Goal: Task Accomplishment & Management: Manage account settings

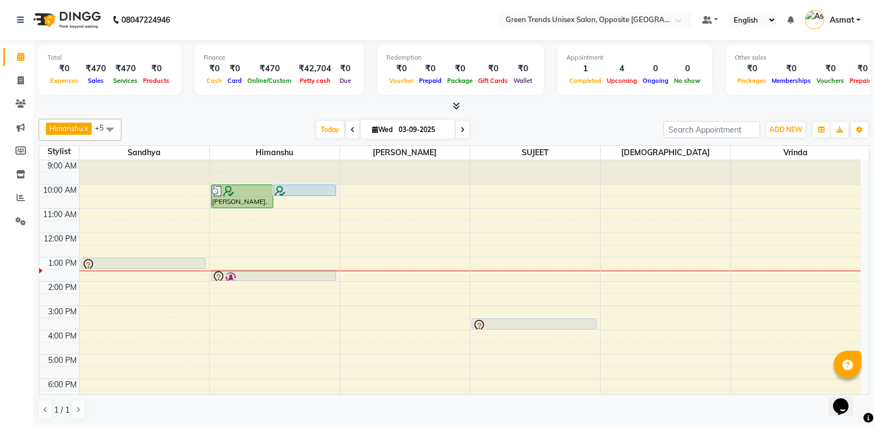
click at [138, 271] on div at bounding box center [144, 271] width 130 height 1
select select "35063"
select select "tentative"
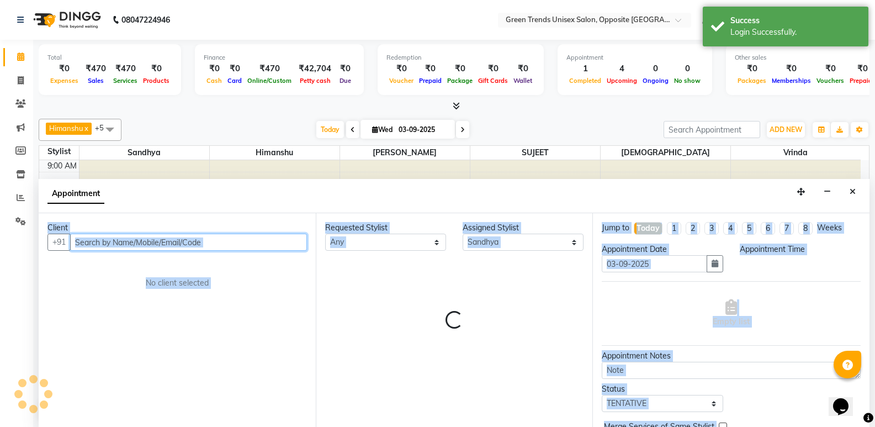
select select "810"
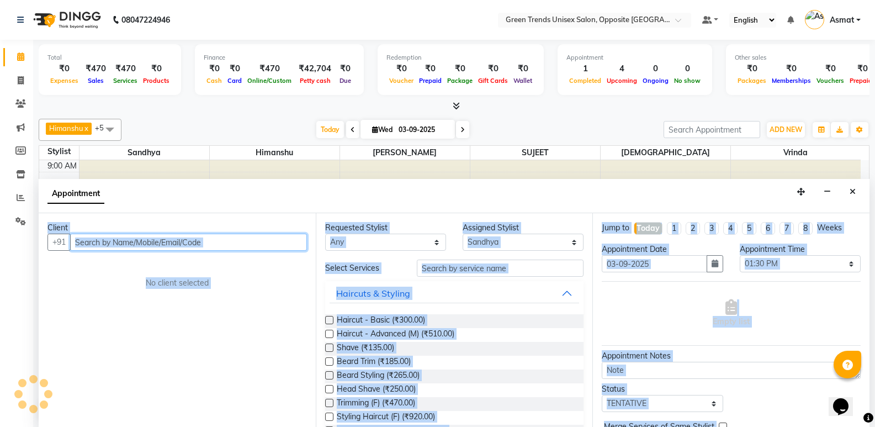
scroll to position [1, 0]
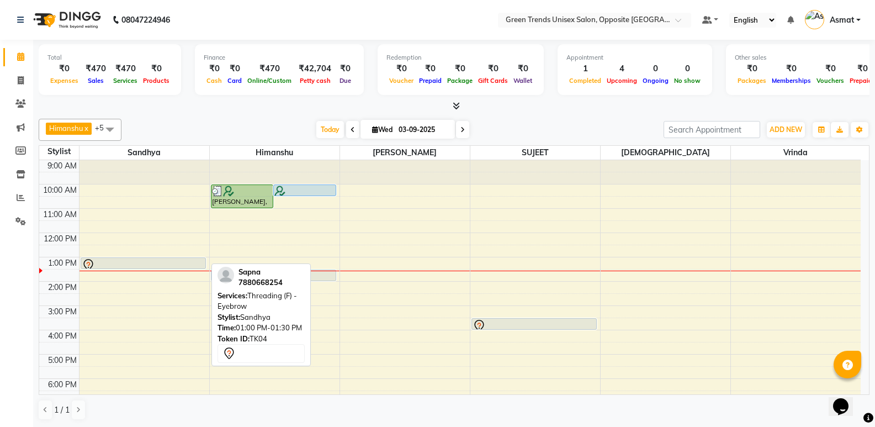
click at [191, 266] on div at bounding box center [143, 268] width 124 height 4
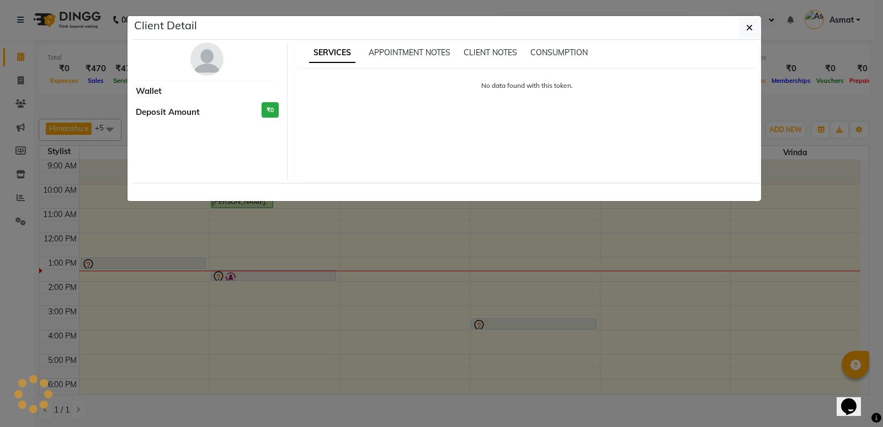
select select "7"
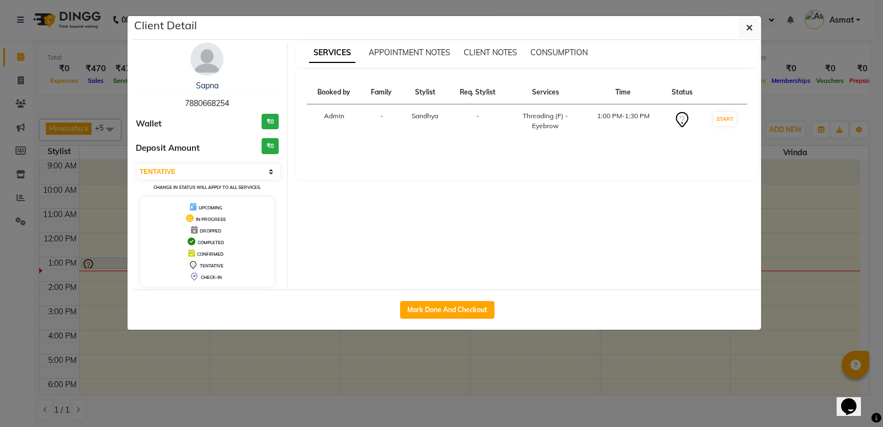
click at [397, 302] on div "Mark Done And Checkout" at bounding box center [447, 309] width 628 height 40
click at [409, 305] on button "Mark Done And Checkout" at bounding box center [447, 310] width 94 height 18
select select "service"
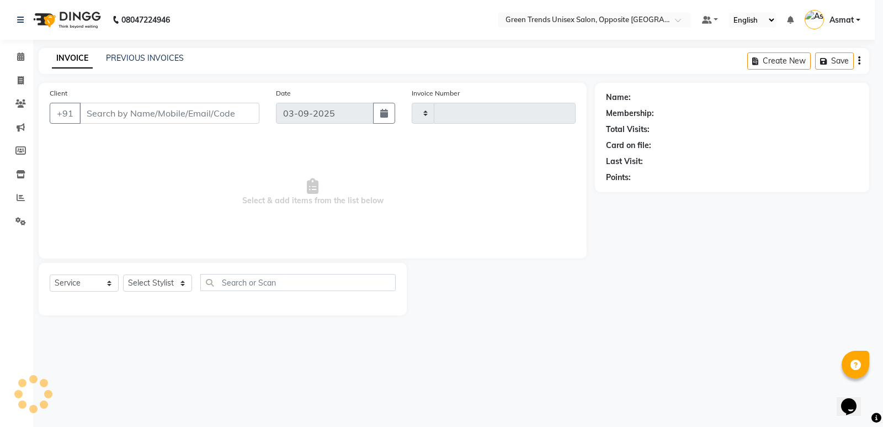
type input "1101"
select select "5225"
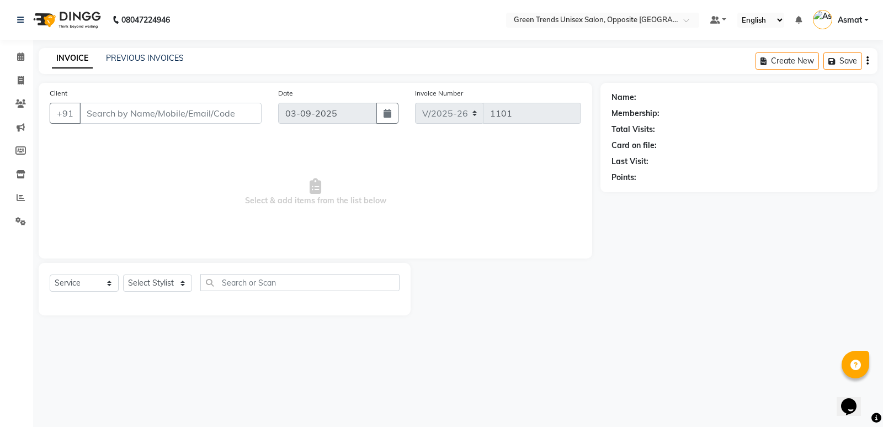
type input "78******54"
select select "35063"
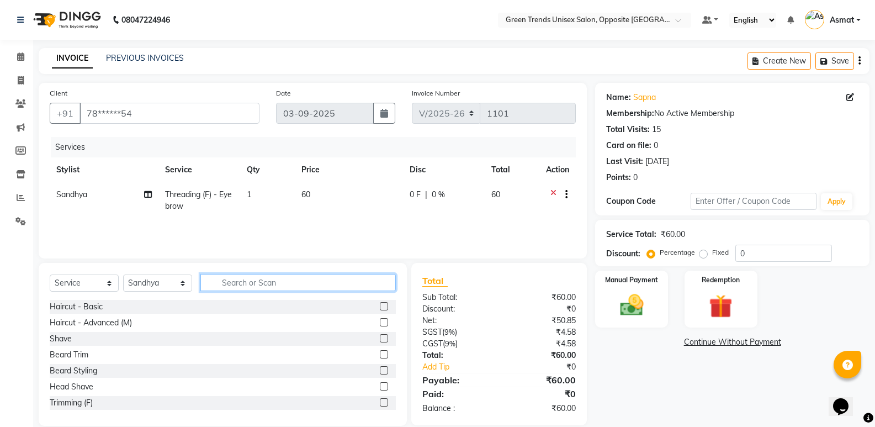
click at [235, 280] on input "text" at bounding box center [297, 282] width 195 height 17
type input "thre"
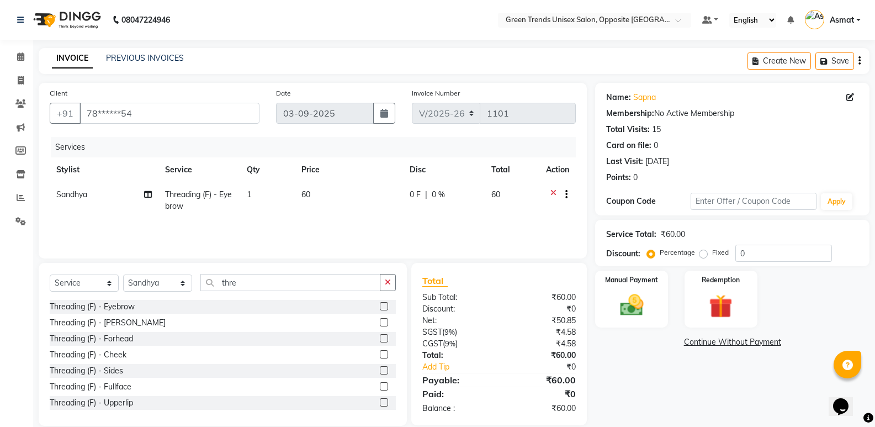
click at [149, 304] on div "Threading (F) - Eyebrow" at bounding box center [223, 307] width 346 height 14
click at [119, 310] on div "Threading (F) - Eyebrow" at bounding box center [92, 307] width 85 height 12
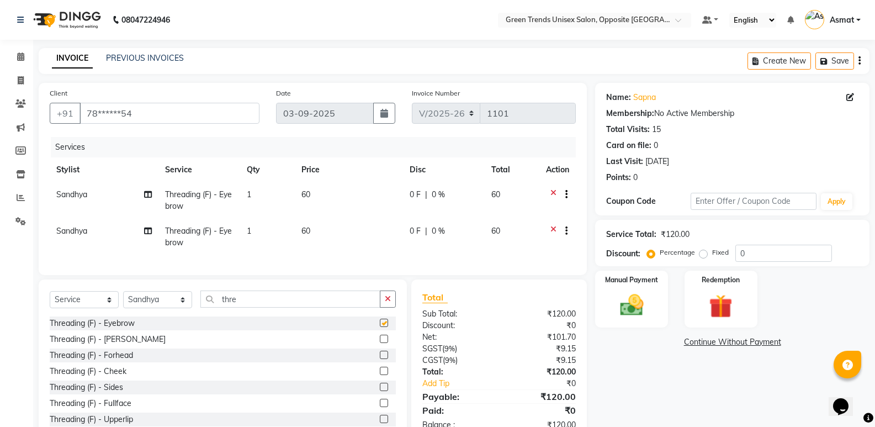
checkbox input "false"
click at [292, 308] on input "thre" at bounding box center [290, 298] width 180 height 17
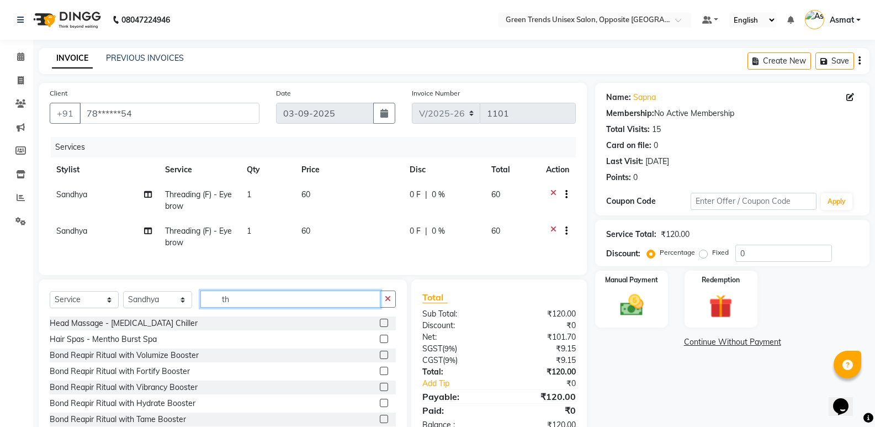
type input "t"
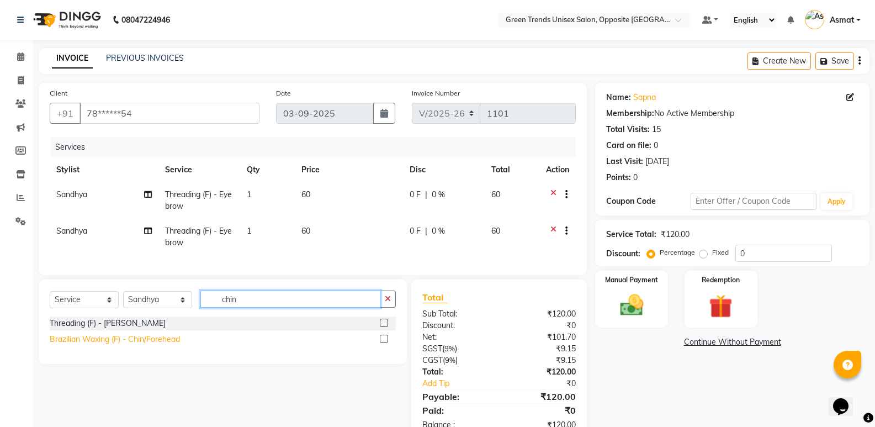
type input "chin"
click at [96, 345] on div "Brazilian Waxing (F) - Chin/Forehead" at bounding box center [115, 339] width 130 height 12
checkbox input "false"
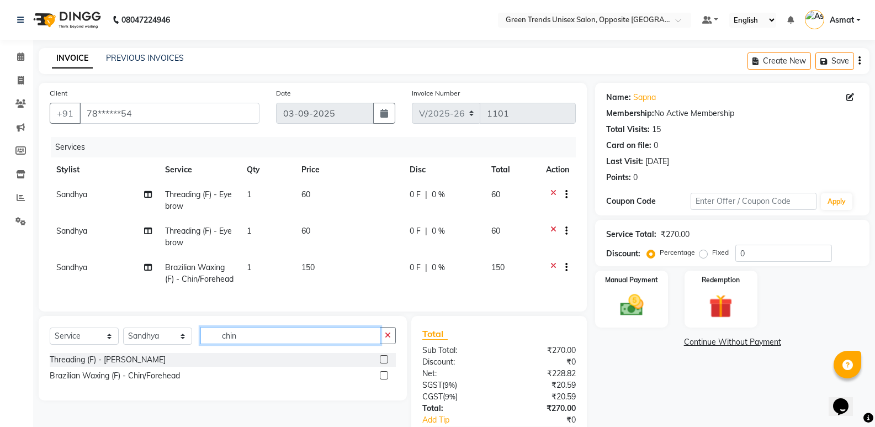
click at [272, 344] on input "chin" at bounding box center [290, 335] width 180 height 17
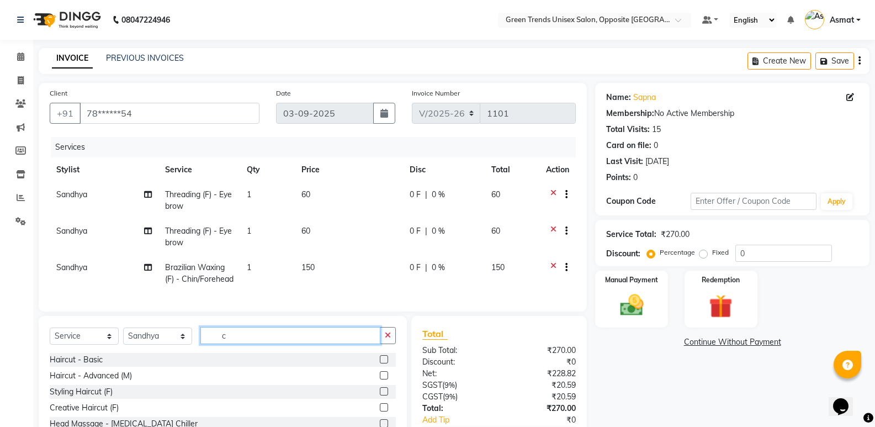
type input "c"
click at [551, 228] on icon at bounding box center [553, 232] width 6 height 14
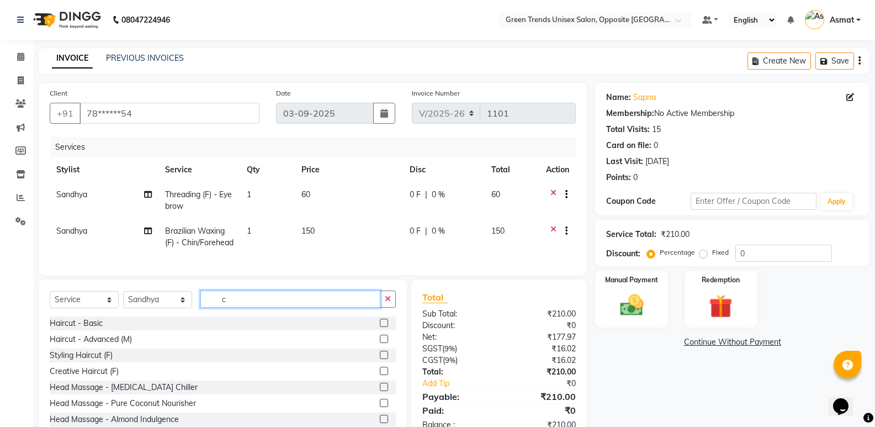
click at [377, 308] on input "c" at bounding box center [290, 298] width 180 height 17
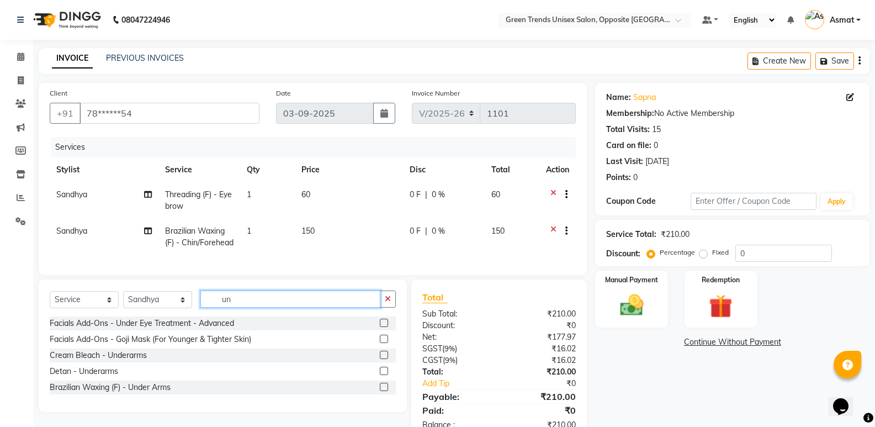
type input "un"
click at [251, 394] on div "Brazilian Waxing (F) - Under Arms" at bounding box center [223, 387] width 346 height 14
click at [110, 393] on div "Brazilian Waxing (F) - Under Arms" at bounding box center [110, 387] width 121 height 12
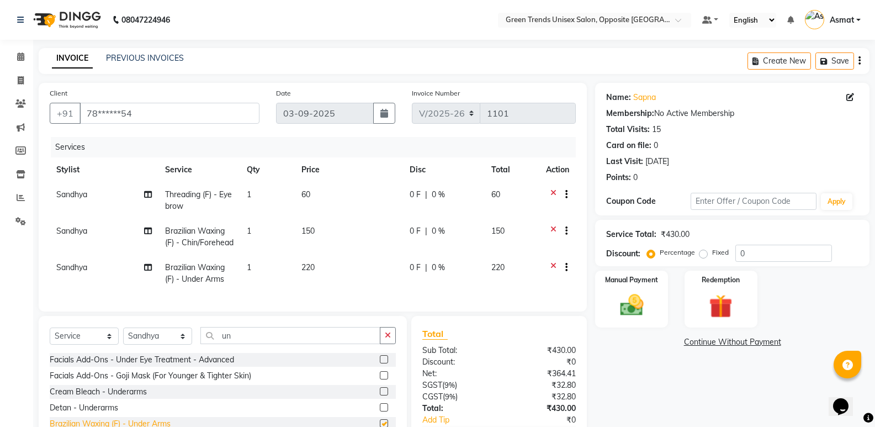
checkbox input "false"
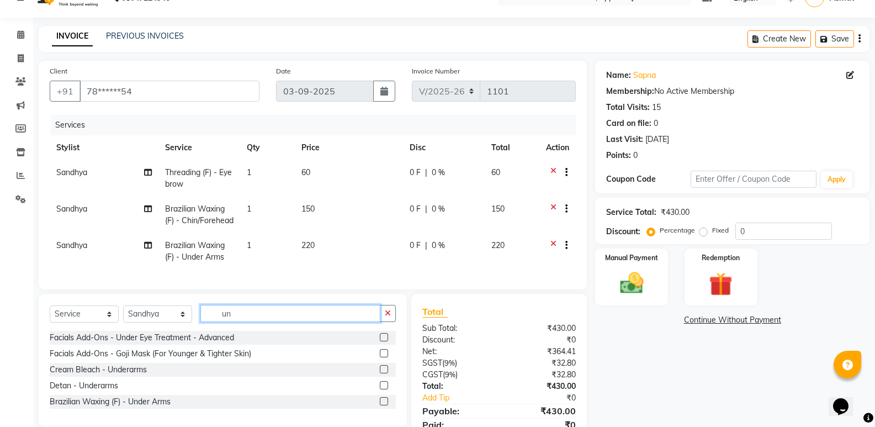
click at [343, 322] on input "un" at bounding box center [290, 313] width 180 height 17
type input "u"
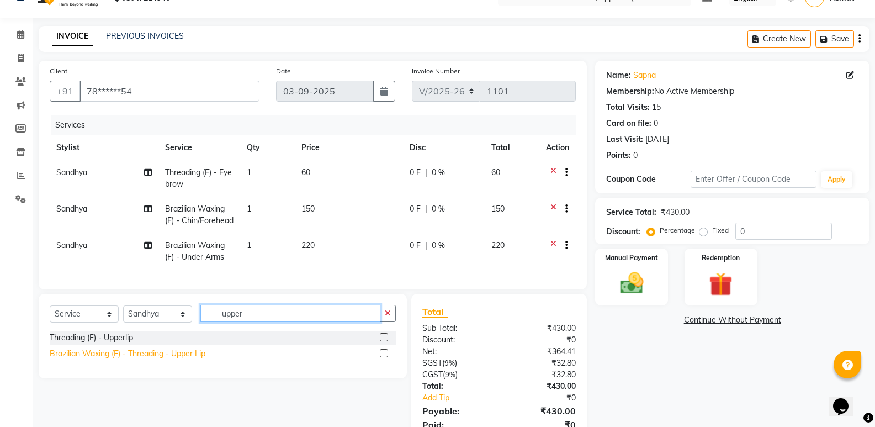
type input "upper"
click at [117, 359] on div "Brazilian Waxing (F) - Threading - Upper Lip" at bounding box center [128, 354] width 156 height 12
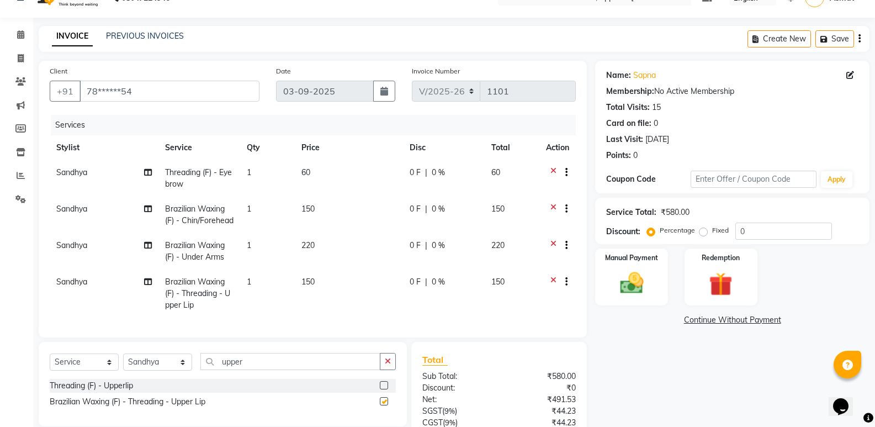
checkbox input "false"
click at [432, 172] on span "0 %" at bounding box center [438, 173] width 13 height 12
select select "35063"
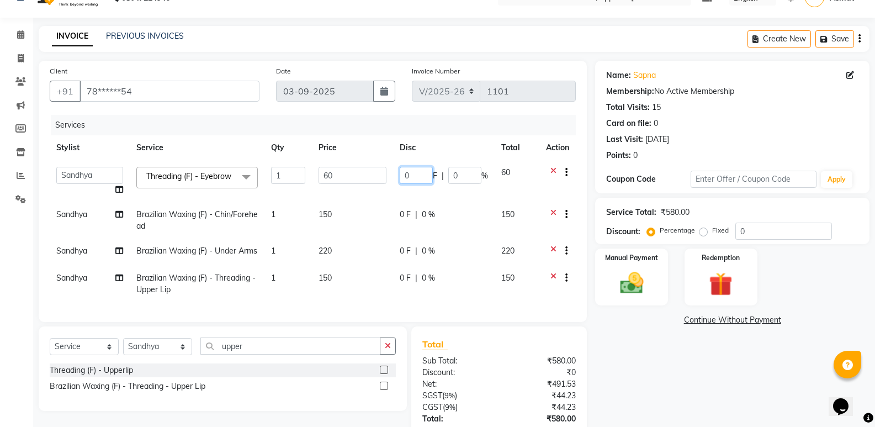
click at [423, 168] on input "0" at bounding box center [416, 175] width 33 height 17
type input "0"
type input "10"
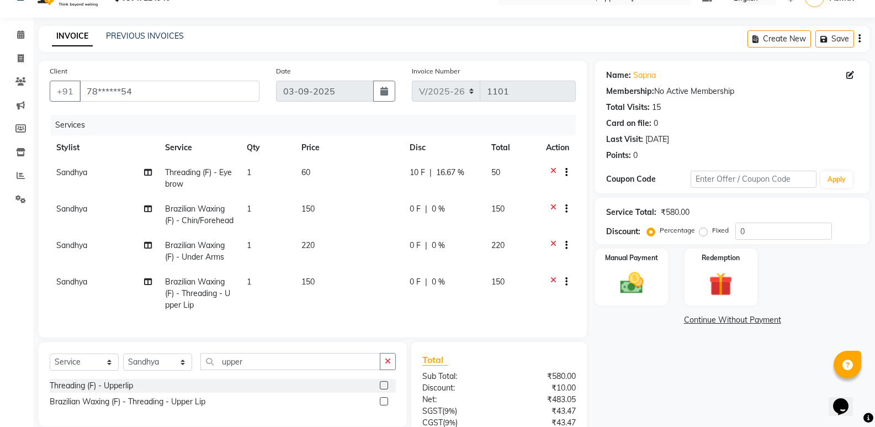
click at [420, 222] on td "0 F | 0 %" at bounding box center [444, 215] width 82 height 36
select select "35063"
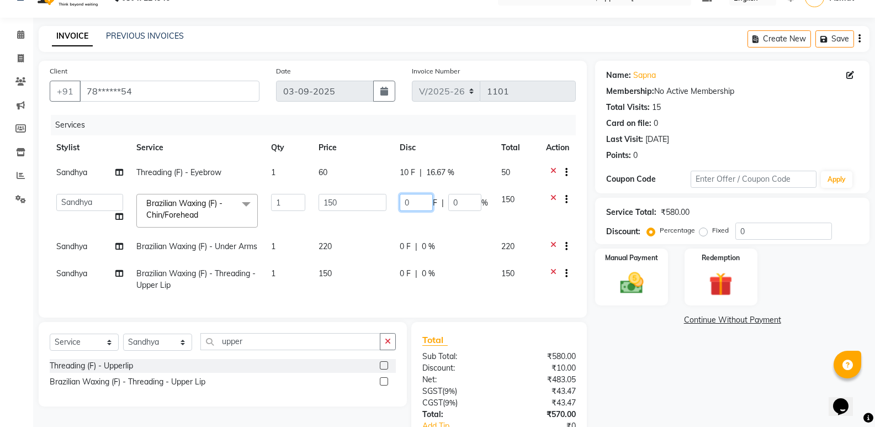
click at [422, 200] on input "0" at bounding box center [416, 202] width 33 height 17
type input "30"
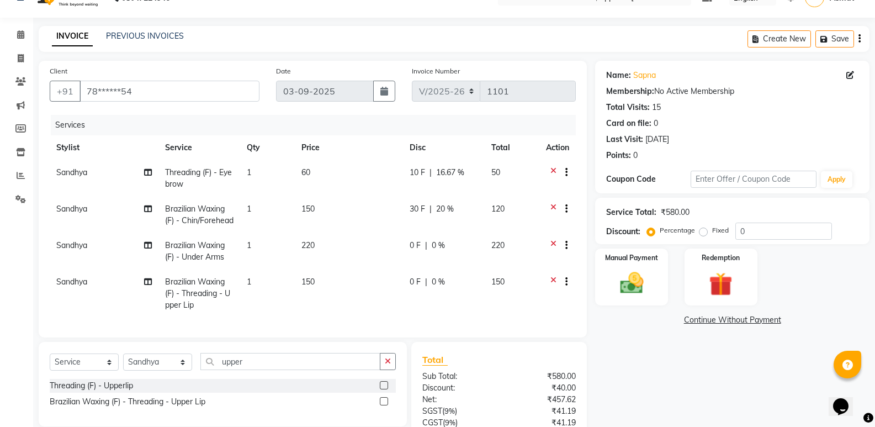
click at [432, 252] on td "0 F | 0 %" at bounding box center [444, 251] width 82 height 36
select select "35063"
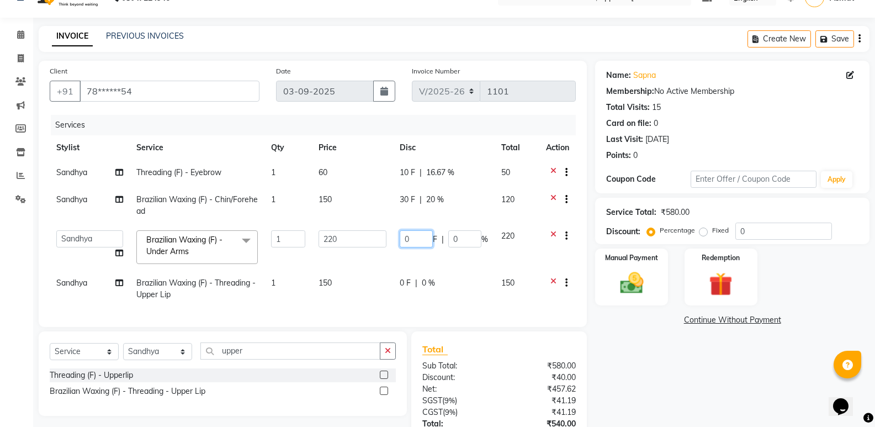
click at [419, 245] on input "0" at bounding box center [416, 238] width 33 height 17
type input "40"
click at [473, 285] on td "0 F | 0 %" at bounding box center [444, 289] width 102 height 36
select select "35063"
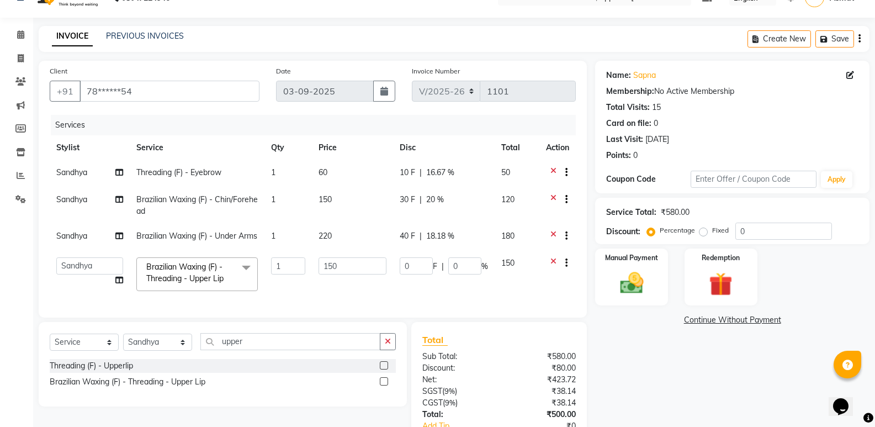
click at [644, 331] on div "Name: Sapna Membership: No Active Membership Total Visits: 15 Card on file: 0 L…" at bounding box center [736, 272] width 283 height 423
click at [518, 374] on div "₹80.00" at bounding box center [541, 368] width 85 height 12
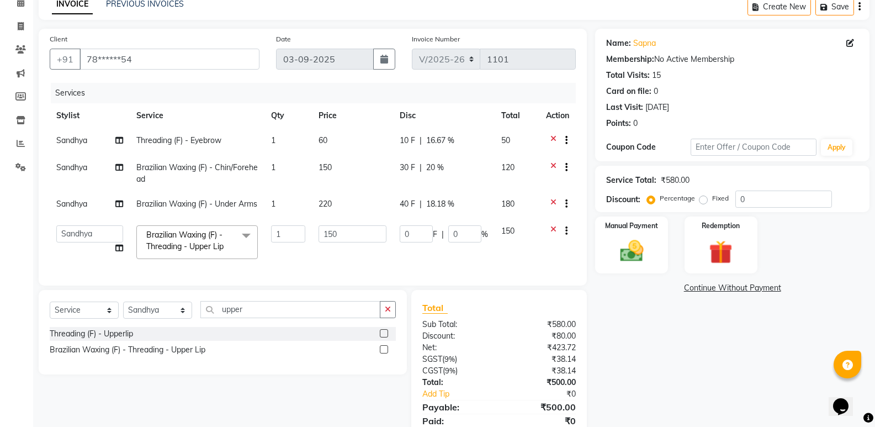
scroll to position [3, 0]
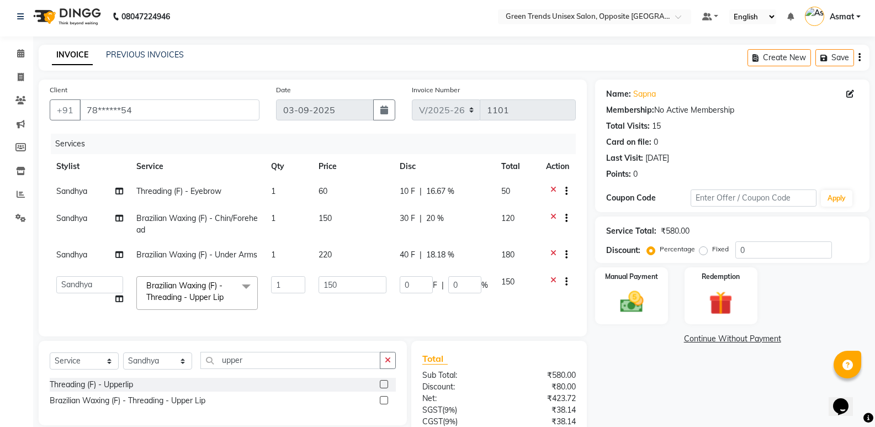
click at [418, 284] on td "0 F | 0 %" at bounding box center [444, 292] width 102 height 47
click at [415, 293] on input "0" at bounding box center [416, 284] width 33 height 17
type input "30"
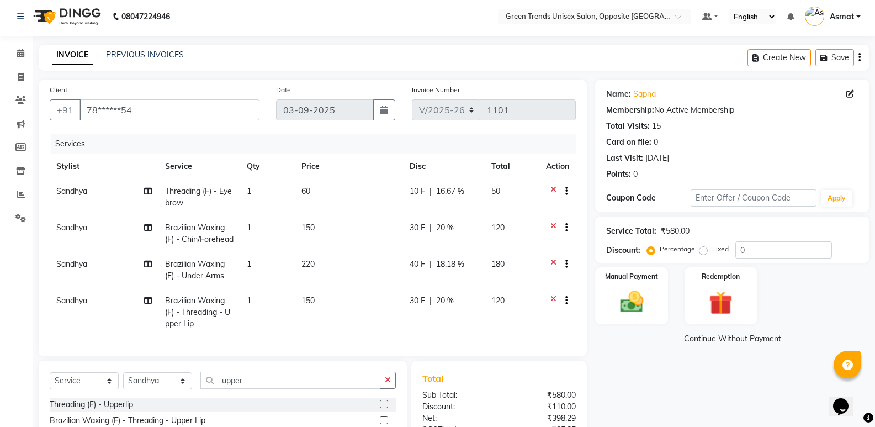
click at [381, 315] on td "150" at bounding box center [349, 312] width 108 height 48
select select "35063"
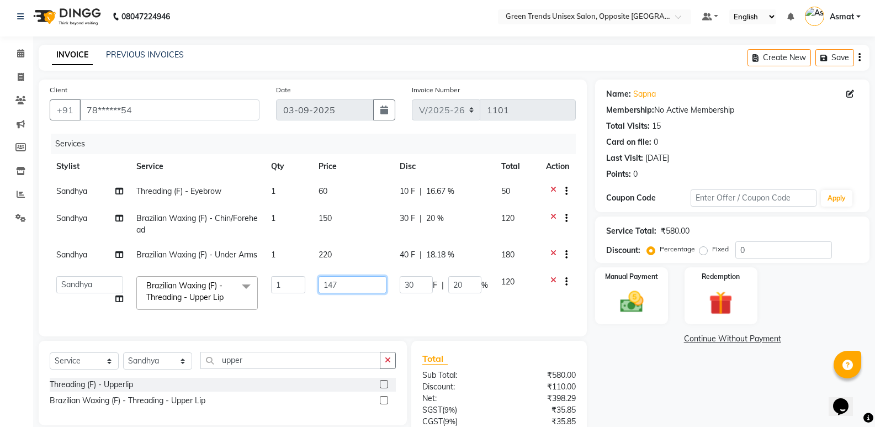
type input "146"
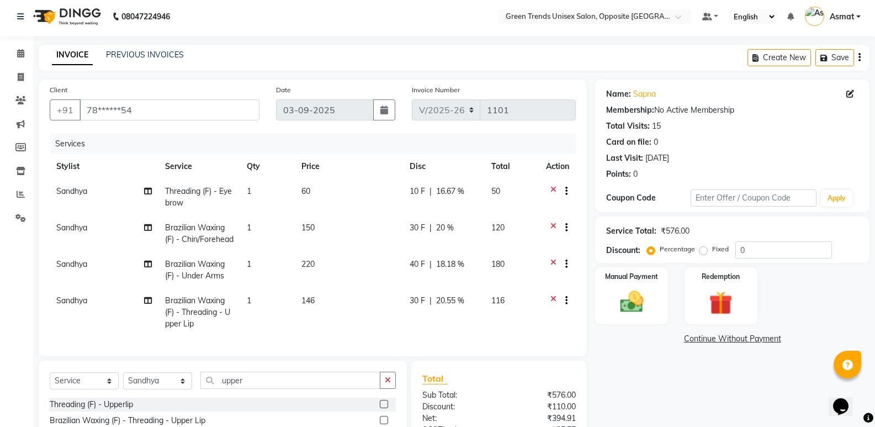
click at [357, 352] on div "Client +91 78******54 Date 03-09-2025 Invoice Number V/2025 V/2025-26 1101 Serv…" at bounding box center [313, 217] width 548 height 277
click at [626, 418] on div "Name: Sapna Membership: No Active Membership Total Visits: 15 Card on file: 0 L…" at bounding box center [736, 300] width 283 height 443
click at [522, 385] on div "Total" at bounding box center [498, 378] width 153 height 13
click at [414, 336] on td "30 F | 20.55 %" at bounding box center [444, 312] width 82 height 48
select select "35063"
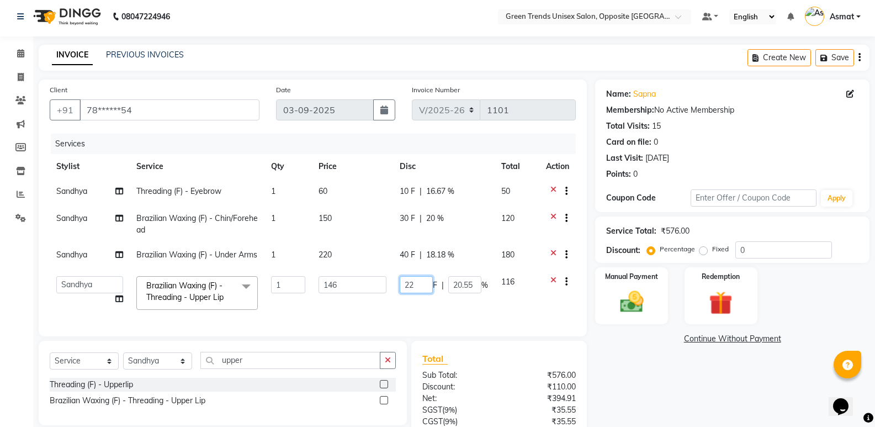
type input "2"
type input "30"
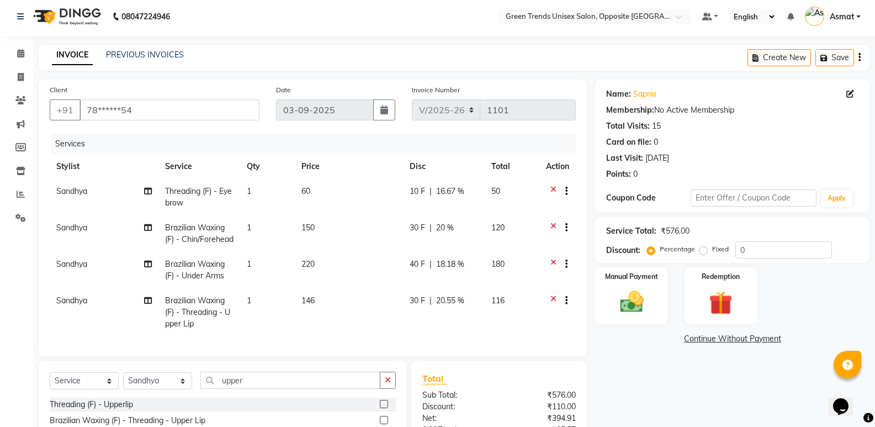
click at [733, 410] on div "Name: Sapna Membership: No Active Membership Total Visits: 15 Card on file: 0 L…" at bounding box center [736, 300] width 283 height 443
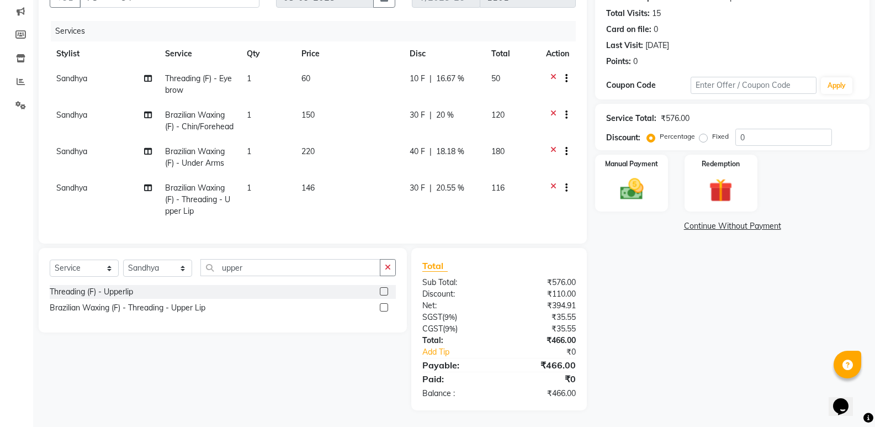
click at [321, 179] on td "146" at bounding box center [349, 200] width 108 height 48
select select "35063"
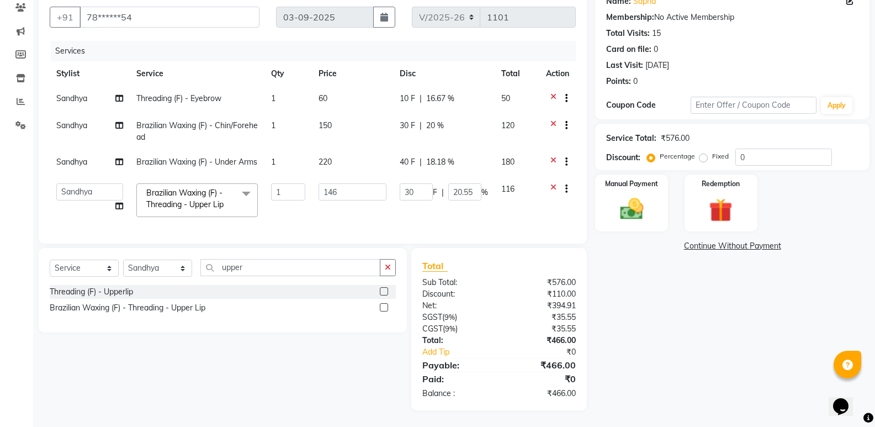
scroll to position [114, 0]
drag, startPoint x: 346, startPoint y: 179, endPoint x: 322, endPoint y: 178, distance: 23.8
click at [322, 183] on input "146" at bounding box center [353, 191] width 68 height 17
type input "1"
type input "5"
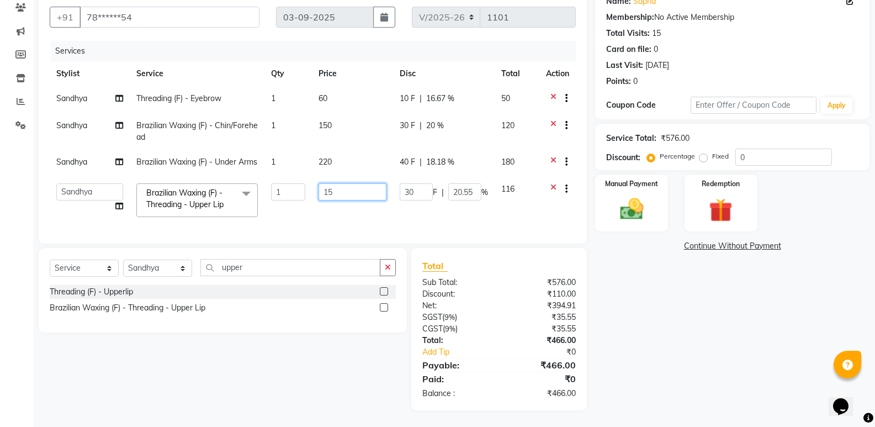
type input "150"
click at [342, 213] on td "150" at bounding box center [352, 200] width 81 height 47
select select "35063"
click at [647, 173] on div "Manual Payment" at bounding box center [632, 202] width 76 height 59
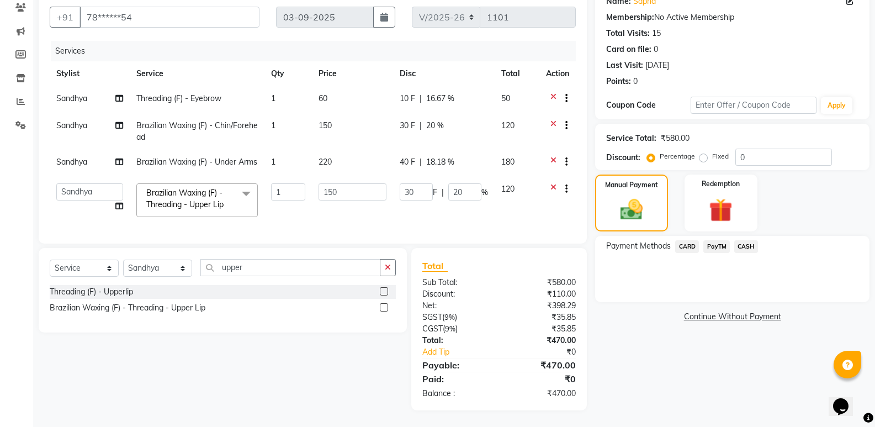
click at [746, 240] on span "CASH" at bounding box center [746, 246] width 24 height 13
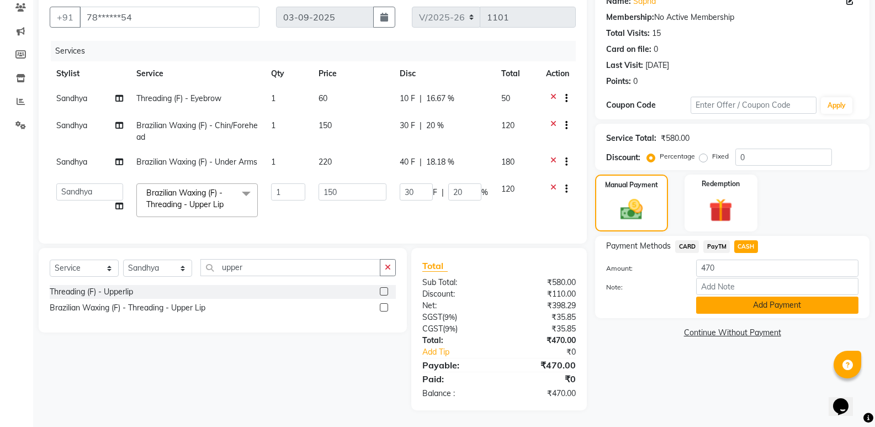
click at [751, 296] on button "Add Payment" at bounding box center [777, 304] width 162 height 17
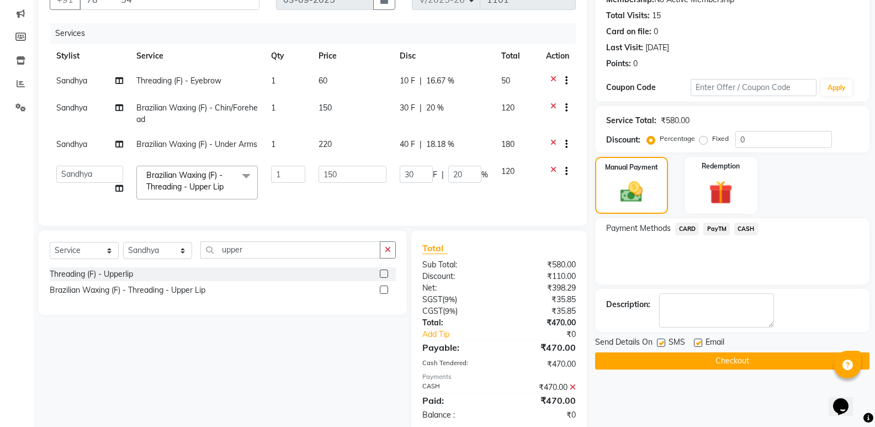
click at [639, 359] on button "Checkout" at bounding box center [732, 360] width 274 height 17
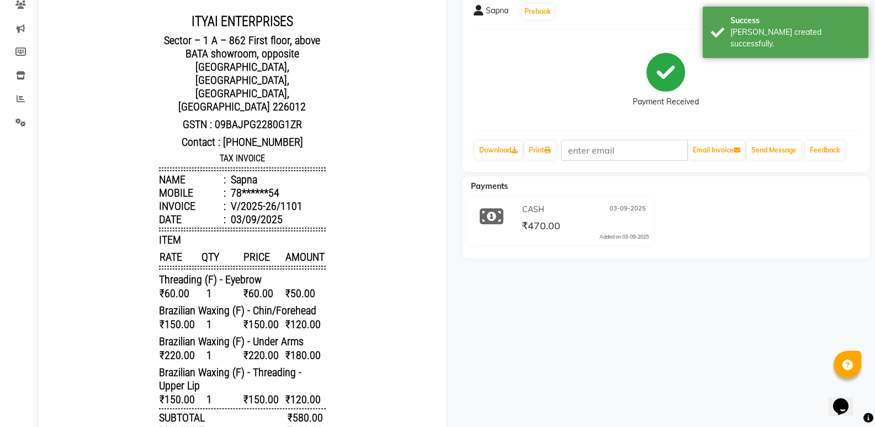
scroll to position [102, 0]
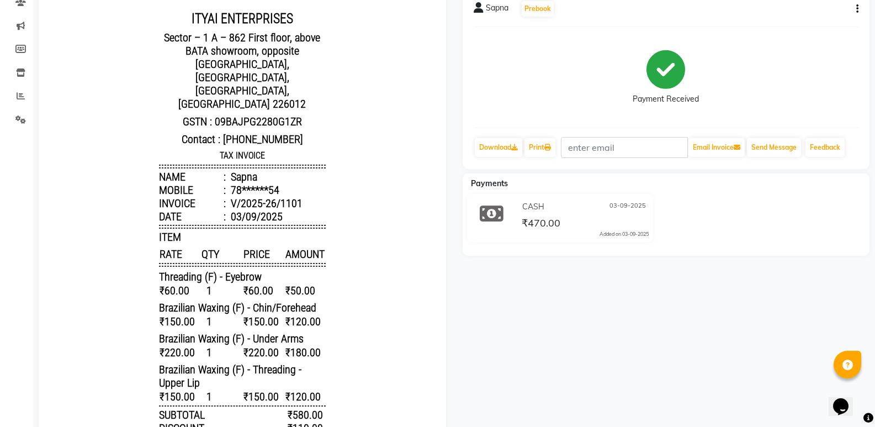
click at [492, 7] on span "Sapna" at bounding box center [497, 9] width 23 height 15
click at [504, 10] on span "Sapna" at bounding box center [497, 9] width 23 height 15
click at [481, 3] on icon at bounding box center [479, 7] width 10 height 11
click at [496, 10] on span "Sapna" at bounding box center [497, 9] width 23 height 15
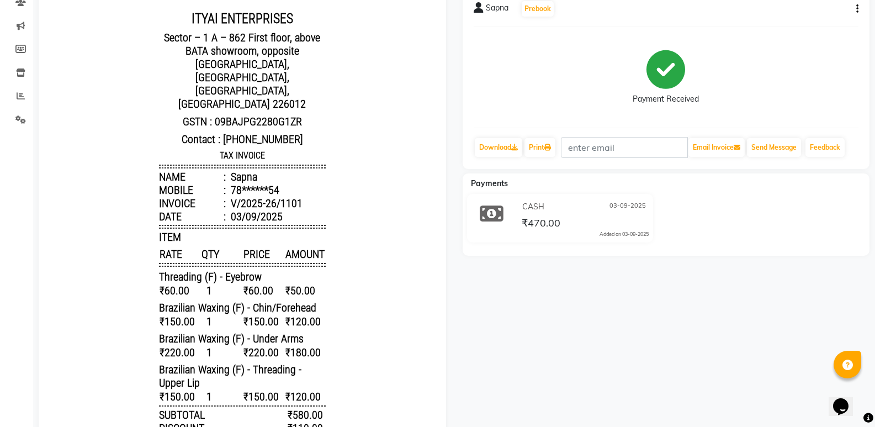
click at [485, 7] on div "Sapna Prebook Payment Received Download Print Email Invoice Send Message Feedba…" at bounding box center [666, 79] width 407 height 180
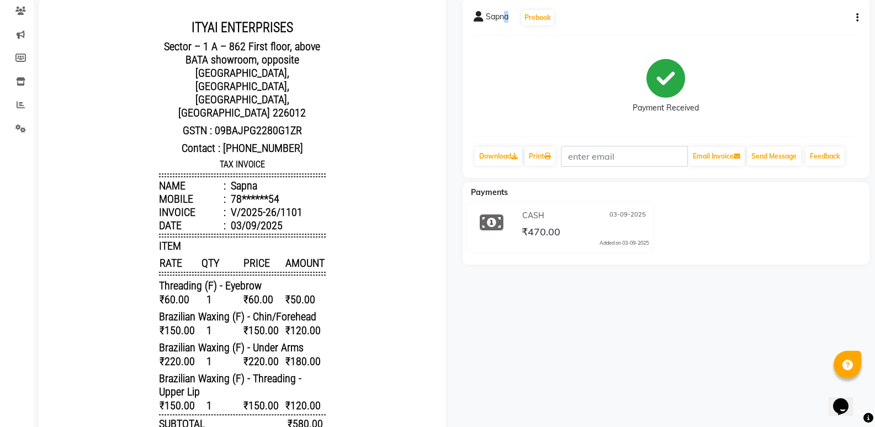
click at [506, 20] on span "Sapna" at bounding box center [497, 18] width 23 height 15
select select "service"
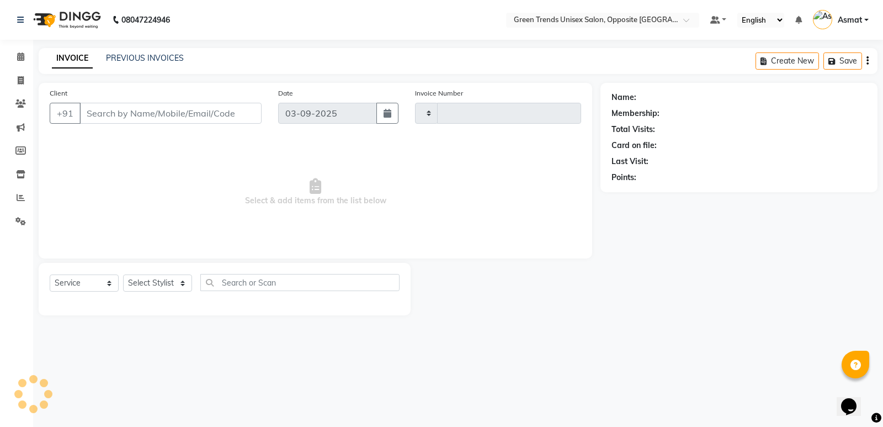
type input "1102"
select select "5225"
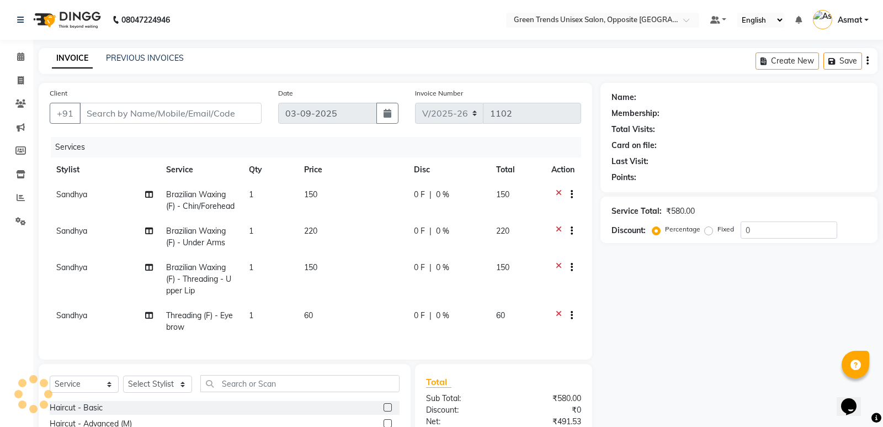
type input "78******54"
select select "35063"
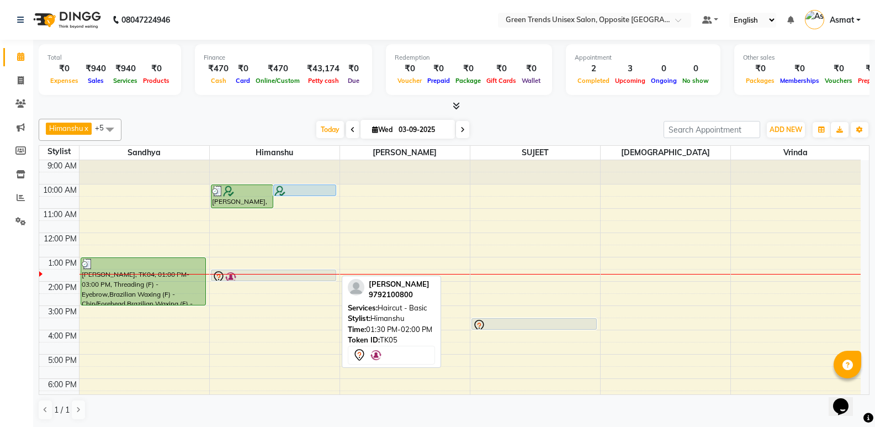
click at [274, 276] on div at bounding box center [273, 277] width 123 height 13
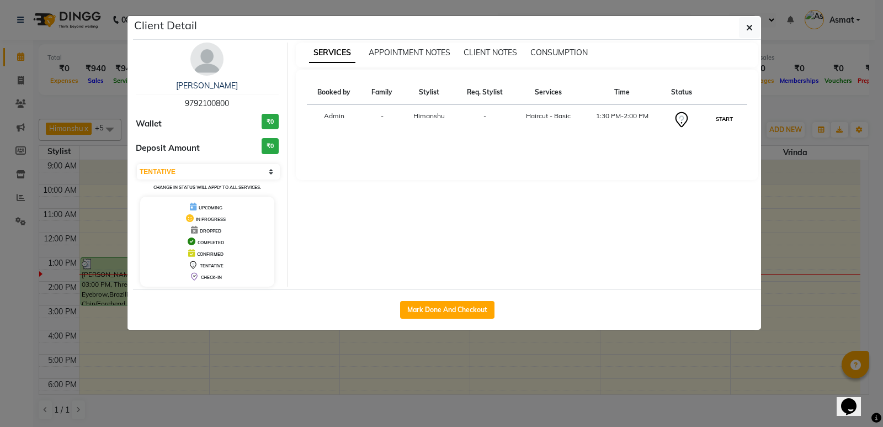
click at [725, 119] on button "START" at bounding box center [724, 119] width 23 height 14
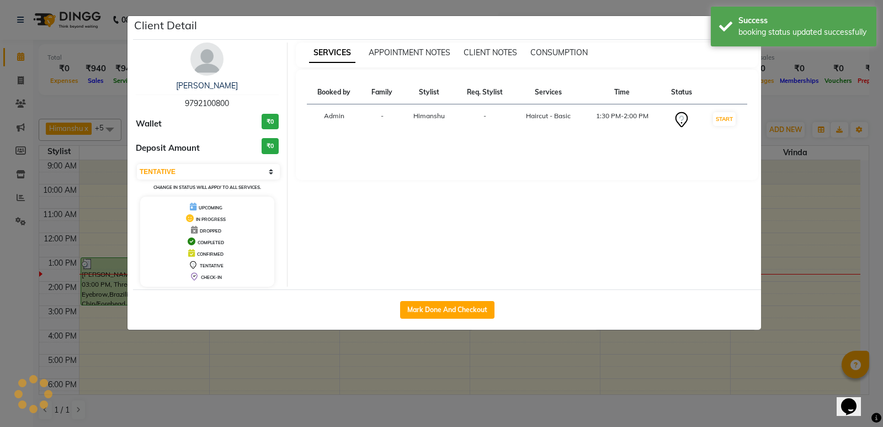
select select "1"
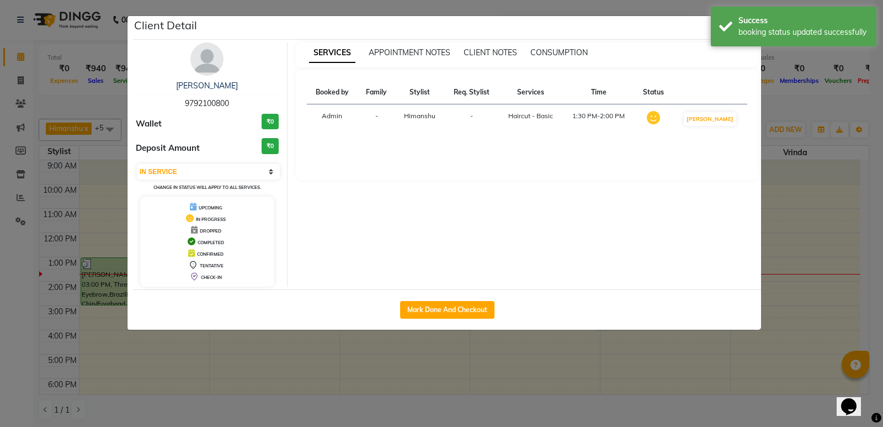
click at [770, 107] on ngb-modal-window "Client Detail Akshat 9792100800 Wallet ₹0 Deposit Amount ₹0 Select IN SERVICE C…" at bounding box center [441, 213] width 883 height 427
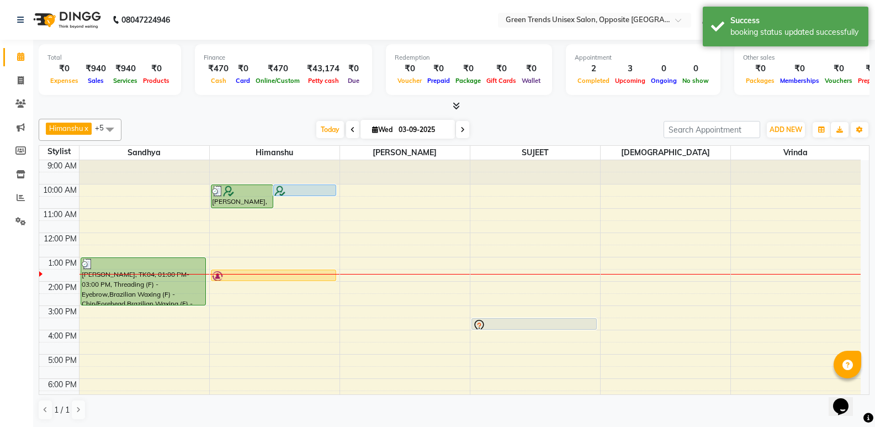
click at [315, 125] on div "[DATE] [DATE]" at bounding box center [392, 129] width 155 height 17
click at [328, 128] on span "Today" at bounding box center [330, 129] width 28 height 17
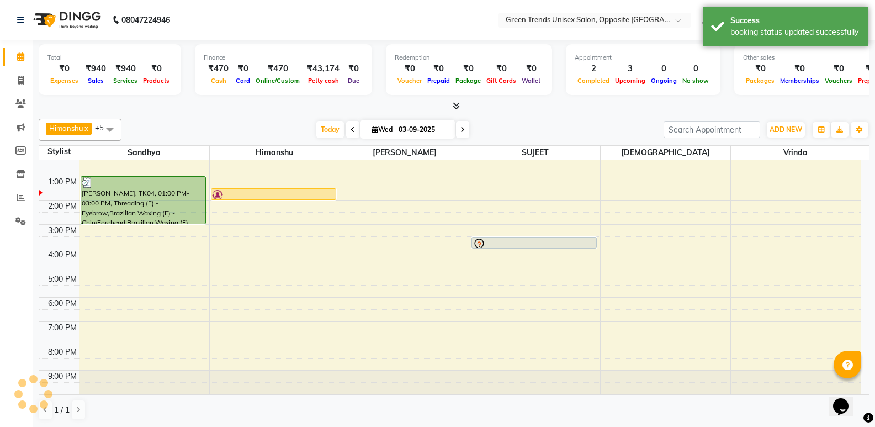
click at [281, 115] on div "Himanshu x Sandhya x SUJEET x Vaishnavi x Vrinda x Sohail x +5 Select All Sandh…" at bounding box center [454, 269] width 831 height 310
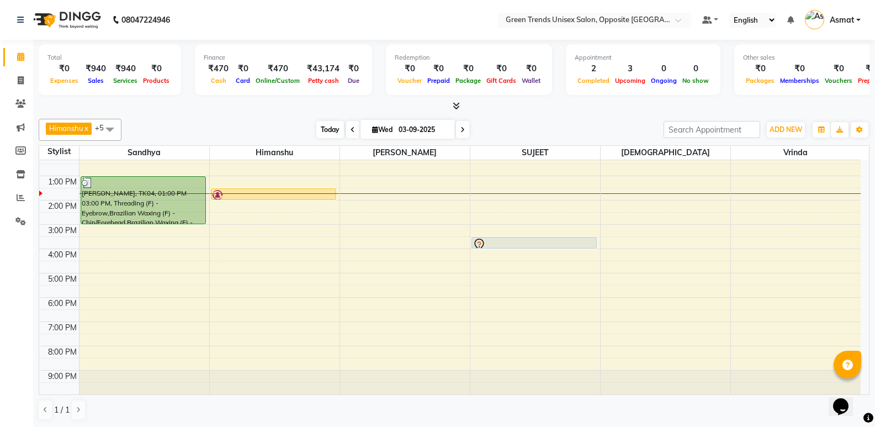
click at [326, 125] on span "Today" at bounding box center [330, 129] width 28 height 17
click at [270, 110] on div at bounding box center [454, 106] width 831 height 12
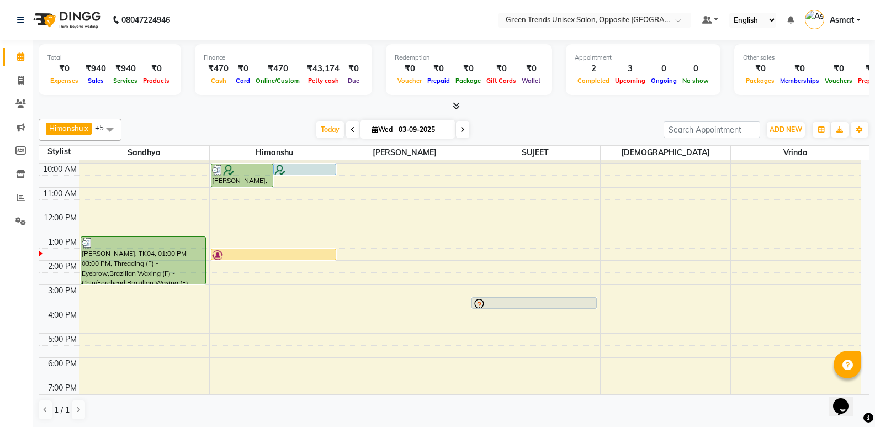
scroll to position [0, 0]
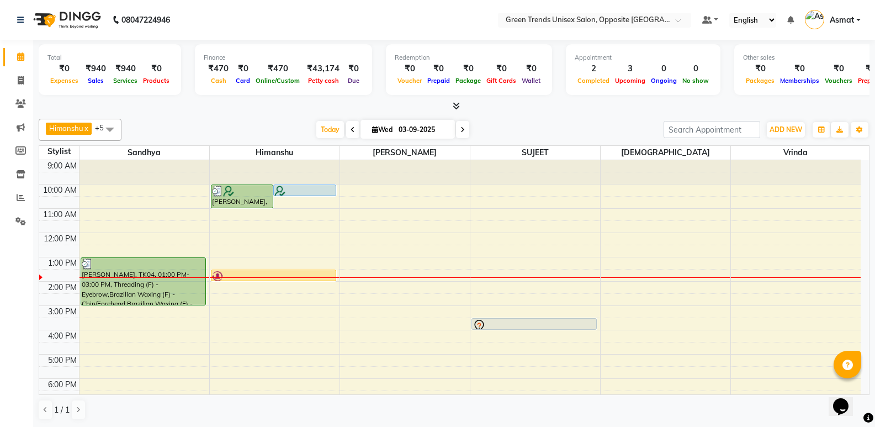
click at [296, 120] on div "Himanshu x Sandhya x SUJEET x Vaishnavi x Vrinda x Sohail x +5 Select All Sandh…" at bounding box center [454, 130] width 831 height 22
click at [320, 130] on span "Today" at bounding box center [330, 129] width 28 height 17
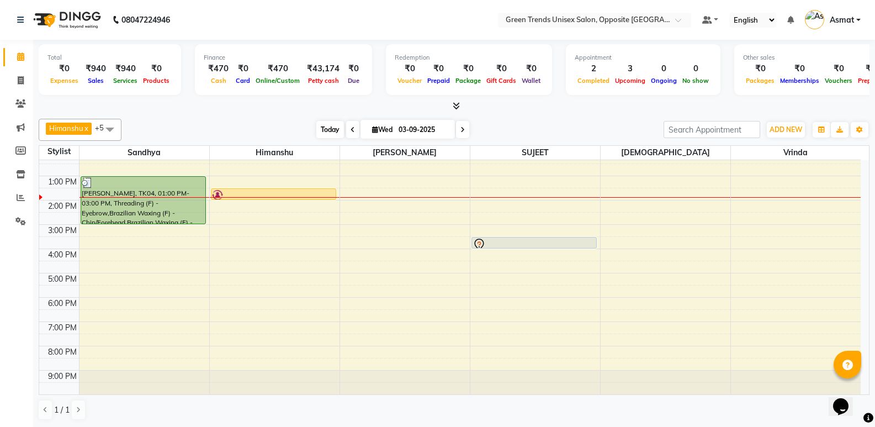
click at [330, 134] on span "Today" at bounding box center [330, 129] width 28 height 17
click at [195, 132] on div "[DATE] [DATE]" at bounding box center [392, 129] width 531 height 17
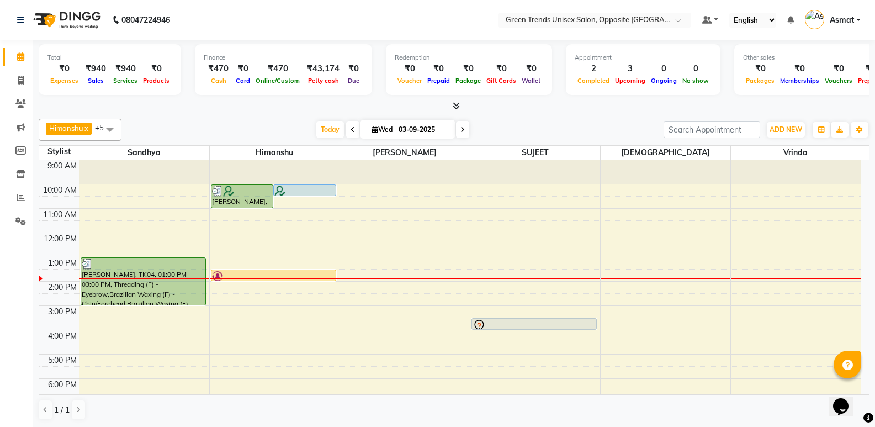
click at [539, 110] on div at bounding box center [454, 106] width 831 height 12
click at [316, 129] on span "Today" at bounding box center [330, 129] width 28 height 17
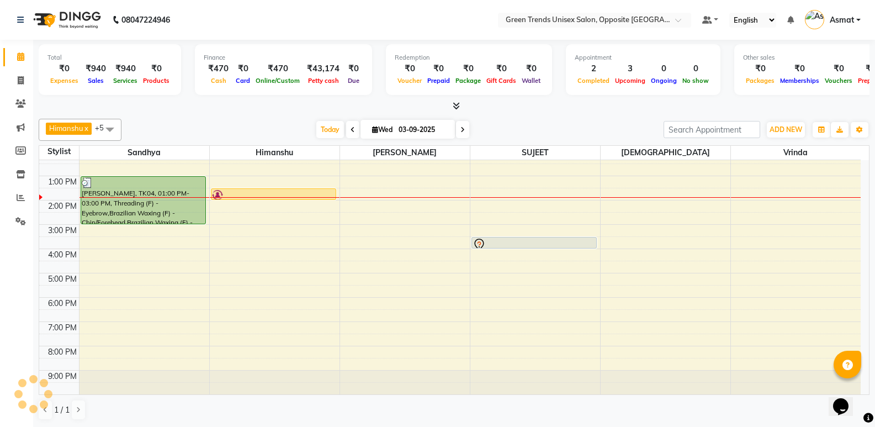
click at [280, 121] on div "[DATE] [DATE]" at bounding box center [392, 129] width 531 height 17
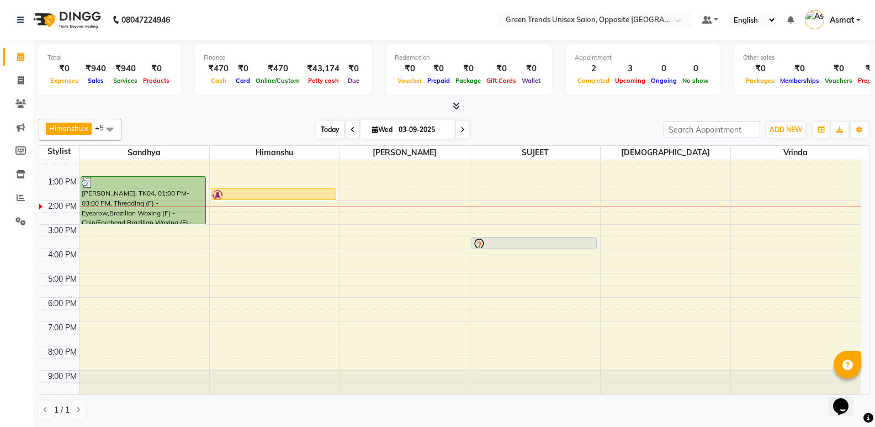
click at [327, 131] on span "Today" at bounding box center [330, 129] width 28 height 17
click at [321, 128] on span "Today" at bounding box center [330, 129] width 28 height 17
drag, startPoint x: 14, startPoint y: 192, endPoint x: 33, endPoint y: 192, distance: 19.3
click at [14, 192] on span at bounding box center [20, 198] width 19 height 13
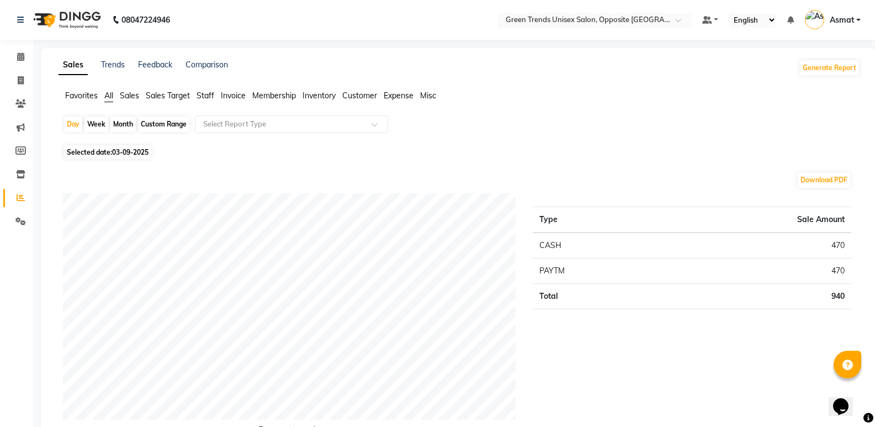
click at [139, 102] on ul "Favorites All Sales Sales Target Staff Invoice Membership Inventory Customer Ex…" at bounding box center [460, 96] width 802 height 12
click at [131, 101] on li "Sales" at bounding box center [129, 96] width 19 height 12
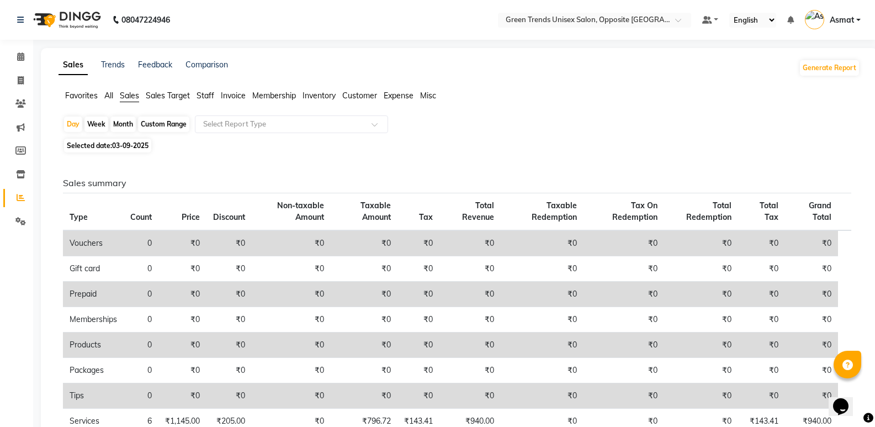
click at [203, 90] on li "Staff" at bounding box center [206, 96] width 18 height 12
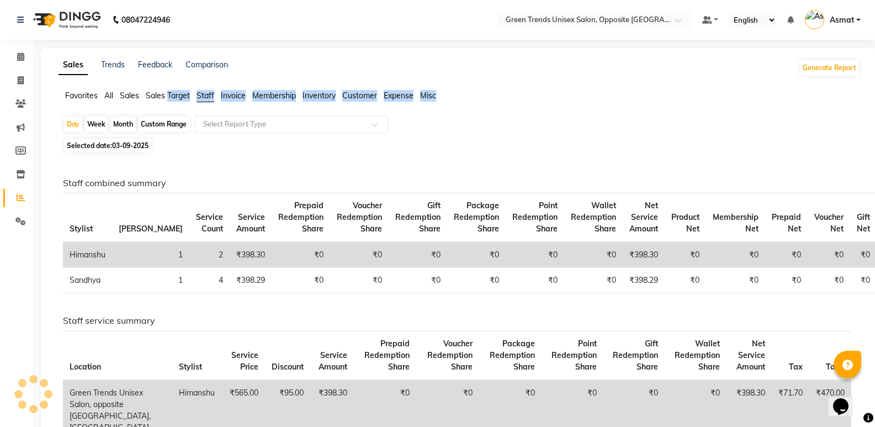
click at [204, 91] on span "Staff" at bounding box center [206, 96] width 18 height 10
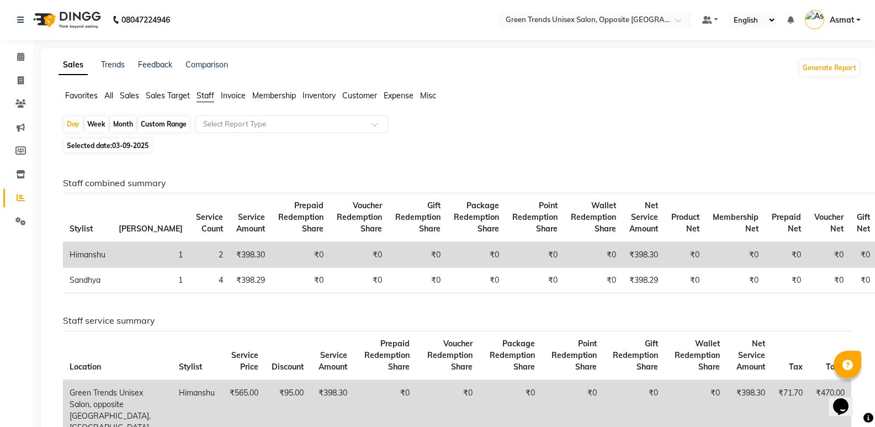
click at [128, 120] on div "Month" at bounding box center [122, 123] width 25 height 15
select select "9"
select select "2025"
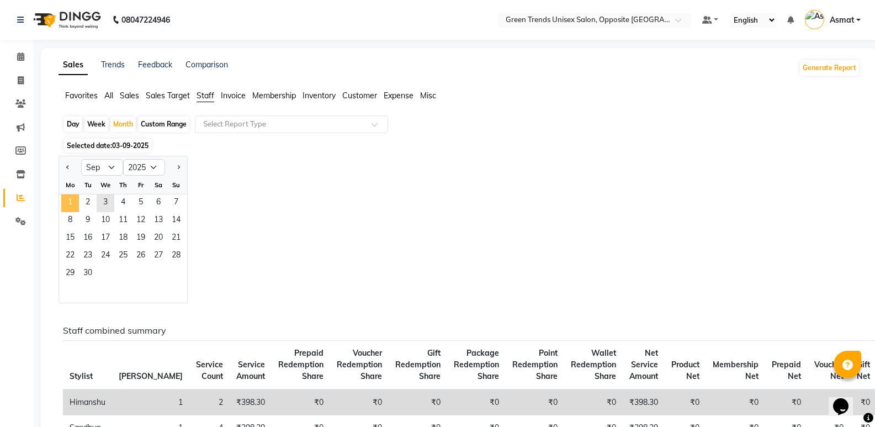
click at [75, 201] on span "1" at bounding box center [70, 203] width 18 height 18
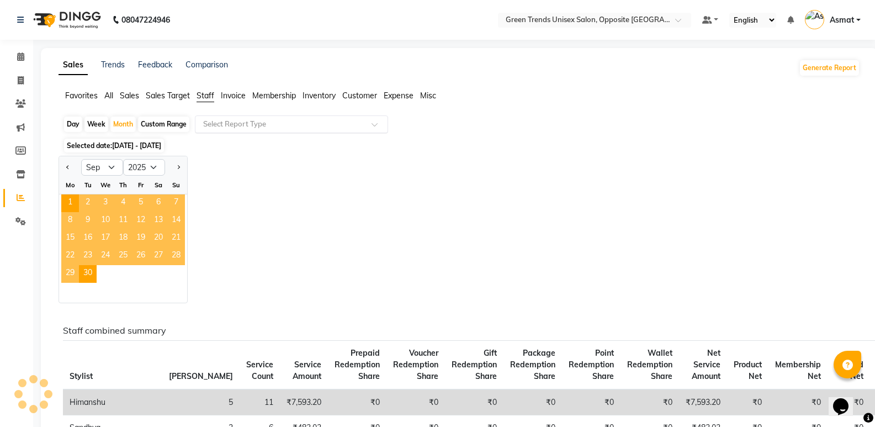
click at [327, 125] on input "text" at bounding box center [280, 124] width 159 height 11
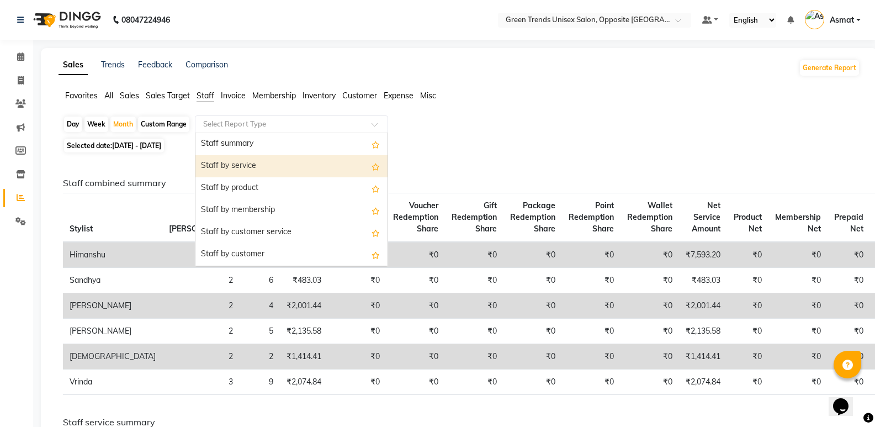
click at [314, 159] on div "Staff by service" at bounding box center [291, 166] width 192 height 22
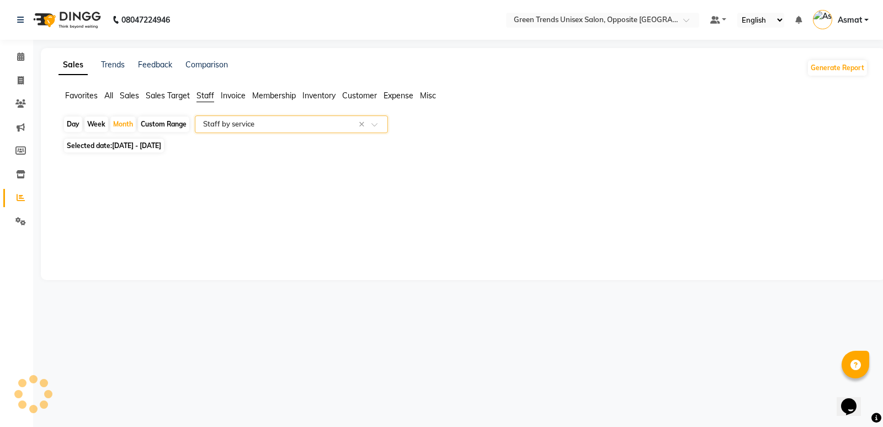
select select "full_report"
select select "csv"
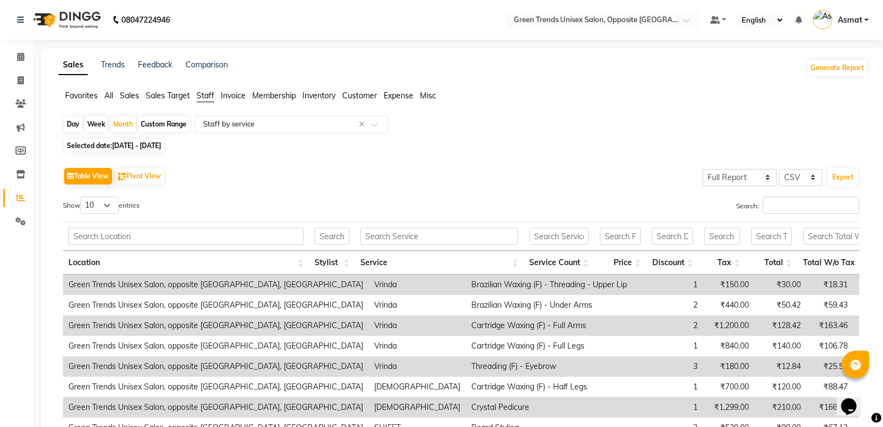
click at [243, 170] on div "Table View Pivot View Select Full Report Filtered Report Select CSV PDF Export" at bounding box center [461, 176] width 797 height 23
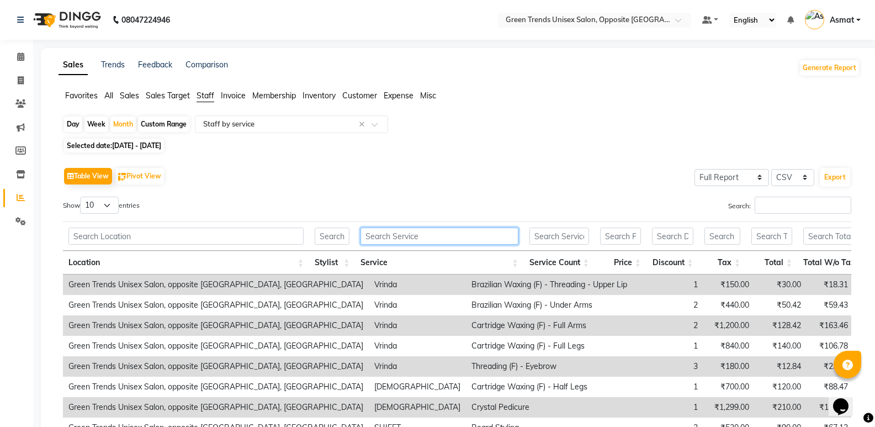
click at [388, 242] on input "text" at bounding box center [439, 235] width 157 height 17
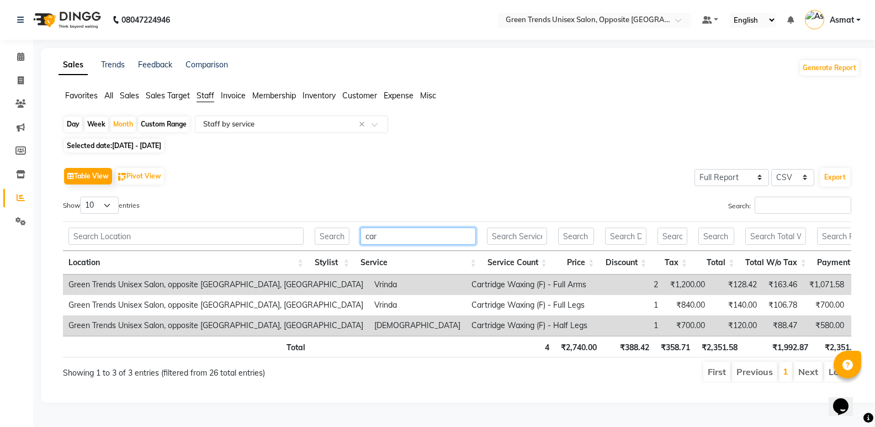
type input "cart"
click at [388, 242] on input "cart" at bounding box center [419, 235] width 116 height 17
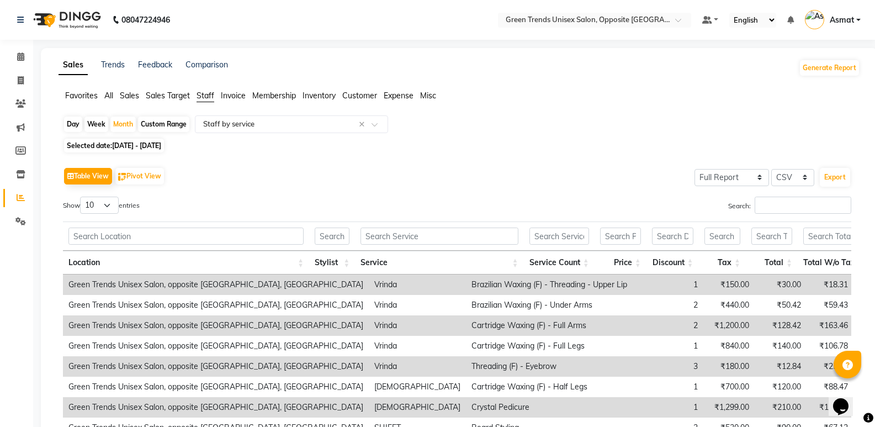
click at [524, 159] on div "Table View Pivot View Select Full Report Filtered Report Select CSV PDF Export …" at bounding box center [457, 345] width 806 height 379
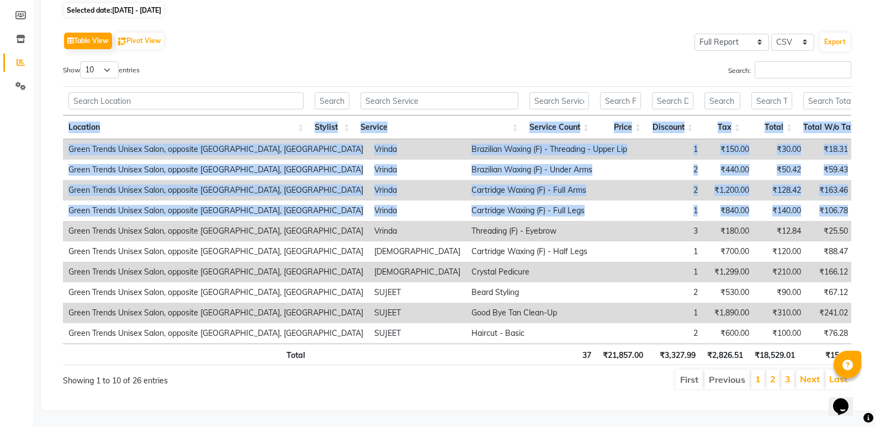
drag, startPoint x: 866, startPoint y: 194, endPoint x: 883, endPoint y: 93, distance: 103.0
click at [875, 93] on html "08047224946 Select Location × Green Trends Unisex Salon, Opposite Khazana Marke…" at bounding box center [437, 78] width 875 height 427
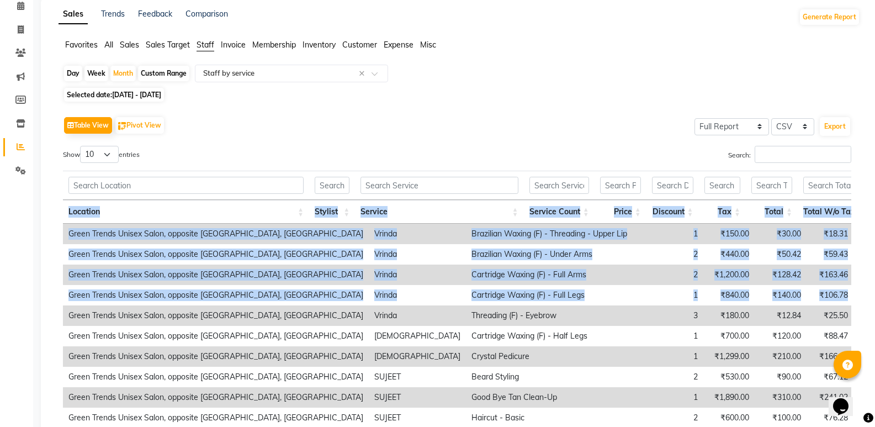
scroll to position [0, 0]
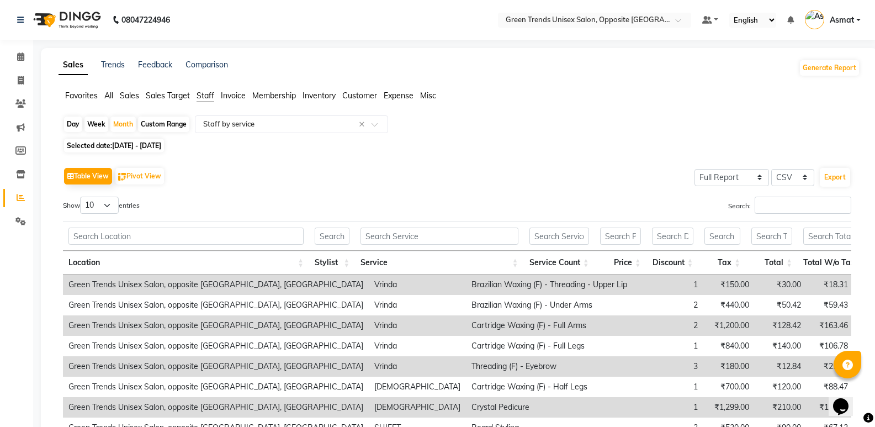
click at [743, 134] on div "Day Week Month Custom Range Select Report Type × Staff by service ×" at bounding box center [459, 125] width 793 height 20
click at [511, 153] on div "Day Week Month Custom Range Select Report Type × Staff by service × Selected da…" at bounding box center [460, 324] width 802 height 419
click at [24, 55] on span at bounding box center [20, 57] width 19 height 13
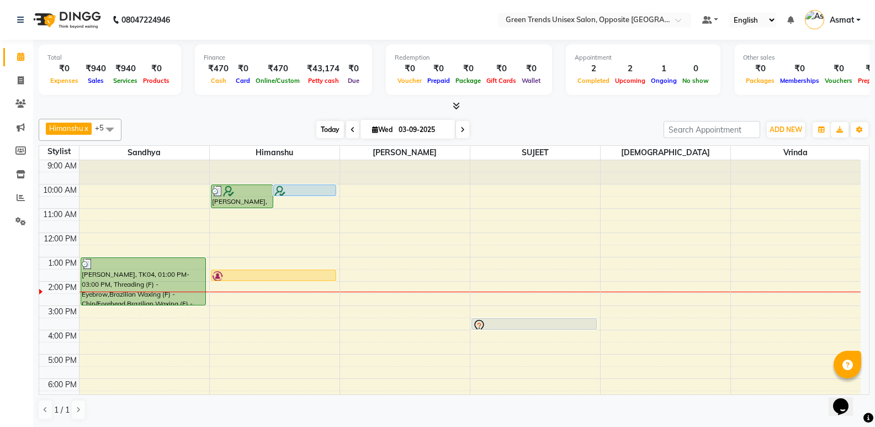
click at [321, 132] on span "Today" at bounding box center [330, 129] width 28 height 17
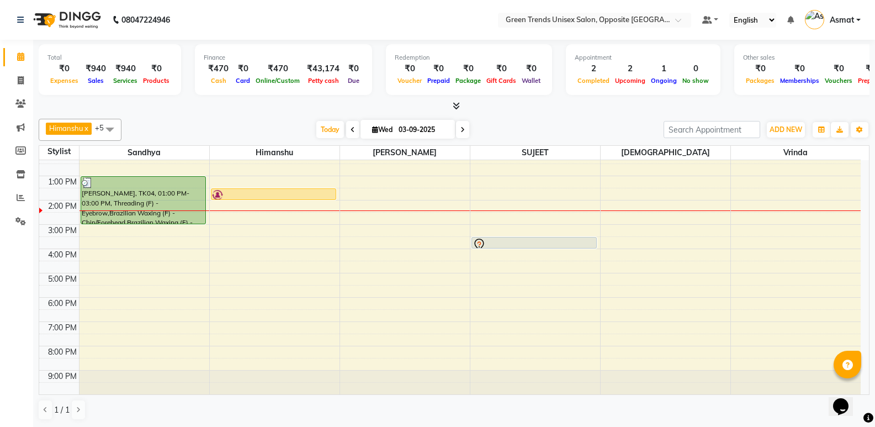
click at [278, 124] on div "[DATE] [DATE]" at bounding box center [392, 129] width 531 height 17
click at [327, 133] on span "Today" at bounding box center [330, 129] width 28 height 17
click at [319, 130] on span "Today" at bounding box center [330, 129] width 28 height 17
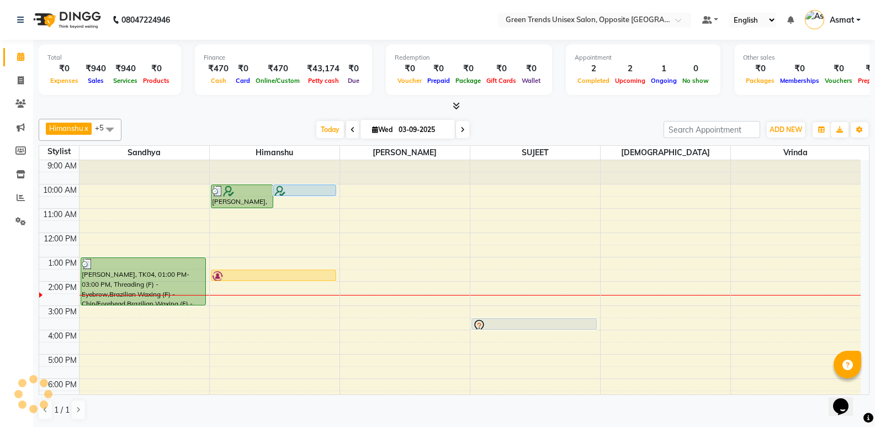
click at [283, 116] on div "Himanshu x Sandhya x SUJEET x Vaishnavi x Vrinda x Sohail x +5 Select All Sandh…" at bounding box center [454, 269] width 831 height 310
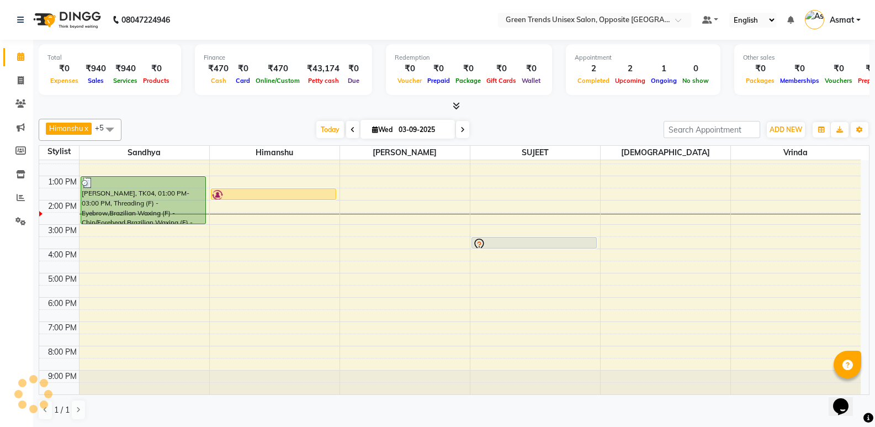
click at [283, 116] on div "Himanshu x Sandhya x SUJEET x Vaishnavi x Vrinda x Sohail x +5 Select All Sandh…" at bounding box center [454, 269] width 831 height 310
click at [603, 134] on div "[DATE] [DATE]" at bounding box center [392, 129] width 531 height 17
click at [328, 128] on span "Today" at bounding box center [330, 129] width 28 height 17
click at [319, 97] on div "Total ₹0 Expenses ₹940 Sales ₹940 Services ₹0 Products Finance ₹470 Cash ₹0 Car…" at bounding box center [454, 71] width 831 height 54
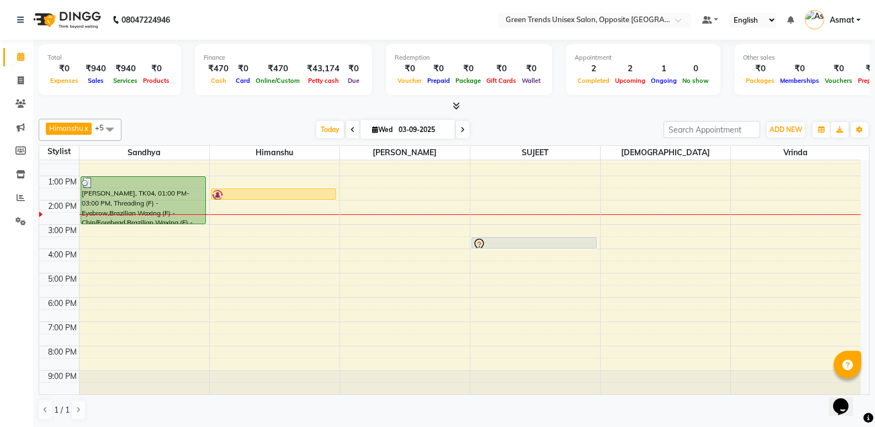
click at [359, 239] on div "9:00 AM 10:00 AM 11:00 AM 12:00 PM 1:00 PM 2:00 PM 3:00 PM 4:00 PM 5:00 PM 6:00…" at bounding box center [449, 236] width 821 height 315
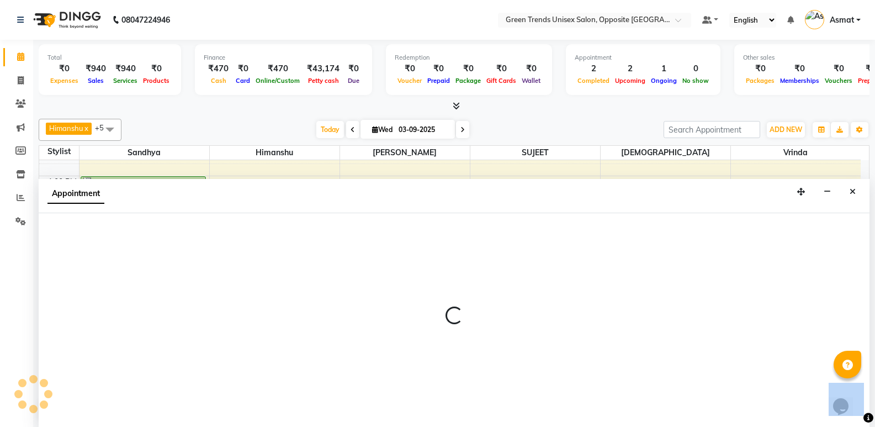
scroll to position [1, 0]
select select "89786"
select select "930"
select select "tentative"
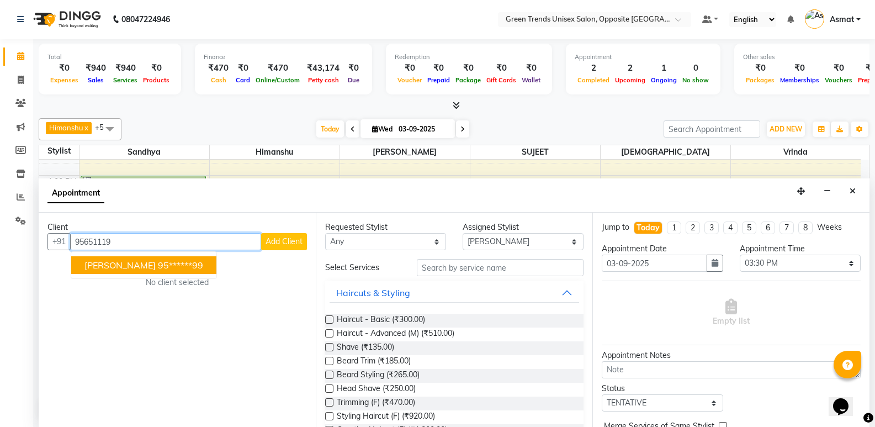
click at [169, 263] on ngb-highlight "95******99" at bounding box center [180, 264] width 45 height 11
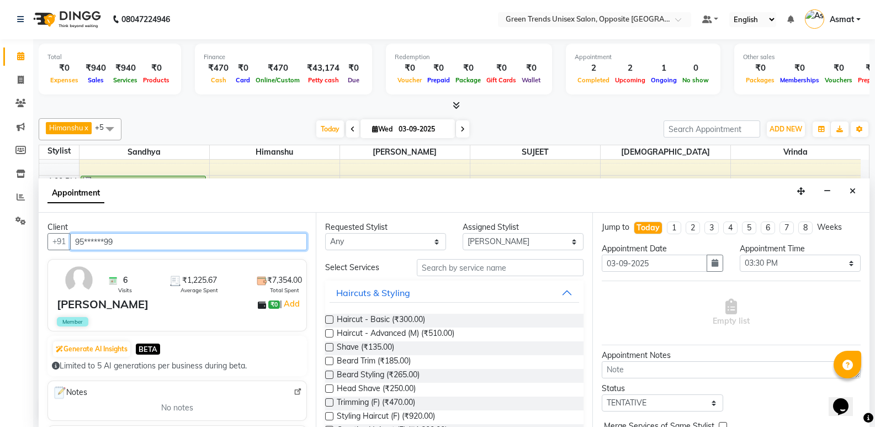
type input "95******99"
click at [332, 321] on label at bounding box center [329, 319] width 8 height 8
click at [332, 321] on input "checkbox" at bounding box center [328, 320] width 7 height 7
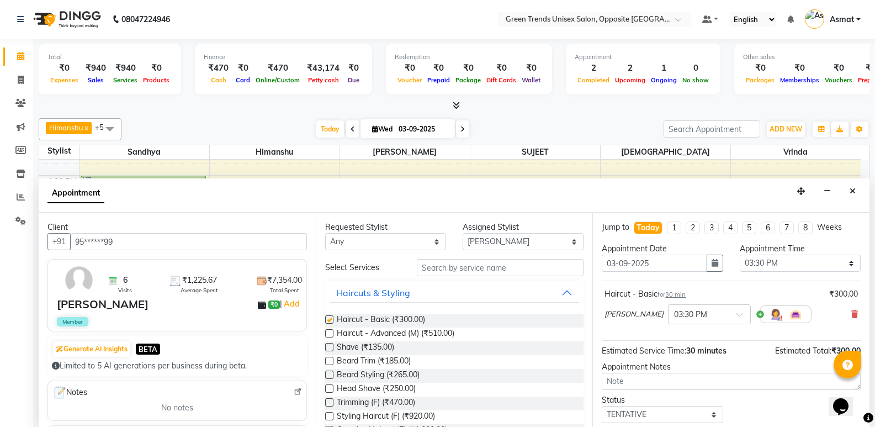
checkbox input "false"
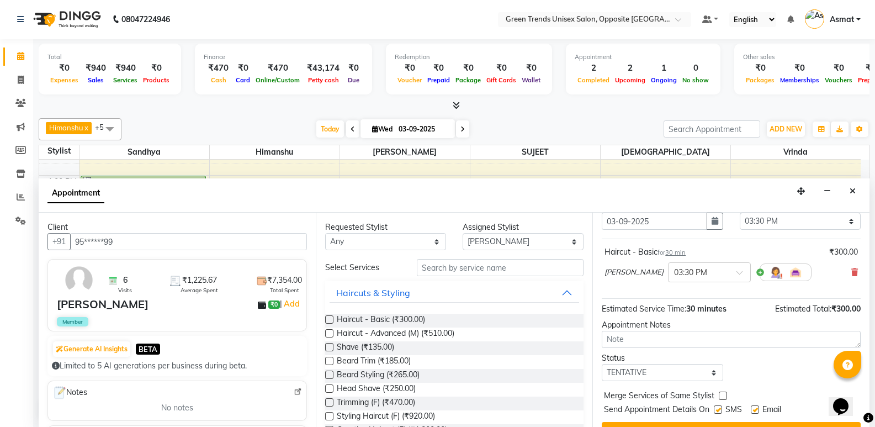
scroll to position [66, 0]
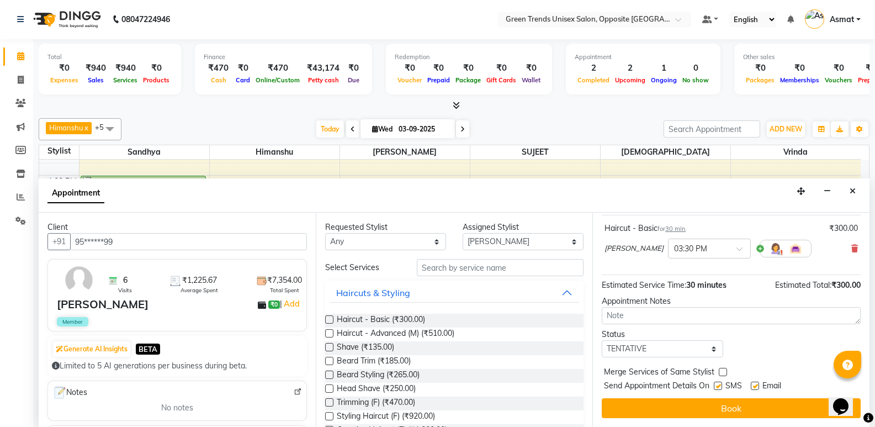
click at [855, 355] on div at bounding box center [848, 365] width 28 height 28
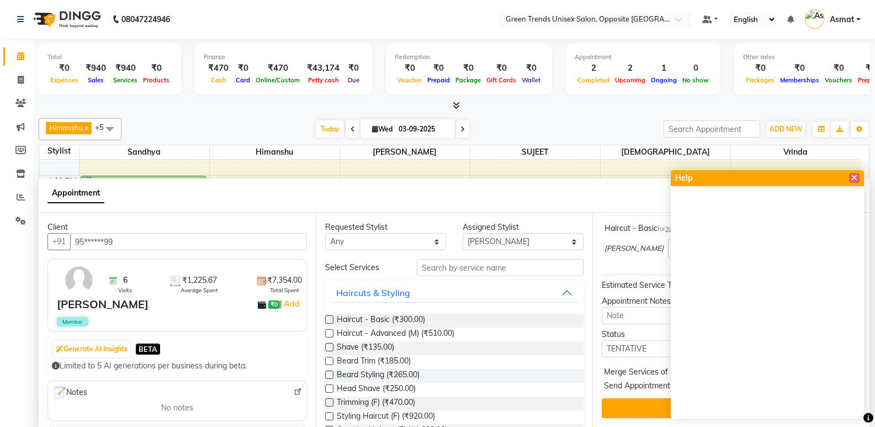
click at [590, 190] on div "Appointment" at bounding box center [454, 195] width 831 height 34
click at [856, 180] on icon at bounding box center [854, 178] width 6 height 8
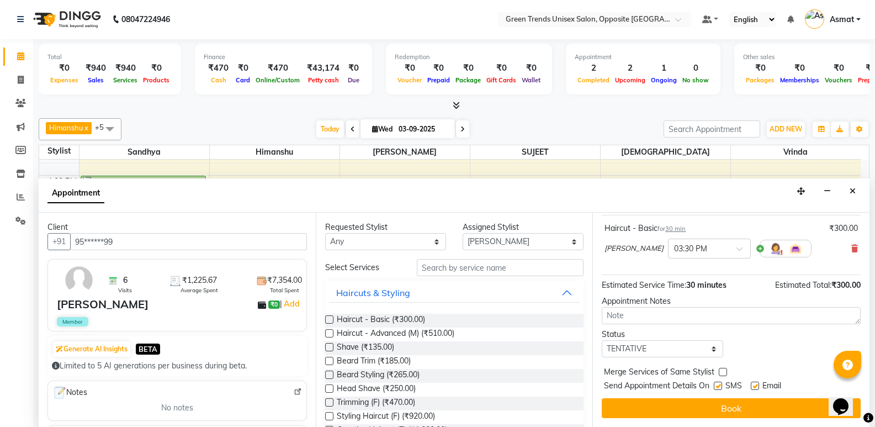
click at [743, 404] on button "Book" at bounding box center [731, 408] width 259 height 20
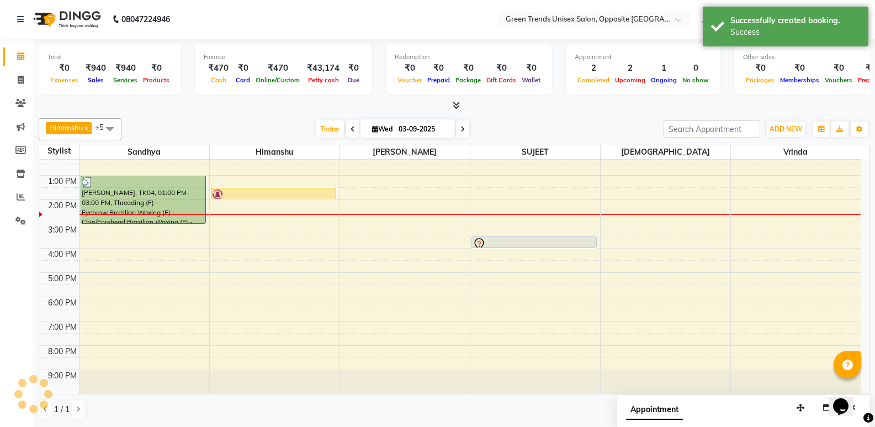
scroll to position [0, 0]
click at [323, 124] on span "Today" at bounding box center [330, 129] width 28 height 17
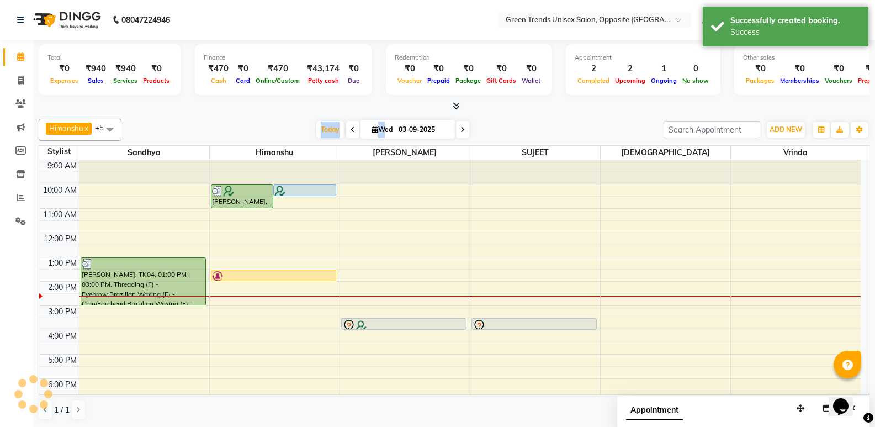
scroll to position [81, 0]
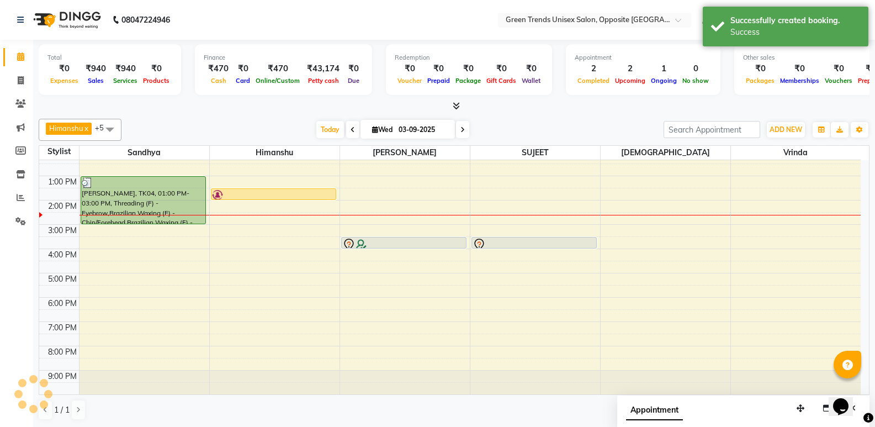
click at [305, 99] on div "Total ₹0 Expenses ₹940 Sales ₹940 Services ₹0 Products Finance ₹470 Cash ₹0 Car…" at bounding box center [454, 76] width 831 height 72
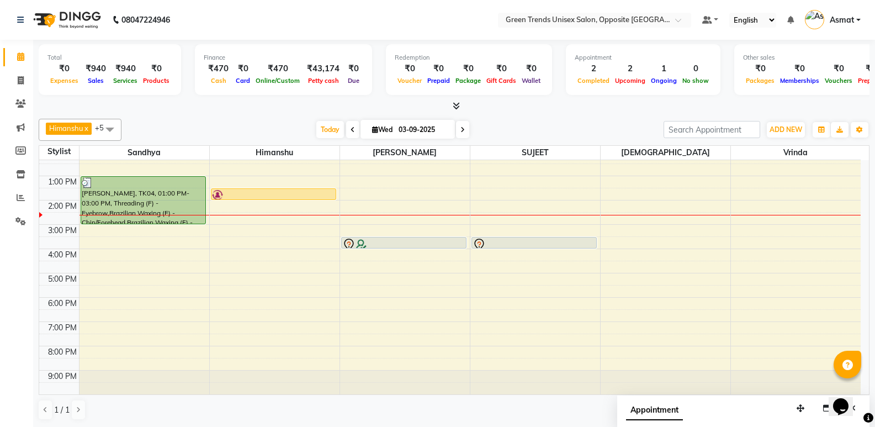
click at [297, 118] on div "Himanshu x Sandhya x SUJEET x Vaishnavi x Vrinda x Sohail x +5 Select All Sandh…" at bounding box center [454, 269] width 831 height 310
click at [325, 95] on div "Total ₹0 Expenses ₹940 Sales ₹940 Services ₹0 Products Finance ₹470 Cash ₹0 Car…" at bounding box center [454, 71] width 831 height 54
click at [19, 56] on icon at bounding box center [20, 56] width 7 height 8
click at [25, 75] on span at bounding box center [20, 81] width 19 height 13
select select "service"
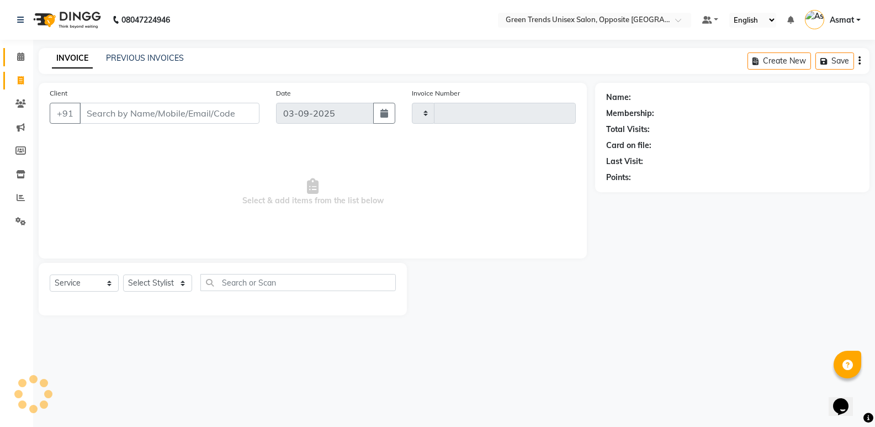
type input "1102"
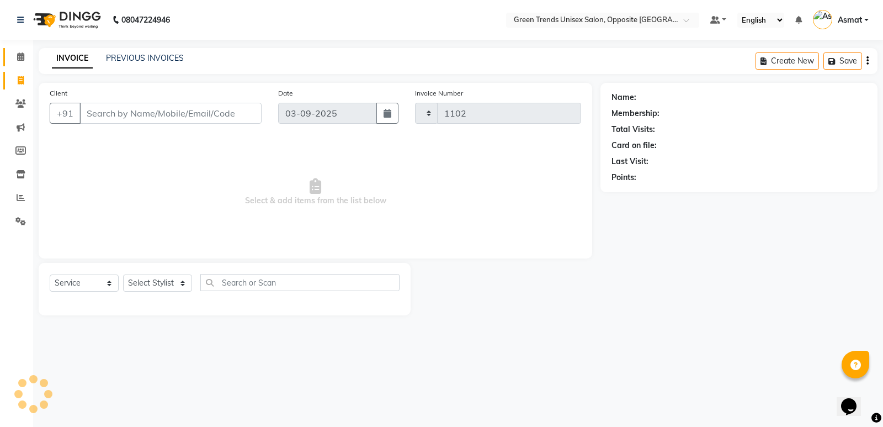
click at [23, 56] on icon at bounding box center [20, 56] width 7 height 8
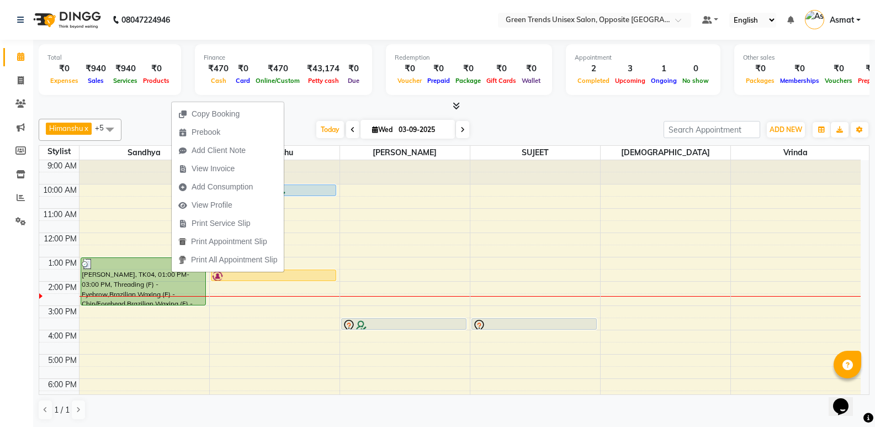
click at [311, 113] on div "Total ₹0 Expenses ₹940 Sales ₹940 Services ₹0 Products Finance ₹470 Cash ₹0 Car…" at bounding box center [454, 234] width 842 height 388
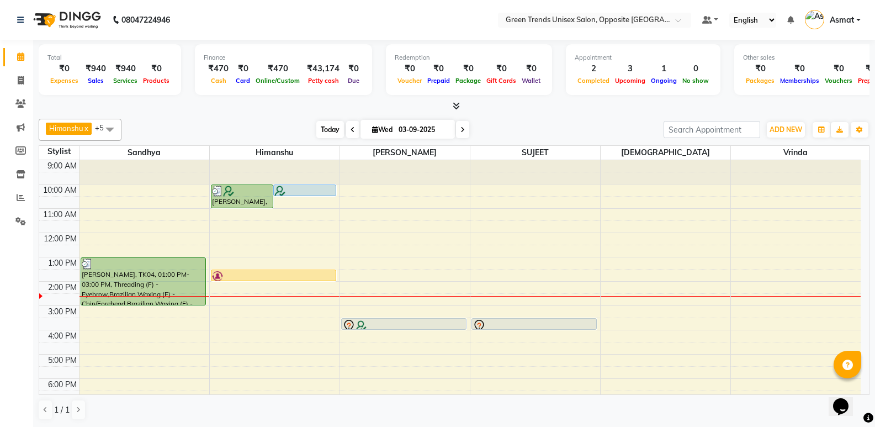
click at [335, 135] on span "Today" at bounding box center [330, 129] width 28 height 17
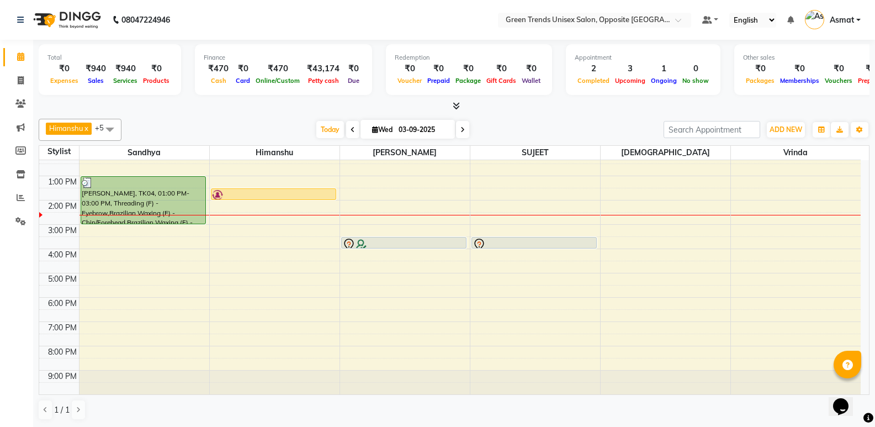
click at [312, 120] on div "Himanshu x Sandhya x SUJEET x Vaishnavi x Vrinda x Sohail x +5 Select All Sandh…" at bounding box center [454, 130] width 831 height 22
click at [322, 136] on span "Today" at bounding box center [330, 129] width 28 height 17
click at [261, 107] on div at bounding box center [454, 106] width 831 height 12
click at [331, 135] on span "Today" at bounding box center [330, 129] width 28 height 17
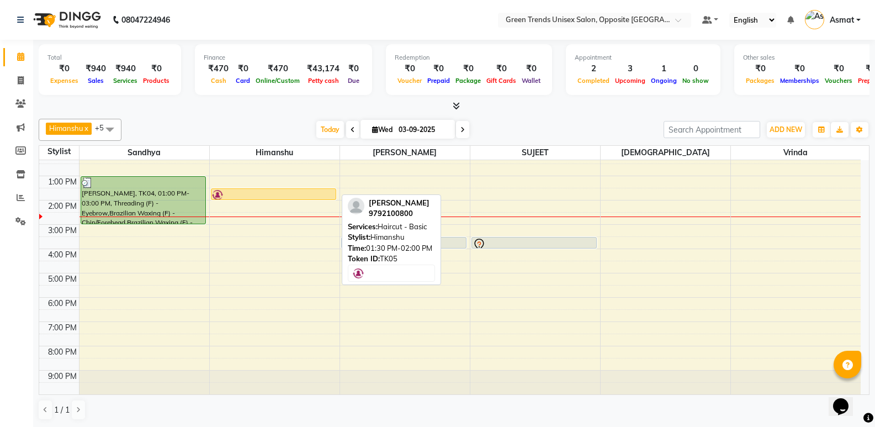
click at [296, 193] on div at bounding box center [273, 194] width 123 height 11
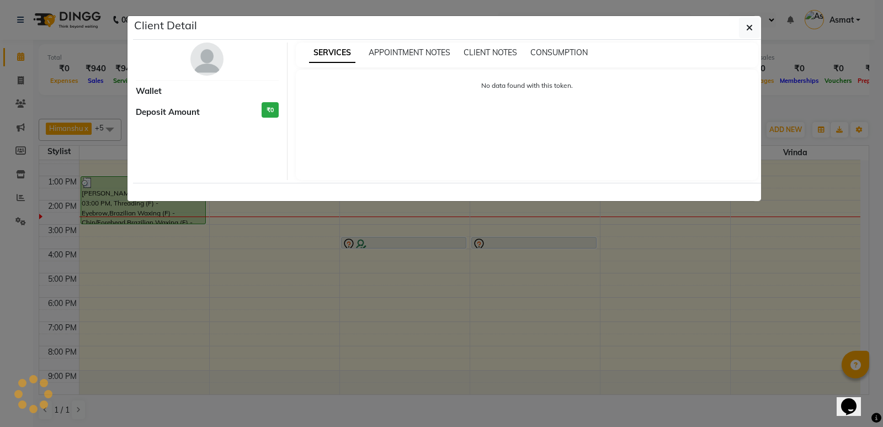
select select "1"
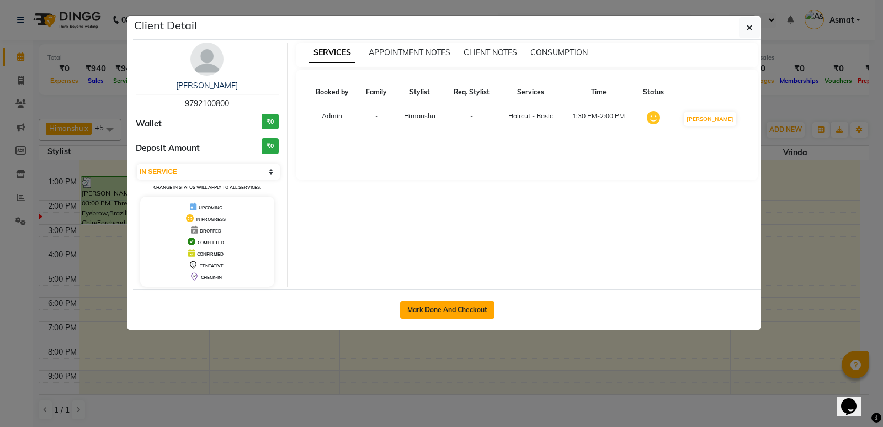
click at [453, 306] on button "Mark Done And Checkout" at bounding box center [447, 310] width 94 height 18
select select "service"
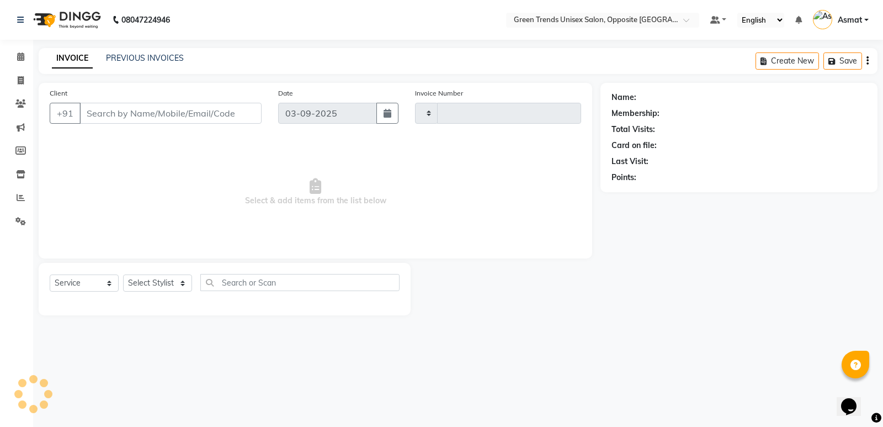
type input "1102"
select select "5225"
type input "97******00"
select select "82136"
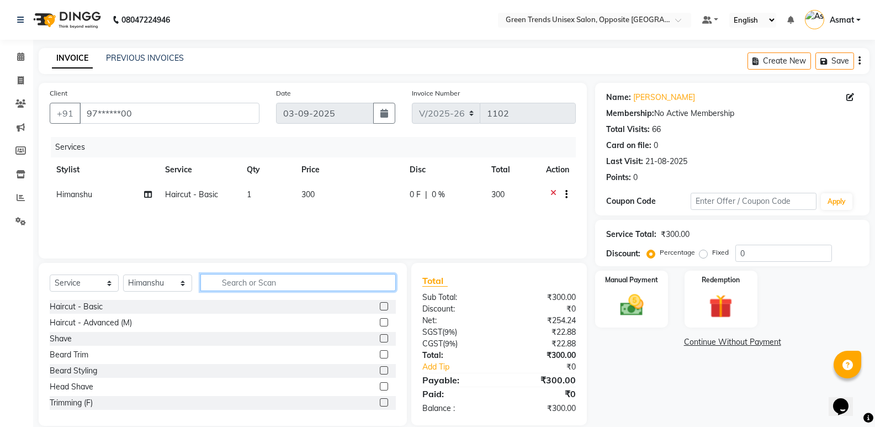
click at [255, 282] on input "text" at bounding box center [297, 282] width 195 height 17
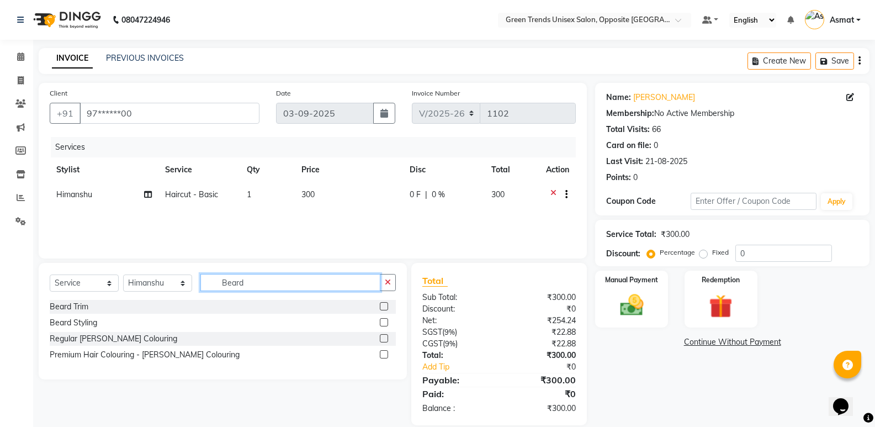
type input "Beard"
click at [380, 318] on label at bounding box center [384, 322] width 8 height 8
click at [380, 319] on input "checkbox" at bounding box center [383, 322] width 7 height 7
checkbox input "false"
click at [403, 176] on th "Disc" at bounding box center [444, 169] width 82 height 25
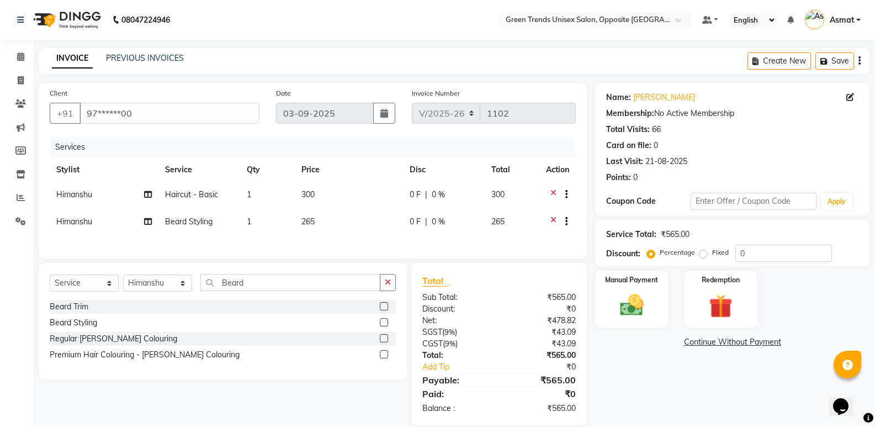
click at [405, 192] on td "0 F | 0 %" at bounding box center [444, 195] width 82 height 27
select select "82136"
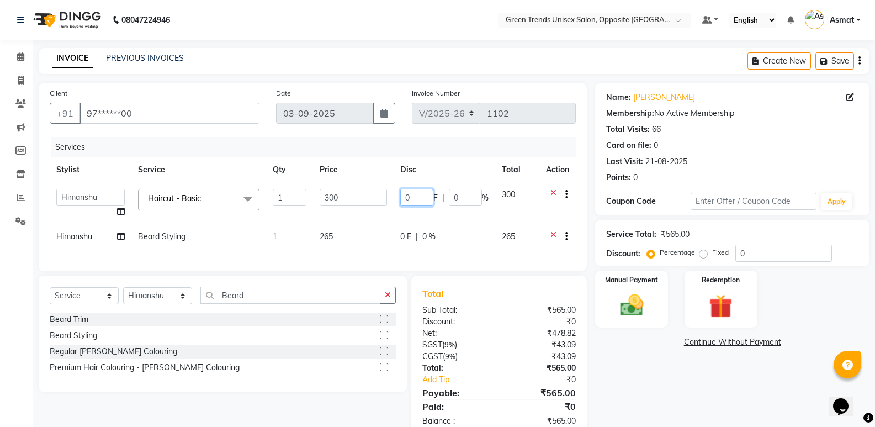
drag, startPoint x: 405, startPoint y: 192, endPoint x: 409, endPoint y: 196, distance: 5.9
click at [406, 193] on input "0" at bounding box center [416, 197] width 33 height 17
click at [421, 203] on input "0" at bounding box center [416, 197] width 33 height 17
type input "050"
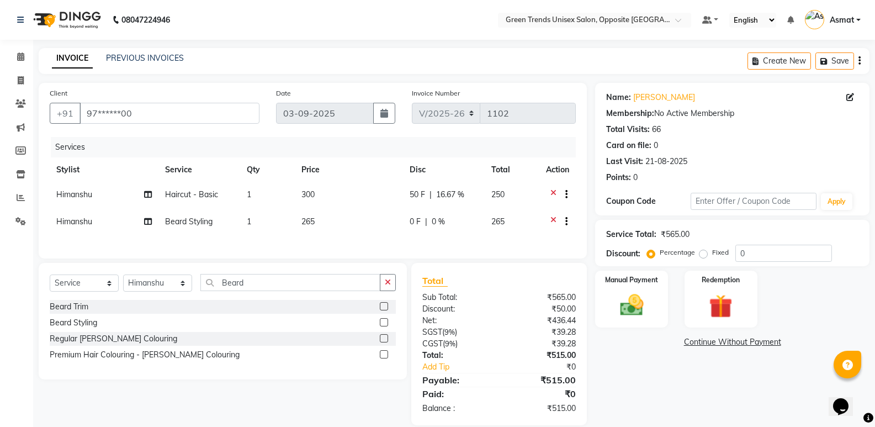
click at [394, 239] on div "Services Stylist Service Qty Price Disc Total Action Himanshu Haircut - Basic 1…" at bounding box center [313, 192] width 526 height 110
click at [414, 227] on span "0 F" at bounding box center [415, 222] width 11 height 12
select select "82136"
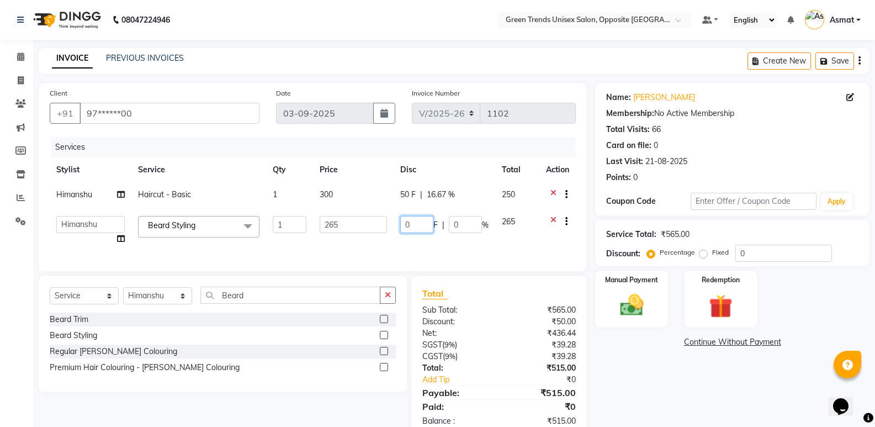
click at [416, 221] on input "0" at bounding box center [416, 224] width 33 height 17
type input "045"
click at [411, 247] on div "Services Stylist Service Qty Price Disc Total Action Himanshu Haircut - Basic 1…" at bounding box center [313, 198] width 526 height 123
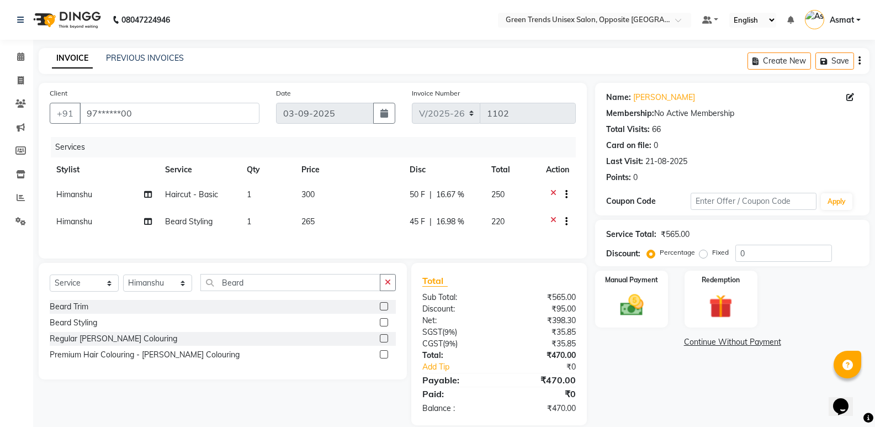
scroll to position [21, 0]
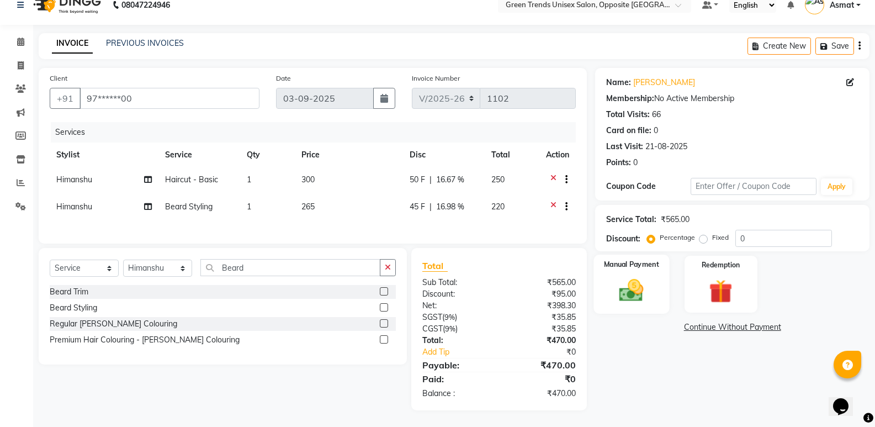
click at [633, 281] on img at bounding box center [631, 290] width 39 height 28
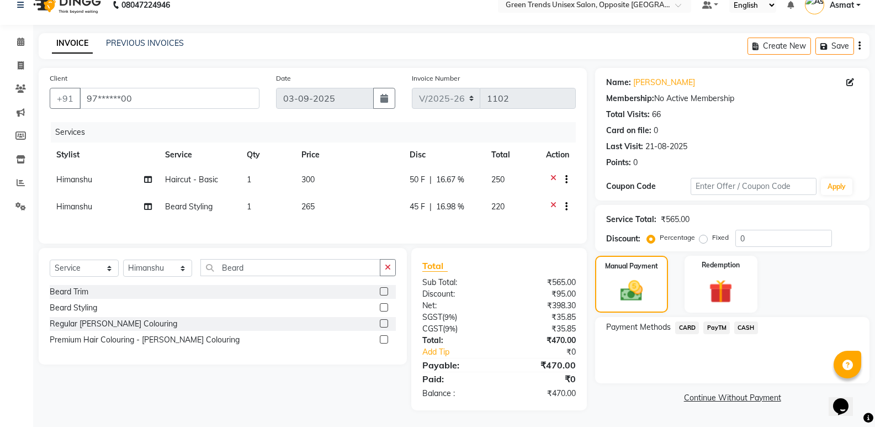
click at [753, 326] on span "CASH" at bounding box center [746, 327] width 24 height 13
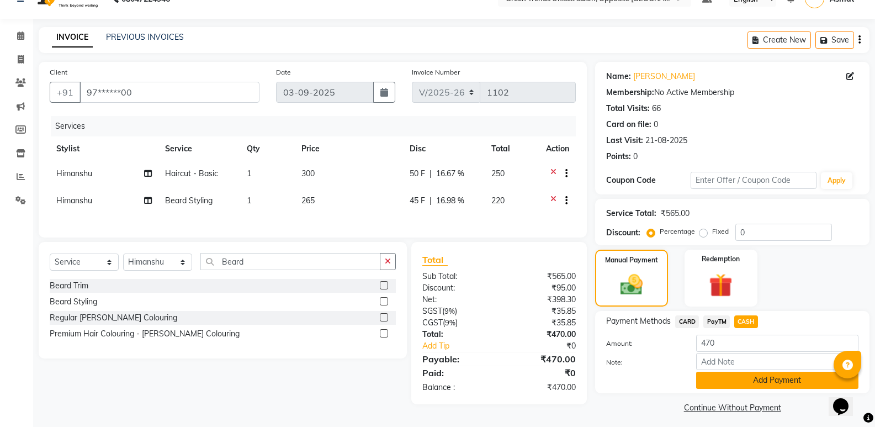
click at [746, 379] on button "Add Payment" at bounding box center [777, 380] width 162 height 17
click at [746, 379] on div "Name: Akshat Membership: No Active Membership Total Visits: 66 Card on file: 0 …" at bounding box center [736, 239] width 283 height 354
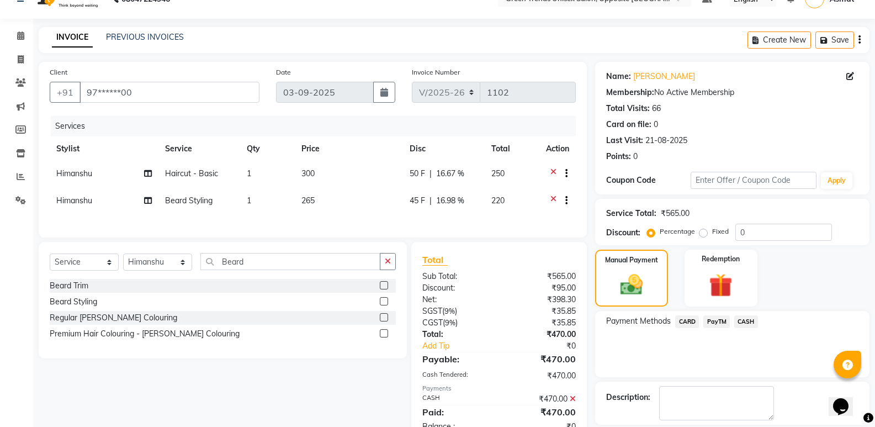
scroll to position [73, 0]
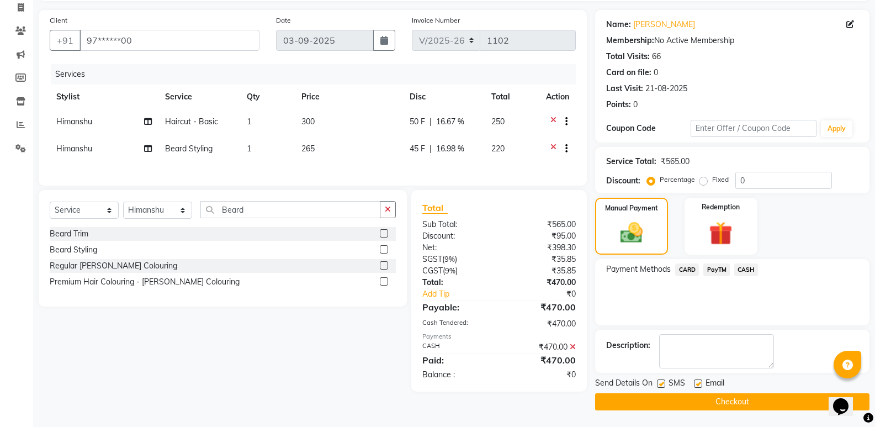
click at [708, 402] on button "Checkout" at bounding box center [732, 401] width 274 height 17
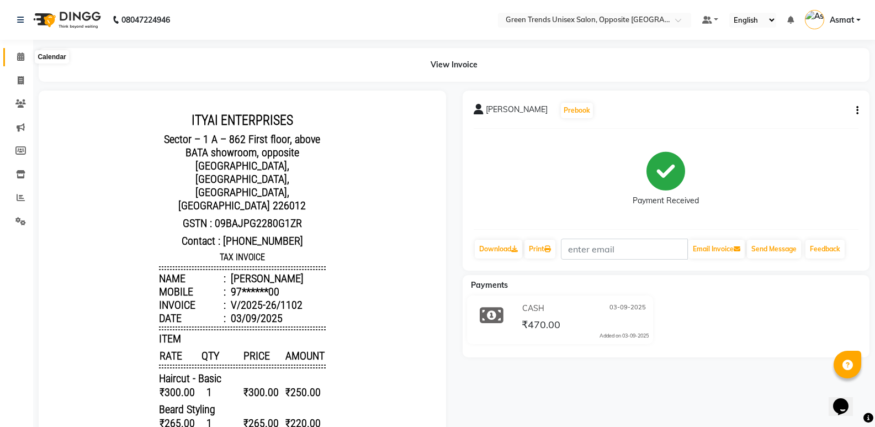
click at [22, 52] on span at bounding box center [20, 57] width 19 height 13
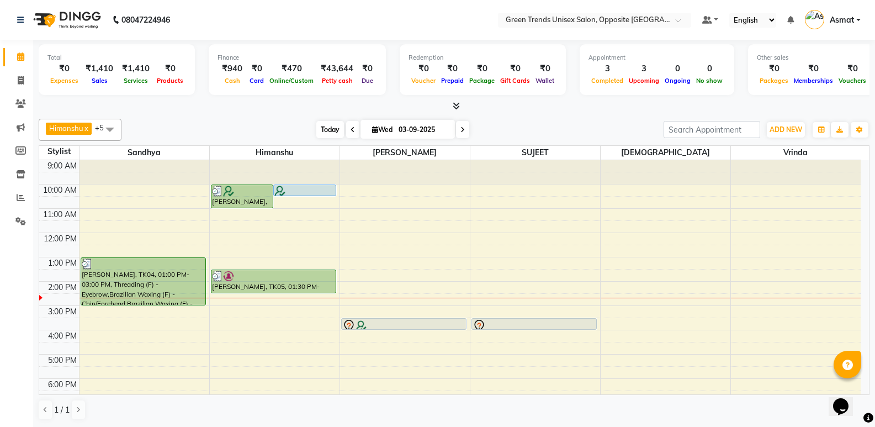
click at [333, 131] on span "Today" at bounding box center [330, 129] width 28 height 17
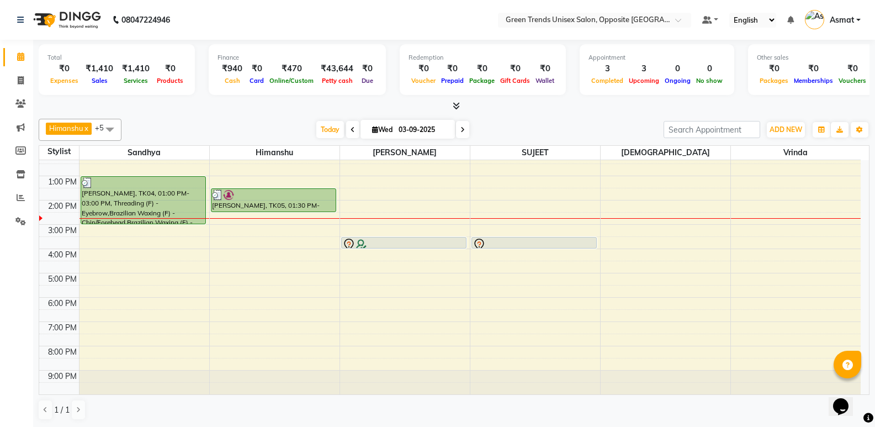
click at [555, 219] on div "9:00 AM 10:00 AM 11:00 AM 12:00 PM 1:00 PM 2:00 PM 3:00 PM 4:00 PM 5:00 PM 6:00…" at bounding box center [449, 236] width 821 height 315
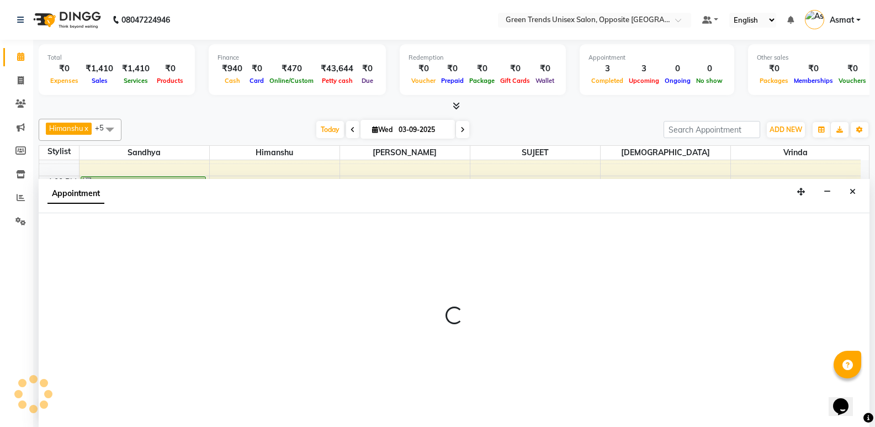
scroll to position [1, 0]
select select "75769"
select select "870"
select select "tentative"
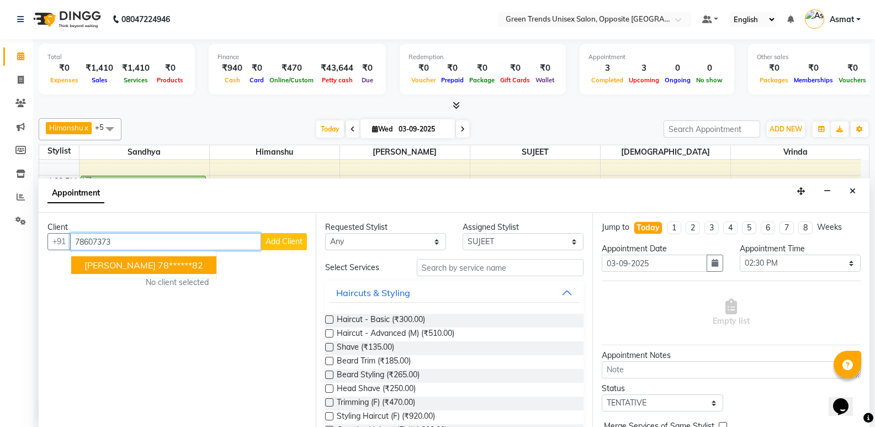
click at [135, 261] on span "Akhil Sharma" at bounding box center [119, 264] width 71 height 11
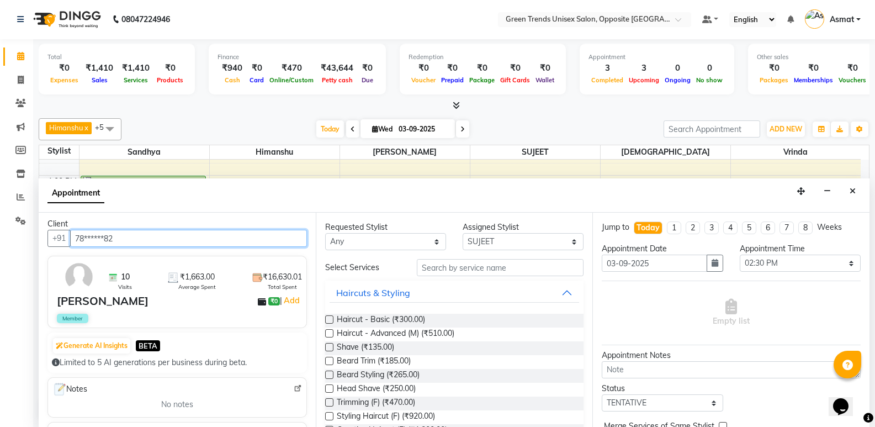
scroll to position [0, 0]
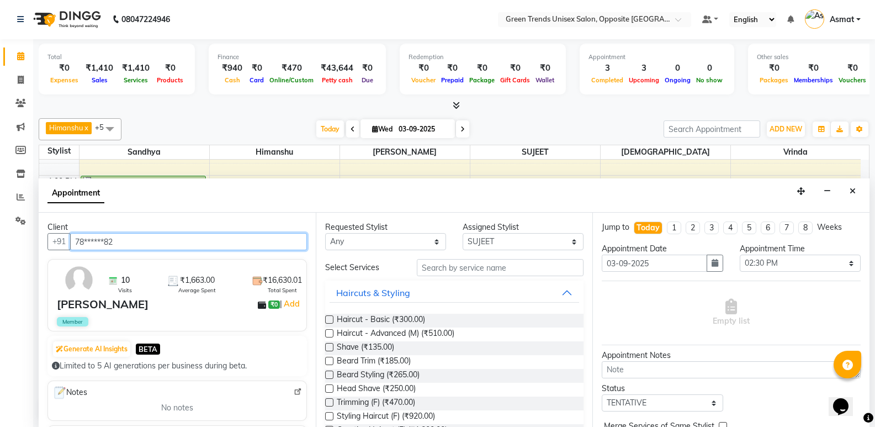
type input "78******82"
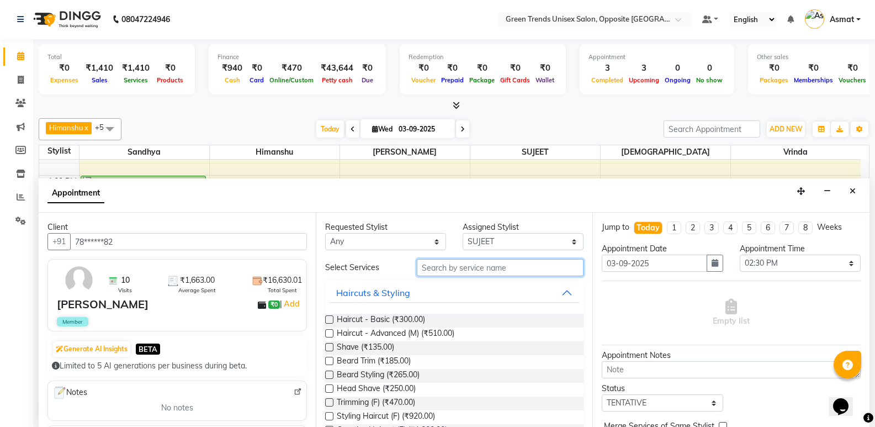
click at [442, 273] on input "text" at bounding box center [500, 267] width 167 height 17
type input "H"
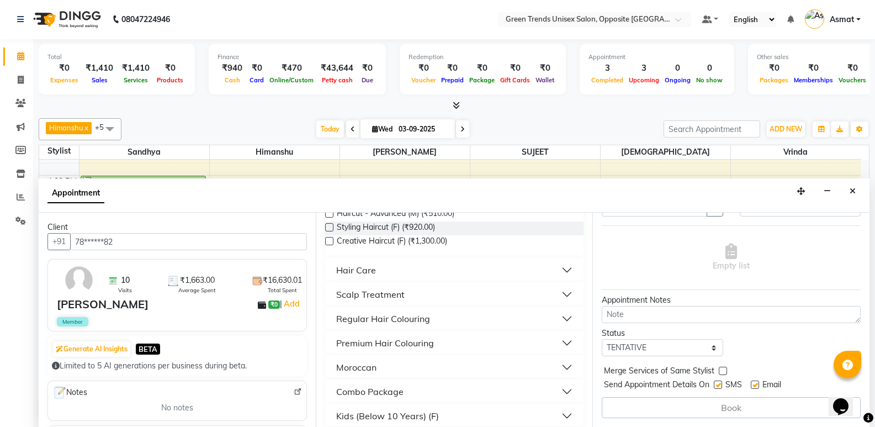
scroll to position [121, 0]
type input "Hair"
click at [462, 263] on button "Hair Care" at bounding box center [455, 268] width 250 height 20
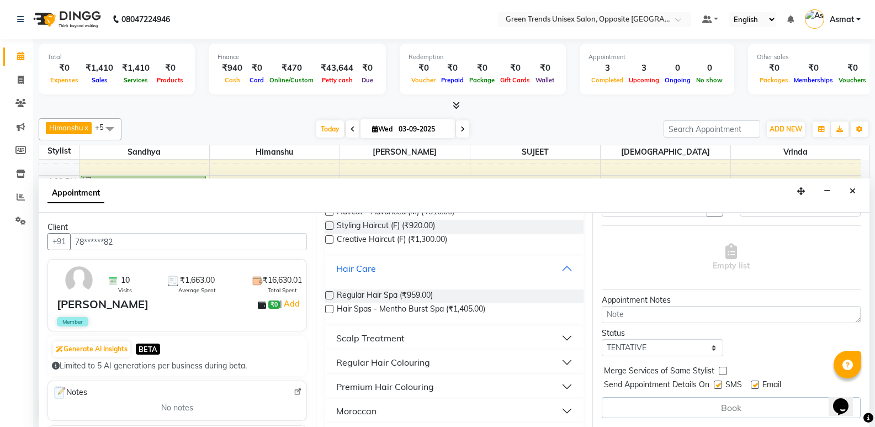
click at [561, 271] on button "Hair Care" at bounding box center [455, 268] width 250 height 20
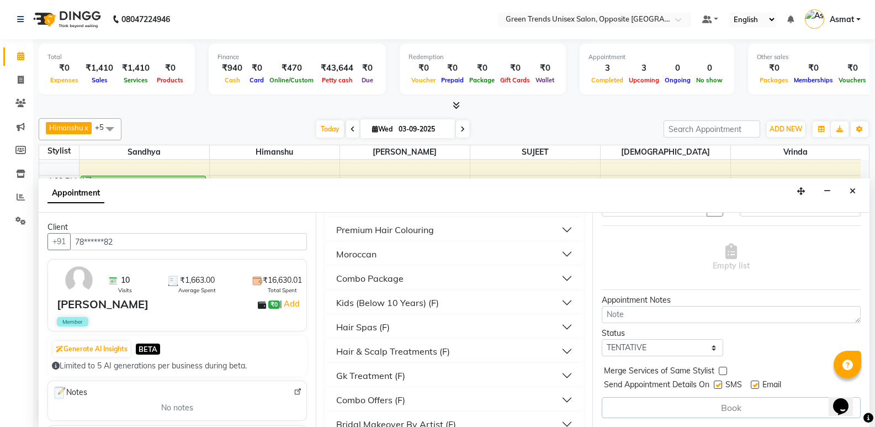
scroll to position [235, 0]
click at [375, 328] on div "Hair Spas (F)" at bounding box center [363, 325] width 54 height 13
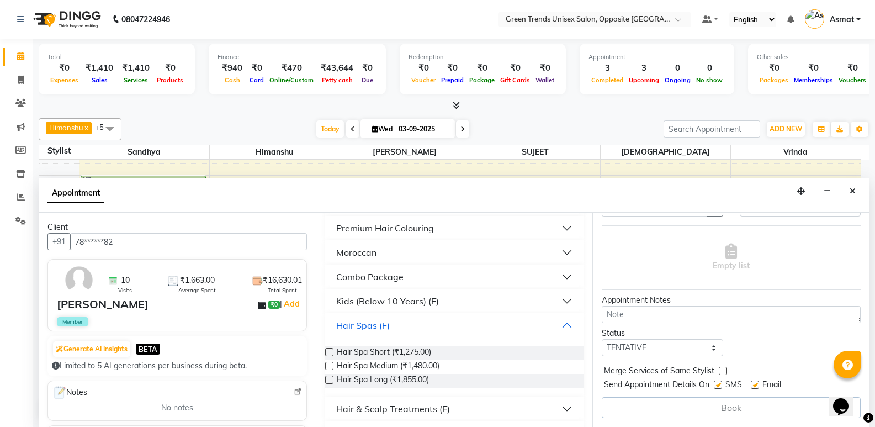
click at [328, 365] on label at bounding box center [329, 366] width 8 height 8
click at [328, 365] on input "checkbox" at bounding box center [328, 366] width 7 height 7
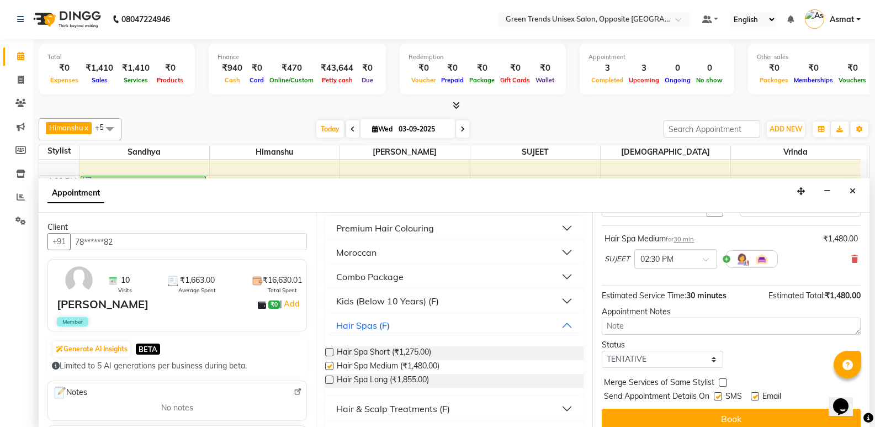
checkbox input "false"
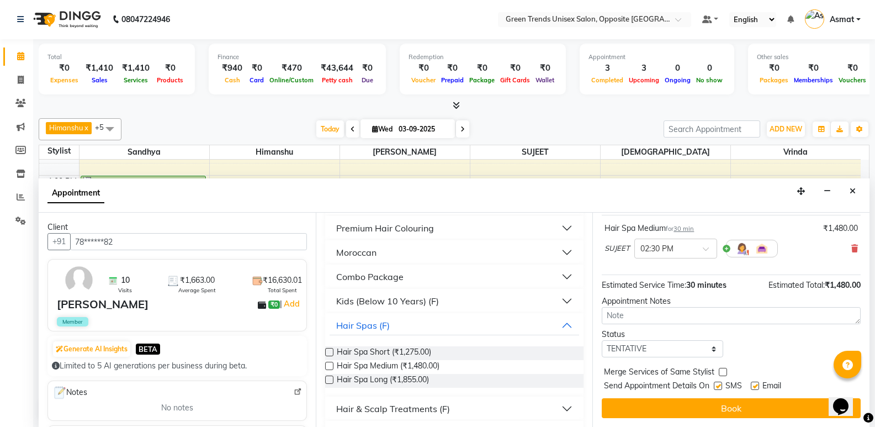
click at [734, 405] on button "Book" at bounding box center [731, 408] width 259 height 20
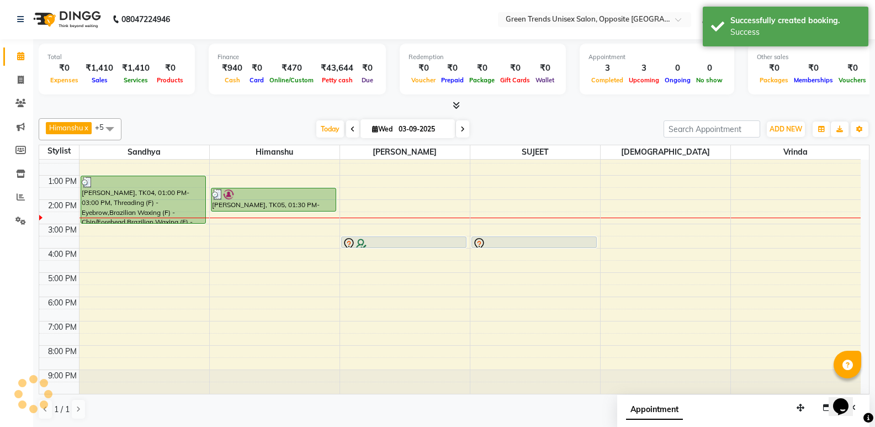
scroll to position [0, 0]
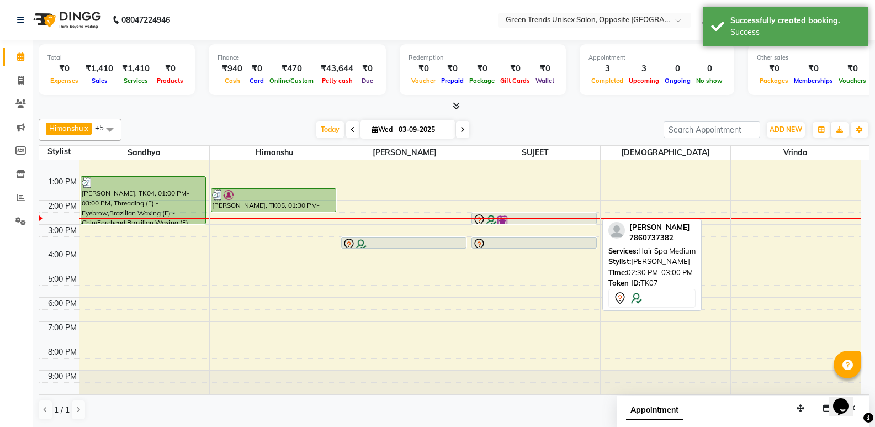
click at [519, 216] on div at bounding box center [534, 220] width 123 height 13
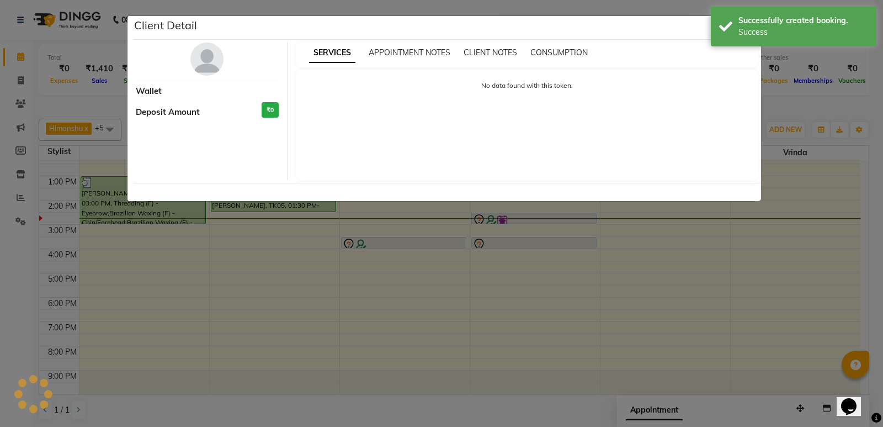
select select "7"
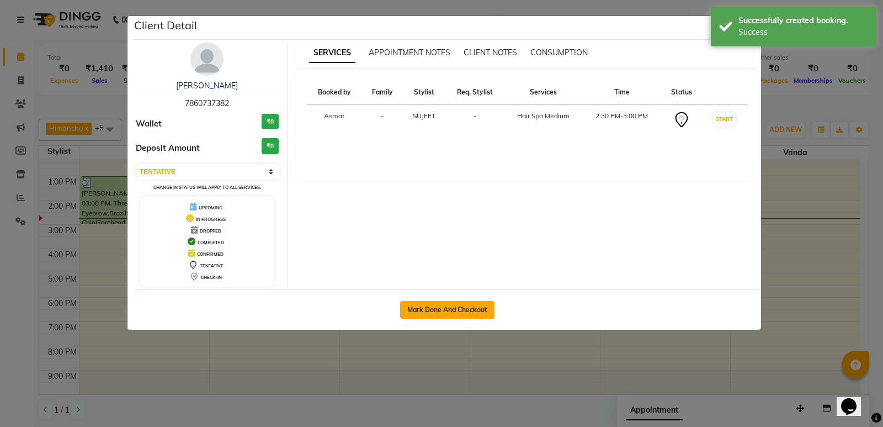
click at [444, 309] on button "Mark Done And Checkout" at bounding box center [447, 310] width 94 height 18
select select "service"
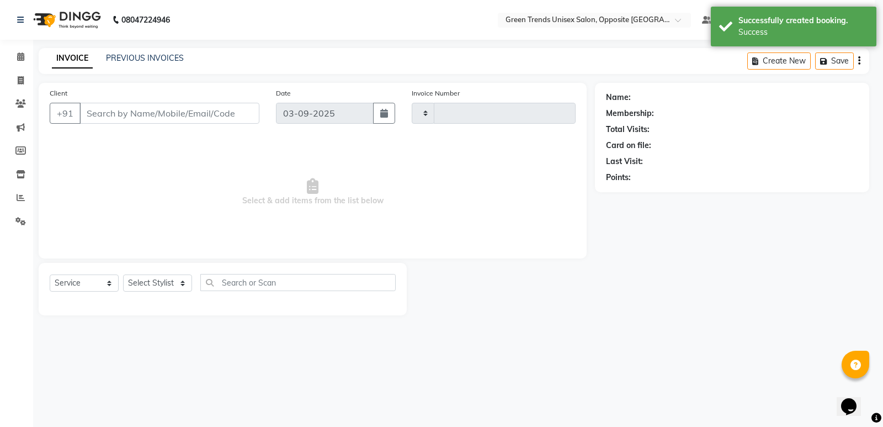
type input "1103"
select select "5225"
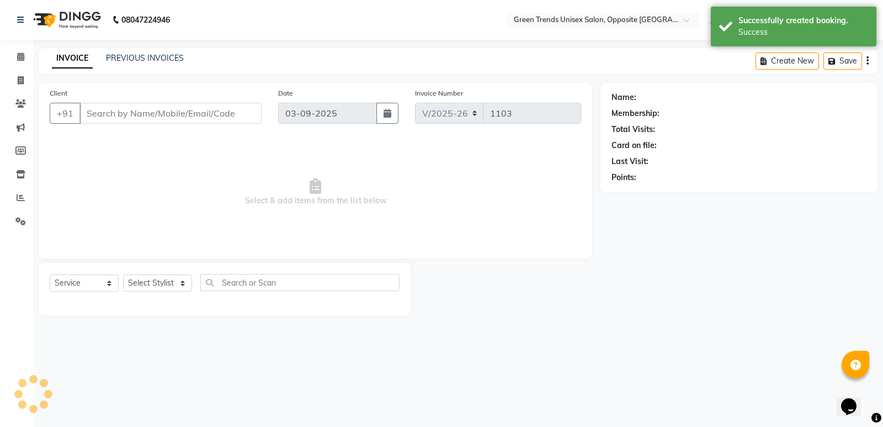
type input "78******82"
select select "75769"
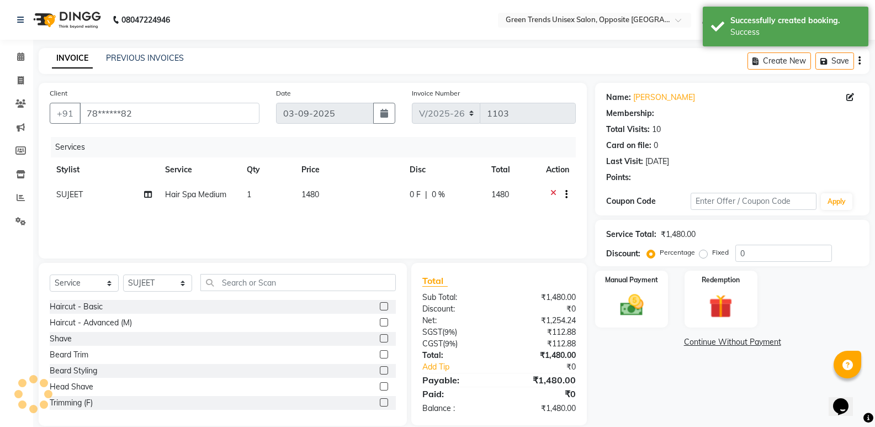
select select "1: Object"
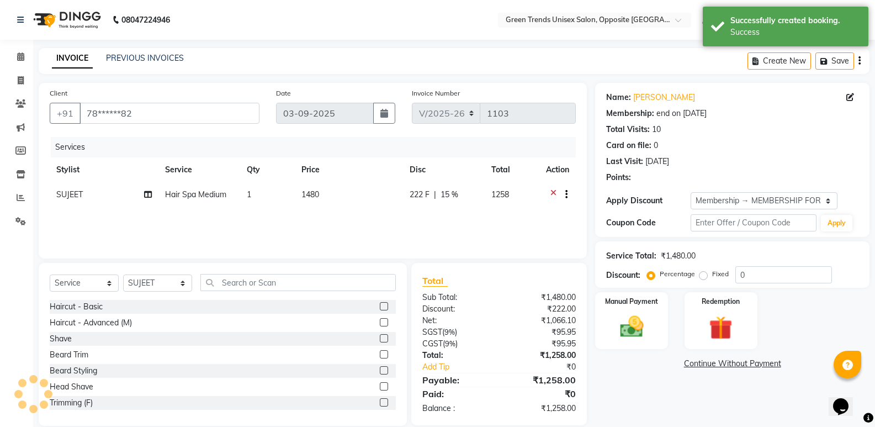
type input "15"
click at [410, 198] on span "222 F" at bounding box center [420, 195] width 20 height 12
select select "75769"
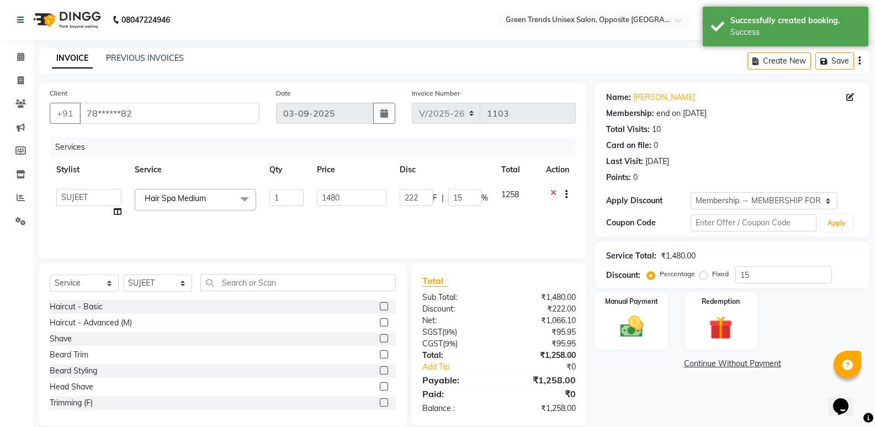
click at [439, 205] on div "222 F | 15 %" at bounding box center [444, 197] width 88 height 17
click at [419, 204] on input "222" at bounding box center [416, 197] width 33 height 17
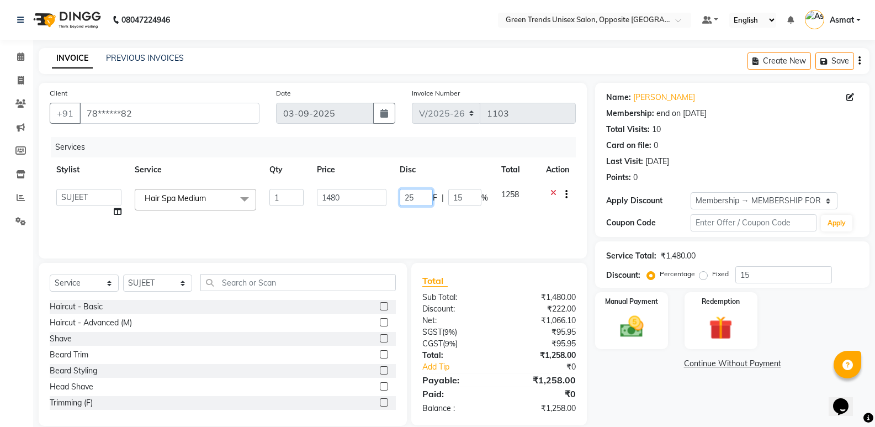
type input "250"
click at [431, 222] on div "Services Stylist Service Qty Price Disc Total Action Asmat Dinesh Himanshu Raj …" at bounding box center [313, 192] width 526 height 110
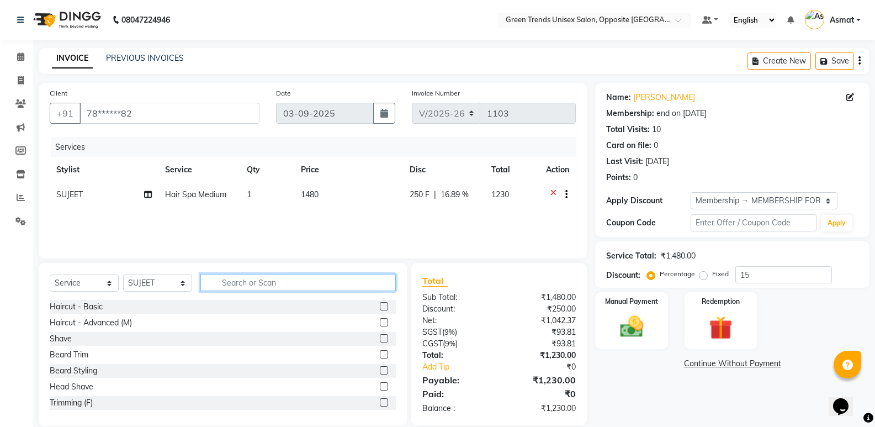
click at [241, 282] on input "text" at bounding box center [297, 282] width 195 height 17
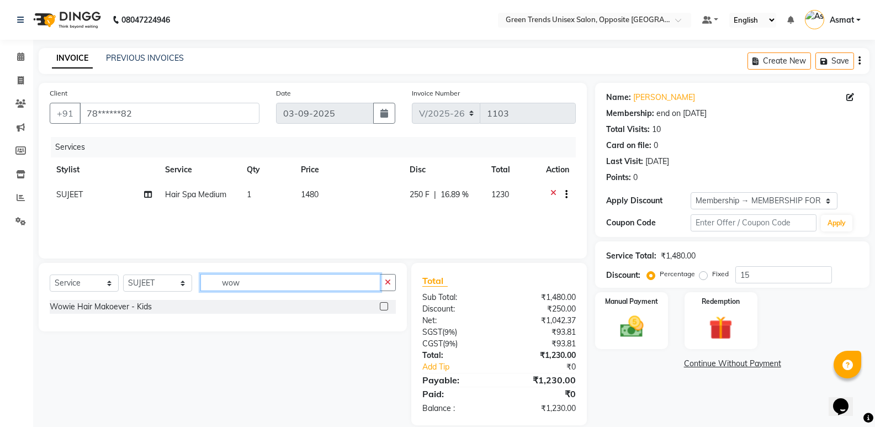
type input "wow"
click at [382, 305] on label at bounding box center [384, 306] width 8 height 8
click at [382, 305] on input "checkbox" at bounding box center [383, 306] width 7 height 7
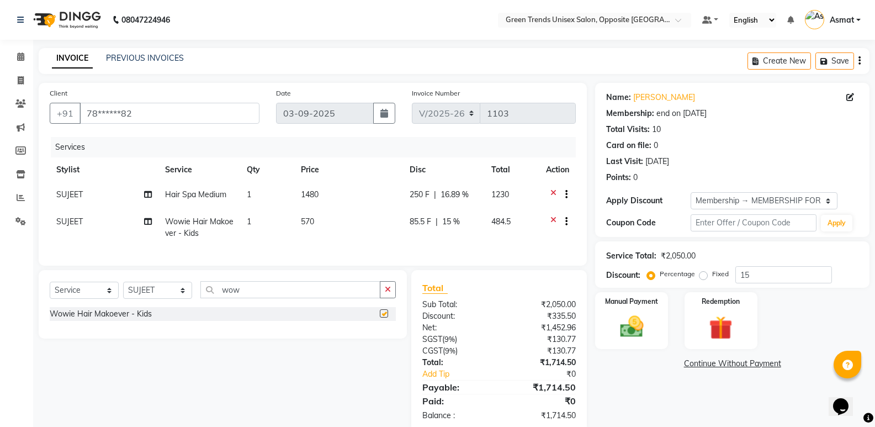
checkbox input "false"
click at [407, 225] on td "85.5 F | 15 %" at bounding box center [444, 227] width 82 height 36
select select "75769"
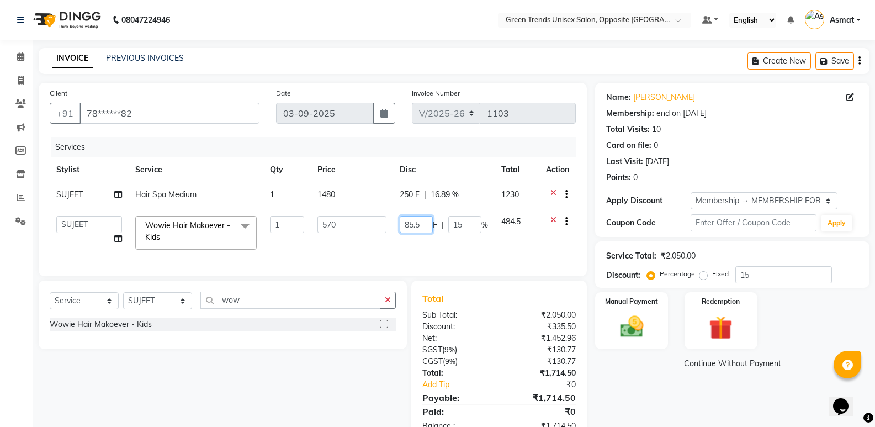
click at [418, 225] on input "85.5" at bounding box center [416, 224] width 33 height 17
drag, startPoint x: 418, startPoint y: 225, endPoint x: 406, endPoint y: 230, distance: 12.6
click at [406, 230] on input "85.5" at bounding box center [416, 224] width 33 height 17
type input "100"
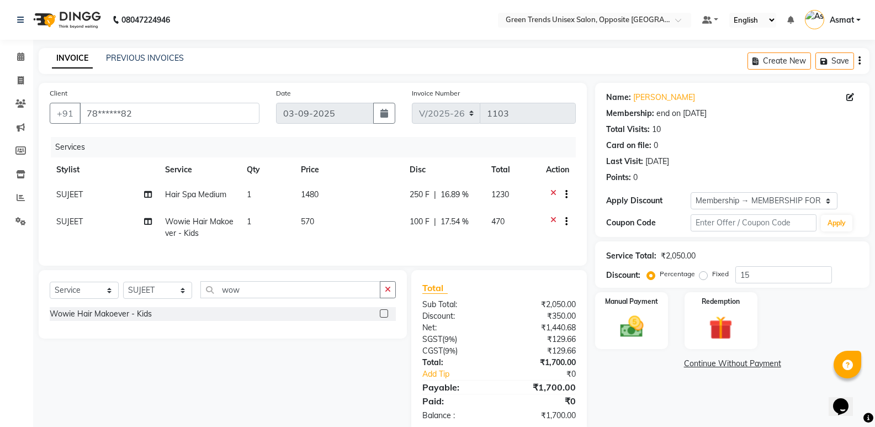
click at [391, 237] on td "570" at bounding box center [348, 227] width 108 height 36
select select "75769"
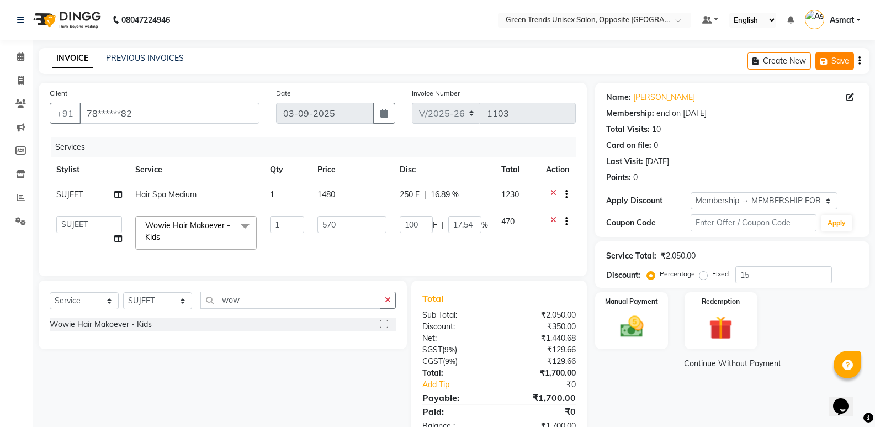
click at [840, 66] on button "Save" at bounding box center [834, 60] width 39 height 17
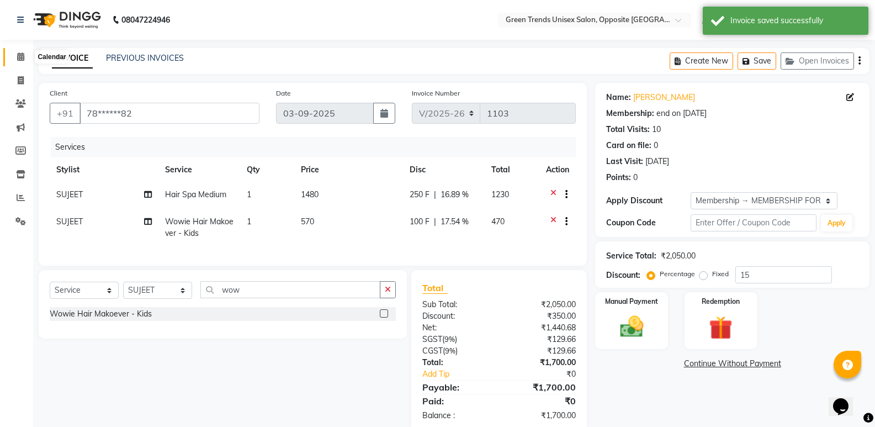
click at [19, 56] on icon at bounding box center [20, 56] width 7 height 8
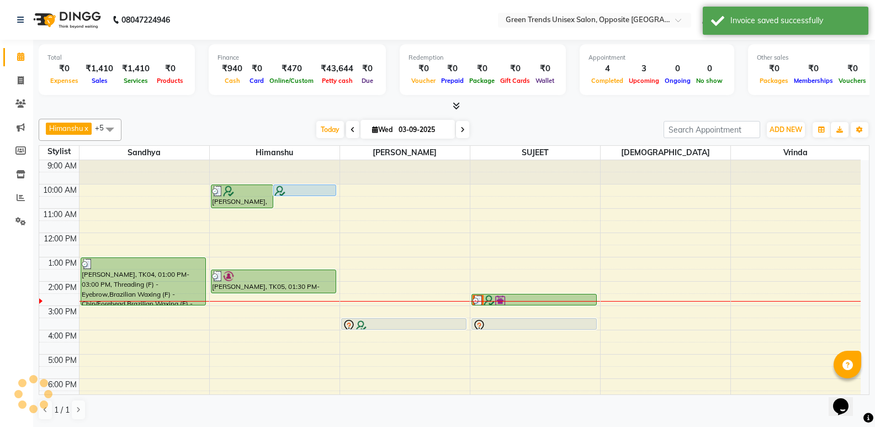
click at [329, 119] on div "Himanshu x Sandhya x SUJEET x Vaishnavi x Vrinda x Sohail x +5 Select All Sandh…" at bounding box center [454, 130] width 831 height 22
click at [307, 114] on div "Himanshu x Sandhya x SUJEET x Vaishnavi x Vrinda x Sohail x +5 Select All Sandh…" at bounding box center [454, 269] width 831 height 310
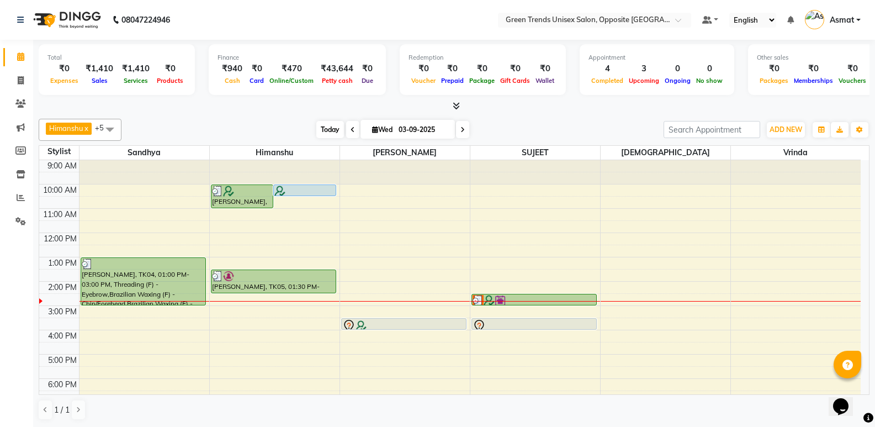
click at [316, 123] on span "Today" at bounding box center [330, 129] width 28 height 17
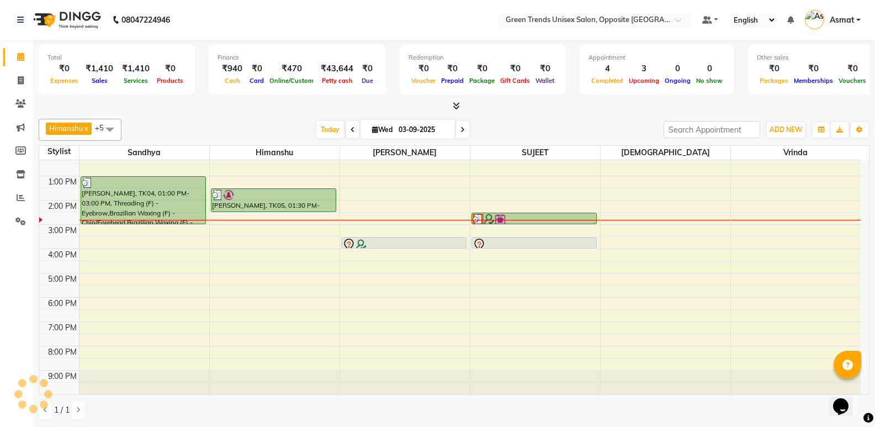
click at [284, 99] on div "Total ₹0 Expenses ₹1,410 Sales ₹1,410 Services ₹0 Products Finance ₹940 Cash ₹0…" at bounding box center [454, 76] width 831 height 72
click at [571, 131] on div "[DATE] [DATE]" at bounding box center [392, 129] width 531 height 17
click at [241, 243] on div "9:00 AM 10:00 AM 11:00 AM 12:00 PM 1:00 PM 2:00 PM 3:00 PM 4:00 PM 5:00 PM 6:00…" at bounding box center [449, 236] width 821 height 315
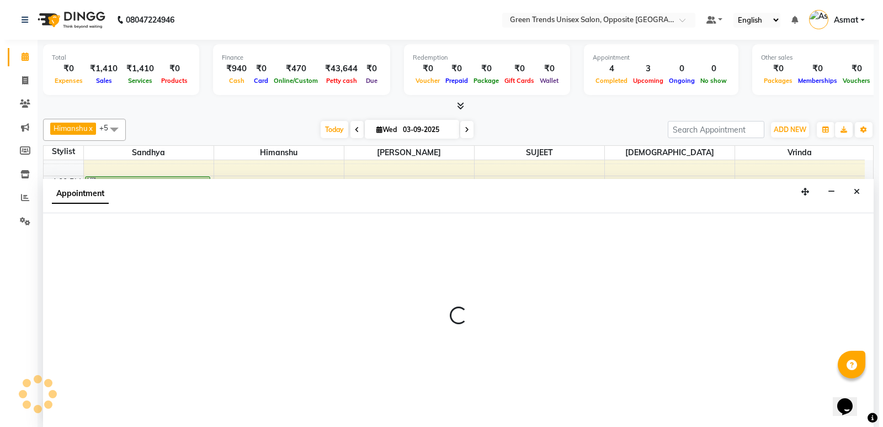
scroll to position [1, 0]
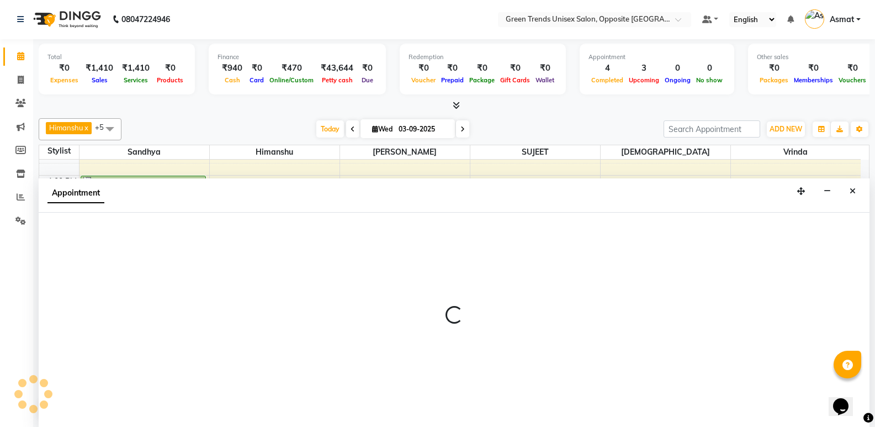
select select "82136"
select select "930"
select select "tentative"
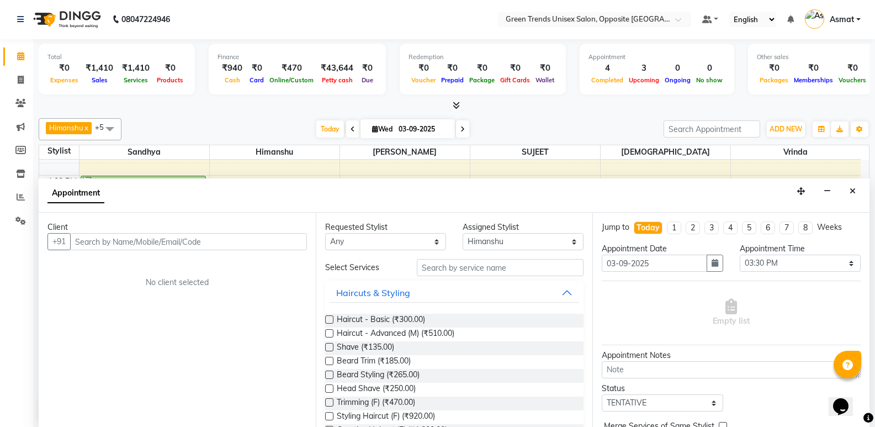
click at [194, 247] on input "text" at bounding box center [188, 241] width 237 height 17
click at [121, 238] on input "text" at bounding box center [188, 241] width 237 height 17
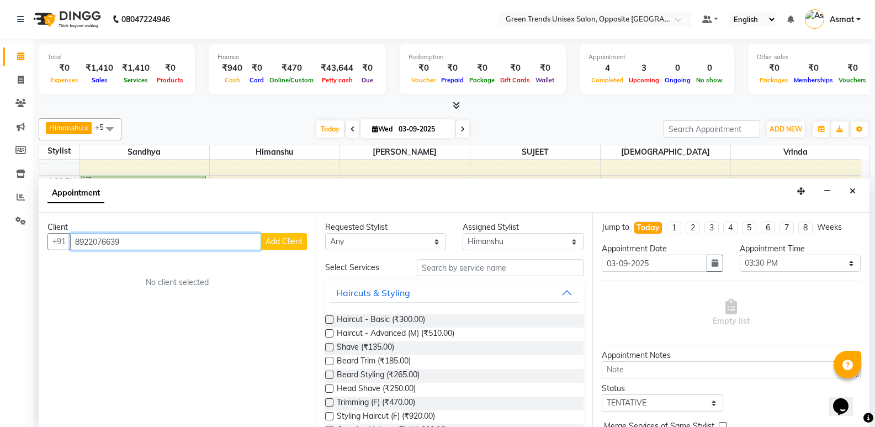
type input "8922076639"
click at [287, 238] on span "Add Client" at bounding box center [284, 241] width 37 height 10
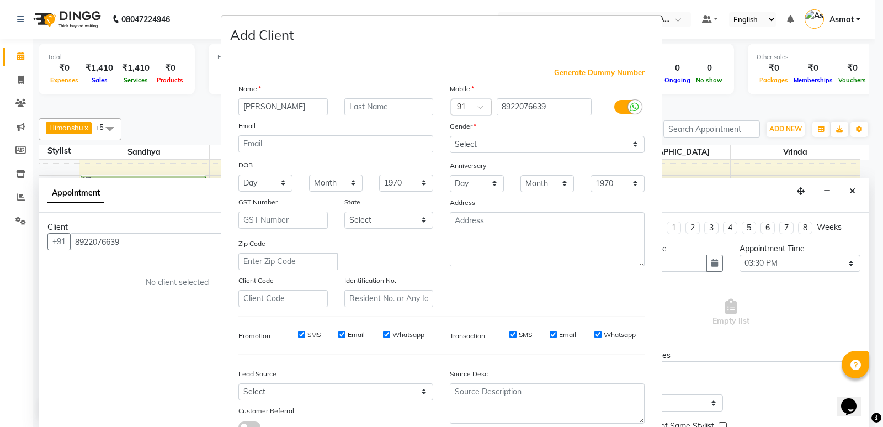
type input "[PERSON_NAME]"
click at [528, 144] on select "Select Male Female Other Prefer Not To Say" at bounding box center [547, 144] width 195 height 17
select select "[DEMOGRAPHIC_DATA]"
click at [450, 136] on select "Select Male Female Other Prefer Not To Say" at bounding box center [547, 144] width 195 height 17
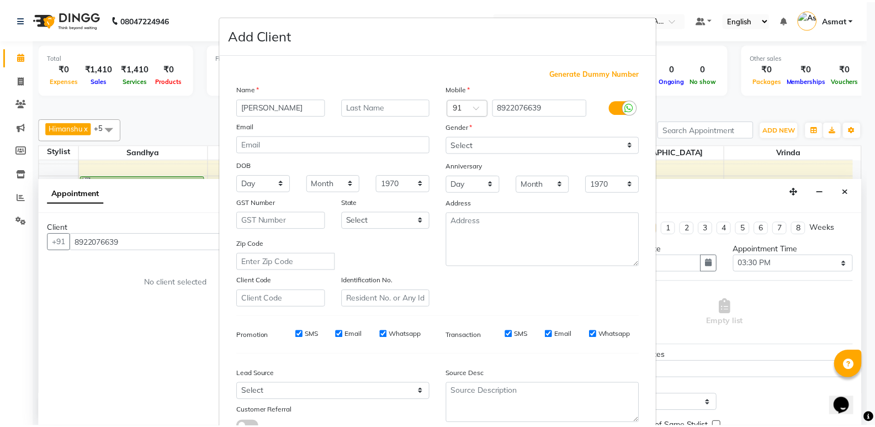
scroll to position [83, 0]
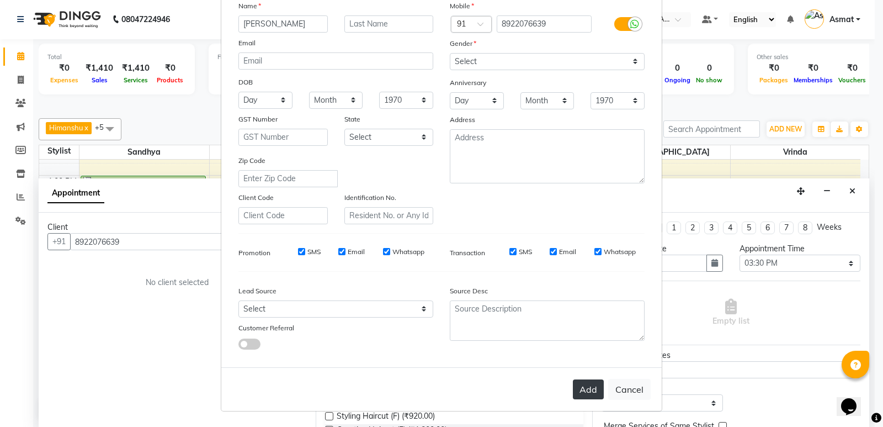
click at [593, 387] on button "Add" at bounding box center [588, 389] width 31 height 20
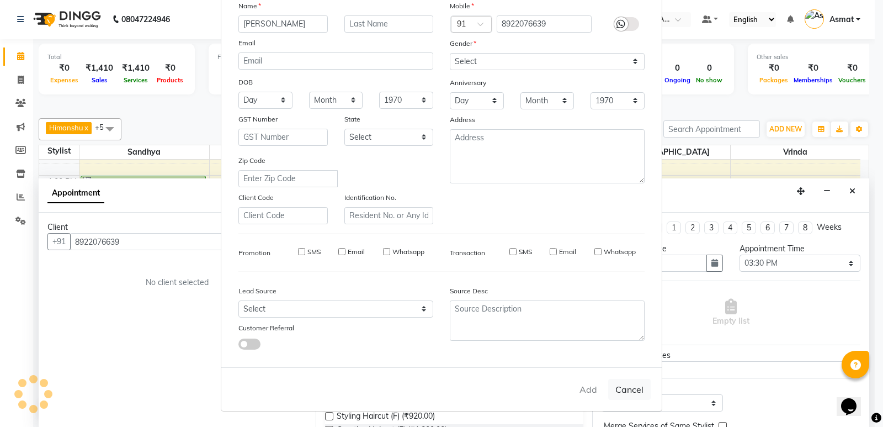
type input "89******39"
select select
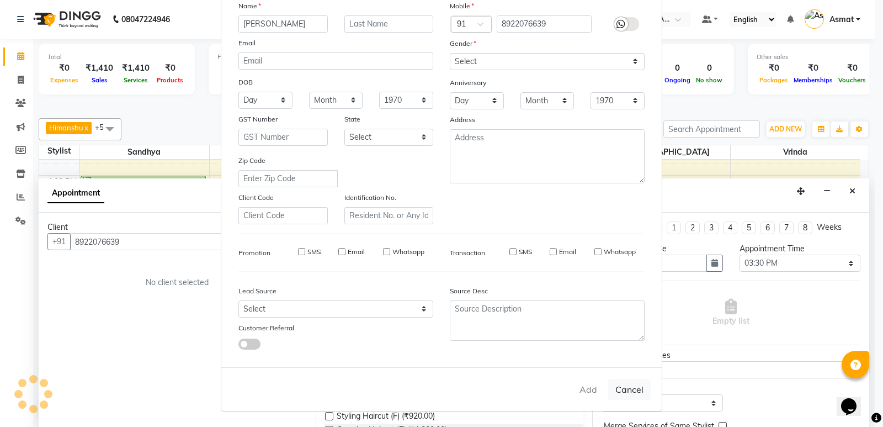
select select
checkbox input "false"
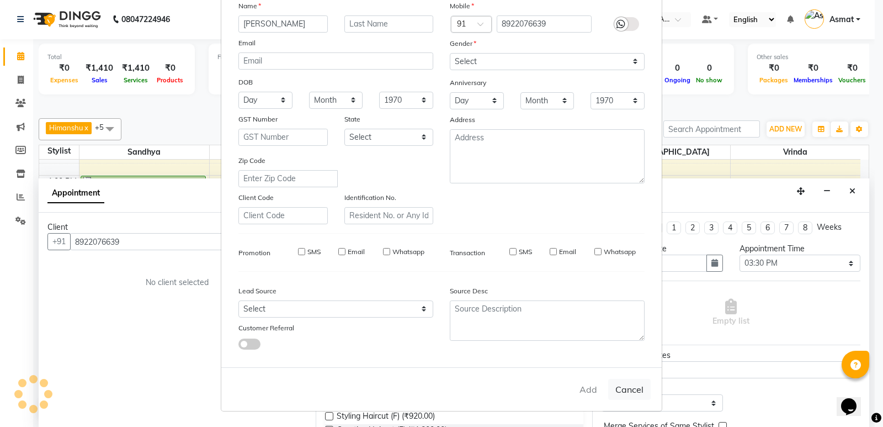
checkbox input "false"
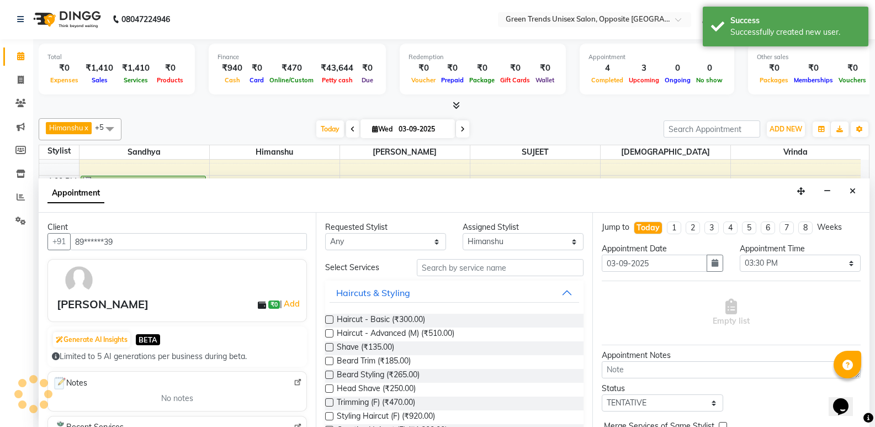
click at [328, 324] on div at bounding box center [328, 322] width 7 height 12
click at [332, 320] on label at bounding box center [329, 319] width 8 height 8
click at [332, 320] on input "checkbox" at bounding box center [328, 320] width 7 height 7
click at [332, 320] on label at bounding box center [329, 319] width 8 height 8
click at [332, 320] on input "checkbox" at bounding box center [328, 320] width 7 height 7
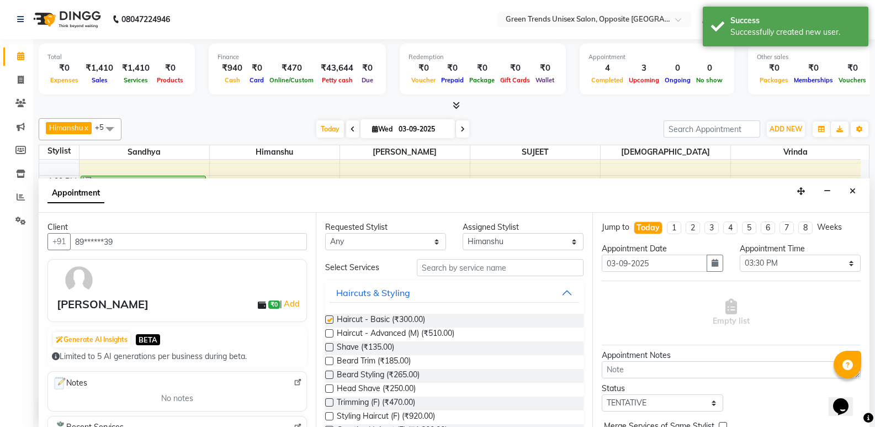
checkbox input "false"
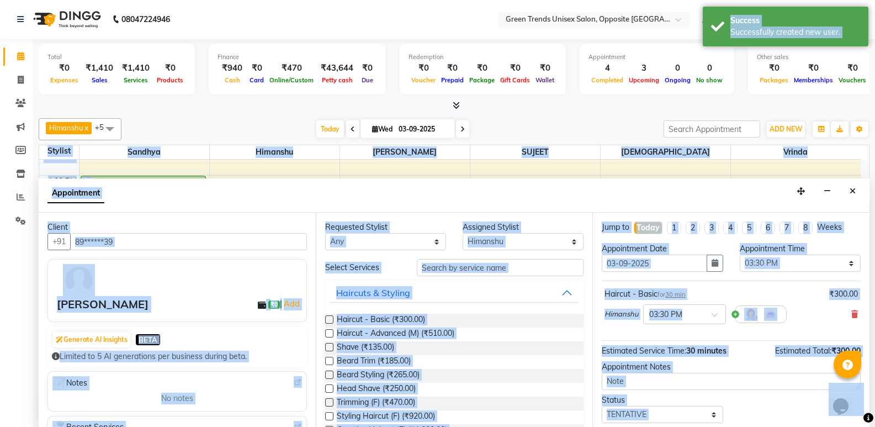
drag, startPoint x: 870, startPoint y: 247, endPoint x: 859, endPoint y: 361, distance: 114.2
click at [859, 361] on body "08047224946 Select Location × Green Trends Unisex Salon, Opposite Khazana Marke…" at bounding box center [437, 212] width 875 height 427
click at [763, 393] on div "Jump to Today 1 2 3 4 5 6 7 8 Weeks Appointment Date 03-09-2025 Appointment Tim…" at bounding box center [730, 320] width 277 height 214
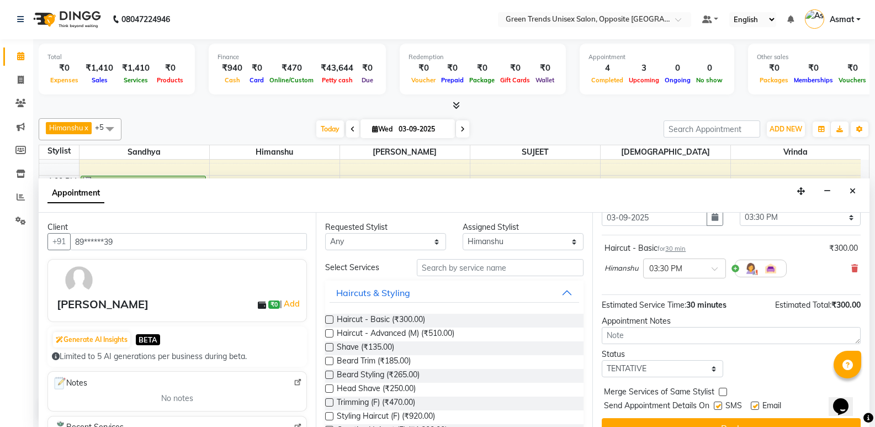
scroll to position [66, 0]
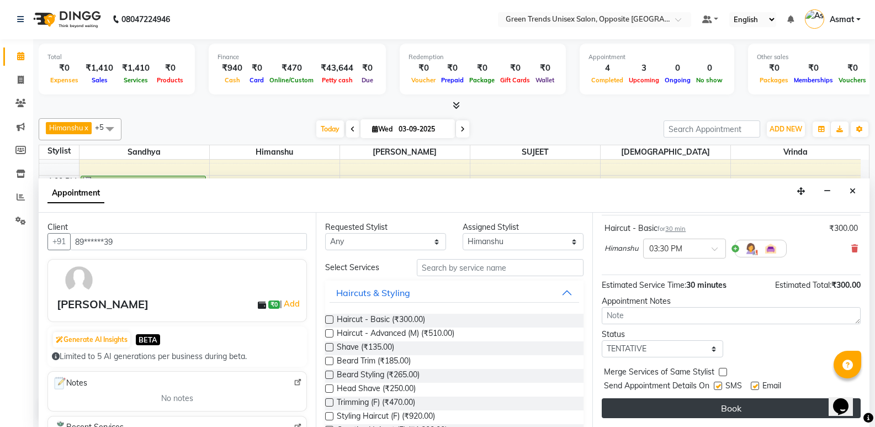
click at [787, 412] on button "Book" at bounding box center [731, 408] width 259 height 20
click at [787, 412] on div "Book" at bounding box center [731, 408] width 259 height 20
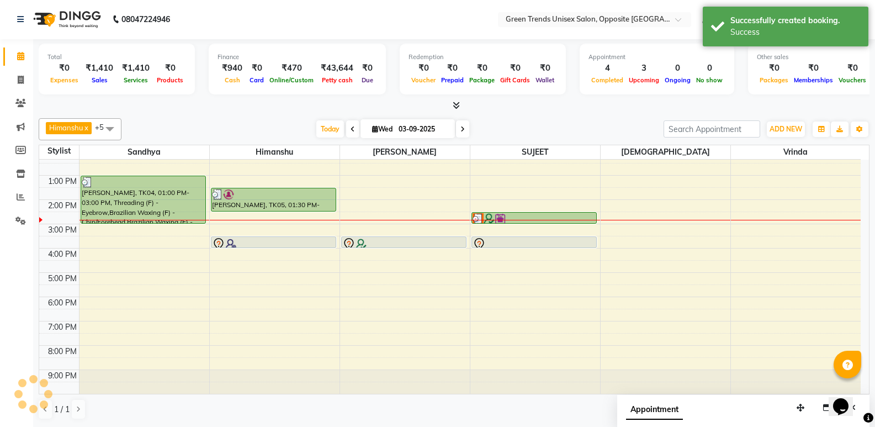
scroll to position [0, 0]
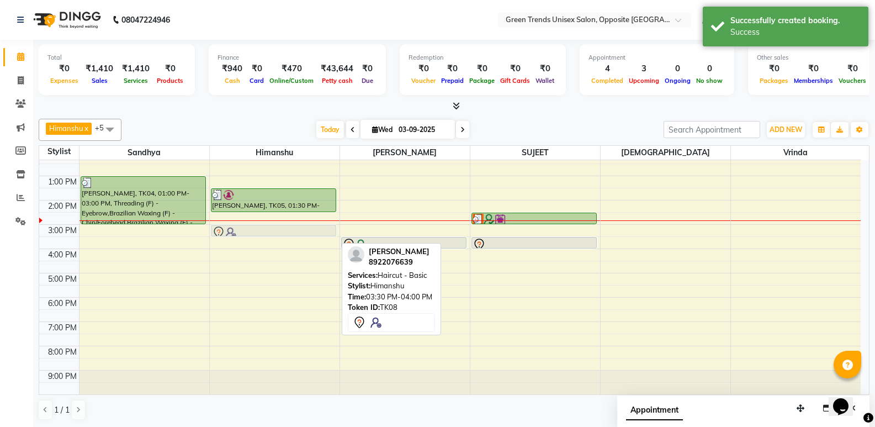
drag, startPoint x: 269, startPoint y: 242, endPoint x: 271, endPoint y: 231, distance: 11.3
click at [271, 231] on div "INDRANSH, TK02, 10:00 AM-11:00 AM, Haircut - Basic,Beard Styling INDRANSH, TK03…" at bounding box center [275, 236] width 130 height 315
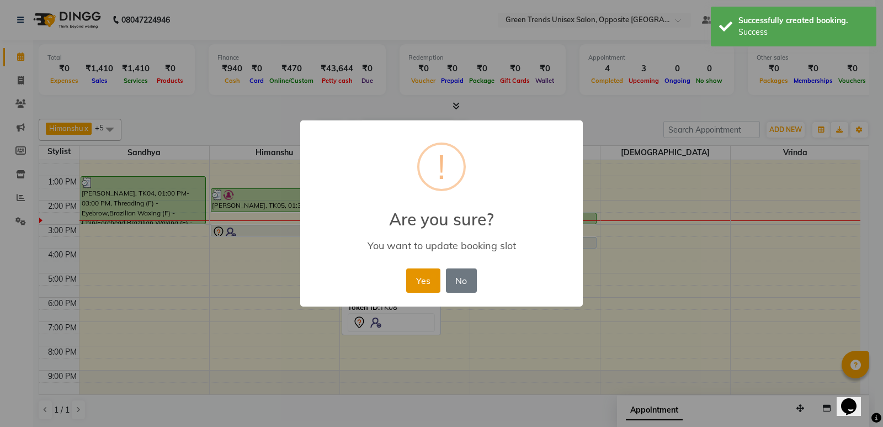
click at [421, 282] on button "Yes" at bounding box center [423, 280] width 34 height 24
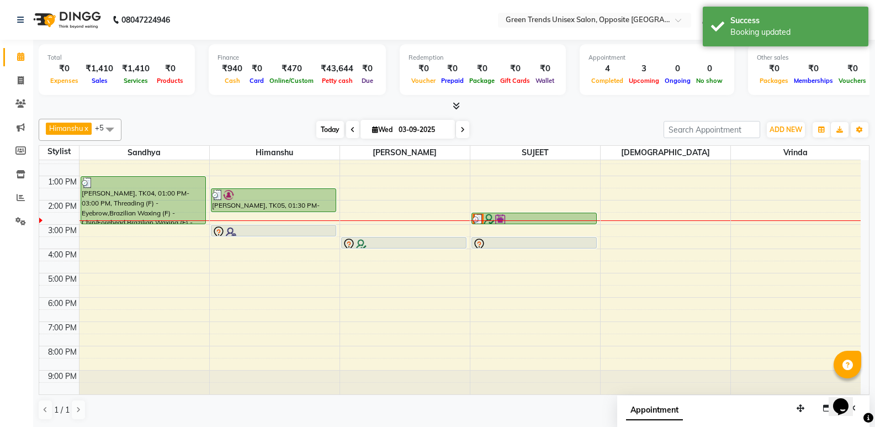
click at [340, 128] on span "Today" at bounding box center [330, 129] width 28 height 17
click at [239, 114] on div "Total ₹0 Expenses ₹1,410 Sales ₹1,410 Services ₹0 Products Finance ₹940 Cash ₹0…" at bounding box center [454, 234] width 842 height 388
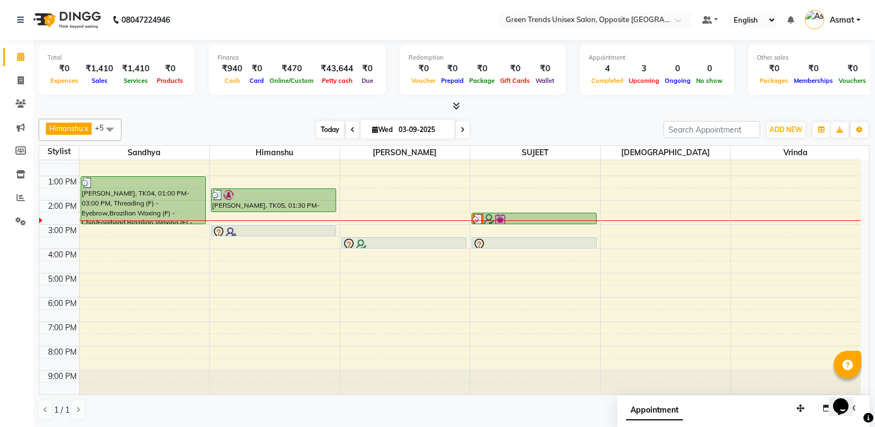
click at [334, 136] on span "Today" at bounding box center [330, 129] width 28 height 17
click at [264, 105] on div at bounding box center [454, 106] width 831 height 12
click at [21, 77] on icon at bounding box center [21, 80] width 6 height 8
select select "service"
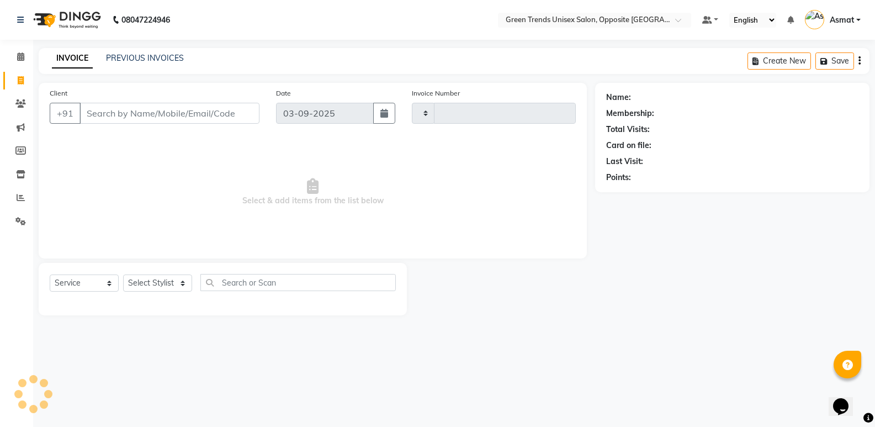
type input "1103"
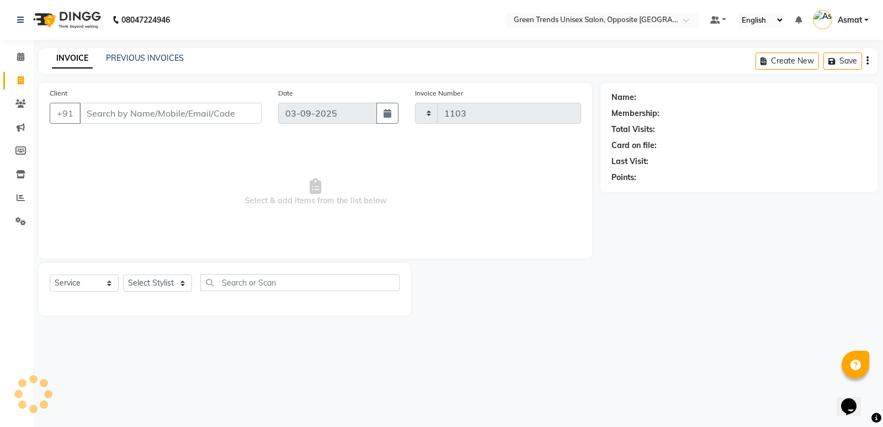
select select "5225"
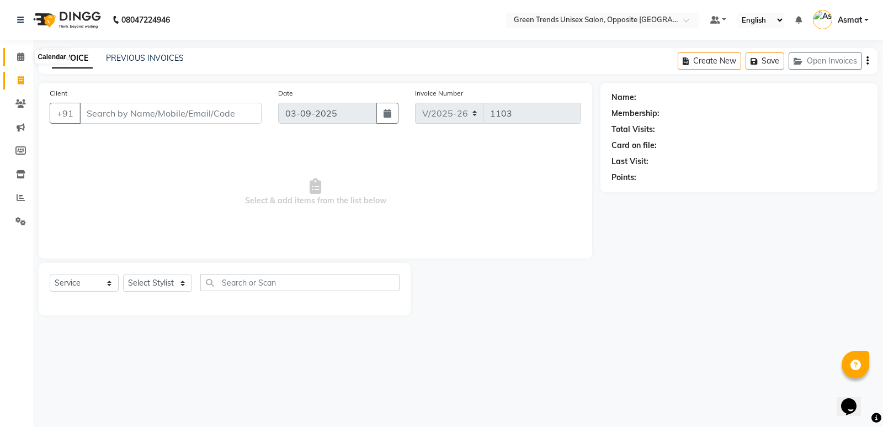
drag, startPoint x: 17, startPoint y: 59, endPoint x: 30, endPoint y: 70, distance: 17.6
click at [17, 58] on icon at bounding box center [20, 56] width 7 height 8
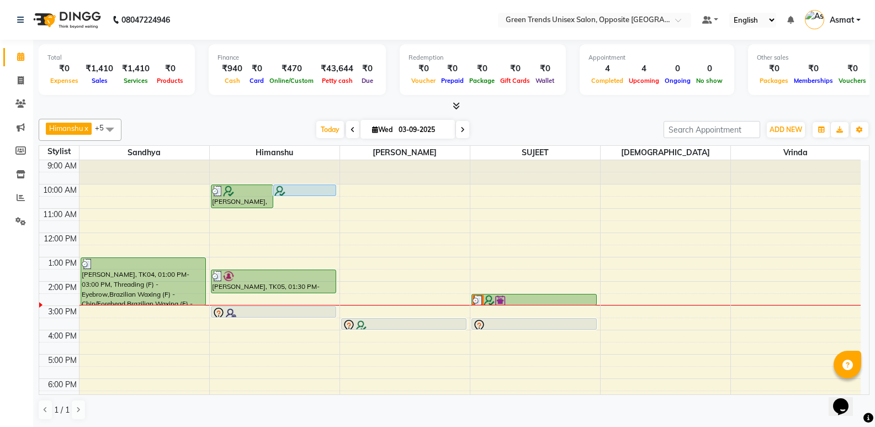
click at [369, 128] on span "Wed" at bounding box center [382, 129] width 26 height 8
select select "9"
select select "2025"
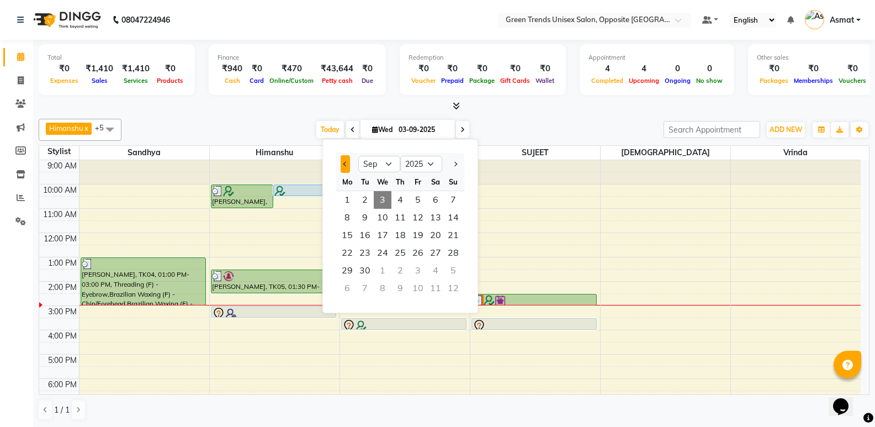
click at [341, 162] on button "Previous month" at bounding box center [345, 164] width 9 height 18
select select "7"
click at [406, 203] on span "3" at bounding box center [400, 200] width 18 height 18
type input "03-07-2025"
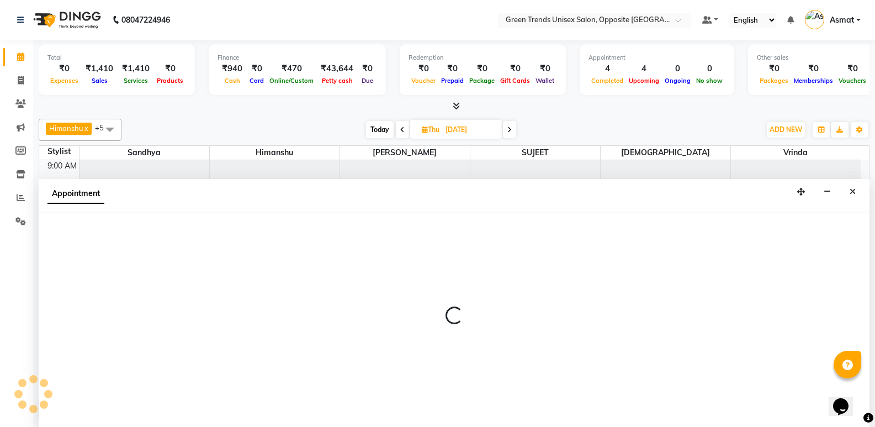
scroll to position [1, 0]
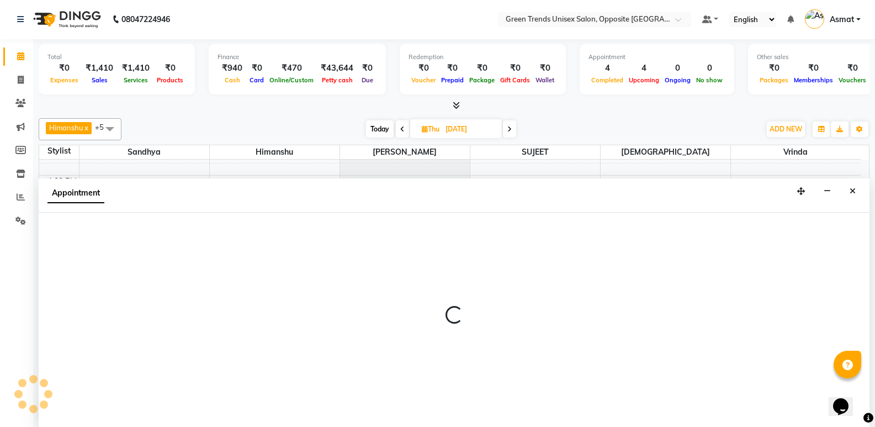
select select "89786"
select select "tentative"
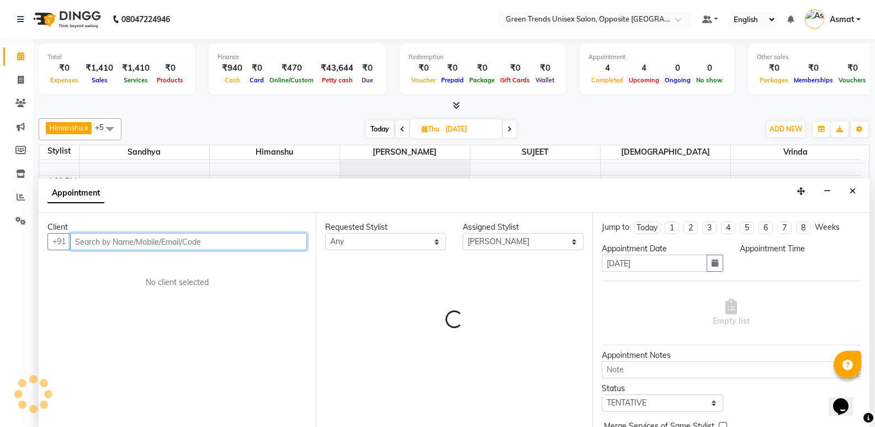
select select "630"
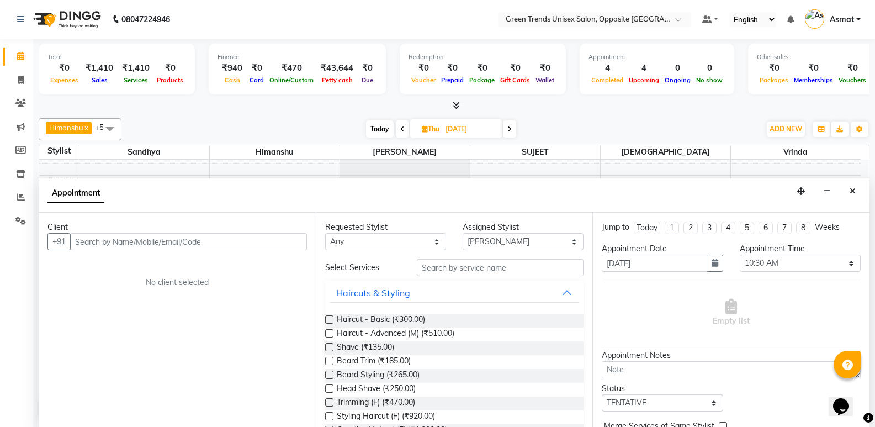
click at [425, 131] on icon at bounding box center [425, 128] width 6 height 7
select select "7"
select select "2025"
click at [502, 165] on span "Next month" at bounding box center [503, 163] width 4 height 4
select select "8"
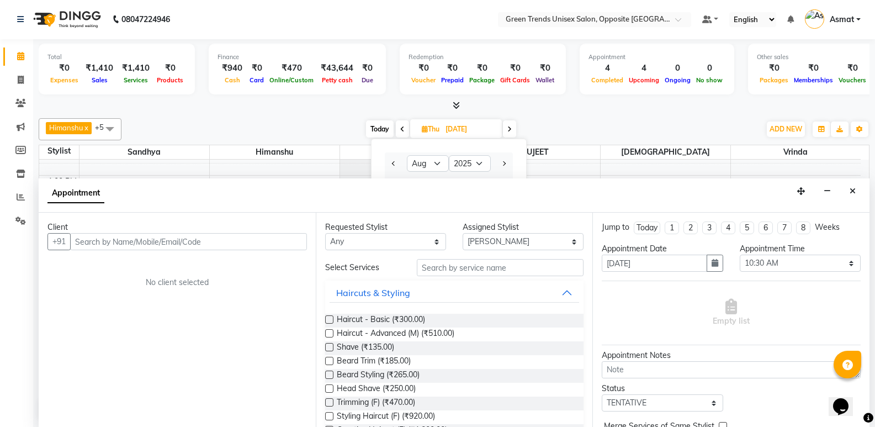
click at [537, 130] on div "Today Thu 03-07-2025 Jan Feb Mar Apr May Jun Jul Aug Sep Oct Nov Dec 2015 2016 …" at bounding box center [441, 129] width 628 height 17
click at [423, 128] on icon at bounding box center [425, 128] width 6 height 7
select select "7"
select select "2025"
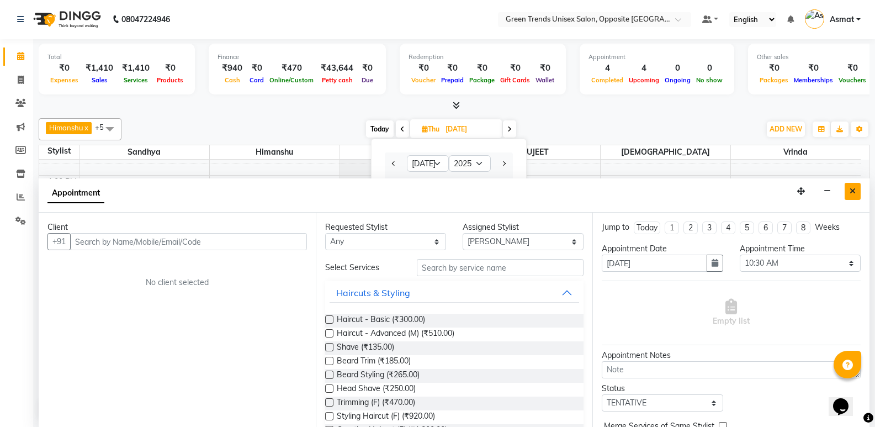
click at [851, 194] on icon "Close" at bounding box center [853, 191] width 6 height 8
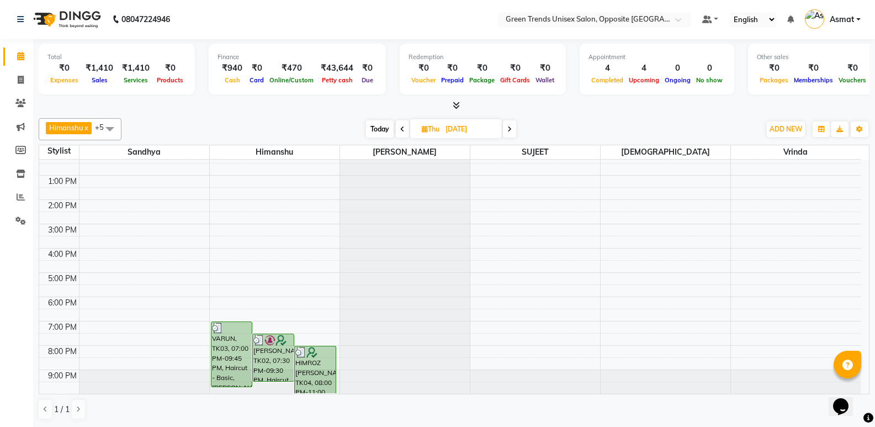
click at [433, 129] on span "Thu" at bounding box center [430, 129] width 23 height 8
select select "7"
select select "2025"
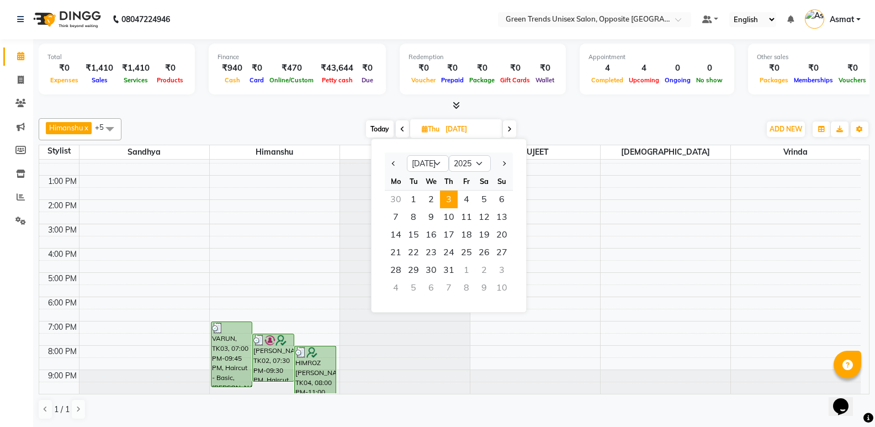
click at [508, 165] on div at bounding box center [502, 164] width 22 height 18
click at [500, 164] on button "Next month" at bounding box center [503, 164] width 9 height 18
select select "8"
click at [500, 202] on span "3" at bounding box center [502, 199] width 18 height 18
type input "03-08-2025"
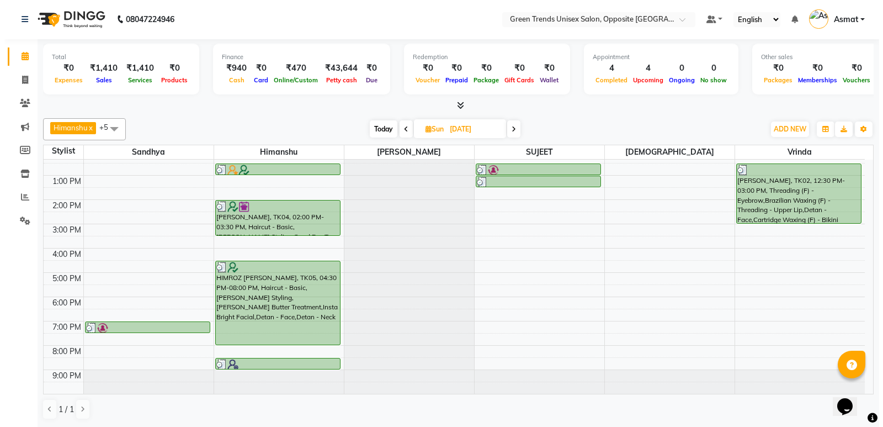
scroll to position [0, 0]
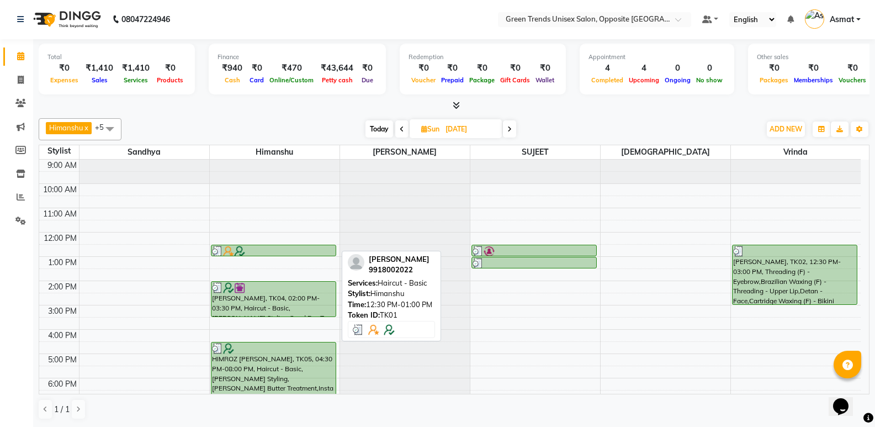
click at [257, 249] on div at bounding box center [273, 251] width 123 height 11
click at [290, 249] on div at bounding box center [273, 251] width 123 height 11
select select "3"
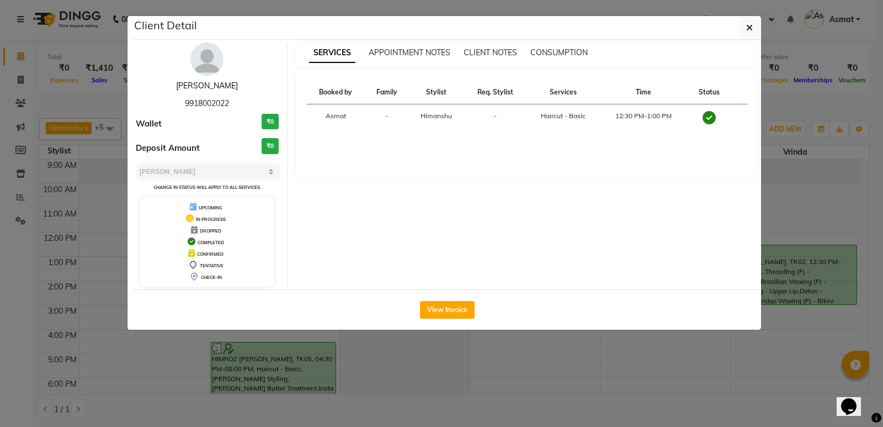
click at [198, 84] on link "CP Singh" at bounding box center [207, 86] width 62 height 10
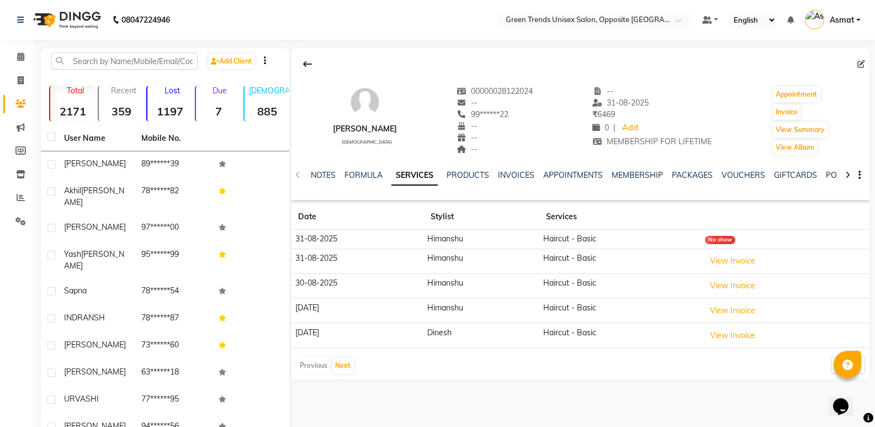
click at [586, 262] on td "Haircut - Basic" at bounding box center [620, 260] width 162 height 25
drag, startPoint x: 299, startPoint y: 255, endPoint x: 343, endPoint y: 255, distance: 44.2
click at [343, 255] on td "31-08-2025" at bounding box center [357, 260] width 132 height 25
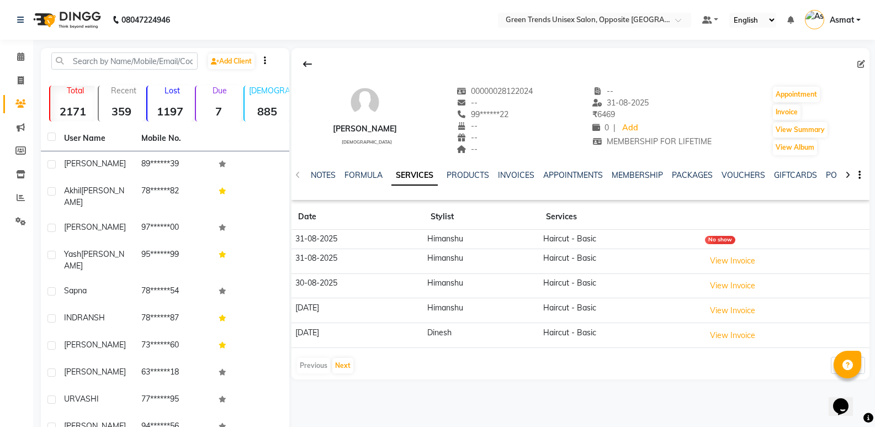
click at [343, 255] on td "31-08-2025" at bounding box center [357, 260] width 132 height 25
click at [310, 314] on td "03-08-2025" at bounding box center [357, 310] width 132 height 25
click at [315, 269] on td "31-08-2025" at bounding box center [357, 260] width 132 height 25
click at [24, 56] on icon at bounding box center [20, 56] width 7 height 8
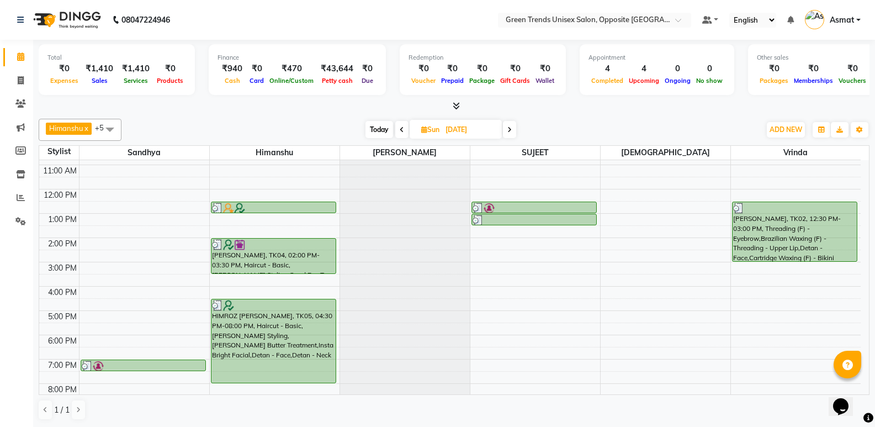
scroll to position [52, 0]
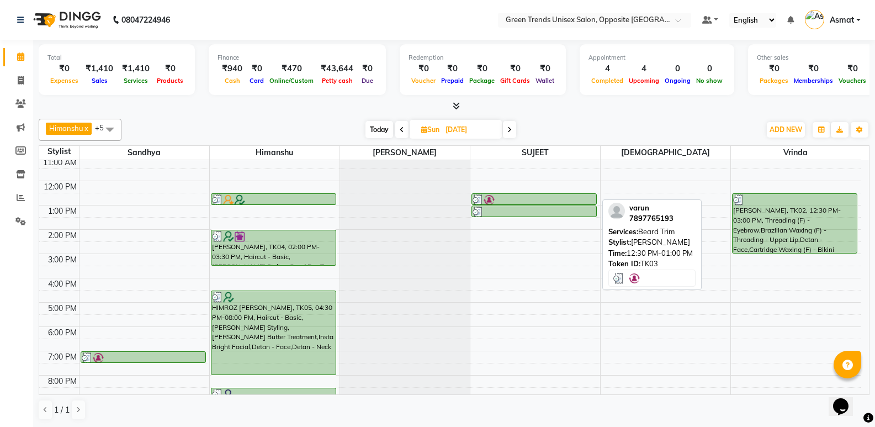
click at [524, 196] on div at bounding box center [534, 199] width 123 height 11
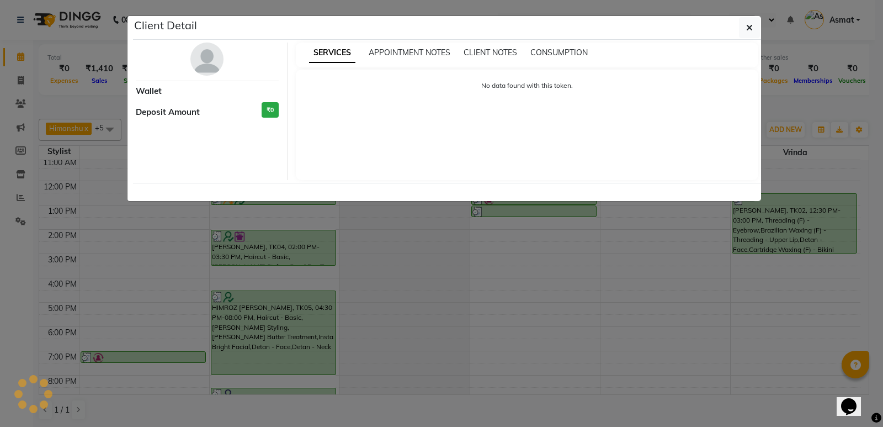
select select "3"
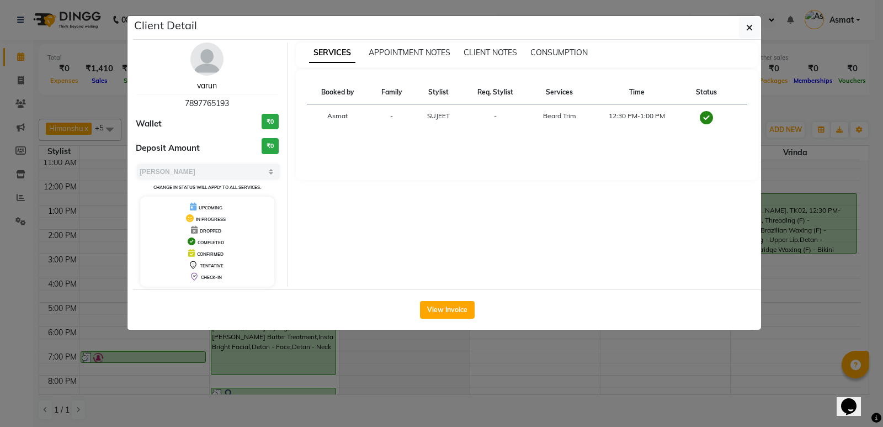
click at [204, 83] on link "varun" at bounding box center [207, 86] width 20 height 10
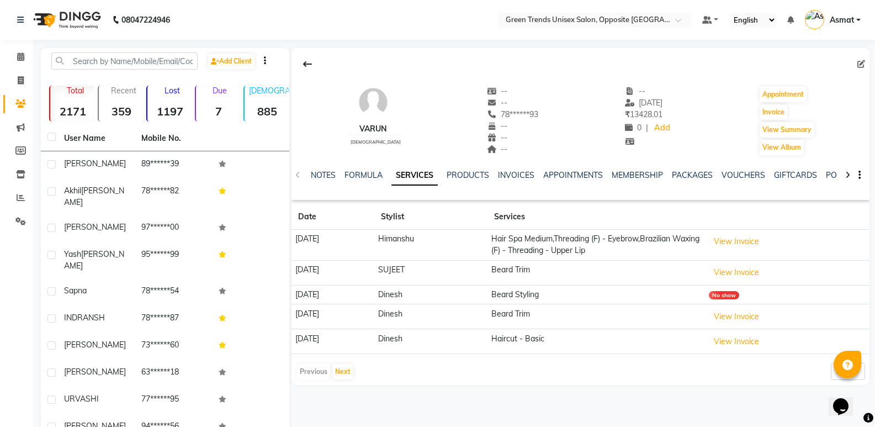
drag, startPoint x: 345, startPoint y: 240, endPoint x: 303, endPoint y: 252, distance: 44.2
click at [303, 252] on td "15-08-2025" at bounding box center [332, 245] width 83 height 31
click at [19, 51] on span at bounding box center [20, 57] width 19 height 13
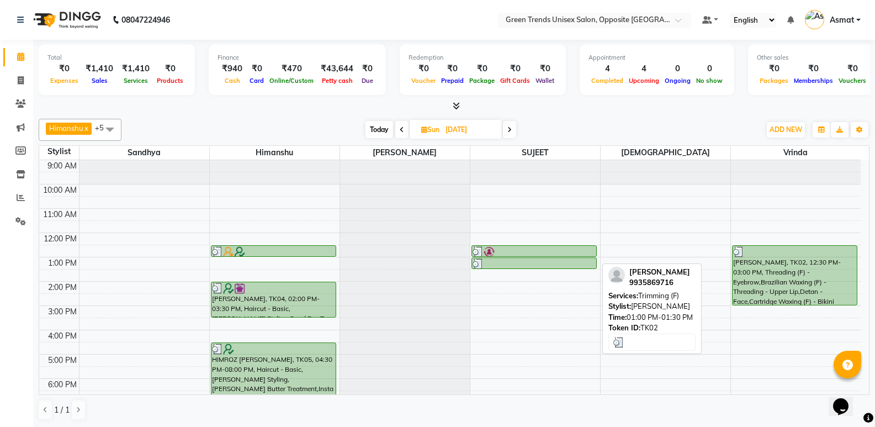
click at [522, 263] on div at bounding box center [534, 263] width 123 height 11
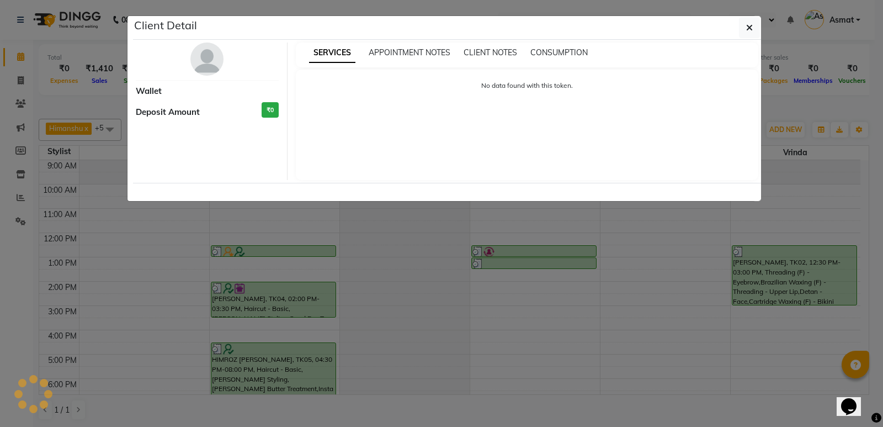
select select "3"
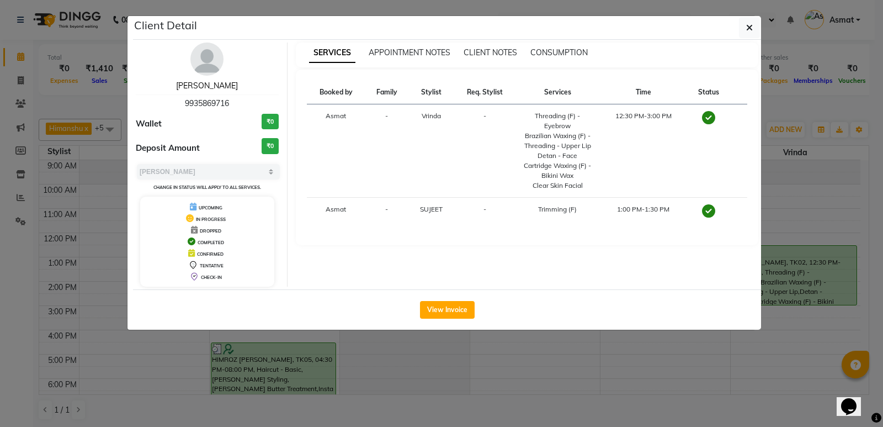
click at [205, 85] on link "Garima Mishra" at bounding box center [207, 86] width 62 height 10
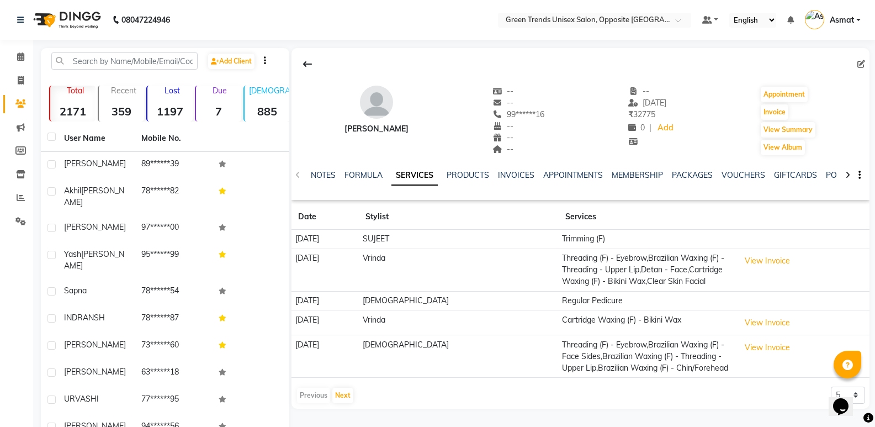
click at [559, 238] on td "Trimming (F)" at bounding box center [647, 239] width 177 height 19
click at [20, 61] on span at bounding box center [20, 57] width 19 height 13
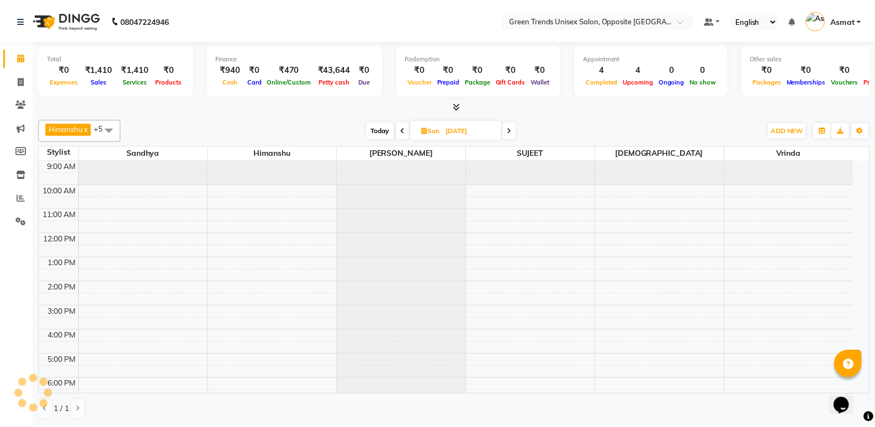
scroll to position [60, 0]
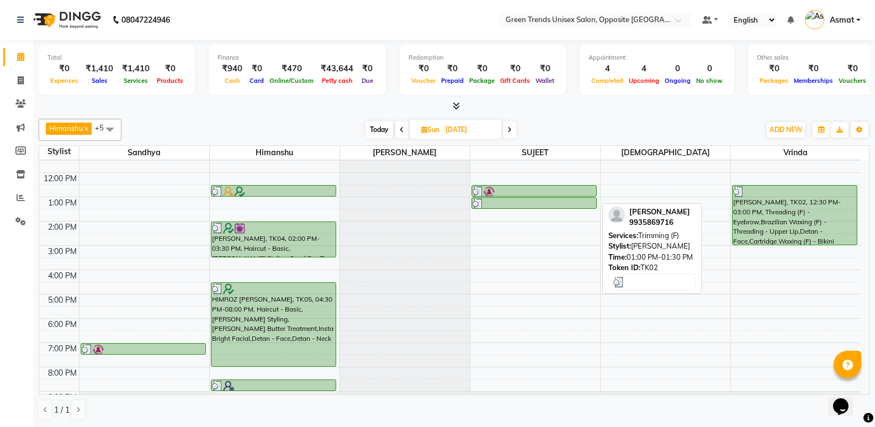
click at [590, 205] on div at bounding box center [534, 203] width 123 height 11
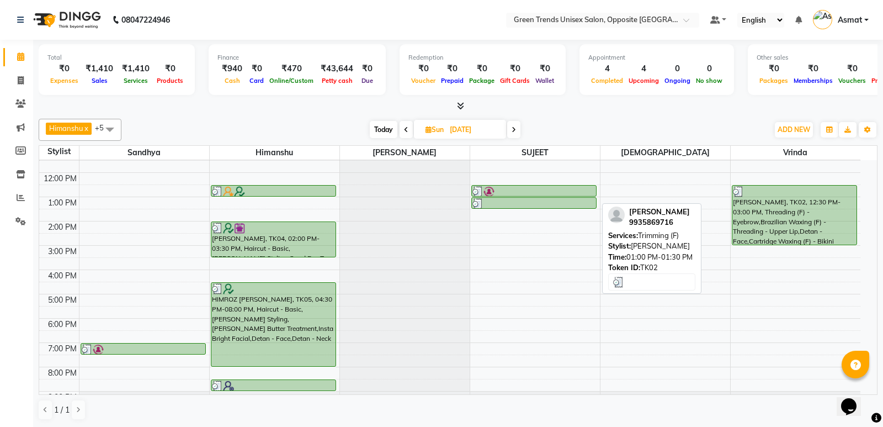
select select "3"
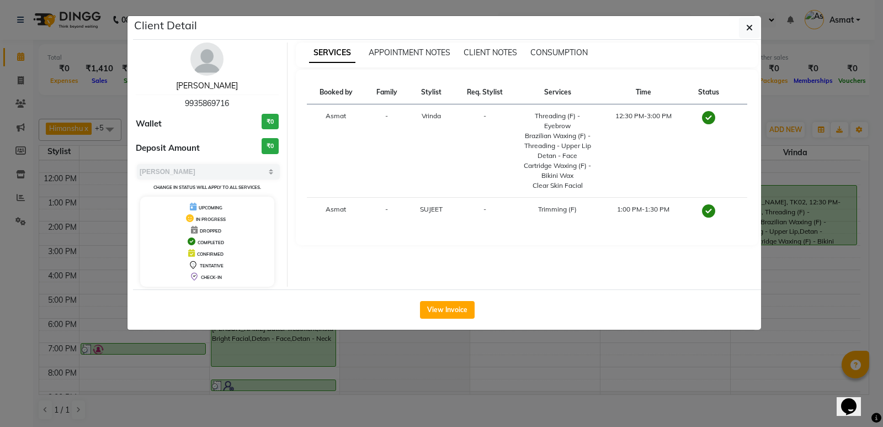
click at [199, 86] on link "Garima Mishra" at bounding box center [207, 86] width 62 height 10
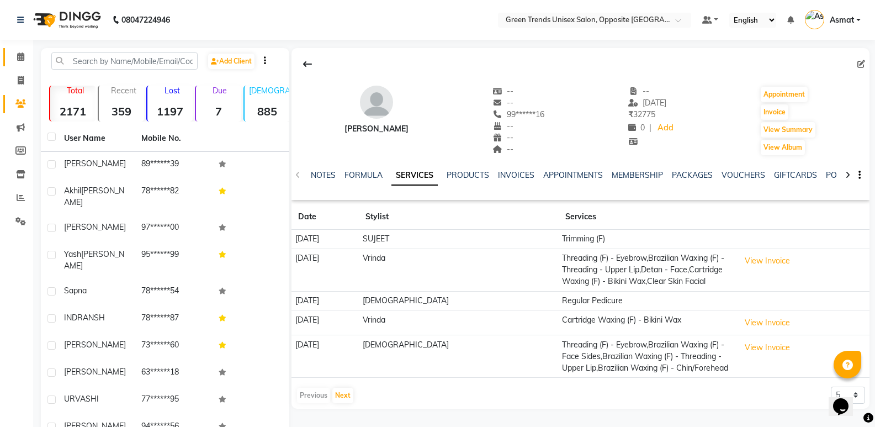
click at [6, 60] on link "Calendar" at bounding box center [16, 57] width 26 height 18
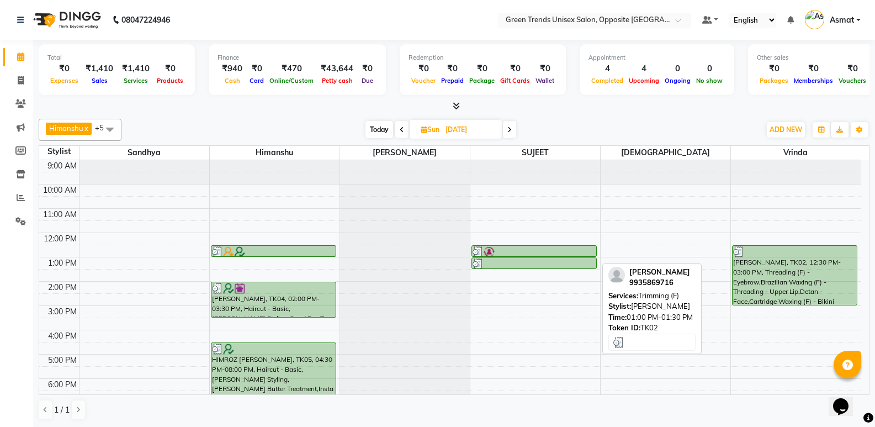
click at [589, 262] on div at bounding box center [534, 263] width 123 height 11
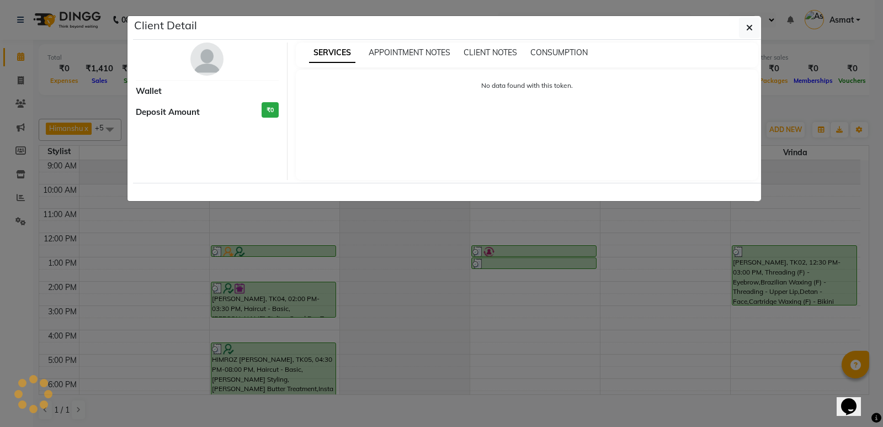
select select "3"
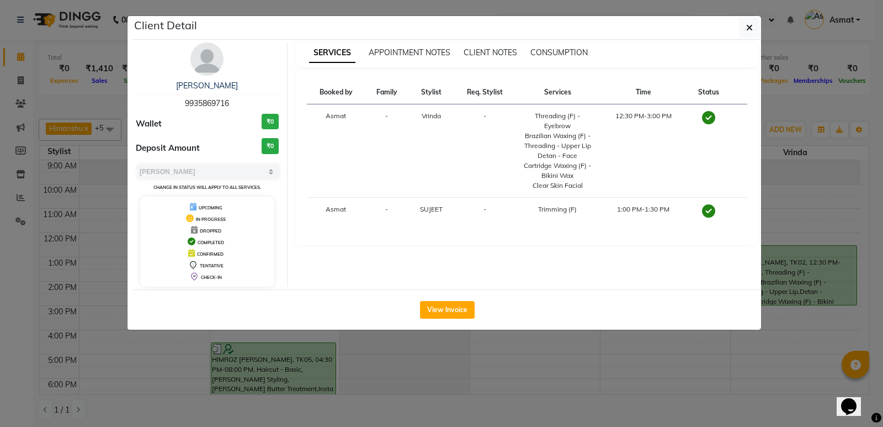
click at [3, 57] on ngb-modal-window "Client Detail Garima Mishra 9935869716 Wallet ₹0 Deposit Amount ₹0 Select MARK …" at bounding box center [441, 213] width 883 height 427
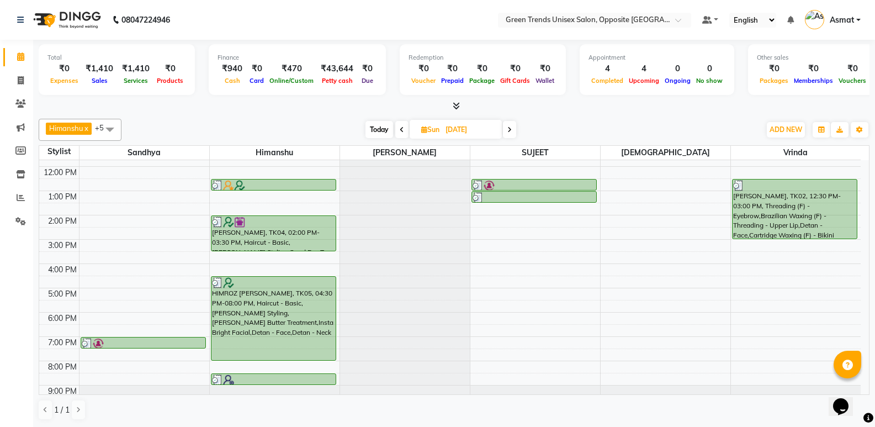
scroll to position [81, 0]
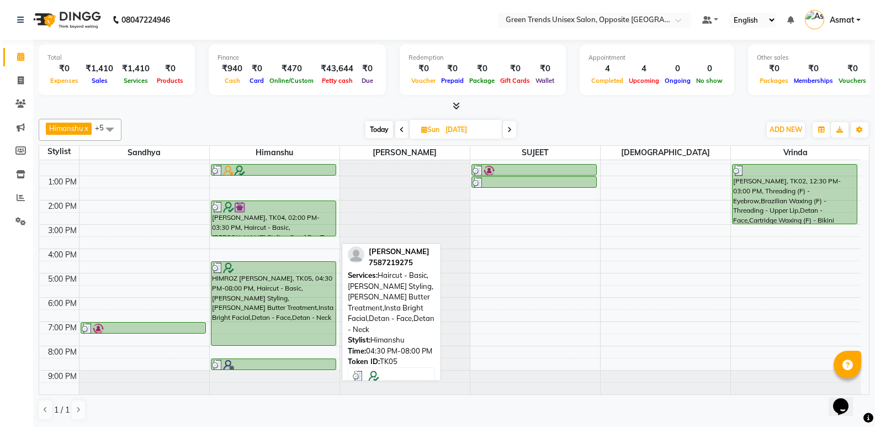
click at [319, 311] on div "HIMROZ QURESHI, TK05, 04:30 PM-08:00 PM, Haircut - Basic,Beard Styling,Shea But…" at bounding box center [273, 303] width 124 height 83
select select "3"
click at [310, 310] on div "HIMROZ QURESHI, TK05, 04:30 PM-08:00 PM, Haircut - Basic,Beard Styling,Shea But…" at bounding box center [273, 303] width 124 height 83
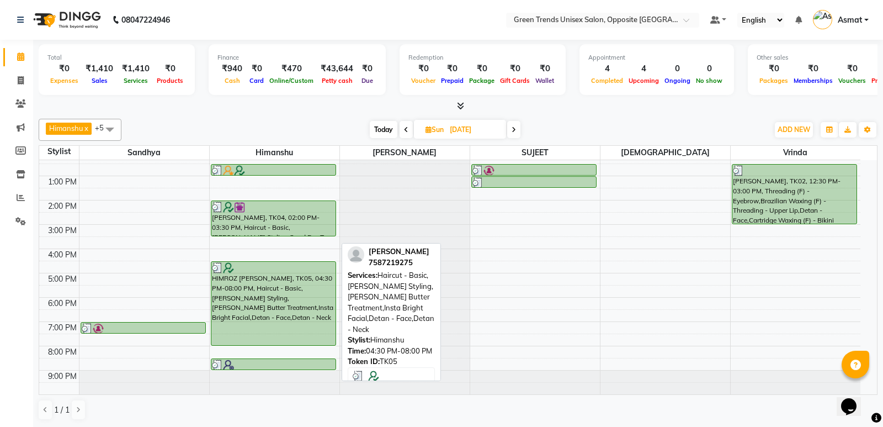
select select "3"
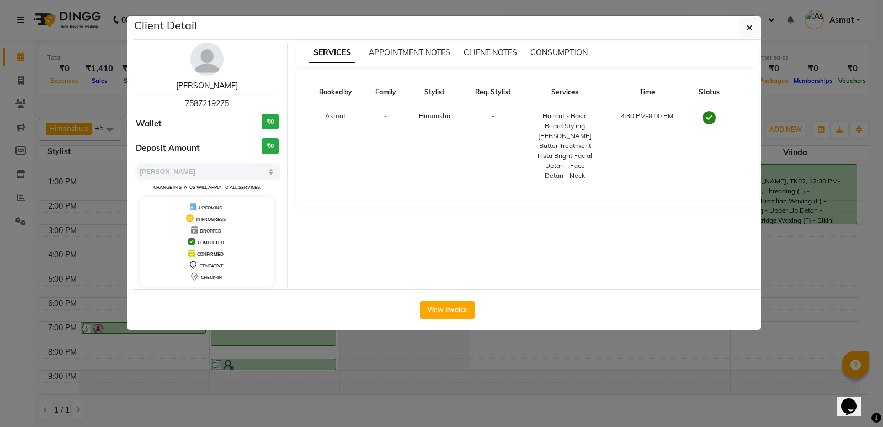
click at [209, 87] on link "HIMROZ QURESHI" at bounding box center [207, 86] width 62 height 10
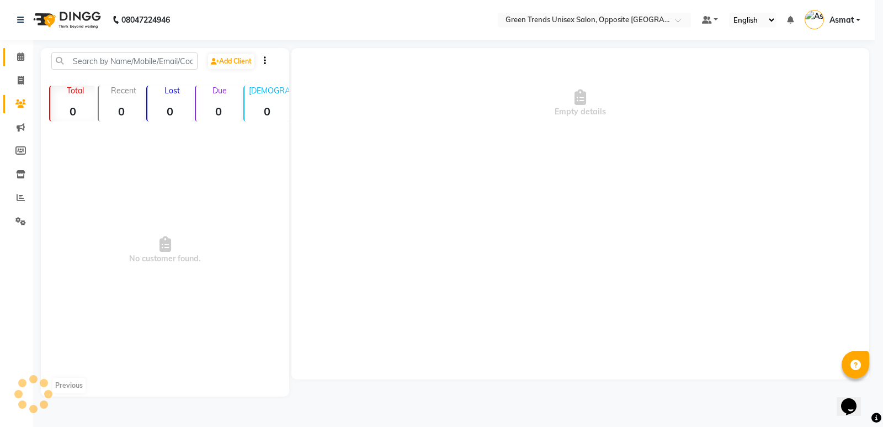
click at [209, 54] on div "HIMROZ QURESHI 7587219275" at bounding box center [207, 39] width 143 height 29
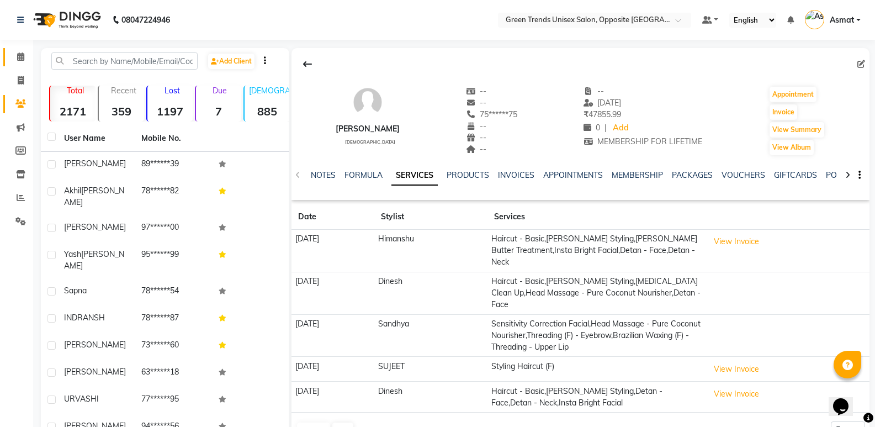
click at [6, 64] on link "Calendar" at bounding box center [16, 57] width 26 height 18
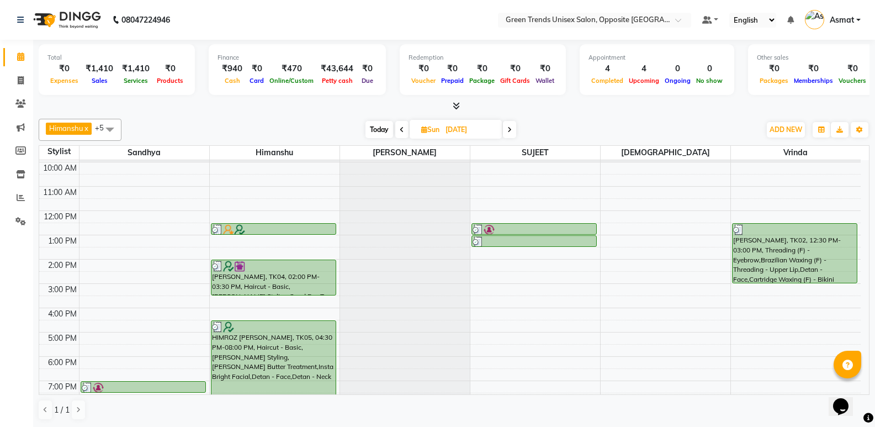
scroll to position [44, 0]
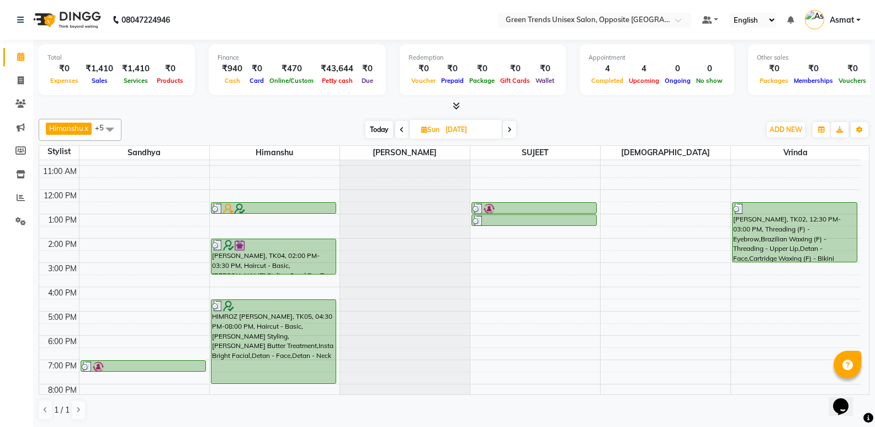
click at [872, 389] on div "Total ₹0 Expenses ₹1,410 Sales ₹1,410 Services ₹0 Products Finance ₹940 Cash ₹0…" at bounding box center [454, 234] width 842 height 388
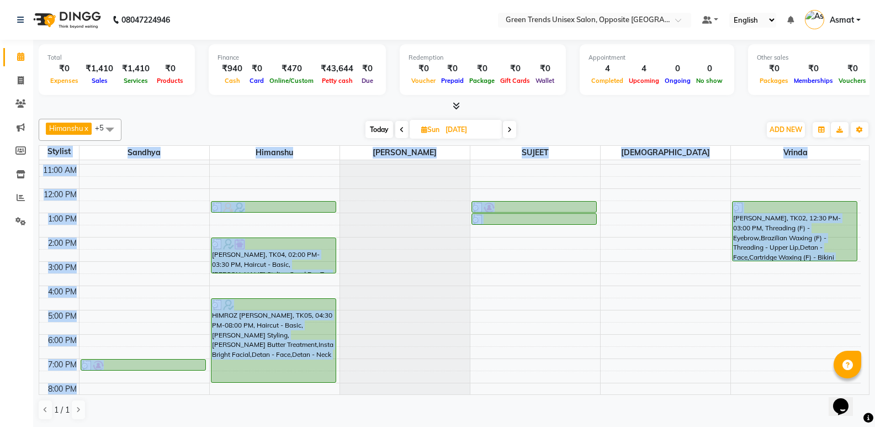
click at [872, 389] on div "Total ₹0 Expenses ₹1,410 Sales ₹1,410 Services ₹0 Products Finance ₹940 Cash ₹0…" at bounding box center [454, 234] width 842 height 388
click at [663, 317] on div "9:00 AM 10:00 AM 11:00 AM 12:00 PM 1:00 PM 2:00 PM 3:00 PM 4:00 PM 5:00 PM 6:00…" at bounding box center [449, 273] width 821 height 315
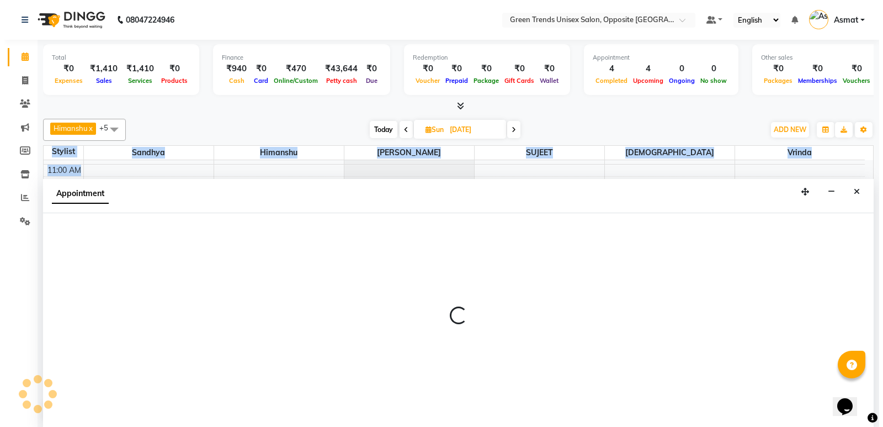
scroll to position [1, 0]
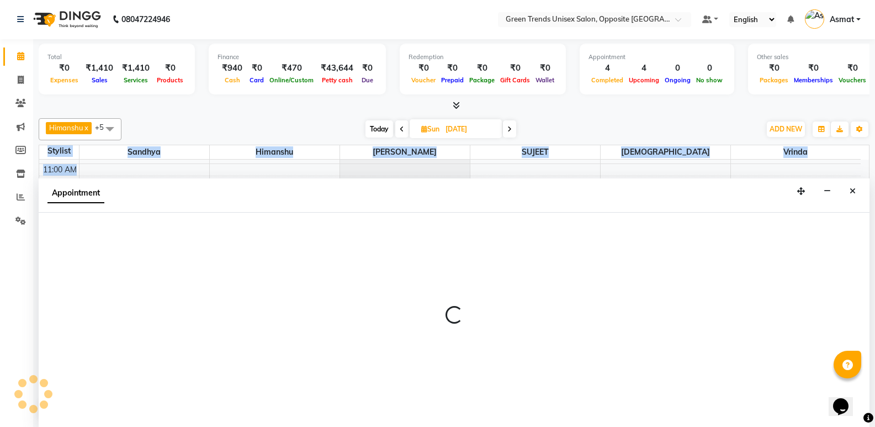
select select "63178"
select select "tentative"
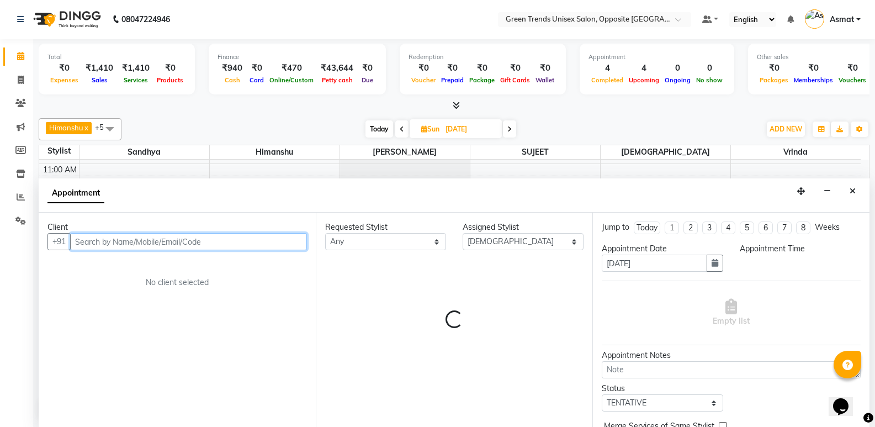
select select "1020"
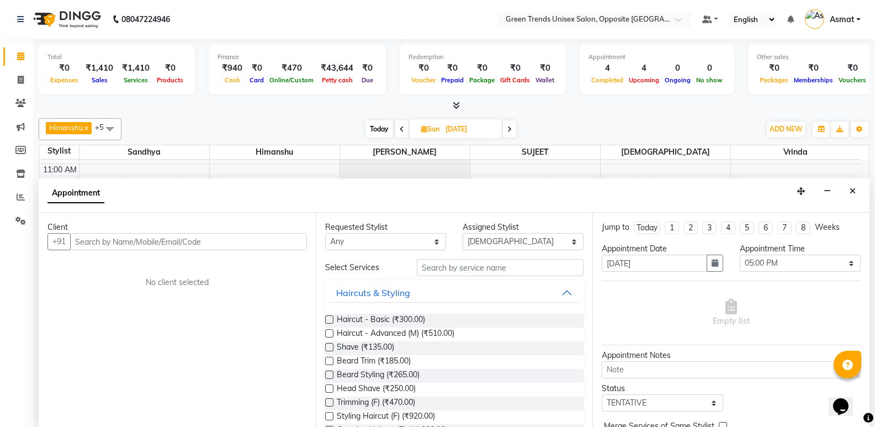
click at [6, 62] on link "Calendar" at bounding box center [16, 56] width 26 height 18
click at [6, 59] on link "Calendar" at bounding box center [16, 56] width 26 height 18
click at [5, 60] on link "Calendar" at bounding box center [16, 56] width 26 height 18
click at [2, 57] on li "Calendar" at bounding box center [16, 57] width 33 height 24
click at [851, 194] on icon "Close" at bounding box center [853, 191] width 6 height 8
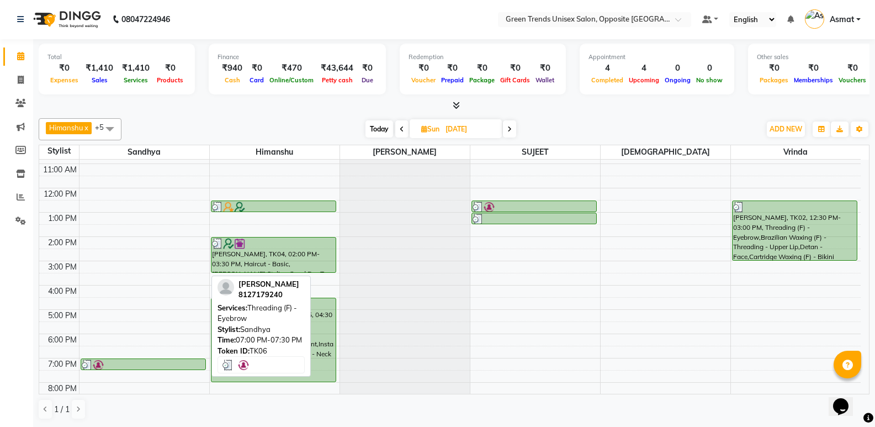
click at [174, 363] on div at bounding box center [143, 364] width 123 height 11
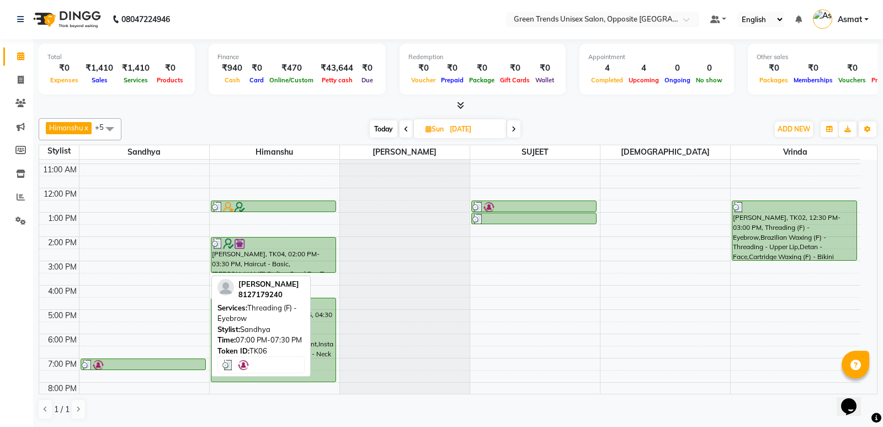
select select "3"
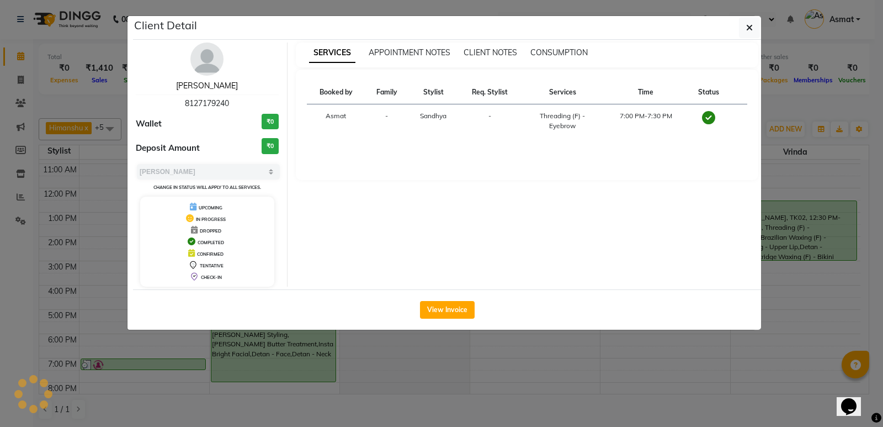
click at [209, 84] on link "dhatri" at bounding box center [207, 86] width 62 height 10
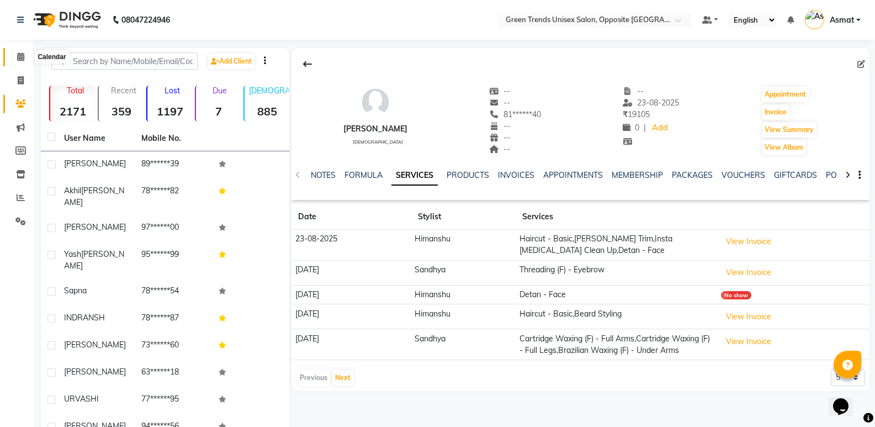
click at [24, 61] on span at bounding box center [20, 57] width 19 height 13
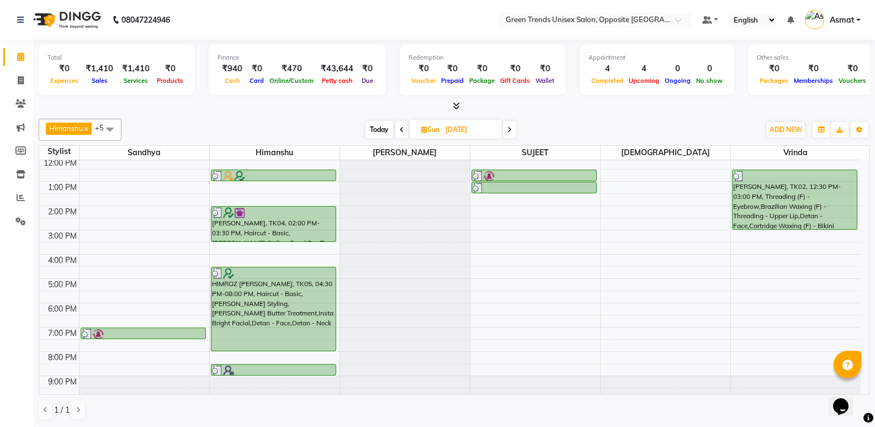
scroll to position [78, 0]
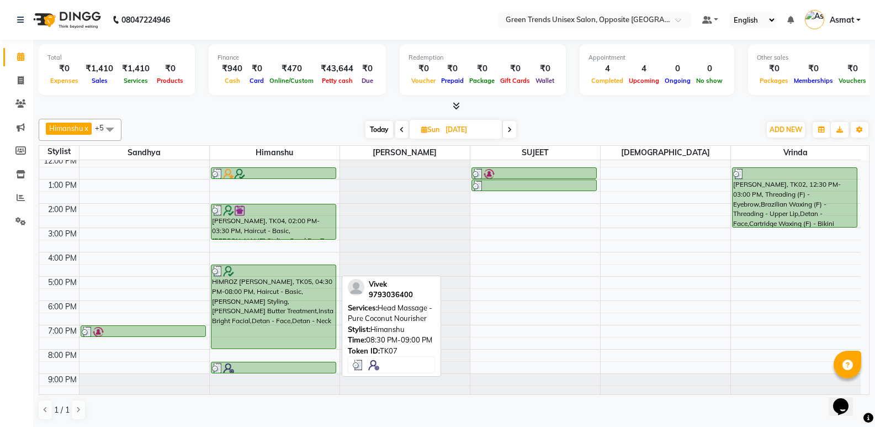
click at [252, 364] on div at bounding box center [273, 368] width 123 height 11
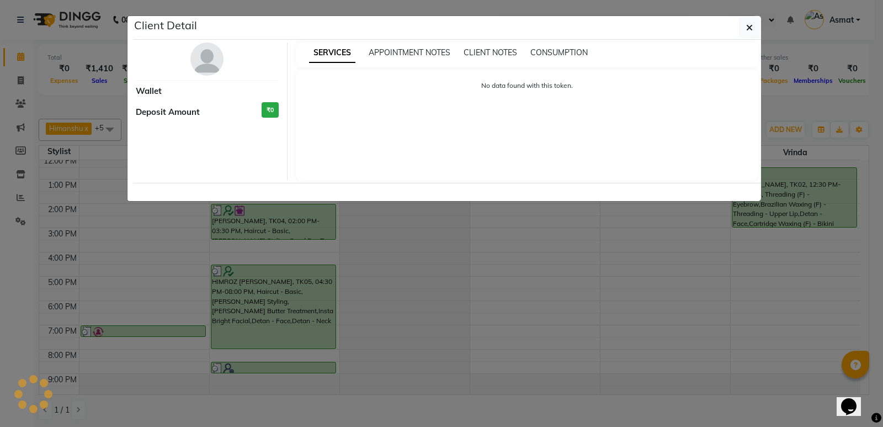
select select "3"
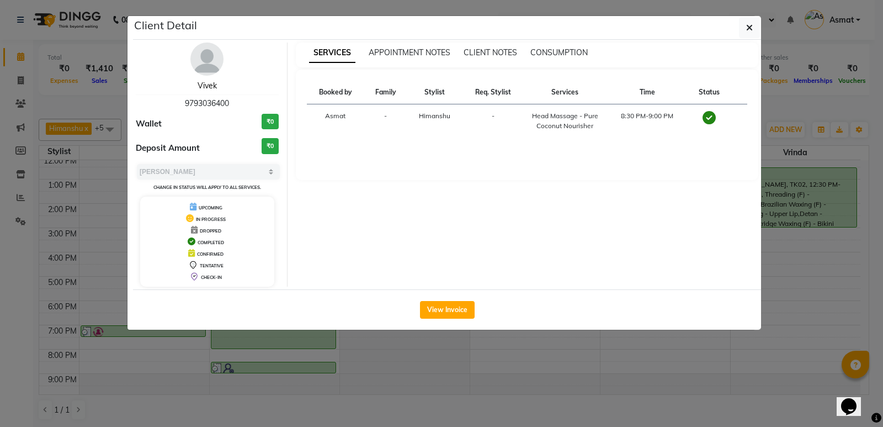
click at [209, 82] on link "Vivek" at bounding box center [207, 86] width 19 height 10
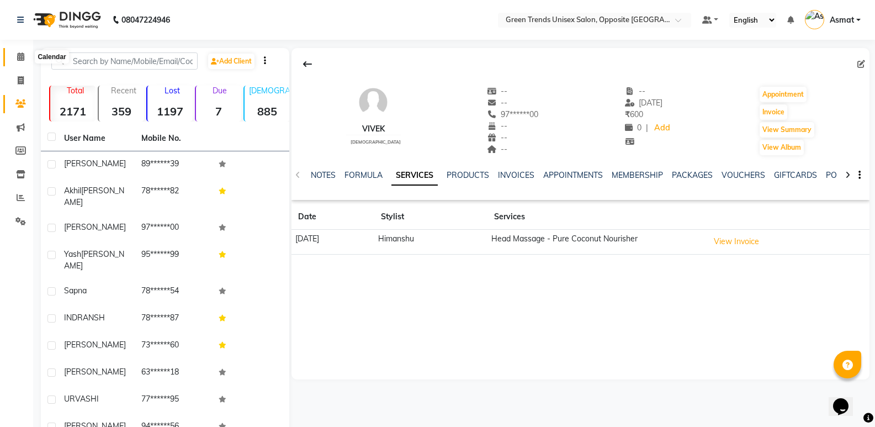
click at [23, 56] on icon at bounding box center [20, 56] width 7 height 8
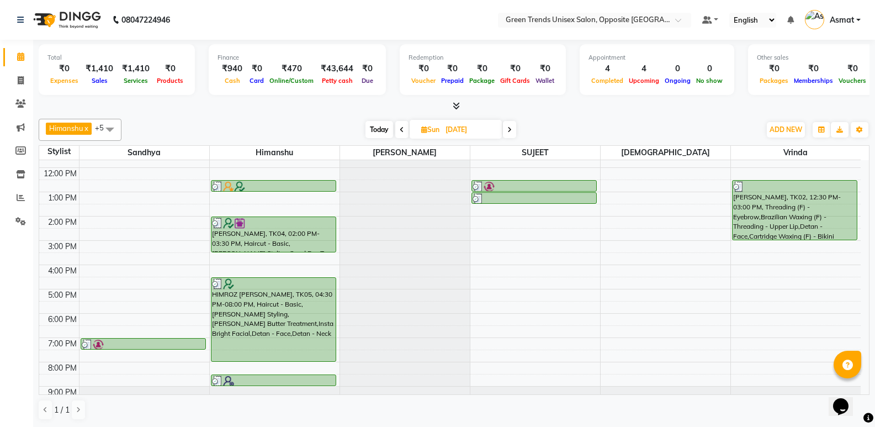
scroll to position [81, 0]
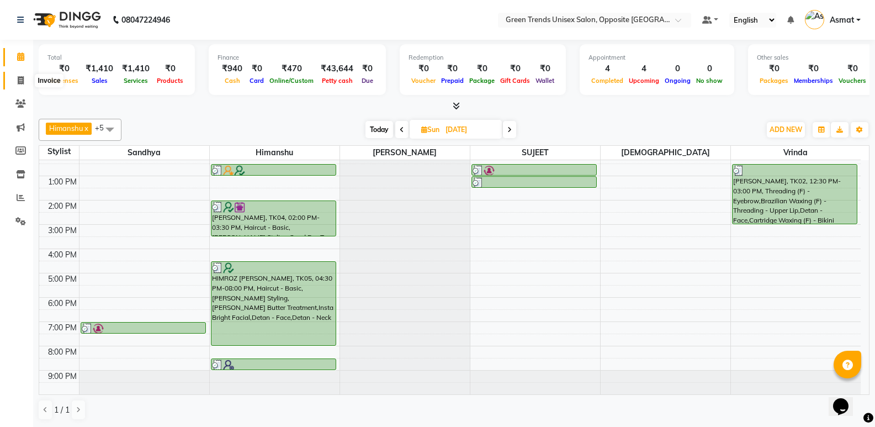
click at [24, 78] on icon at bounding box center [21, 80] width 6 height 8
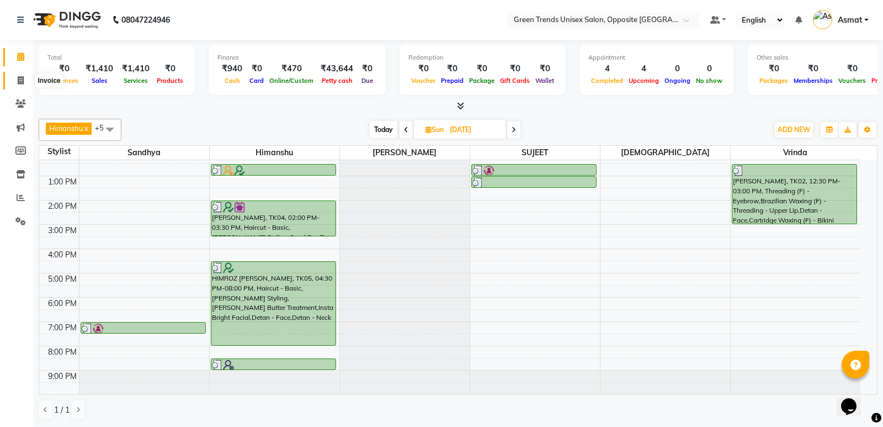
select select "5225"
select select "service"
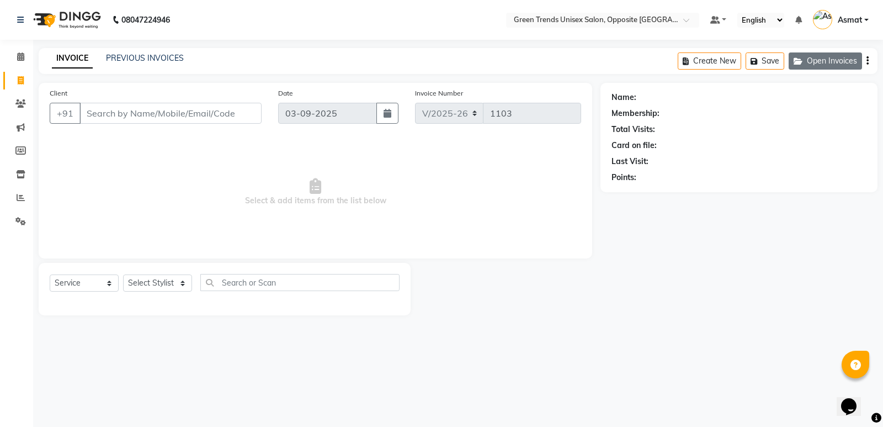
click at [818, 60] on button "Open Invoices" at bounding box center [825, 60] width 73 height 17
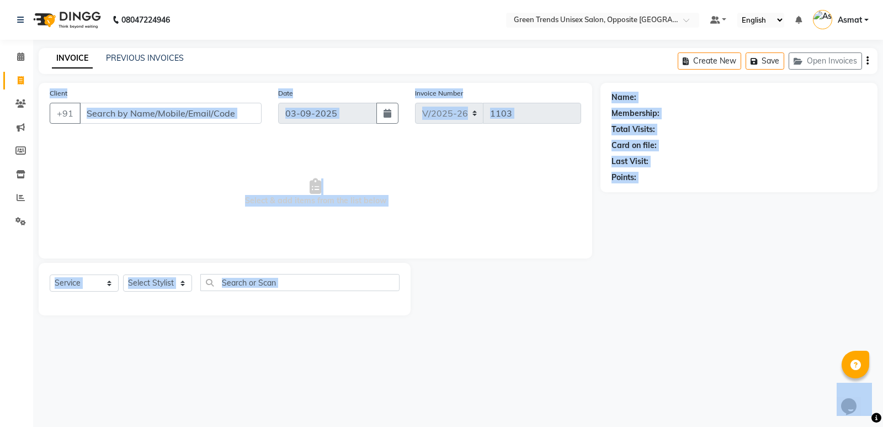
click at [750, 182] on div "Points:" at bounding box center [739, 178] width 255 height 12
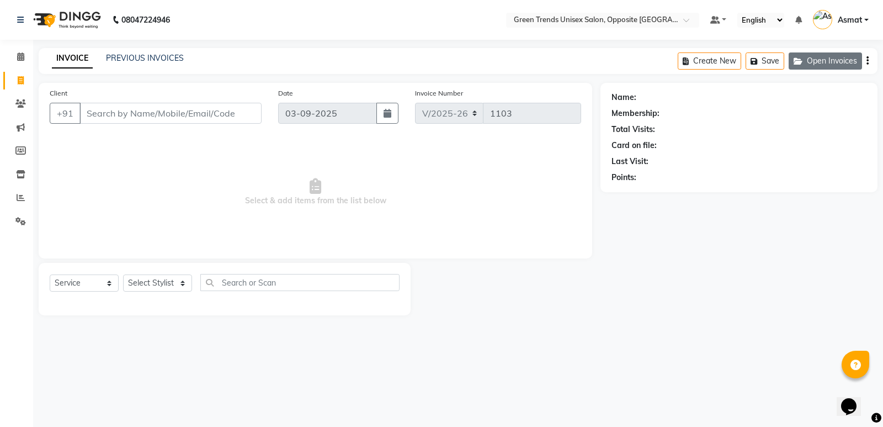
click at [820, 54] on button "Open Invoices" at bounding box center [825, 60] width 73 height 17
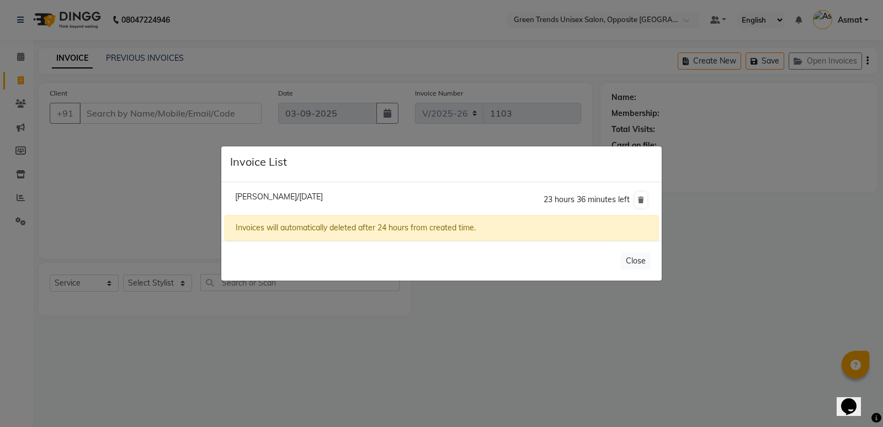
click at [308, 185] on li "Akhil Sharma/03 September 2025 23 hours 36 minutes left" at bounding box center [441, 199] width 435 height 31
click at [293, 195] on span "Akhil Sharma/03 September 2025" at bounding box center [279, 197] width 88 height 10
type input "78******82"
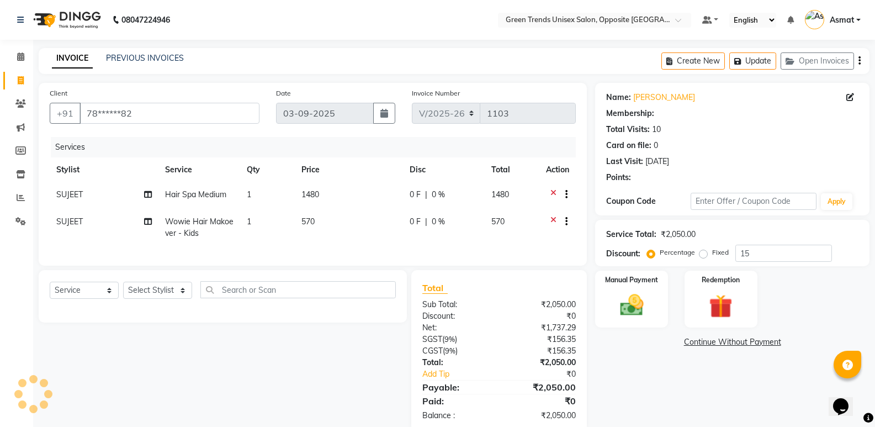
click at [416, 204] on td "0 F | 0 %" at bounding box center [444, 195] width 82 height 27
select select "75769"
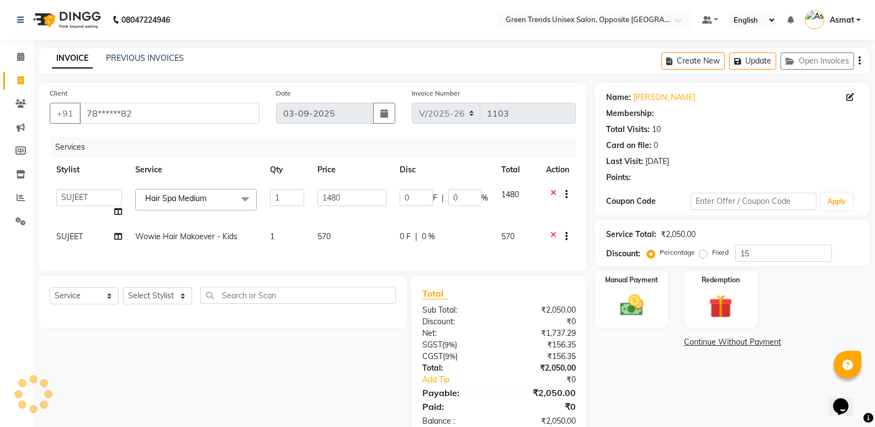
type input "0"
type input "222"
type input "15"
select select "1: Object"
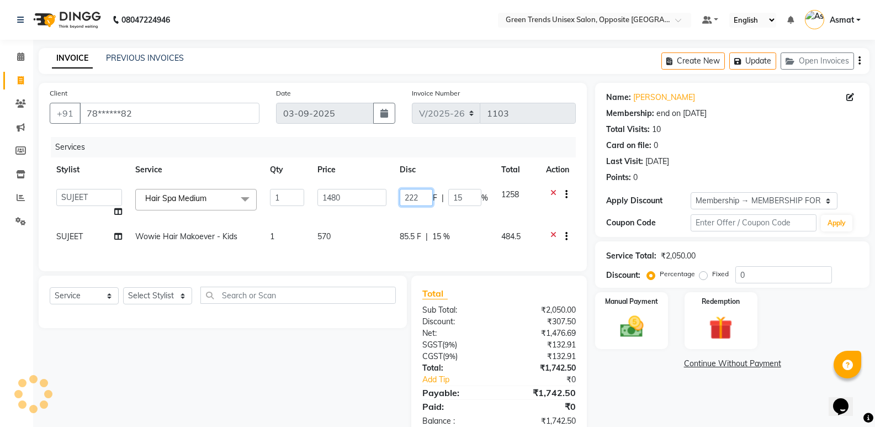
click at [413, 194] on input "222" at bounding box center [416, 197] width 33 height 17
type input "15"
click at [420, 195] on input "222" at bounding box center [416, 197] width 33 height 17
drag, startPoint x: 421, startPoint y: 195, endPoint x: 402, endPoint y: 204, distance: 21.0
click at [402, 203] on input "222" at bounding box center [416, 197] width 33 height 17
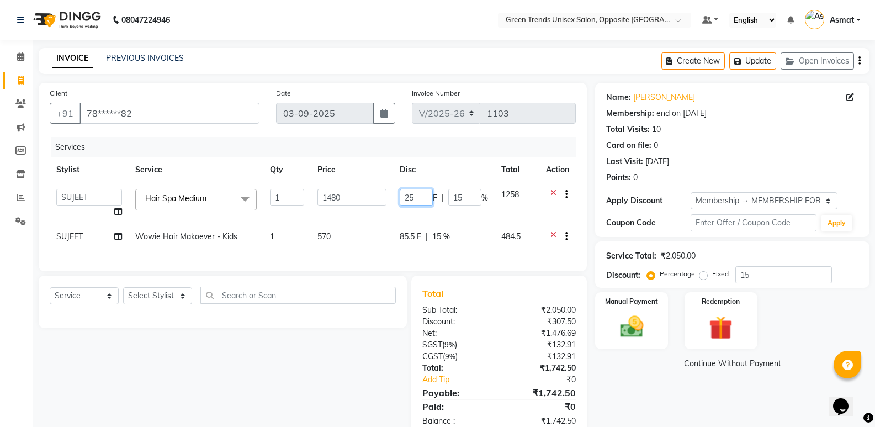
type input "250"
click at [411, 236] on td "85.5 F | 15 %" at bounding box center [444, 237] width 102 height 27
select select "75769"
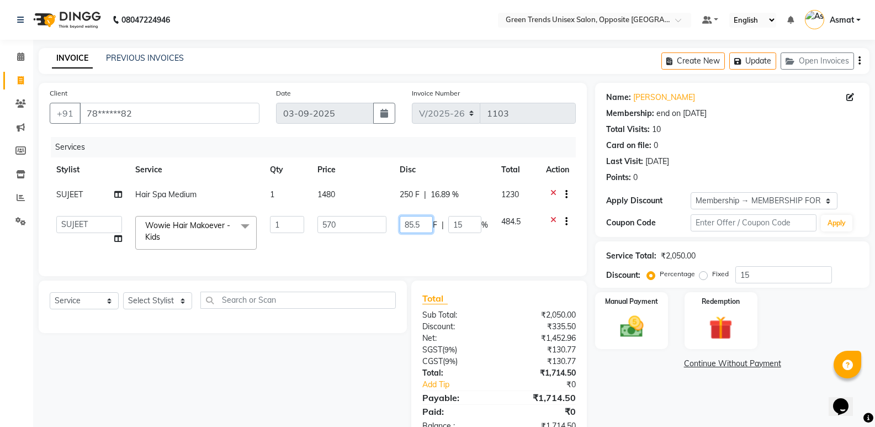
click at [420, 225] on input "85.5" at bounding box center [416, 224] width 33 height 17
type input "100"
click at [409, 246] on div "Services Stylist Service Qty Price Disc Total Action SUJEET Hair Spa Medium 1 1…" at bounding box center [313, 201] width 526 height 128
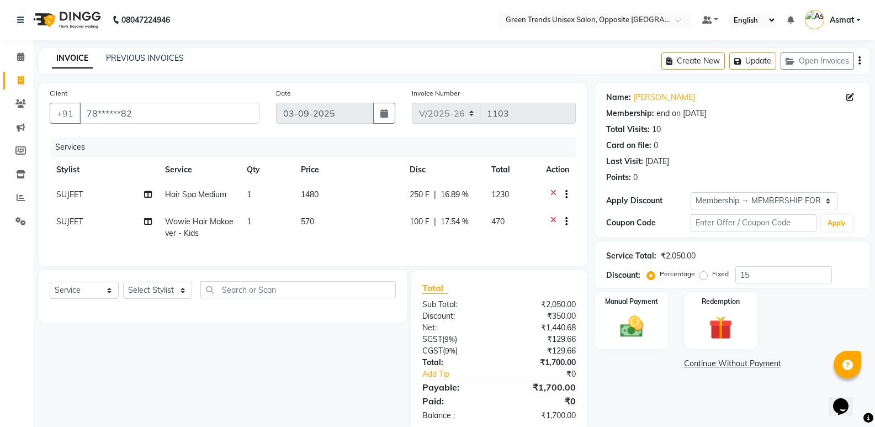
click at [511, 243] on td "470" at bounding box center [512, 227] width 55 height 36
select select "75769"
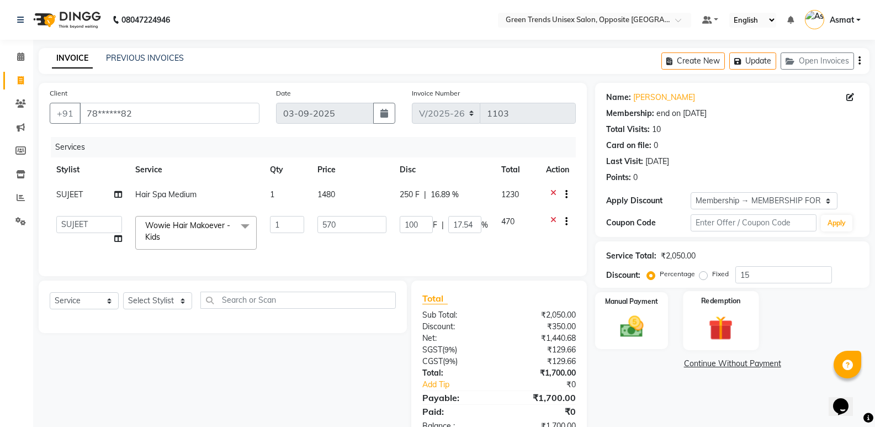
scroll to position [41, 0]
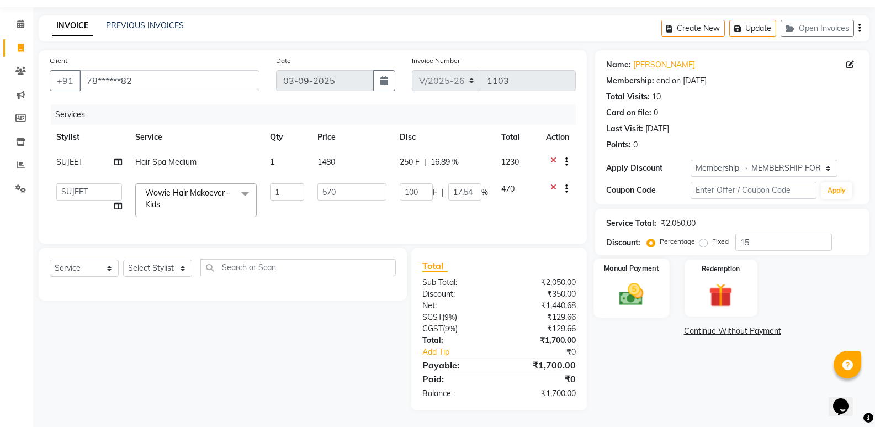
click at [627, 280] on img at bounding box center [631, 294] width 39 height 28
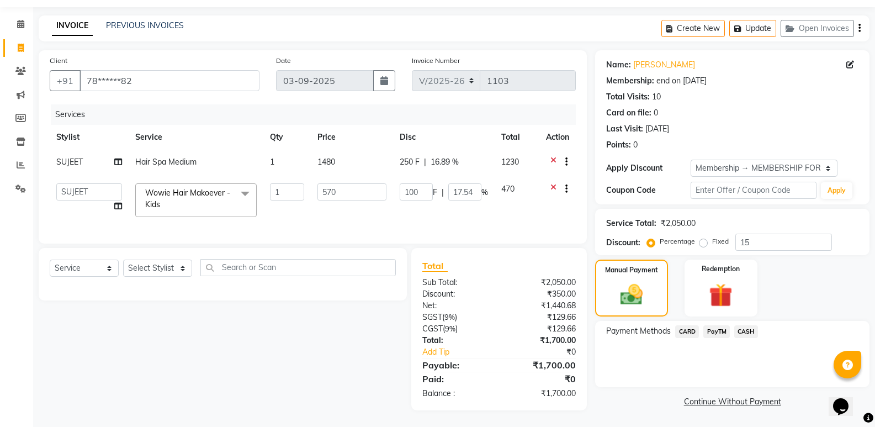
click at [743, 325] on span "CASH" at bounding box center [746, 331] width 24 height 13
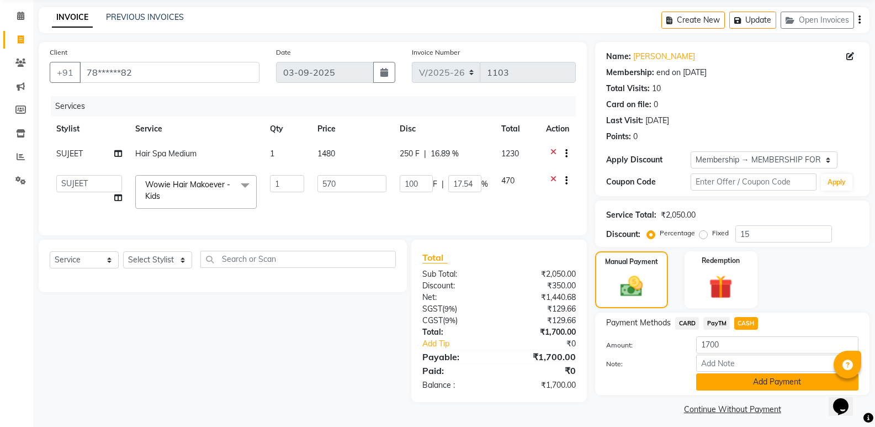
click at [741, 380] on button "Add Payment" at bounding box center [777, 381] width 162 height 17
click at [741, 380] on div "Name: Akhil Sharma Membership: end on 23-10-2124 Total Visits: 10 Card on file:…" at bounding box center [736, 229] width 283 height 375
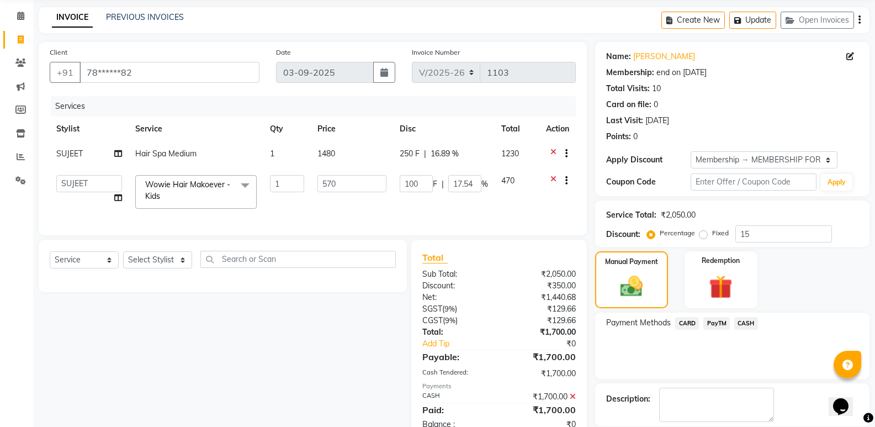
scroll to position [94, 0]
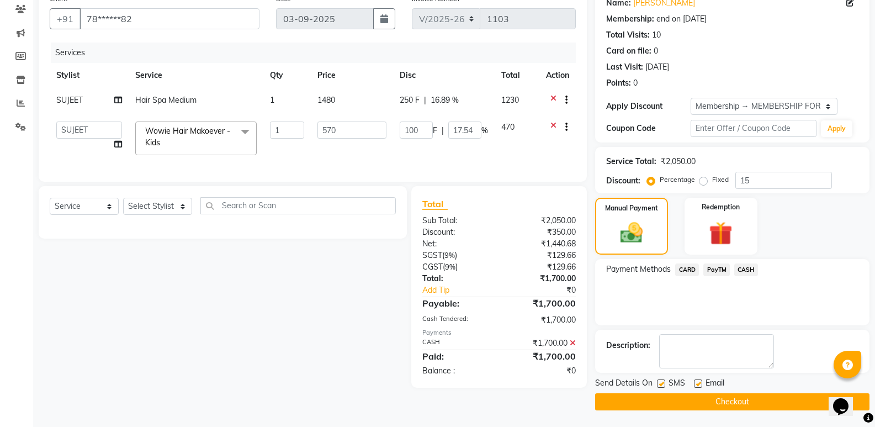
click at [708, 404] on button "Checkout" at bounding box center [732, 401] width 274 height 17
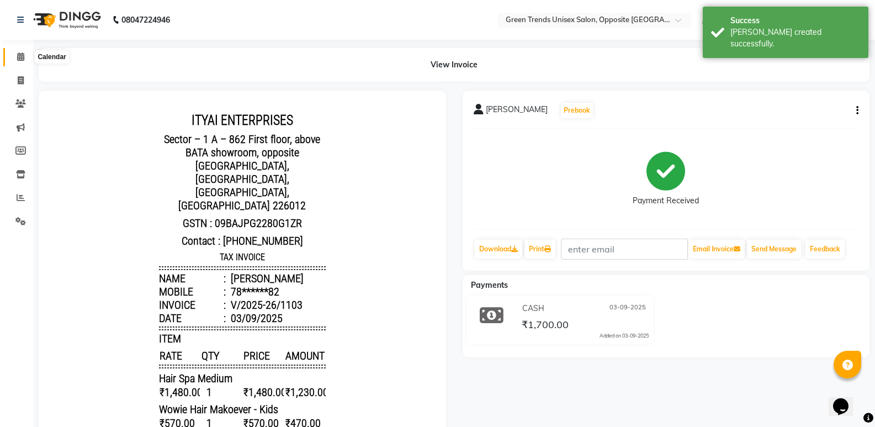
click at [14, 58] on span at bounding box center [20, 57] width 19 height 13
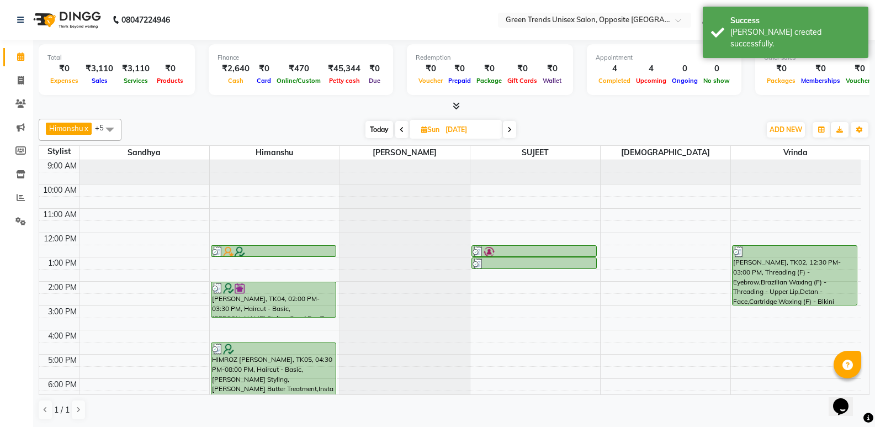
click at [377, 126] on span "Today" at bounding box center [379, 129] width 28 height 17
type input "03-09-2025"
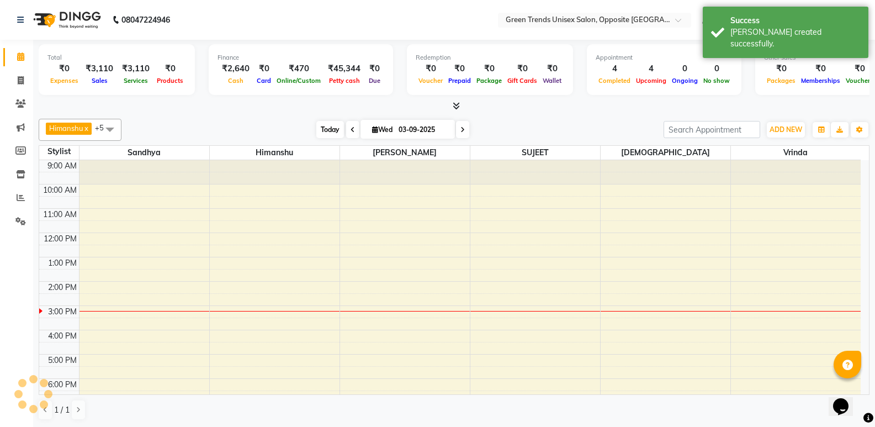
scroll to position [81, 0]
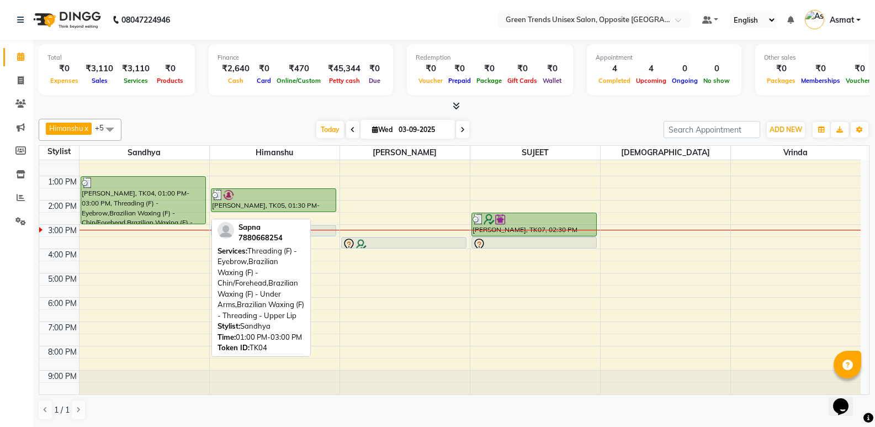
click at [177, 201] on div "[PERSON_NAME], TK04, 01:00 PM-03:00 PM, Threading (F) - Eyebrow,Brazilian Waxin…" at bounding box center [143, 200] width 124 height 47
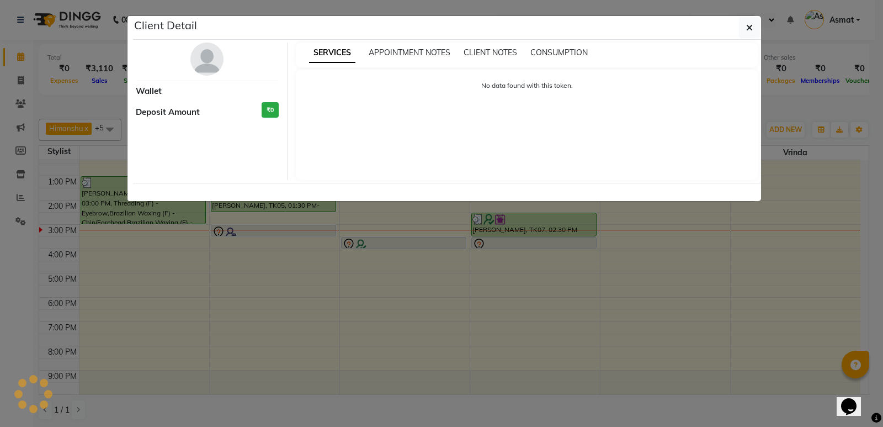
select select "3"
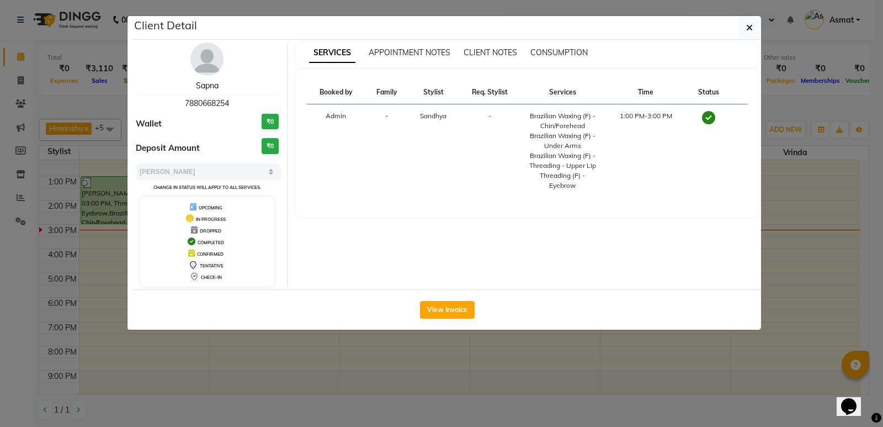
click at [199, 87] on link "Sapna" at bounding box center [207, 86] width 23 height 10
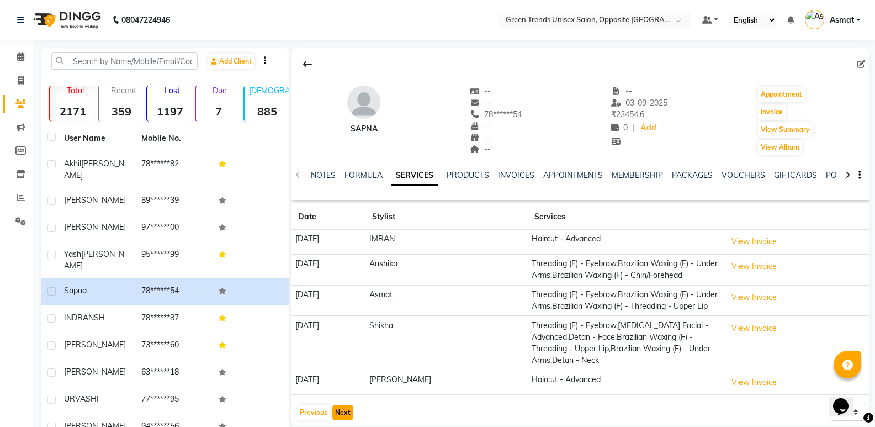
click at [351, 406] on button "Next" at bounding box center [342, 412] width 21 height 15
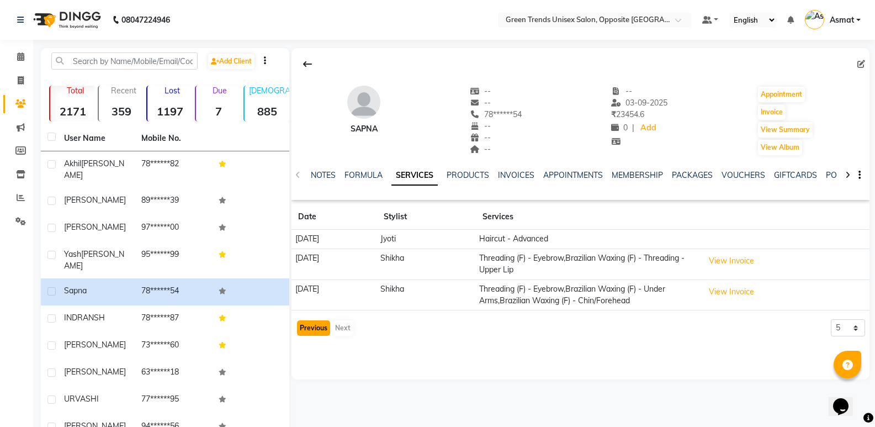
click at [313, 332] on button "Previous" at bounding box center [313, 327] width 33 height 15
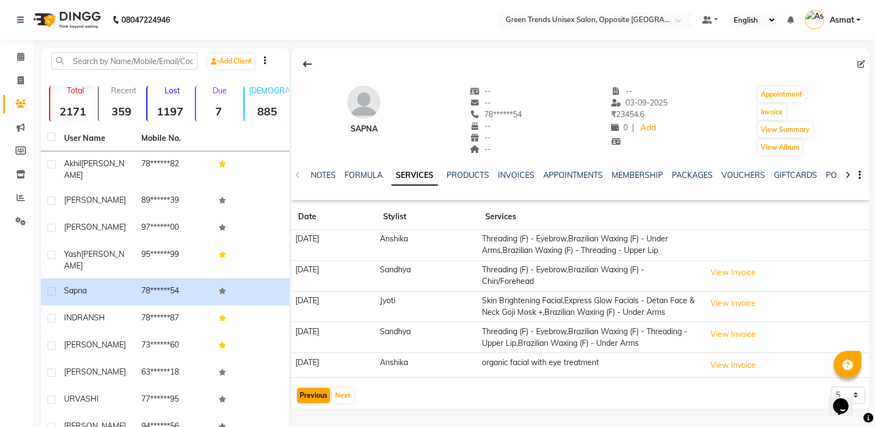
click at [313, 322] on td "18-10-2024" at bounding box center [333, 306] width 85 height 31
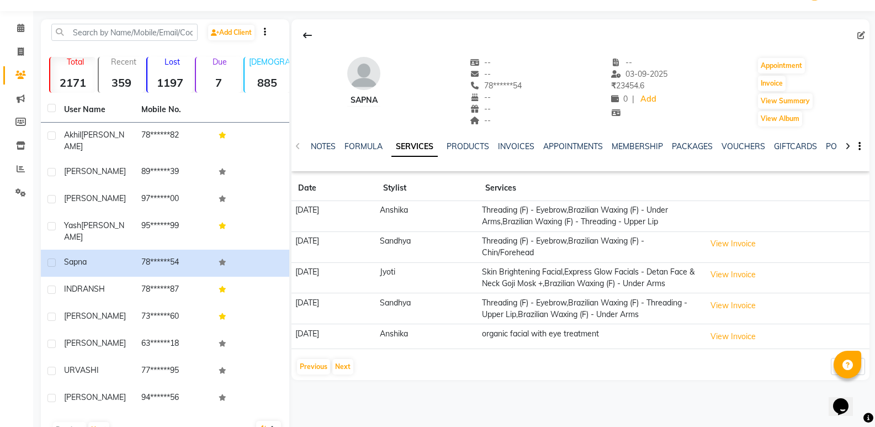
scroll to position [40, 0]
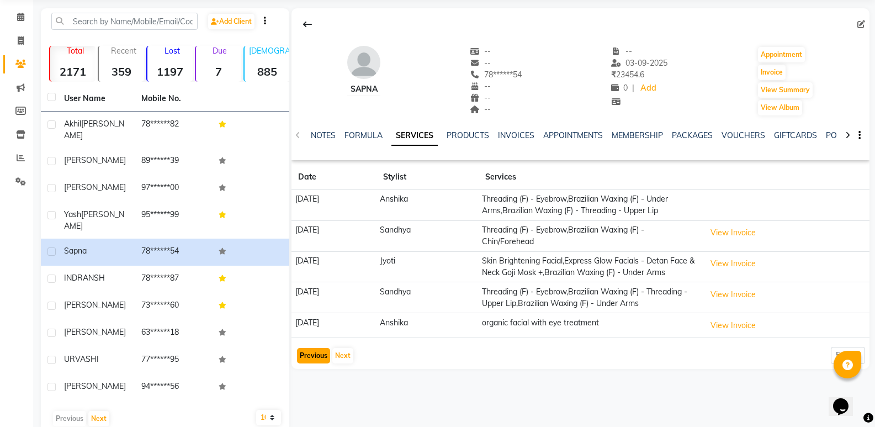
click at [306, 363] on button "Previous" at bounding box center [313, 355] width 33 height 15
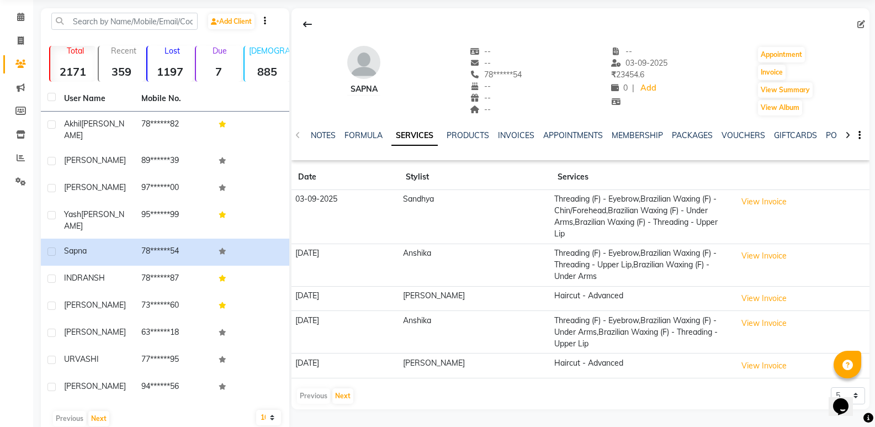
click at [321, 387] on div "Previous Next" at bounding box center [325, 396] width 59 height 18
click at [341, 388] on button "Next" at bounding box center [342, 395] width 21 height 15
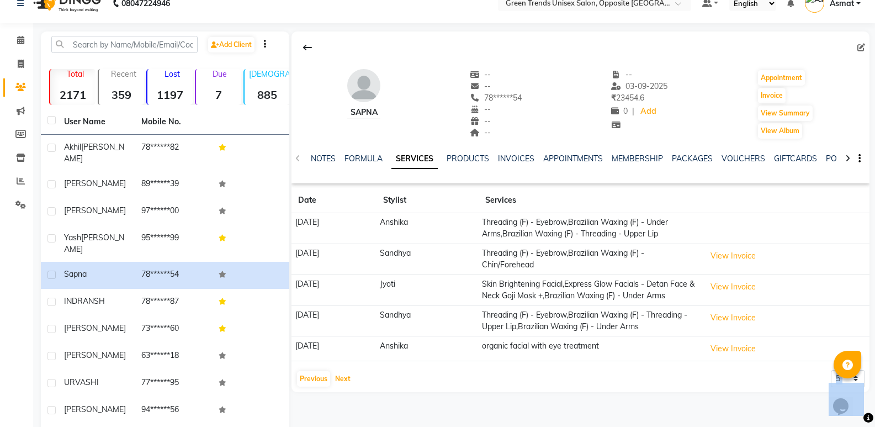
scroll to position [43, 0]
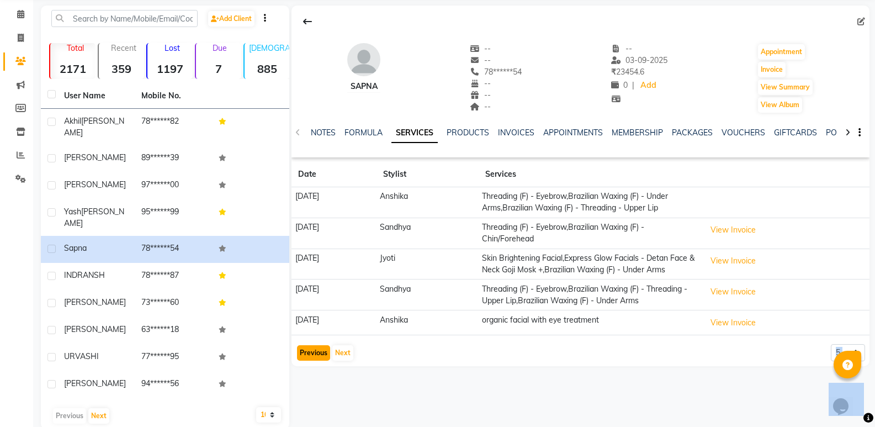
click at [308, 361] on button "Previous" at bounding box center [313, 352] width 33 height 15
click at [317, 361] on button "Previous" at bounding box center [313, 352] width 33 height 15
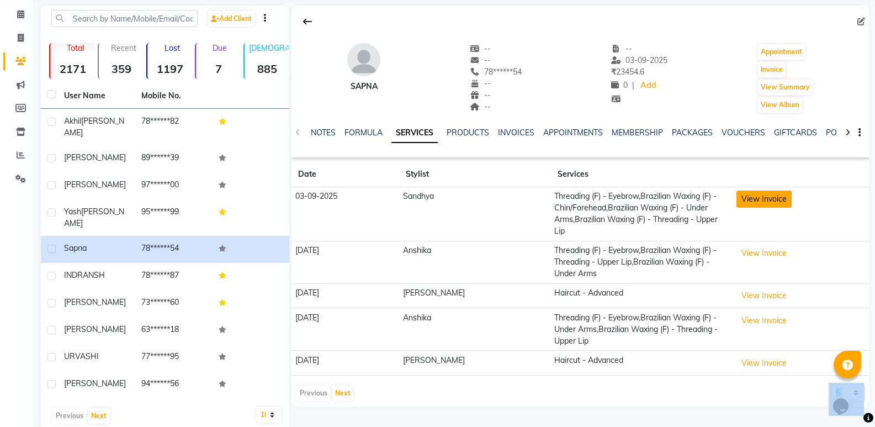
click at [763, 190] on button "View Invoice" at bounding box center [763, 198] width 55 height 17
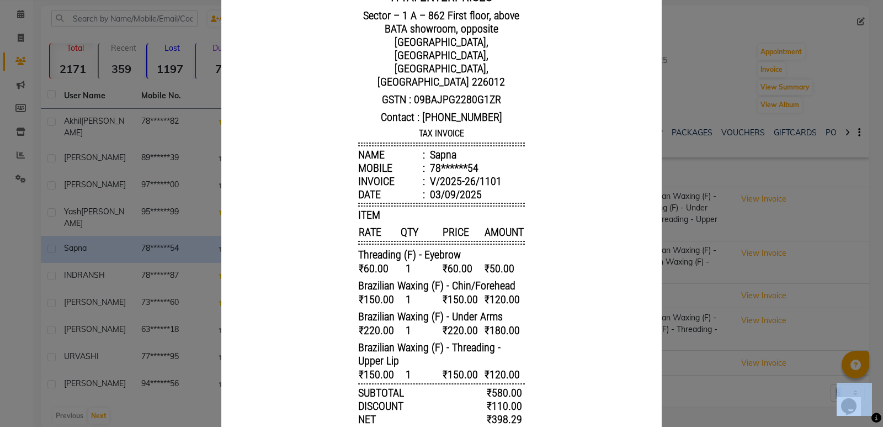
scroll to position [0, 0]
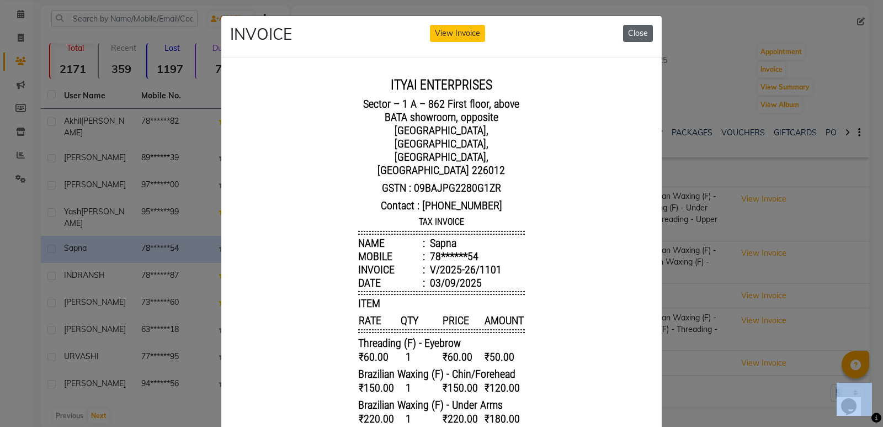
click at [630, 27] on button "Close" at bounding box center [638, 33] width 30 height 17
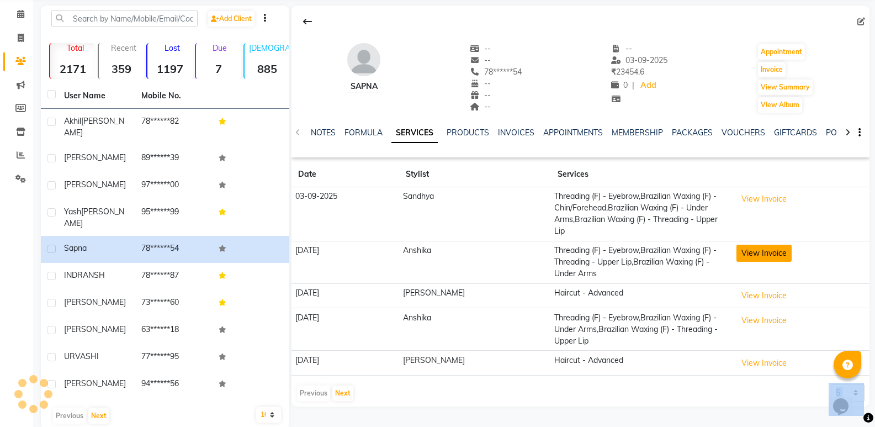
click at [736, 245] on button "View Invoice" at bounding box center [763, 253] width 55 height 17
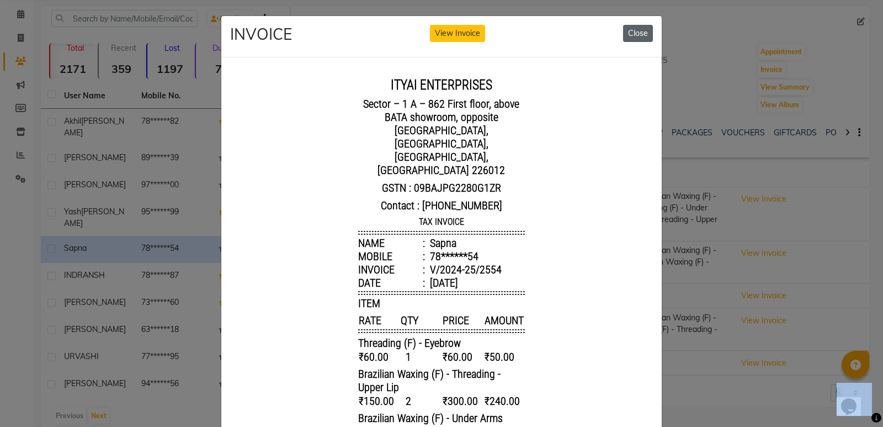
click at [643, 40] on button "Close" at bounding box center [638, 33] width 30 height 17
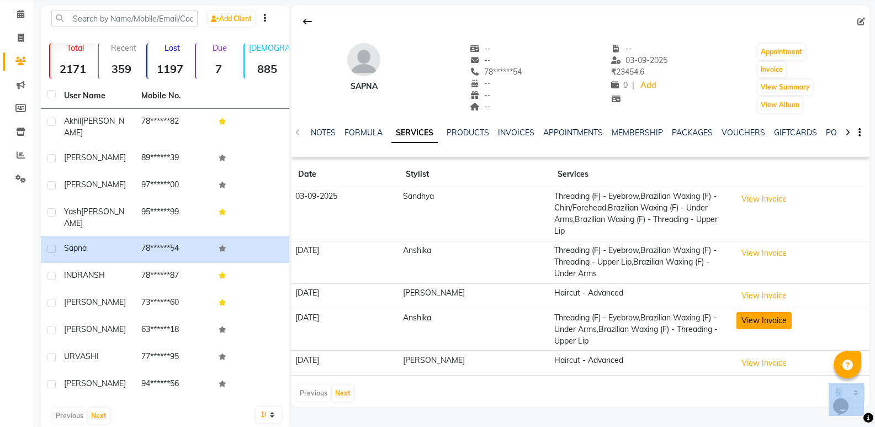
click at [748, 314] on button "View Invoice" at bounding box center [763, 320] width 55 height 17
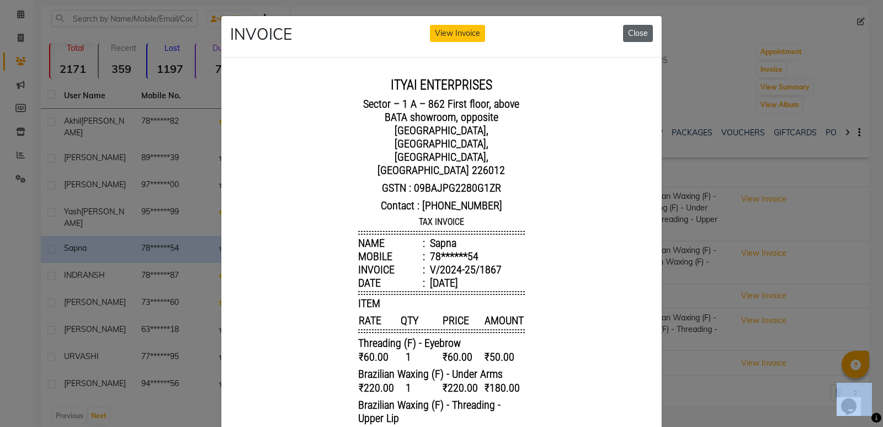
click at [648, 31] on button "Close" at bounding box center [638, 33] width 30 height 17
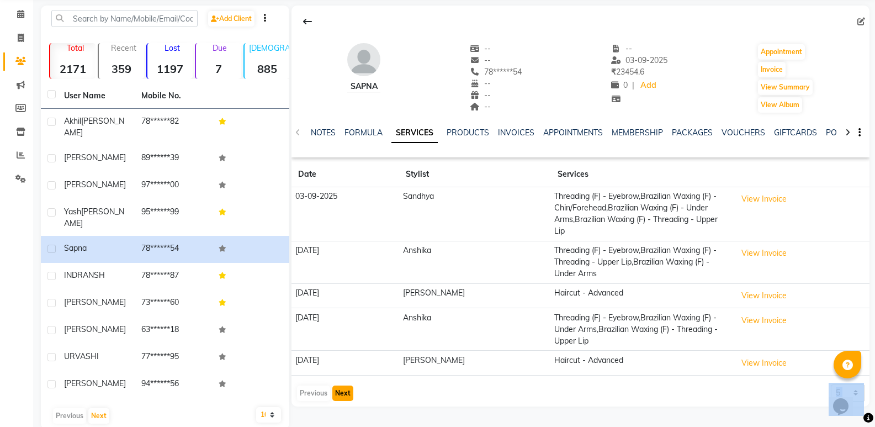
click at [349, 385] on button "Next" at bounding box center [342, 392] width 21 height 15
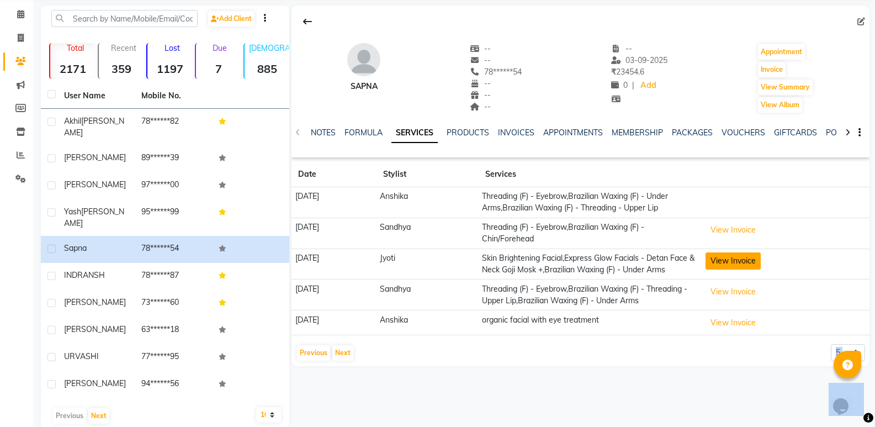
click at [737, 260] on button "View Invoice" at bounding box center [733, 260] width 55 height 17
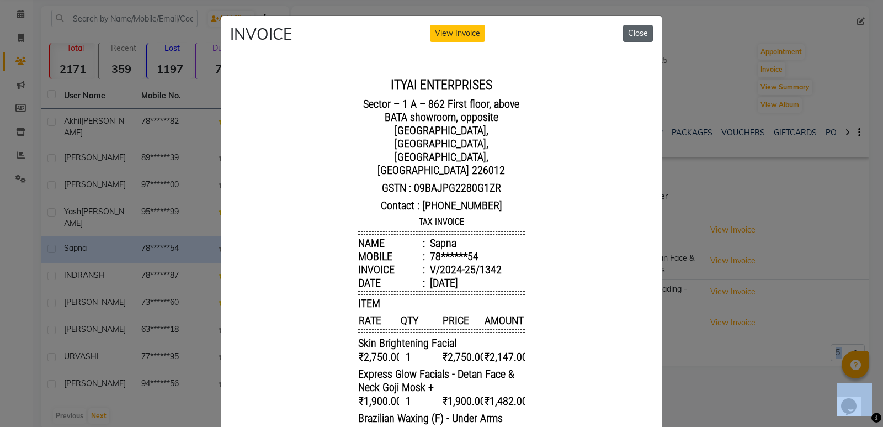
click at [640, 39] on button "Close" at bounding box center [638, 33] width 30 height 17
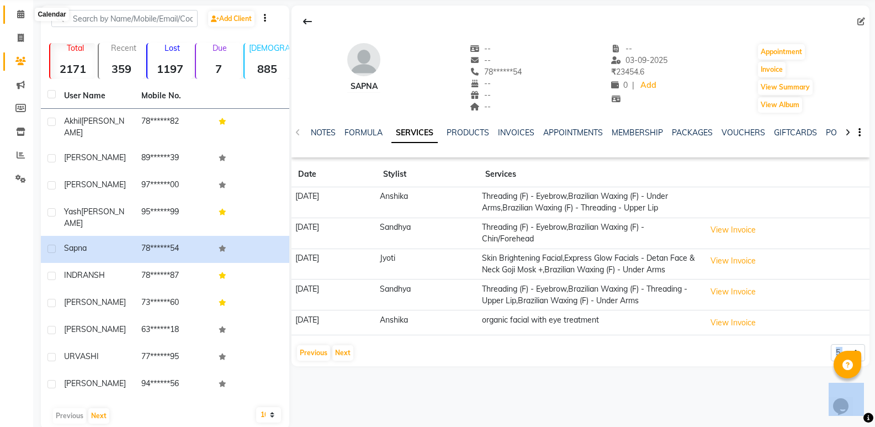
click at [16, 8] on span at bounding box center [20, 14] width 19 height 13
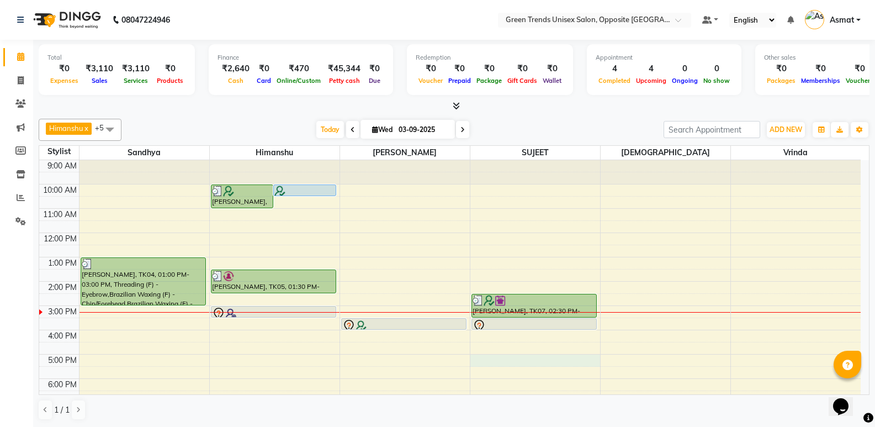
click at [580, 361] on div "9:00 AM 10:00 AM 11:00 AM 12:00 PM 1:00 PM 2:00 PM 3:00 PM 4:00 PM 5:00 PM 6:00…" at bounding box center [449, 317] width 821 height 315
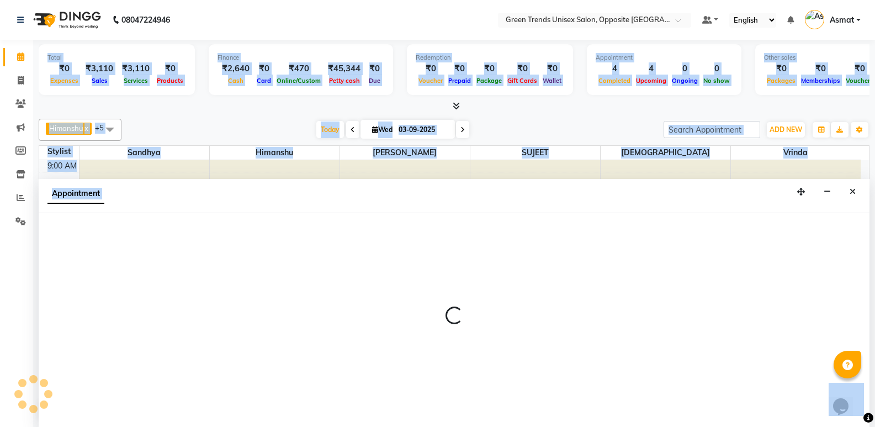
scroll to position [1, 0]
select select "75769"
select select "tentative"
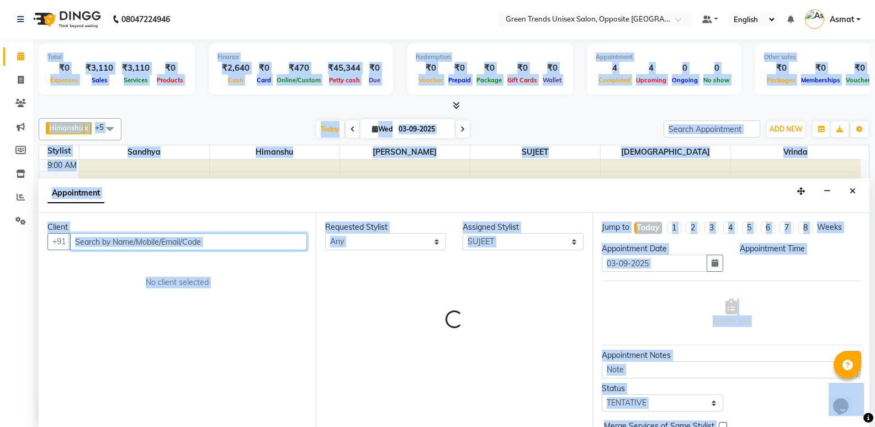
select select "1020"
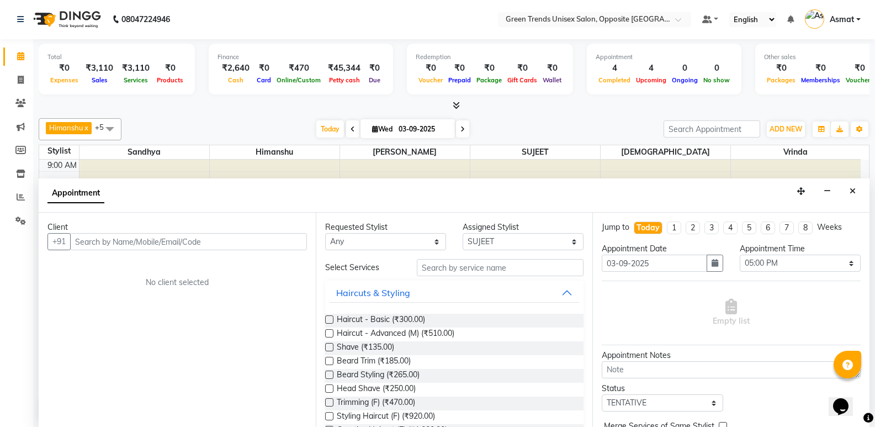
click at [4, 58] on link "Calendar" at bounding box center [16, 56] width 26 height 18
click at [4, 59] on link "Calendar" at bounding box center [16, 56] width 26 height 18
click at [4, 56] on link "Calendar" at bounding box center [16, 56] width 26 height 18
click at [0, 56] on li "Calendar" at bounding box center [16, 57] width 33 height 24
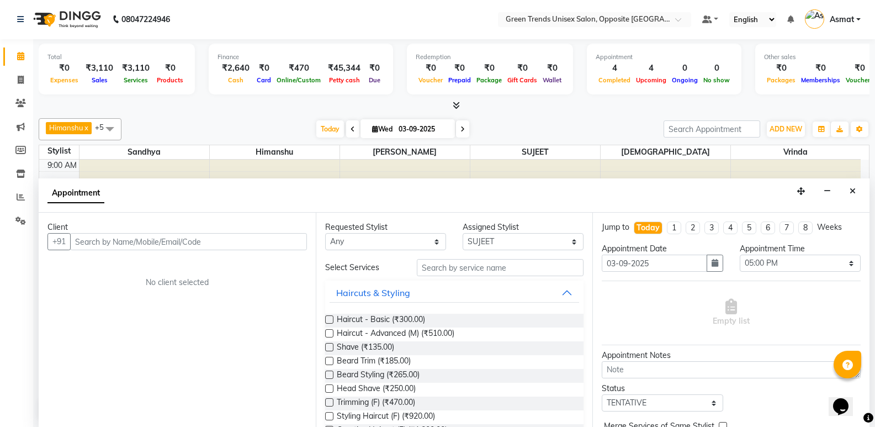
click at [7, 55] on link "Calendar" at bounding box center [16, 56] width 26 height 18
click at [2, 55] on li "Calendar" at bounding box center [16, 57] width 33 height 24
click at [415, 132] on input "03-09-2025" at bounding box center [422, 129] width 55 height 17
select select "9"
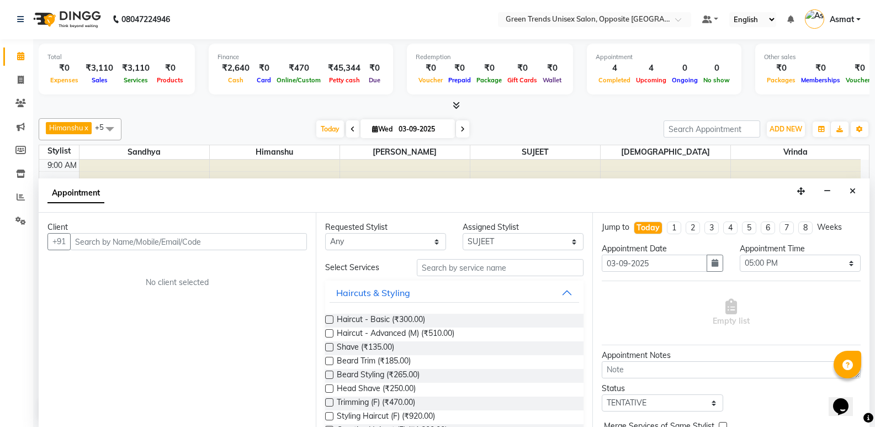
select select "2025"
click at [385, 166] on select "Jan Feb Mar Apr May Jun Jul Aug Sep Oct Nov Dec" at bounding box center [379, 163] width 42 height 17
click at [391, 165] on select "Jan Feb Mar Apr May Jun Jul Aug Sep Oct Nov Dec" at bounding box center [379, 163] width 42 height 17
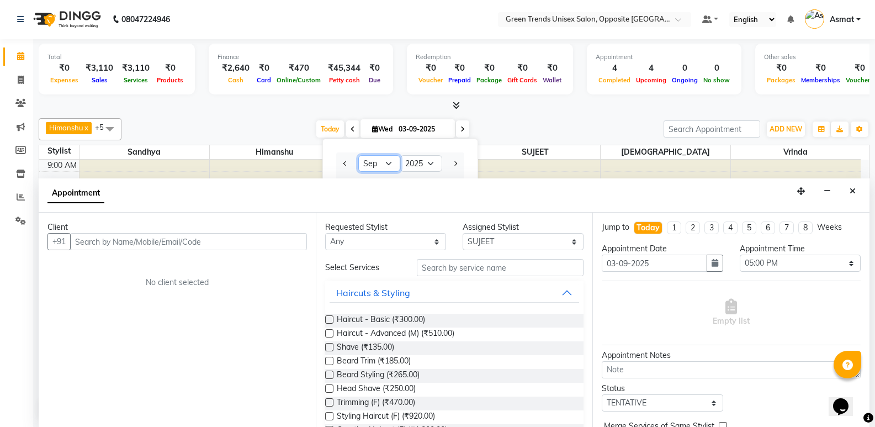
click at [386, 163] on select "Jan Feb Mar Apr May Jun Jul Aug Sep Oct Nov Dec" at bounding box center [379, 163] width 42 height 17
click at [358, 155] on select "Jan Feb Mar Apr May Jun Jul Aug Sep Oct Nov Dec" at bounding box center [379, 163] width 42 height 17
click at [457, 165] on button "Next month" at bounding box center [454, 164] width 9 height 18
select select "9"
click at [384, 165] on select "Jan Feb Mar Apr May Jun Jul Aug Sep Oct Nov Dec" at bounding box center [379, 163] width 42 height 17
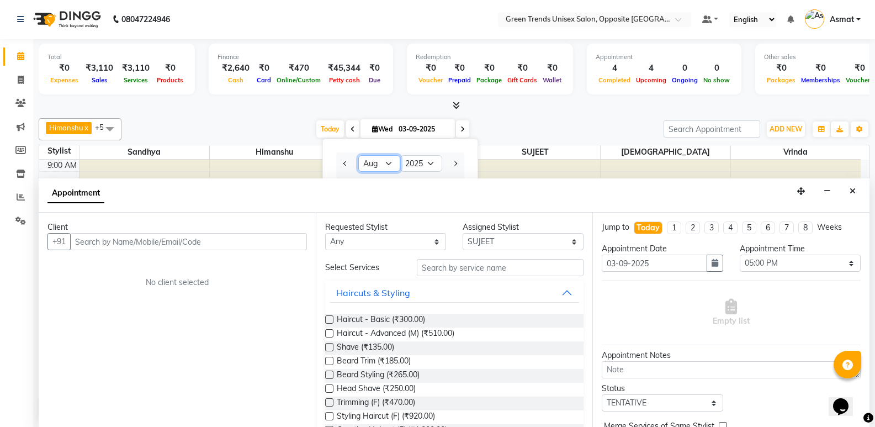
click at [358, 155] on select "Jan Feb Mar Apr May Jun Jul Aug Sep Oct Nov Dec" at bounding box center [379, 163] width 42 height 17
click at [388, 283] on button "Haircuts & Styling" at bounding box center [455, 293] width 250 height 20
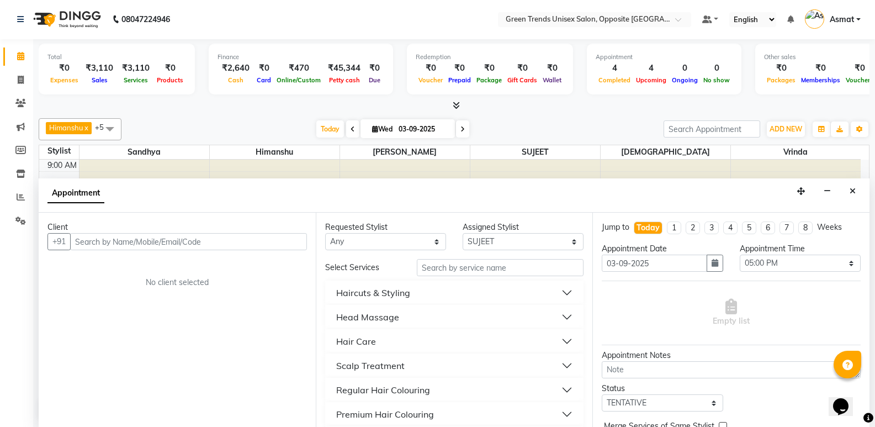
click at [443, 128] on input "03-09-2025" at bounding box center [422, 129] width 55 height 17
select select "9"
select select "2025"
click at [507, 126] on div "Today Wed 03-09-2025 Jan Feb Mar Apr May Jun Jul Aug Sep Oct Nov Dec 2015 2016 …" at bounding box center [392, 129] width 531 height 17
click at [369, 129] on span "Wed" at bounding box center [382, 129] width 26 height 8
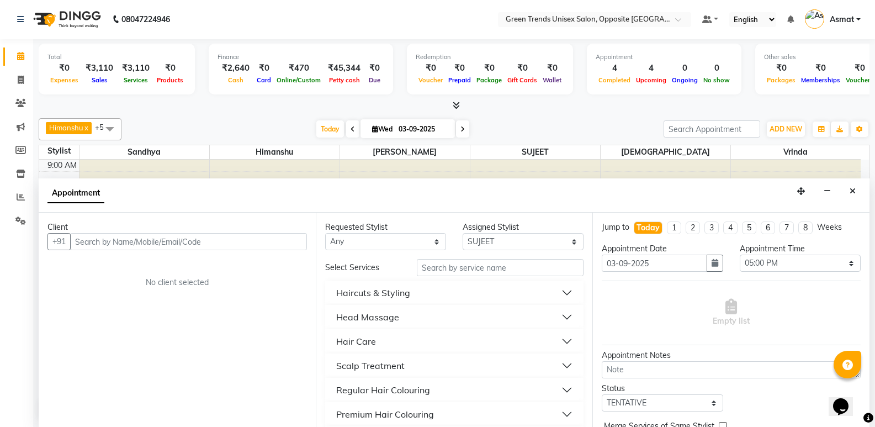
select select "9"
select select "2025"
click at [389, 163] on select "Jan Feb Mar Apr May Jun Jul Aug Sep Oct Nov Dec" at bounding box center [379, 163] width 42 height 17
select select "8"
click at [358, 155] on select "Jan Feb Mar Apr May Jun Jul Aug Sep Oct Nov Dec" at bounding box center [379, 163] width 42 height 17
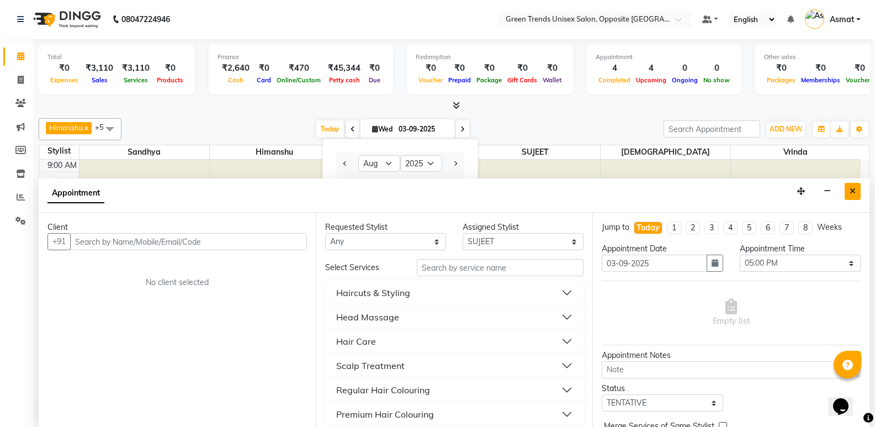
click at [855, 191] on icon "Close" at bounding box center [853, 191] width 6 height 8
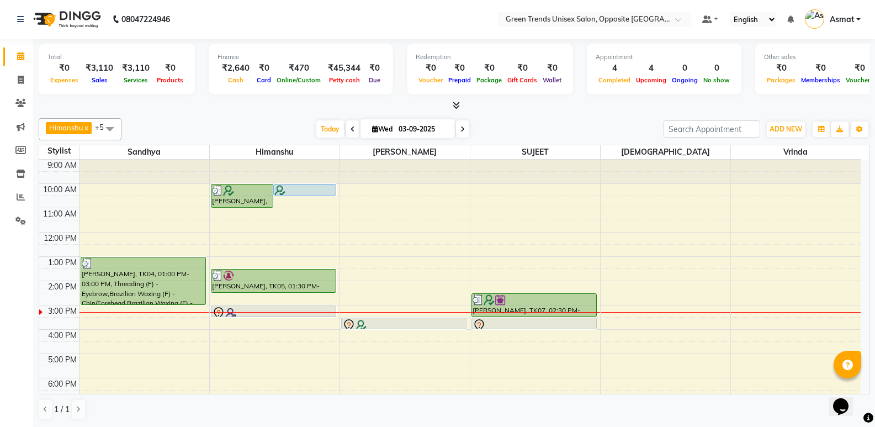
click at [372, 129] on icon at bounding box center [375, 128] width 6 height 7
select select "9"
select select "2025"
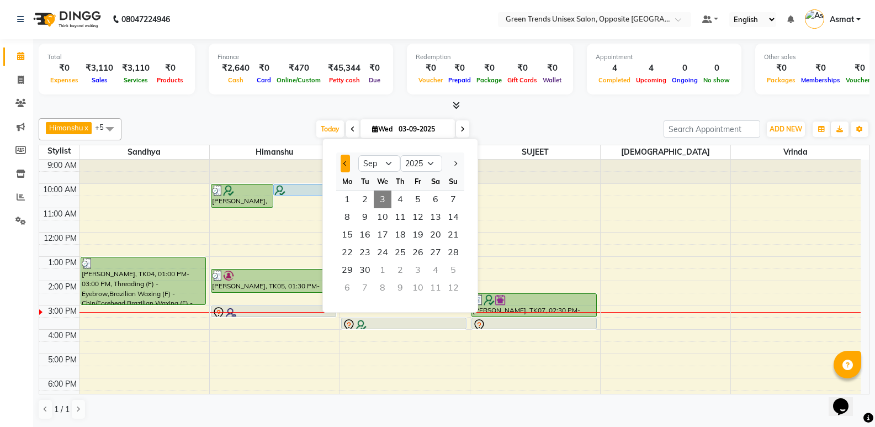
click at [347, 163] on span "Previous month" at bounding box center [345, 163] width 4 height 4
select select "8"
click at [454, 199] on span "3" at bounding box center [453, 199] width 18 height 18
type input "03-08-2025"
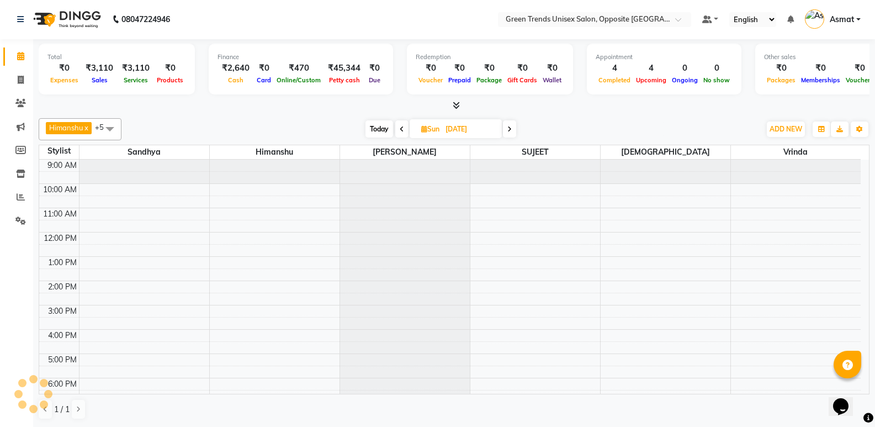
scroll to position [81, 0]
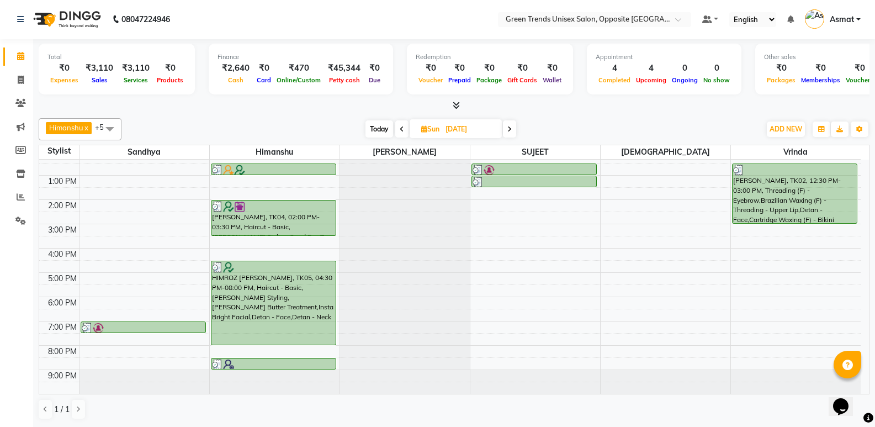
click at [543, 124] on div "Today Sun 03-08-2025" at bounding box center [441, 129] width 628 height 17
click at [860, 387] on div "Opens Chat This icon Opens the chat window." at bounding box center [846, 387] width 26 height 0
click at [662, 325] on div "9:00 AM 10:00 AM 11:00 AM 12:00 PM 1:00 PM 2:00 PM 3:00 PM 4:00 PM 5:00 PM 6:00…" at bounding box center [449, 235] width 821 height 315
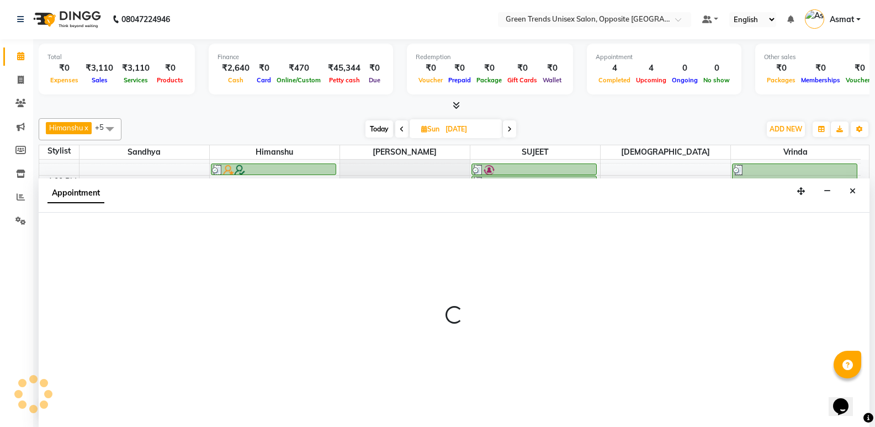
select select "63178"
select select "1140"
select select "tentative"
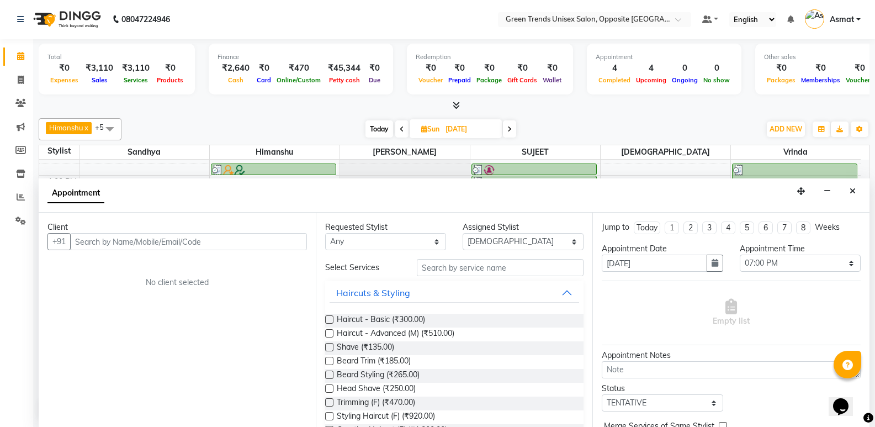
click at [2, 60] on li "Calendar" at bounding box center [16, 57] width 33 height 24
click at [831, 191] on icon "button" at bounding box center [827, 191] width 7 height 8
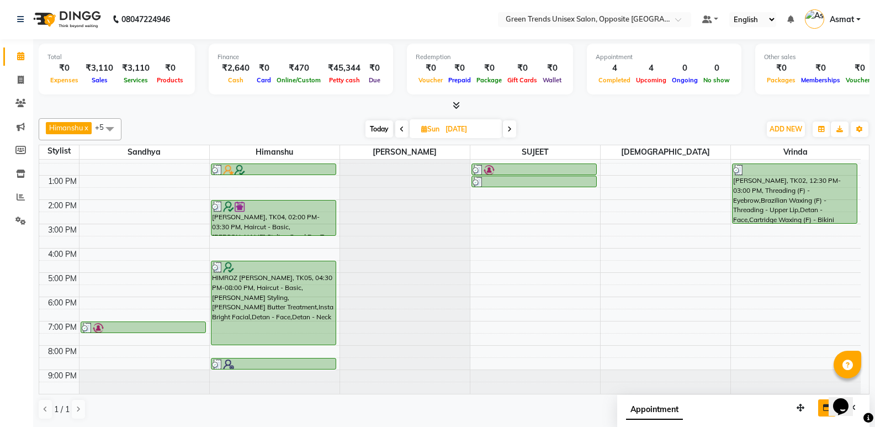
click at [407, 78] on div at bounding box center [405, 78] width 130 height 0
select select "89786"
select select "tentative"
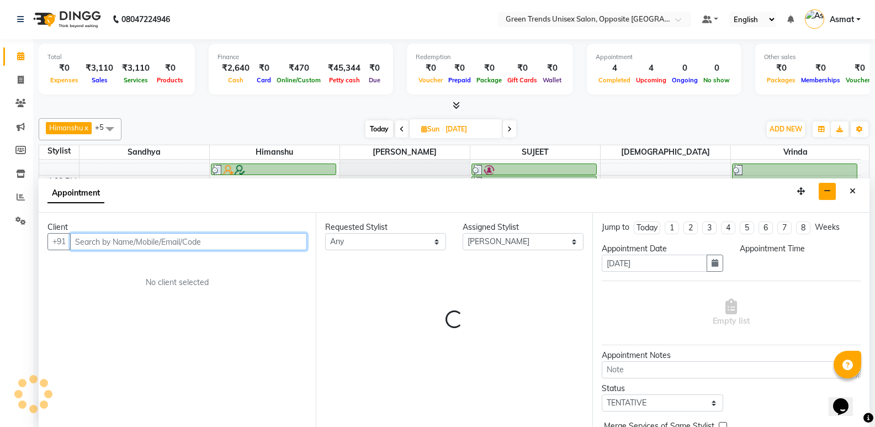
select select "1020"
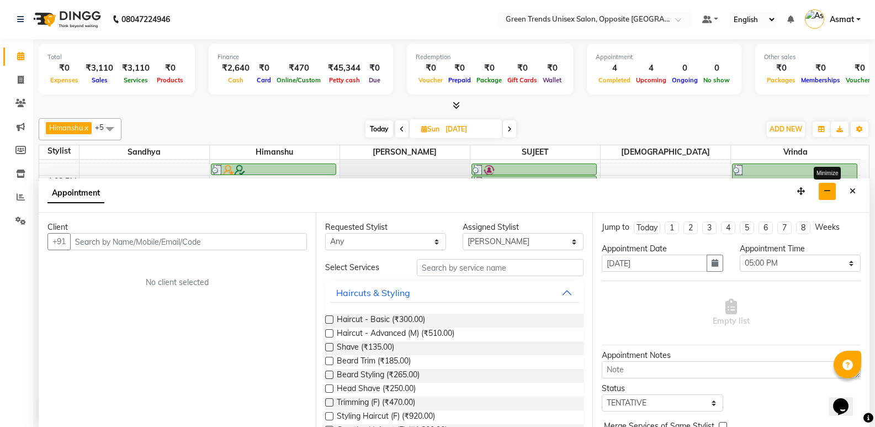
click at [826, 191] on icon "button" at bounding box center [827, 191] width 7 height 8
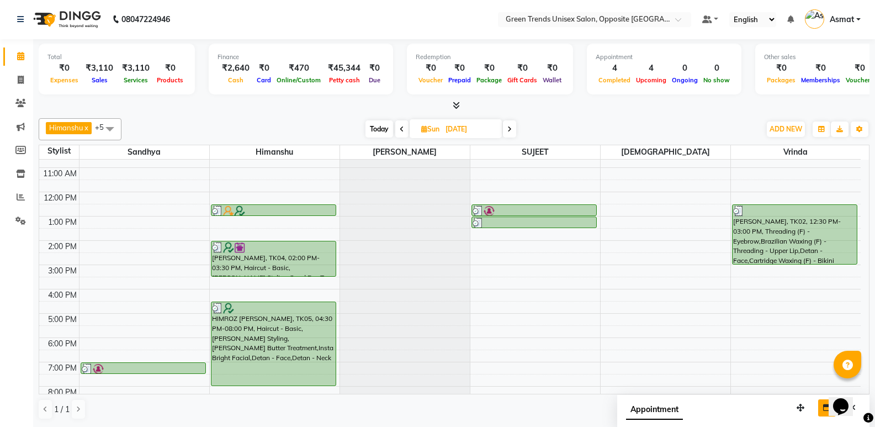
scroll to position [26, 0]
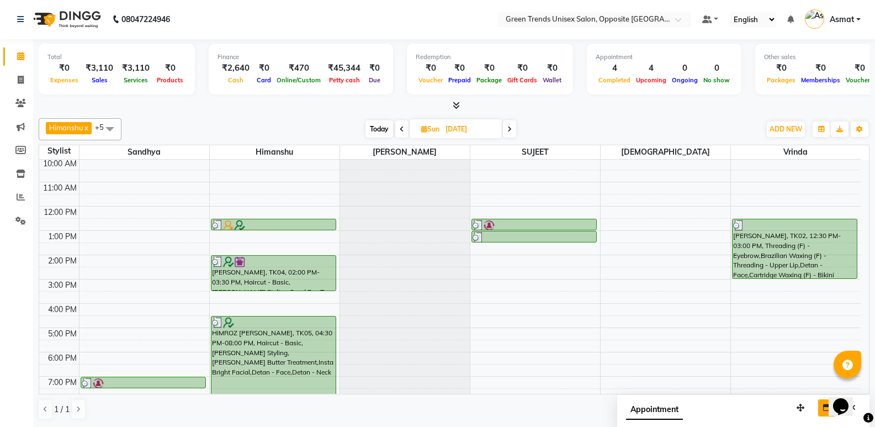
click at [860, 387] on div "Opens Chat This icon Opens the chat window." at bounding box center [846, 387] width 26 height 0
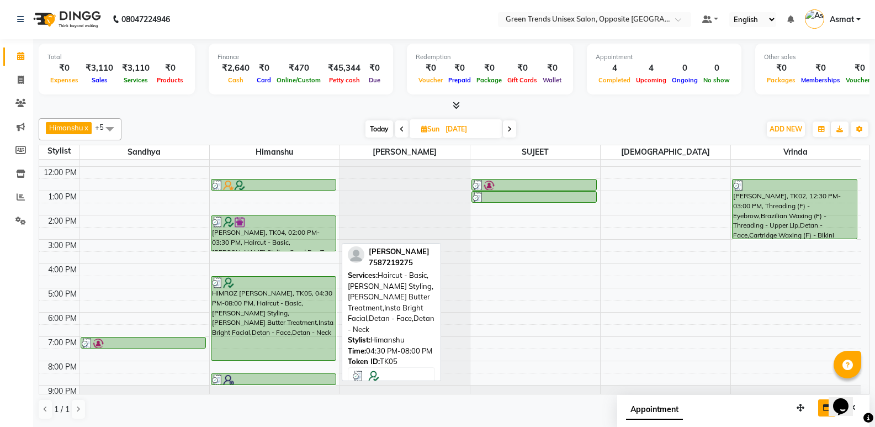
scroll to position [55, 0]
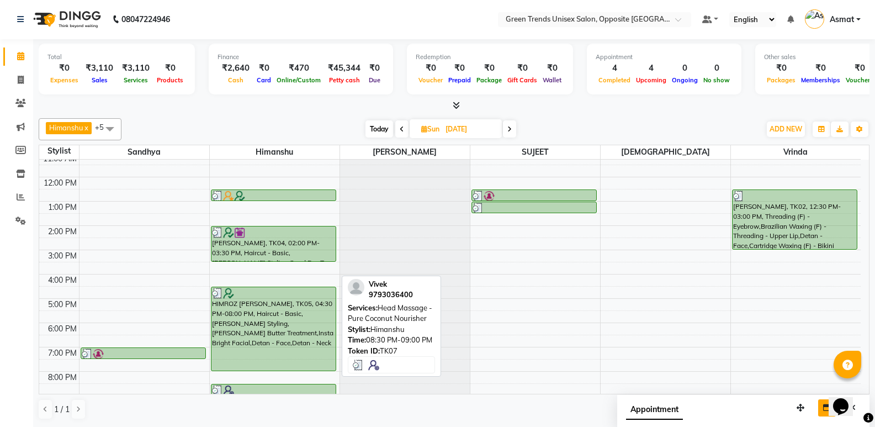
click at [333, 390] on div at bounding box center [273, 390] width 123 height 11
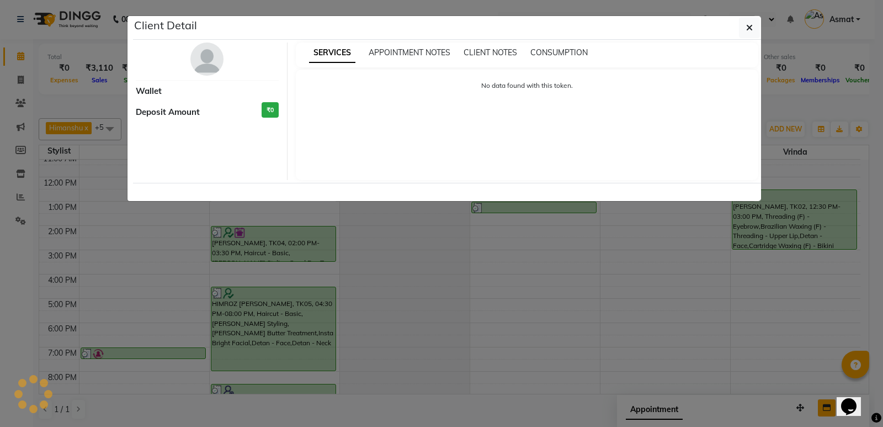
select select "3"
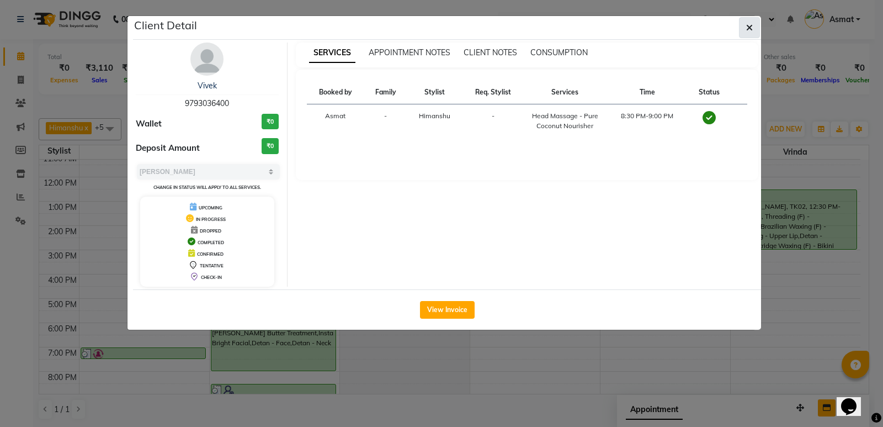
click at [751, 29] on icon "button" at bounding box center [749, 27] width 7 height 9
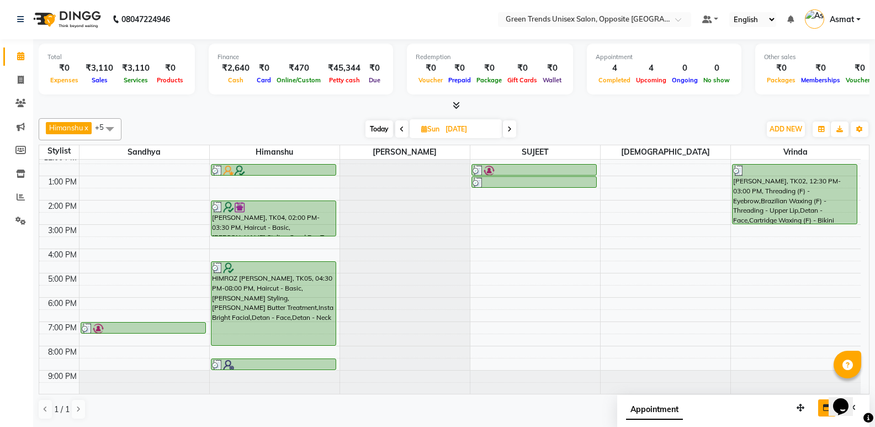
scroll to position [81, 0]
click at [2, 61] on li "Calendar" at bounding box center [16, 57] width 33 height 24
click at [6, 61] on link "Calendar" at bounding box center [16, 56] width 26 height 18
click at [3, 59] on link "Calendar" at bounding box center [16, 56] width 26 height 18
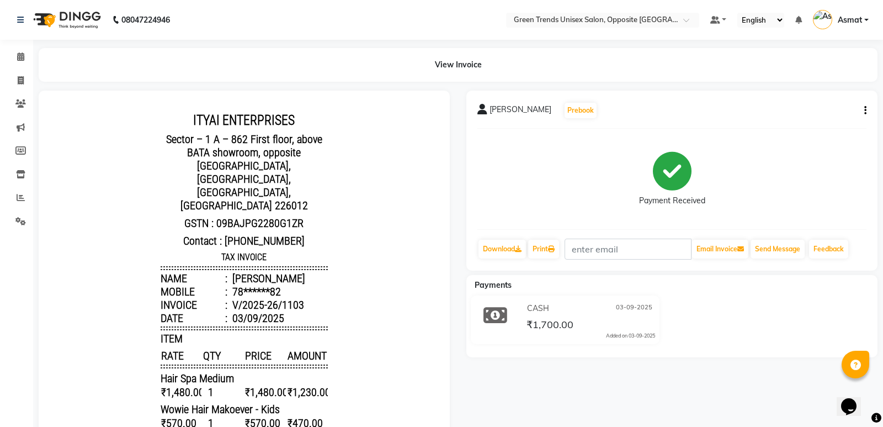
select select "5225"
select select "service"
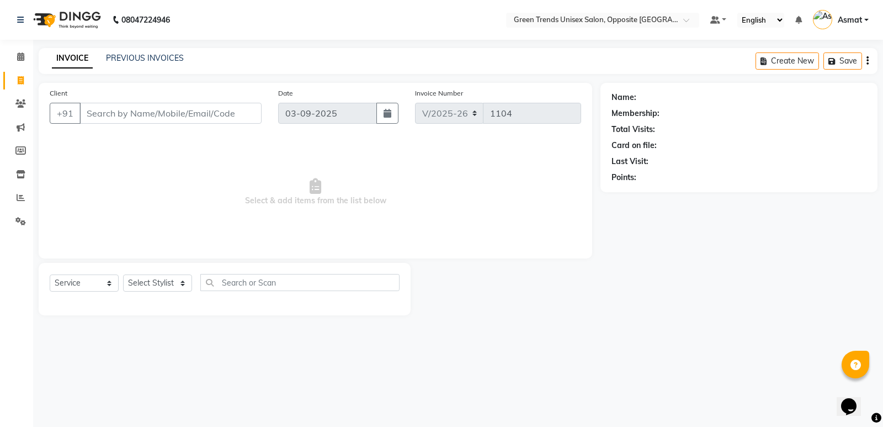
click at [0, 71] on li "Invoice" at bounding box center [16, 81] width 33 height 24
click at [0, 72] on li "Invoice" at bounding box center [16, 81] width 33 height 24
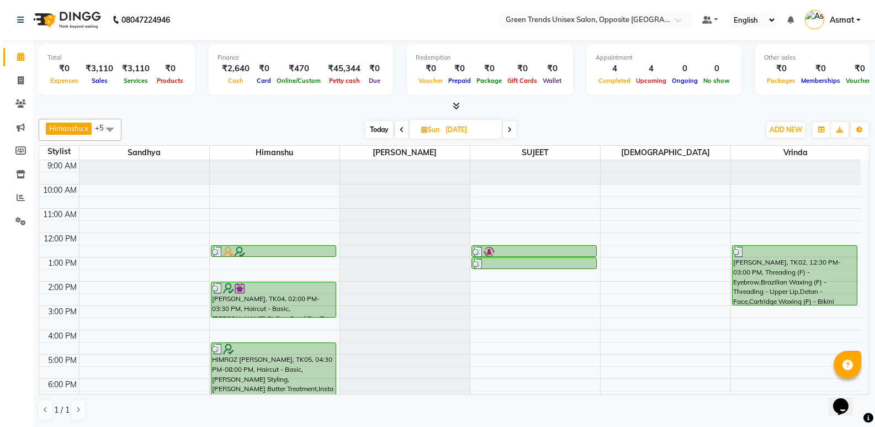
click at [3, 62] on li "Calendar" at bounding box center [16, 57] width 33 height 24
click at [2, 62] on li "Calendar" at bounding box center [16, 57] width 33 height 24
click at [4, 63] on link "Calendar" at bounding box center [16, 57] width 26 height 18
click at [422, 131] on icon at bounding box center [424, 129] width 6 height 7
select select "8"
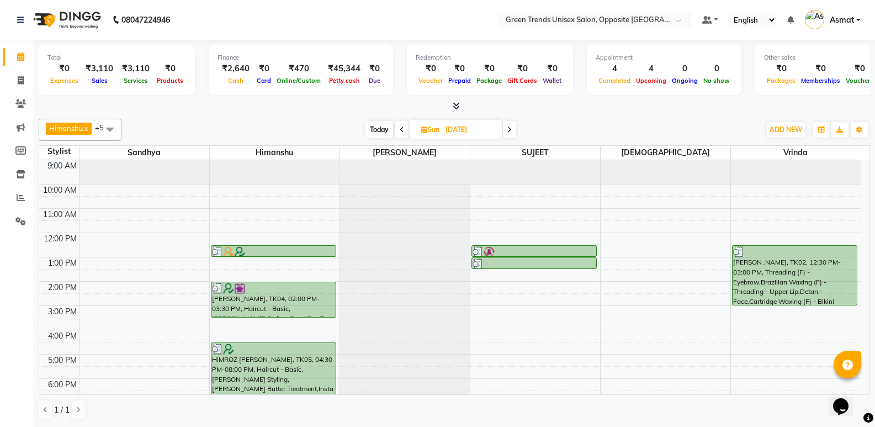
select select "2025"
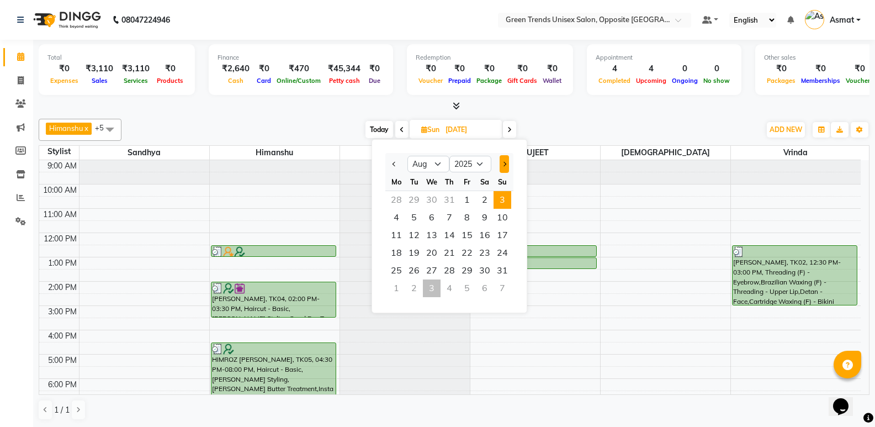
click at [505, 169] on button "Next month" at bounding box center [504, 164] width 9 height 18
select select "9"
click at [431, 202] on span "3" at bounding box center [432, 200] width 18 height 18
type input "03-09-2025"
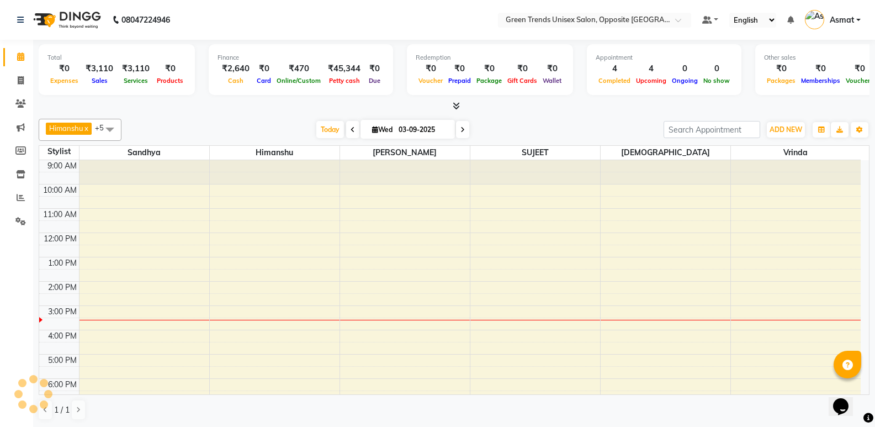
scroll to position [81, 0]
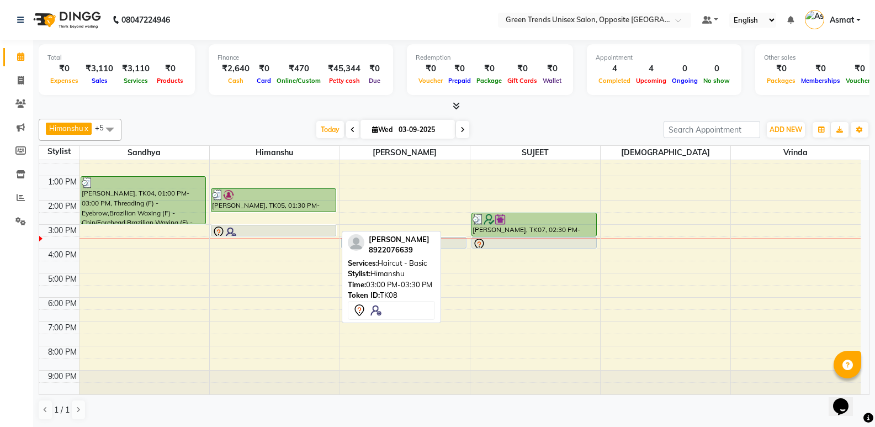
click at [275, 228] on div at bounding box center [273, 232] width 123 height 13
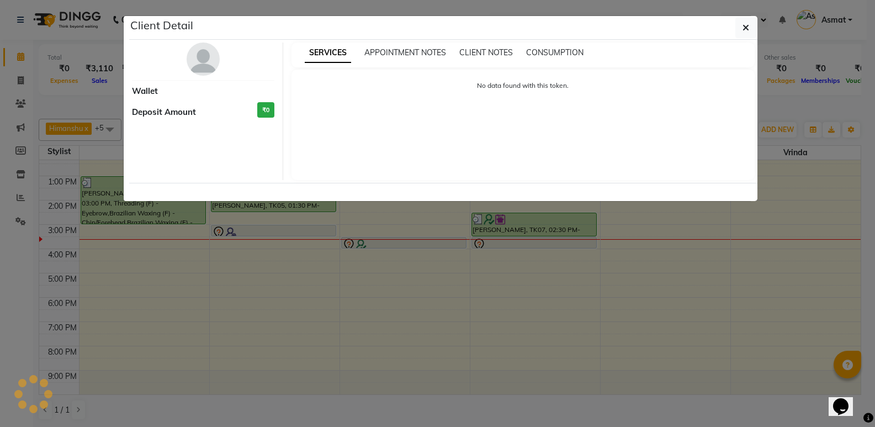
click at [275, 228] on ngb-modal-window "Client Detail Wallet Deposit Amount ₹0 SERVICES APPOINTMENT NOTES CLIENT NOTES …" at bounding box center [437, 213] width 875 height 427
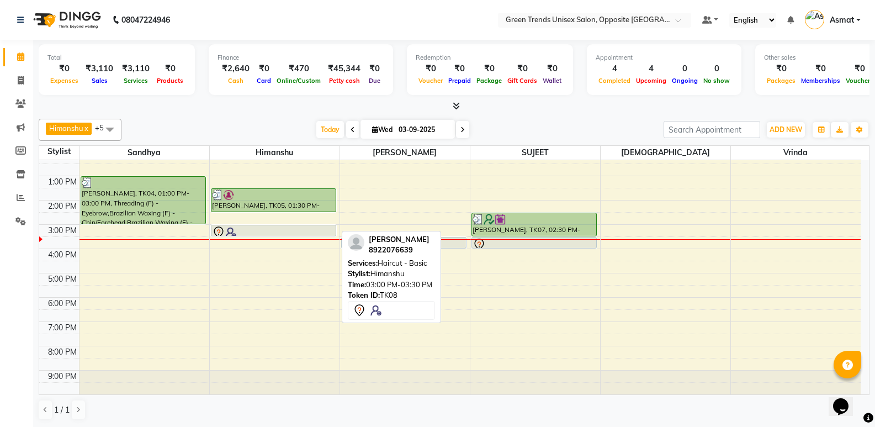
click at [303, 231] on div at bounding box center [273, 232] width 123 height 13
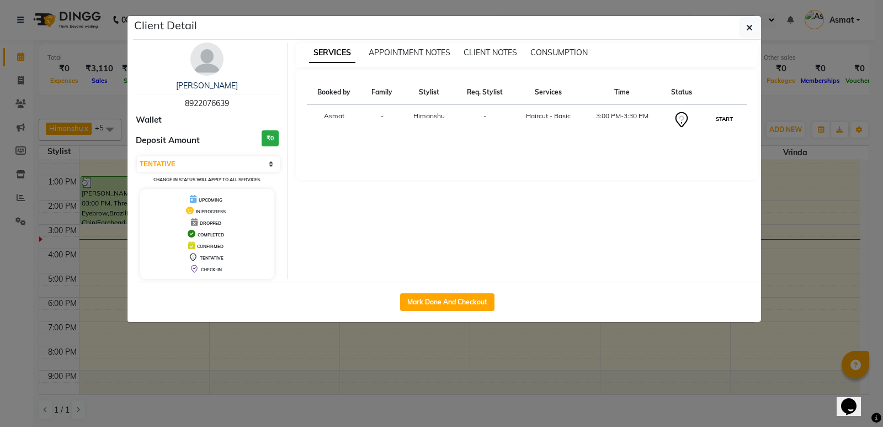
click at [720, 119] on button "START" at bounding box center [724, 119] width 23 height 14
select select "1"
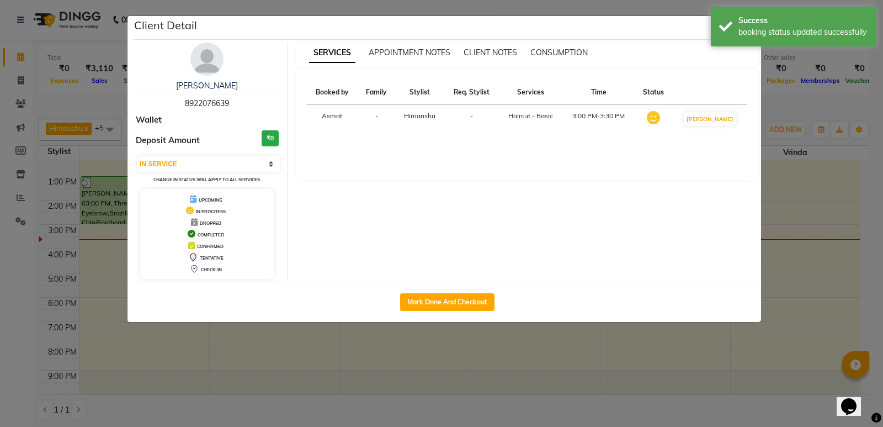
click at [767, 103] on ngb-modal-window "Client Detail Shashwat 8922076639 Wallet Deposit Amount ₹0 Select IN SERVICE CO…" at bounding box center [441, 213] width 883 height 427
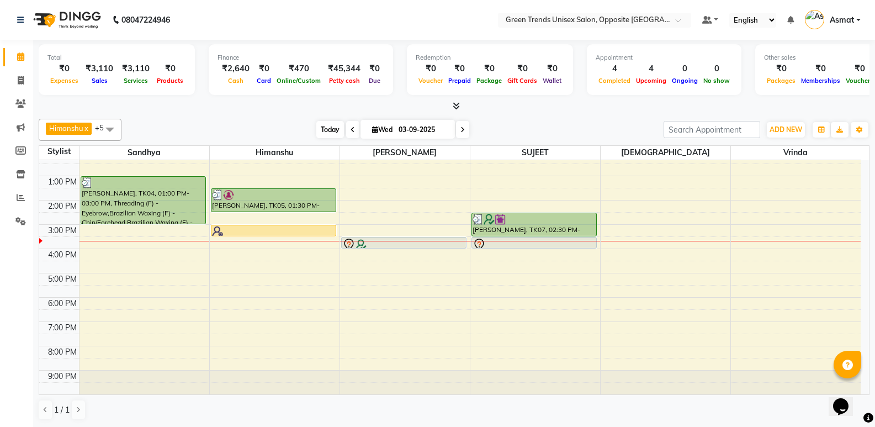
click at [323, 123] on span "Today" at bounding box center [330, 129] width 28 height 17
click at [234, 125] on div "[DATE] [DATE]" at bounding box center [392, 129] width 531 height 17
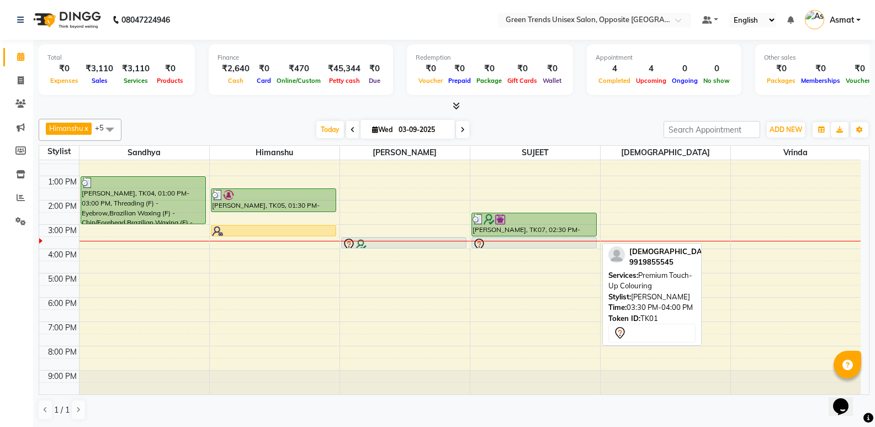
click at [573, 243] on div at bounding box center [534, 244] width 123 height 13
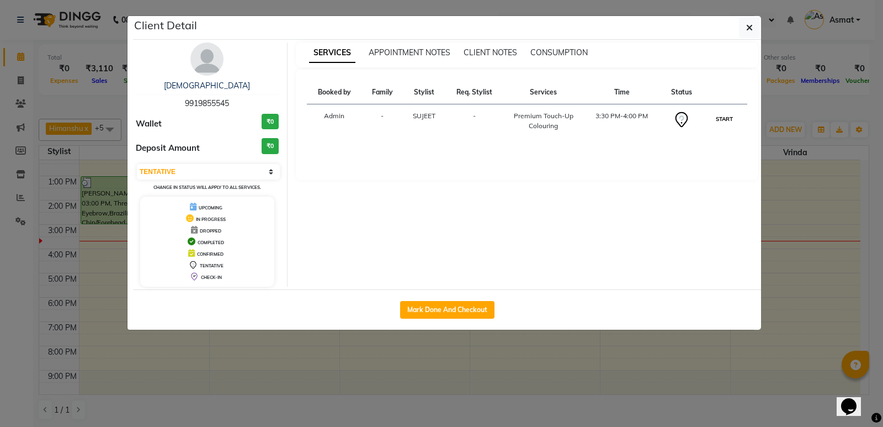
click at [725, 115] on button "START" at bounding box center [724, 119] width 23 height 14
select select "1"
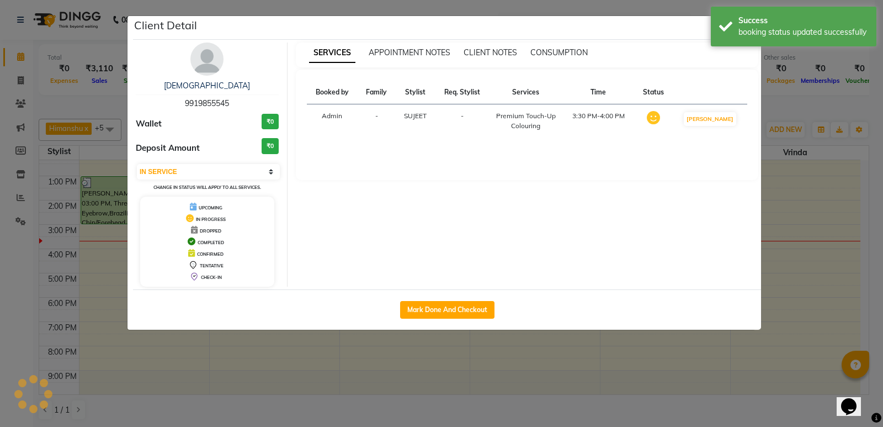
click at [798, 98] on ngb-modal-window "Client Detail VAIBHAV 9919855545 Wallet ₹0 Deposit Amount ₹0 Select IN SERVICE …" at bounding box center [441, 213] width 883 height 427
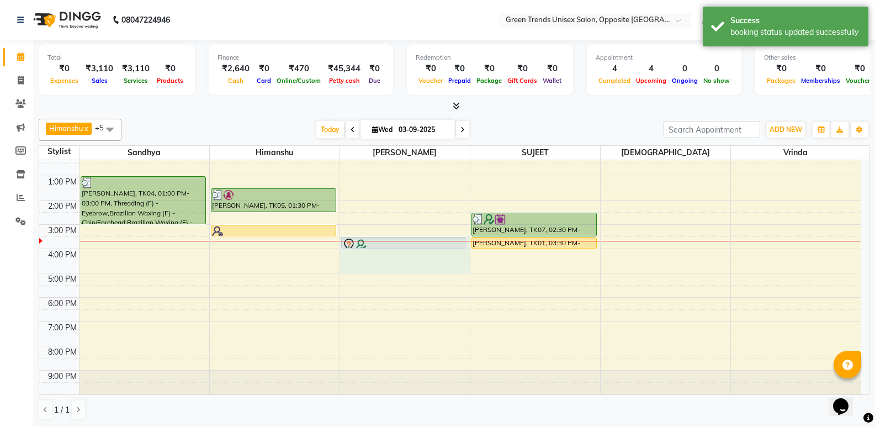
drag, startPoint x: 407, startPoint y: 241, endPoint x: 411, endPoint y: 266, distance: 25.1
click at [411, 266] on div "Yash Asthana, TK06, 03:30 PM-04:00 PM, Haircut - Basic" at bounding box center [405, 236] width 130 height 315
click at [513, 112] on div "Total ₹0 Expenses ₹3,110 Sales ₹3,110 Services ₹0 Products Finance ₹2,640 Cash …" at bounding box center [454, 234] width 842 height 388
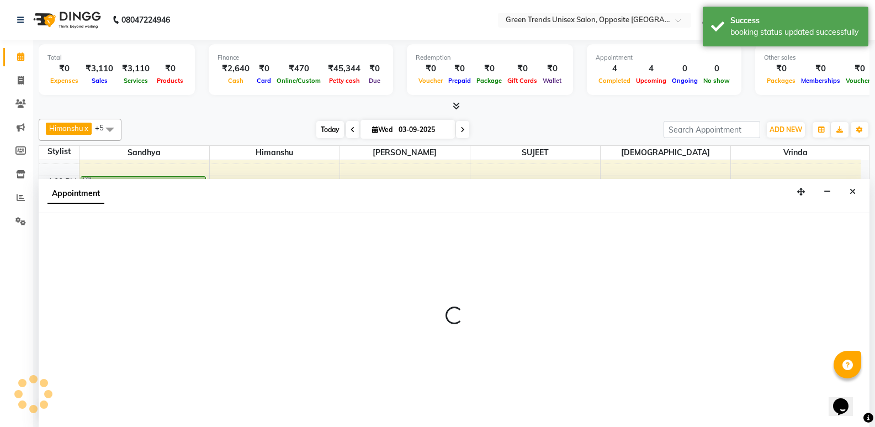
scroll to position [1, 0]
click at [336, 122] on span "Today" at bounding box center [330, 128] width 28 height 17
select select "89786"
select select "930"
select select "tentative"
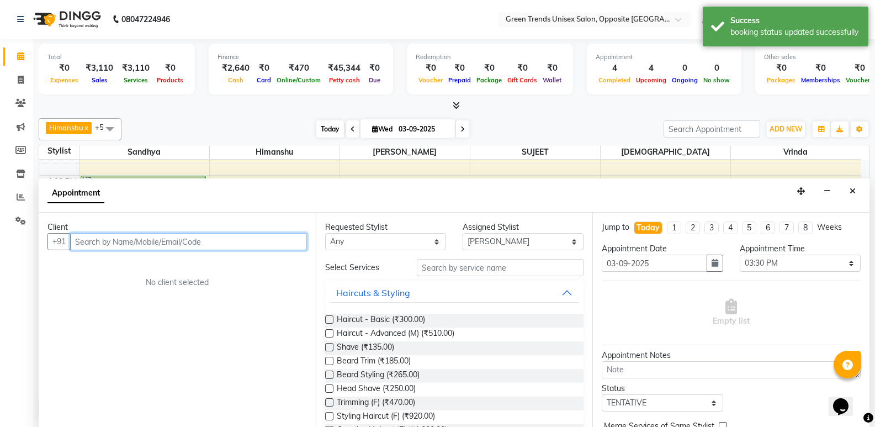
scroll to position [81, 0]
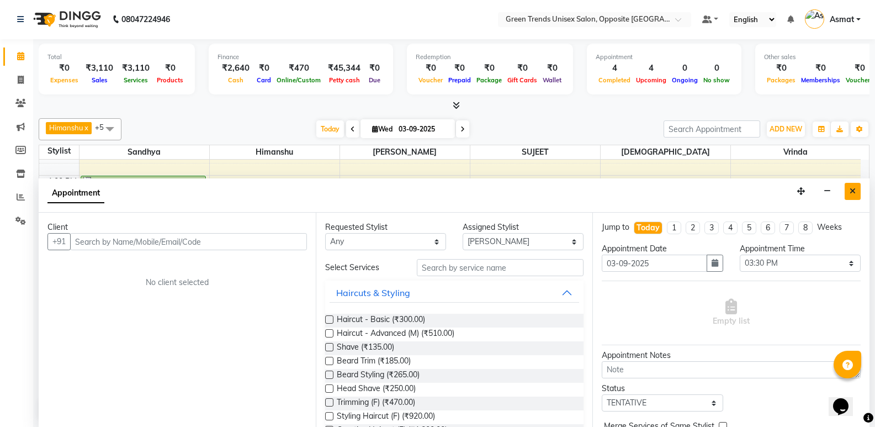
click at [857, 189] on button "Close" at bounding box center [853, 191] width 16 height 17
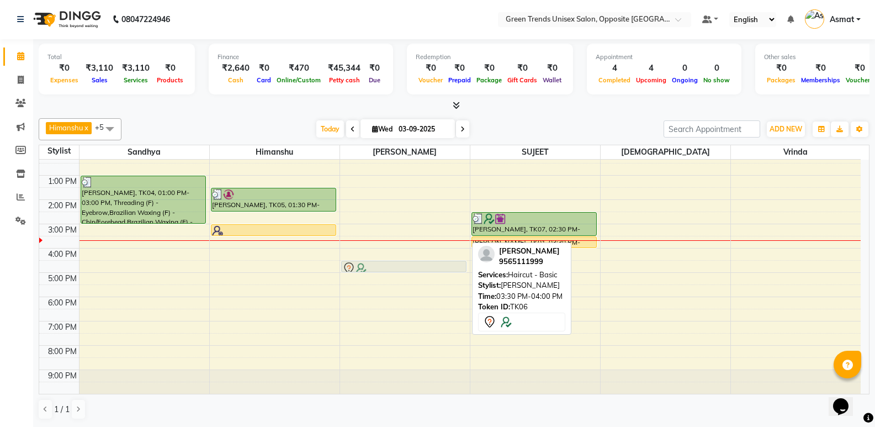
drag, startPoint x: 394, startPoint y: 243, endPoint x: 402, endPoint y: 266, distance: 23.9
click at [402, 266] on div "Yash Asthana, TK06, 03:30 PM-04:00 PM, Haircut - Basic Yash Asthana, TK06, 03:3…" at bounding box center [405, 235] width 130 height 315
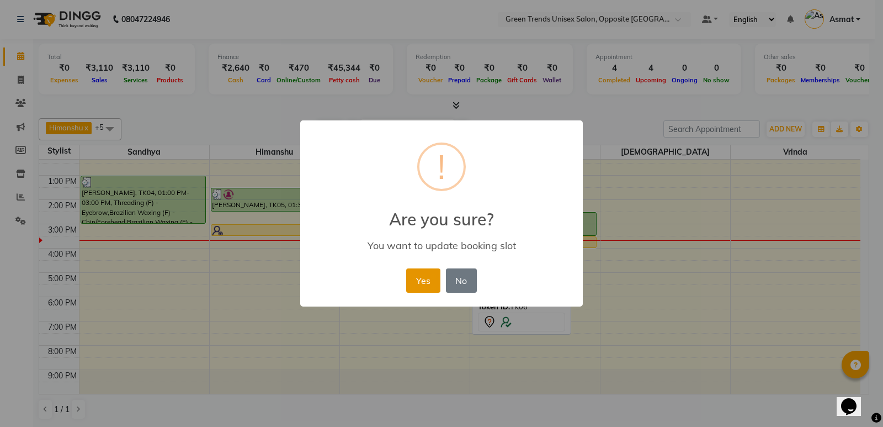
click at [432, 282] on button "Yes" at bounding box center [423, 280] width 34 height 24
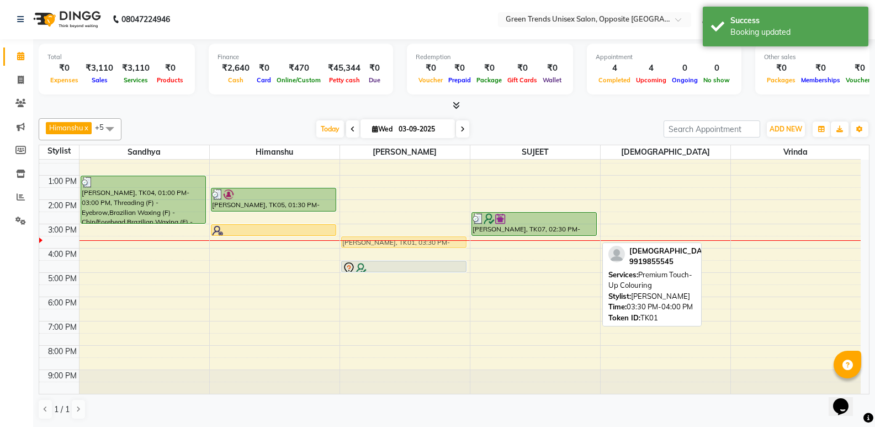
drag, startPoint x: 573, startPoint y: 237, endPoint x: 469, endPoint y: 239, distance: 103.8
click at [469, 239] on div "9:00 AM 10:00 AM 11:00 AM 12:00 PM 1:00 PM 2:00 PM 3:00 PM 4:00 PM 5:00 PM 6:00…" at bounding box center [449, 235] width 821 height 315
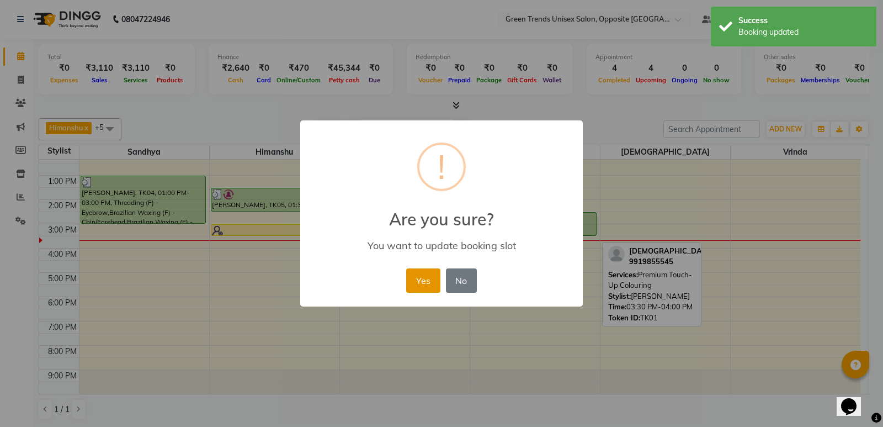
click at [427, 279] on button "Yes" at bounding box center [423, 280] width 34 height 24
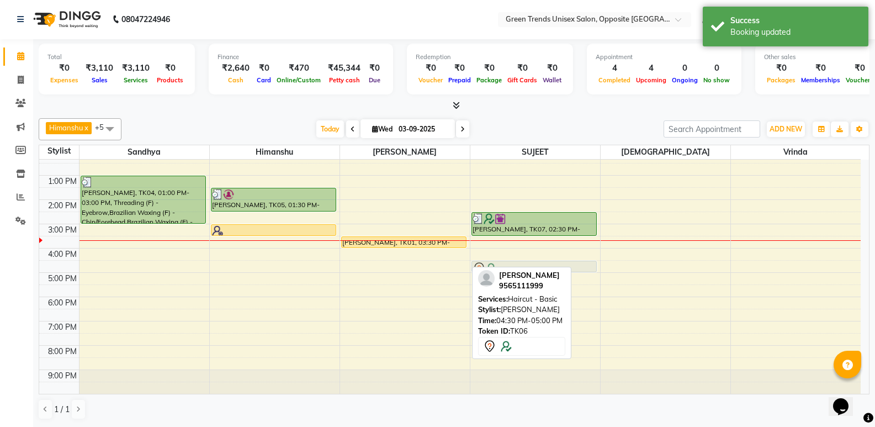
drag, startPoint x: 393, startPoint y: 267, endPoint x: 487, endPoint y: 268, distance: 95.0
click at [487, 268] on div "Himanshu x Sandhya x SUJEET x Vaishnavi x Vrinda x Sohail x +5 Select All Sandh…" at bounding box center [454, 269] width 831 height 310
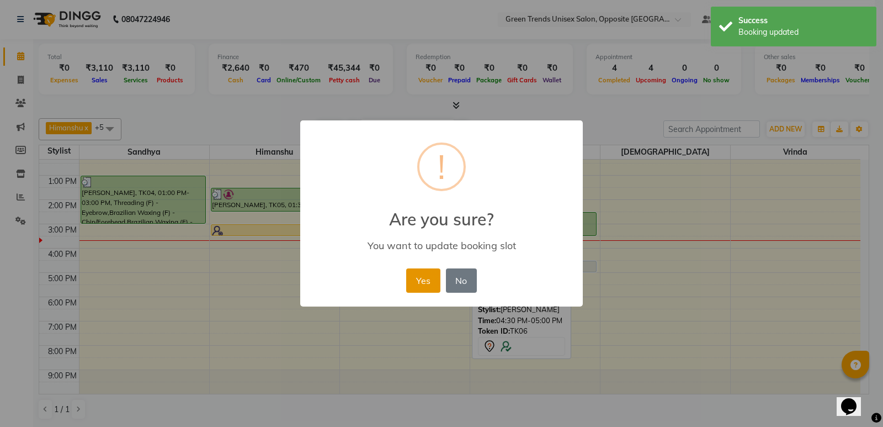
click at [426, 280] on button "Yes" at bounding box center [423, 280] width 34 height 24
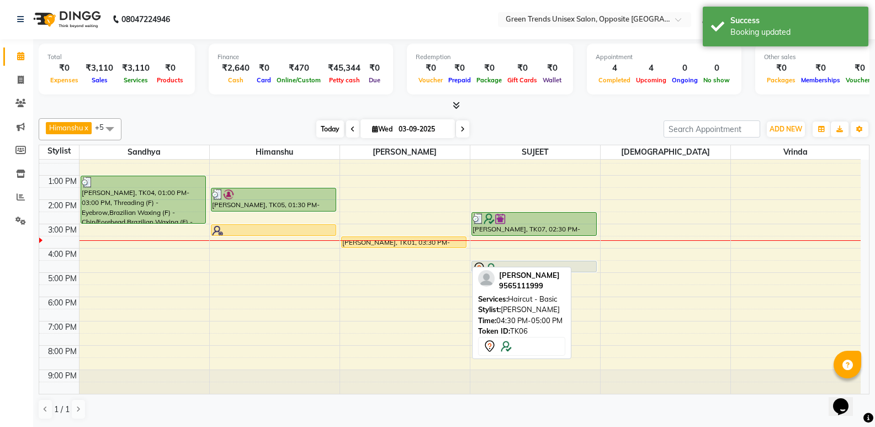
click at [318, 125] on span "Today" at bounding box center [330, 128] width 28 height 17
click at [248, 98] on div "Total ₹0 Expenses ₹3,110 Sales ₹3,110 Services ₹0 Products Finance ₹2,640 Cash …" at bounding box center [454, 75] width 831 height 72
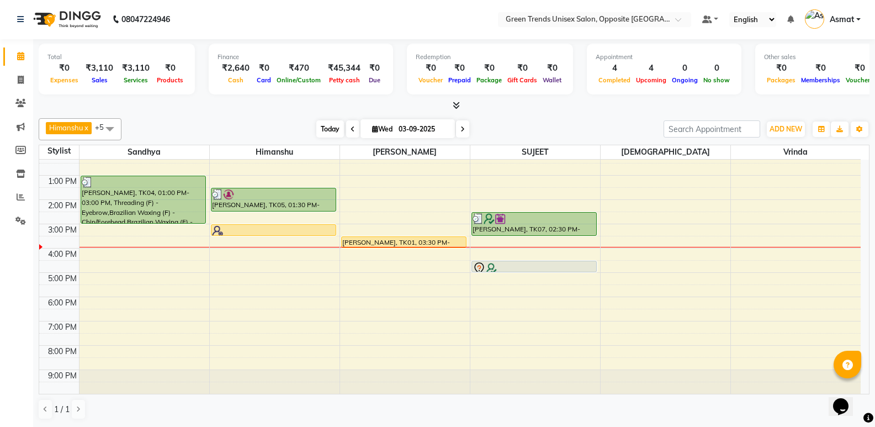
click at [322, 136] on span "Today" at bounding box center [330, 128] width 28 height 17
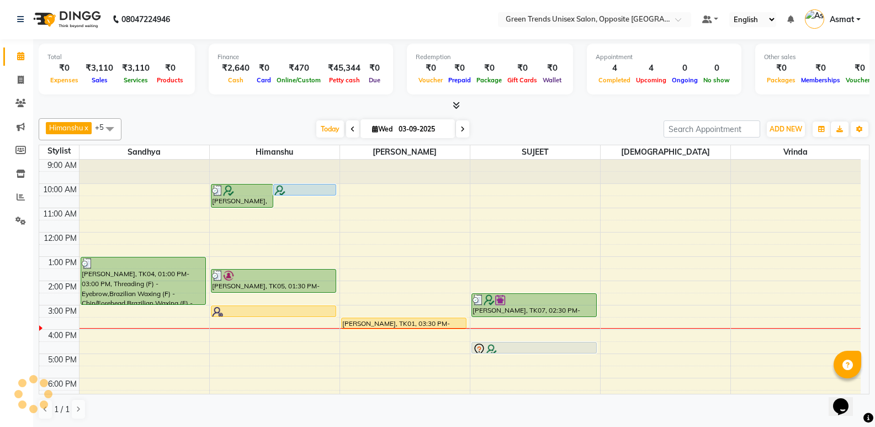
click at [317, 89] on div "Finance ₹2,640 Cash ₹0 Card ₹470 Online/Custom ₹45,344 Petty cash ₹0 Due" at bounding box center [301, 69] width 184 height 51
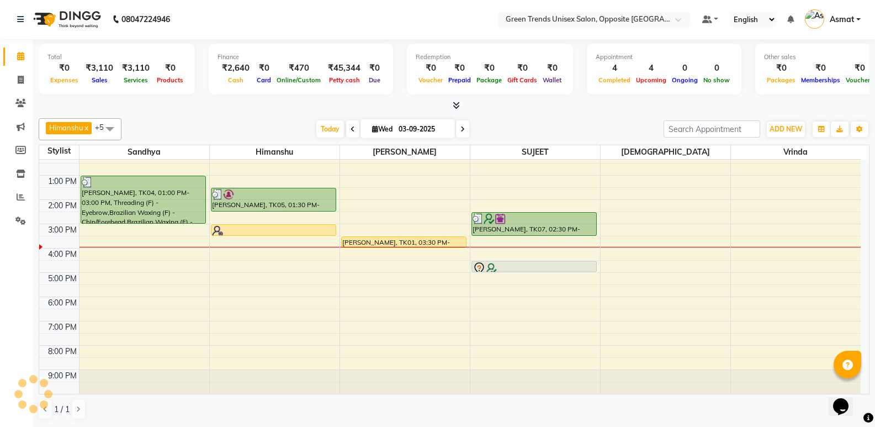
click at [317, 89] on div "Finance ₹2,640 Cash ₹0 Card ₹470 Online/Custom ₹45,344 Petty cash ₹0 Due" at bounding box center [301, 69] width 184 height 51
click at [314, 97] on div "Total ₹0 Expenses ₹3,110 Sales ₹3,110 Services ₹0 Products Finance ₹2,640 Cash …" at bounding box center [454, 71] width 831 height 54
click at [324, 130] on span "Today" at bounding box center [330, 128] width 28 height 17
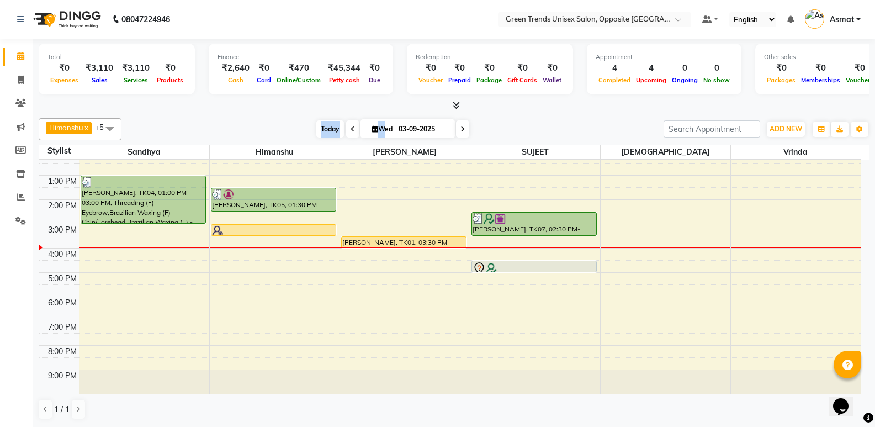
click at [324, 130] on span "Today" at bounding box center [330, 128] width 28 height 17
click at [300, 118] on div "Himanshu x Sandhya x SUJEET x Vaishnavi x Vrinda x Sohail x +5 Select All Sandh…" at bounding box center [454, 269] width 831 height 310
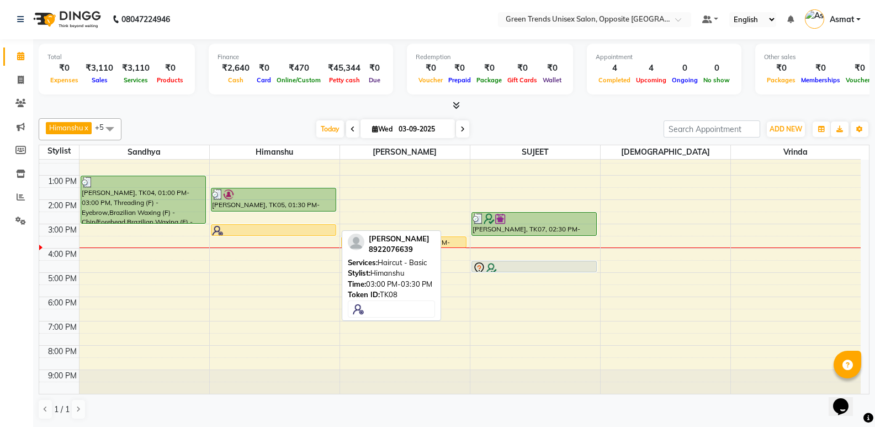
click at [251, 225] on div at bounding box center [273, 230] width 123 height 11
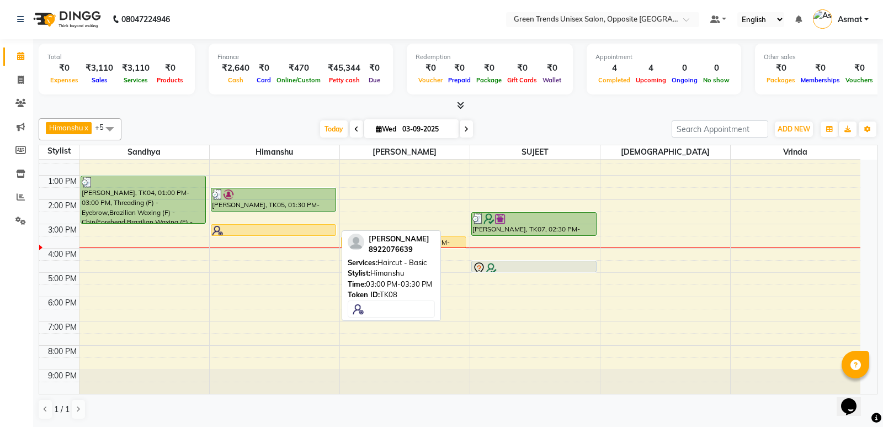
select select "1"
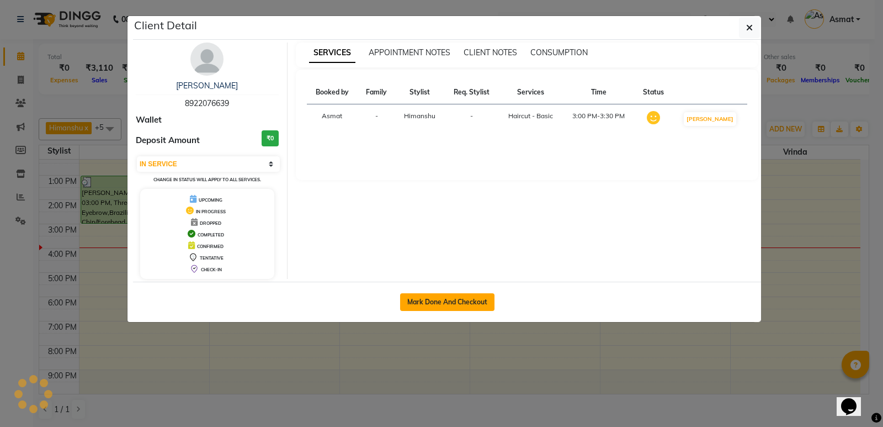
click at [461, 298] on button "Mark Done And Checkout" at bounding box center [447, 302] width 94 height 18
select select "service"
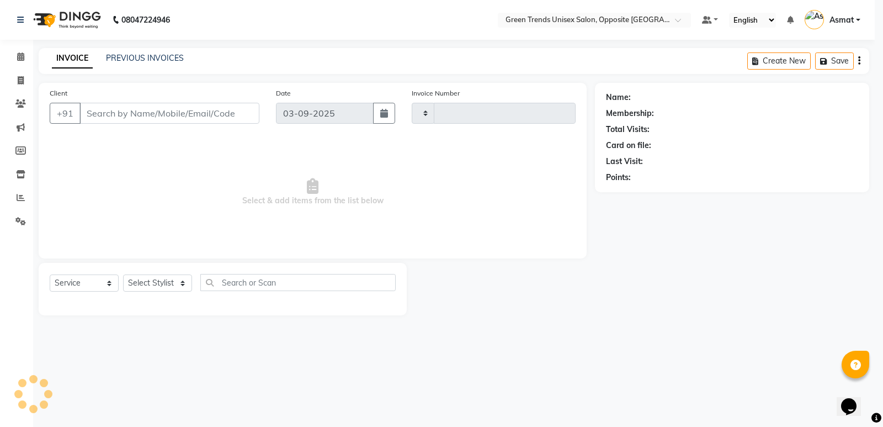
type input "1104"
select select "5225"
type input "89******39"
select select "82136"
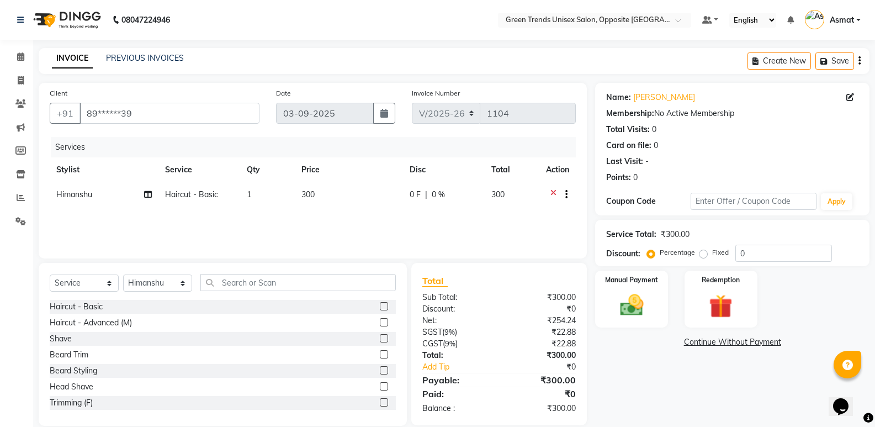
click at [427, 235] on div "Services Stylist Service Qty Price Disc Total Action Himanshu Haircut - Basic 1…" at bounding box center [313, 192] width 526 height 110
click at [355, 212] on div "Services Stylist Service Qty Price Disc Total Action Himanshu Haircut - Basic 1…" at bounding box center [313, 192] width 526 height 110
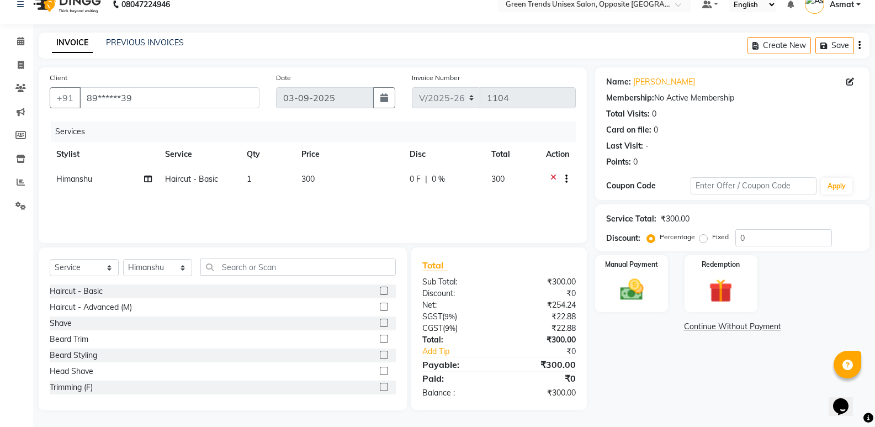
click at [680, 363] on div "Name: Shashwat Membership: No Active Membership Total Visits: 0 Card on file: 0…" at bounding box center [736, 238] width 283 height 343
click at [661, 350] on div "Name: Shashwat Membership: No Active Membership Total Visits: 0 Card on file: 0…" at bounding box center [736, 238] width 283 height 343
click at [656, 278] on div "Manual Payment" at bounding box center [632, 283] width 76 height 59
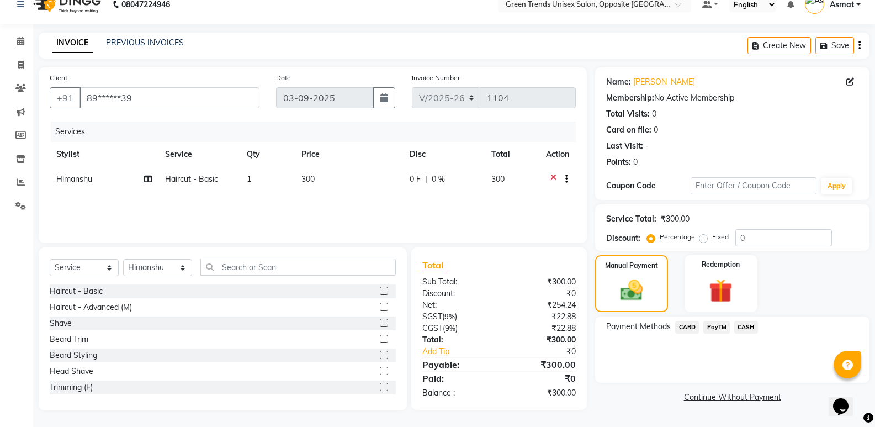
click at [743, 324] on span "CASH" at bounding box center [746, 327] width 24 height 13
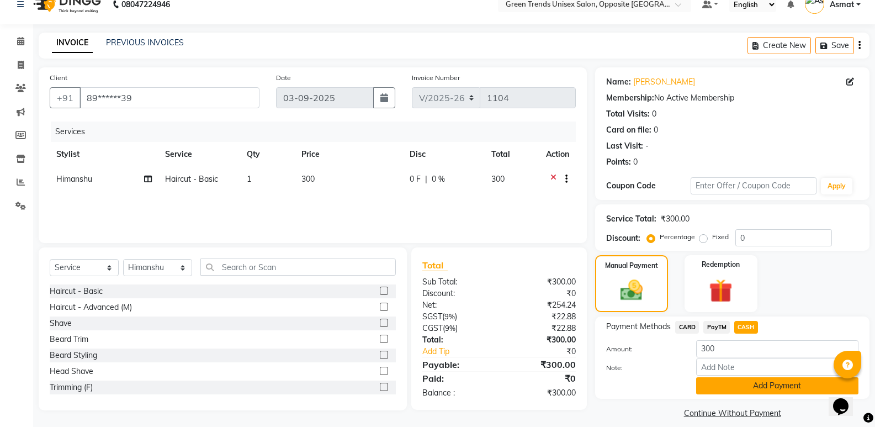
click at [740, 380] on button "Add Payment" at bounding box center [777, 385] width 162 height 17
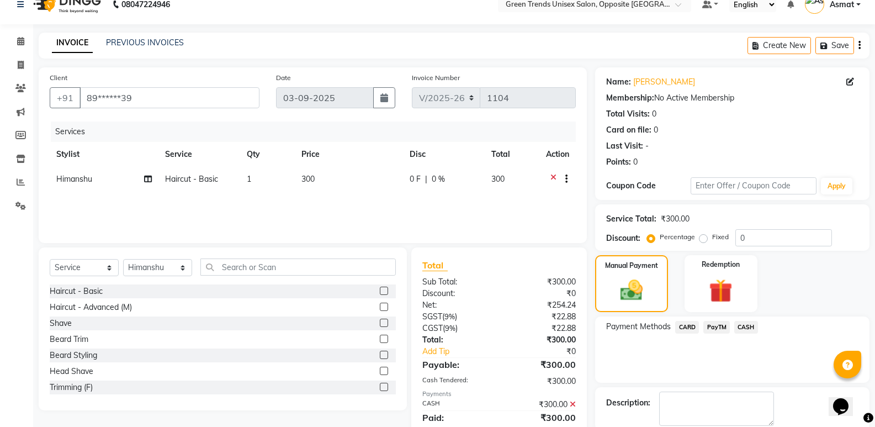
scroll to position [73, 0]
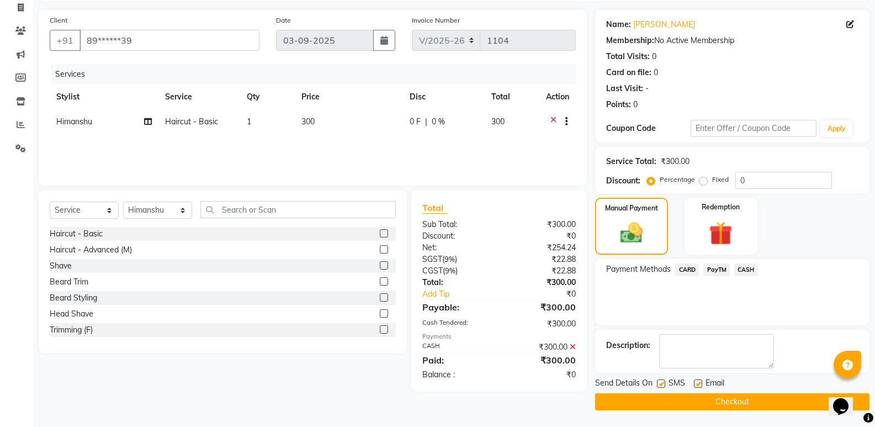
click at [754, 395] on button "Checkout" at bounding box center [732, 401] width 274 height 17
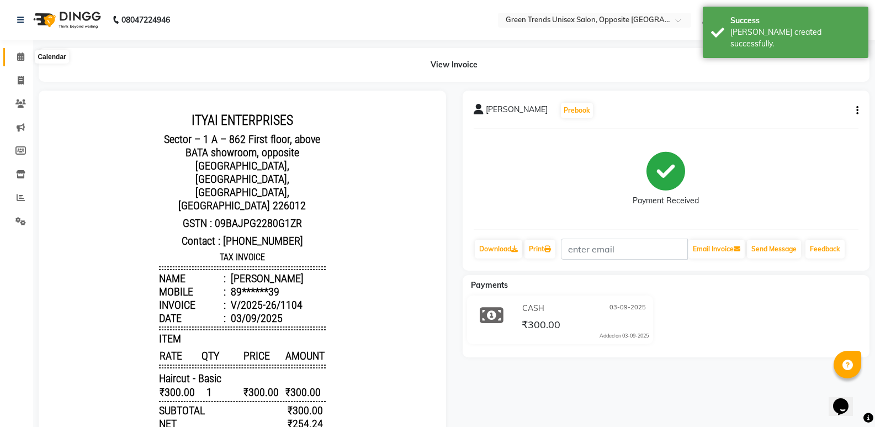
click at [18, 60] on icon at bounding box center [20, 56] width 7 height 8
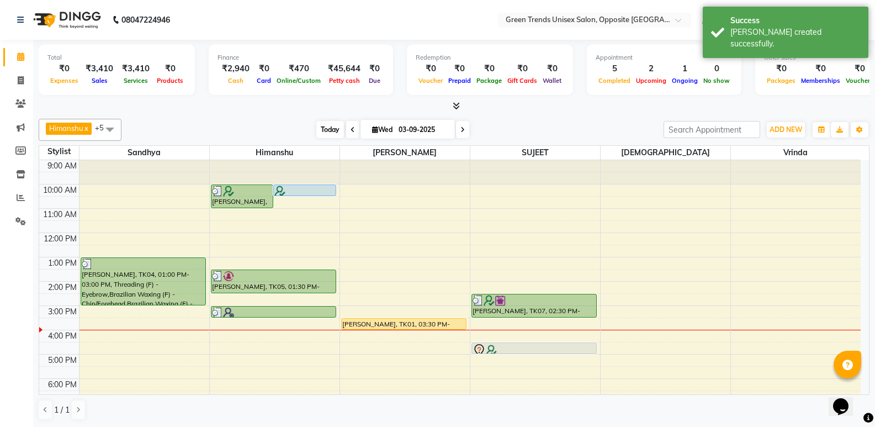
click at [334, 134] on span "Today" at bounding box center [330, 129] width 28 height 17
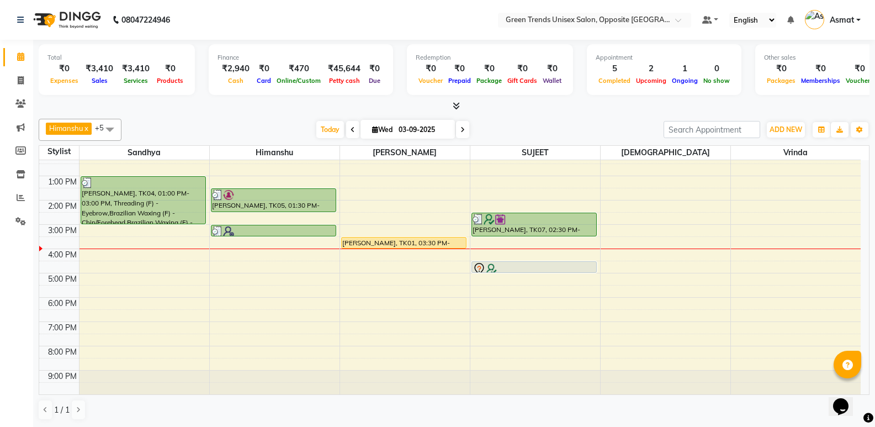
click at [285, 117] on div "Himanshu x Sandhya x SUJEET x Vaishnavi x Vrinda x Sohail x +5 Select All Sandh…" at bounding box center [454, 269] width 831 height 310
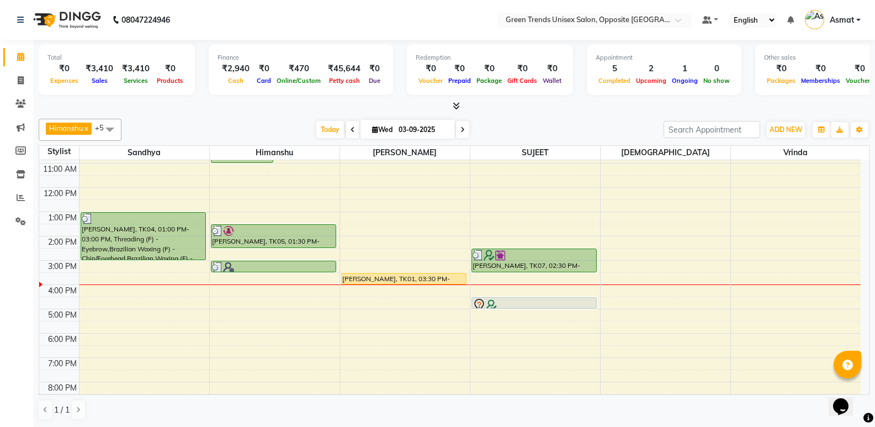
scroll to position [0, 0]
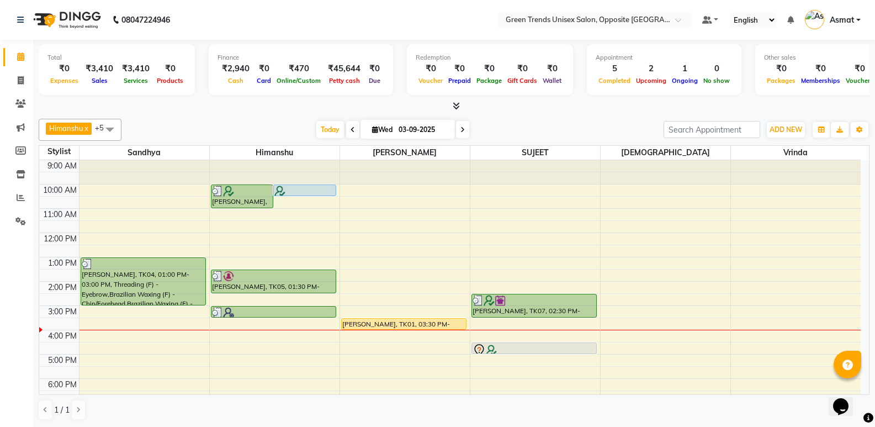
click at [612, 109] on div at bounding box center [454, 106] width 831 height 12
click at [333, 131] on span "Today" at bounding box center [330, 129] width 28 height 17
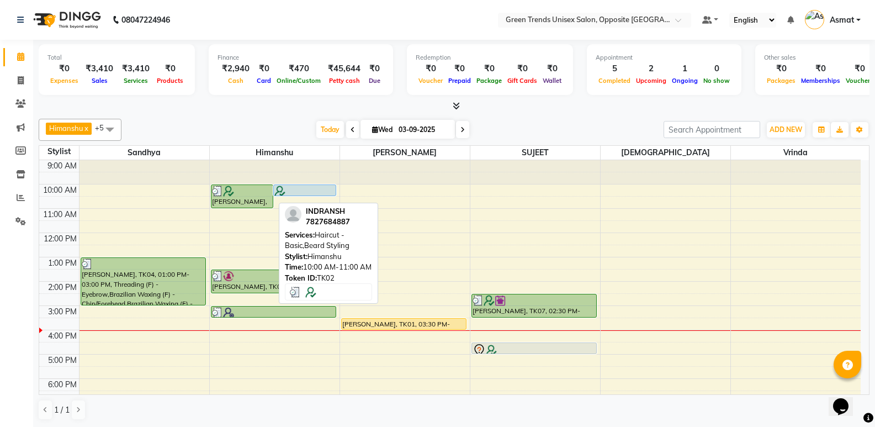
click at [260, 193] on div at bounding box center [242, 190] width 61 height 11
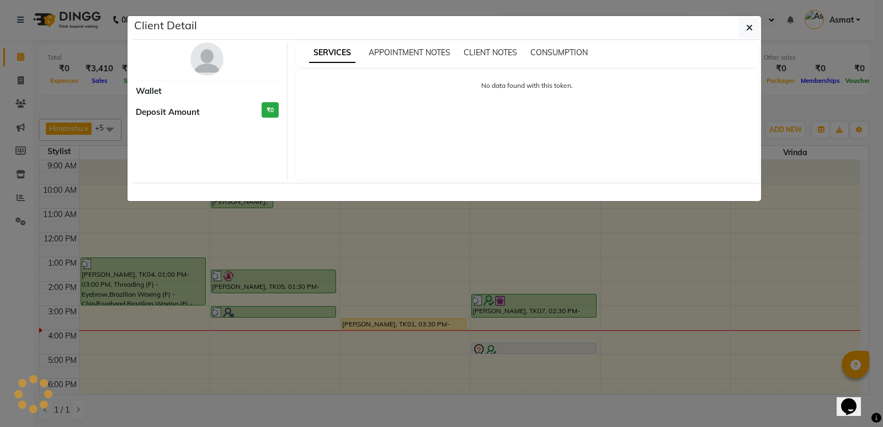
select select "3"
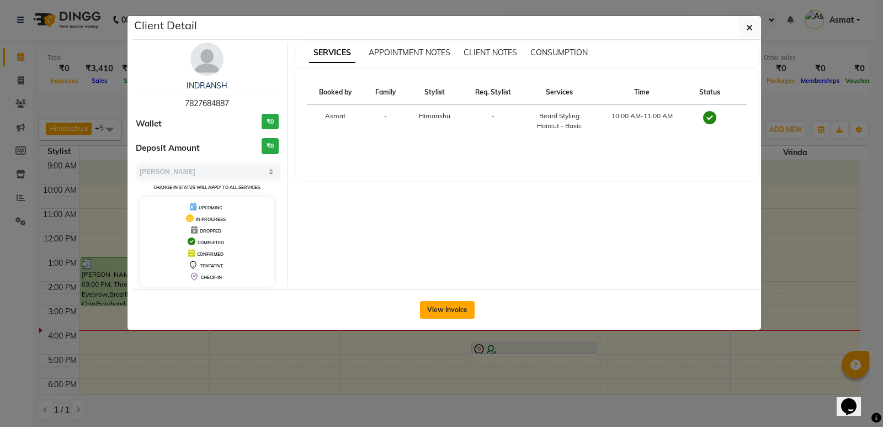
click at [448, 306] on button "View Invoice" at bounding box center [447, 310] width 55 height 18
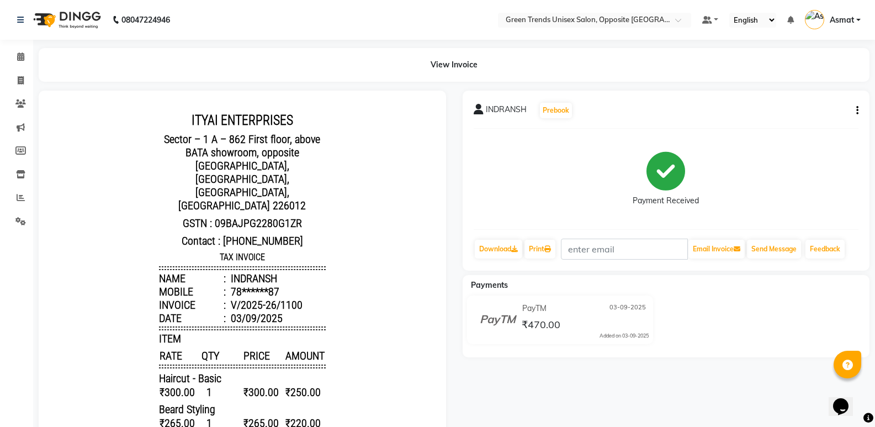
scroll to position [169, 0]
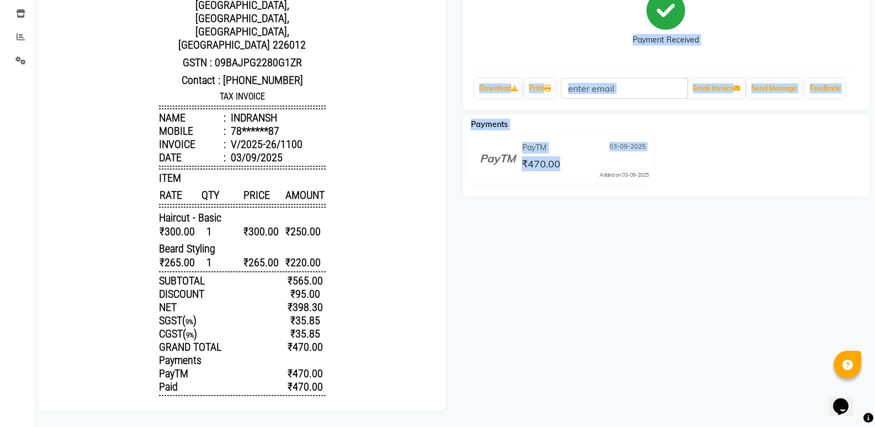
drag, startPoint x: 873, startPoint y: 290, endPoint x: 883, endPoint y: 47, distance: 243.1
click at [875, 47] on html "08047224946 Select Location × Green Trends Unisex Salon, Opposite Khazana Marke…" at bounding box center [437, 52] width 875 height 427
click at [799, 315] on div "INDRANSH Prebook Payment Received Download Print Email Invoice Send Message Fee…" at bounding box center [666, 170] width 424 height 480
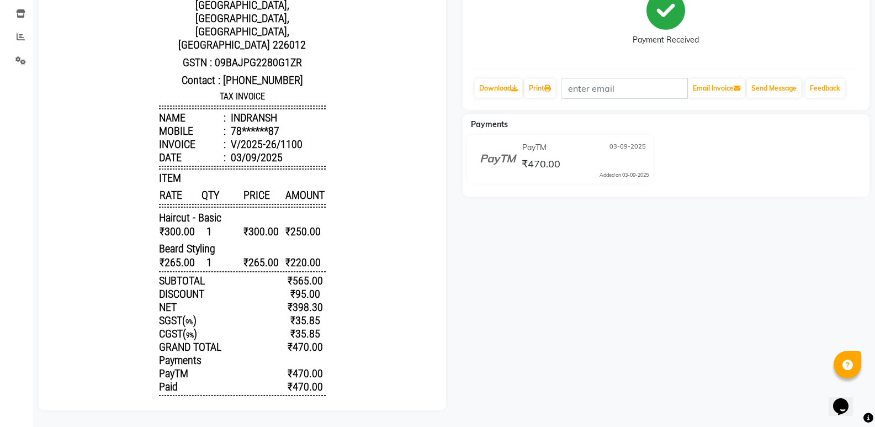
click at [799, 315] on div "INDRANSH Prebook Payment Received Download Print Email Invoice Send Message Fee…" at bounding box center [666, 170] width 424 height 480
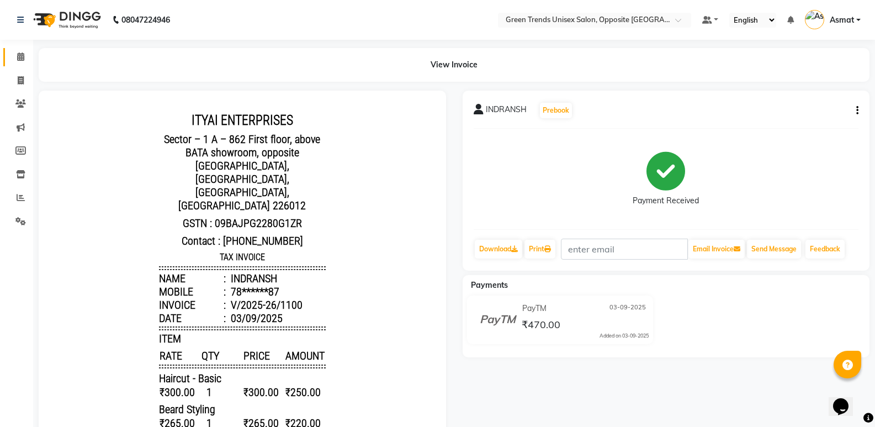
click at [23, 56] on icon at bounding box center [20, 56] width 7 height 8
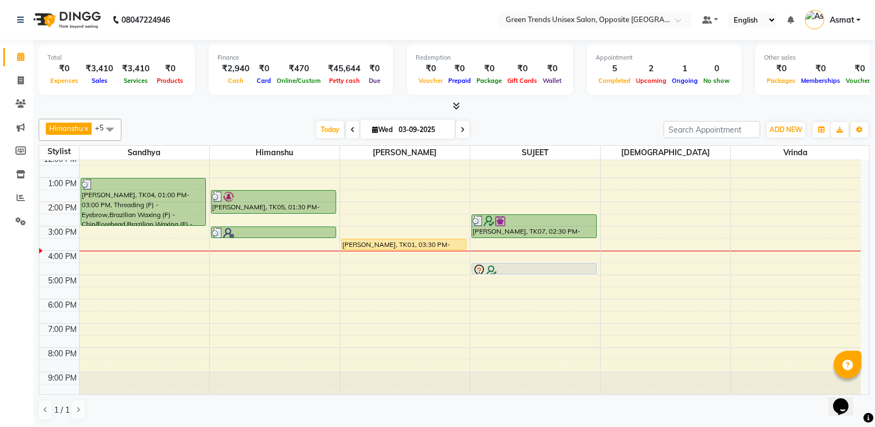
scroll to position [81, 0]
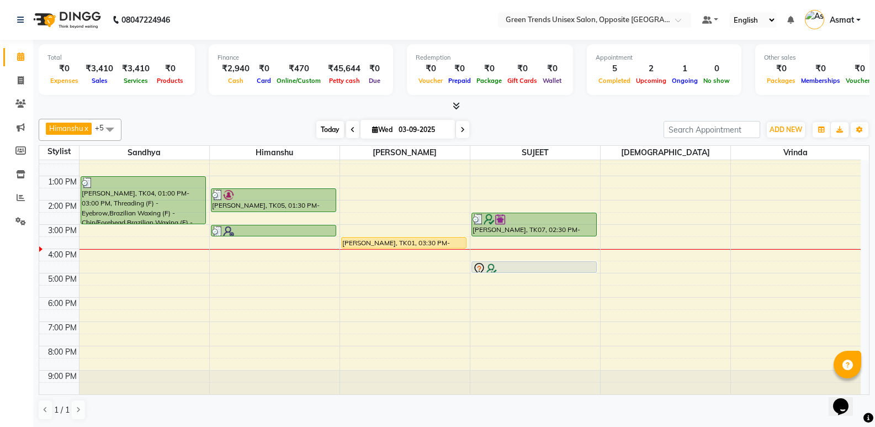
click at [334, 126] on span "Today" at bounding box center [330, 129] width 28 height 17
click at [571, 119] on div "Himanshu x Sandhya x SUJEET x Vaishnavi x Vrinda x Sohail x +5 Select All Sandh…" at bounding box center [454, 130] width 831 height 22
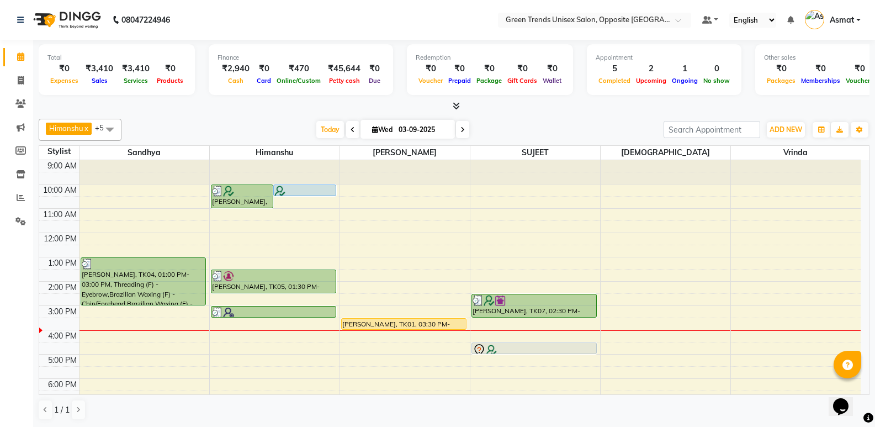
click at [601, 116] on div "Himanshu x Sandhya x SUJEET x Vaishnavi x Vrinda x Sohail x +5 Select All Sandh…" at bounding box center [454, 269] width 831 height 310
click at [321, 130] on span "Today" at bounding box center [330, 129] width 28 height 17
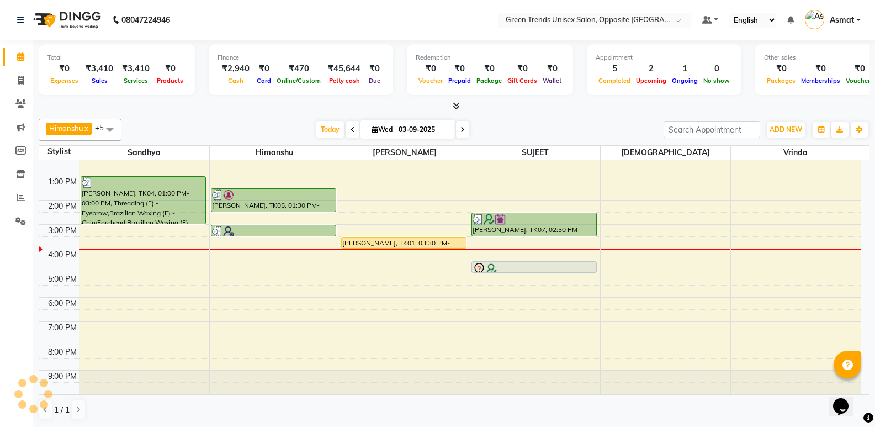
click at [289, 129] on div "[DATE] [DATE]" at bounding box center [392, 129] width 531 height 17
click at [323, 133] on span "Today" at bounding box center [330, 129] width 28 height 17
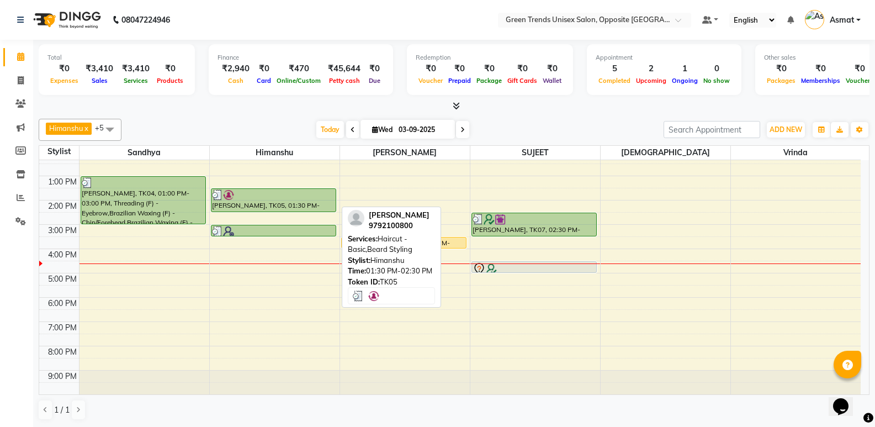
click at [290, 205] on div "[PERSON_NAME], TK05, 01:30 PM-02:30 PM, Haircut - Basic,[PERSON_NAME] Styling" at bounding box center [273, 200] width 124 height 23
click at [333, 208] on div "[PERSON_NAME], TK05, 01:30 PM-02:30 PM, Haircut - Basic,[PERSON_NAME] Styling" at bounding box center [273, 200] width 124 height 23
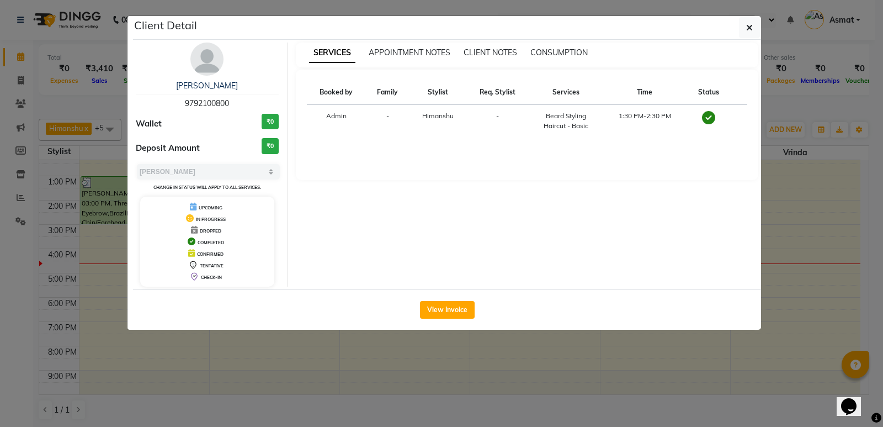
click at [219, 104] on span "9792100800" at bounding box center [207, 103] width 44 height 10
click at [209, 82] on link "[PERSON_NAME]" at bounding box center [207, 86] width 62 height 10
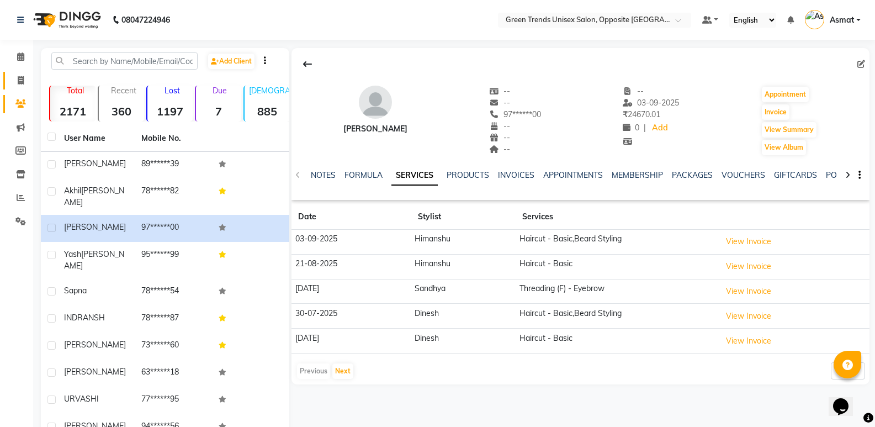
click at [4, 82] on link "Invoice" at bounding box center [16, 81] width 26 height 18
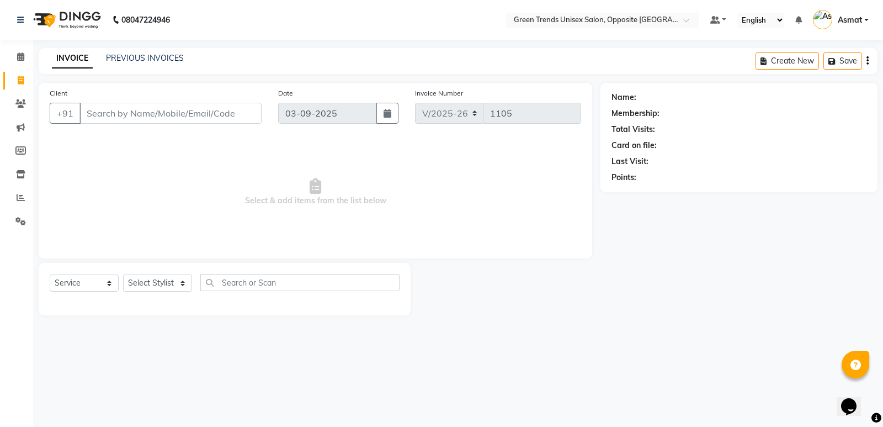
click at [5, 79] on link "Invoice" at bounding box center [16, 81] width 26 height 18
click at [5, 84] on link "Invoice" at bounding box center [16, 81] width 26 height 18
click at [6, 87] on link "Invoice" at bounding box center [16, 81] width 26 height 18
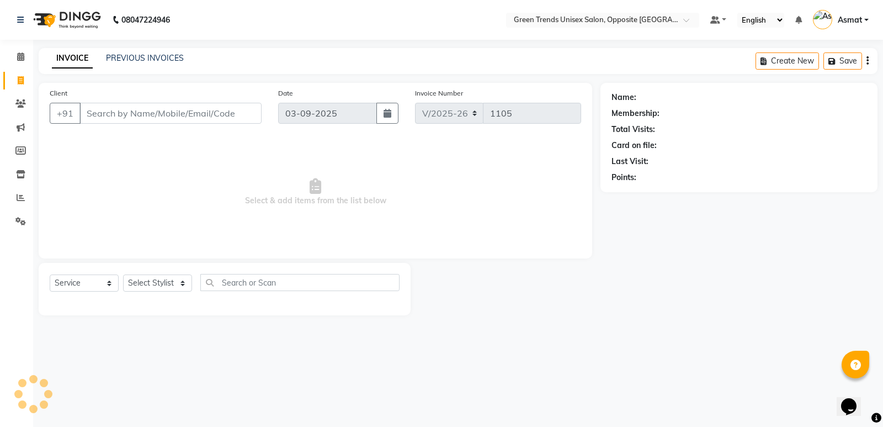
click at [4, 88] on link "Invoice" at bounding box center [16, 81] width 26 height 18
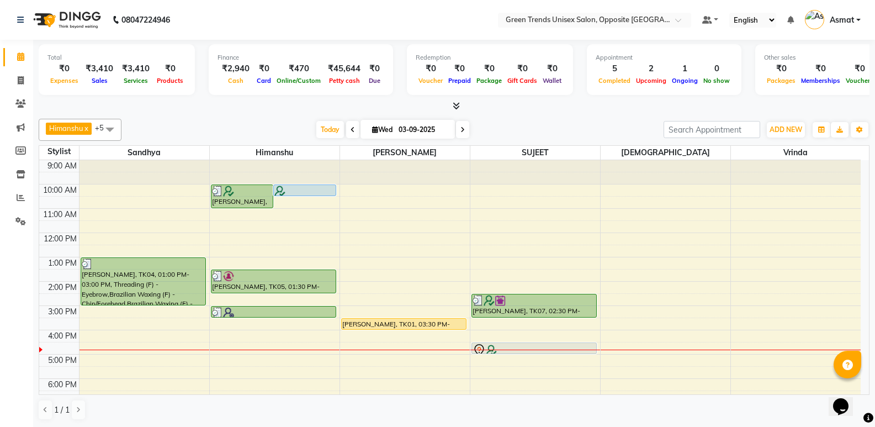
click at [683, 219] on div "9:00 AM 10:00 AM 11:00 AM 12:00 PM 1:00 PM 2:00 PM 3:00 PM 4:00 PM 5:00 PM 6:00…" at bounding box center [449, 317] width 821 height 315
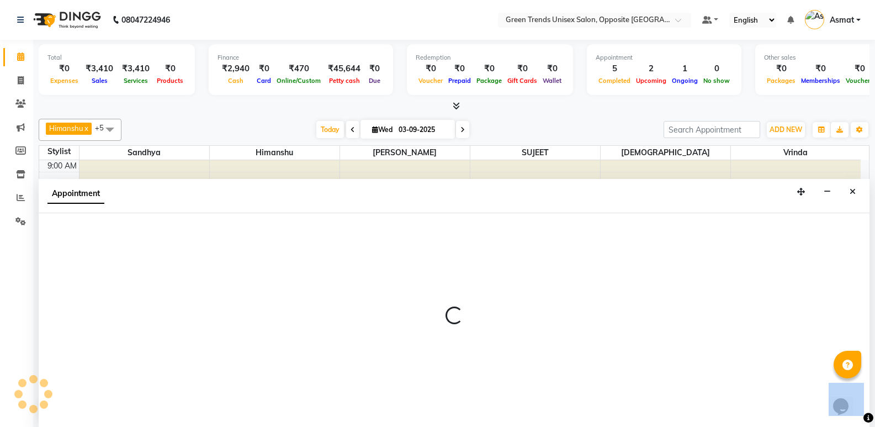
scroll to position [1, 0]
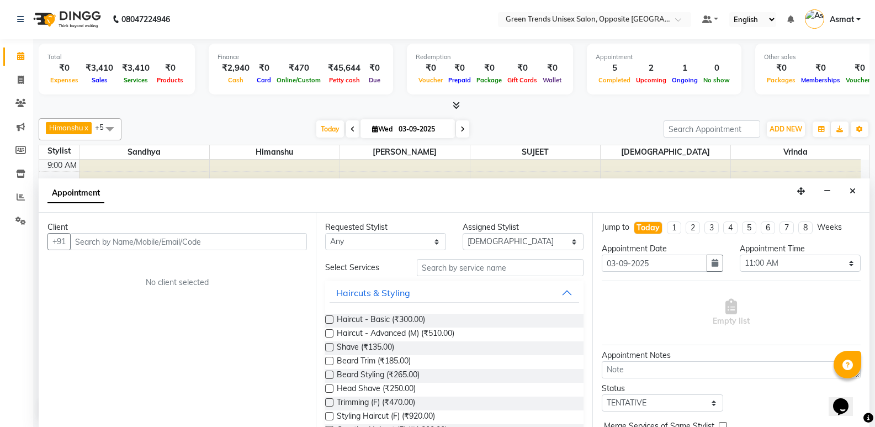
click at [4, 59] on link "Calendar" at bounding box center [16, 56] width 26 height 18
click at [474, 194] on div "Appointment" at bounding box center [454, 195] width 831 height 34
click at [4, 58] on link "Calendar" at bounding box center [16, 56] width 26 height 18
click at [860, 194] on button "Close" at bounding box center [853, 191] width 16 height 17
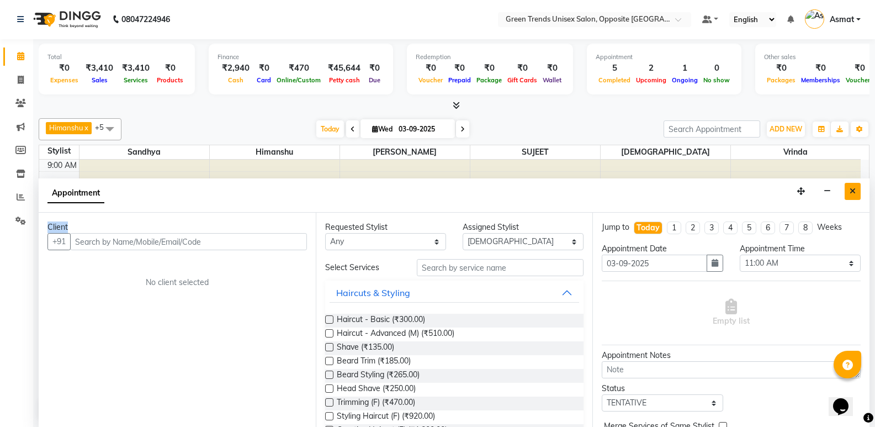
click at [860, 194] on div "9:00 AM 10:00 AM 11:00 AM 12:00 PM 1:00 PM 2:00 PM 3:00 PM 4:00 PM 5:00 PM 6:00…" at bounding box center [449, 317] width 821 height 315
click at [847, 191] on button "Close" at bounding box center [853, 191] width 16 height 17
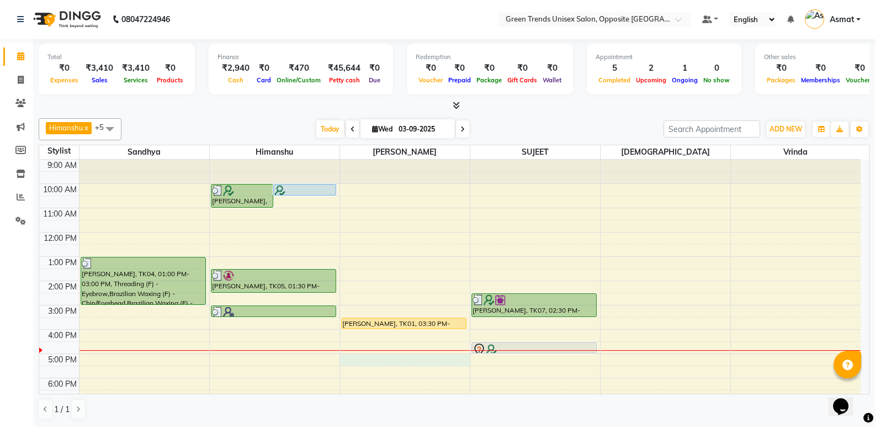
click at [404, 361] on div "9:00 AM 10:00 AM 11:00 AM 12:00 PM 1:00 PM 2:00 PM 3:00 PM 4:00 PM 5:00 PM 6:00…" at bounding box center [449, 317] width 821 height 315
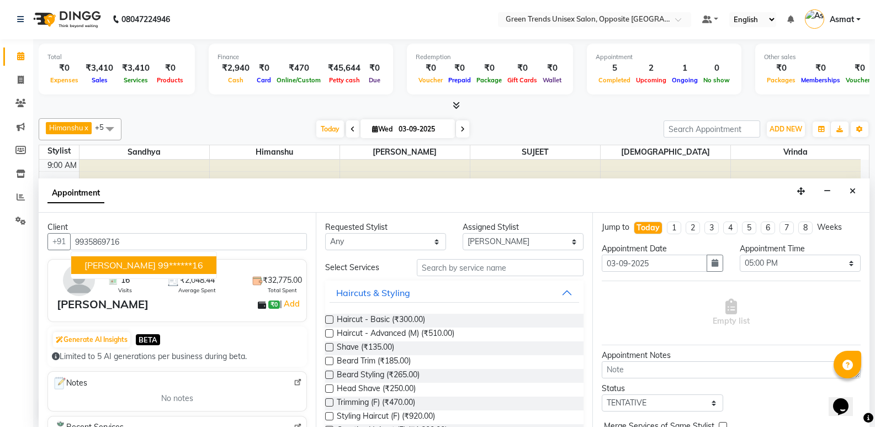
click at [123, 267] on span "Garima Mishra" at bounding box center [119, 264] width 71 height 11
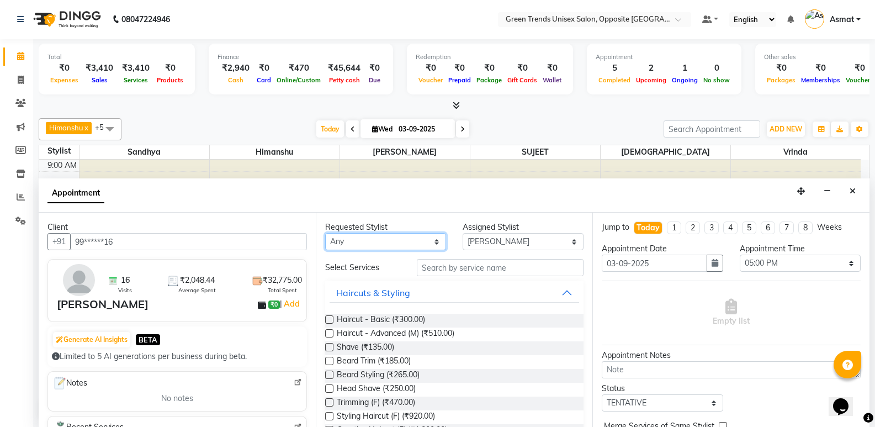
click at [431, 244] on select "Any Asmat Dinesh Himanshu Raj Shilpakar Sandhya SHAHID Sohail SUJEET Vaishnavi …" at bounding box center [385, 241] width 121 height 17
click at [483, 272] on div "Requested Stylist Any Asmat Dinesh Himanshu Raj Shilpakar Sandhya SHAHID Sohail…" at bounding box center [454, 320] width 277 height 214
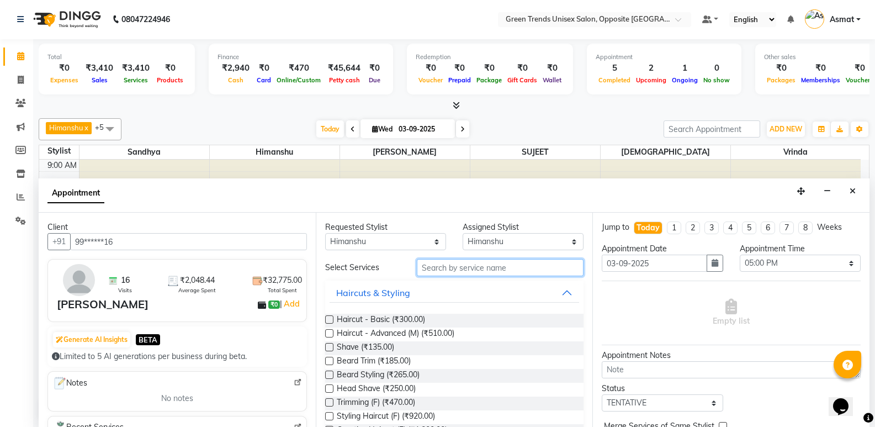
click at [464, 267] on input "text" at bounding box center [500, 267] width 167 height 17
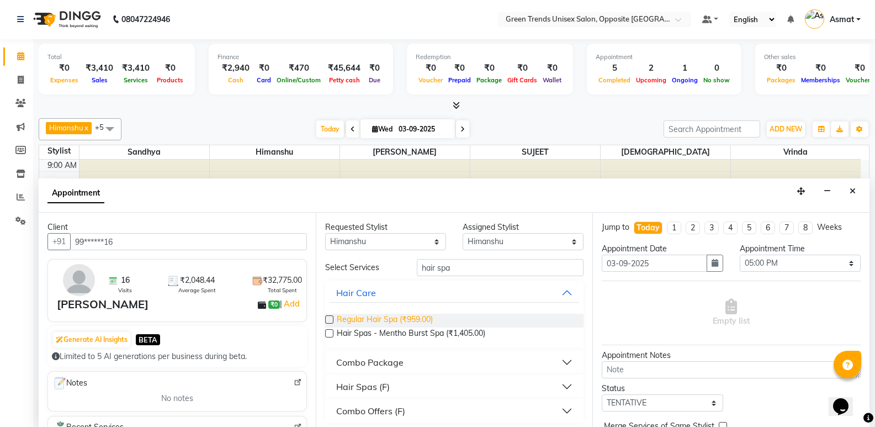
click at [423, 319] on span "Regular Hair Spa (₹959.00)" at bounding box center [385, 321] width 96 height 14
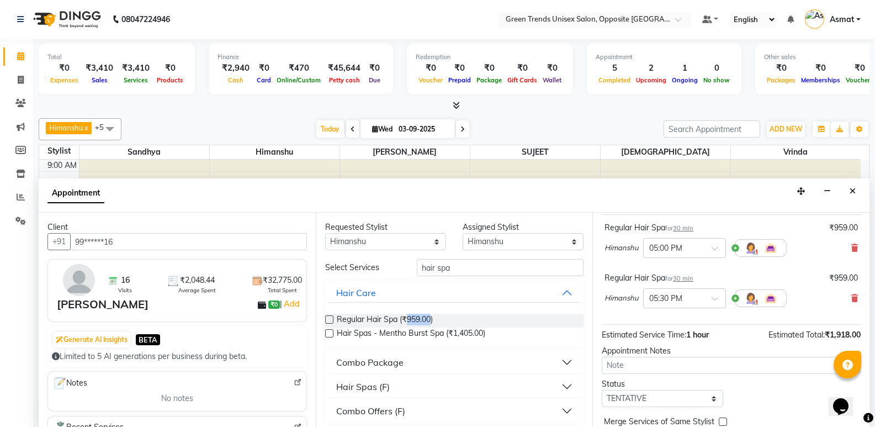
scroll to position [50, 0]
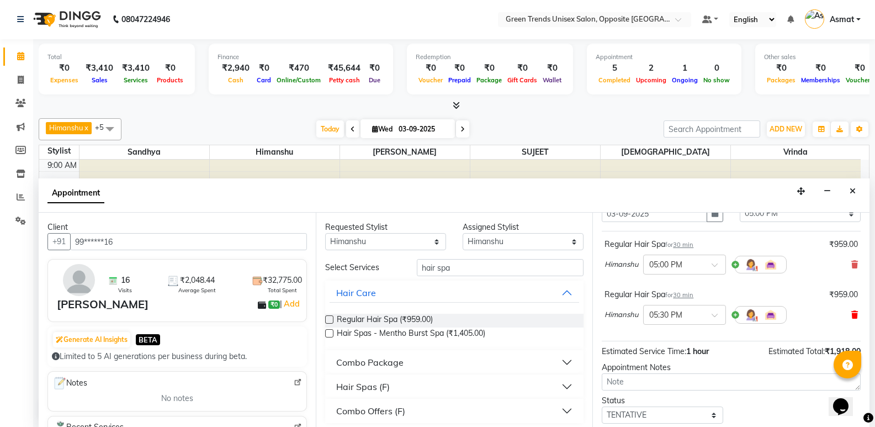
click at [851, 313] on icon at bounding box center [854, 315] width 7 height 8
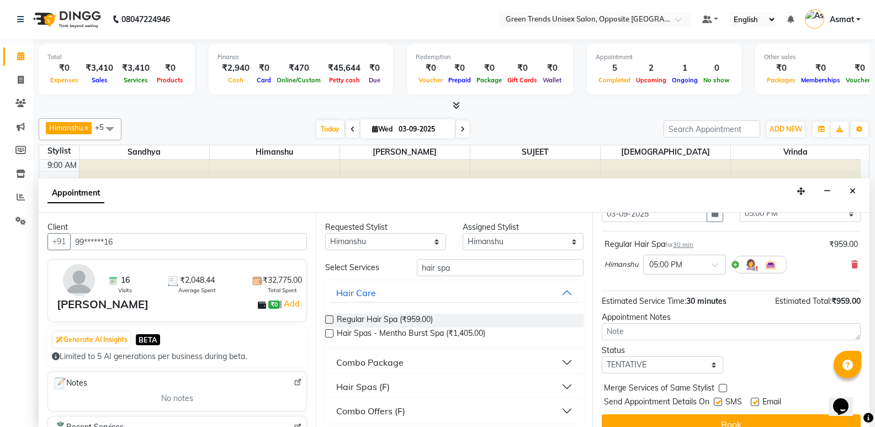
scroll to position [50, 0]
click at [860, 387] on div "Opens Chat This icon Opens the chat window." at bounding box center [846, 387] width 26 height 0
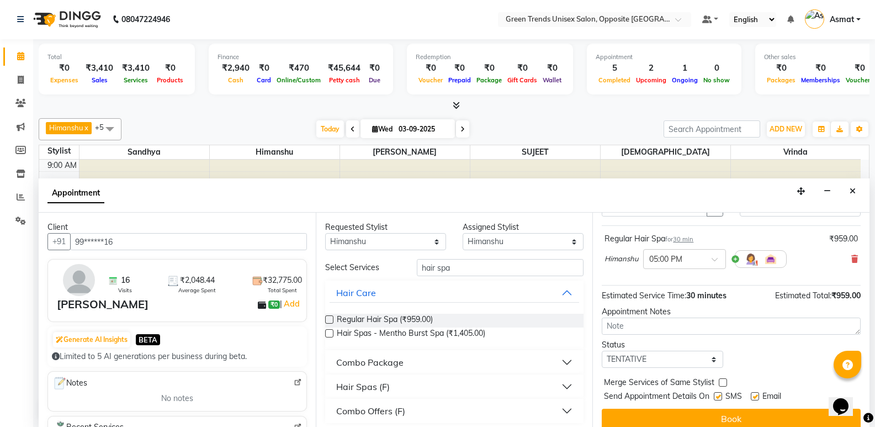
scroll to position [66, 0]
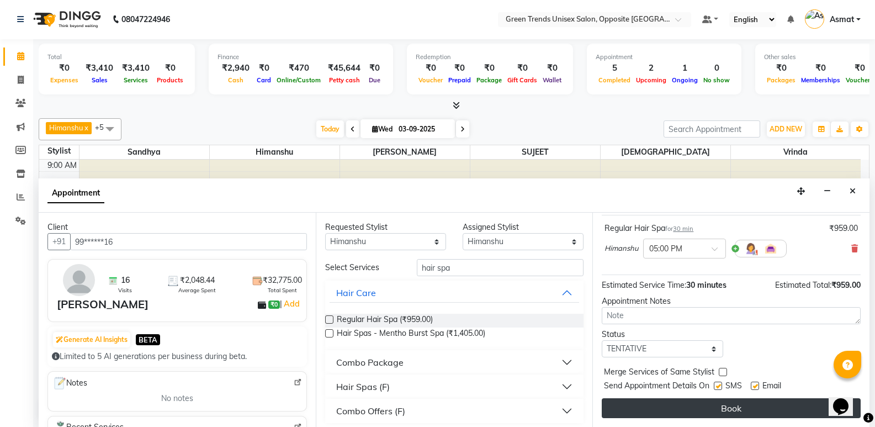
click at [727, 406] on button "Book" at bounding box center [731, 408] width 259 height 20
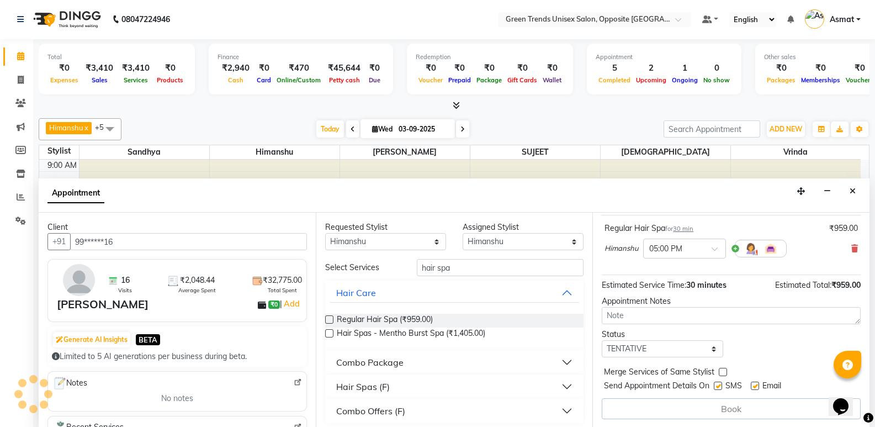
click at [727, 406] on div "Book" at bounding box center [731, 408] width 259 height 21
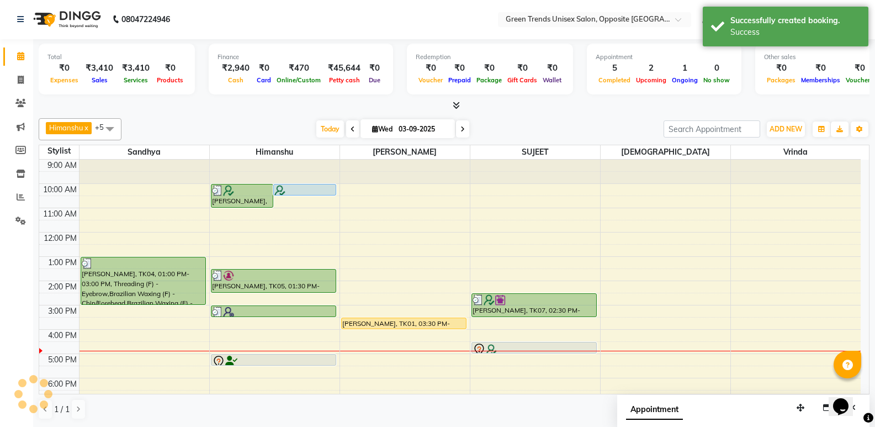
scroll to position [0, 0]
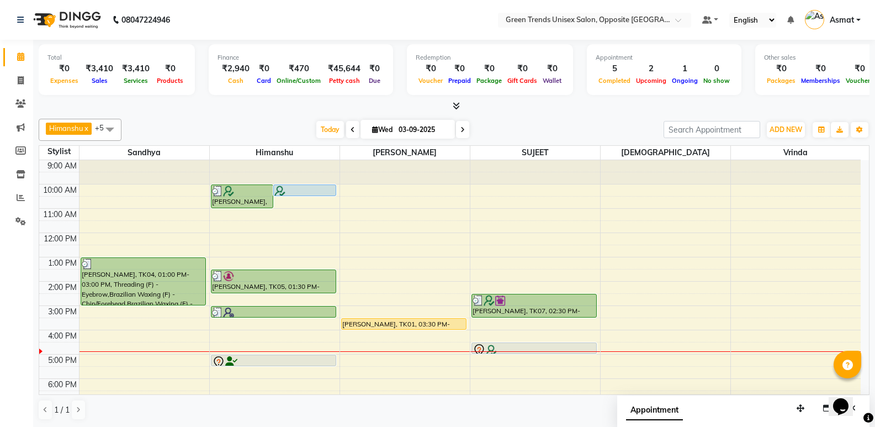
click at [281, 401] on div "1 / 1" at bounding box center [454, 409] width 831 height 21
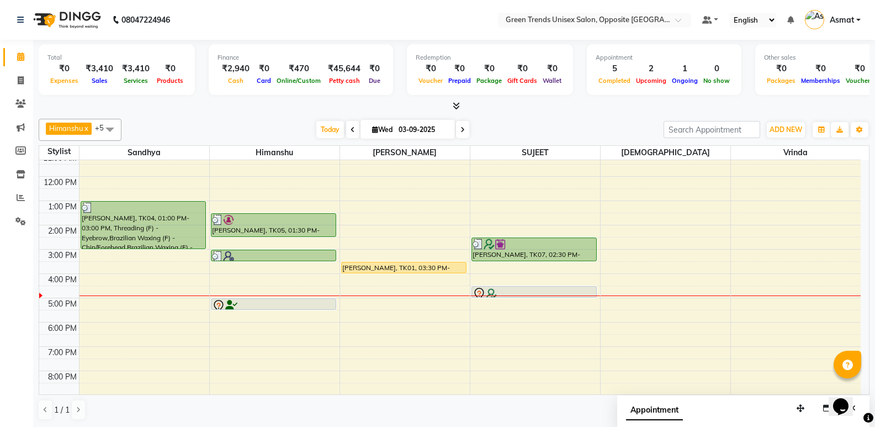
scroll to position [66, 0]
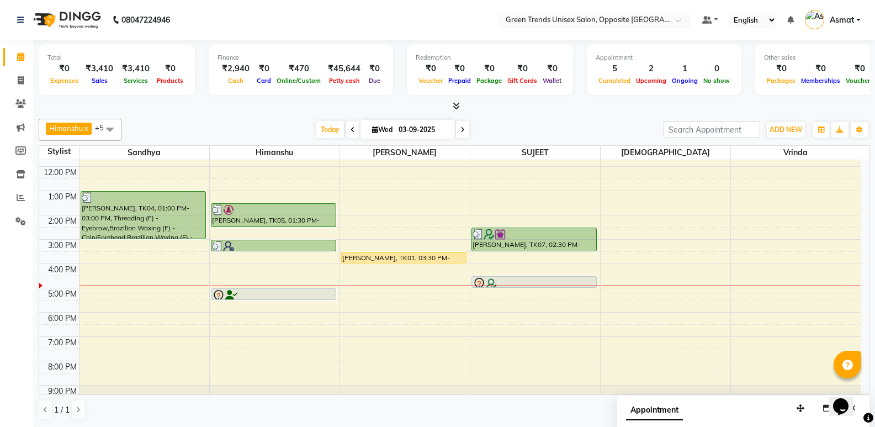
click at [3, 56] on li "Calendar" at bounding box center [16, 57] width 33 height 24
click at [4, 61] on link "Calendar" at bounding box center [16, 57] width 26 height 18
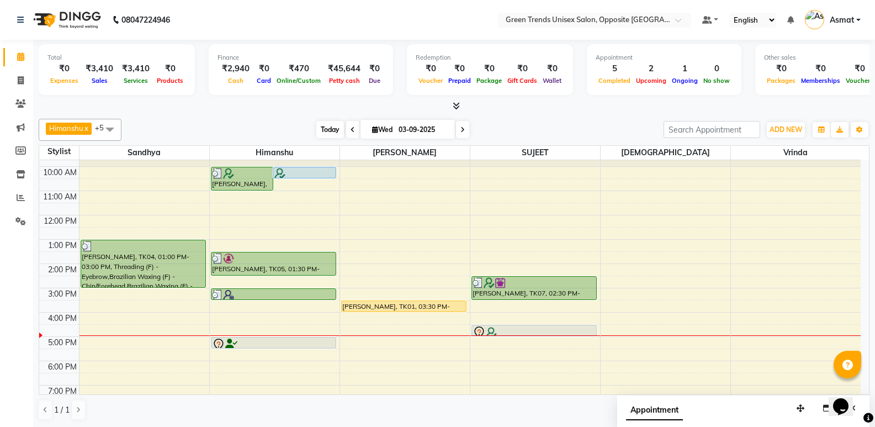
scroll to position [0, 0]
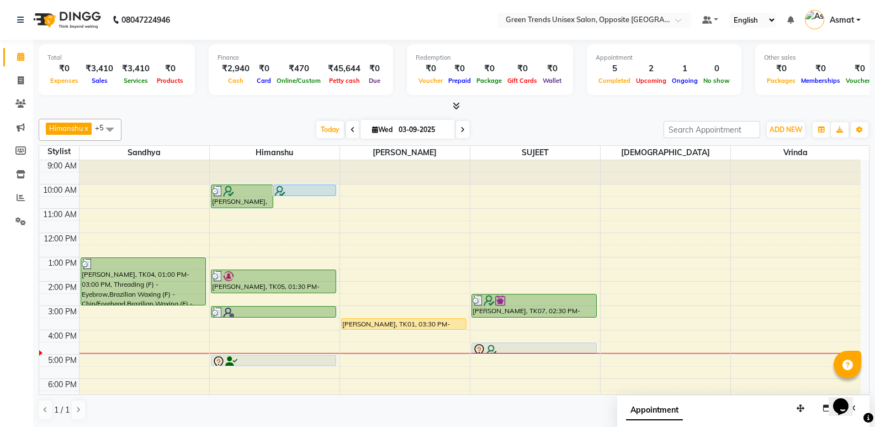
click at [288, 123] on div "[DATE] [DATE]" at bounding box center [392, 129] width 531 height 17
click at [320, 126] on span "Today" at bounding box center [330, 128] width 28 height 17
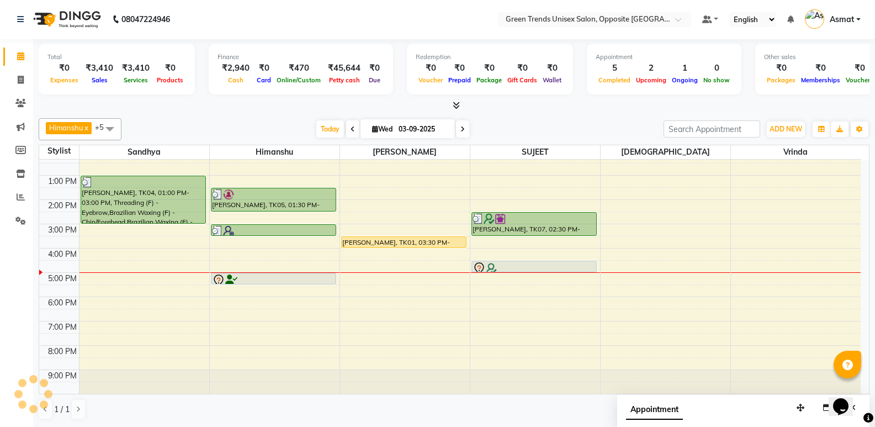
click at [263, 109] on div at bounding box center [454, 106] width 831 height 12
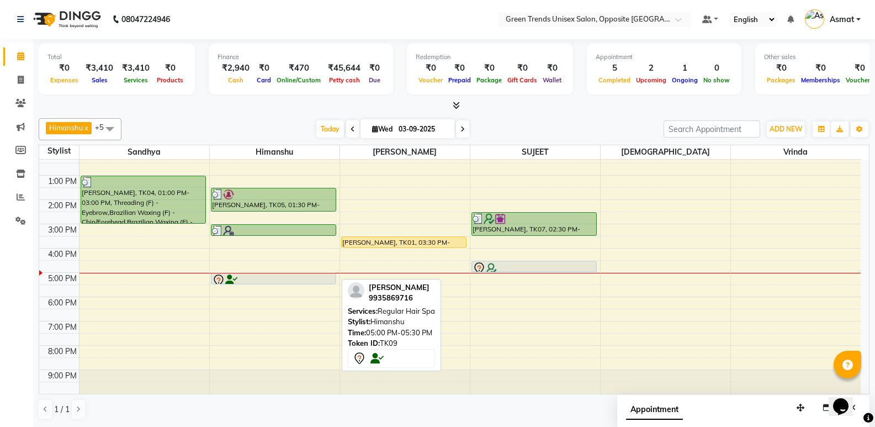
click at [300, 278] on div at bounding box center [273, 280] width 123 height 13
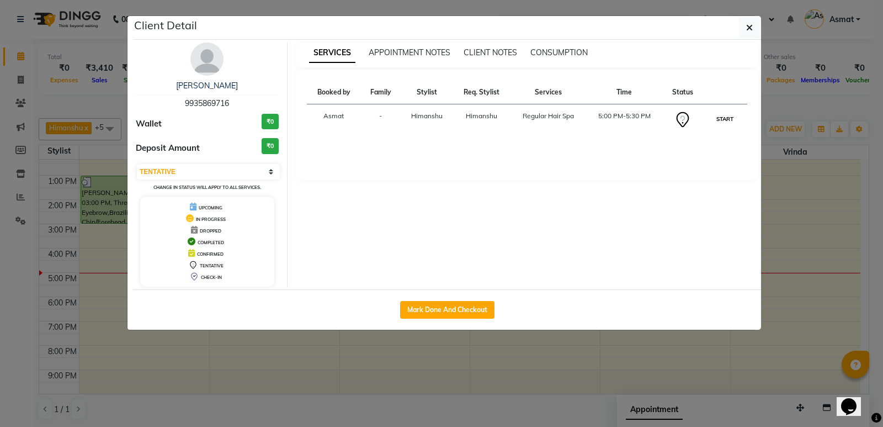
click at [727, 122] on button "START" at bounding box center [725, 119] width 23 height 14
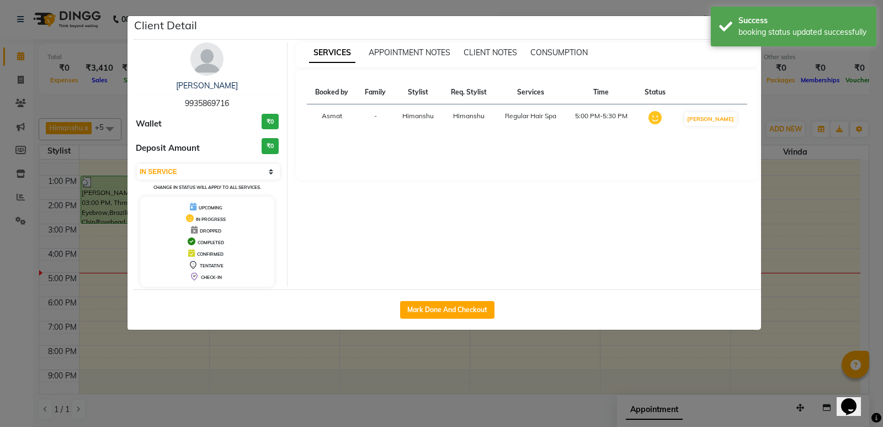
click at [801, 105] on ngb-modal-window "Client Detail Garima Mishra 9935869716 Wallet ₹0 Deposit Amount ₹0 Select IN SE…" at bounding box center [441, 213] width 883 height 427
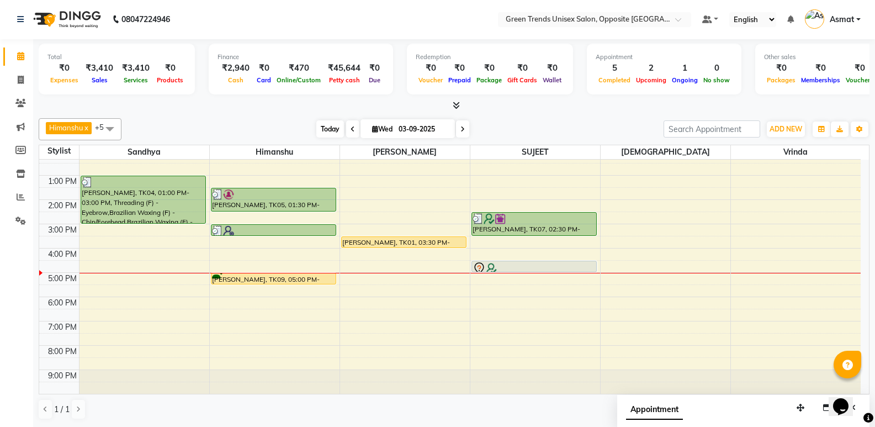
click at [337, 128] on span "Today" at bounding box center [330, 128] width 28 height 17
click at [277, 121] on div "[DATE] [DATE]" at bounding box center [392, 129] width 531 height 17
drag, startPoint x: 275, startPoint y: 123, endPoint x: 516, endPoint y: 367, distance: 342.4
drag, startPoint x: 516, startPoint y: 367, endPoint x: 494, endPoint y: 373, distance: 23.1
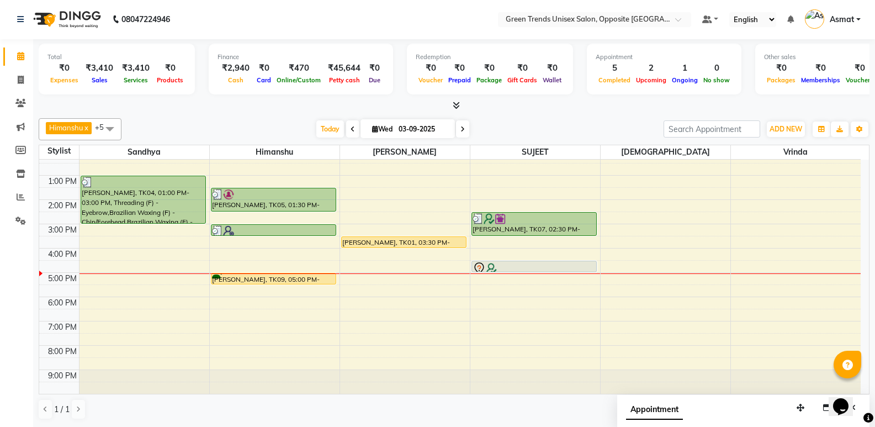
click at [462, 347] on div "9:00 AM 10:00 AM 11:00 AM 12:00 PM 1:00 PM 2:00 PM 3:00 PM 4:00 PM 5:00 PM 6:00…" at bounding box center [449, 235] width 821 height 315
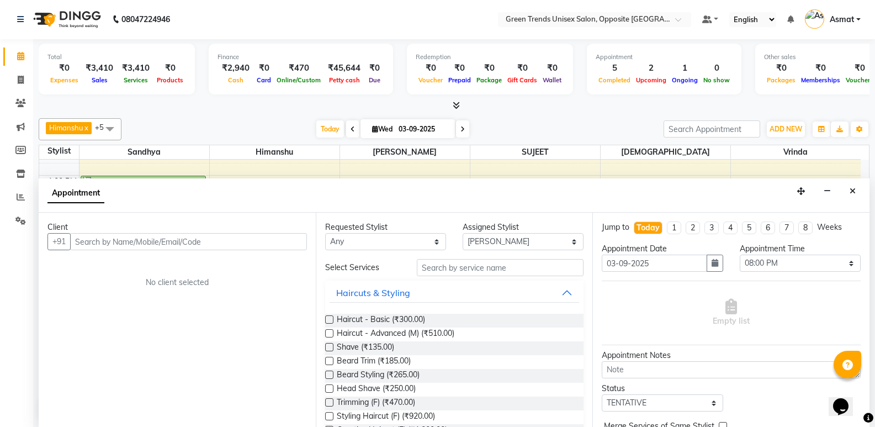
drag, startPoint x: 850, startPoint y: 190, endPoint x: 789, endPoint y: 179, distance: 62.3
click at [850, 192] on icon "Close" at bounding box center [853, 191] width 6 height 8
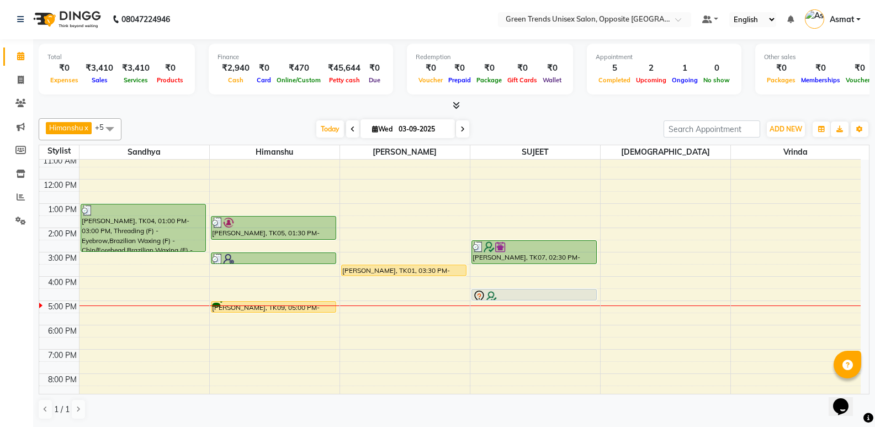
scroll to position [26, 0]
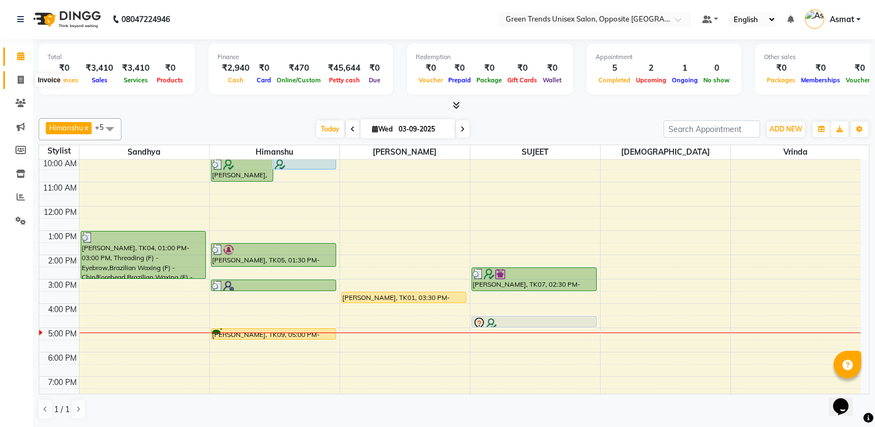
click at [22, 76] on icon at bounding box center [21, 80] width 6 height 8
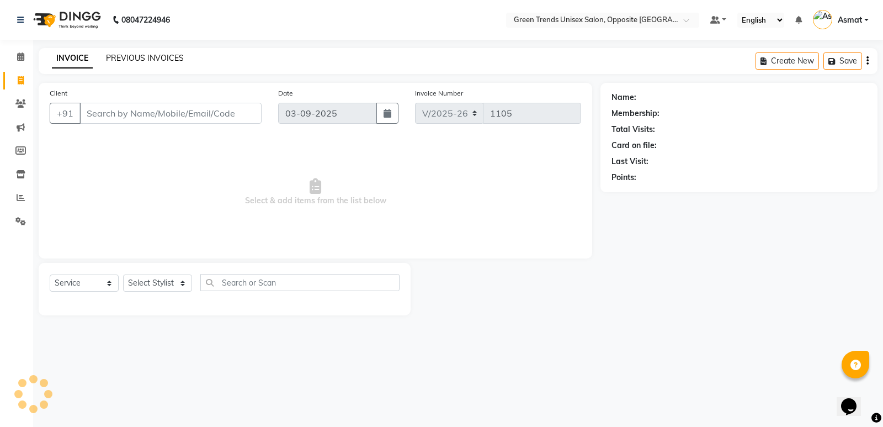
click at [166, 58] on link "PREVIOUS INVOICES" at bounding box center [145, 58] width 78 height 10
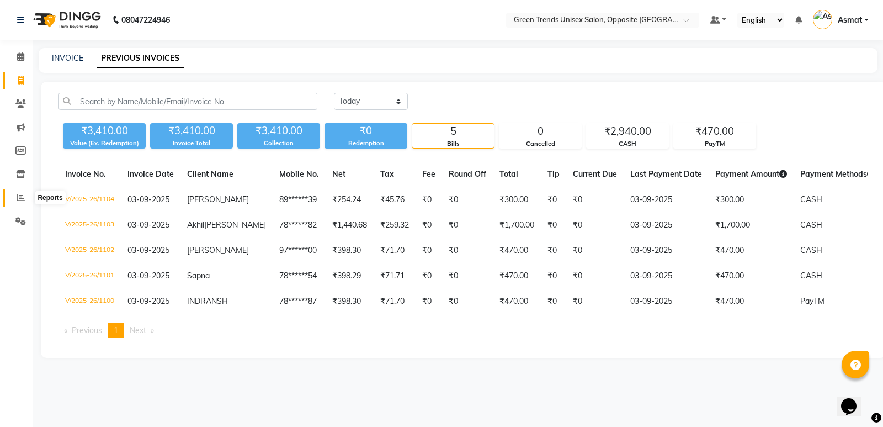
click at [17, 197] on icon at bounding box center [21, 197] width 8 height 8
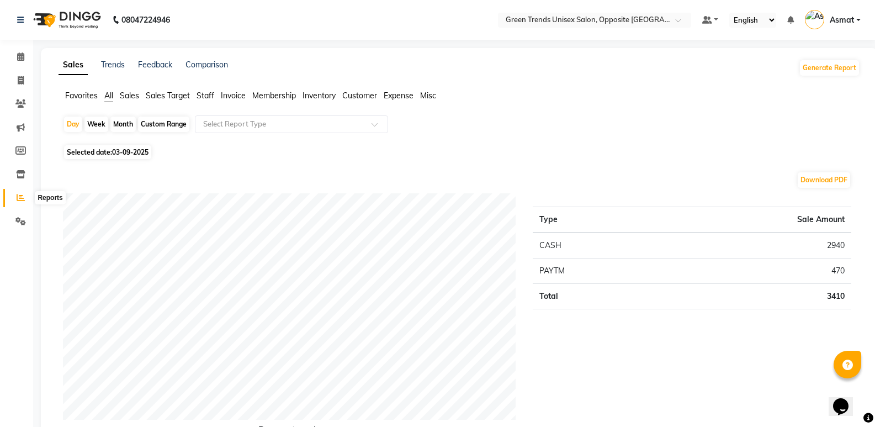
click at [14, 201] on span at bounding box center [20, 198] width 19 height 13
click at [131, 95] on span "Sales" at bounding box center [129, 96] width 19 height 10
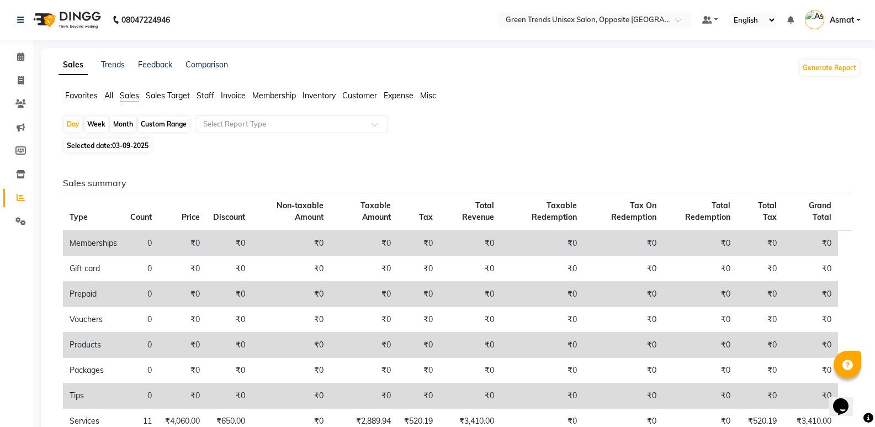
click at [89, 96] on span "Favorites" at bounding box center [81, 96] width 33 height 10
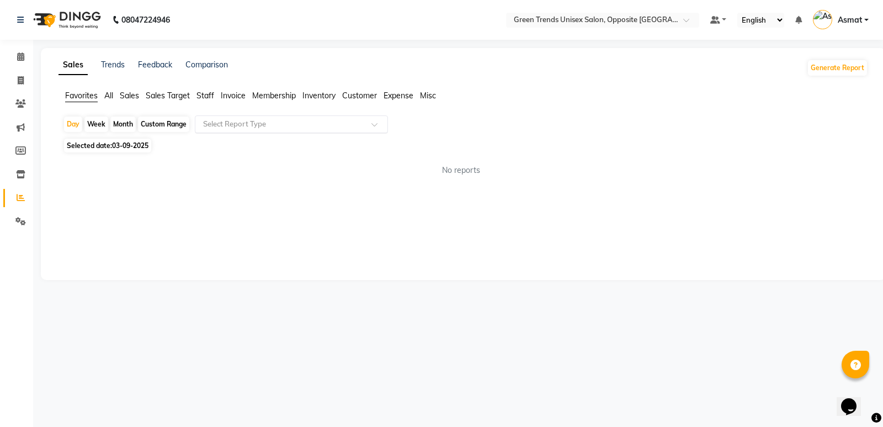
click at [312, 125] on input "text" at bounding box center [280, 124] width 159 height 11
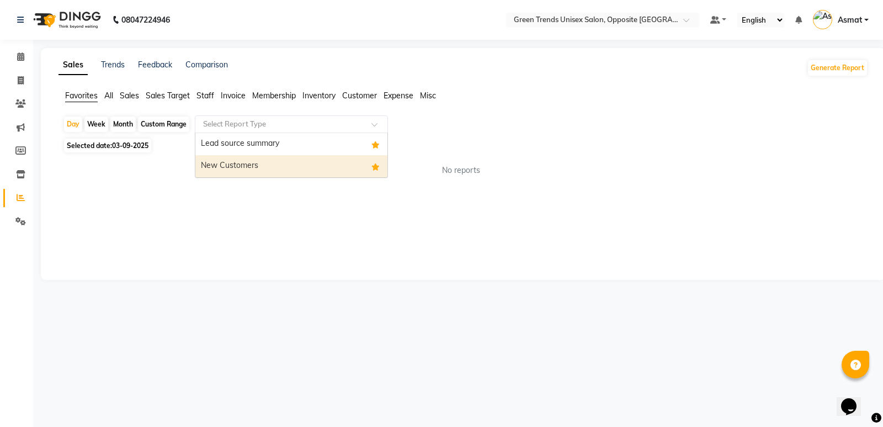
click at [251, 169] on div "New Customers" at bounding box center [291, 166] width 192 height 22
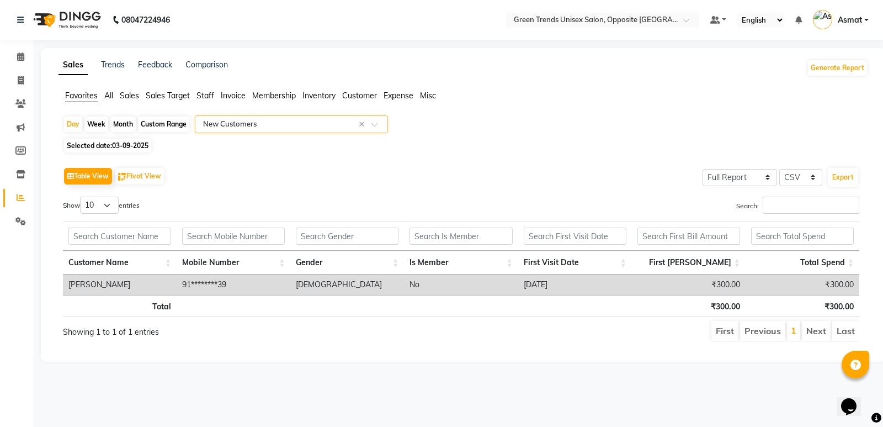
click at [123, 124] on div "Month" at bounding box center [122, 123] width 25 height 15
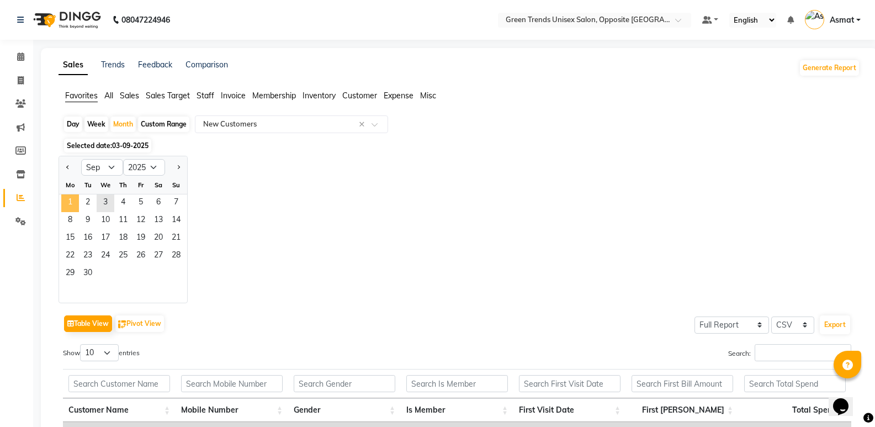
click at [72, 198] on span "1" at bounding box center [70, 203] width 18 height 18
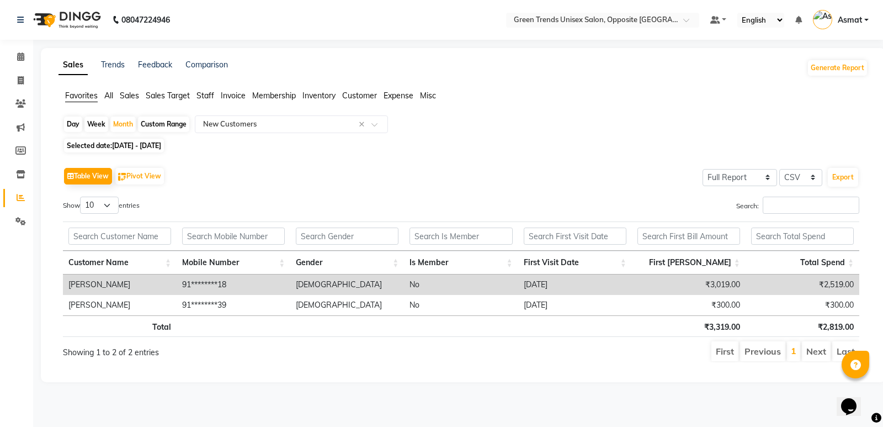
click at [306, 194] on div "Table View Pivot View Select Full Report Filtered Report Select CSV PDF Export …" at bounding box center [461, 264] width 797 height 198
click at [133, 99] on span "Sales" at bounding box center [129, 96] width 19 height 10
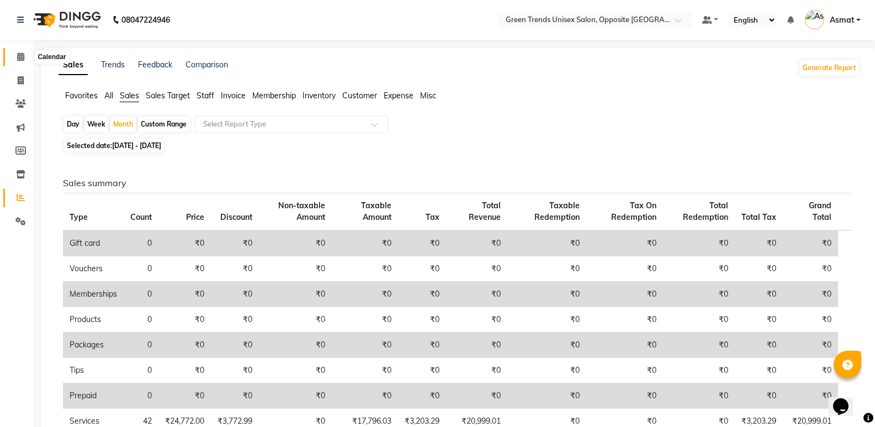
click at [21, 57] on icon at bounding box center [20, 56] width 7 height 8
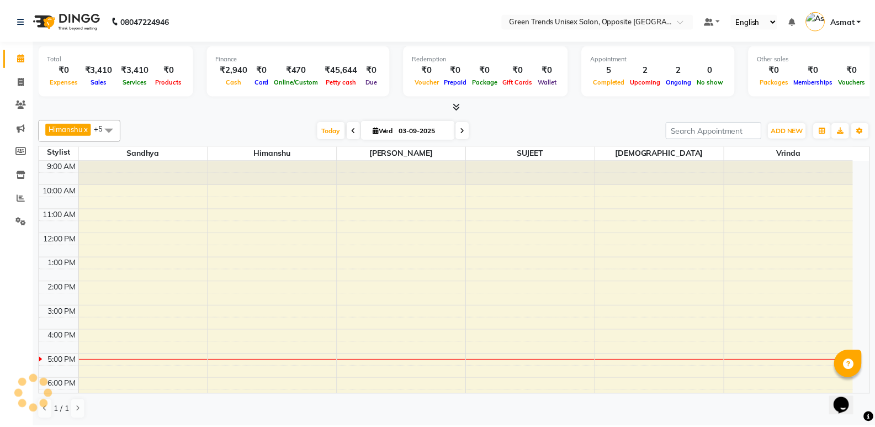
scroll to position [60, 0]
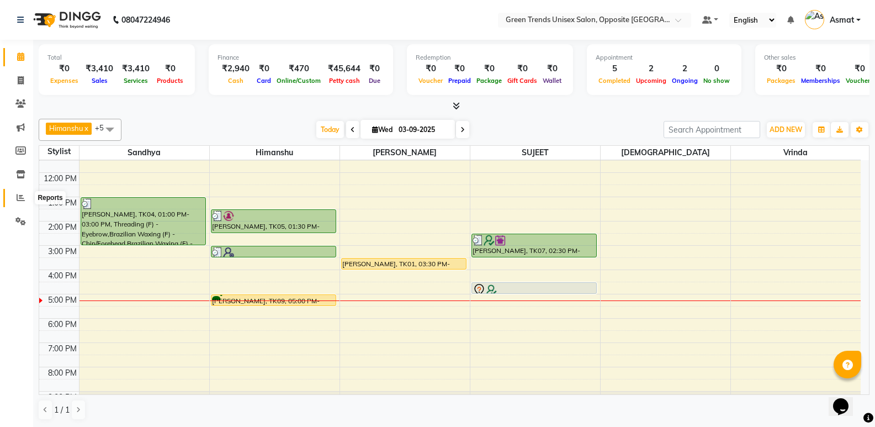
click at [19, 202] on span at bounding box center [20, 198] width 19 height 13
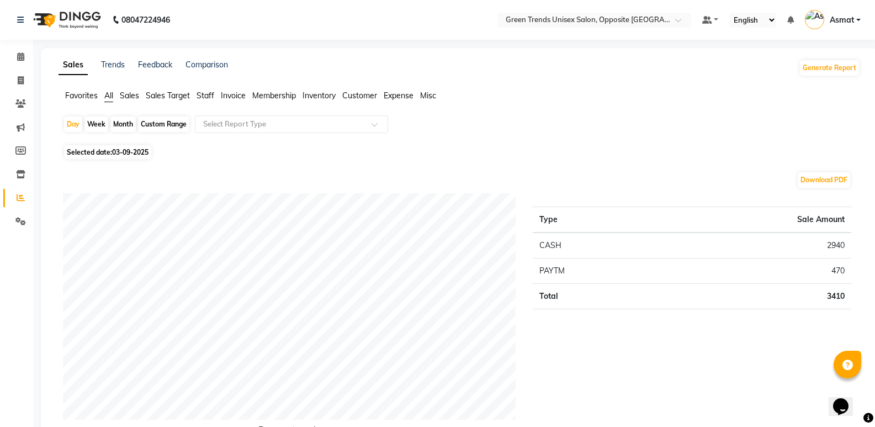
click at [138, 96] on span "Sales" at bounding box center [129, 96] width 19 height 10
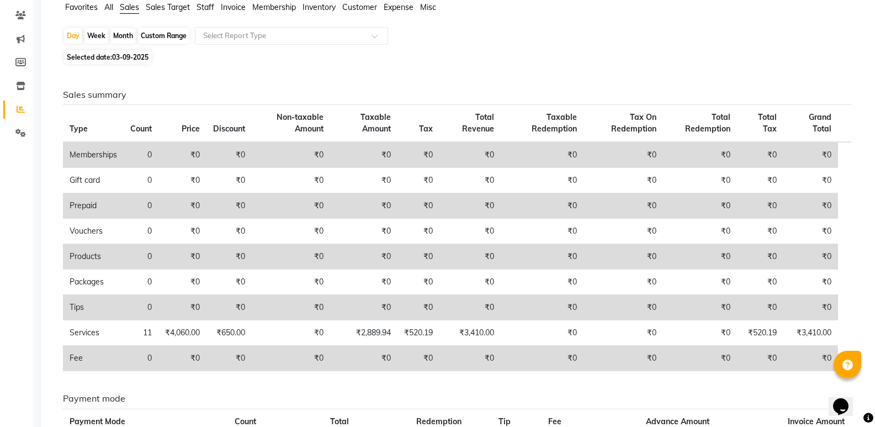
scroll to position [110, 0]
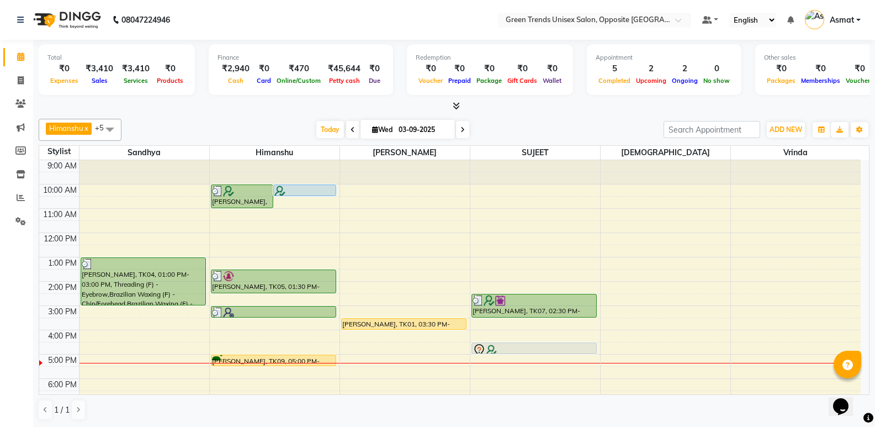
scroll to position [1, 0]
click at [14, 199] on span at bounding box center [20, 197] width 19 height 13
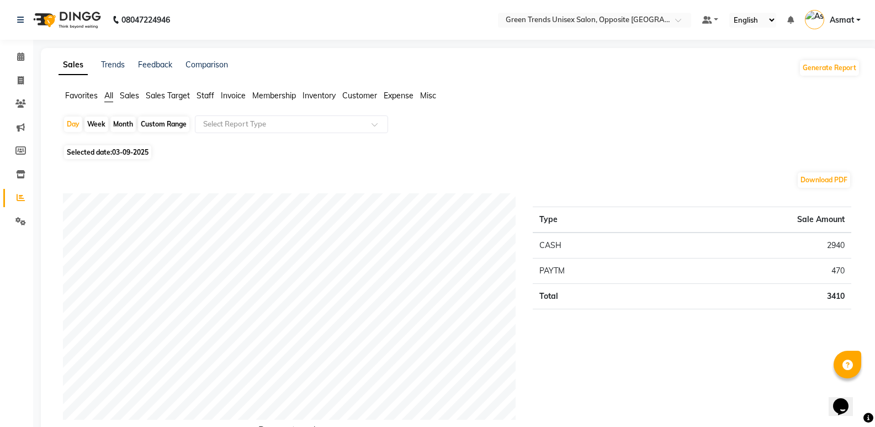
click at [128, 126] on div "Month" at bounding box center [122, 123] width 25 height 15
click at [129, 126] on div "Month" at bounding box center [122, 123] width 25 height 15
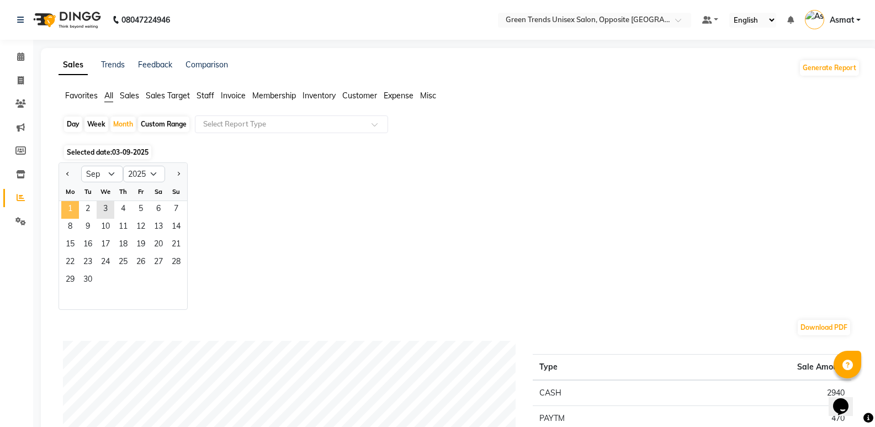
click at [74, 210] on span "1" at bounding box center [70, 210] width 18 height 18
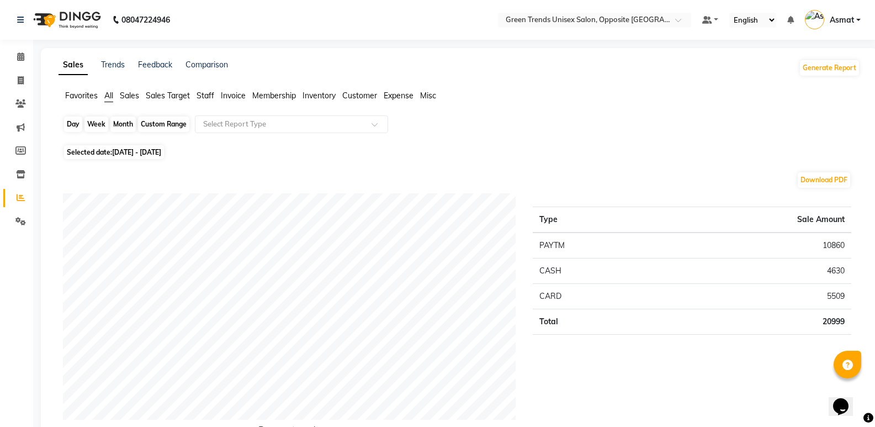
click at [130, 127] on div "Month" at bounding box center [122, 123] width 25 height 15
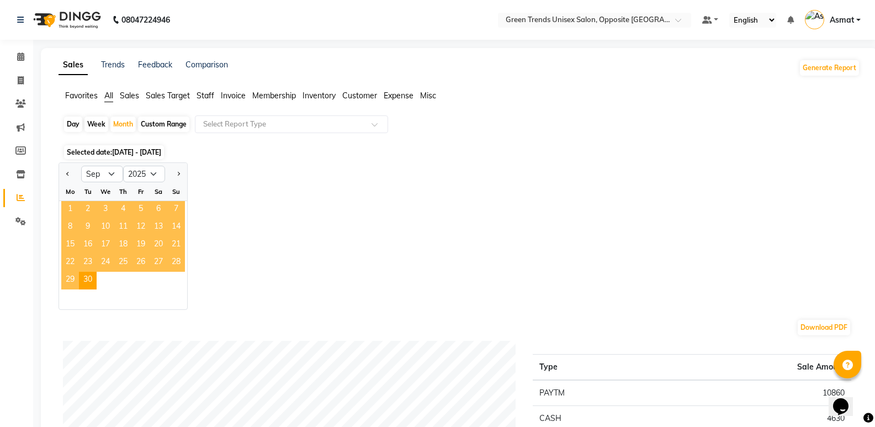
click at [75, 207] on span "1" at bounding box center [70, 210] width 18 height 18
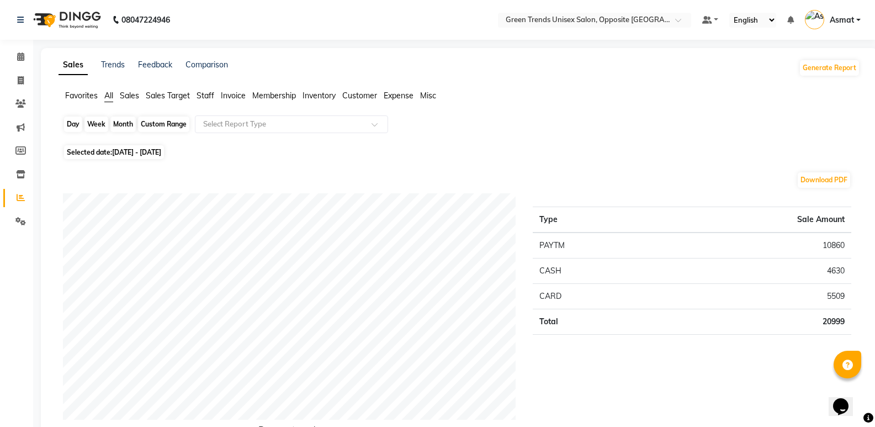
click at [130, 124] on div "Month" at bounding box center [122, 123] width 25 height 15
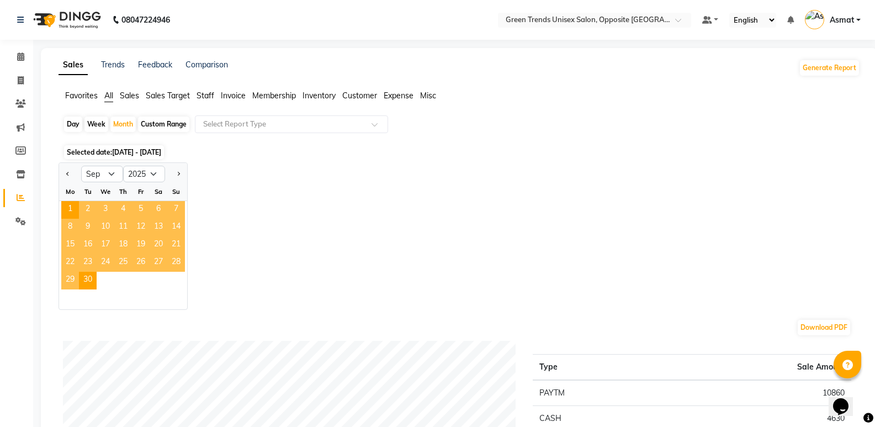
click at [241, 257] on div "Jan Feb Mar Apr May Jun Jul Aug Sep Oct Nov Dec 2015 2016 2017 2018 2019 2020 2…" at bounding box center [460, 235] width 802 height 147
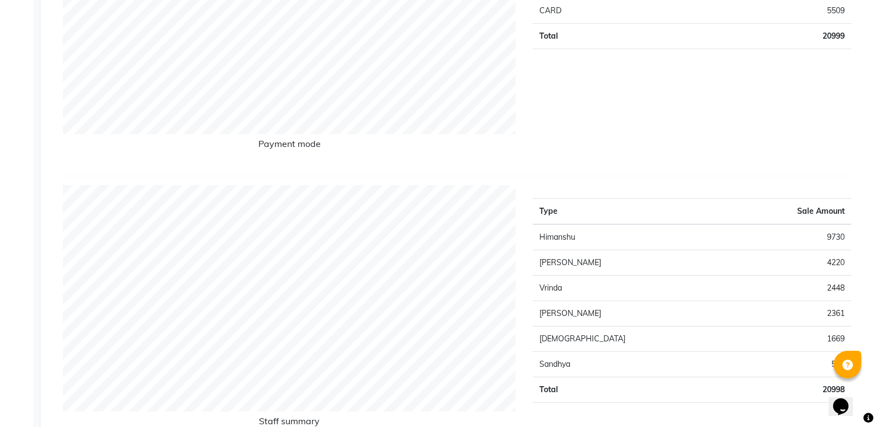
scroll to position [442, 0]
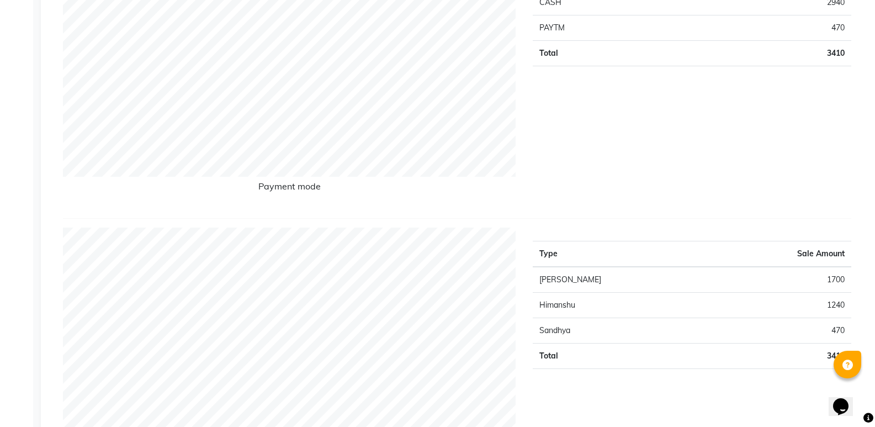
scroll to position [287, 0]
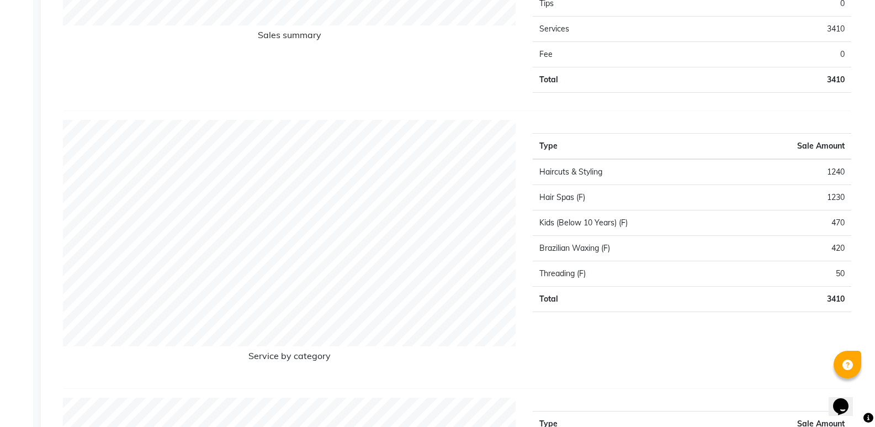
scroll to position [0, 0]
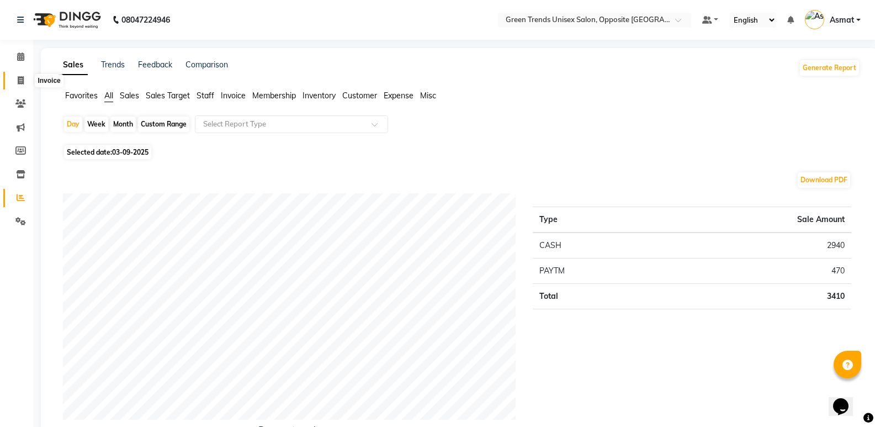
click at [20, 79] on icon at bounding box center [21, 80] width 6 height 8
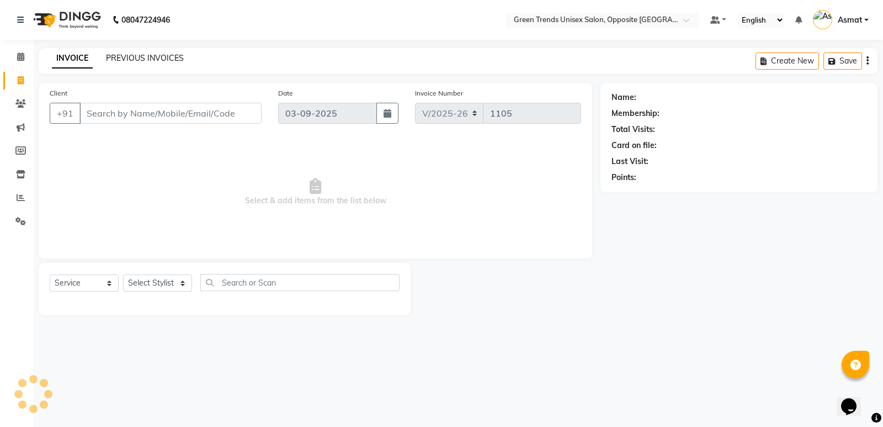
click at [131, 56] on link "PREVIOUS INVOICES" at bounding box center [145, 58] width 78 height 10
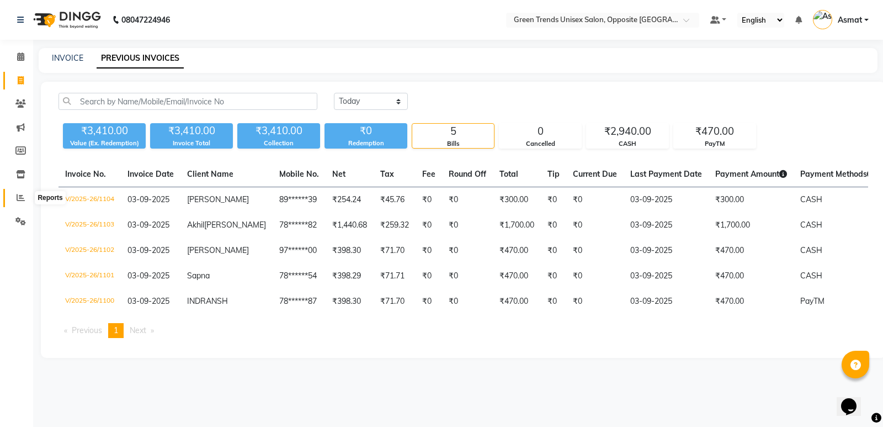
click at [25, 195] on span at bounding box center [20, 198] width 19 height 13
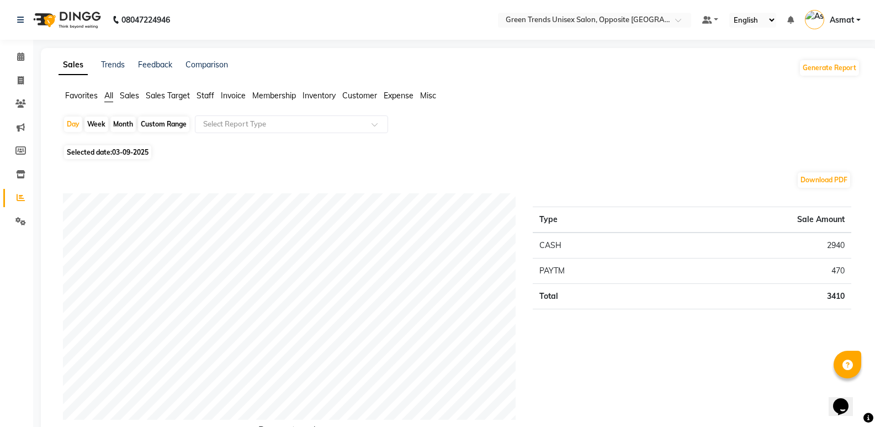
drag, startPoint x: 81, startPoint y: 92, endPoint x: 96, endPoint y: 102, distance: 18.7
click at [81, 93] on span "Favorites" at bounding box center [81, 96] width 33 height 10
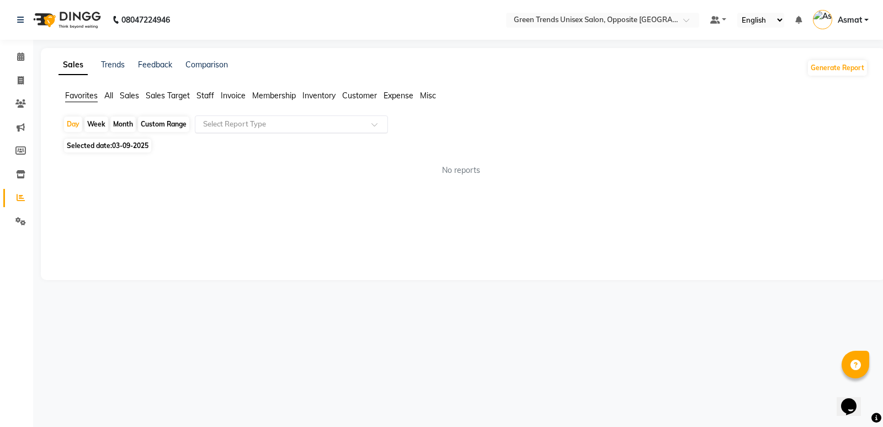
click at [353, 128] on input "text" at bounding box center [280, 124] width 159 height 11
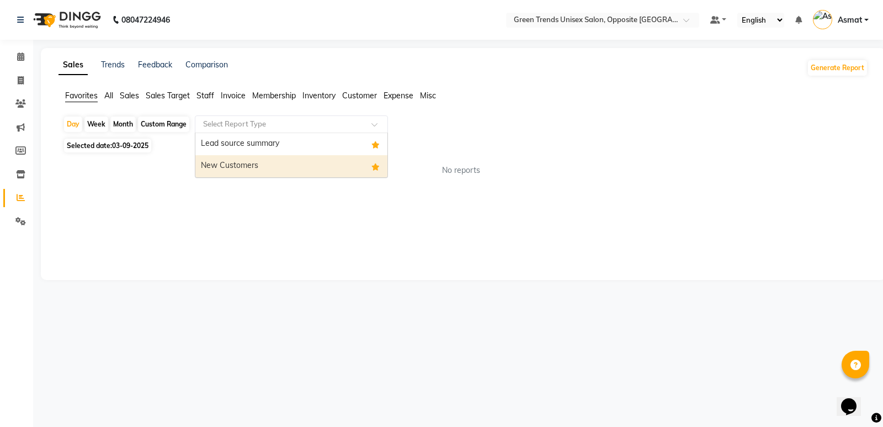
click at [327, 161] on div "New Customers" at bounding box center [291, 166] width 192 height 22
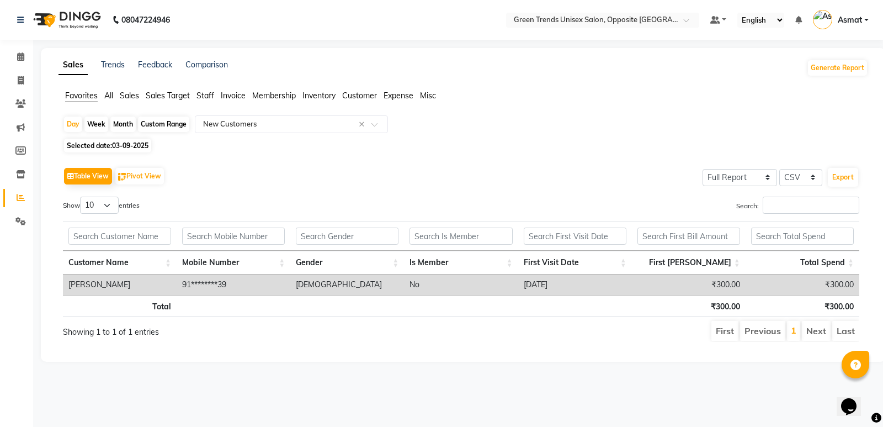
click at [123, 95] on span "Sales" at bounding box center [129, 96] width 19 height 10
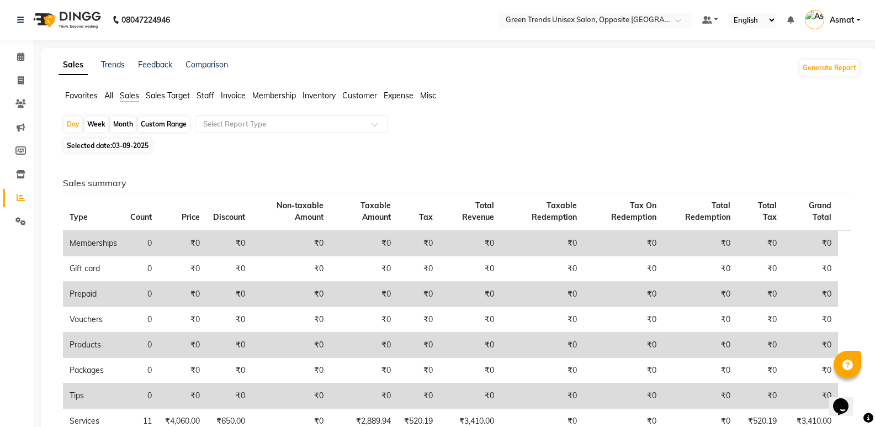
click at [126, 116] on div "Day Week Month Custom Range Select Report Type" at bounding box center [459, 125] width 793 height 20
click at [122, 121] on div "Month" at bounding box center [122, 123] width 25 height 15
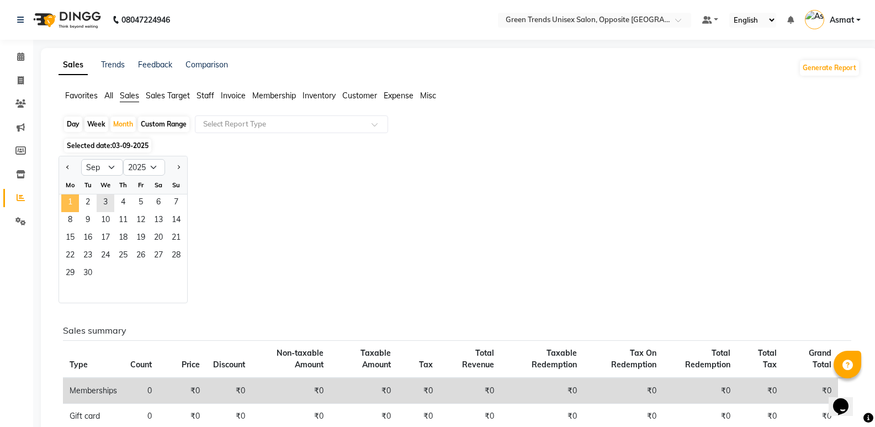
click at [68, 202] on span "1" at bounding box center [70, 203] width 18 height 18
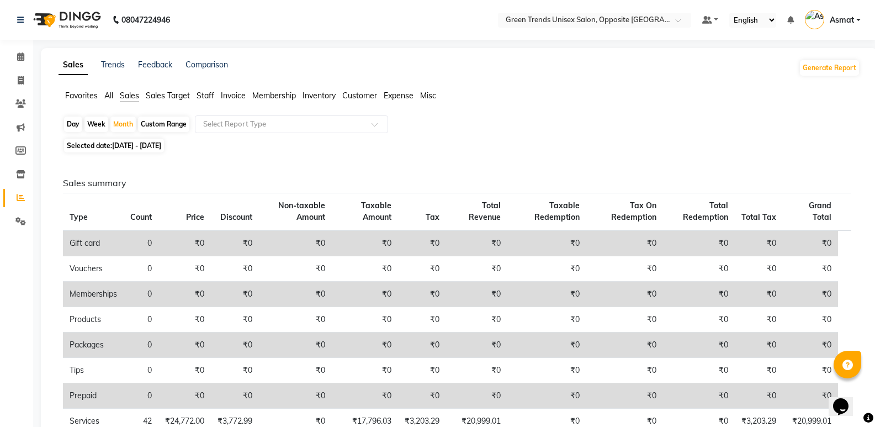
drag, startPoint x: 870, startPoint y: 152, endPoint x: 870, endPoint y: 176, distance: 23.2
click at [872, 194] on div "Sales Trends Feedback Comparison Generate Report Favorites All Sales Sales Targ…" at bounding box center [459, 344] width 837 height 593
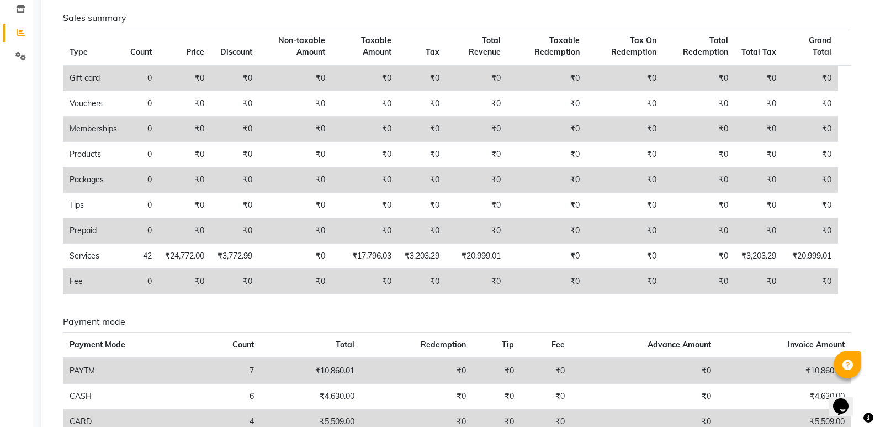
scroll to position [169, 0]
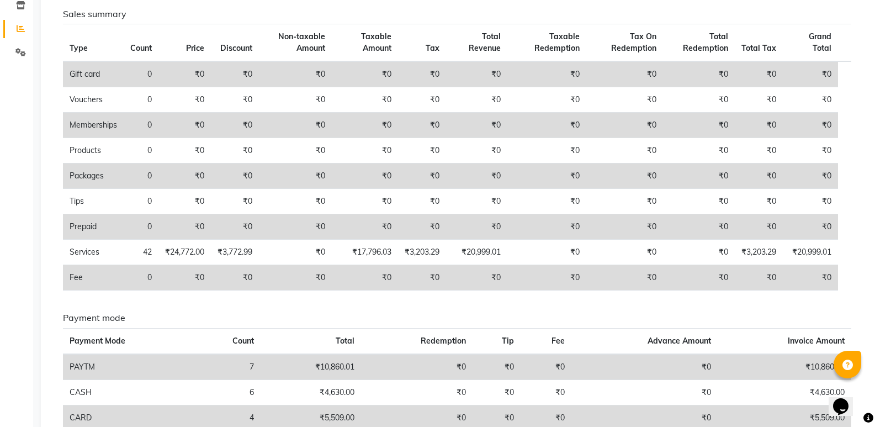
click at [692, 322] on h6 "Payment mode" at bounding box center [457, 317] width 788 height 10
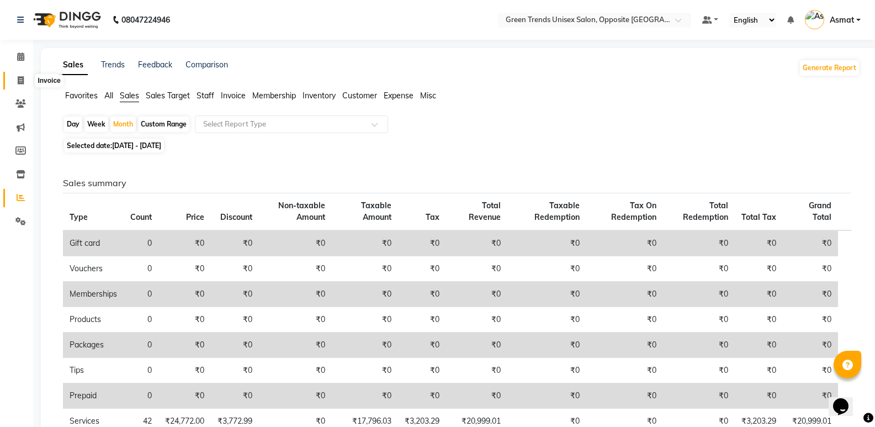
click at [25, 81] on span at bounding box center [20, 81] width 19 height 13
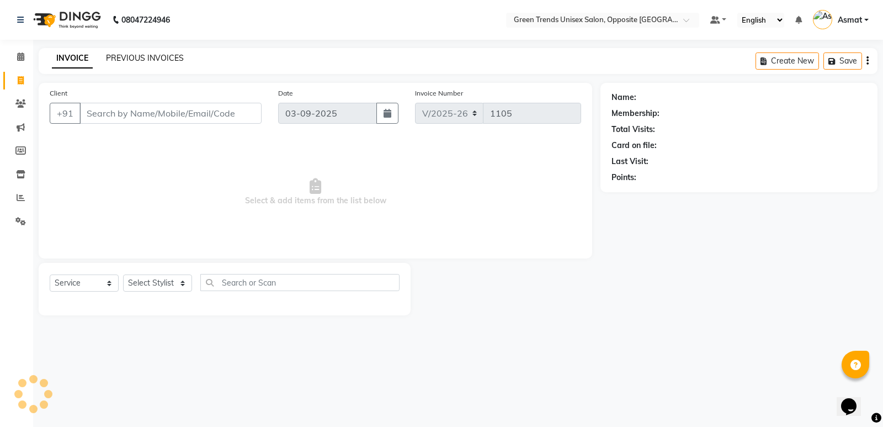
click at [136, 56] on link "PREVIOUS INVOICES" at bounding box center [145, 58] width 78 height 10
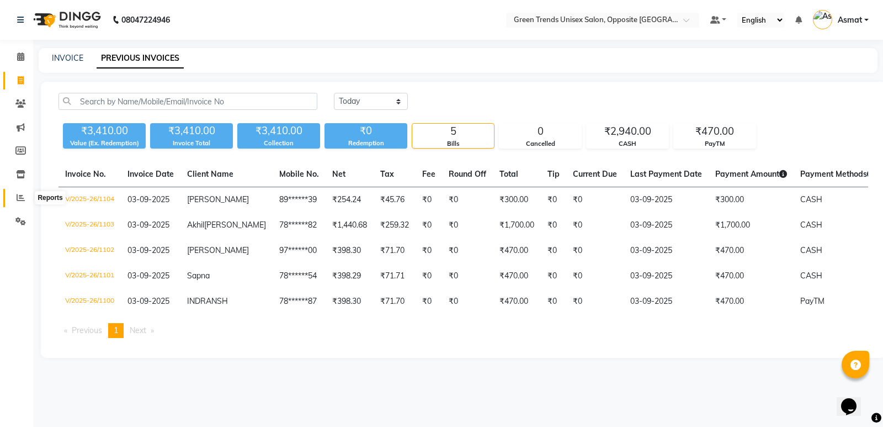
click at [22, 198] on icon at bounding box center [21, 197] width 8 height 8
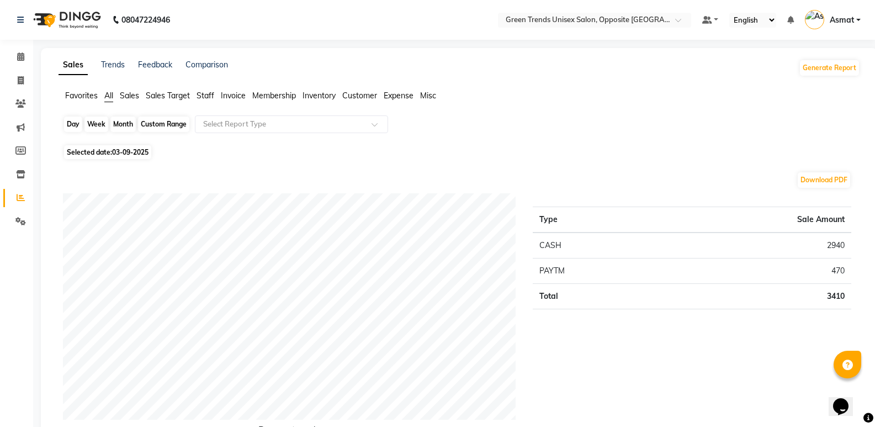
click at [72, 124] on div "Day" at bounding box center [73, 123] width 18 height 15
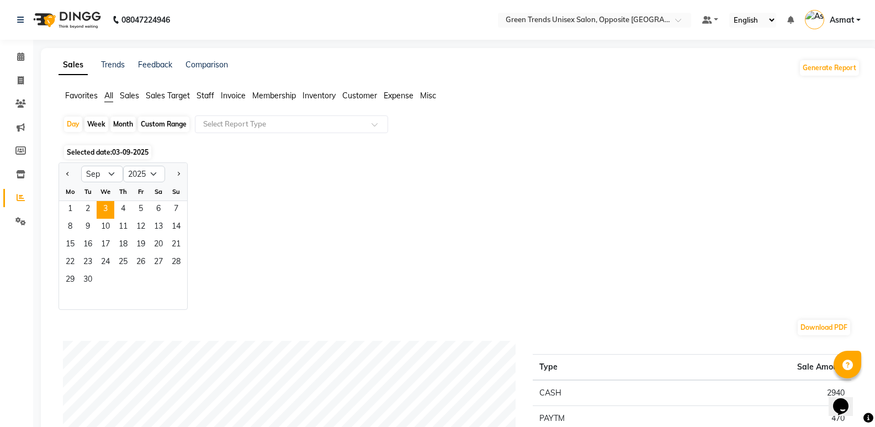
click at [131, 96] on span "Sales" at bounding box center [129, 96] width 19 height 10
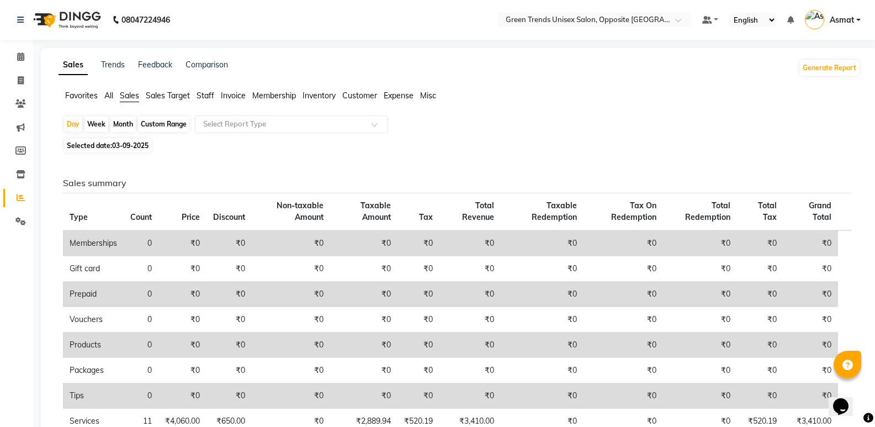
click at [127, 125] on div "Month" at bounding box center [122, 123] width 25 height 15
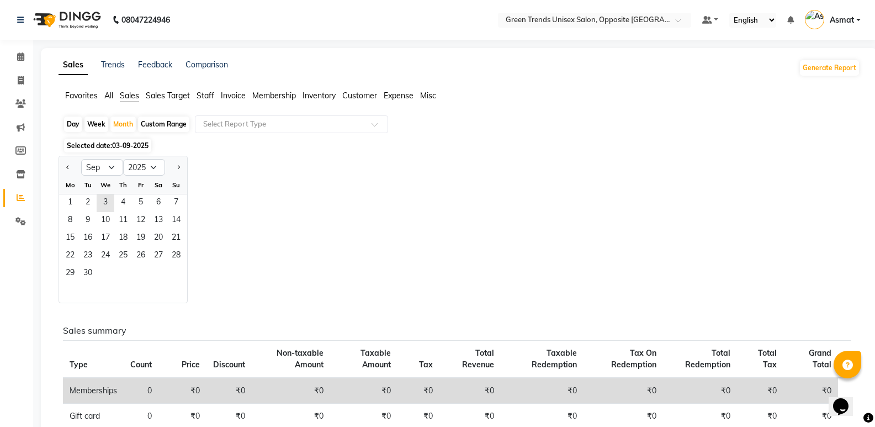
scroll to position [55, 0]
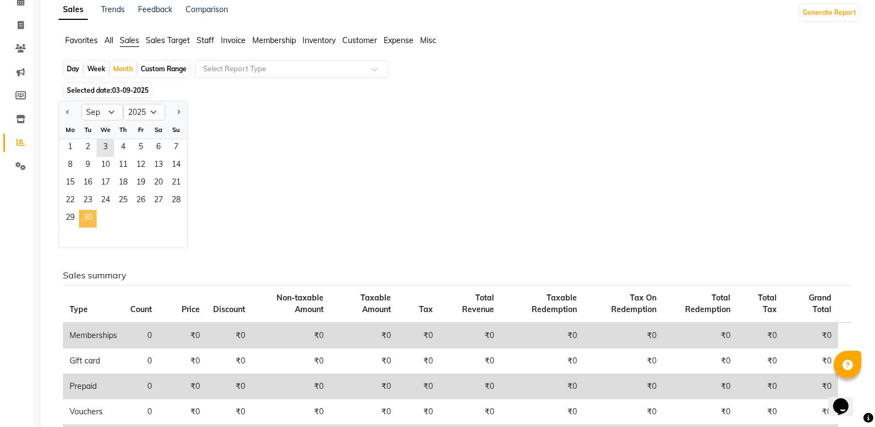
click at [92, 219] on span "30" at bounding box center [88, 219] width 18 height 18
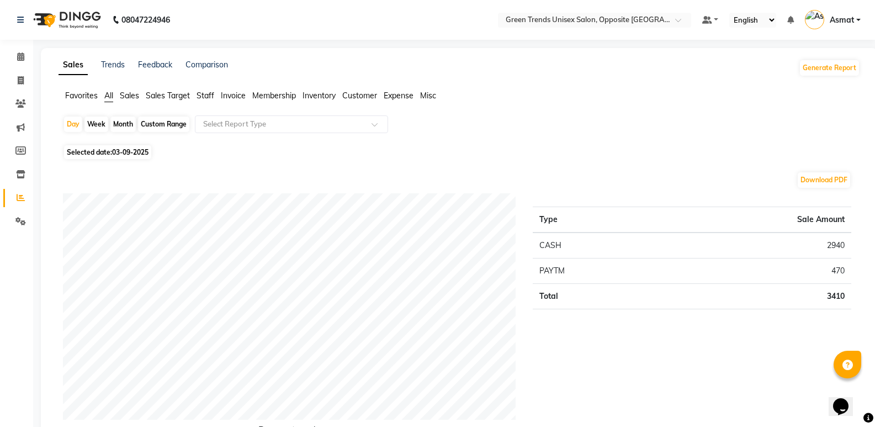
click at [2, 72] on li "Invoice" at bounding box center [16, 81] width 33 height 24
click at [7, 79] on link "Invoice" at bounding box center [16, 81] width 26 height 18
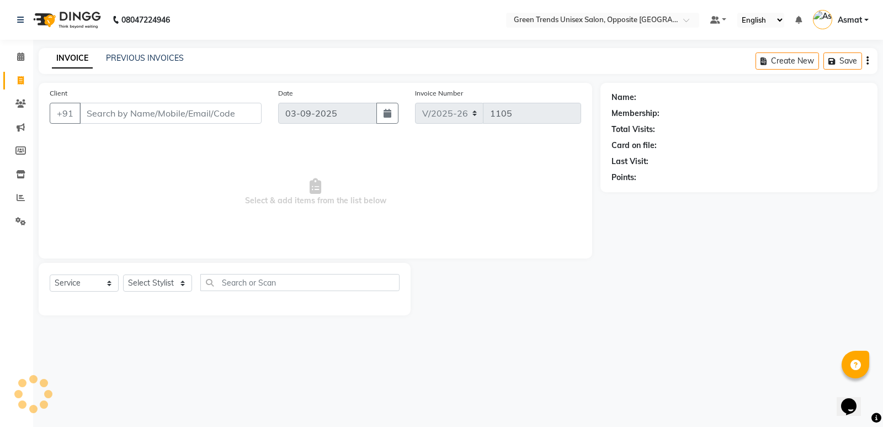
click at [3, 79] on link "Invoice" at bounding box center [16, 81] width 26 height 18
click at [10, 82] on link "Invoice" at bounding box center [16, 81] width 26 height 18
click at [5, 83] on link "Invoice" at bounding box center [16, 81] width 26 height 18
click at [3, 80] on li "Invoice" at bounding box center [16, 81] width 33 height 24
click at [9, 82] on link "Invoice" at bounding box center [16, 81] width 26 height 18
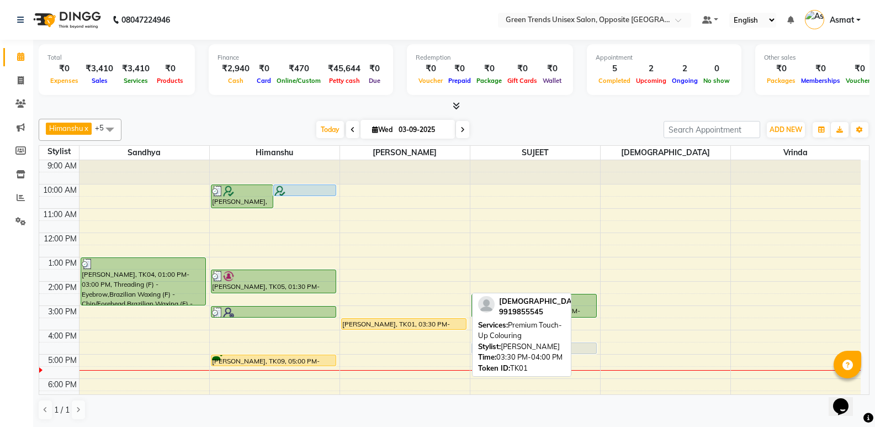
click at [372, 322] on div "VAIBHAV, TK01, 03:30 PM-04:00 PM, Premium Touch-Up Colouring" at bounding box center [404, 324] width 124 height 10
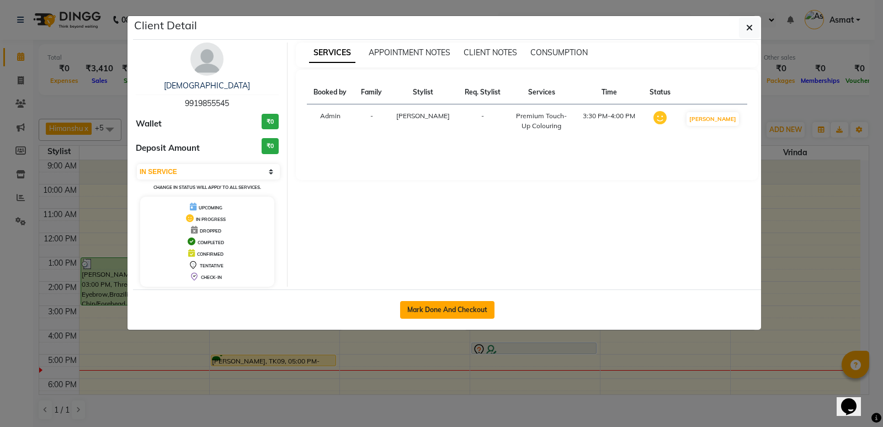
click at [449, 307] on button "Mark Done And Checkout" at bounding box center [447, 310] width 94 height 18
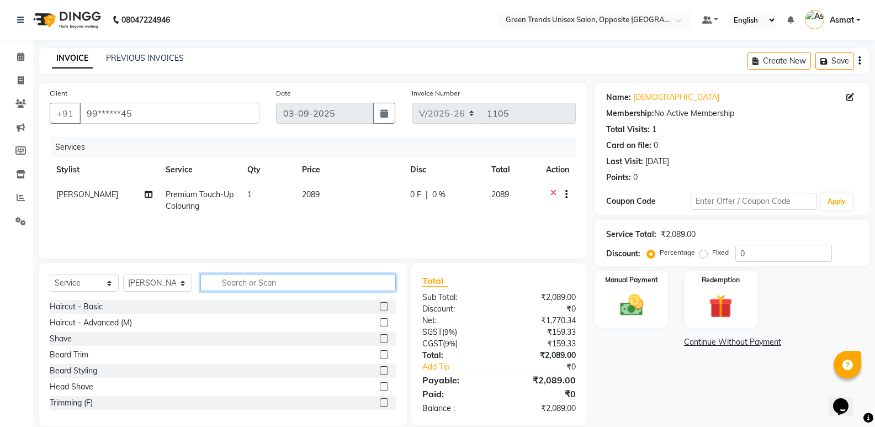
click at [282, 282] on input "text" at bounding box center [297, 282] width 195 height 17
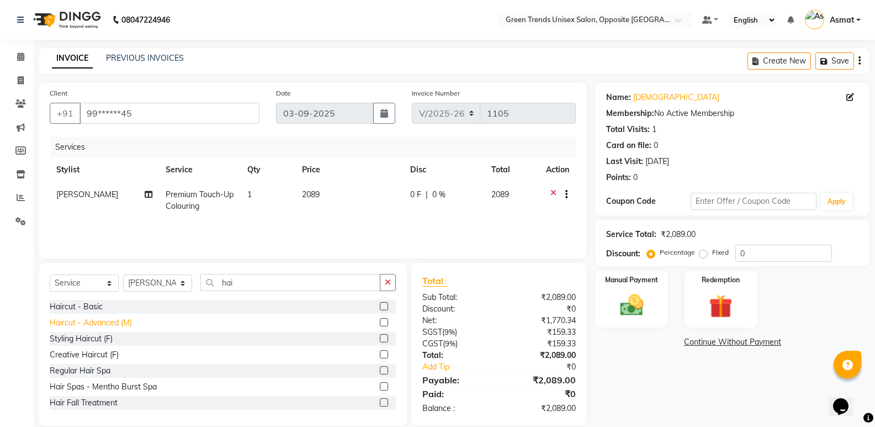
click at [117, 320] on div "Haircut - Advanced (M)" at bounding box center [91, 323] width 82 height 12
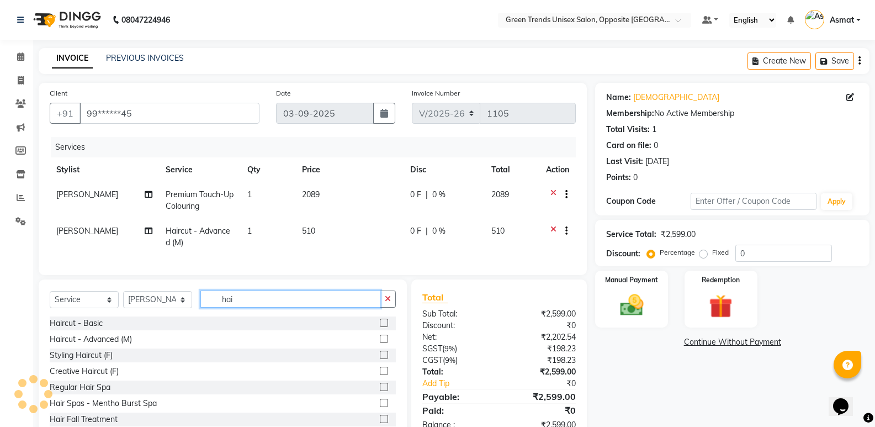
click at [231, 308] on input "hai" at bounding box center [290, 298] width 180 height 17
click at [437, 196] on span "0 %" at bounding box center [438, 195] width 13 height 12
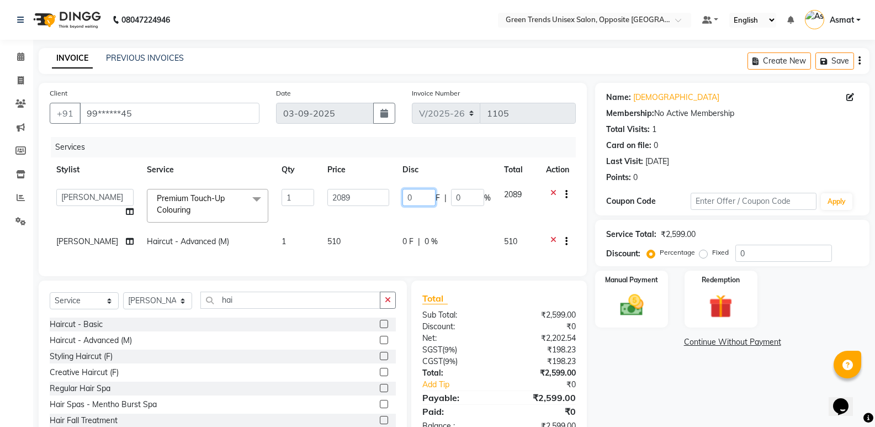
click at [422, 195] on input "0" at bounding box center [418, 197] width 33 height 17
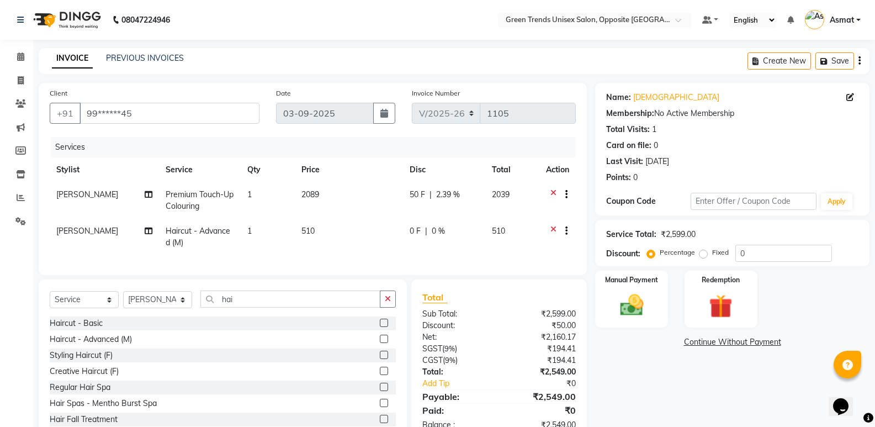
click at [438, 234] on td "0 F | 0 %" at bounding box center [444, 237] width 82 height 36
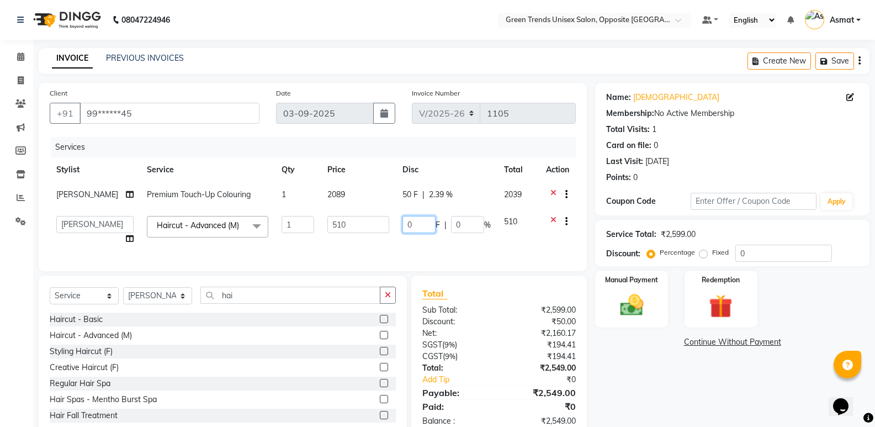
click at [420, 220] on input "0" at bounding box center [418, 224] width 33 height 17
click at [430, 241] on td "50 F | 0 %" at bounding box center [447, 230] width 102 height 42
click at [240, 253] on div "Services Stylist Service Qty Price Disc Total Action Sohail Premium Touch-Up Co…" at bounding box center [313, 198] width 526 height 123
click at [230, 229] on span "Haircut - Advanced (M) x" at bounding box center [200, 226] width 93 height 12
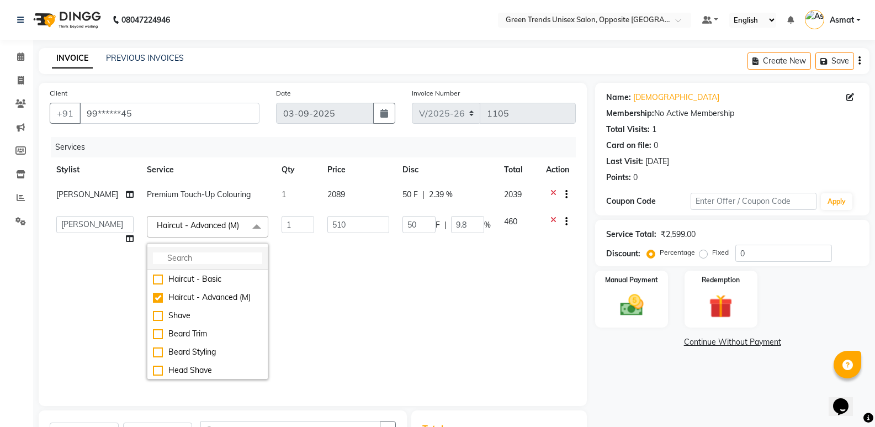
click at [191, 258] on input "multiselect-search" at bounding box center [207, 258] width 109 height 12
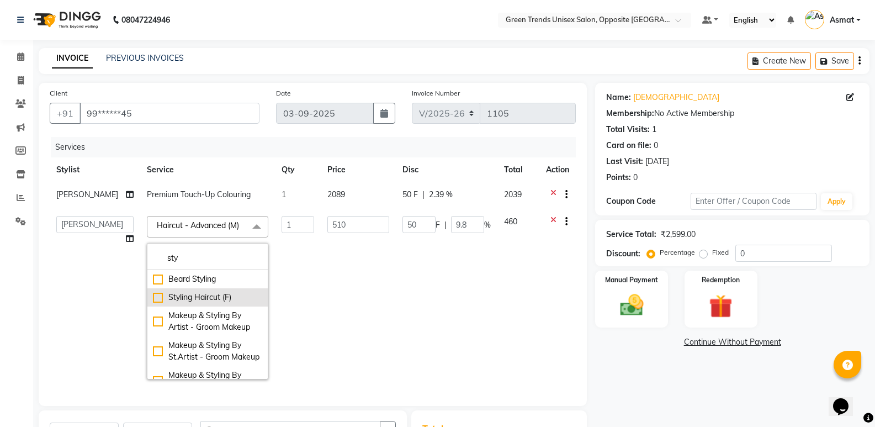
click at [153, 296] on div "Styling Haircut (F)" at bounding box center [207, 297] width 109 height 12
click at [405, 275] on td "0 F | 0 %" at bounding box center [447, 297] width 102 height 177
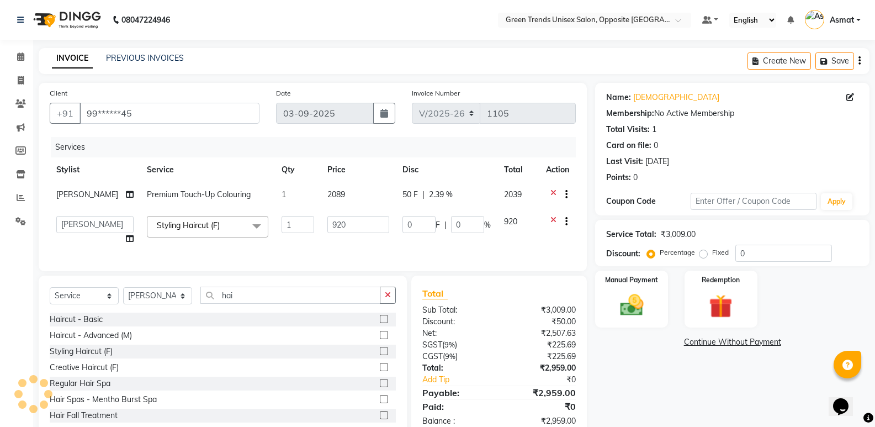
click at [414, 202] on td "50 F | 2.39 %" at bounding box center [447, 195] width 102 height 27
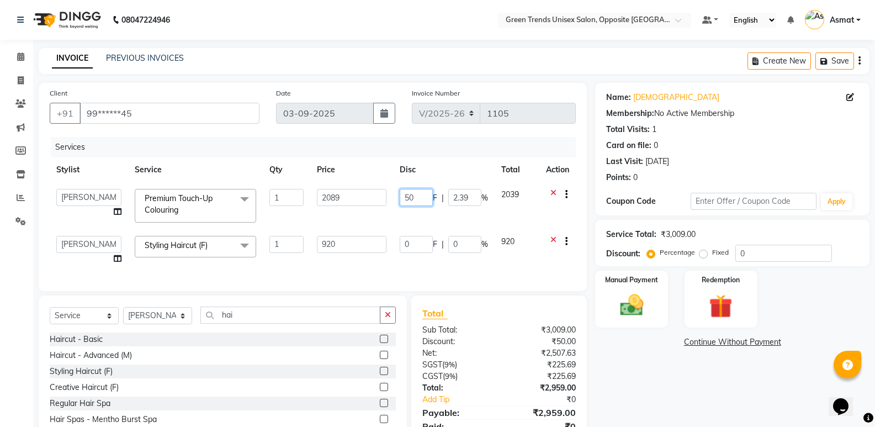
click at [414, 200] on input "50" at bounding box center [416, 197] width 33 height 17
click at [388, 224] on tbody "Asmat Dinesh Himanshu Raj Shilpakar Sandhya SHAHID Sohail SUJEET Vaishnavi Vrin…" at bounding box center [313, 226] width 526 height 89
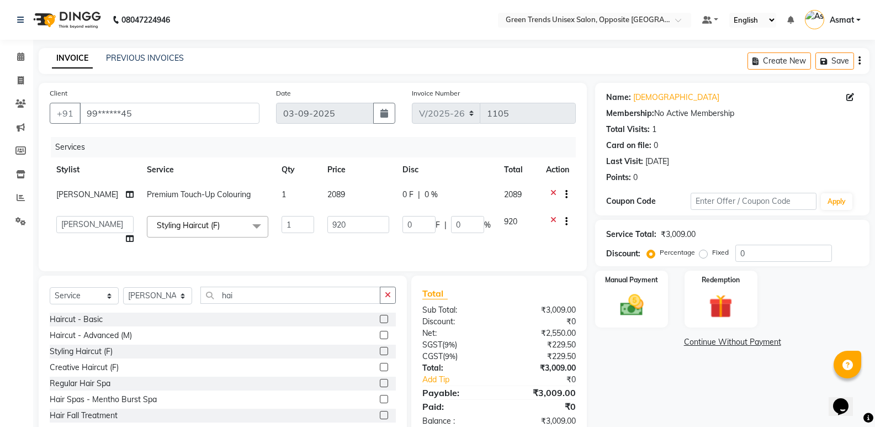
scroll to position [36, 0]
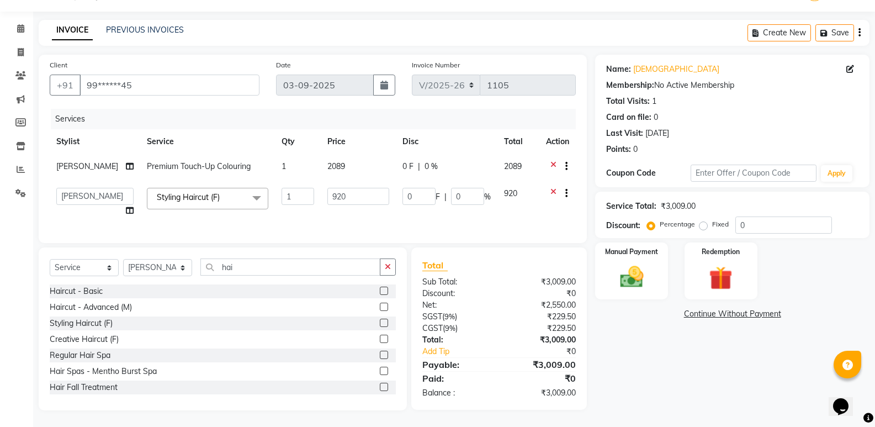
click at [611, 343] on div "Name: Vaibhav Membership: No Active Membership Total Visits: 1 Card on file: 0 …" at bounding box center [736, 233] width 283 height 356
click at [420, 188] on input "0" at bounding box center [418, 196] width 33 height 17
click at [414, 161] on div "0 F | 0 %" at bounding box center [446, 167] width 88 height 12
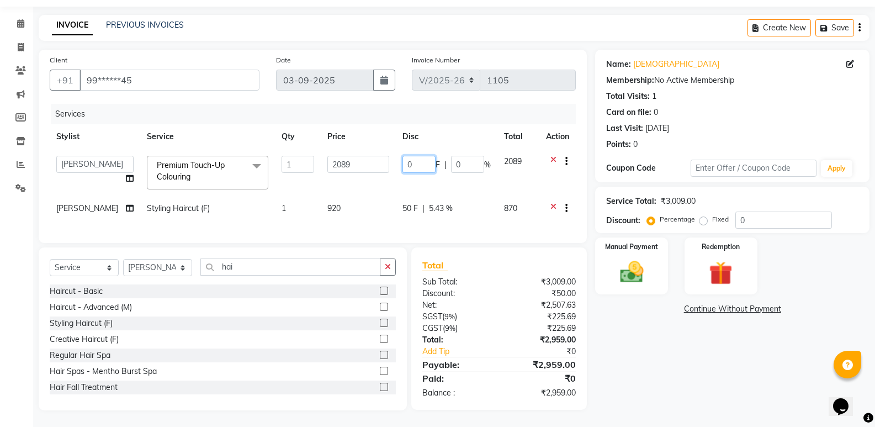
click at [420, 162] on input "0" at bounding box center [418, 164] width 33 height 17
click at [466, 161] on input "2.39" at bounding box center [467, 164] width 33 height 17
click at [444, 204] on span "5.43 %" at bounding box center [441, 209] width 24 height 12
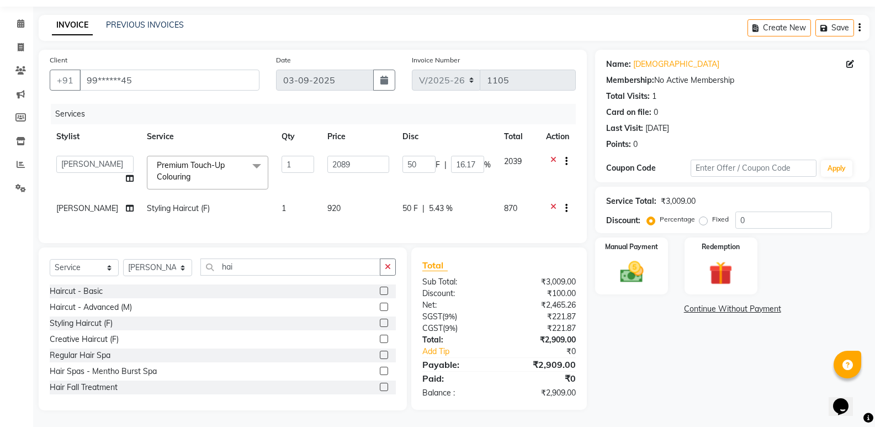
click at [444, 204] on td "50 F | 5.43 %" at bounding box center [447, 209] width 102 height 27
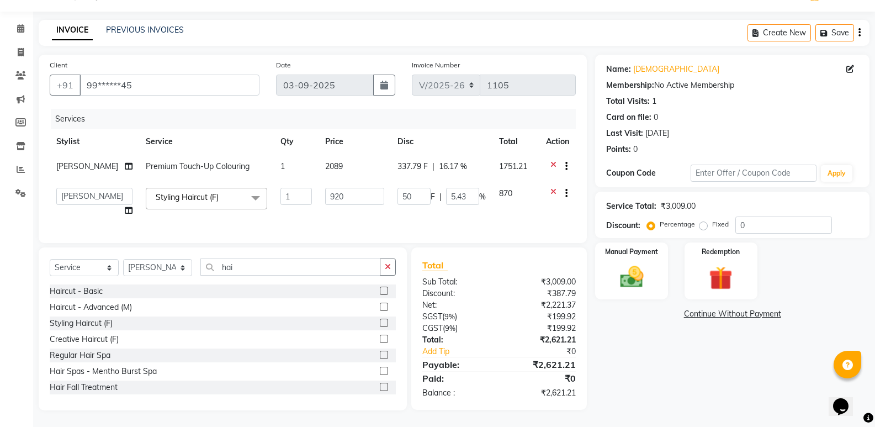
click at [428, 205] on td "50 F | 5.43 %" at bounding box center [442, 202] width 102 height 42
click at [418, 161] on span "337.79 F" at bounding box center [412, 167] width 30 height 12
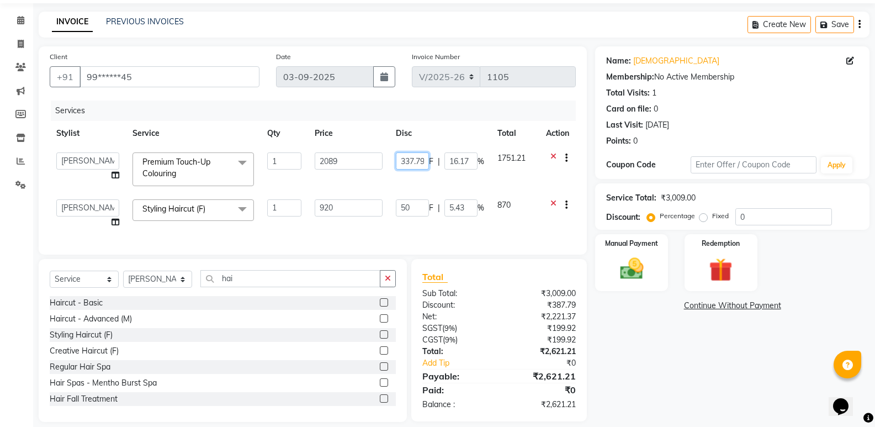
click at [422, 158] on input "337.79" at bounding box center [412, 160] width 33 height 17
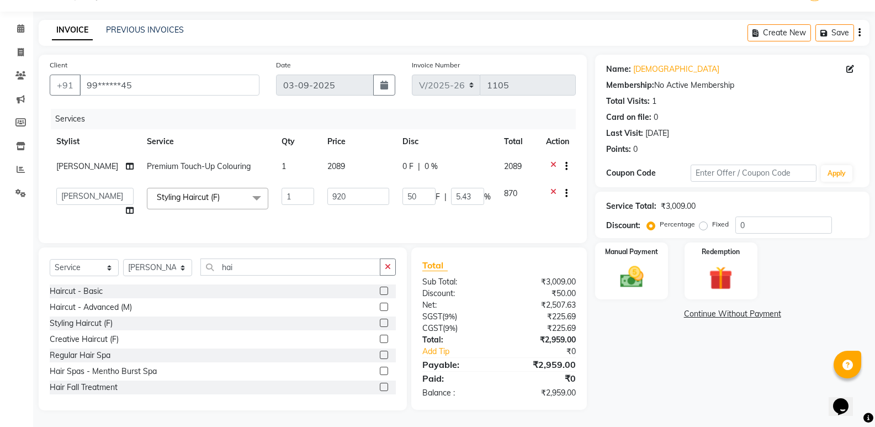
click at [439, 161] on div "0 F | 0 %" at bounding box center [446, 167] width 88 height 12
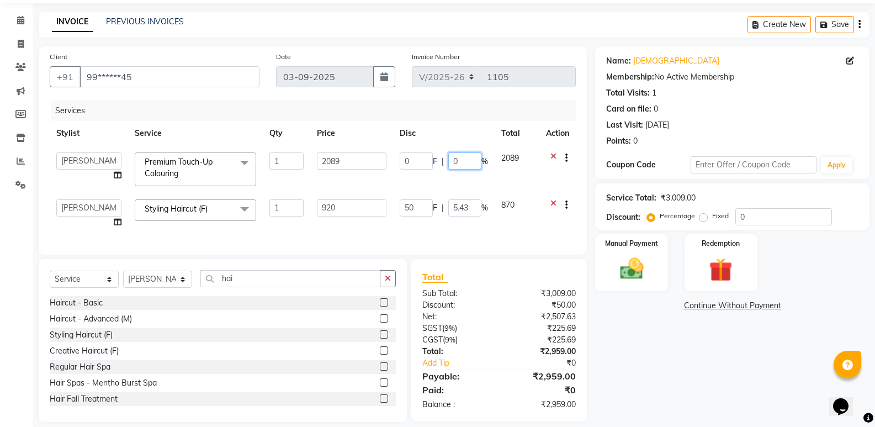
click at [469, 163] on input "0" at bounding box center [464, 160] width 33 height 17
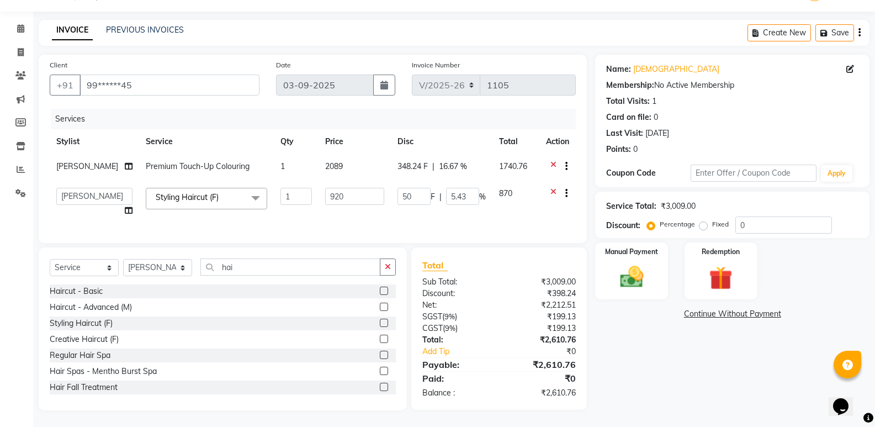
click at [480, 183] on tbody "Sohail Premium Touch-Up Colouring 1 2089 348.24 F | 16.67 % 1740.76 Asmat Dines…" at bounding box center [313, 188] width 526 height 69
click at [459, 188] on input "5.43" at bounding box center [462, 196] width 33 height 17
click at [521, 203] on td "870" at bounding box center [515, 202] width 47 height 42
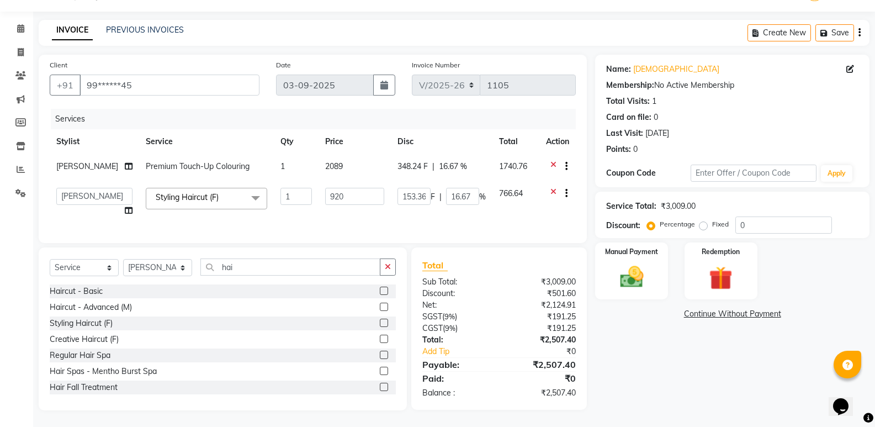
click at [420, 161] on span "348.24 F" at bounding box center [412, 167] width 30 height 12
click at [334, 156] on td "2089" at bounding box center [356, 167] width 73 height 27
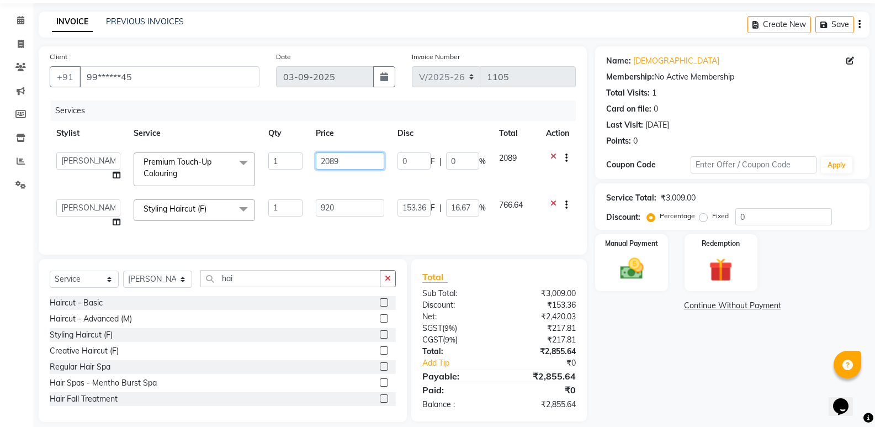
click at [342, 162] on input "2089" at bounding box center [350, 160] width 68 height 17
click at [412, 163] on input "0" at bounding box center [413, 160] width 33 height 17
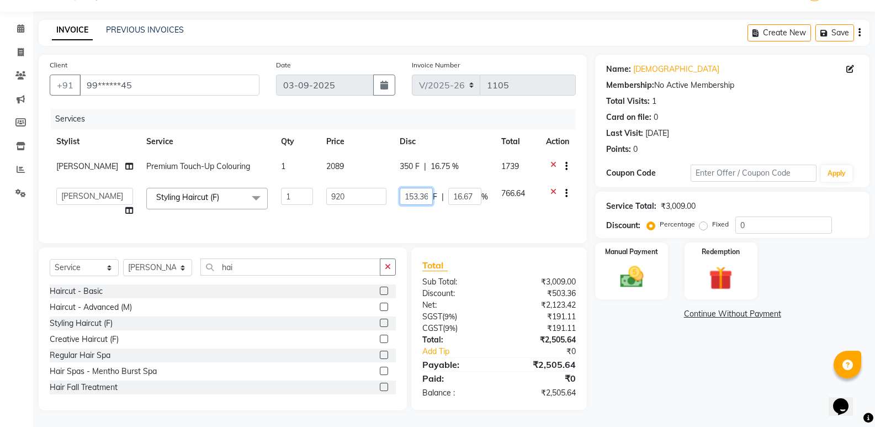
click at [424, 206] on td "153.36 F | 16.67 %" at bounding box center [444, 202] width 102 height 42
click at [427, 189] on input "153.36" at bounding box center [416, 196] width 33 height 17
click at [523, 207] on td "766.64" at bounding box center [517, 202] width 45 height 42
click at [645, 246] on label "Manual Payment" at bounding box center [631, 251] width 55 height 10
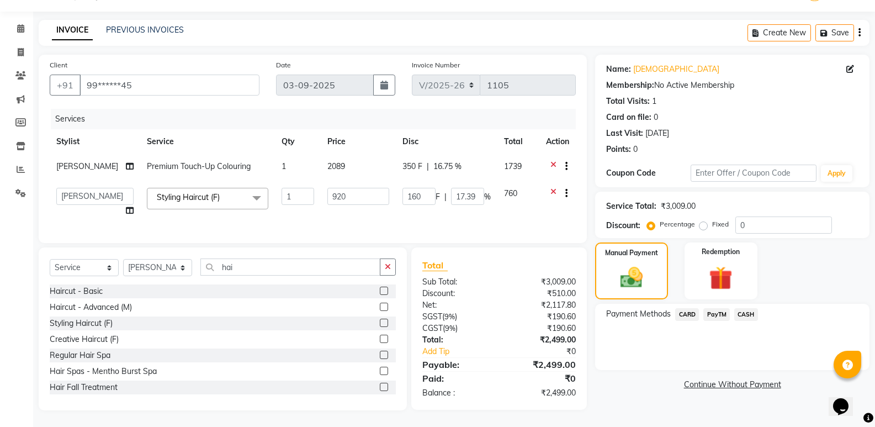
click at [722, 308] on span "PayTM" at bounding box center [716, 314] width 26 height 13
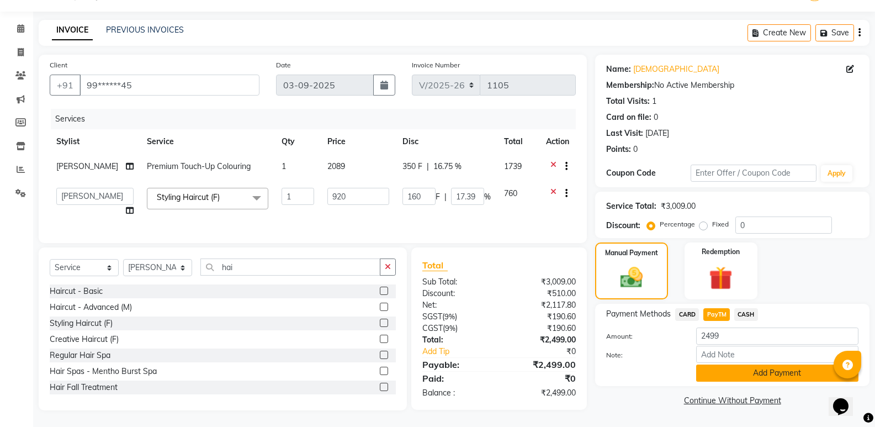
click at [760, 364] on button "Add Payment" at bounding box center [777, 372] width 162 height 17
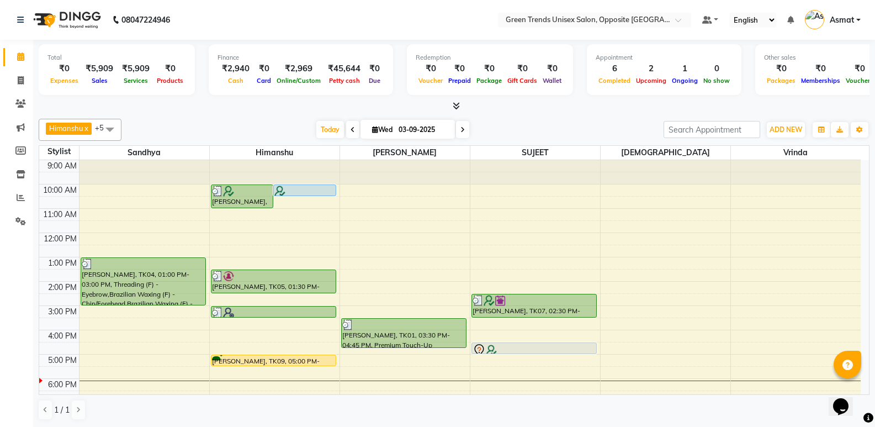
scroll to position [1, 0]
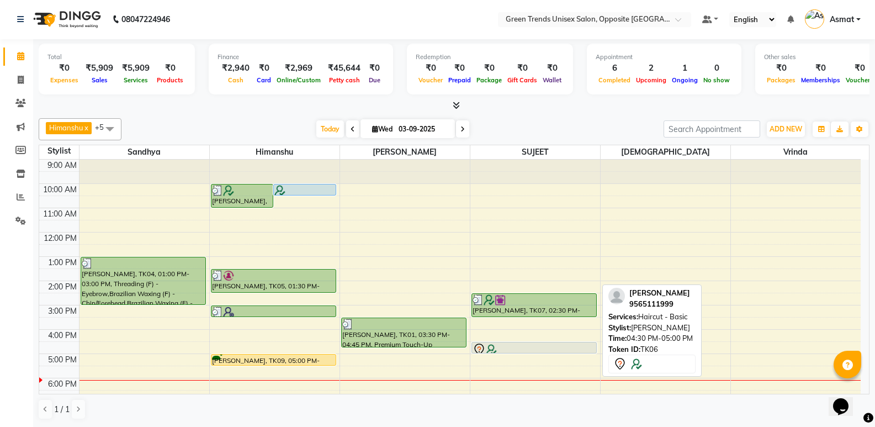
click at [517, 346] on div at bounding box center [534, 349] width 123 height 13
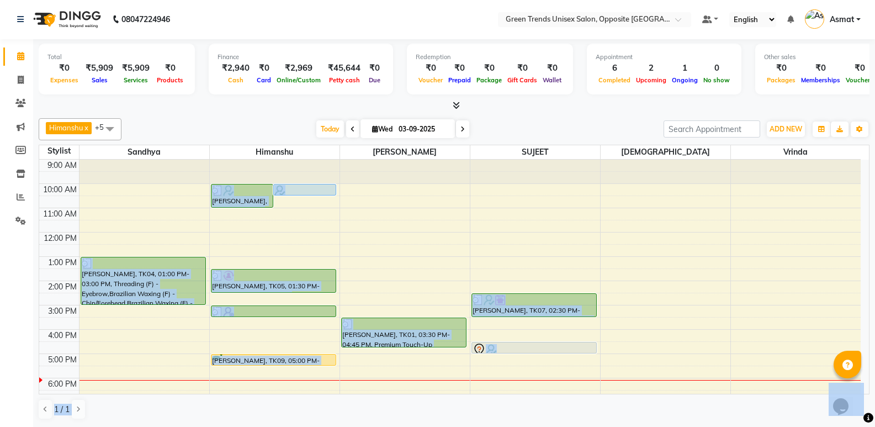
click at [490, 108] on div at bounding box center [454, 106] width 831 height 12
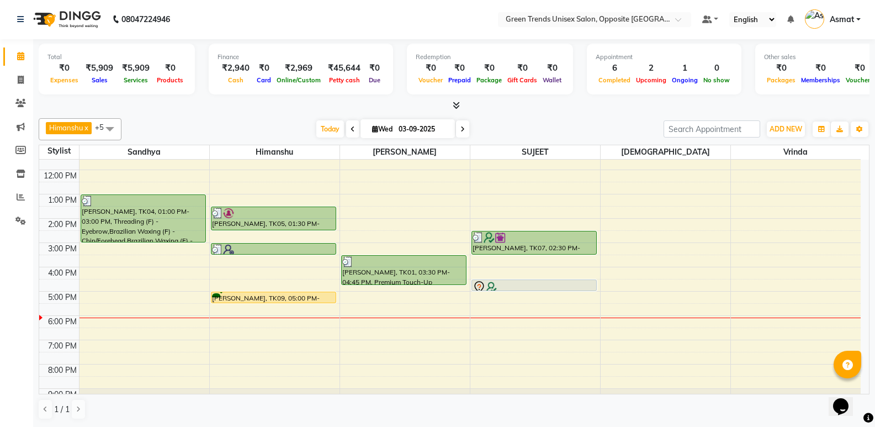
scroll to position [81, 0]
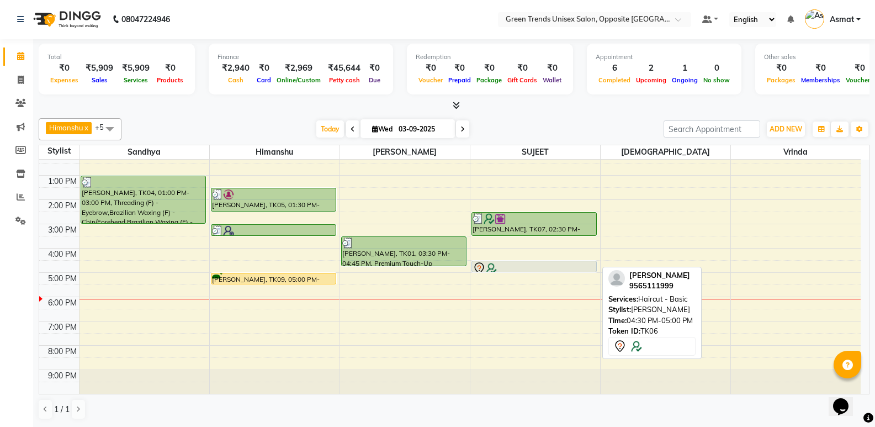
click at [526, 267] on div at bounding box center [534, 268] width 123 height 13
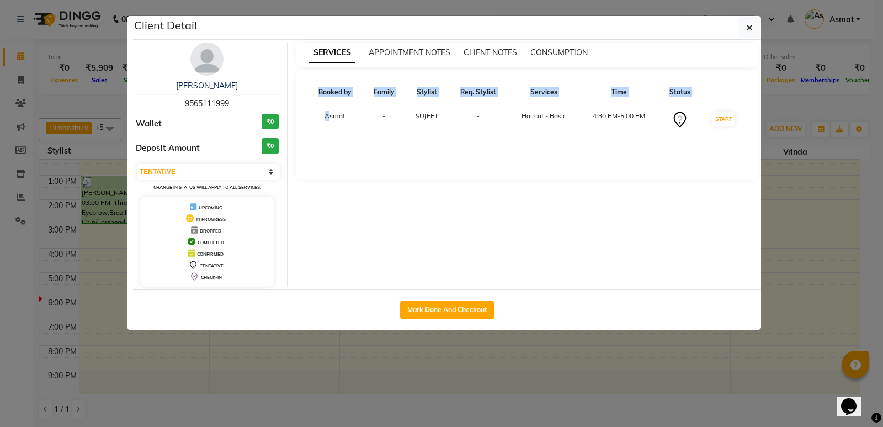
click at [527, 290] on div "Mark Done And Checkout" at bounding box center [447, 309] width 628 height 40
click at [748, 26] on icon "button" at bounding box center [749, 27] width 7 height 9
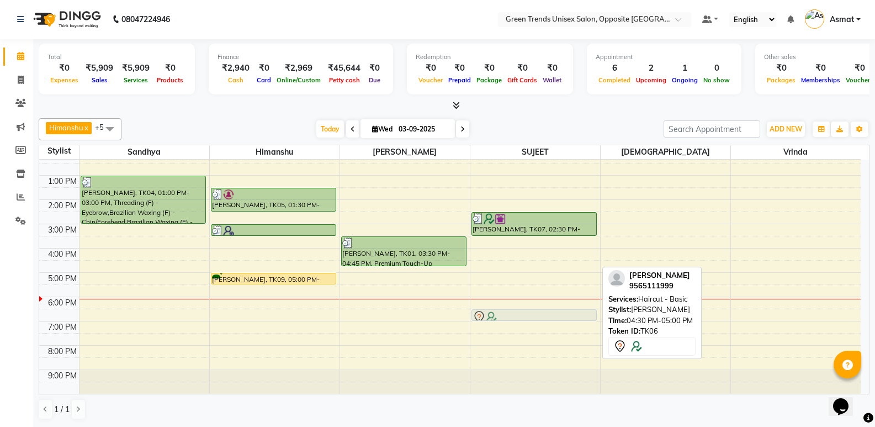
drag, startPoint x: 510, startPoint y: 268, endPoint x: 521, endPoint y: 314, distance: 47.7
click at [521, 314] on div "Akhil Sharma, TK07, 02:30 PM-03:30 PM, Hair Spa Medium,Wowie Hair Makoever - Ki…" at bounding box center [535, 235] width 130 height 315
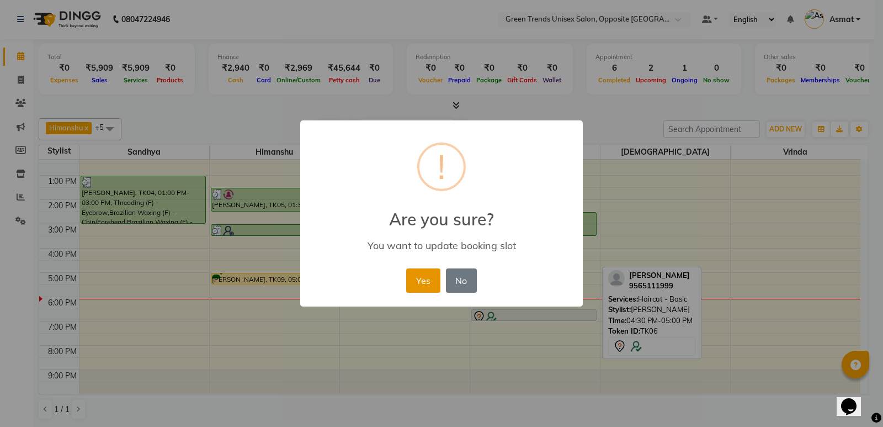
click at [427, 286] on button "Yes" at bounding box center [423, 280] width 34 height 24
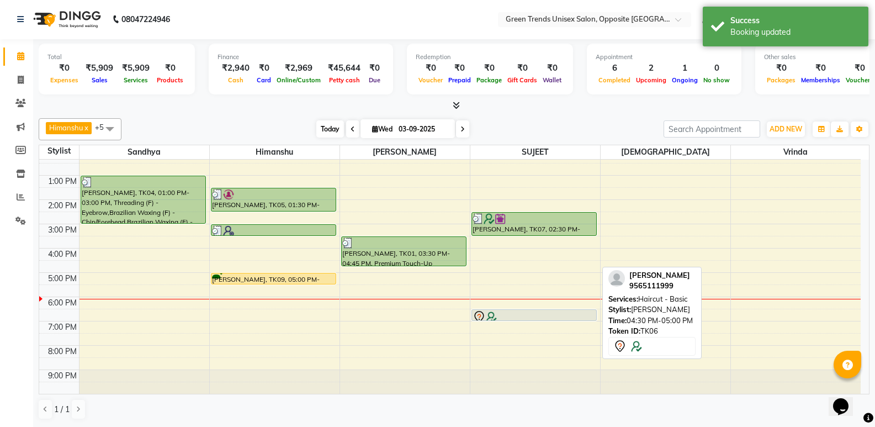
click at [333, 129] on span "Today" at bounding box center [330, 128] width 28 height 17
click at [316, 108] on div at bounding box center [454, 106] width 831 height 12
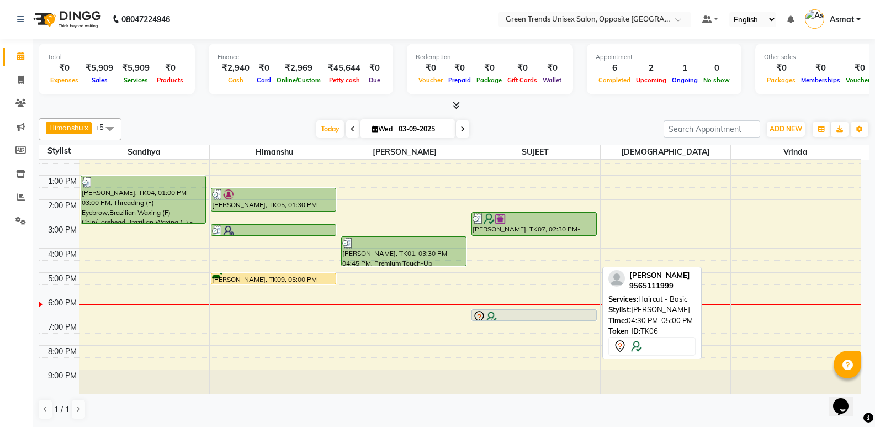
scroll to position [0, 0]
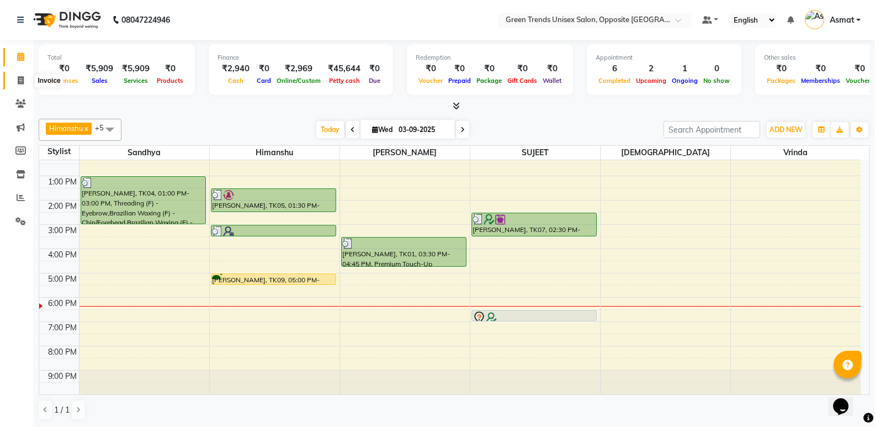
click at [15, 75] on span at bounding box center [20, 81] width 19 height 13
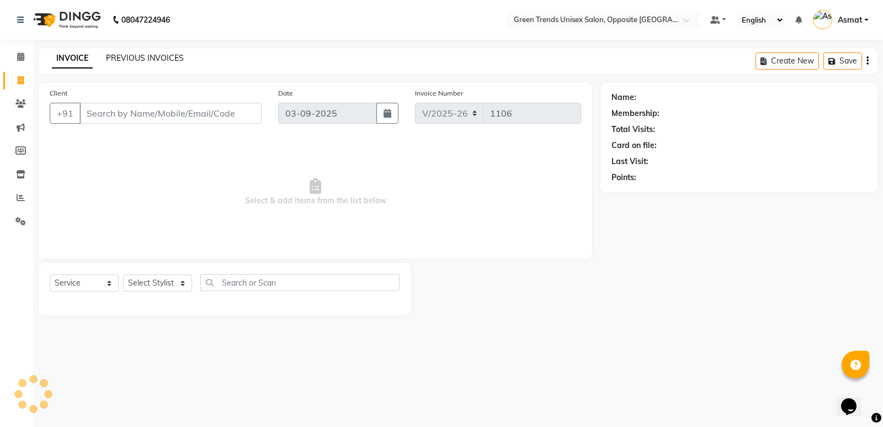
click at [155, 55] on link "PREVIOUS INVOICES" at bounding box center [145, 58] width 78 height 10
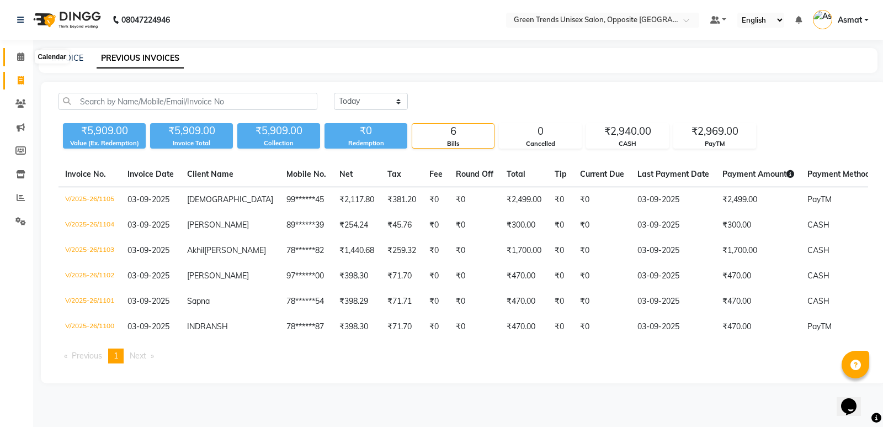
click at [17, 53] on icon at bounding box center [20, 56] width 7 height 8
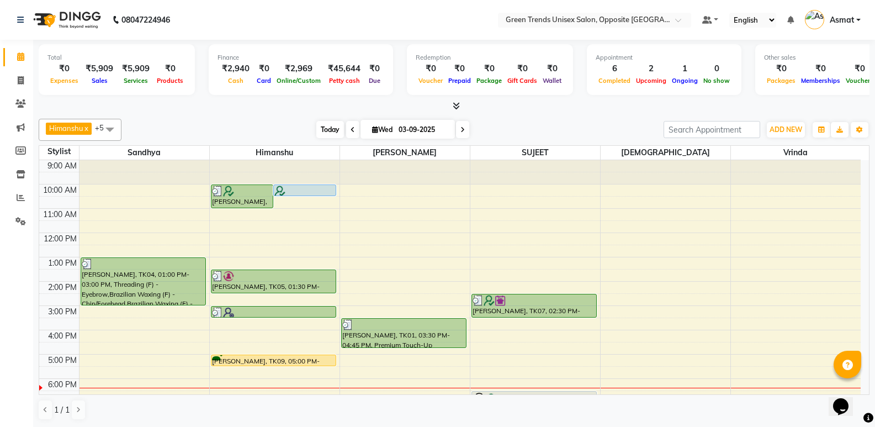
click at [326, 133] on span "Today" at bounding box center [330, 129] width 28 height 17
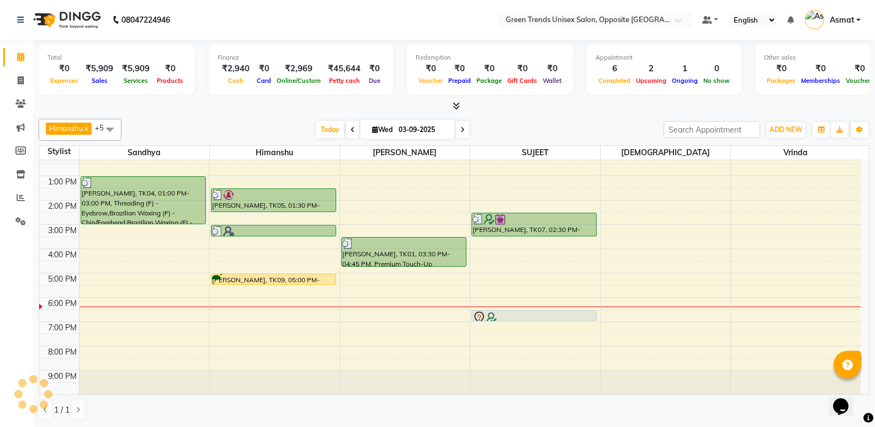
click at [296, 118] on div "Himanshu x Sandhya x SUJEET x Vaishnavi x Vrinda x Sohail x +5 Select All Sandh…" at bounding box center [454, 269] width 831 height 310
click at [316, 124] on span "Today" at bounding box center [330, 129] width 28 height 17
click at [326, 131] on span "Today" at bounding box center [330, 129] width 28 height 17
click at [298, 116] on div "Himanshu x Sandhya x SUJEET x Vaishnavi x Vrinda x Sohail x +5 Select All Sandh…" at bounding box center [454, 269] width 831 height 310
click at [333, 125] on span "Today" at bounding box center [330, 129] width 28 height 17
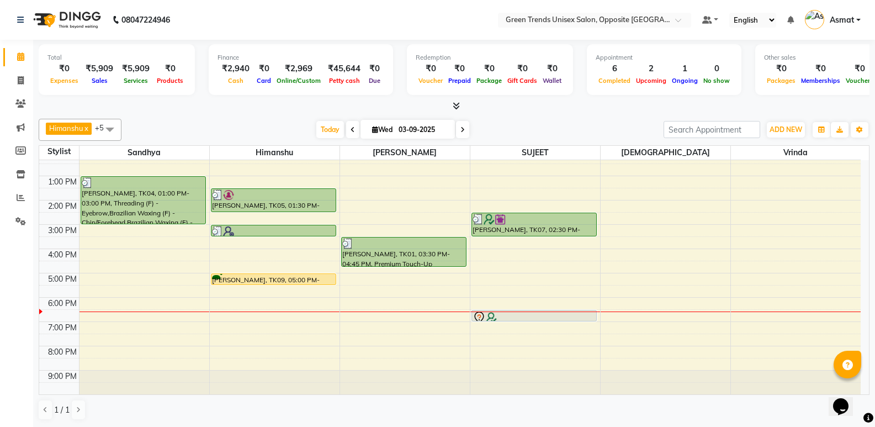
click at [276, 118] on div "Himanshu x Sandhya x SUJEET x Vaishnavi x Vrinda x Sohail x +5 Select All Sandh…" at bounding box center [454, 269] width 831 height 310
click at [509, 96] on div "Total ₹0 Expenses ₹5,909 Sales ₹5,909 Services ₹0 Products Finance ₹2,940 Cash …" at bounding box center [454, 71] width 831 height 54
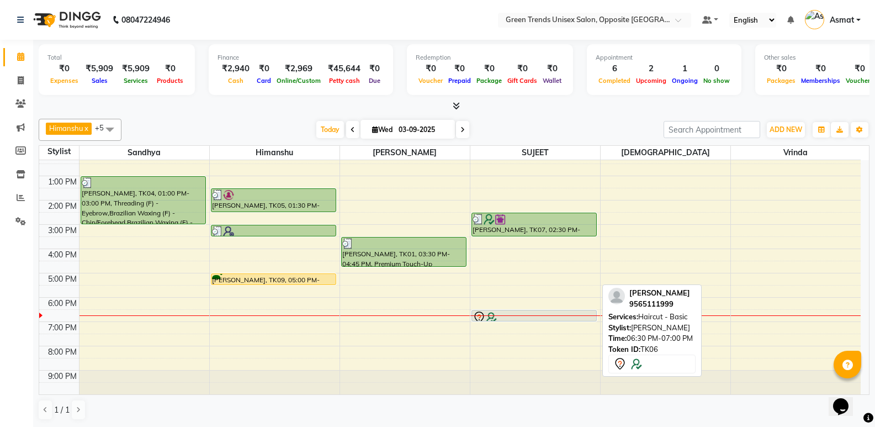
click at [501, 314] on div at bounding box center [534, 317] width 123 height 13
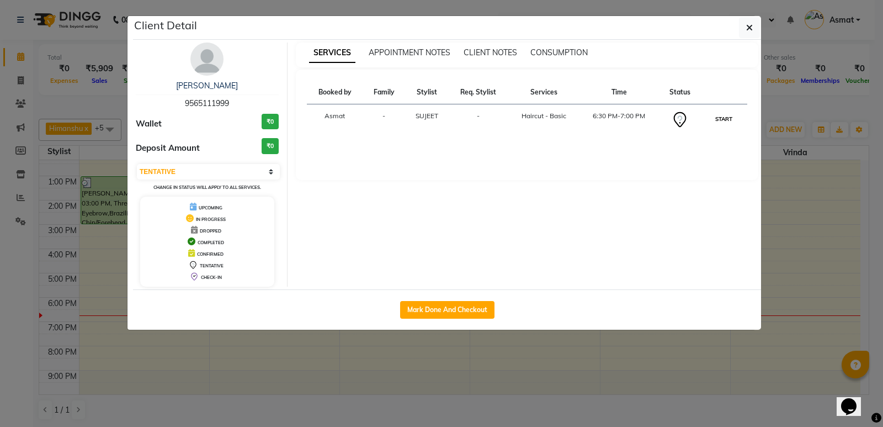
click at [732, 117] on button "START" at bounding box center [724, 119] width 23 height 14
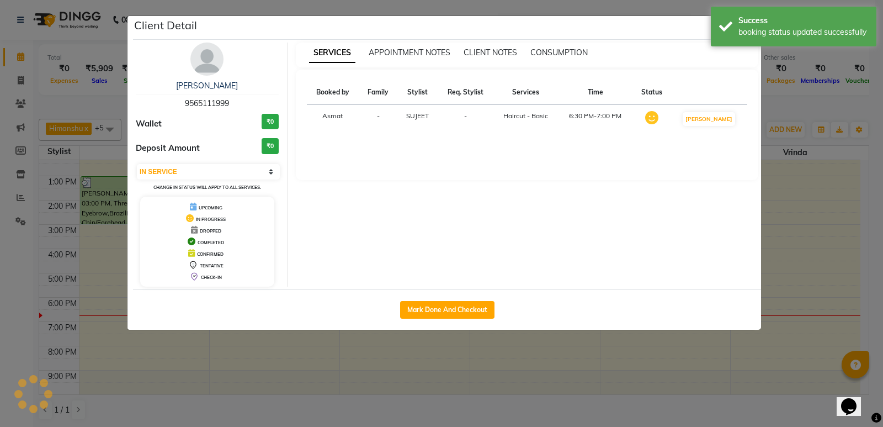
click at [786, 98] on ngb-modal-window "Client Detail Yash Asthana 9565111999 Wallet ₹0 Deposit Amount ₹0 Select IN SER…" at bounding box center [441, 213] width 883 height 427
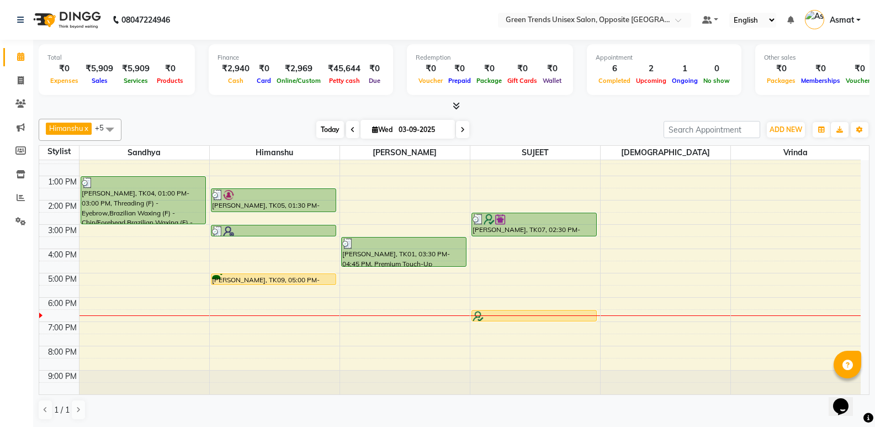
click at [332, 135] on span "Today" at bounding box center [330, 129] width 28 height 17
click at [337, 139] on div "Himanshu x Sandhya x SUJEET x Vaishnavi x Vrinda x Sohail x +5 Select All Sandh…" at bounding box center [454, 130] width 831 height 22
click at [332, 128] on span "Today" at bounding box center [330, 129] width 28 height 17
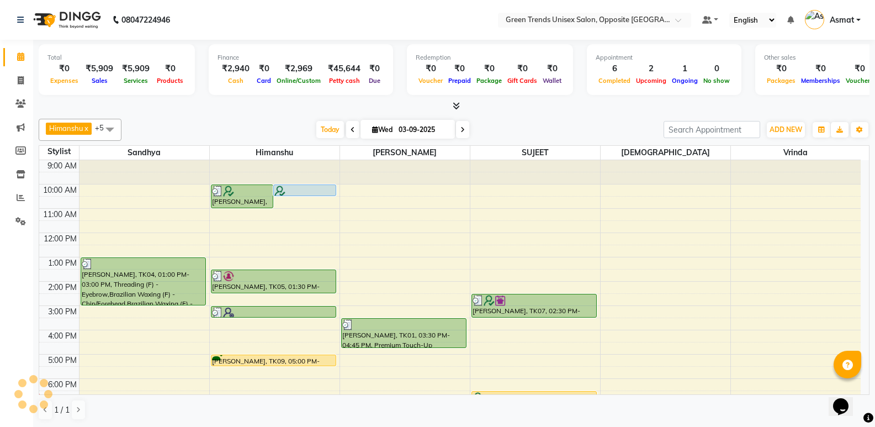
click at [258, 116] on div "Himanshu x Sandhya x SUJEET x Vaishnavi x Vrinda x Sohail x +5 Select All Sandh…" at bounding box center [454, 269] width 831 height 310
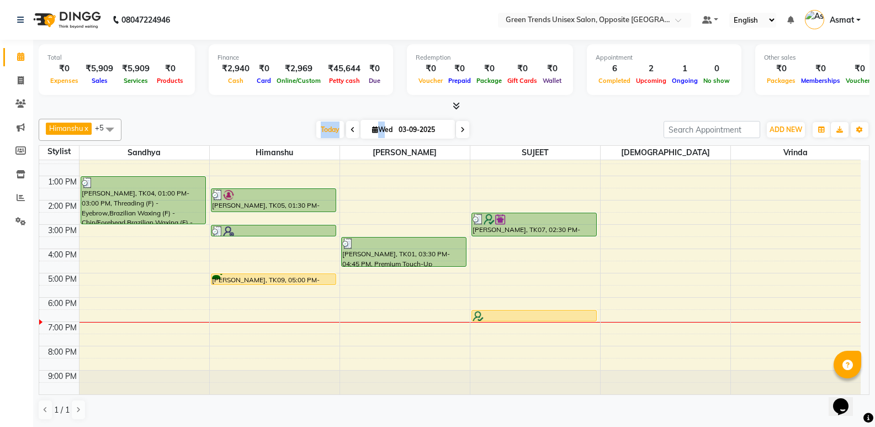
click at [263, 134] on div "[DATE] [DATE]" at bounding box center [392, 129] width 531 height 17
click at [277, 124] on div "[DATE] [DATE]" at bounding box center [392, 129] width 531 height 17
click at [320, 93] on div "Finance ₹2,940 Cash ₹0 Card ₹2,969 Online/Custom ₹45,644 Petty cash ₹0 Due" at bounding box center [301, 69] width 184 height 51
click at [287, 117] on div "[PERSON_NAME] x [PERSON_NAME] x [PERSON_NAME] x [PERSON_NAME] x +5 Select All […" at bounding box center [454, 269] width 831 height 310
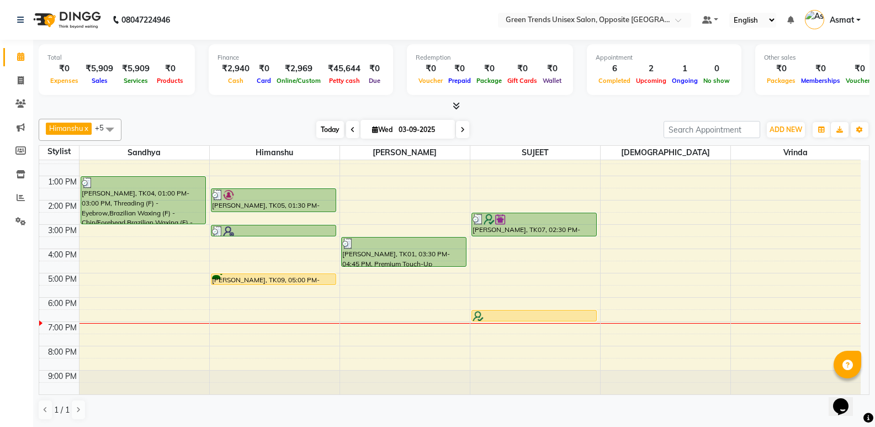
click at [316, 126] on span "Today" at bounding box center [330, 129] width 28 height 17
click at [319, 129] on span "Today" at bounding box center [330, 129] width 28 height 17
click at [300, 125] on div "Today Wed 03-09-2025" at bounding box center [392, 129] width 531 height 17
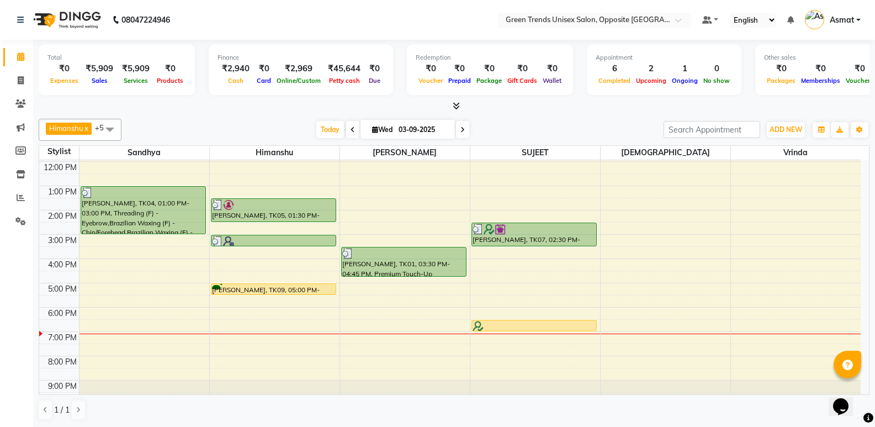
scroll to position [72, 0]
click at [491, 128] on div "[DATE] [DATE]" at bounding box center [392, 129] width 531 height 17
click at [262, 109] on div at bounding box center [454, 106] width 831 height 12
click at [24, 57] on icon at bounding box center [20, 56] width 7 height 8
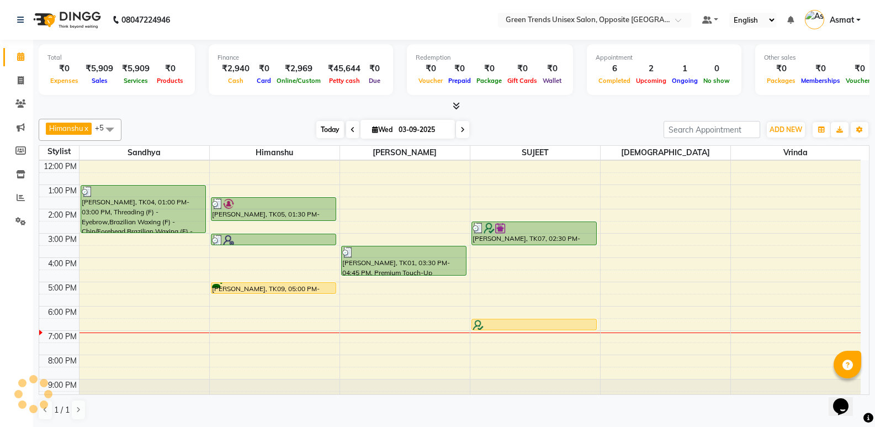
click at [332, 132] on span "Today" at bounding box center [330, 129] width 28 height 17
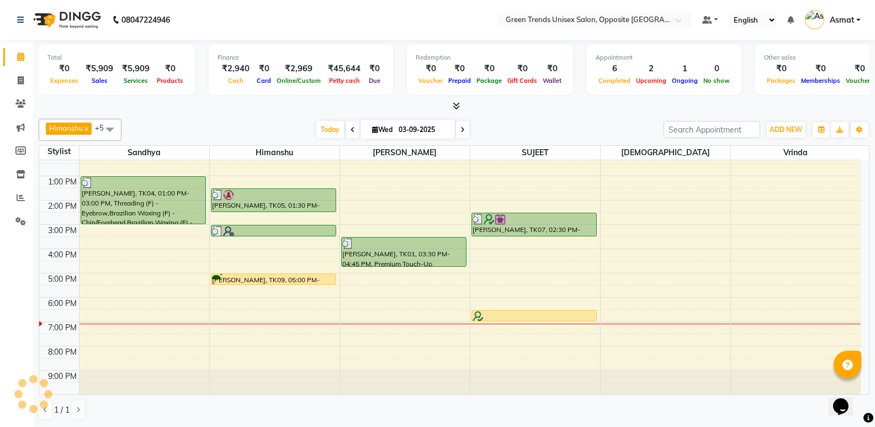
scroll to position [81, 0]
click at [621, 126] on div "[DATE] [DATE]" at bounding box center [392, 129] width 531 height 17
click at [316, 126] on span "Today" at bounding box center [330, 129] width 28 height 17
click at [635, 116] on div "Himanshu x Sandhya x SUJEET x Vaishnavi x Vrinda x Sohail x +5 Select All Sandh…" at bounding box center [454, 269] width 831 height 310
click at [17, 75] on span at bounding box center [20, 81] width 19 height 13
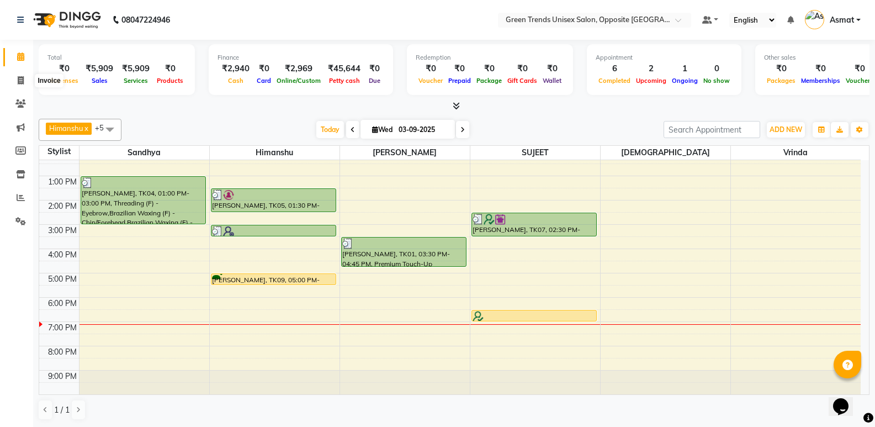
select select "service"
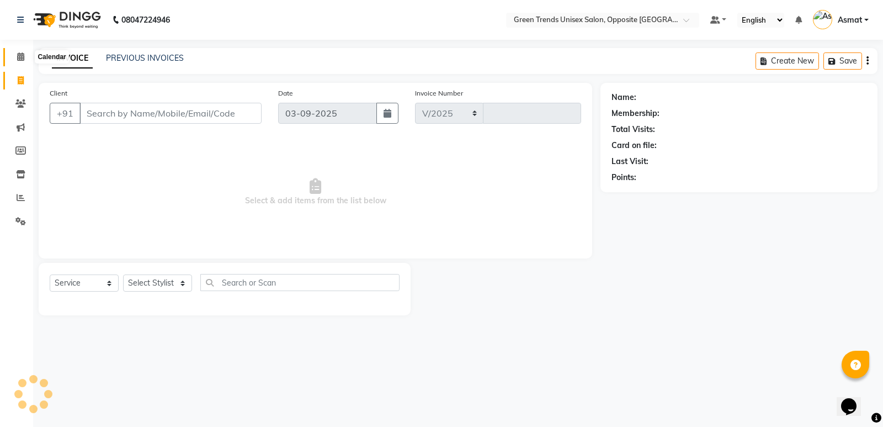
select select "5225"
type input "1106"
click at [18, 54] on icon at bounding box center [20, 56] width 7 height 8
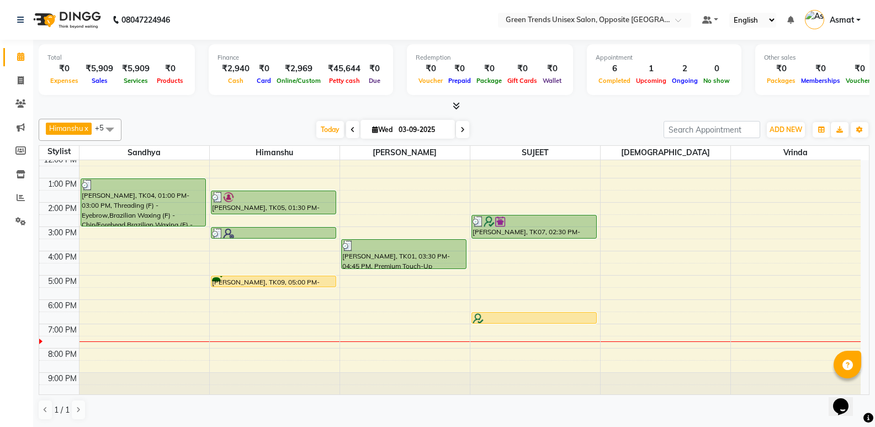
scroll to position [1, 0]
drag, startPoint x: 327, startPoint y: 136, endPoint x: 337, endPoint y: 146, distance: 14.4
click at [327, 135] on span "Today" at bounding box center [330, 128] width 28 height 17
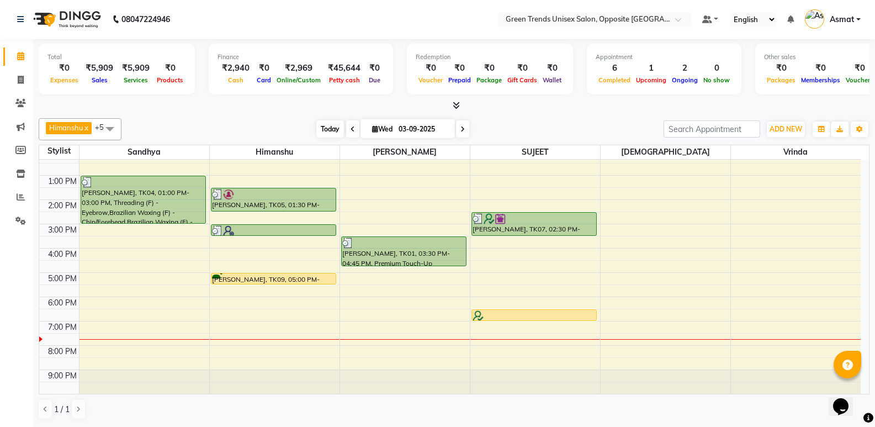
click at [337, 126] on span "Today" at bounding box center [330, 128] width 28 height 17
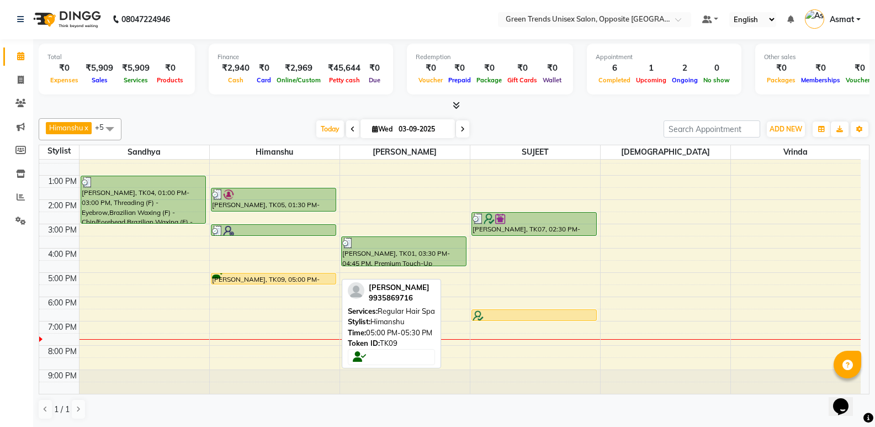
click at [289, 278] on div "[PERSON_NAME], TK09, 05:00 PM-05:30 PM, Regular Hair Spa" at bounding box center [273, 278] width 124 height 10
select select "1"
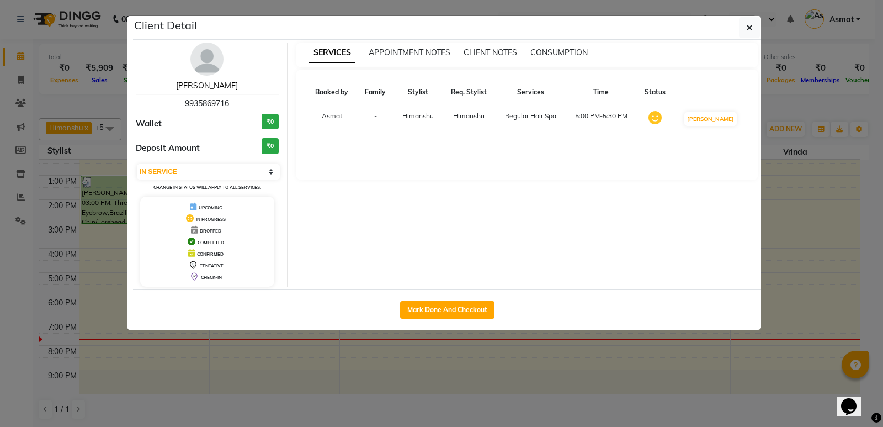
click at [214, 83] on link "[PERSON_NAME]" at bounding box center [207, 86] width 62 height 10
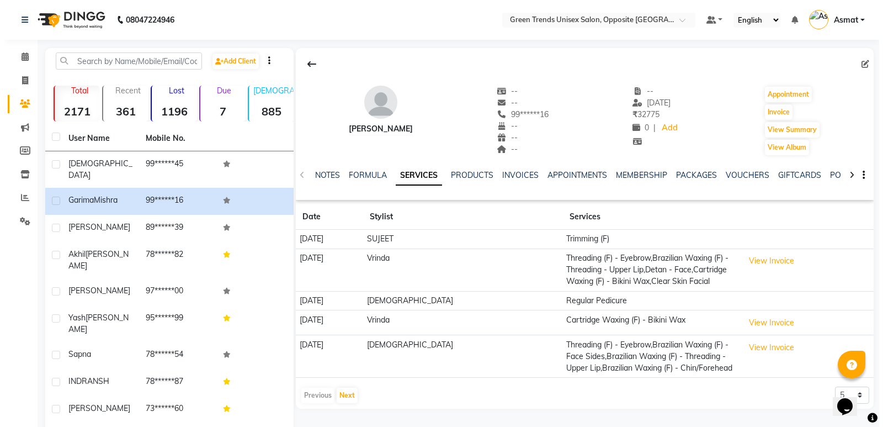
scroll to position [43, 0]
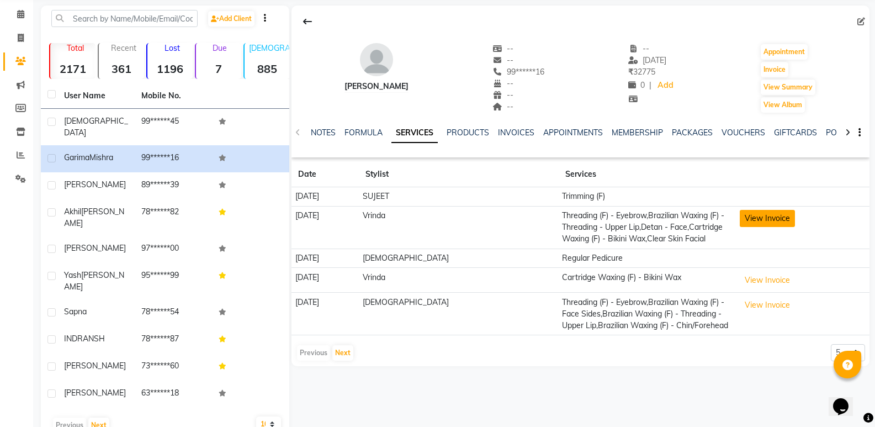
click at [741, 215] on button "View Invoice" at bounding box center [767, 218] width 55 height 17
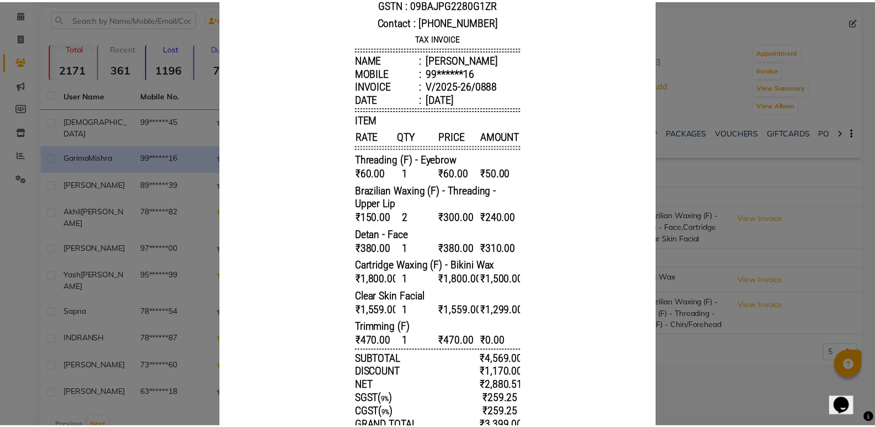
scroll to position [0, 0]
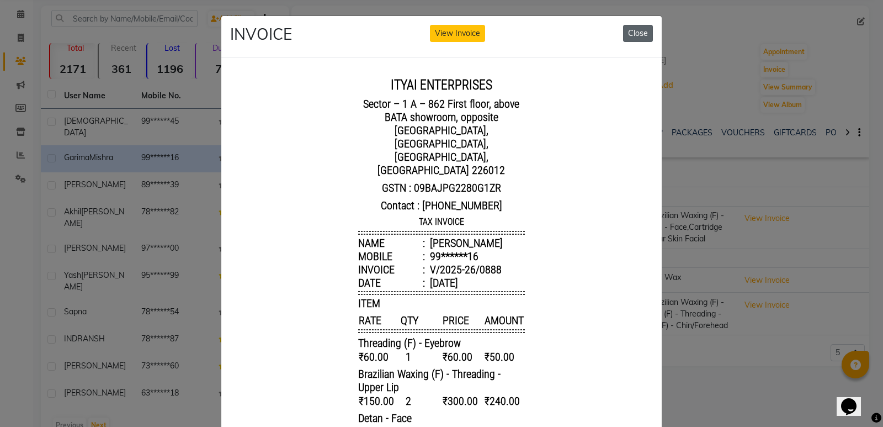
click at [636, 33] on button "Close" at bounding box center [638, 33] width 30 height 17
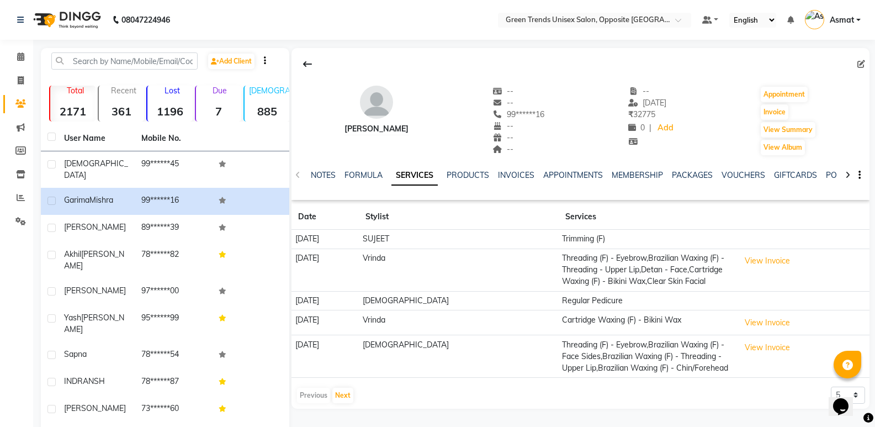
click at [298, 68] on button at bounding box center [307, 64] width 23 height 21
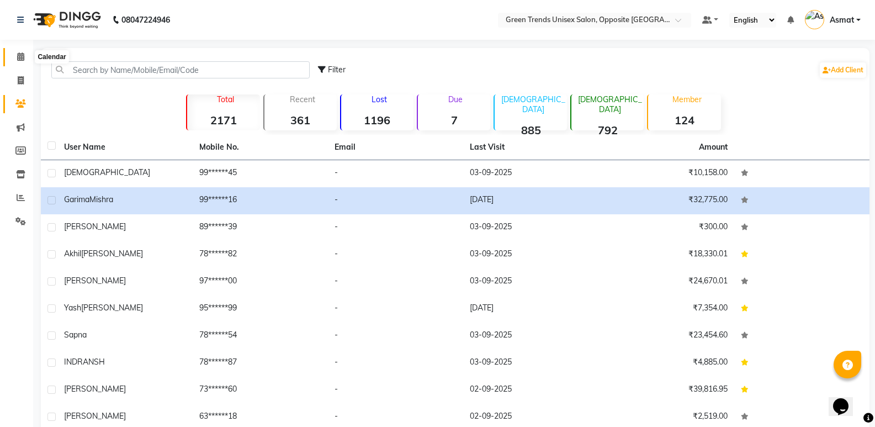
click at [25, 55] on span at bounding box center [20, 57] width 19 height 13
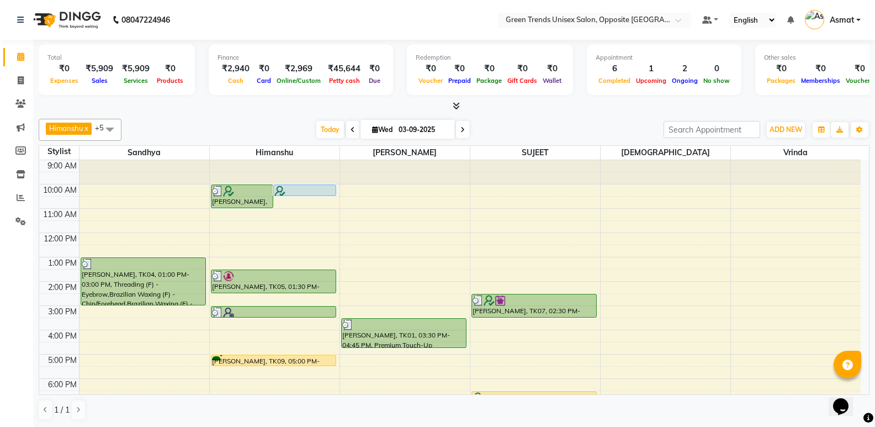
click at [388, 260] on div "9:00 AM 10:00 AM 11:00 AM 12:00 PM 1:00 PM 2:00 PM 3:00 PM 4:00 PM 5:00 PM 6:00…" at bounding box center [449, 317] width 821 height 315
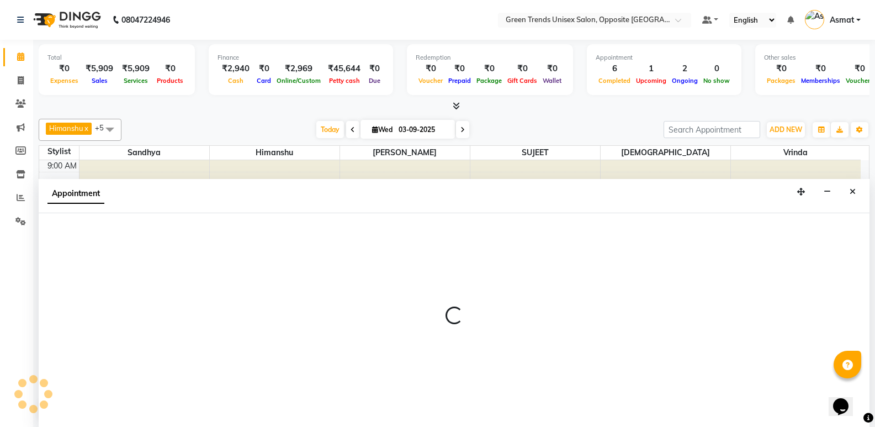
scroll to position [1, 0]
select select "89786"
select select "tentative"
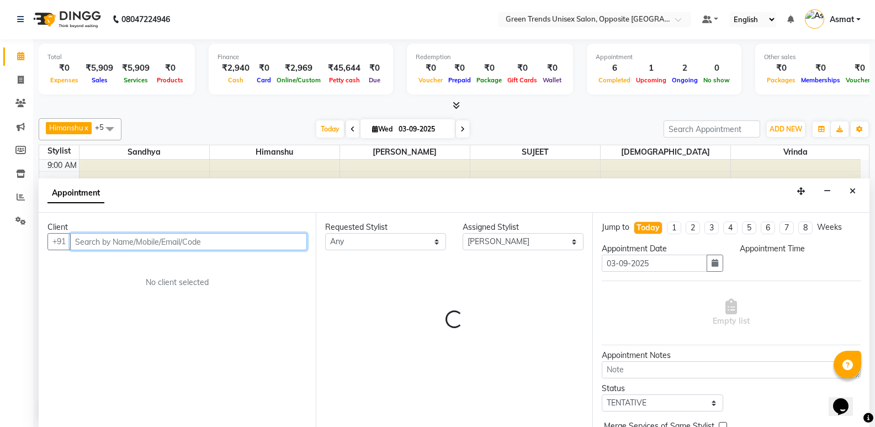
select select "780"
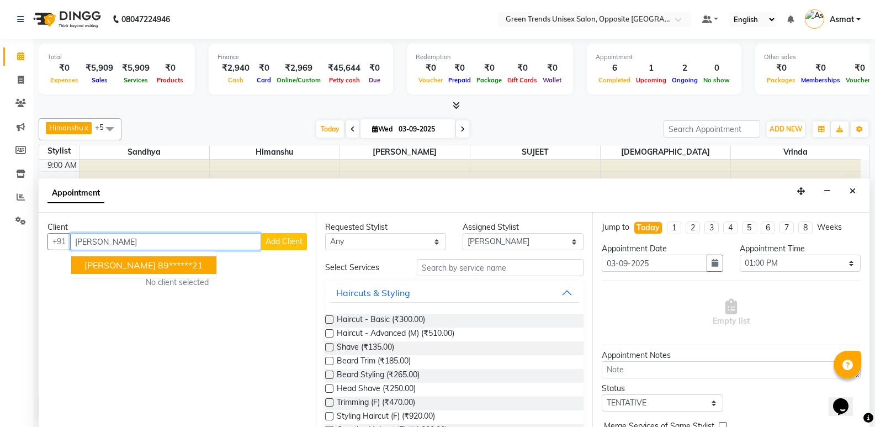
click at [110, 262] on span "Preetu" at bounding box center [119, 264] width 71 height 11
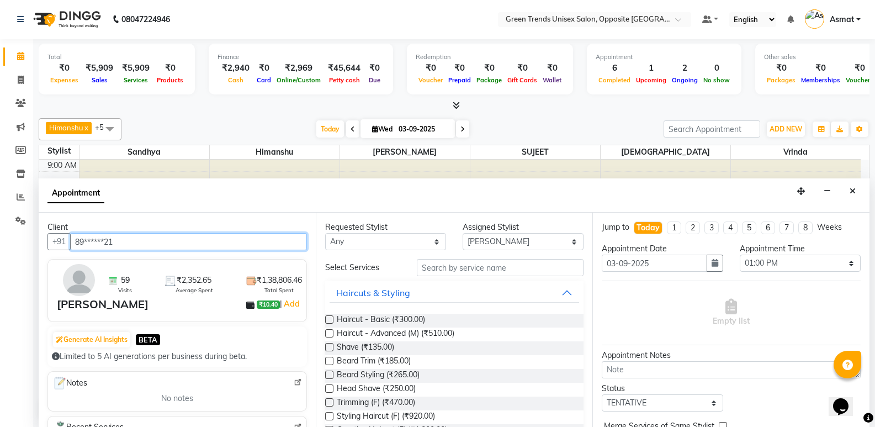
type input "89******21"
click at [76, 274] on img at bounding box center [79, 280] width 32 height 32
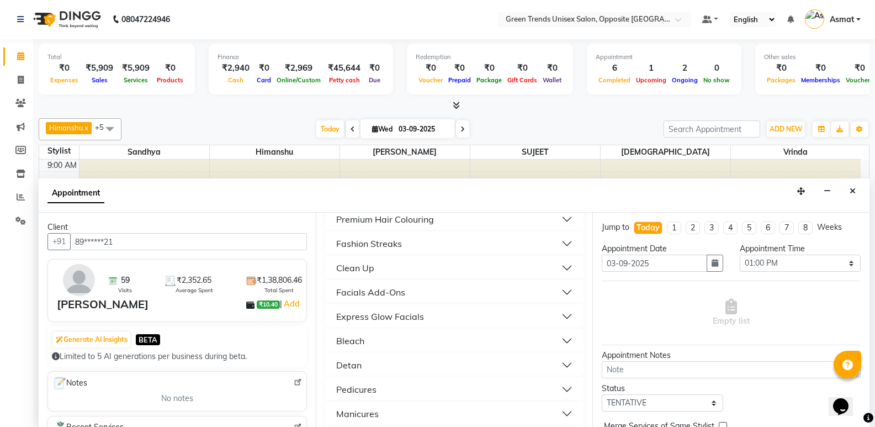
scroll to position [5, 0]
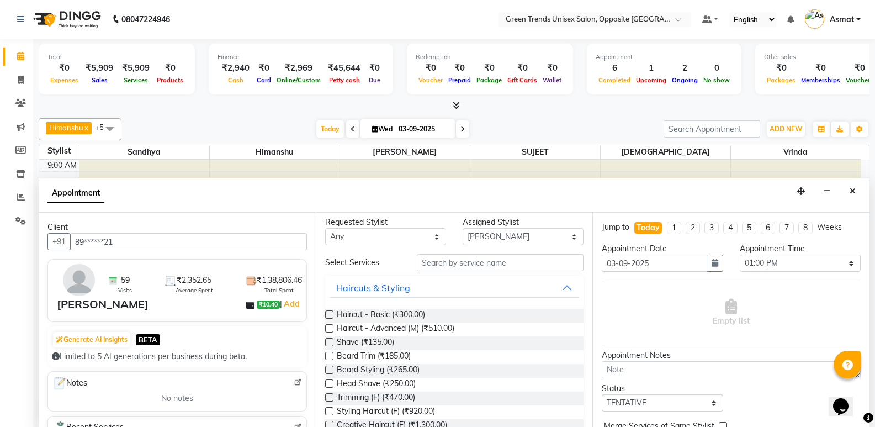
click at [593, 200] on div "Appointment" at bounding box center [454, 195] width 831 height 34
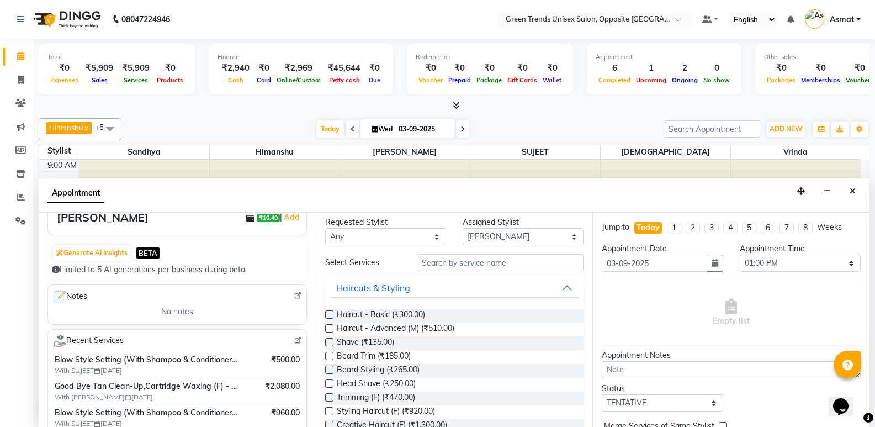
scroll to position [66, 0]
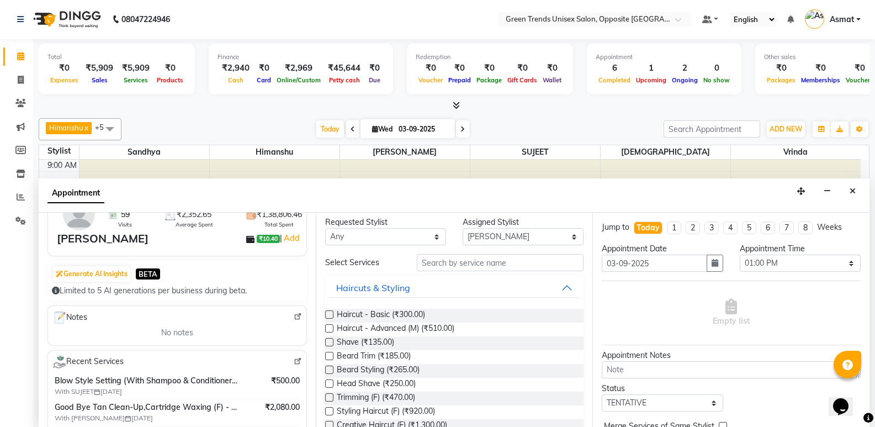
click at [297, 316] on div "Notes No notes" at bounding box center [176, 325] width 259 height 40
click at [294, 316] on img at bounding box center [298, 316] width 8 height 8
click at [851, 191] on icon "Close" at bounding box center [853, 191] width 6 height 8
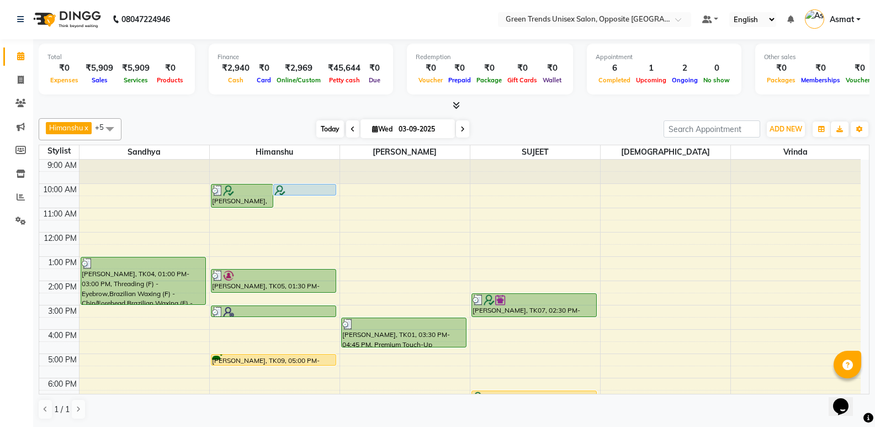
click at [332, 128] on span "Today" at bounding box center [330, 128] width 28 height 17
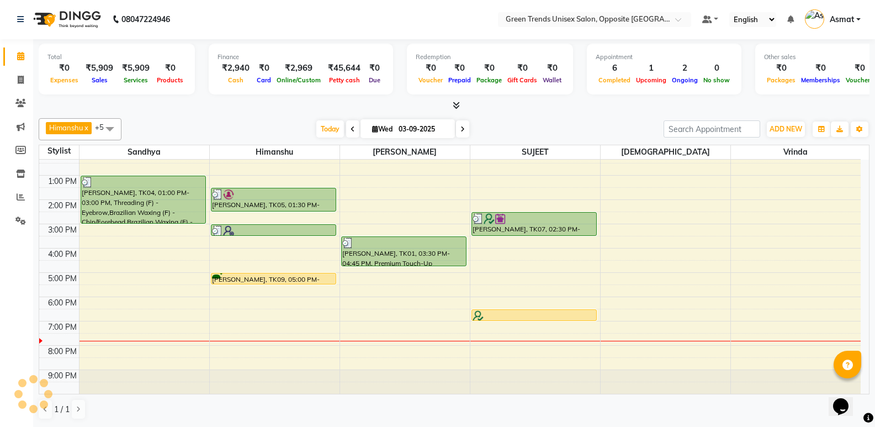
click at [250, 123] on div "[DATE] [DATE]" at bounding box center [392, 129] width 531 height 17
drag, startPoint x: 15, startPoint y: 80, endPoint x: 23, endPoint y: 73, distance: 11.0
click at [15, 79] on span at bounding box center [20, 80] width 19 height 13
select select "service"
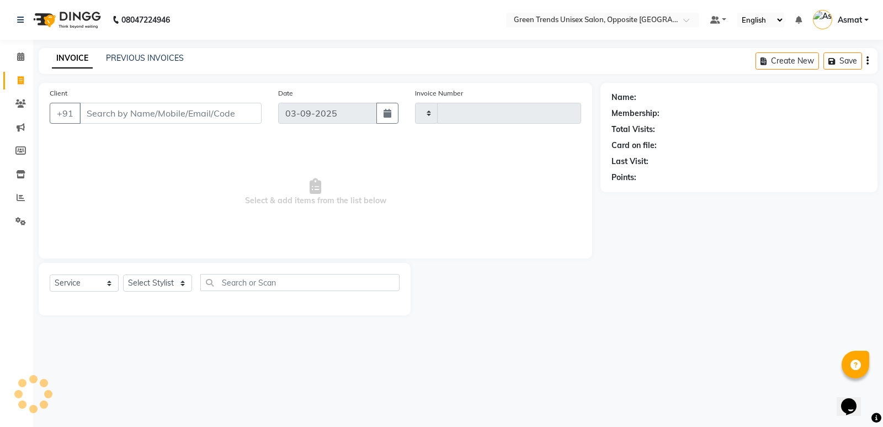
type input "1106"
select select "5225"
click at [133, 57] on link "PREVIOUS INVOICES" at bounding box center [145, 58] width 78 height 10
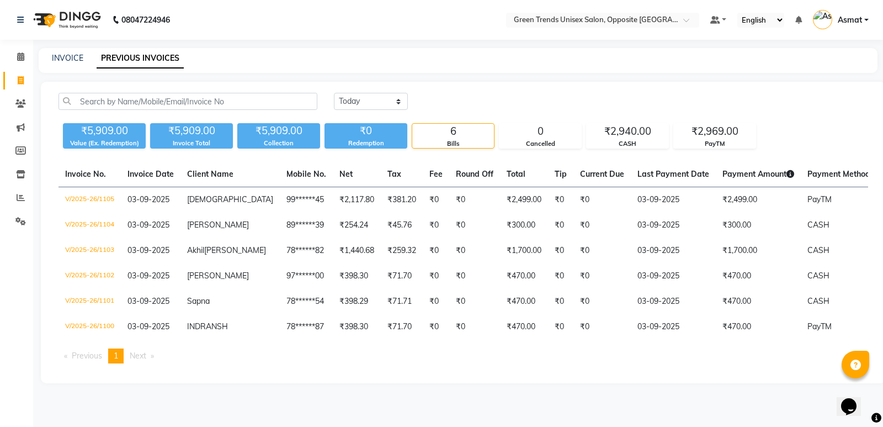
click at [741, 364] on div "Invoice No. Invoice Date Client Name Mobile No. Net Tax Fee Round Off Total Tip…" at bounding box center [463, 267] width 823 height 210
click at [409, 106] on div "Today Yesterday Custom Range" at bounding box center [601, 101] width 534 height 17
click at [382, 100] on select "Today Yesterday Custom Range" at bounding box center [371, 101] width 74 height 17
select select "yesterday"
click at [334, 93] on select "Today Yesterday Custom Range" at bounding box center [371, 101] width 74 height 17
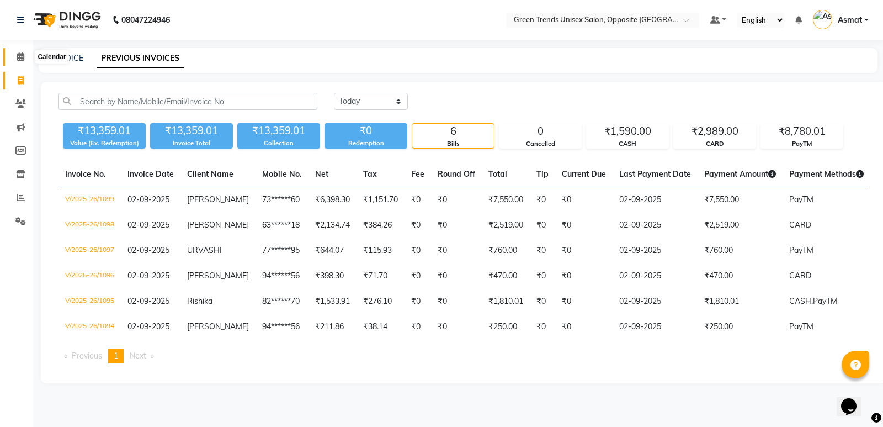
click at [16, 57] on span at bounding box center [20, 57] width 19 height 13
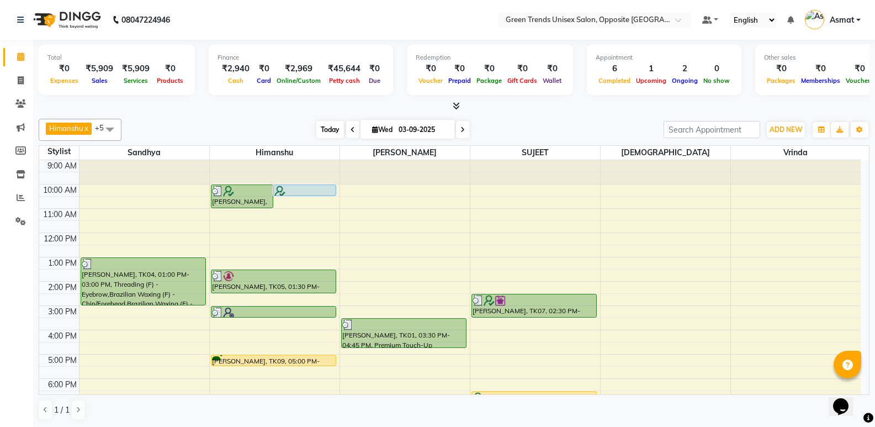
click at [335, 126] on span "Today" at bounding box center [330, 129] width 28 height 17
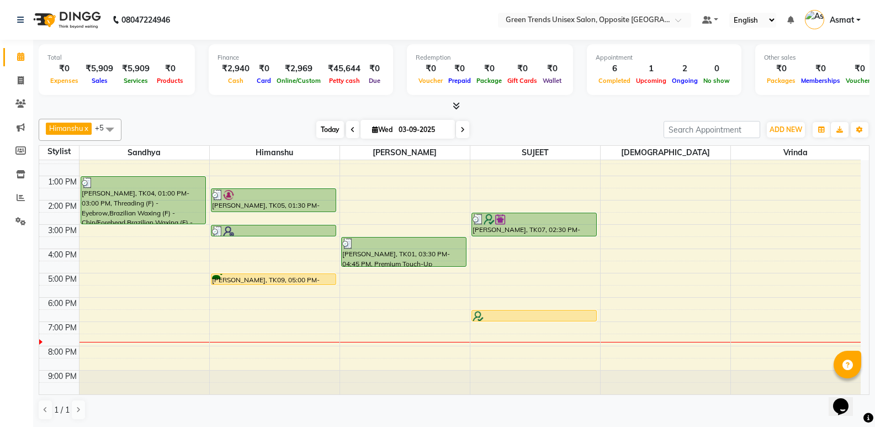
click at [316, 125] on span "Today" at bounding box center [330, 129] width 28 height 17
click at [280, 125] on div "[DATE] [DATE]" at bounding box center [392, 129] width 531 height 17
click at [320, 119] on div "Himanshu x Sandhya x SUJEET x Vaishnavi x Vrinda x Sohail x +5 Select All Sandh…" at bounding box center [454, 130] width 831 height 22
click at [322, 131] on span "Today" at bounding box center [330, 129] width 28 height 17
click at [269, 96] on div "Total ₹0 Expenses ₹5,909 Sales ₹5,909 Services ₹0 Products Finance ₹2,940 Cash …" at bounding box center [454, 71] width 831 height 54
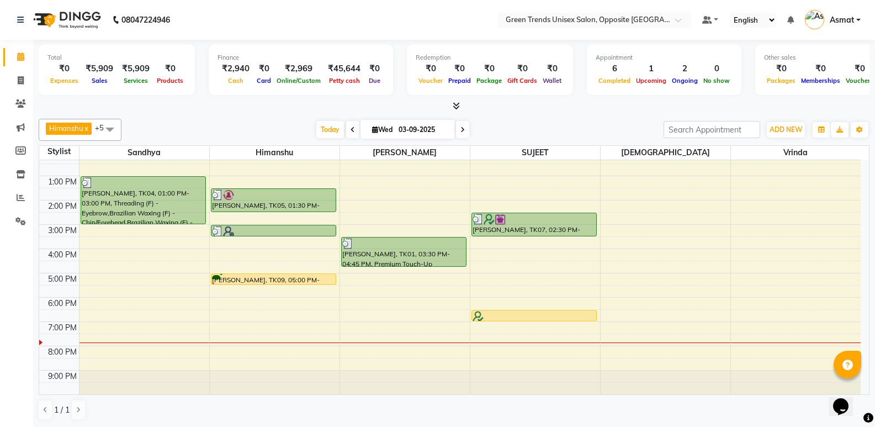
click at [278, 336] on div "9:00 AM 10:00 AM 11:00 AM 12:00 PM 1:00 PM 2:00 PM 3:00 PM 4:00 PM 5:00 PM 6:00…" at bounding box center [449, 236] width 821 height 315
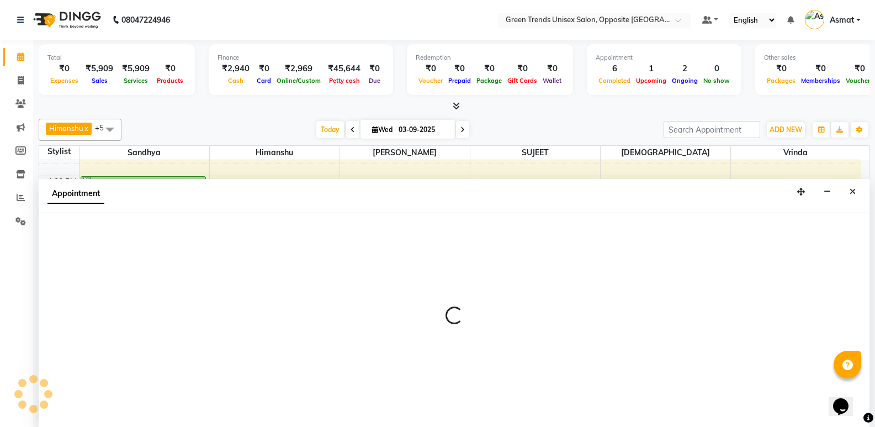
scroll to position [1, 0]
select select "82136"
select select "tentative"
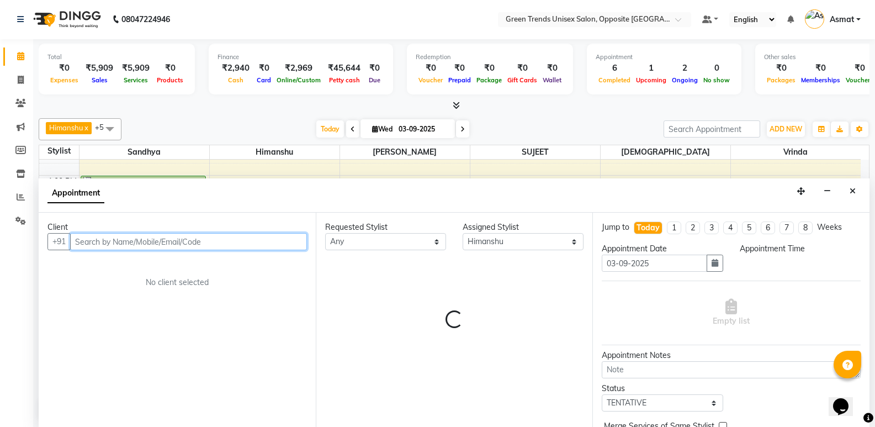
select select "1170"
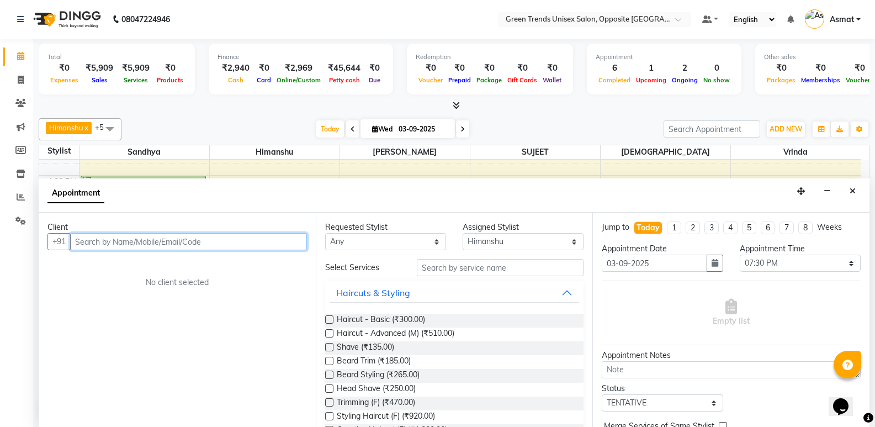
click at [139, 245] on input "text" at bounding box center [188, 241] width 237 height 17
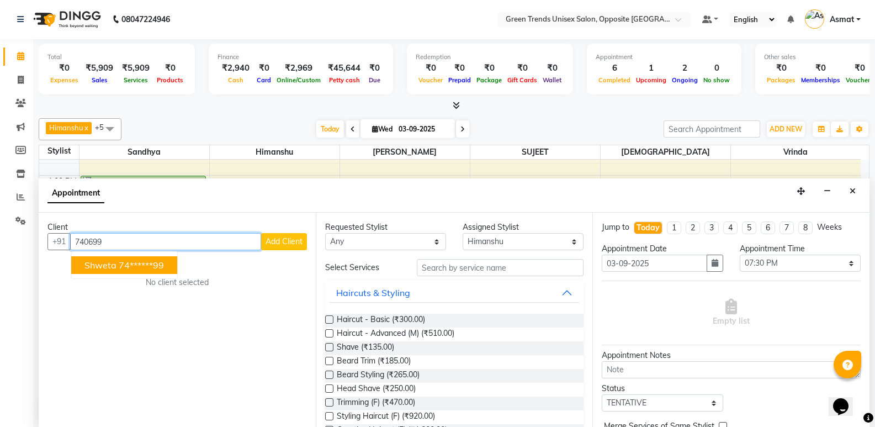
click at [131, 266] on ngb-highlight "74******99" at bounding box center [141, 264] width 45 height 11
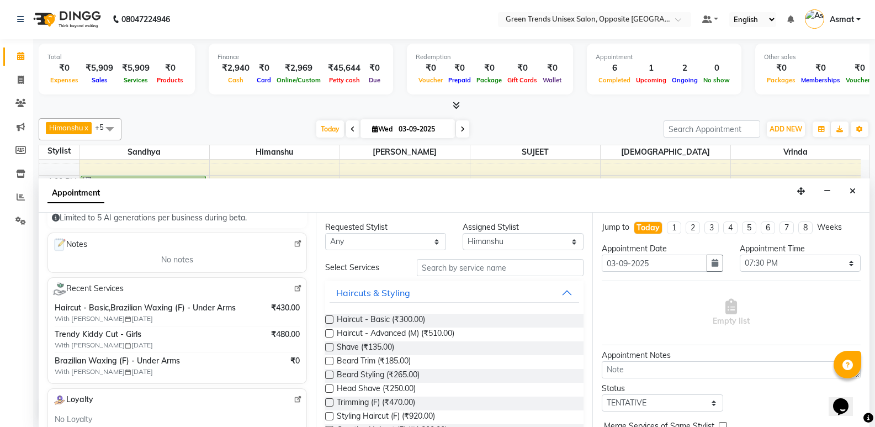
scroll to position [142, 0]
type input "74******99"
click at [331, 317] on label at bounding box center [329, 319] width 8 height 8
click at [331, 317] on input "checkbox" at bounding box center [328, 320] width 7 height 7
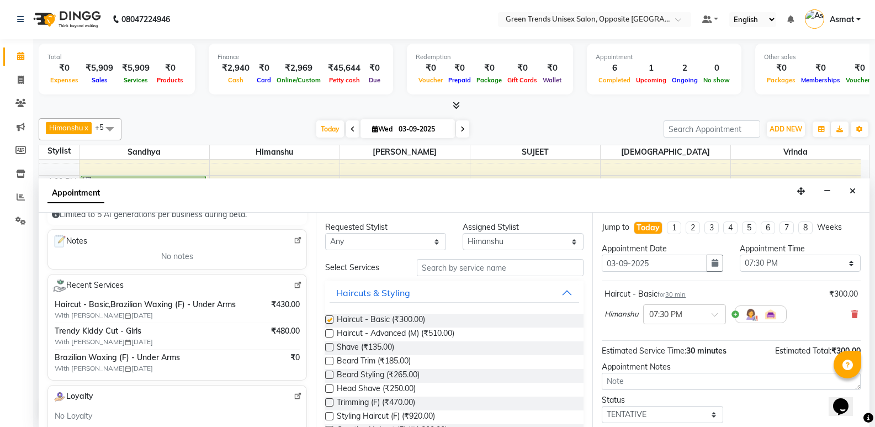
checkbox input "false"
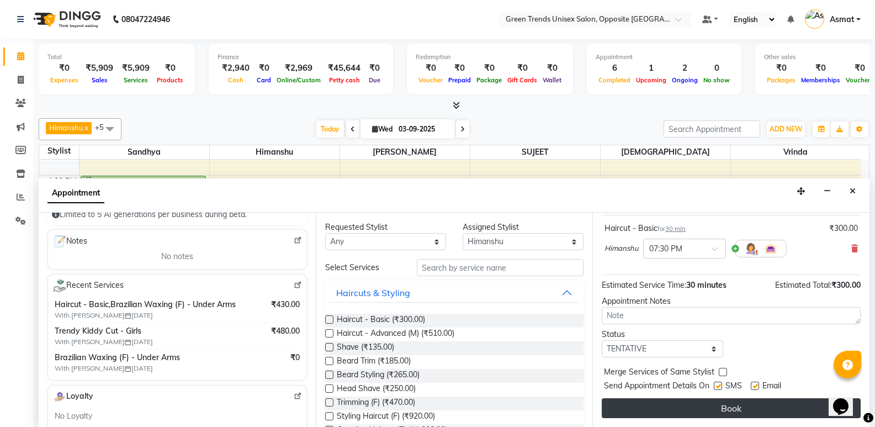
click at [749, 407] on button "Book" at bounding box center [731, 408] width 259 height 20
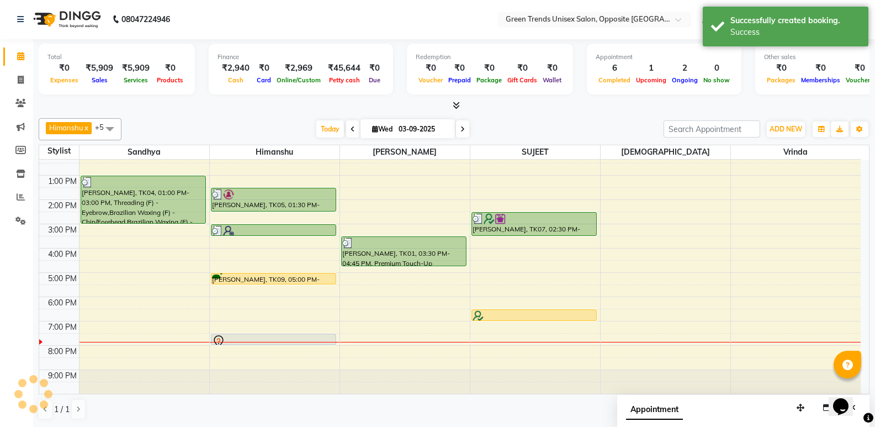
scroll to position [0, 0]
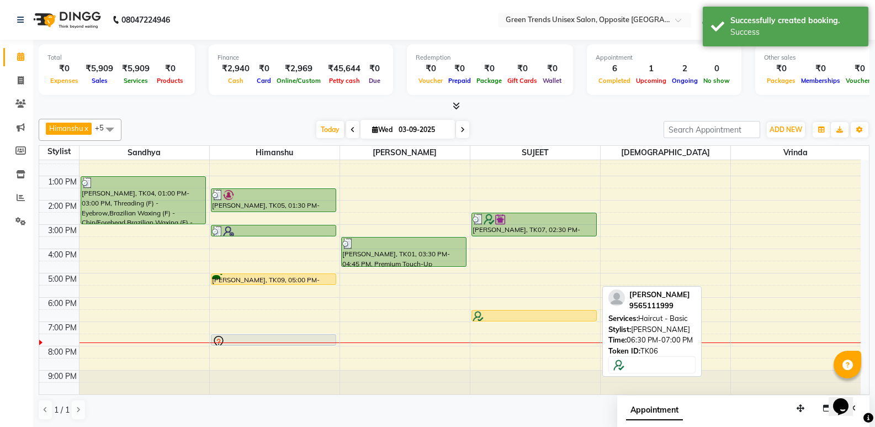
click at [520, 316] on div at bounding box center [534, 316] width 123 height 11
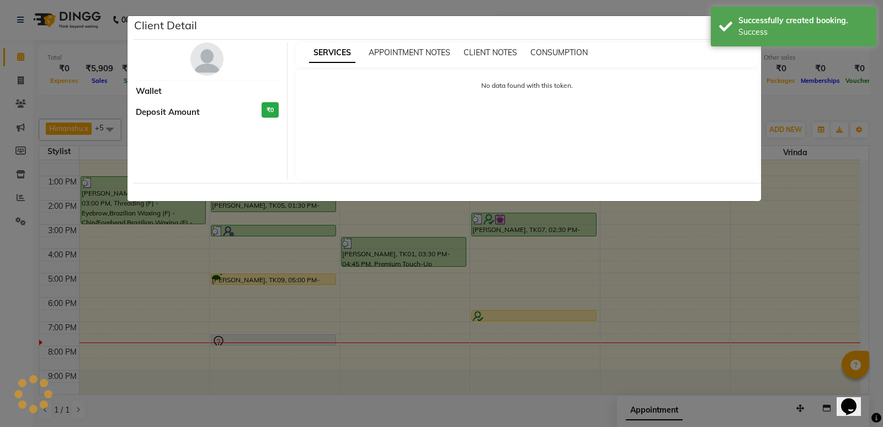
select select "1"
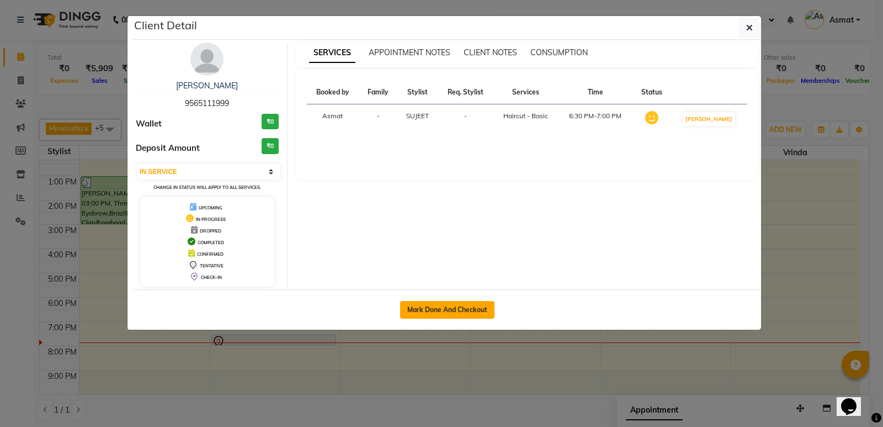
click at [453, 309] on button "Mark Done And Checkout" at bounding box center [447, 310] width 94 height 18
select select "service"
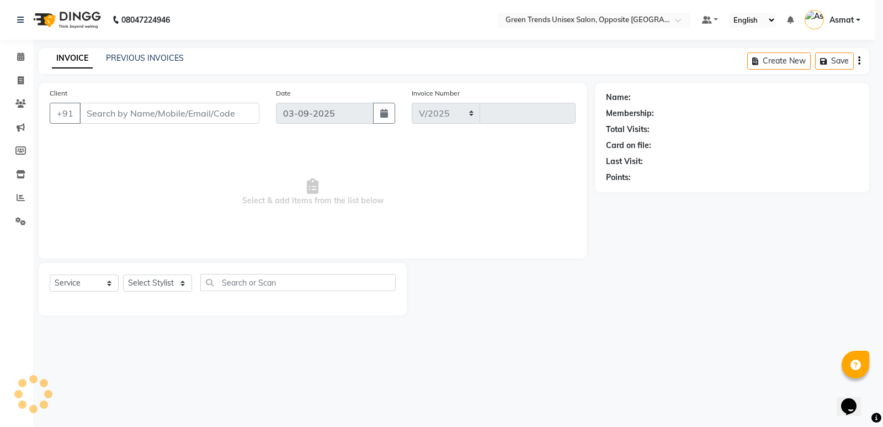
select select "5225"
type input "1106"
type input "95******99"
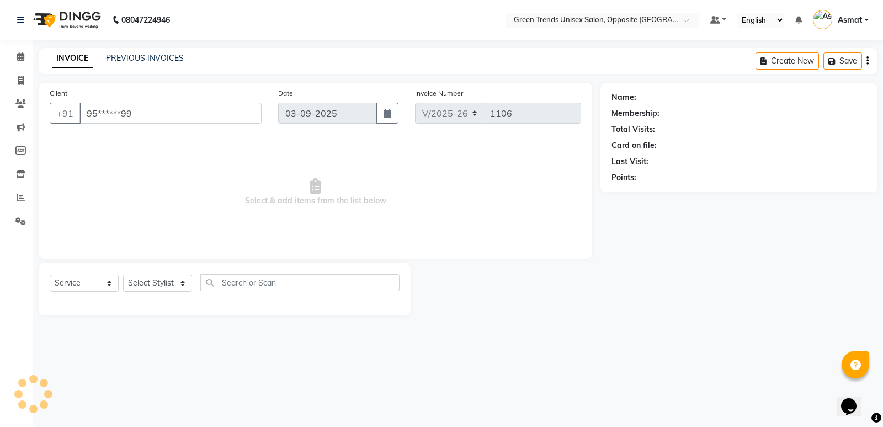
select select "75769"
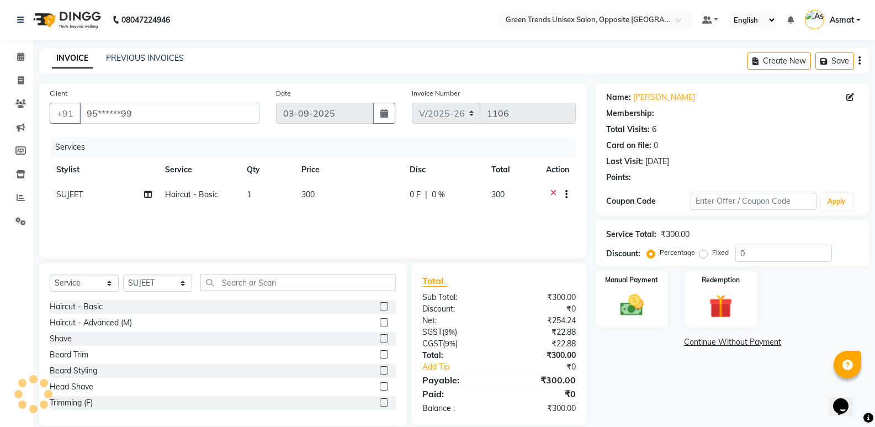
select select "1: Object"
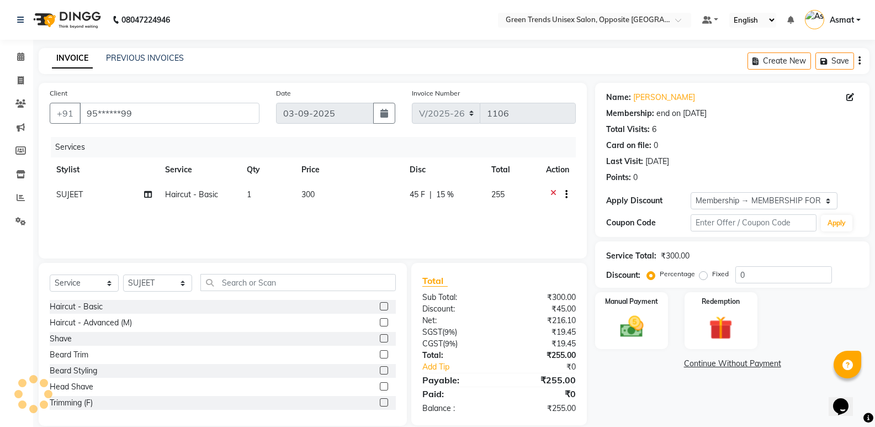
type input "15"
click at [227, 284] on input "text" at bounding box center [297, 282] width 195 height 17
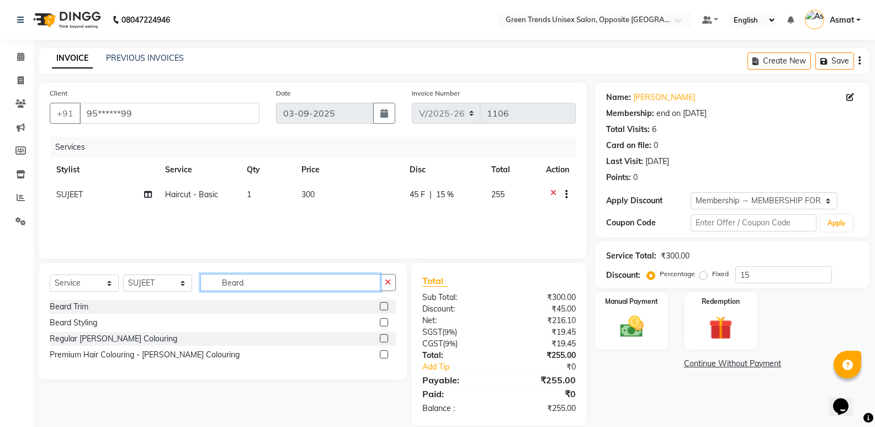
type input "Beard"
click at [276, 339] on div "Regular [PERSON_NAME] Colouring" at bounding box center [223, 339] width 346 height 14
click at [272, 288] on input "Beard" at bounding box center [290, 282] width 180 height 17
click at [383, 320] on label at bounding box center [384, 322] width 8 height 8
click at [383, 320] on input "checkbox" at bounding box center [383, 322] width 7 height 7
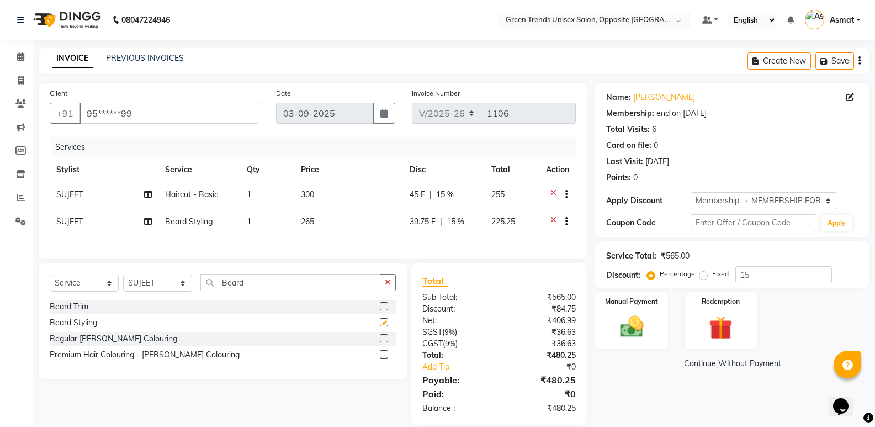
checkbox input "false"
click at [421, 181] on th "Disc" at bounding box center [444, 169] width 82 height 25
click at [417, 192] on span "45 F" at bounding box center [417, 195] width 15 height 12
select select "75769"
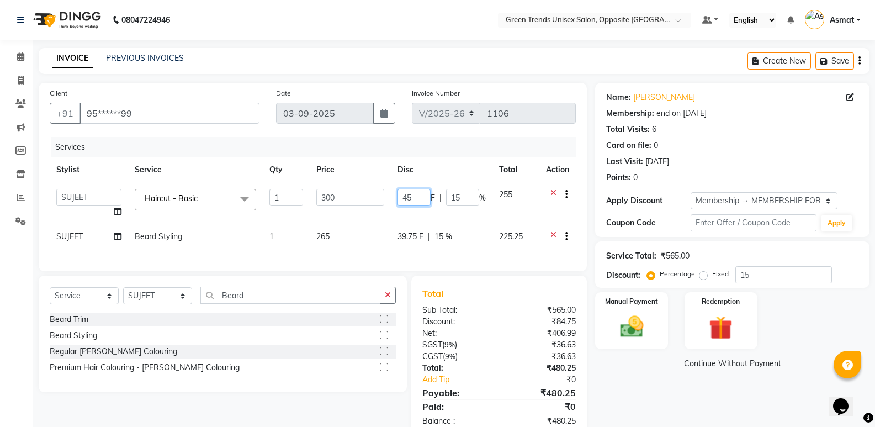
click at [418, 197] on input "45" at bounding box center [413, 197] width 33 height 17
type input "50"
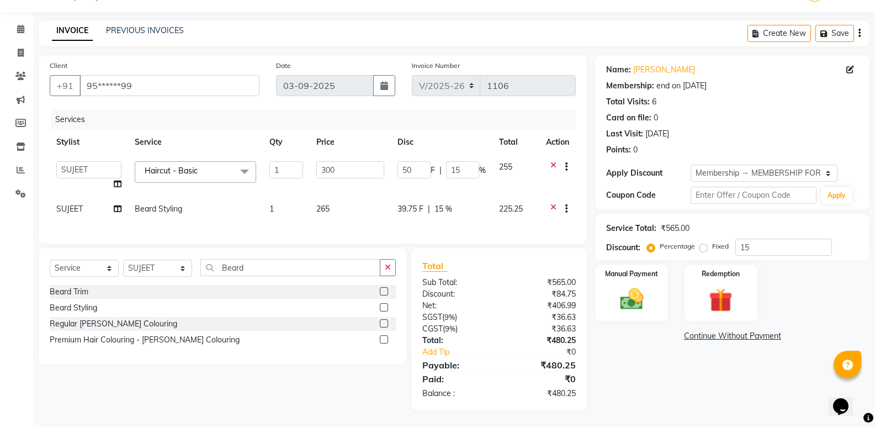
click at [408, 198] on td "39.75 F | 15 %" at bounding box center [442, 210] width 102 height 27
select select "75769"
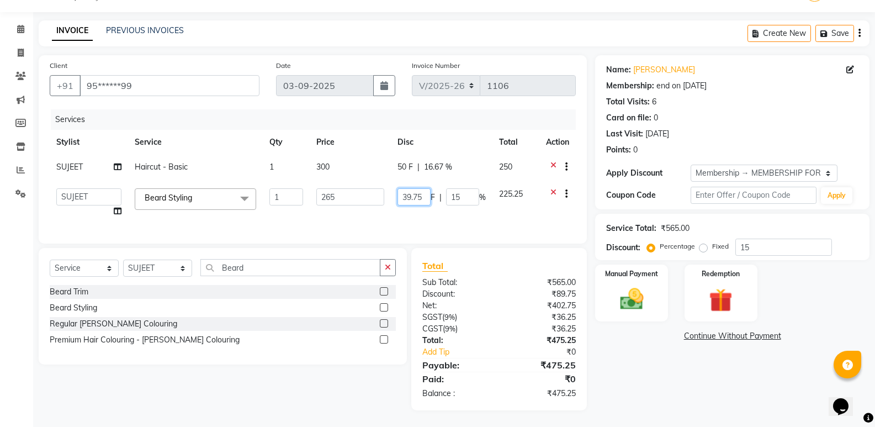
click at [421, 193] on input "39.75" at bounding box center [413, 196] width 33 height 17
type input "45"
click at [410, 205] on td "45 F | 15 %" at bounding box center [442, 203] width 102 height 42
select select "75769"
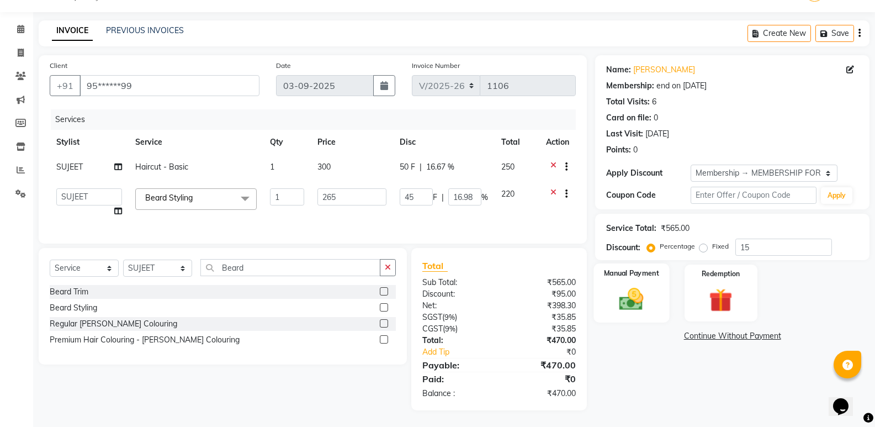
click at [628, 285] on img at bounding box center [631, 299] width 39 height 28
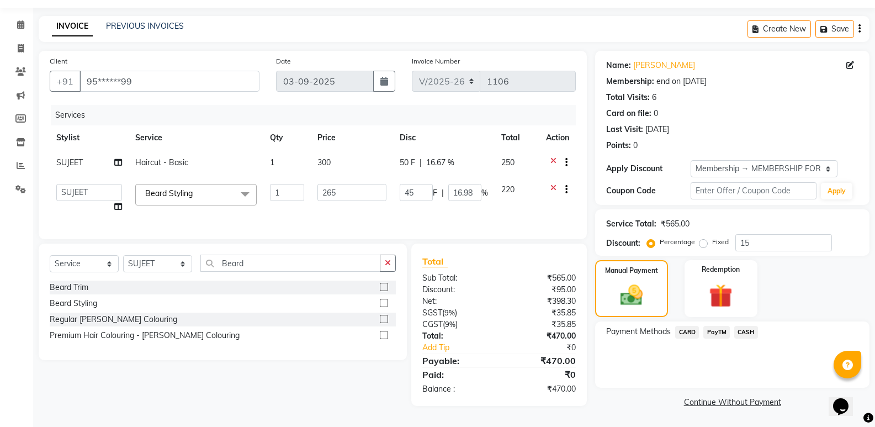
click at [744, 326] on span "CASH" at bounding box center [746, 332] width 24 height 13
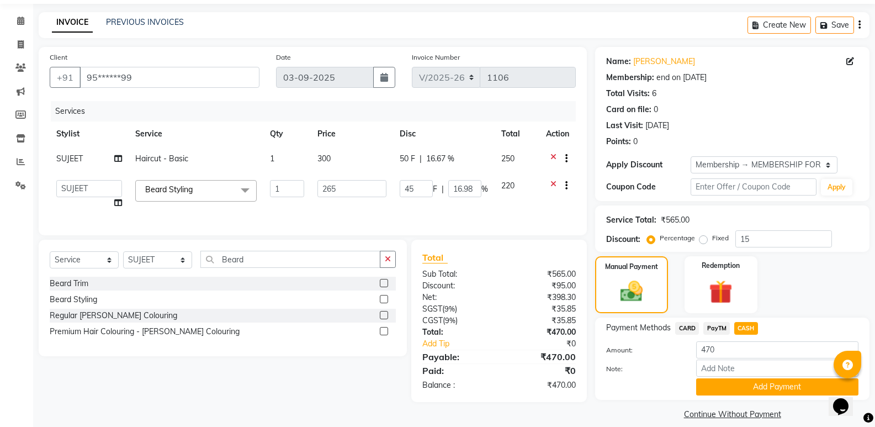
scroll to position [48, 0]
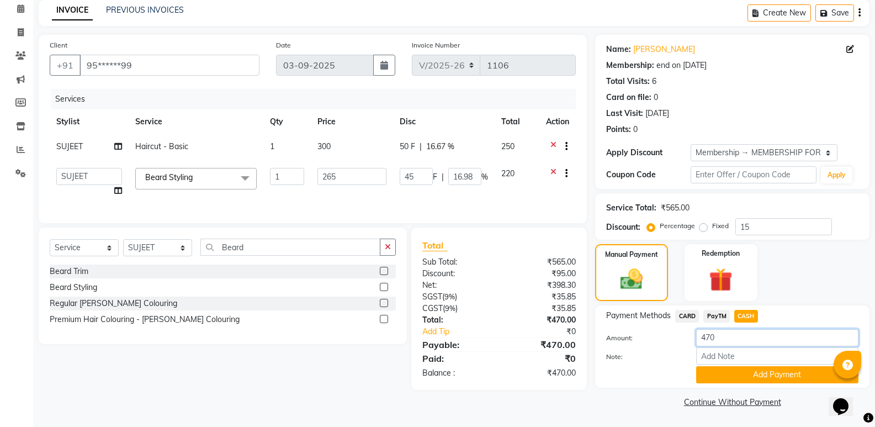
click at [717, 332] on input "470" at bounding box center [777, 337] width 162 height 17
type input "472"
click at [762, 371] on button "Add Payment" at bounding box center [777, 374] width 162 height 17
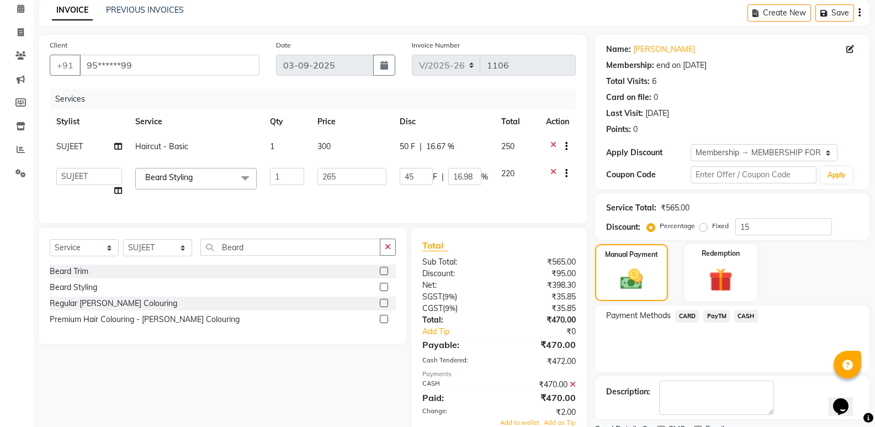
scroll to position [98, 0]
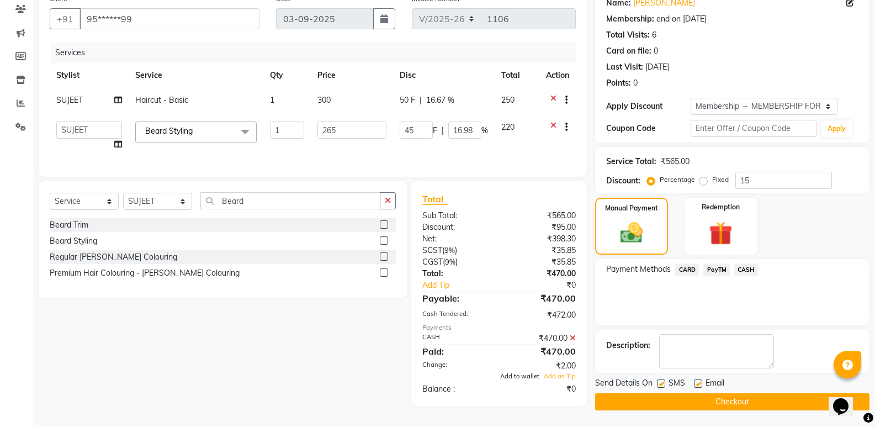
click at [523, 380] on span "Add to wallet" at bounding box center [519, 376] width 39 height 8
click at [645, 400] on button "Checkout" at bounding box center [732, 401] width 274 height 17
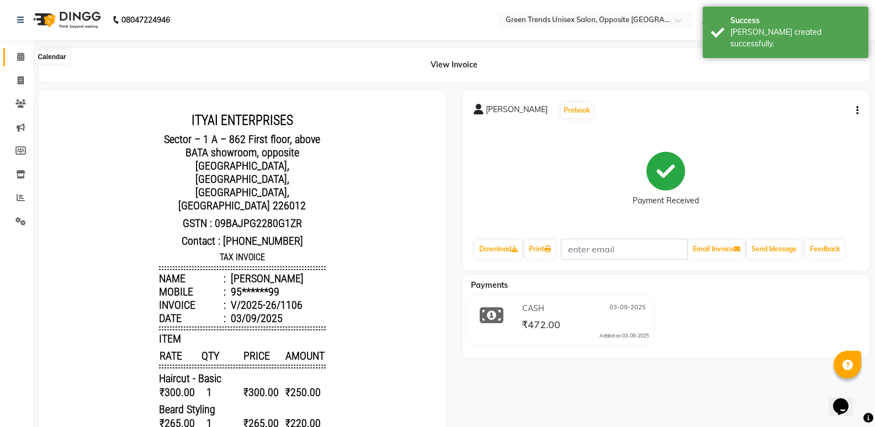
click at [25, 52] on span at bounding box center [20, 57] width 19 height 13
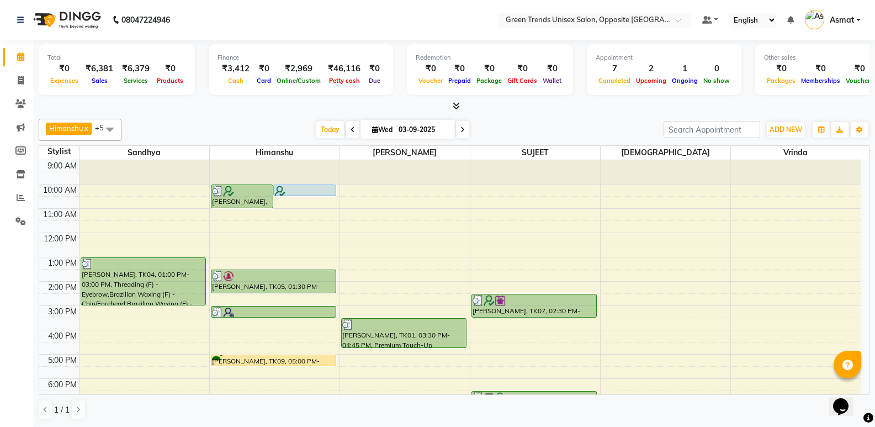
scroll to position [81, 0]
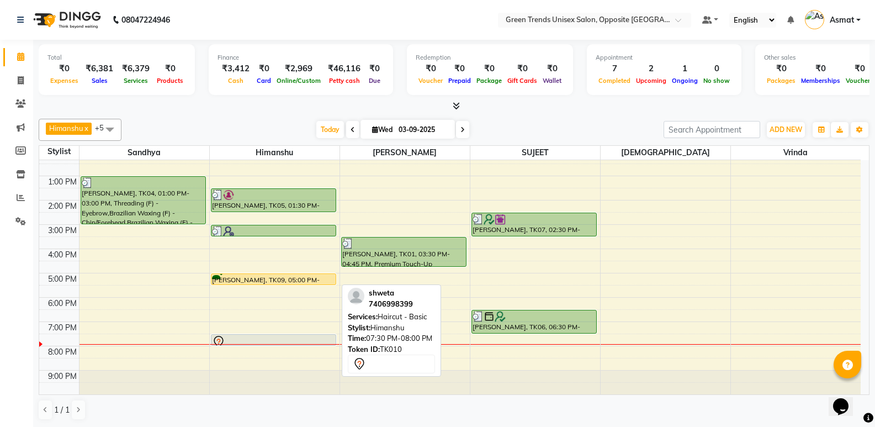
click at [266, 337] on div at bounding box center [273, 341] width 123 height 13
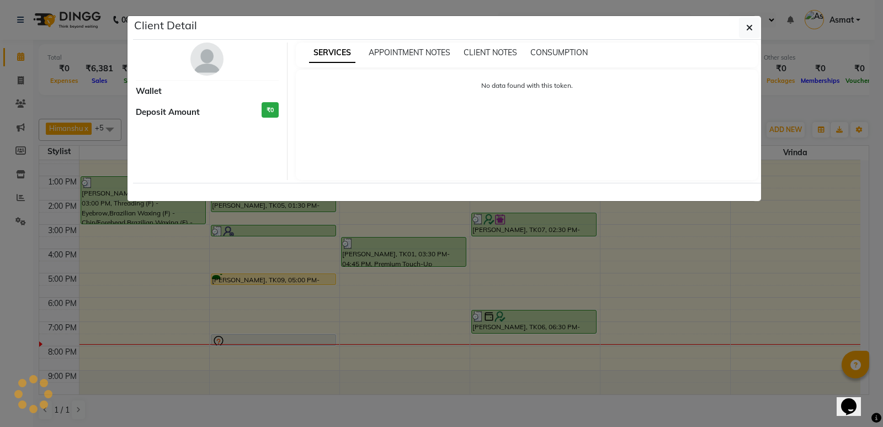
select select "7"
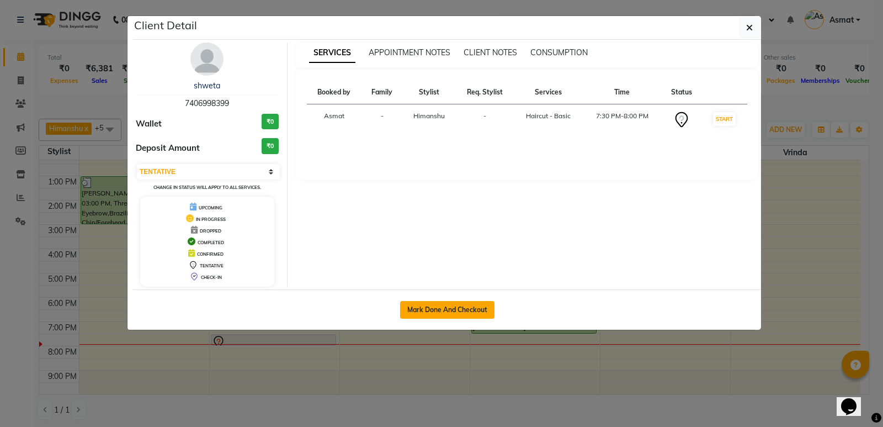
click at [427, 313] on button "Mark Done And Checkout" at bounding box center [447, 310] width 94 height 18
select select "service"
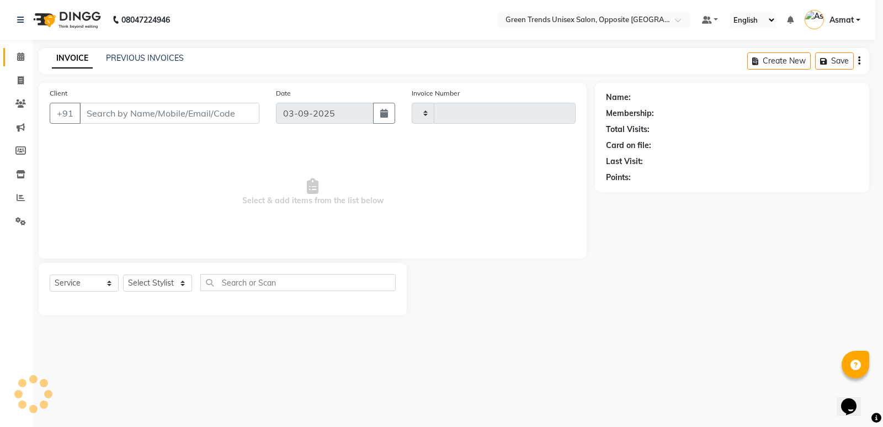
type input "1107"
select select "5225"
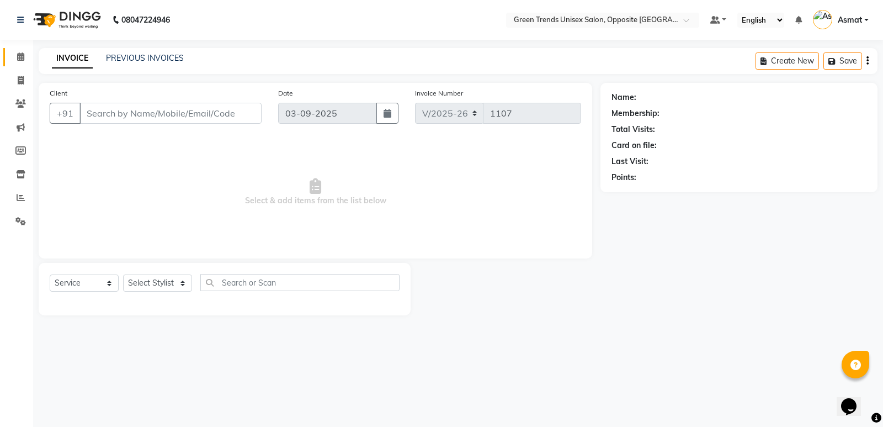
type input "74******99"
select select "82136"
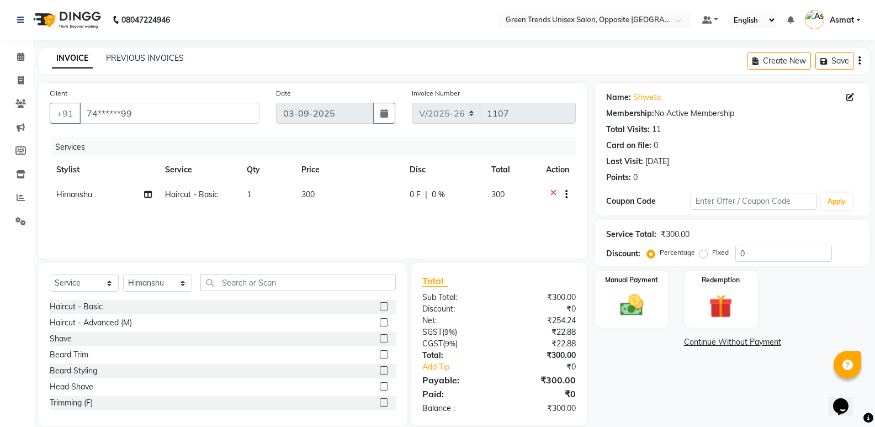
click at [220, 194] on td "Haircut - Basic" at bounding box center [199, 195] width 82 height 27
select select "82136"
click at [220, 194] on span "Haircut - Basic x" at bounding box center [195, 200] width 121 height 22
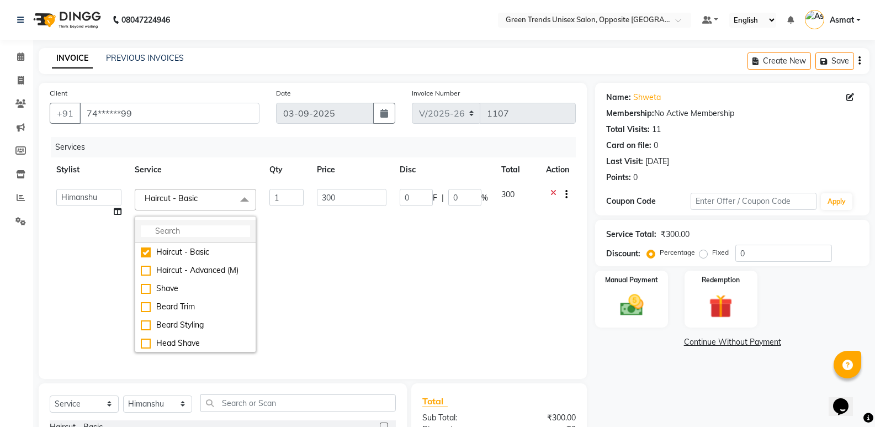
click at [219, 225] on li at bounding box center [195, 231] width 120 height 23
click at [205, 226] on input "multiselect-search" at bounding box center [195, 231] width 109 height 12
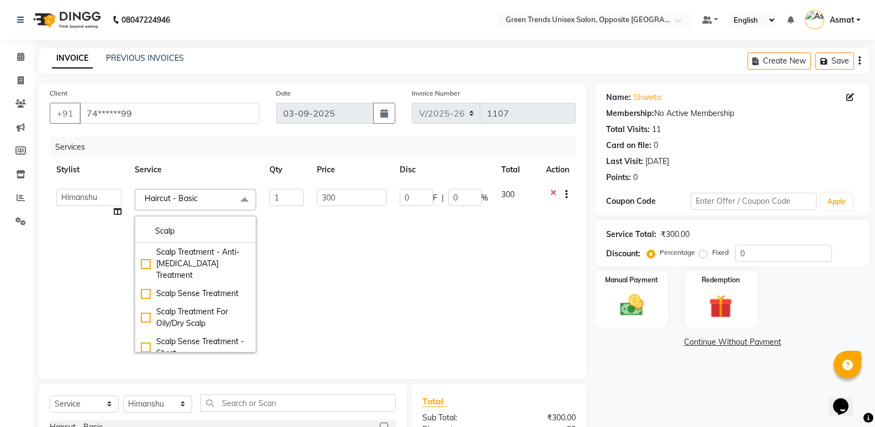
type input "Scalp"
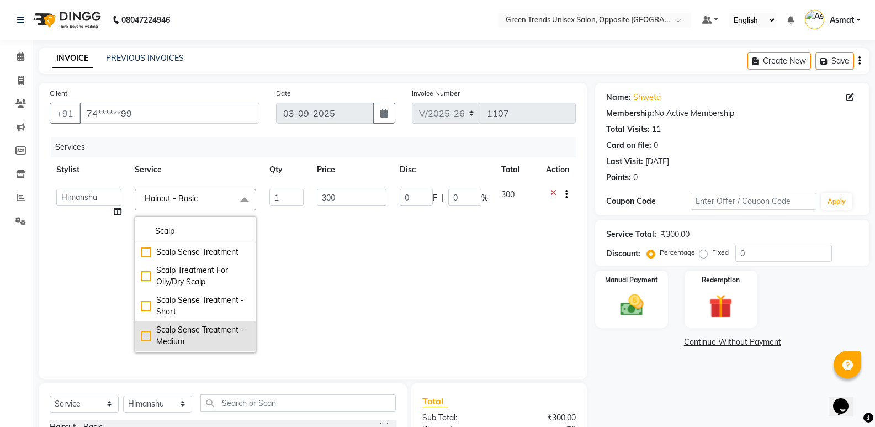
click at [141, 326] on div "Scalp Sense Treatment - Medium" at bounding box center [195, 335] width 109 height 23
checkbox input "true"
type input "2327"
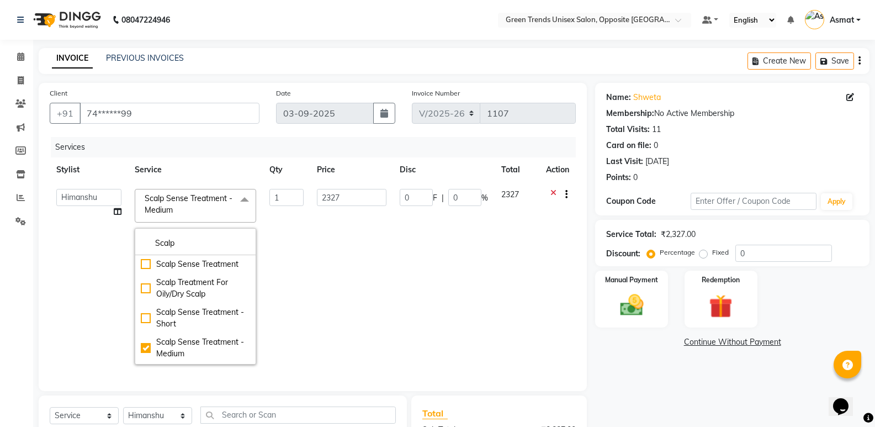
click at [357, 303] on td "2327" at bounding box center [351, 276] width 82 height 189
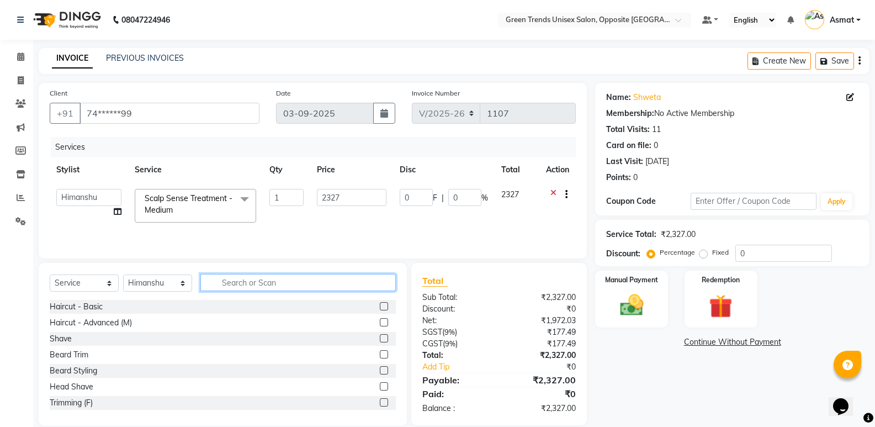
click at [259, 279] on input "text" at bounding box center [297, 282] width 195 height 17
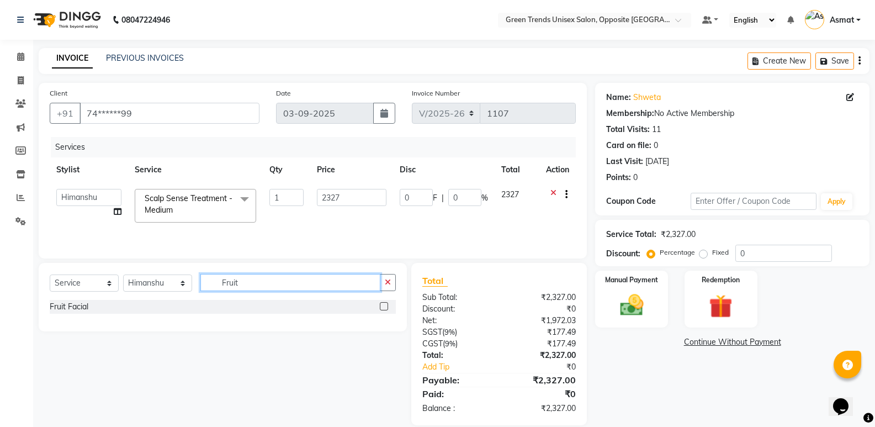
type input "Fruit"
click at [381, 305] on label at bounding box center [384, 306] width 8 height 8
click at [381, 305] on input "checkbox" at bounding box center [383, 306] width 7 height 7
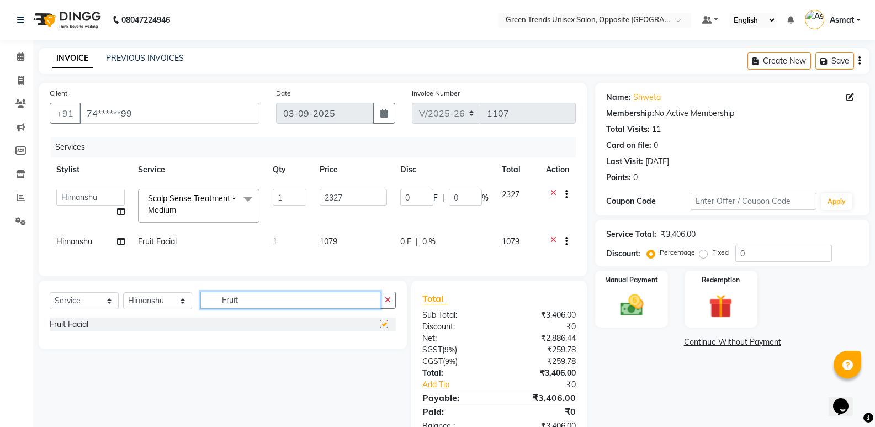
click at [309, 309] on input "Fruit" at bounding box center [290, 299] width 180 height 17
checkbox input "false"
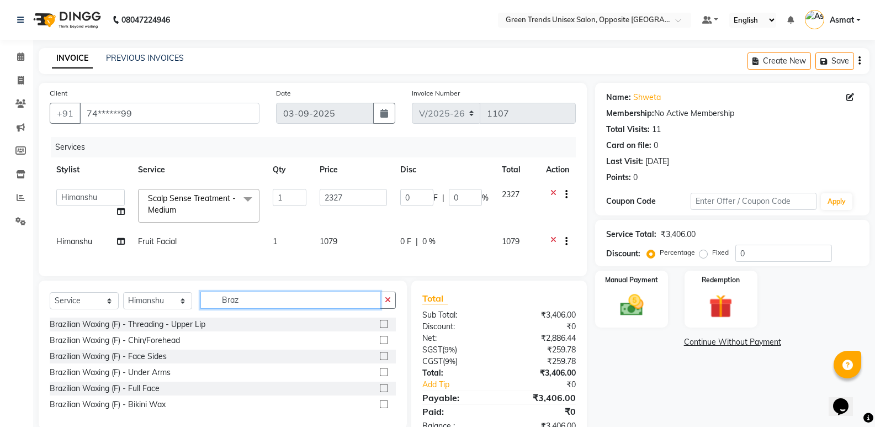
type input "Braz"
click at [384, 328] on label at bounding box center [384, 324] width 8 height 8
click at [384, 328] on input "checkbox" at bounding box center [383, 324] width 7 height 7
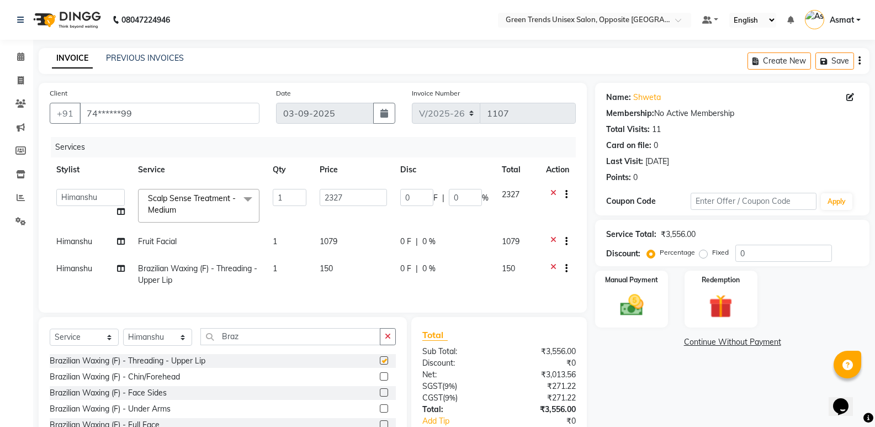
checkbox input "false"
click at [418, 196] on input "0" at bounding box center [416, 197] width 33 height 17
type input "0388"
click at [399, 243] on tr "Himanshu Fruit Facial 1 1079 0 F | 0 % 1079" at bounding box center [313, 242] width 526 height 27
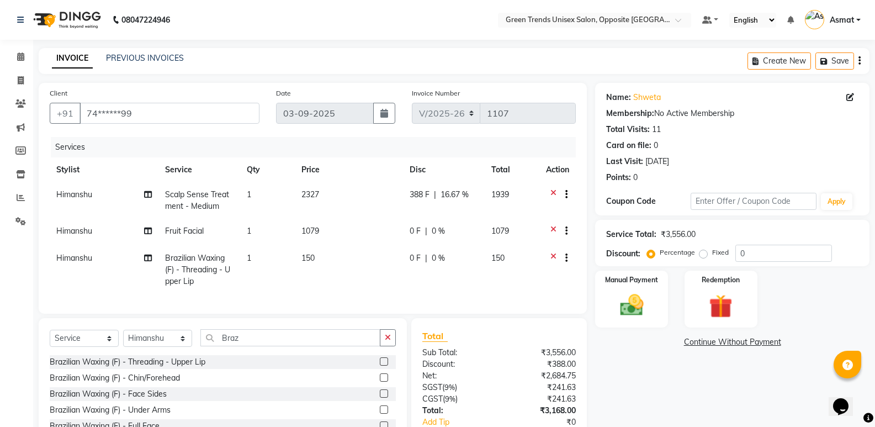
click at [418, 227] on span "0 F" at bounding box center [415, 231] width 11 height 12
select select "82136"
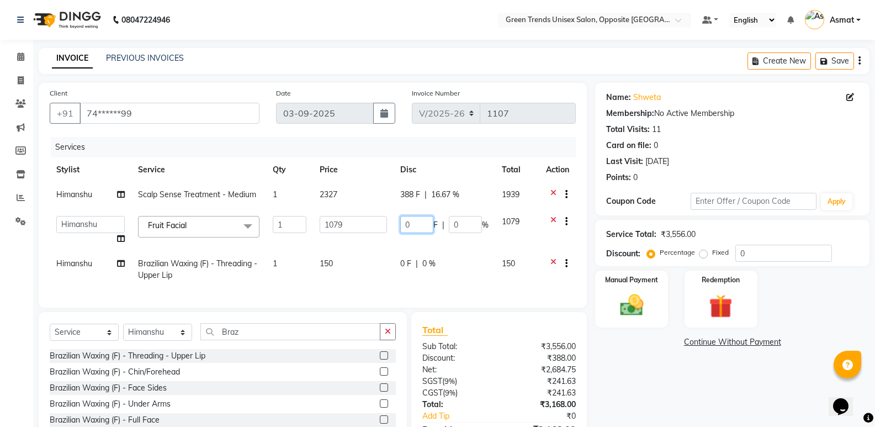
click at [418, 227] on input "0" at bounding box center [416, 224] width 33 height 17
type input "0190"
click at [416, 262] on div "0 F | 0 %" at bounding box center [444, 264] width 88 height 12
select select "82136"
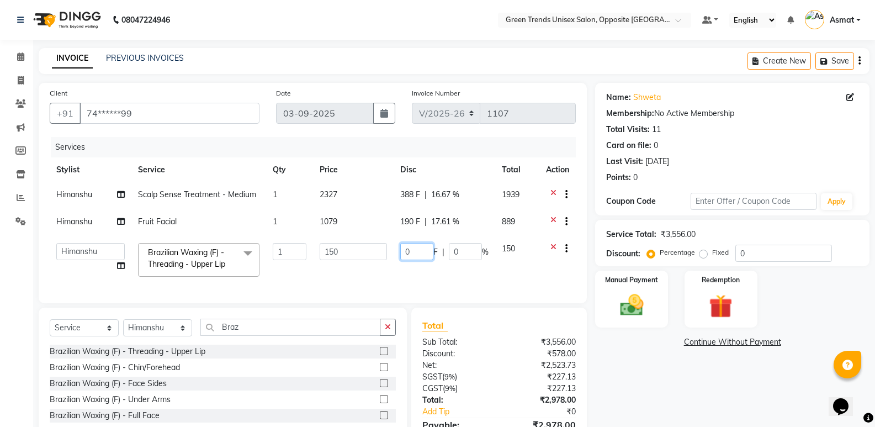
click at [412, 251] on input "0" at bounding box center [416, 251] width 33 height 17
type input "030"
click at [418, 272] on td "030 F | 0 %" at bounding box center [445, 259] width 102 height 47
select select "82136"
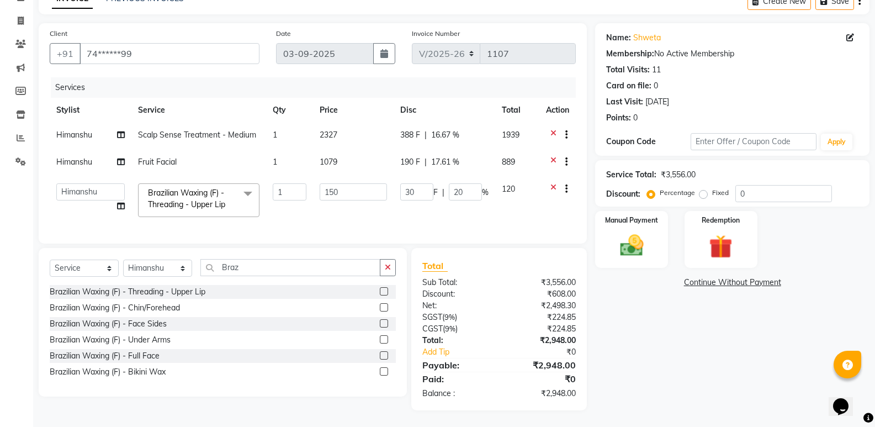
click at [418, 156] on span "190 F" at bounding box center [410, 162] width 20 height 12
select select "82136"
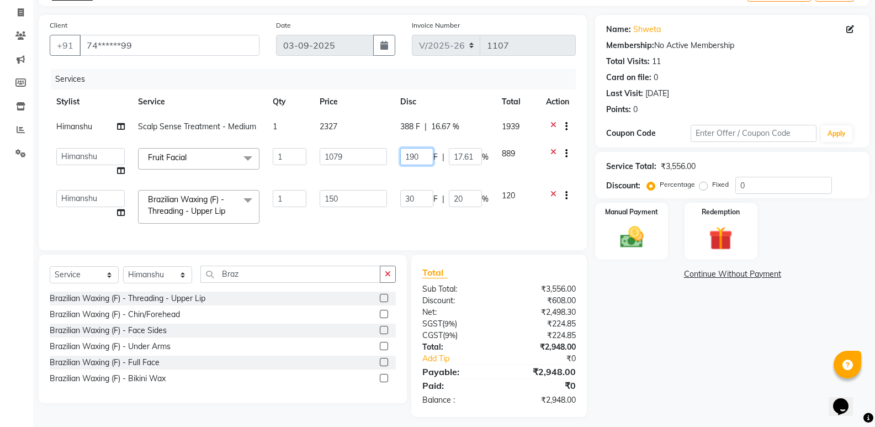
click at [418, 155] on input "190" at bounding box center [416, 156] width 33 height 17
type input "180"
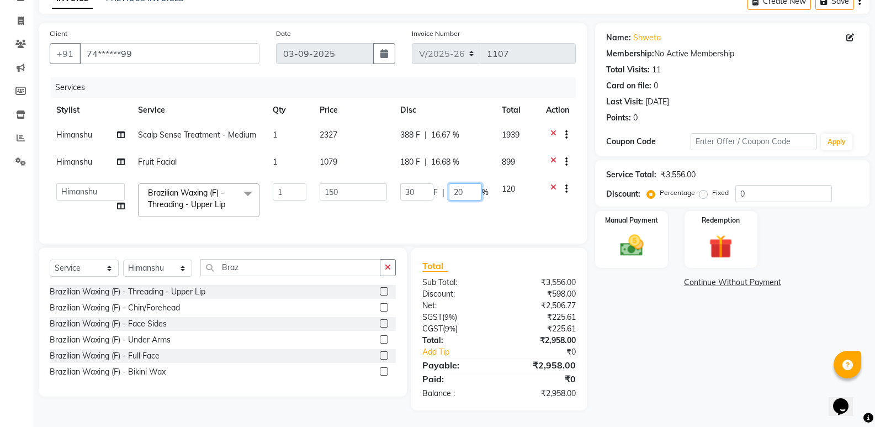
click at [454, 182] on tbody "Himanshu Scalp Sense Treatment - Medium 1 2327 388 F | 16.67 % 1939 Himanshu Fr…" at bounding box center [313, 173] width 526 height 101
click at [88, 132] on td "Himanshu" at bounding box center [91, 136] width 82 height 27
select select "82136"
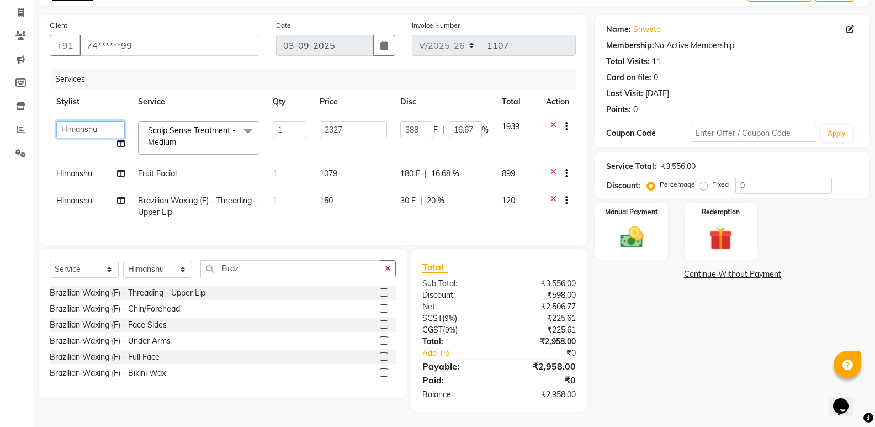
click at [88, 132] on select "Asmat Dinesh Himanshu Raj Shilpakar Sandhya SHAHID Sohail SUJEET Vaishnavi Vrin…" at bounding box center [90, 129] width 68 height 17
click at [192, 163] on td "Fruit Facial" at bounding box center [198, 174] width 135 height 27
select select "82136"
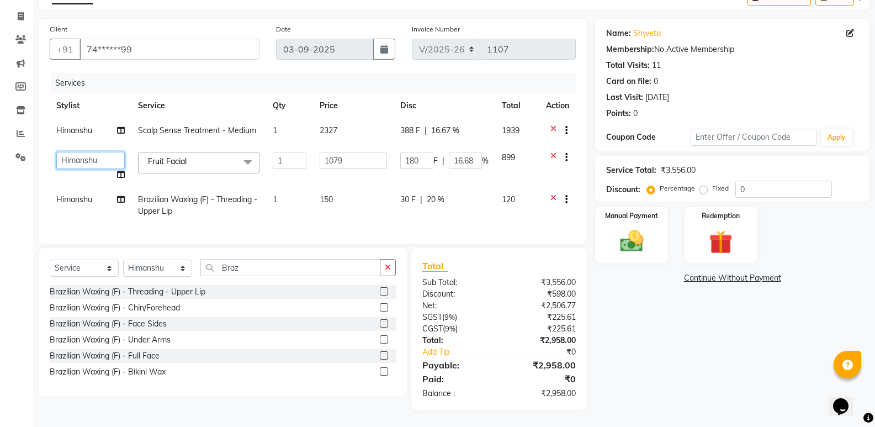
click at [96, 159] on select "Asmat Dinesh Himanshu Raj Shilpakar Sandhya SHAHID Sohail SUJEET Vaishnavi Vrin…" at bounding box center [90, 160] width 68 height 17
select select "77089"
click at [90, 197] on span "Himanshu" at bounding box center [74, 199] width 36 height 10
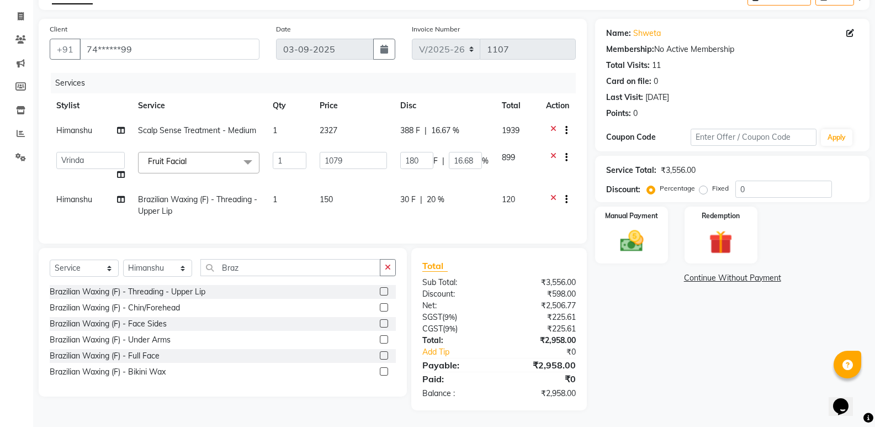
select select "82136"
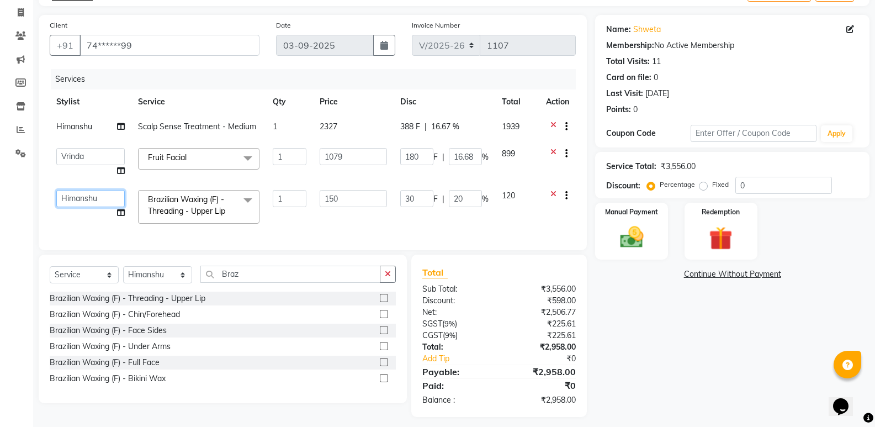
click at [90, 198] on select "Asmat Dinesh Himanshu Raj Shilpakar Sandhya SHAHID Sohail SUJEET Vaishnavi Vrin…" at bounding box center [90, 198] width 68 height 17
select select "77089"
click at [348, 236] on div "Services Stylist Service Qty Price Disc Total Action Himanshu Scalp Sense Treat…" at bounding box center [313, 154] width 526 height 170
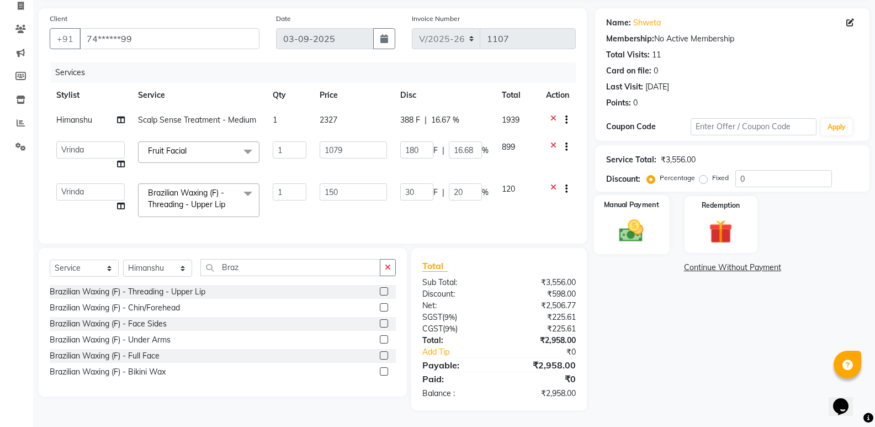
click at [630, 224] on img at bounding box center [631, 230] width 39 height 28
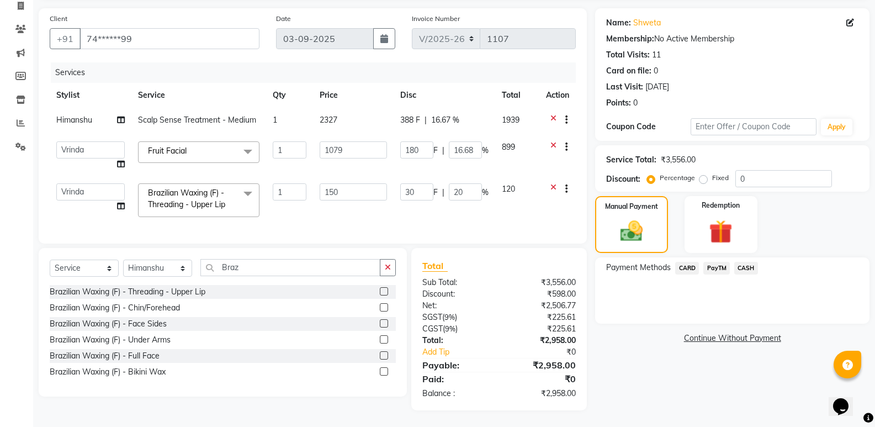
click at [718, 264] on span "PayTM" at bounding box center [716, 268] width 26 height 13
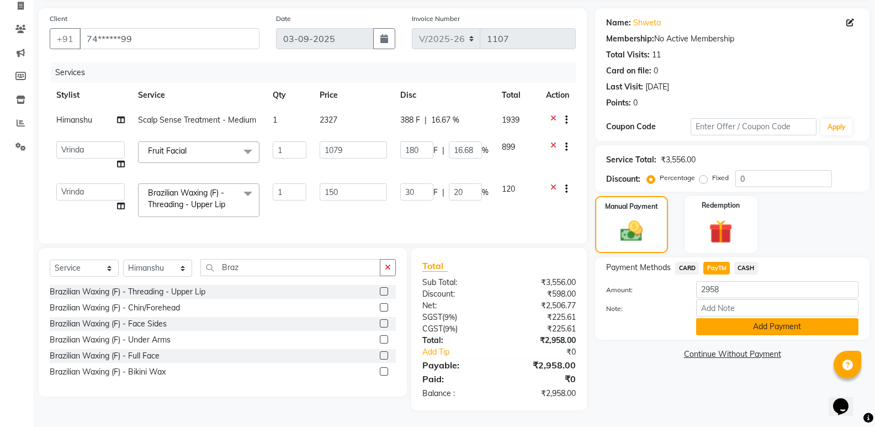
click at [784, 324] on button "Add Payment" at bounding box center [777, 326] width 162 height 17
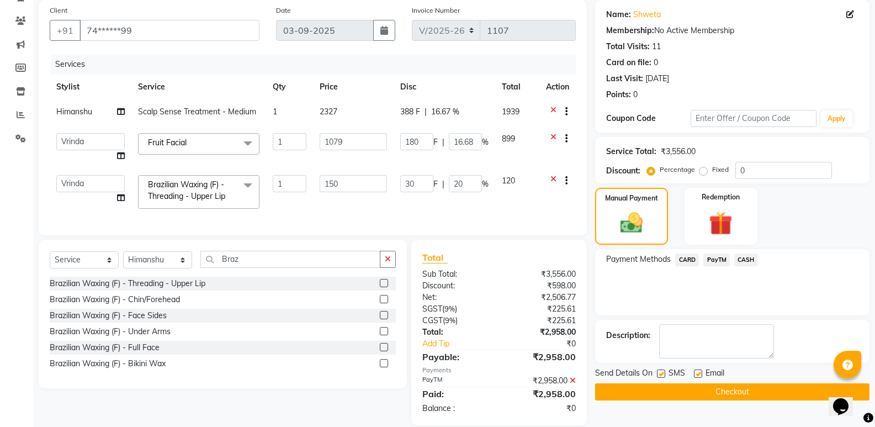
scroll to position [105, 0]
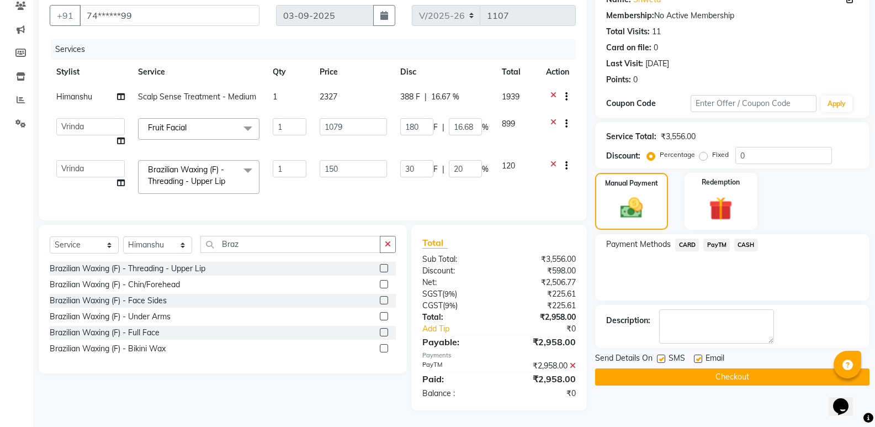
click at [648, 369] on button "Checkout" at bounding box center [732, 376] width 274 height 17
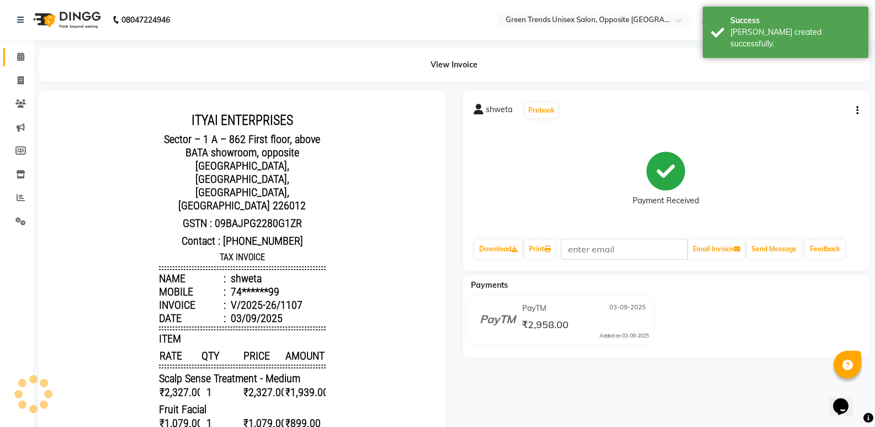
click at [19, 54] on icon at bounding box center [20, 56] width 7 height 8
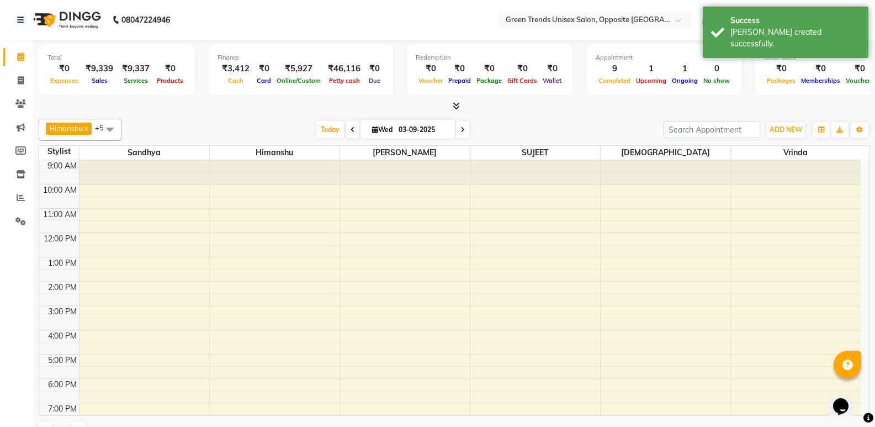
scroll to position [60, 0]
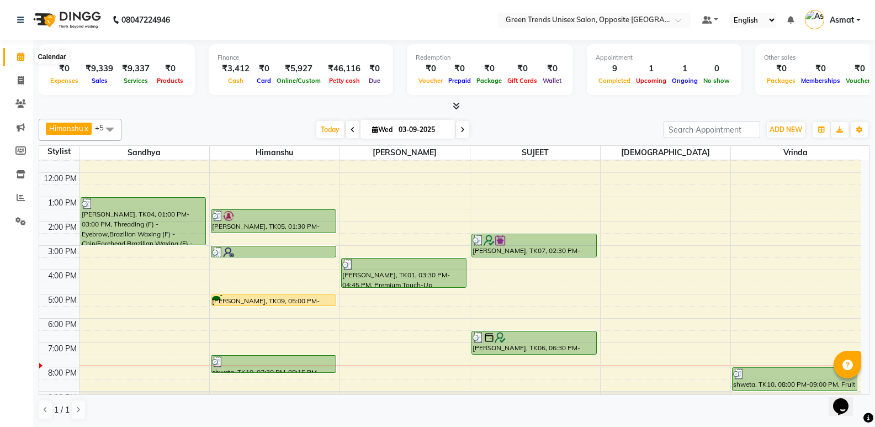
click at [29, 61] on span at bounding box center [20, 57] width 19 height 13
click at [336, 123] on span "Today" at bounding box center [330, 129] width 28 height 17
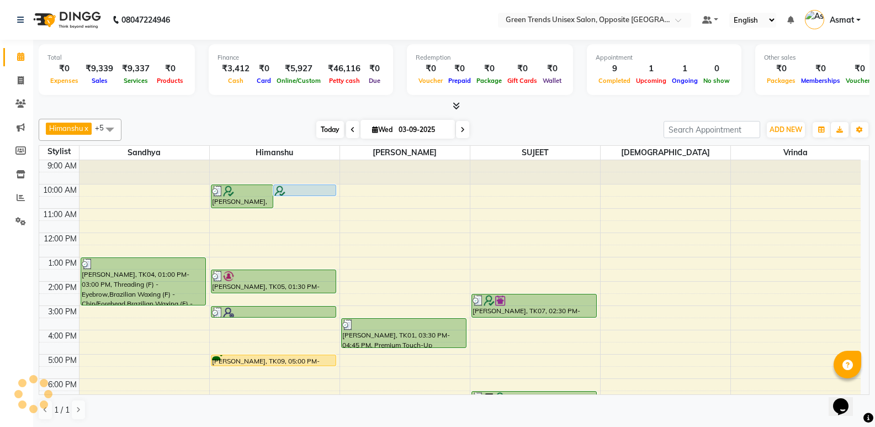
scroll to position [81, 0]
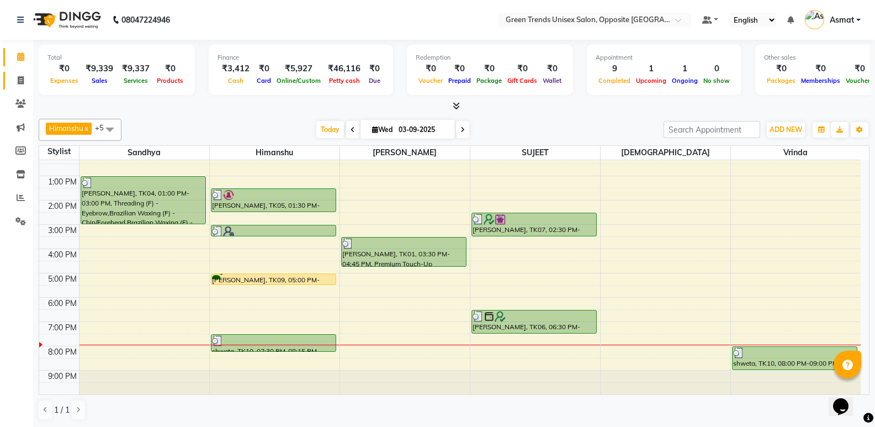
click at [15, 73] on link "Invoice" at bounding box center [16, 81] width 26 height 18
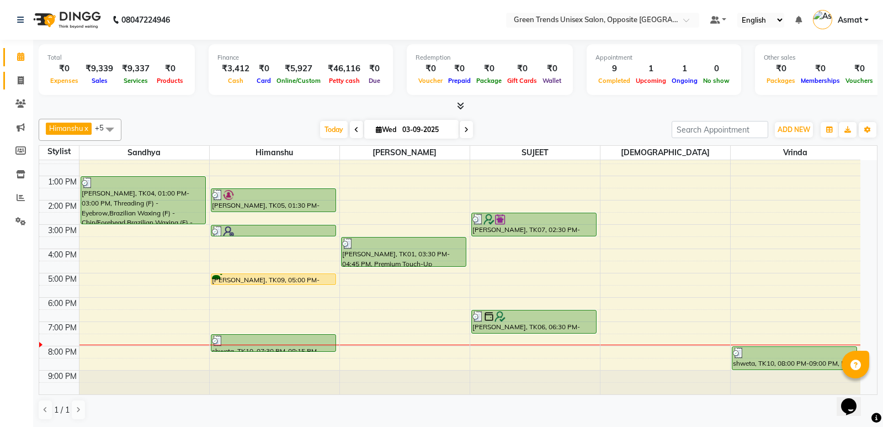
select select "5225"
select select "service"
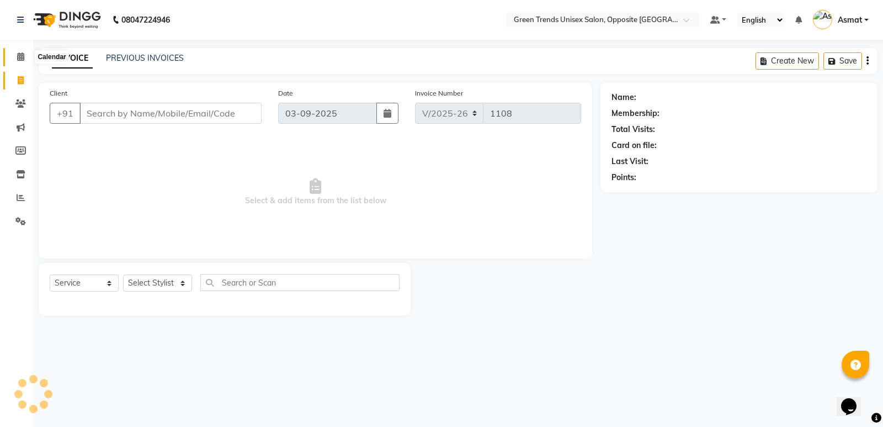
click at [24, 63] on span at bounding box center [20, 57] width 19 height 13
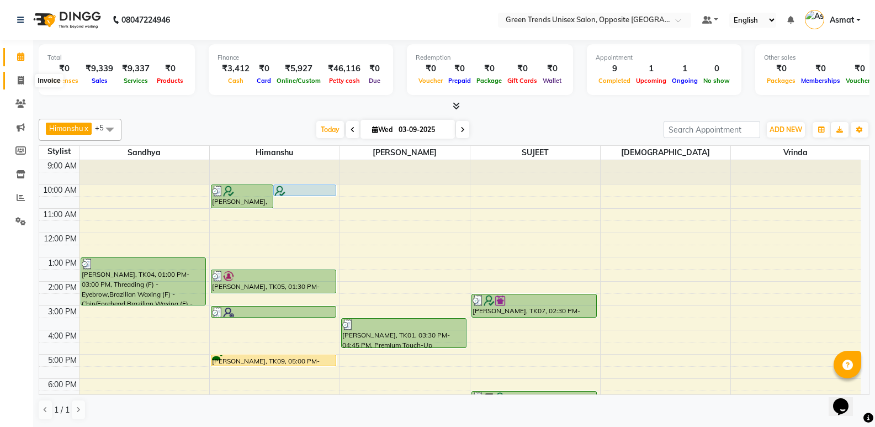
click at [22, 81] on icon at bounding box center [21, 80] width 6 height 8
select select "5225"
select select "service"
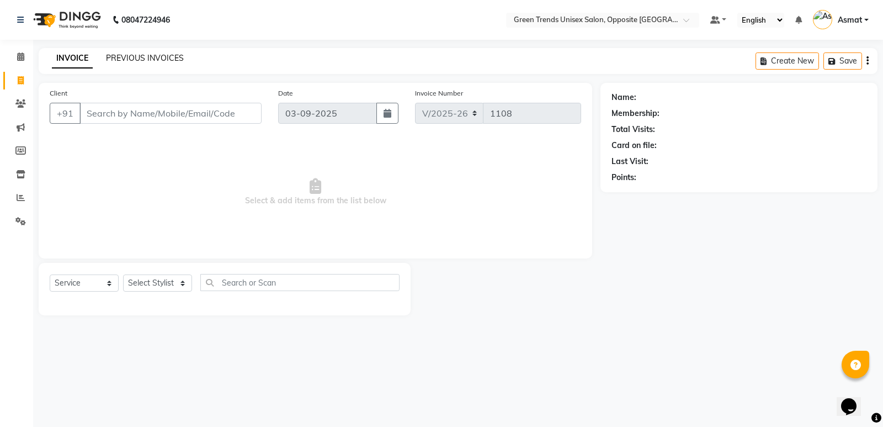
click at [155, 54] on link "PREVIOUS INVOICES" at bounding box center [145, 58] width 78 height 10
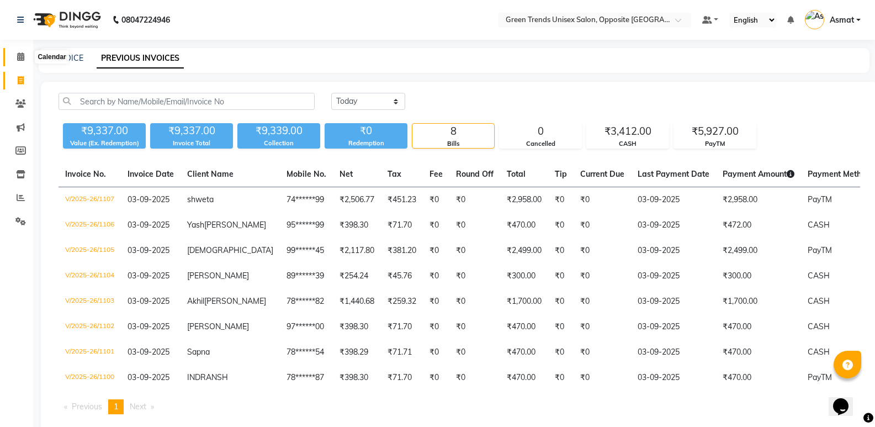
click at [23, 57] on icon at bounding box center [20, 56] width 7 height 8
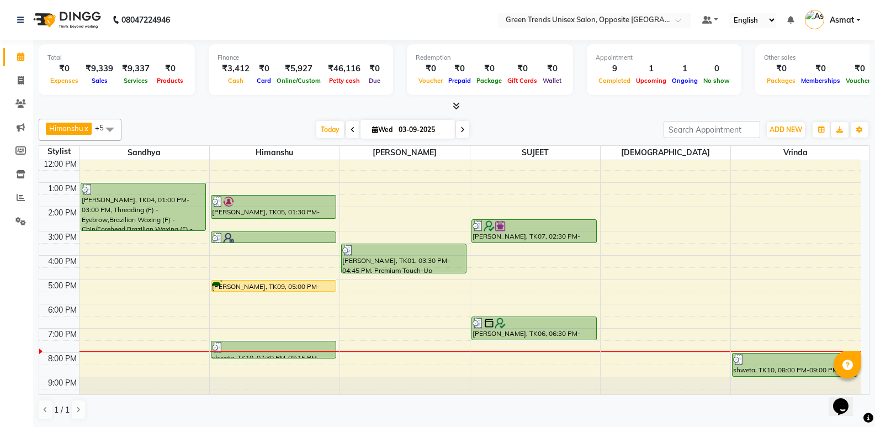
scroll to position [81, 0]
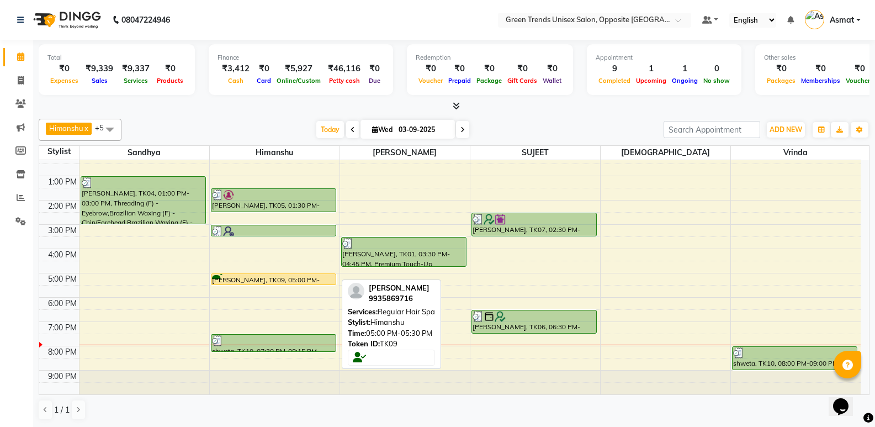
click at [240, 278] on div "Garima Mishra, TK09, 05:00 PM-05:30 PM, Regular Hair Spa" at bounding box center [273, 279] width 124 height 10
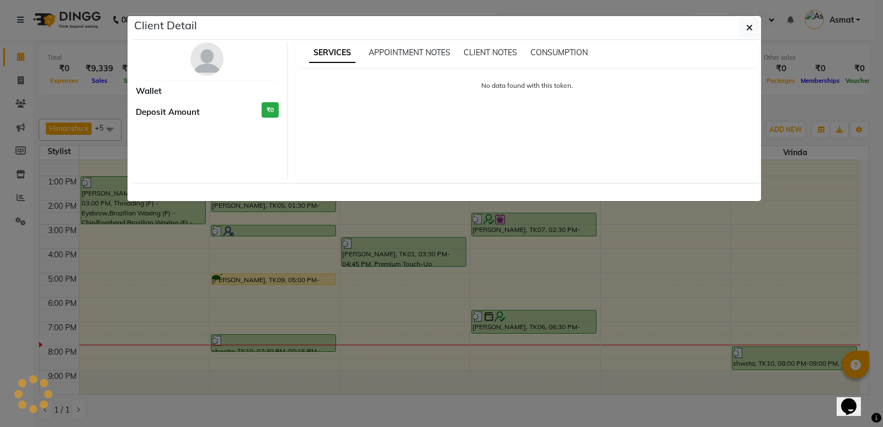
select select "1"
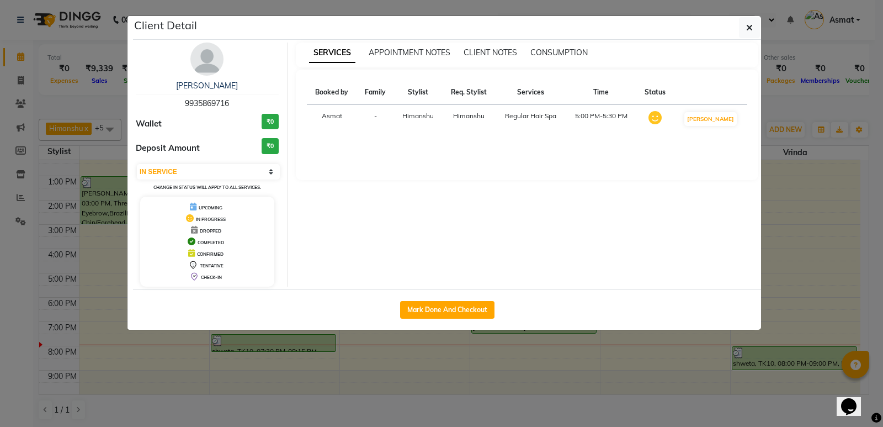
click at [430, 298] on div "Mark Done And Checkout" at bounding box center [447, 309] width 628 height 40
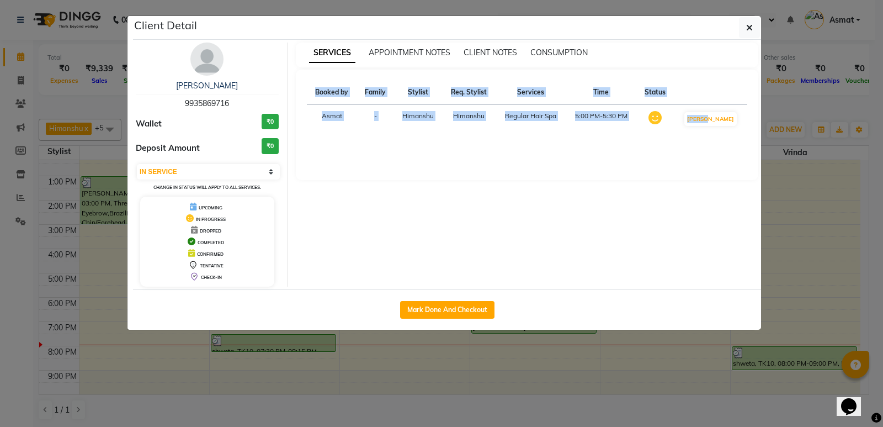
click at [430, 298] on div "Mark Done And Checkout" at bounding box center [447, 309] width 628 height 40
click at [427, 309] on button "Mark Done And Checkout" at bounding box center [447, 310] width 94 height 18
select select "service"
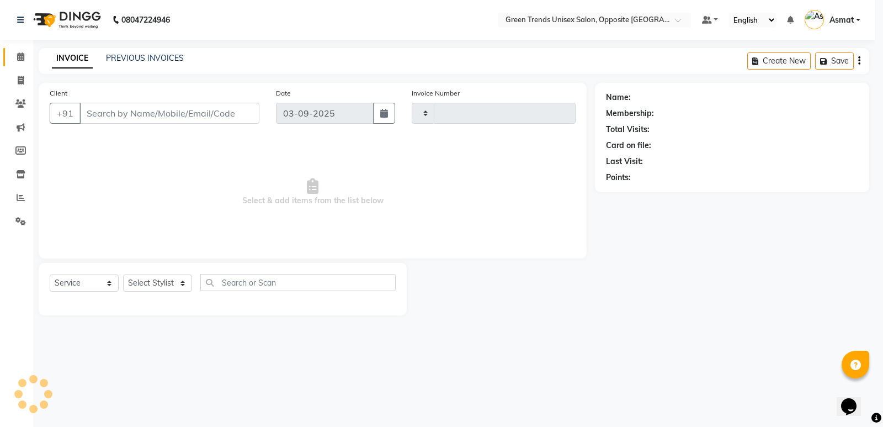
type input "1108"
select select "5225"
type input "99******16"
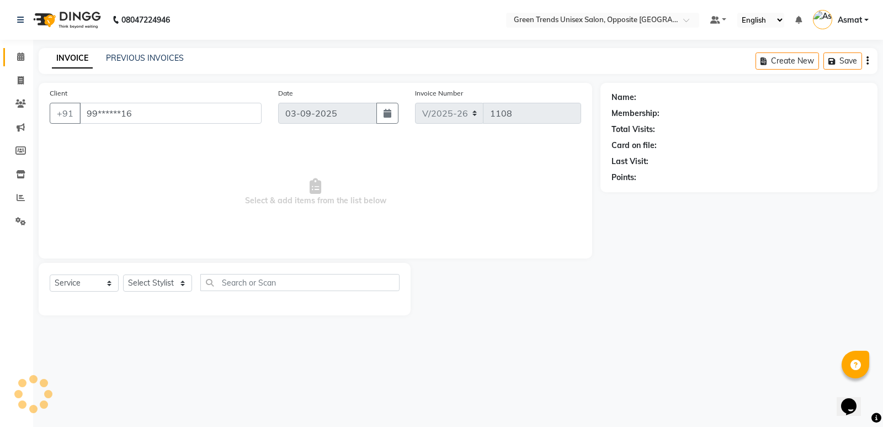
select select "82136"
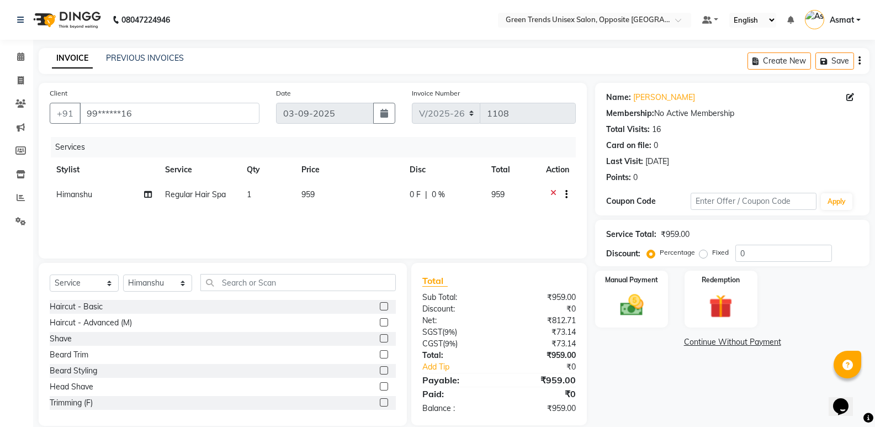
click at [197, 193] on span "Regular Hair Spa" at bounding box center [195, 194] width 61 height 10
select select "82136"
click at [197, 194] on span "Regular Hair Spa" at bounding box center [175, 198] width 61 height 10
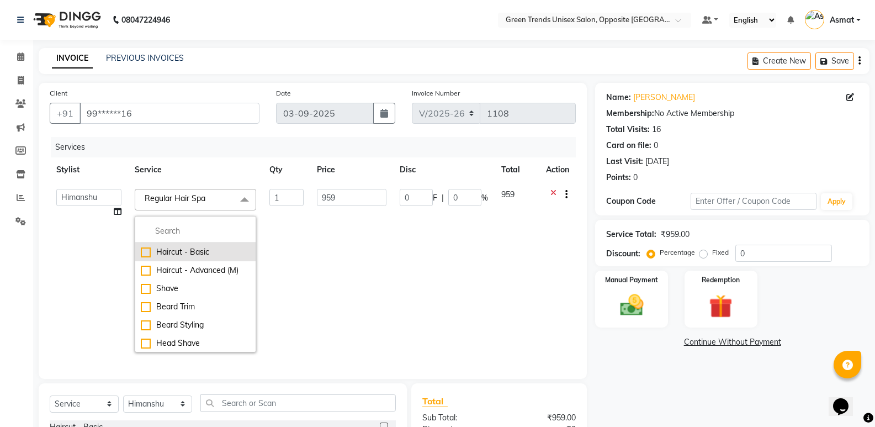
click at [141, 251] on div "Haircut - Basic" at bounding box center [195, 252] width 109 height 12
checkbox input "true"
checkbox input "false"
type input "300"
click at [141, 251] on div "Haircut - Basic" at bounding box center [195, 252] width 109 height 12
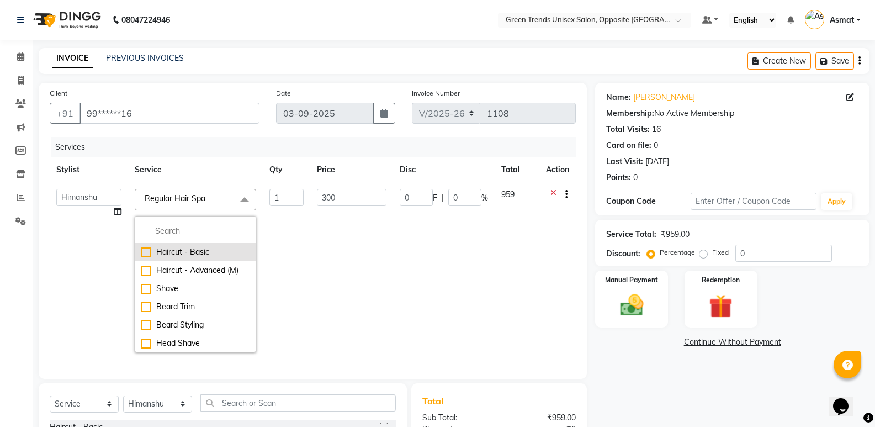
checkbox input "false"
type input "0"
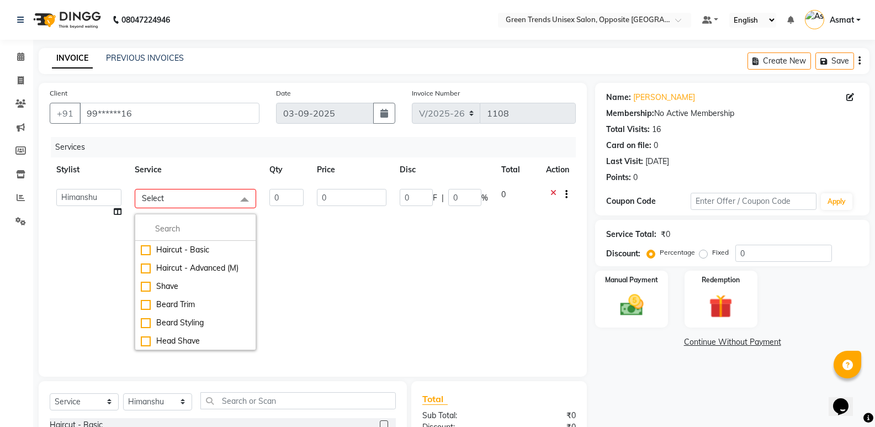
click at [311, 257] on td "0" at bounding box center [351, 269] width 82 height 174
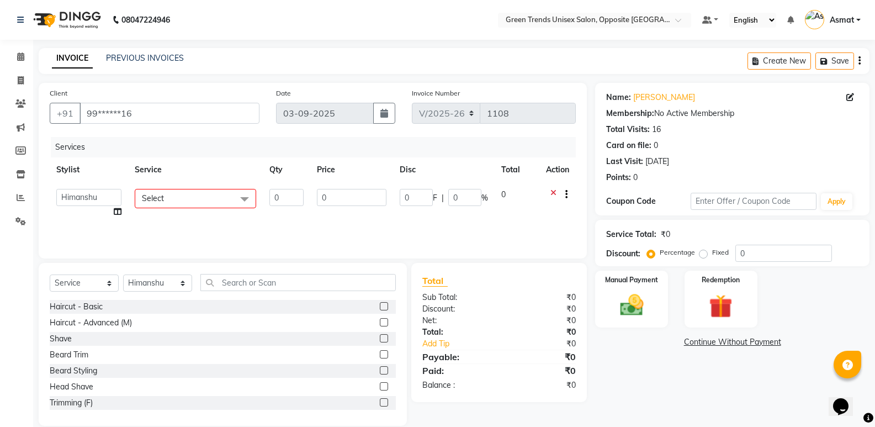
click at [222, 197] on span "Select" at bounding box center [195, 198] width 121 height 19
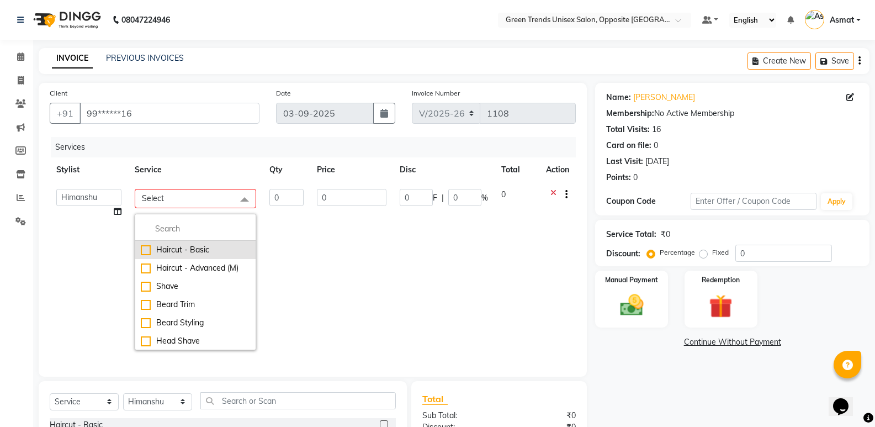
click at [141, 246] on div "Haircut - Basic" at bounding box center [195, 250] width 109 height 12
checkbox input "true"
type input "1"
type input "300"
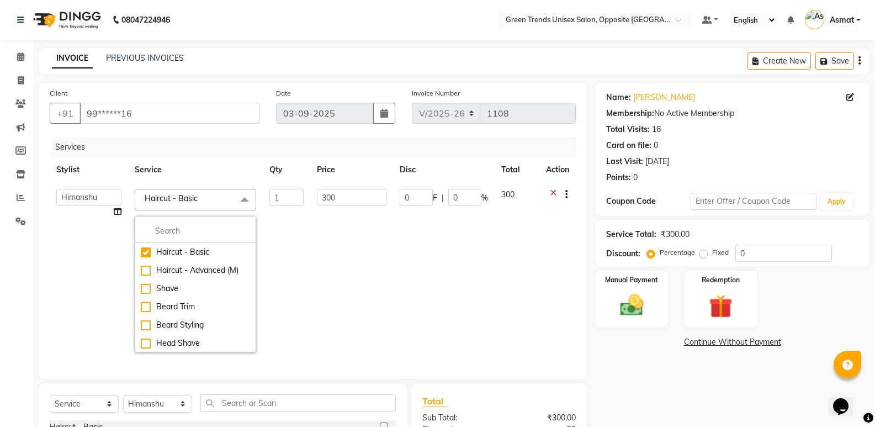
click at [293, 269] on td "1" at bounding box center [286, 270] width 47 height 177
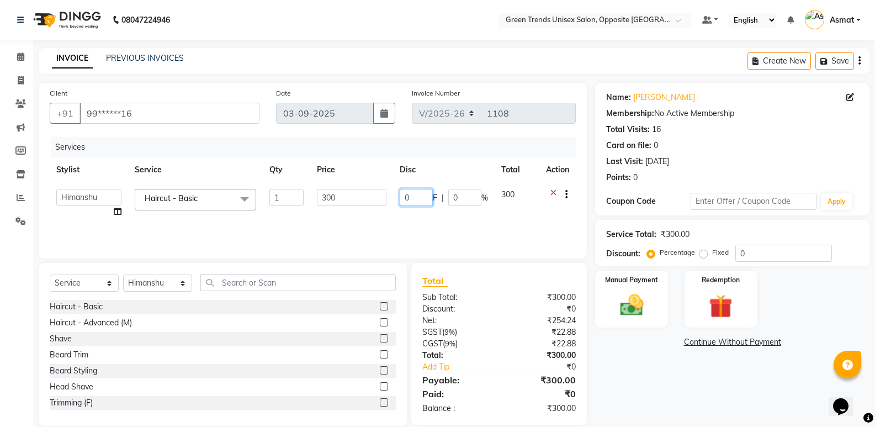
click at [422, 204] on input "0" at bounding box center [416, 197] width 33 height 17
type input "050"
click at [227, 222] on div "Services Stylist Service Qty Price Disc Total Action [PERSON_NAME] [PERSON_NAME…" at bounding box center [313, 192] width 526 height 110
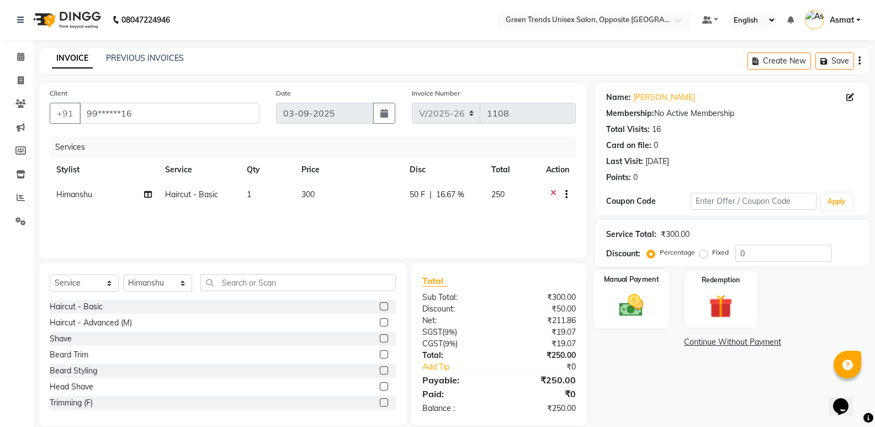
click at [629, 311] on img at bounding box center [631, 305] width 39 height 28
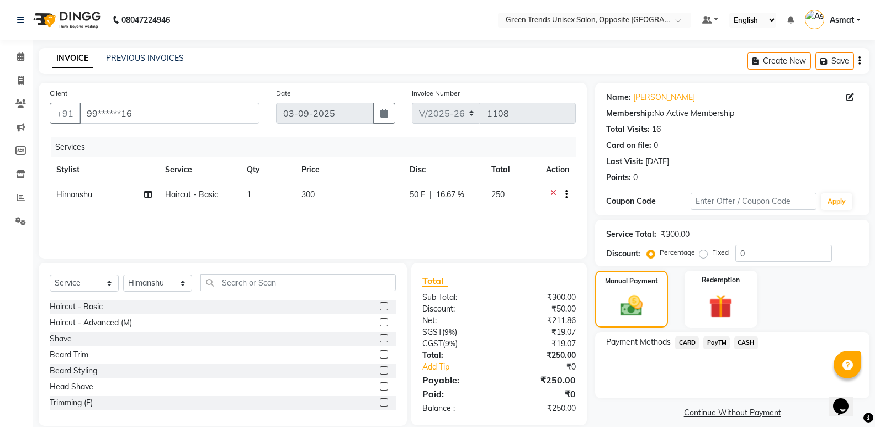
click at [708, 341] on span "PayTM" at bounding box center [716, 342] width 26 height 13
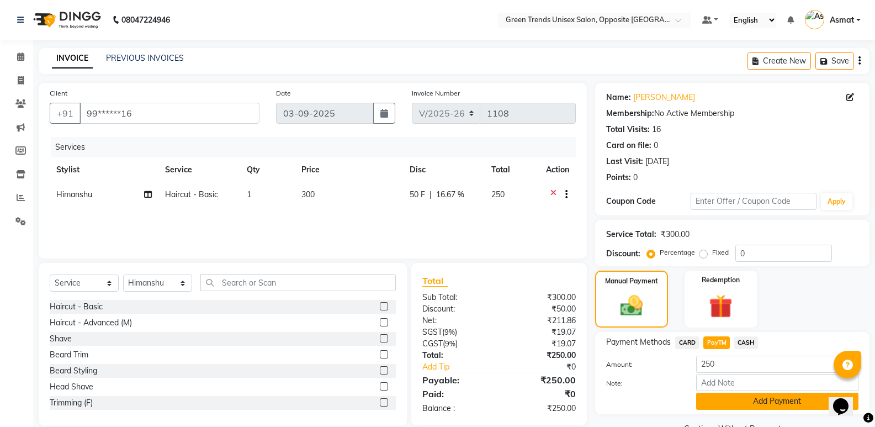
click at [728, 393] on button "Add Payment" at bounding box center [777, 401] width 162 height 17
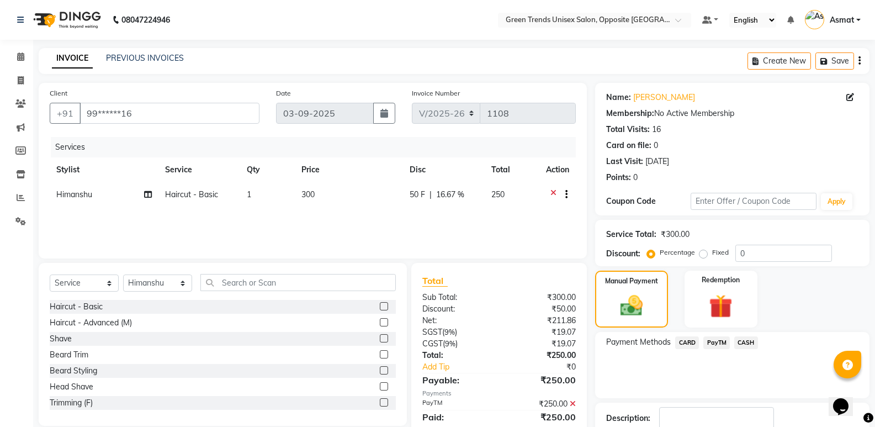
click at [868, 338] on div "Name: Garima Mishra Membership: No Active Membership Total Visits: 16 Card on f…" at bounding box center [736, 283] width 283 height 400
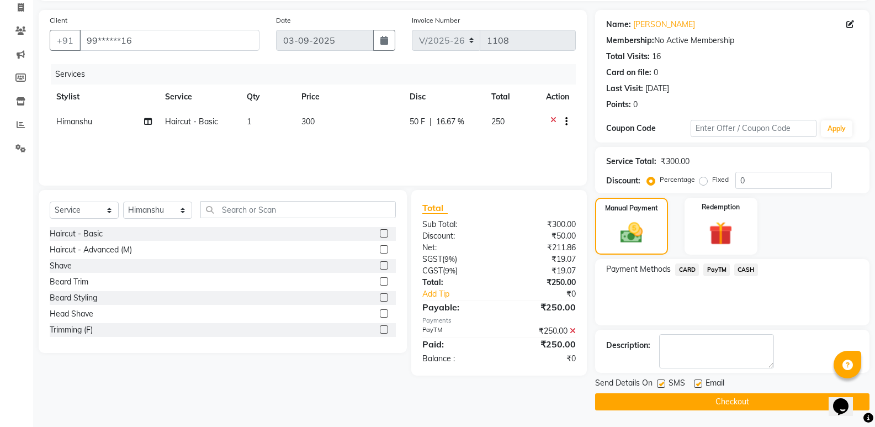
click at [728, 397] on button "Checkout" at bounding box center [732, 401] width 274 height 17
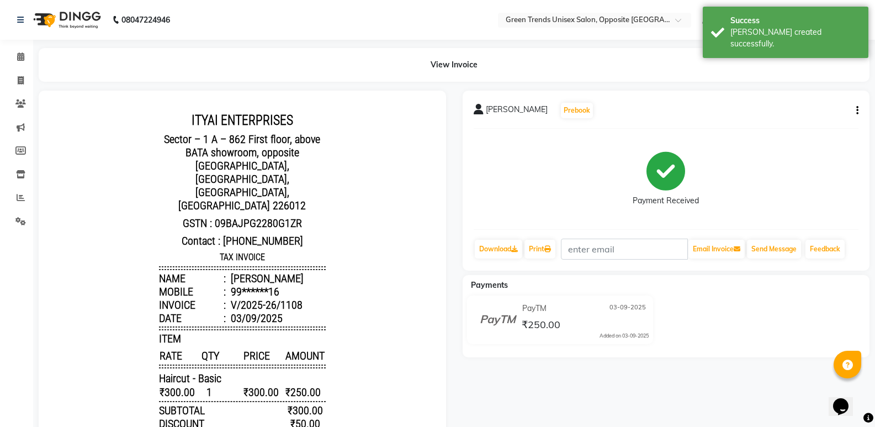
click at [23, 45] on div "Calendar Invoice Clients Marketing Members Inventory Reports Settings Completed…" at bounding box center [74, 285] width 149 height 508
click at [21, 51] on link "Calendar" at bounding box center [16, 57] width 26 height 18
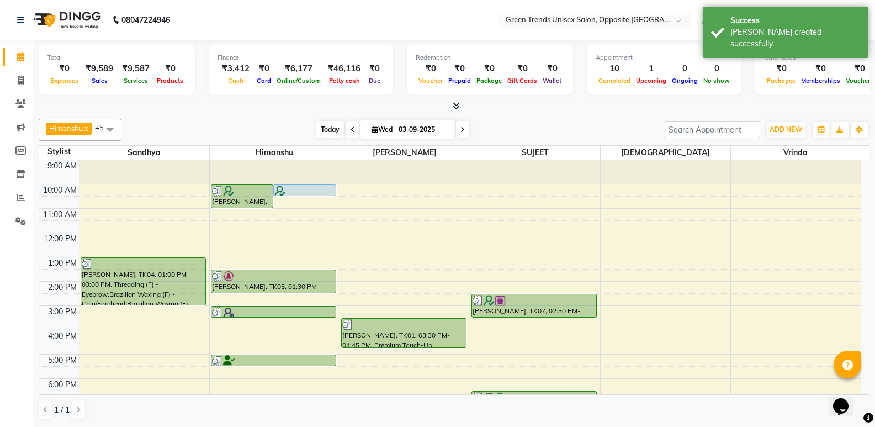
click at [322, 122] on span "Today" at bounding box center [330, 129] width 28 height 17
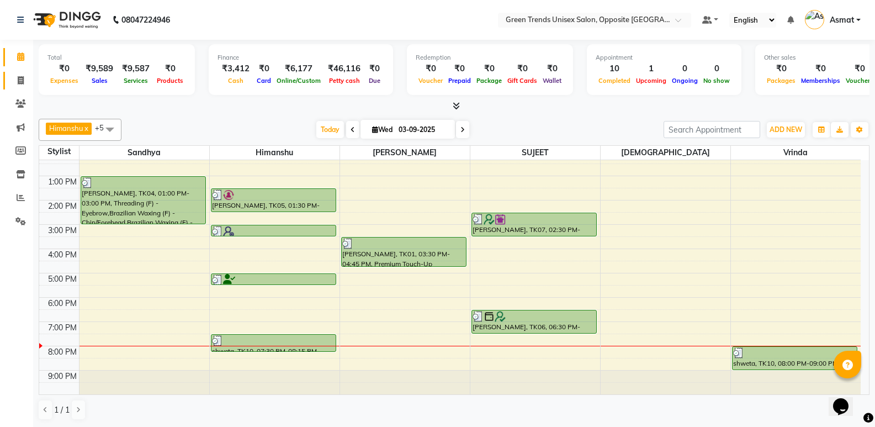
click at [12, 75] on span at bounding box center [20, 81] width 19 height 13
select select "service"
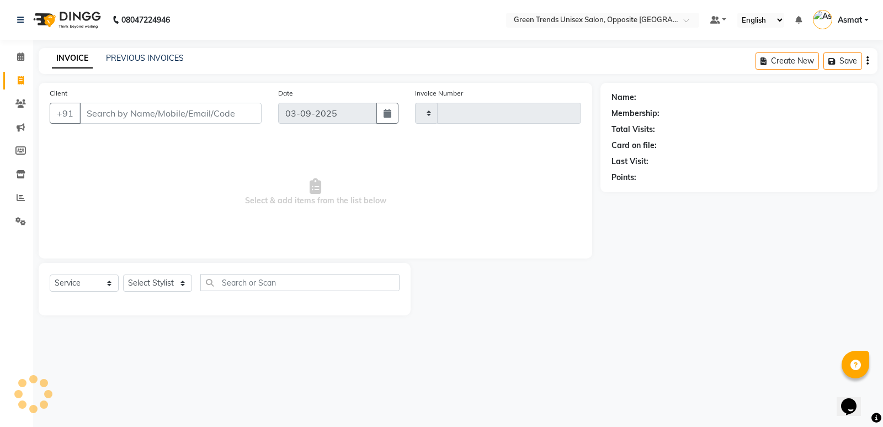
type input "1109"
select select "5225"
click at [22, 57] on icon at bounding box center [20, 56] width 7 height 8
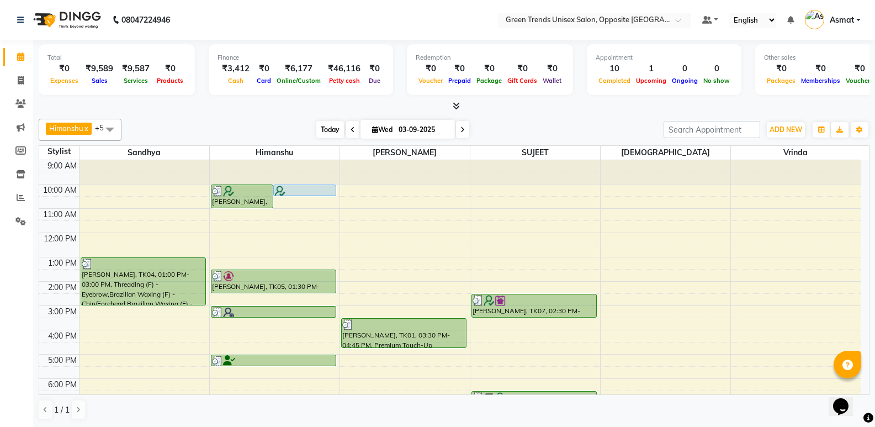
click at [322, 129] on span "Today" at bounding box center [330, 129] width 28 height 17
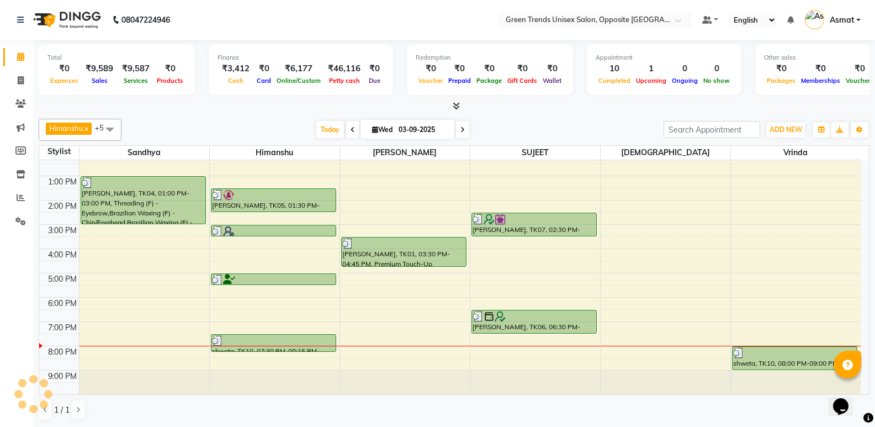
click at [317, 118] on div "Himanshu x Sandhya x SUJEET x Vaishnavi x Vrinda x Sohail x +5 Select All Sandh…" at bounding box center [454, 269] width 831 height 310
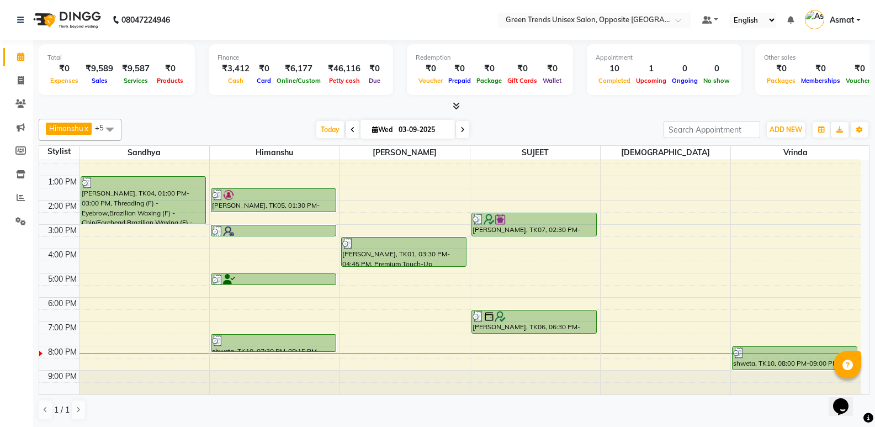
click at [346, 126] on span at bounding box center [352, 129] width 13 height 17
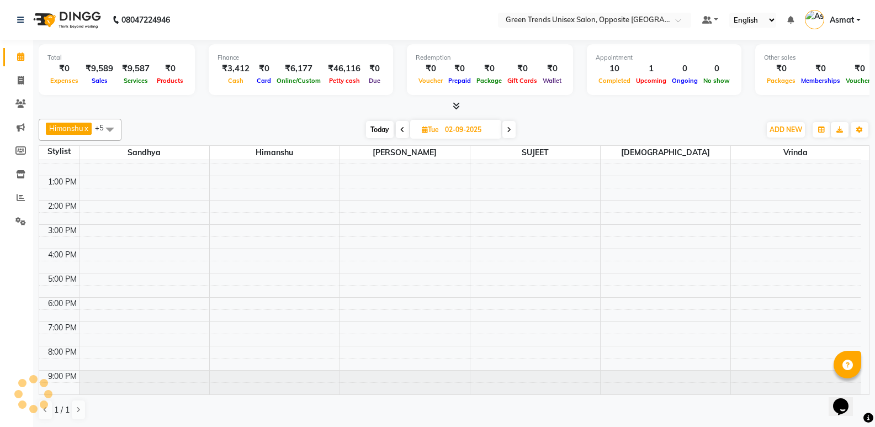
click at [333, 132] on div "Today Tue 02-09-2025" at bounding box center [441, 129] width 628 height 17
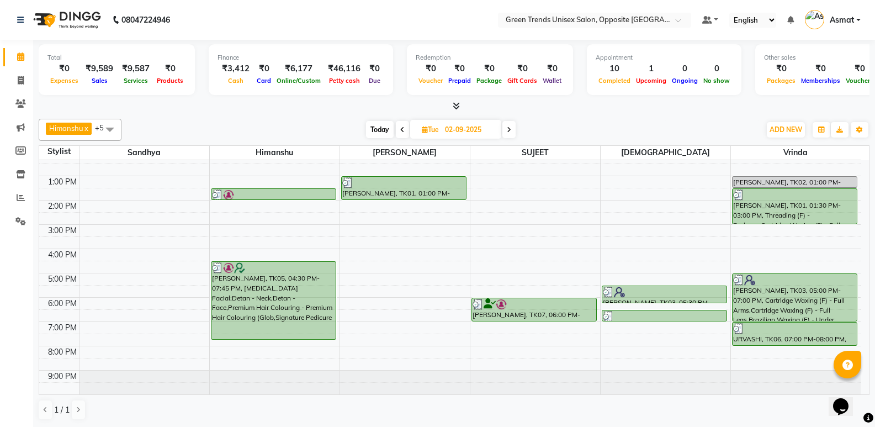
click at [381, 129] on span "Today" at bounding box center [380, 129] width 28 height 17
type input "03-09-2025"
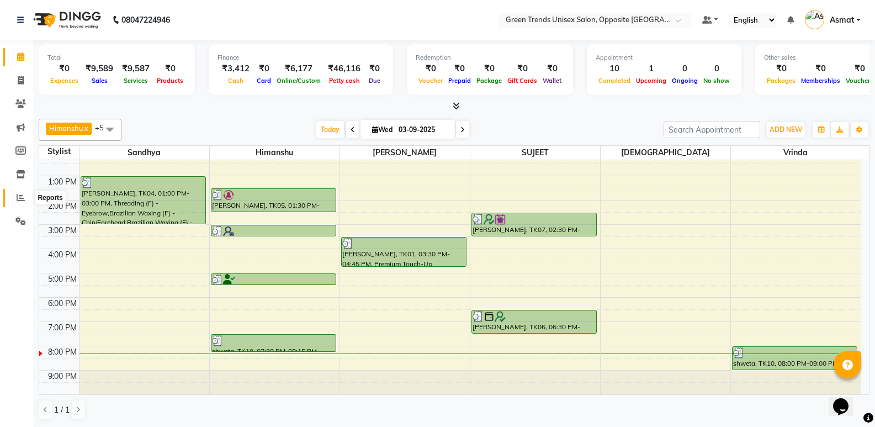
click at [22, 199] on icon at bounding box center [21, 197] width 8 height 8
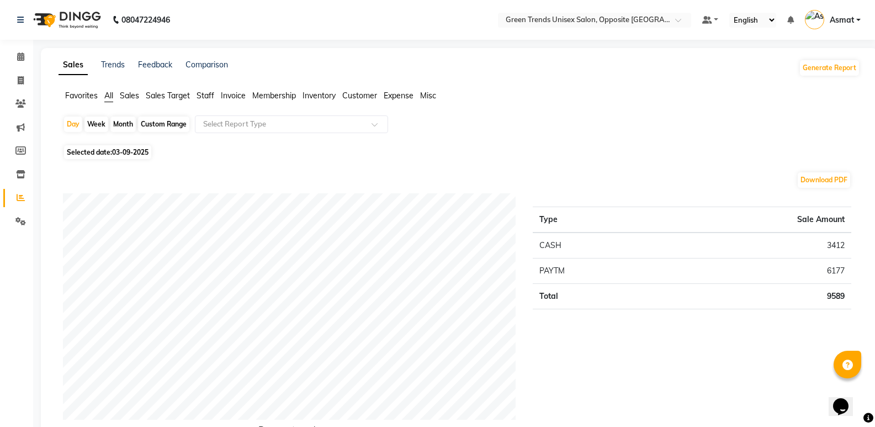
click at [206, 96] on span "Staff" at bounding box center [206, 96] width 18 height 10
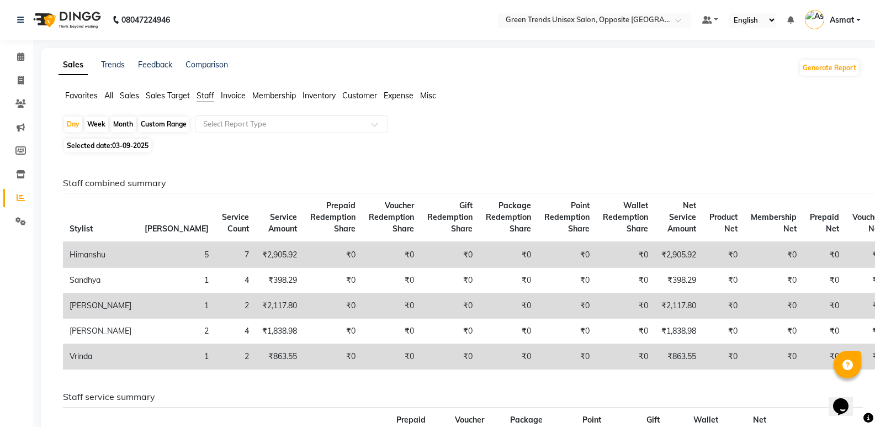
click at [126, 128] on div "Month" at bounding box center [122, 123] width 25 height 15
select select "9"
select select "2025"
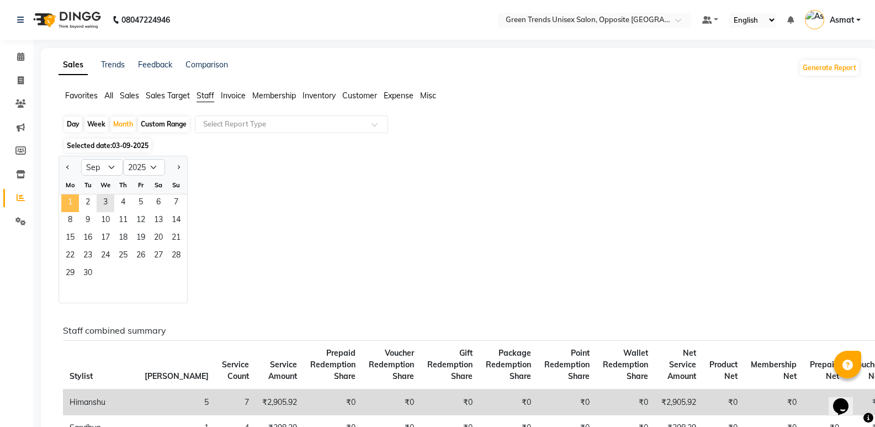
click at [67, 202] on span "1" at bounding box center [70, 203] width 18 height 18
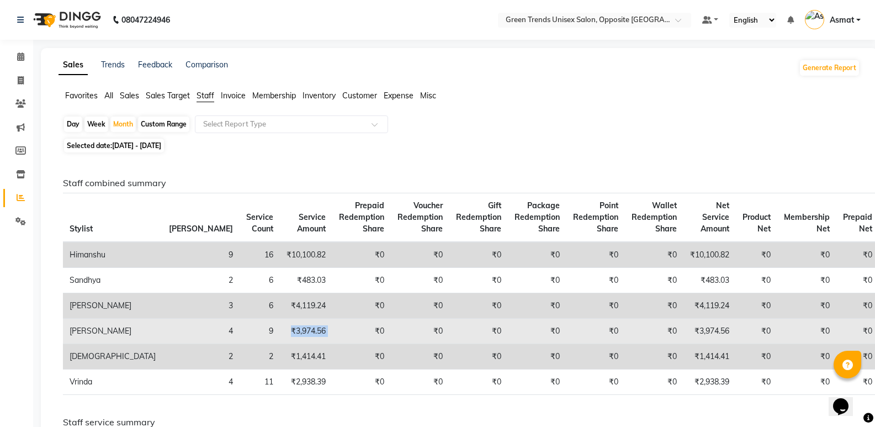
drag, startPoint x: 199, startPoint y: 337, endPoint x: 245, endPoint y: 329, distance: 46.5
click at [245, 329] on tr "Sujeet 4 9 ₹3,974.56 ₹0 ₹0 ₹0 ₹0 ₹0 ₹0 ₹3,974.56 ₹0 ₹0 ₹0 ₹0 ₹0 ₹0" at bounding box center [528, 331] width 931 height 25
click at [332, 330] on td "₹0" at bounding box center [361, 331] width 59 height 25
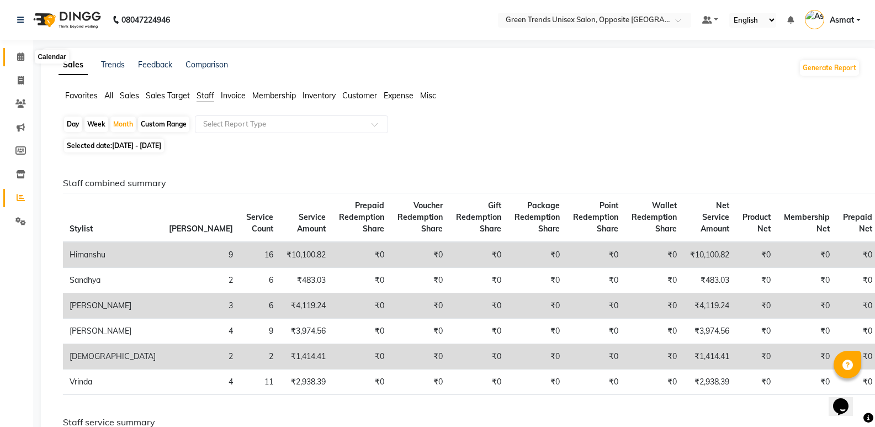
click at [24, 54] on icon at bounding box center [20, 56] width 7 height 8
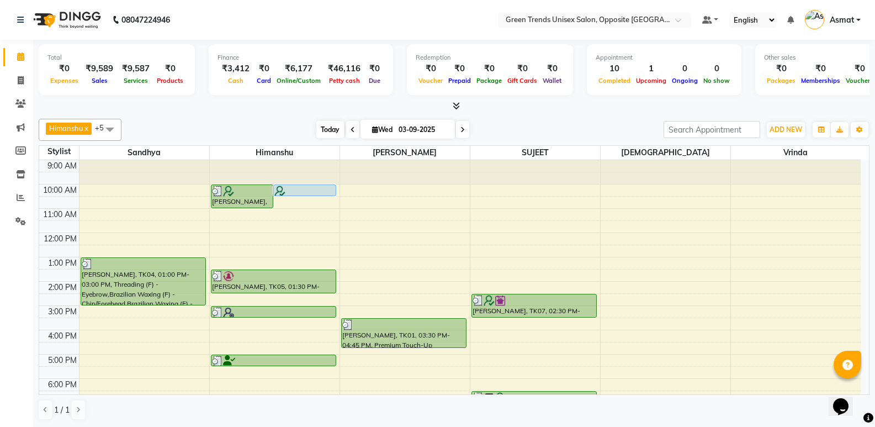
click at [328, 128] on span "Today" at bounding box center [330, 129] width 28 height 17
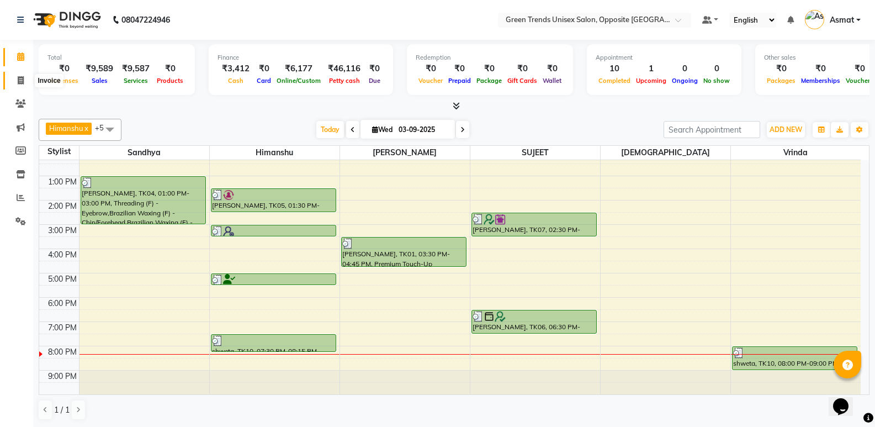
click at [23, 79] on icon at bounding box center [21, 80] width 6 height 8
select select "service"
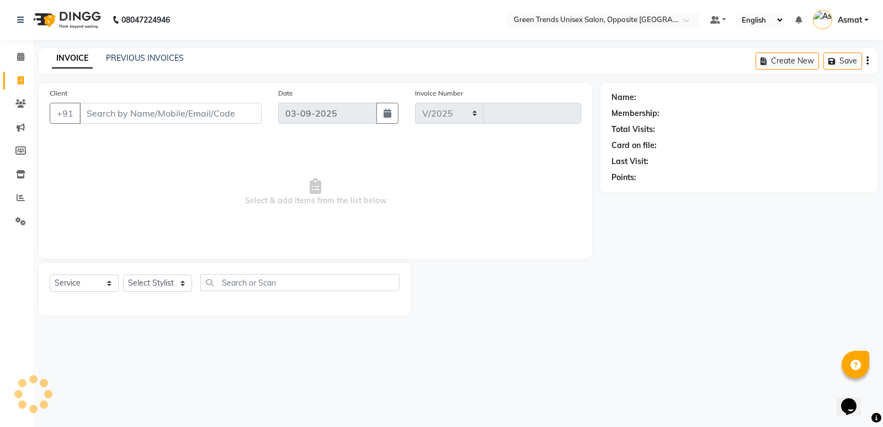
select select "5225"
type input "1109"
click at [147, 59] on link "PREVIOUS INVOICES" at bounding box center [145, 58] width 78 height 10
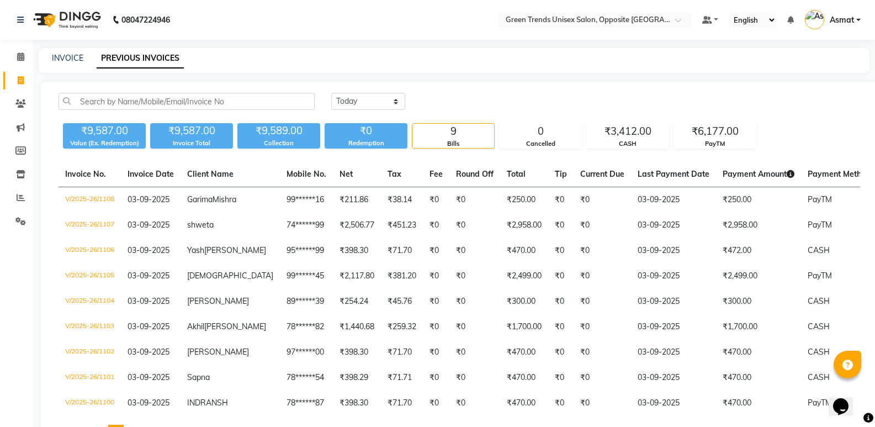
scroll to position [91, 0]
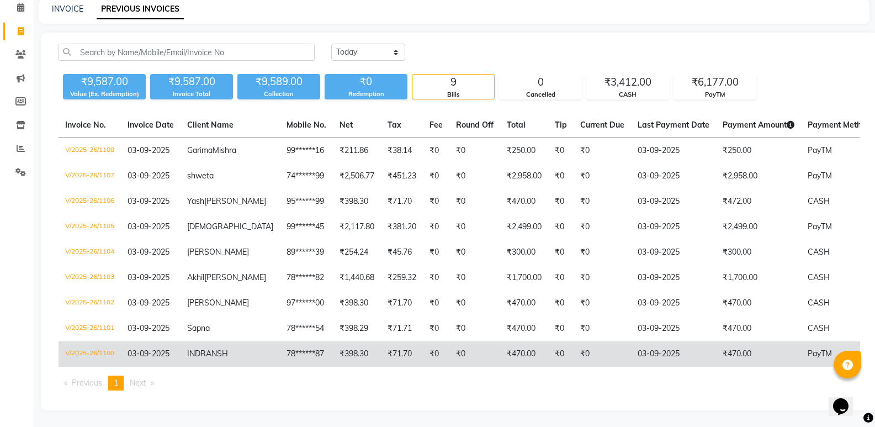
drag, startPoint x: 756, startPoint y: 317, endPoint x: 688, endPoint y: 336, distance: 70.5
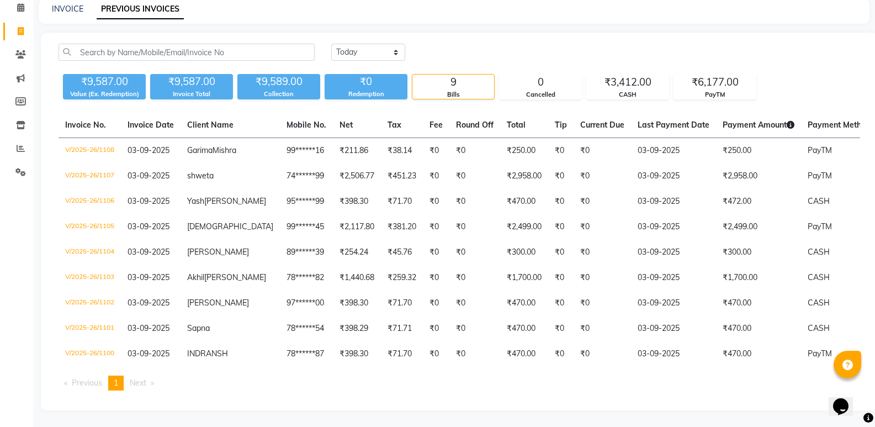
drag, startPoint x: 688, startPoint y: 336, endPoint x: 690, endPoint y: 392, distance: 56.3
click at [690, 392] on div "Invoice No. Invoice Date Client Name Mobile No. Net Tax Fee Round Off Total Tip…" at bounding box center [459, 256] width 815 height 287
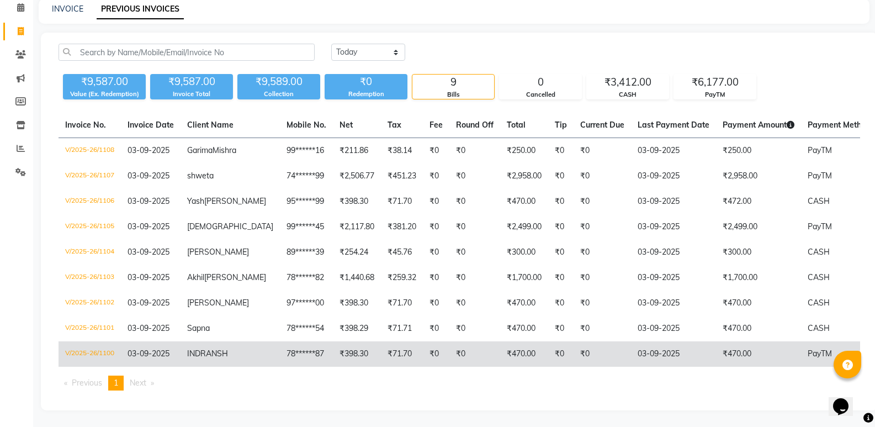
click at [91, 344] on td "V/2025-26/1100" at bounding box center [90, 353] width 62 height 25
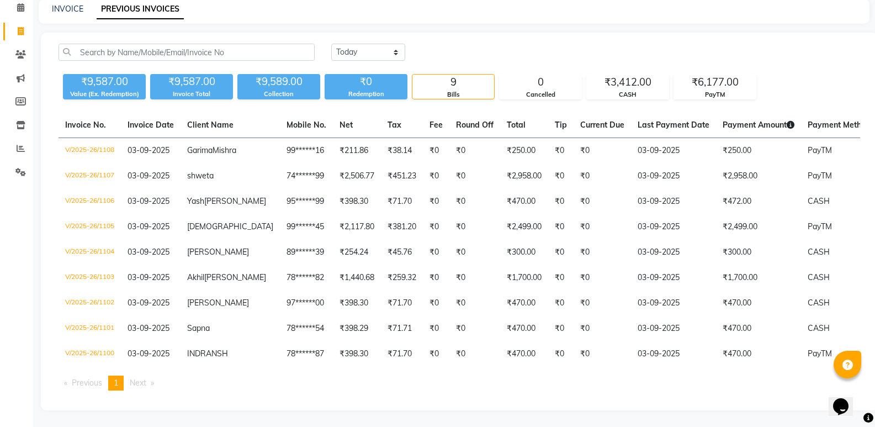
scroll to position [0, 0]
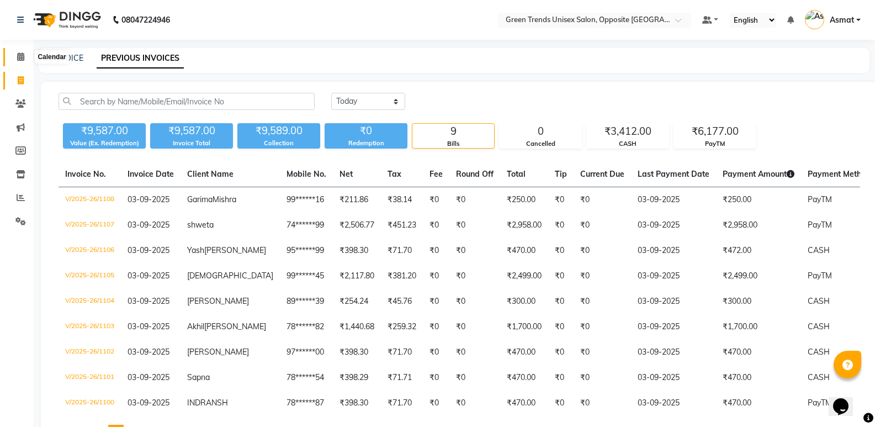
click at [25, 54] on span at bounding box center [20, 57] width 19 height 13
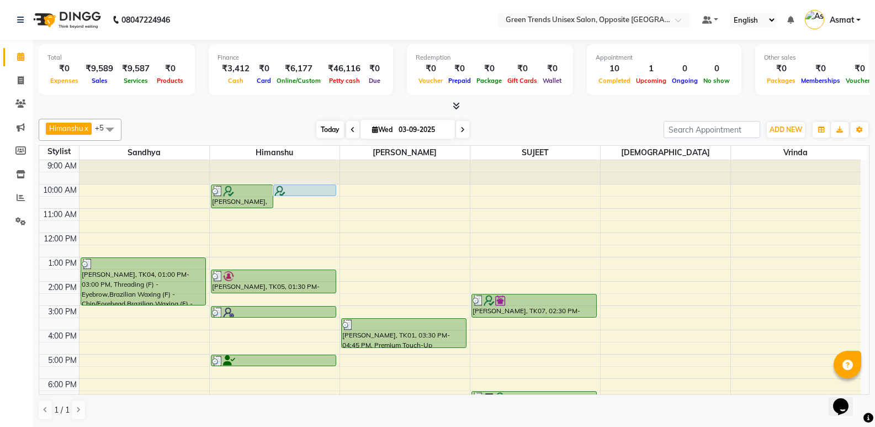
click at [324, 130] on span "Today" at bounding box center [330, 129] width 28 height 17
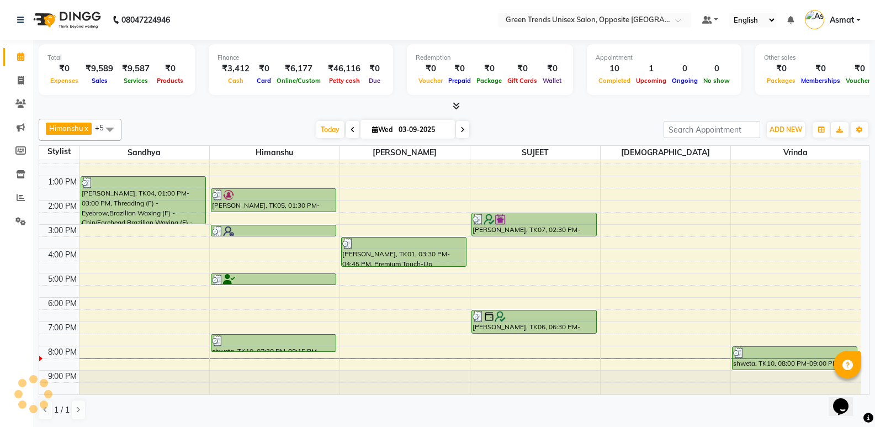
click at [289, 128] on div "[DATE] [DATE]" at bounding box center [392, 129] width 531 height 17
click at [308, 125] on div "[DATE] [DATE]" at bounding box center [392, 129] width 531 height 17
click at [322, 127] on span "Today" at bounding box center [330, 129] width 28 height 17
click at [17, 203] on span at bounding box center [20, 198] width 19 height 13
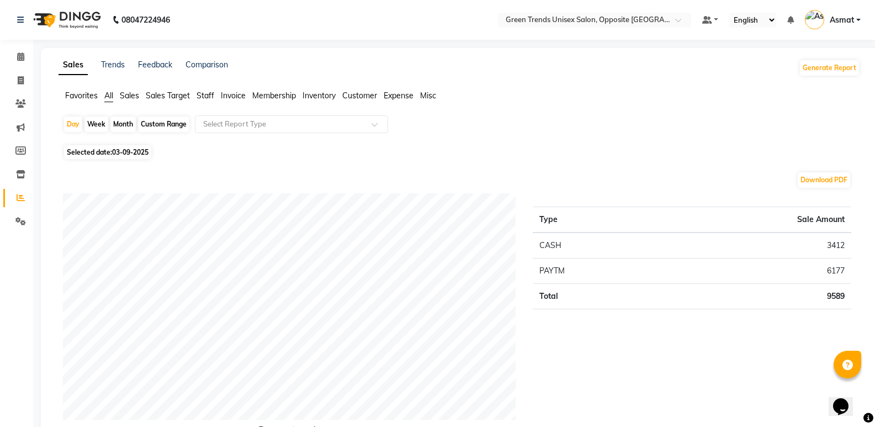
click at [204, 96] on span "Staff" at bounding box center [206, 96] width 18 height 10
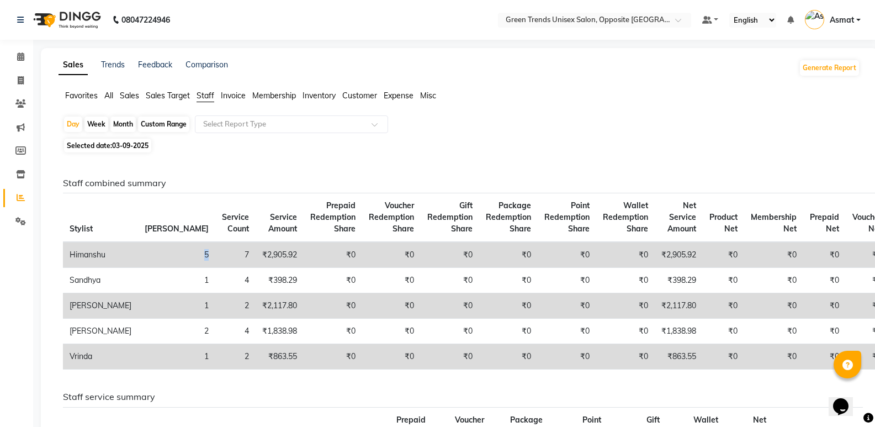
drag, startPoint x: 141, startPoint y: 258, endPoint x: 135, endPoint y: 262, distance: 6.7
click at [138, 262] on td "5" at bounding box center [176, 255] width 77 height 26
drag, startPoint x: 130, startPoint y: 309, endPoint x: 149, endPoint y: 309, distance: 19.3
click at [149, 309] on tr "Sohail 1 2 ₹2,117.80 ₹0 ₹0 ₹0 ₹0 ₹0 ₹0 ₹2,117.80 ₹0 ₹0 ₹0 ₹0 ₹0 ₹0" at bounding box center [512, 305] width 898 height 25
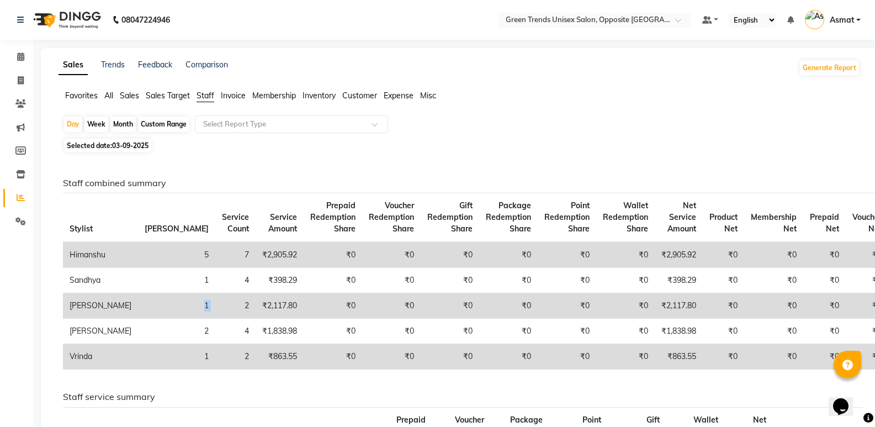
click at [215, 311] on td "2" at bounding box center [235, 305] width 40 height 25
drag, startPoint x: 148, startPoint y: 310, endPoint x: 129, endPoint y: 305, distance: 19.4
click at [129, 305] on tr "Sohail 1 2 ₹2,117.80 ₹0 ₹0 ₹0 ₹0 ₹0 ₹0 ₹2,117.80 ₹0 ₹0 ₹0 ₹0 ₹0 ₹0" at bounding box center [512, 305] width 898 height 25
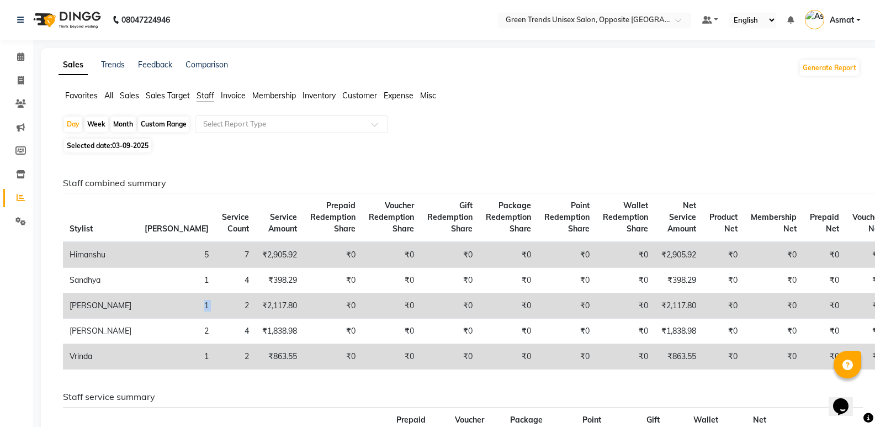
click at [138, 305] on td "1" at bounding box center [176, 305] width 77 height 25
click at [138, 304] on td "1" at bounding box center [176, 305] width 77 height 25
click at [702, 107] on div "Favorites All Sales Sales Target Staff Invoice Membership Inventory Customer Ex…" at bounding box center [459, 100] width 818 height 21
click at [317, 126] on input "text" at bounding box center [280, 124] width 159 height 11
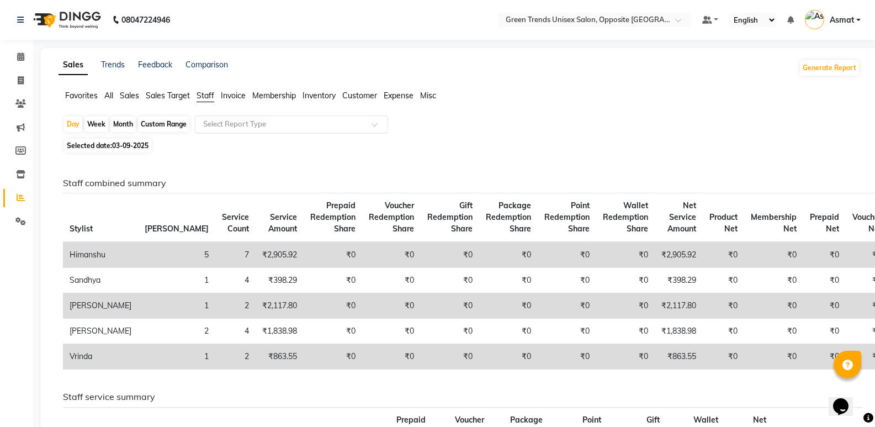
click at [317, 126] on input "text" at bounding box center [280, 124] width 159 height 11
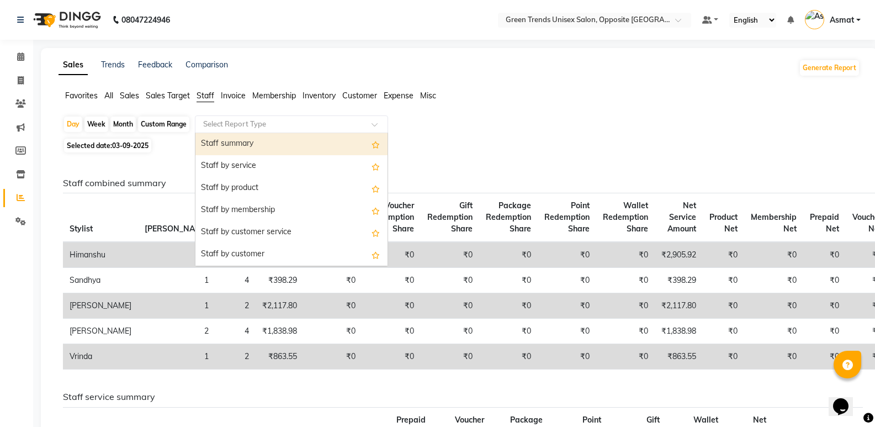
click at [268, 151] on div "Staff summary" at bounding box center [291, 144] width 192 height 22
select select "full_report"
select select "csv"
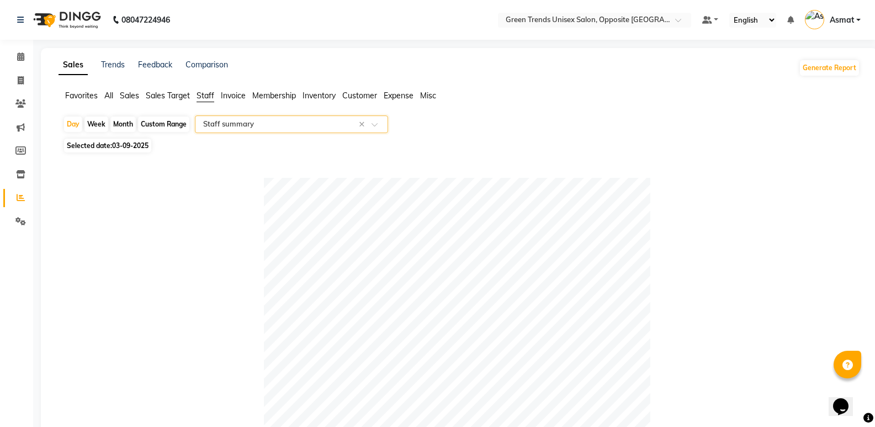
click at [309, 128] on input "text" at bounding box center [280, 124] width 159 height 11
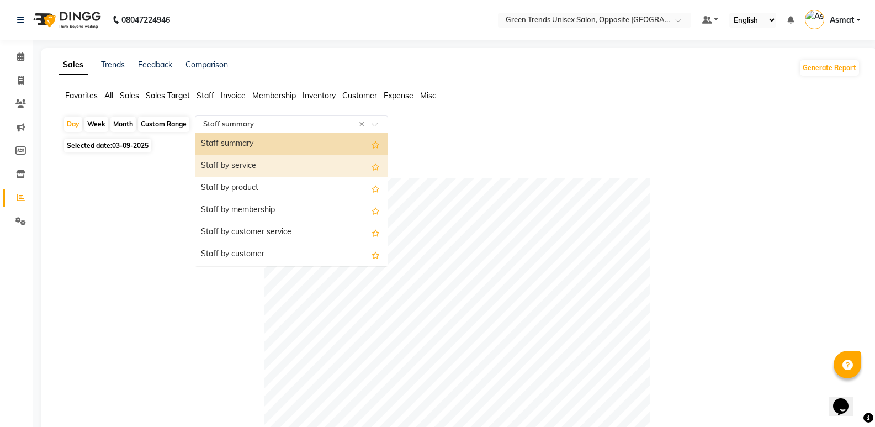
click at [304, 167] on div "Staff by service" at bounding box center [291, 166] width 192 height 22
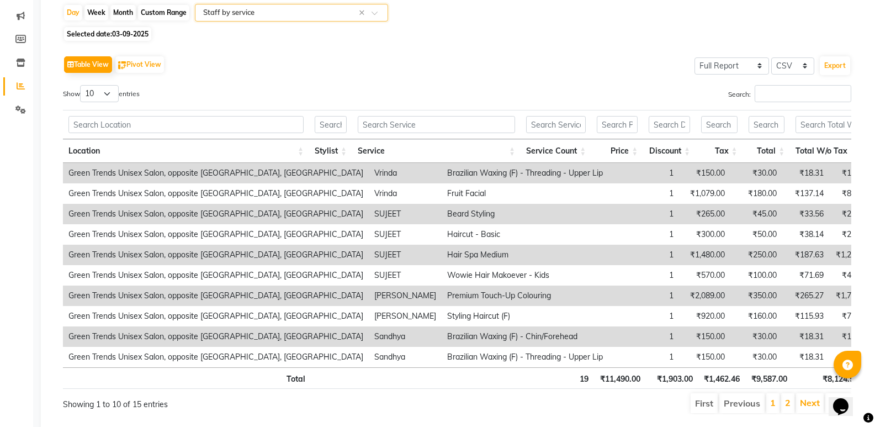
scroll to position [113, 0]
click at [334, 124] on input "text" at bounding box center [331, 123] width 32 height 17
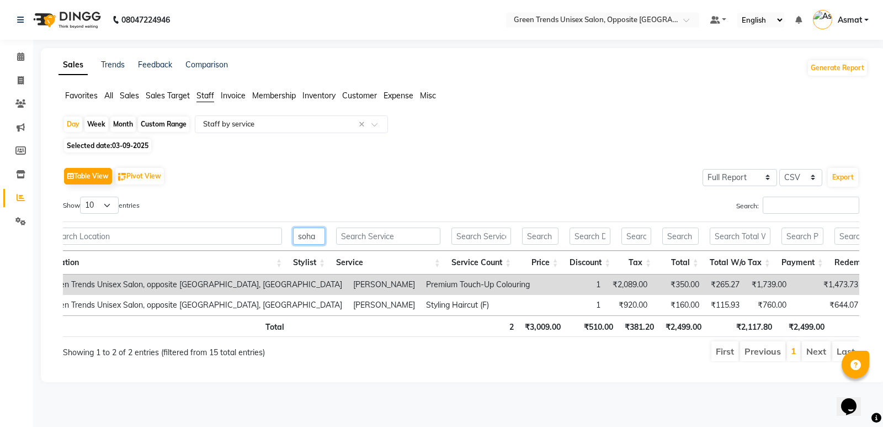
scroll to position [0, 0]
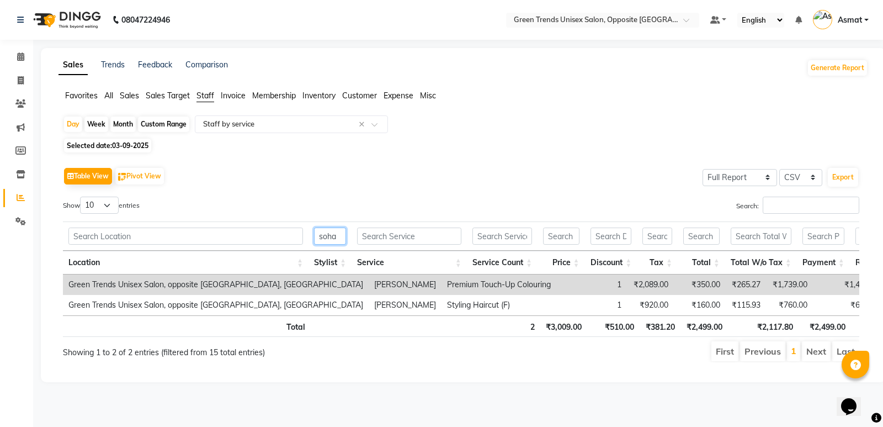
type input "soha"
click at [523, 330] on th "2" at bounding box center [504, 326] width 71 height 22
click at [26, 50] on link "Calendar" at bounding box center [16, 57] width 26 height 18
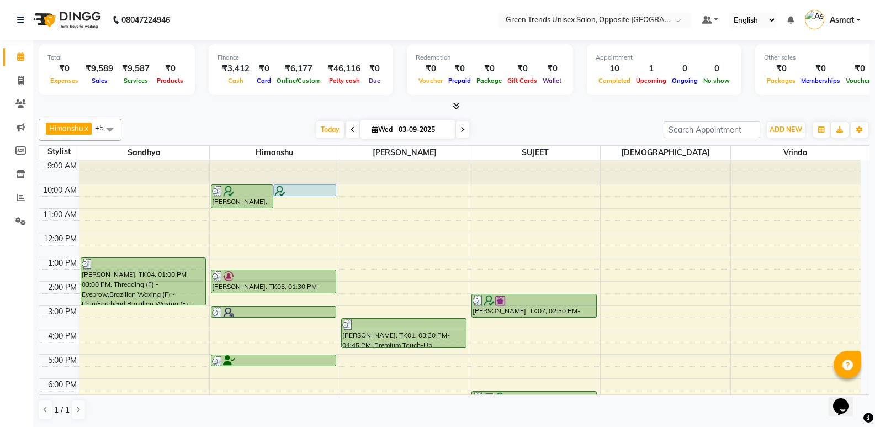
scroll to position [81, 0]
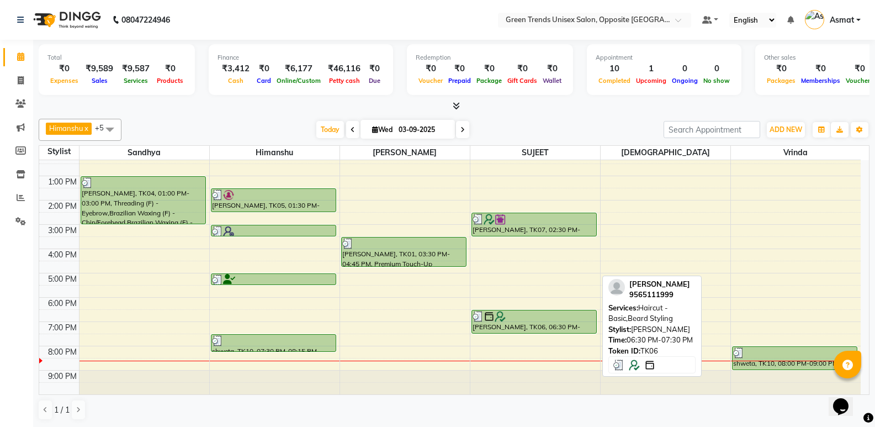
click at [511, 320] on div at bounding box center [534, 316] width 123 height 11
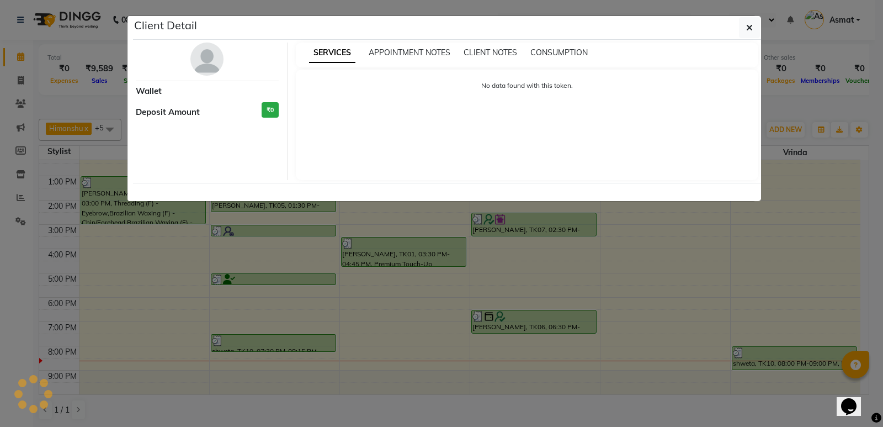
select select "3"
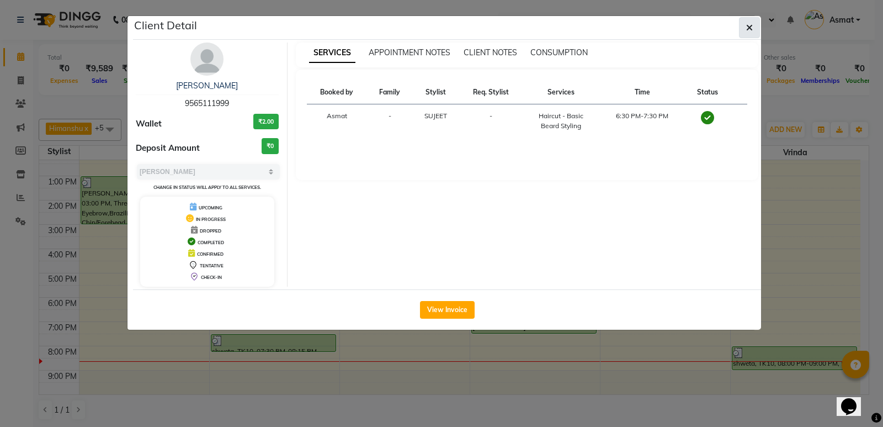
click at [752, 29] on icon "button" at bounding box center [749, 27] width 7 height 9
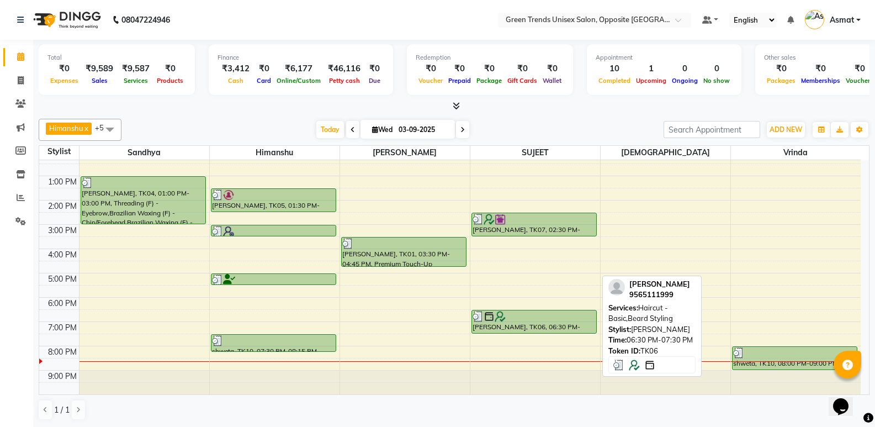
click at [555, 320] on div at bounding box center [534, 316] width 123 height 11
select select "3"
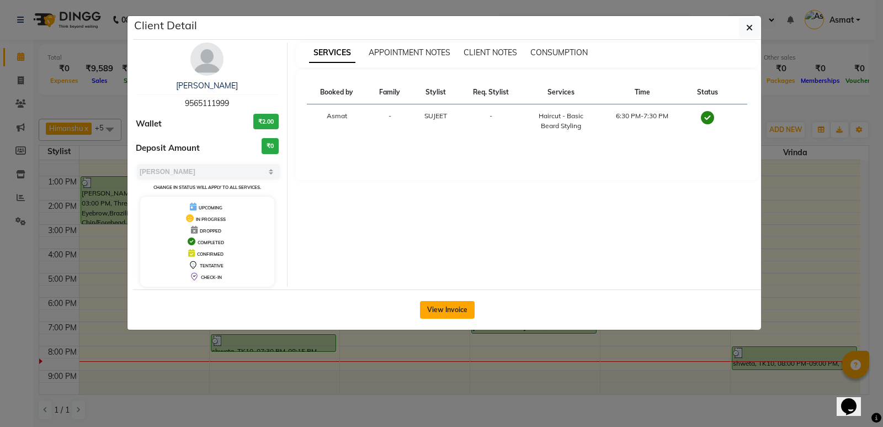
click at [441, 310] on button "View Invoice" at bounding box center [447, 310] width 55 height 18
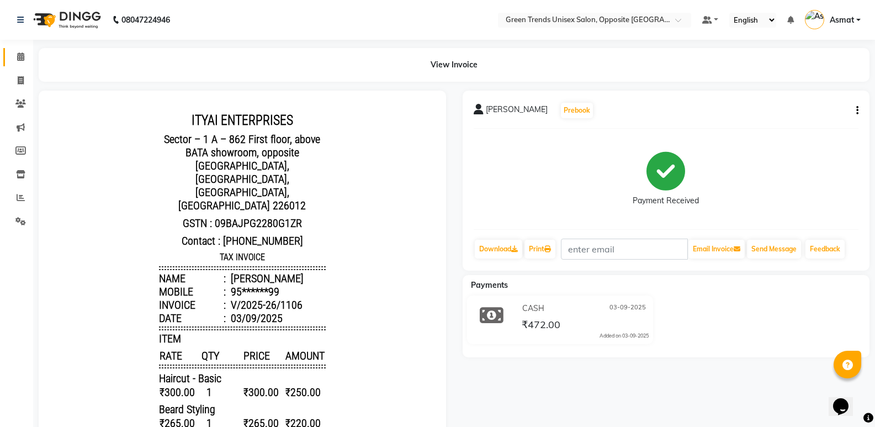
click at [29, 61] on span at bounding box center [20, 57] width 19 height 13
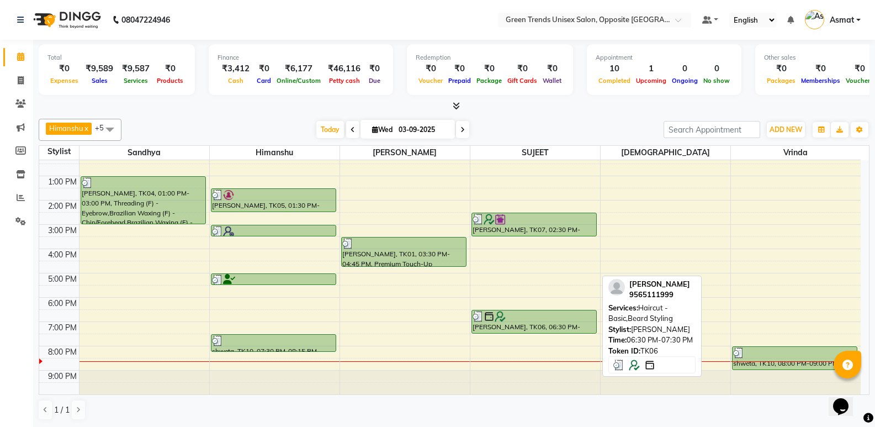
click at [548, 320] on div at bounding box center [534, 316] width 123 height 11
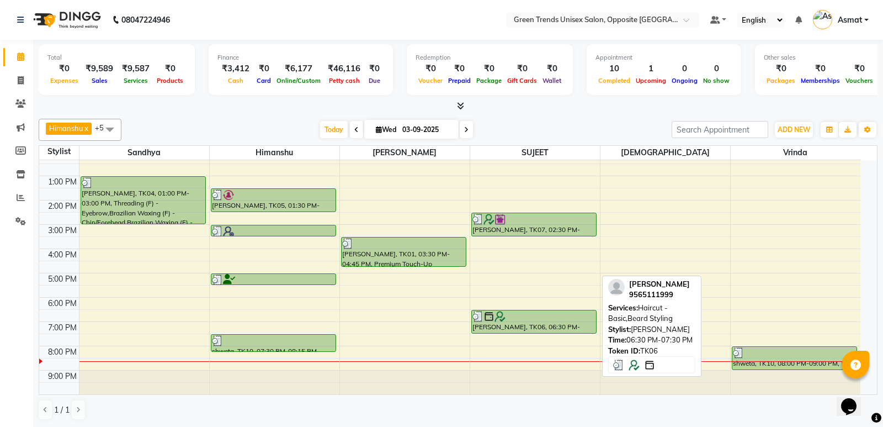
select select "3"
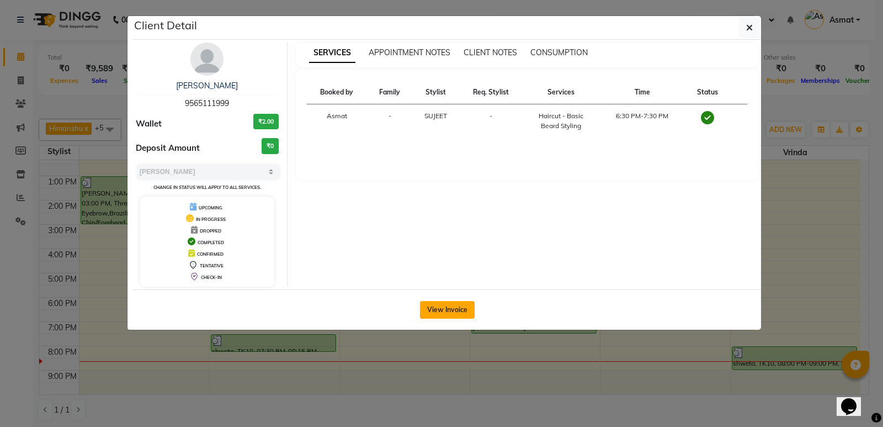
click at [453, 309] on button "View Invoice" at bounding box center [447, 310] width 55 height 18
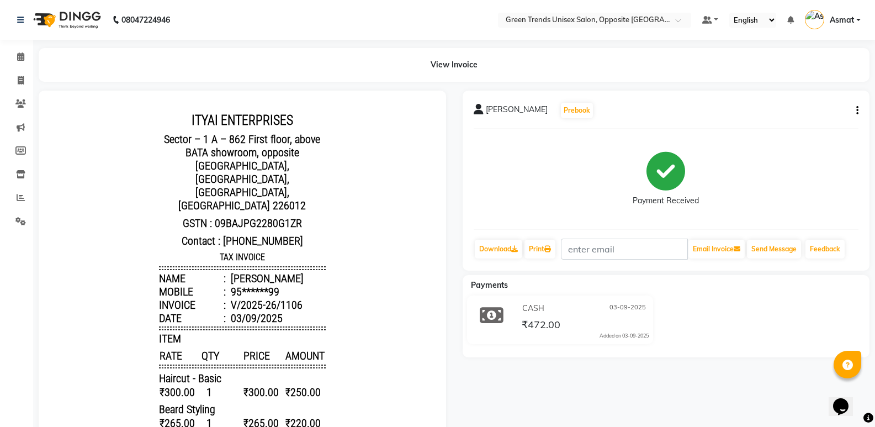
click at [857, 111] on icon "button" at bounding box center [857, 110] width 2 height 1
click at [815, 102] on div "Cancel Invoice" at bounding box center [803, 104] width 76 height 14
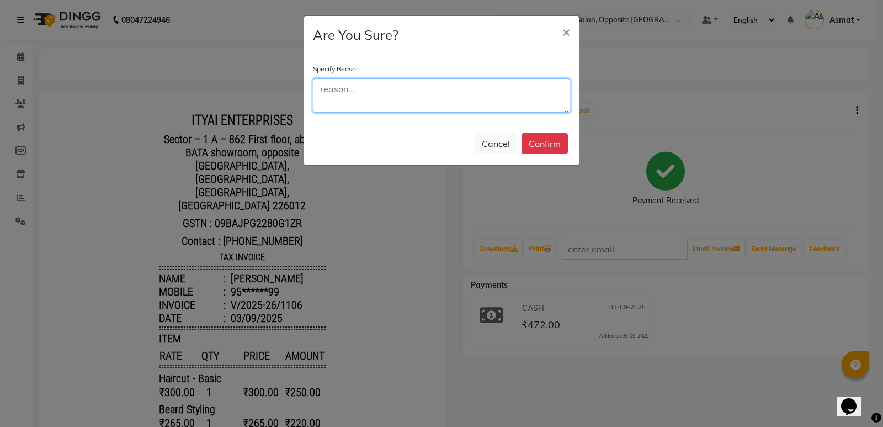
drag, startPoint x: 431, startPoint y: 88, endPoint x: 670, endPoint y: 193, distance: 261.0
click at [431, 88] on textarea at bounding box center [441, 95] width 257 height 34
type textarea "E"
click at [407, 94] on textarea "Due to added wroung ssp" at bounding box center [441, 95] width 257 height 34
type textarea "Due to added wrong ssp"
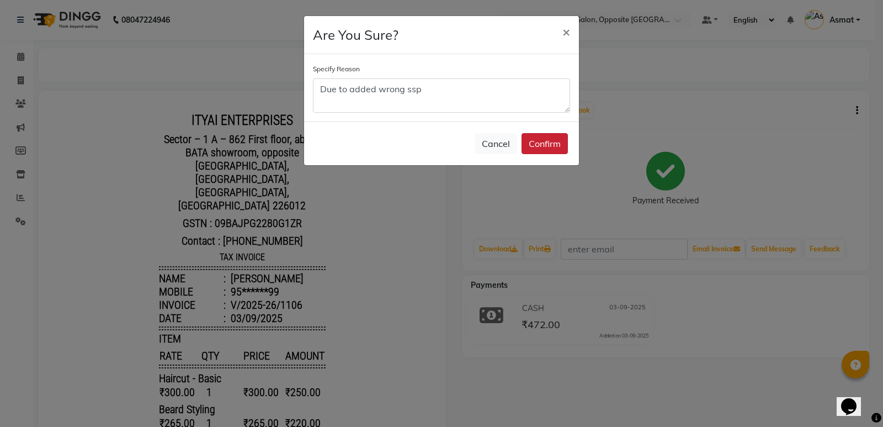
click at [530, 142] on button "Confirm" at bounding box center [545, 143] width 46 height 21
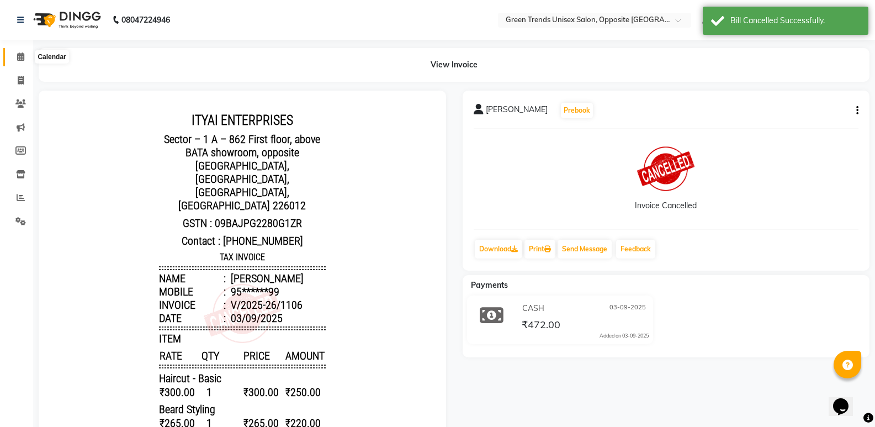
click at [24, 59] on icon at bounding box center [20, 56] width 7 height 8
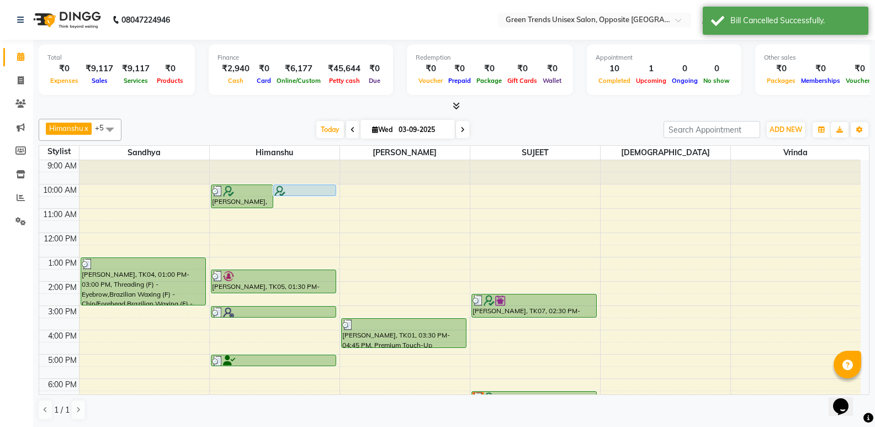
scroll to position [81, 0]
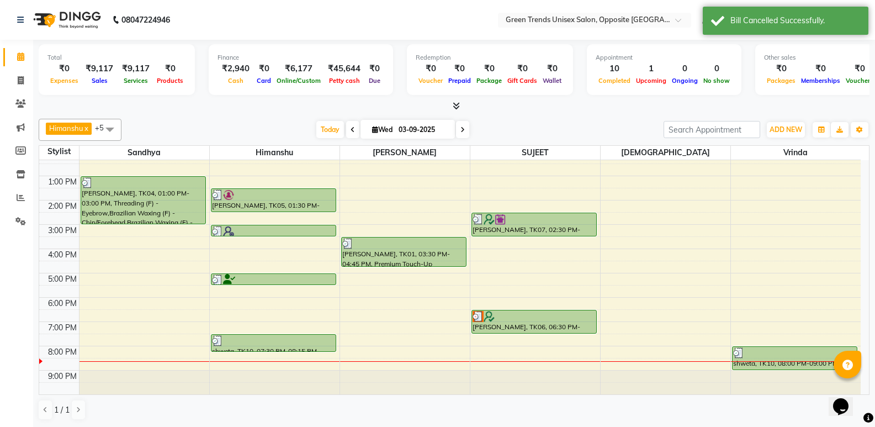
click at [412, 315] on div "9:00 AM 10:00 AM 11:00 AM 12:00 PM 1:00 PM 2:00 PM 3:00 PM 4:00 PM 5:00 PM 6:00…" at bounding box center [449, 236] width 821 height 315
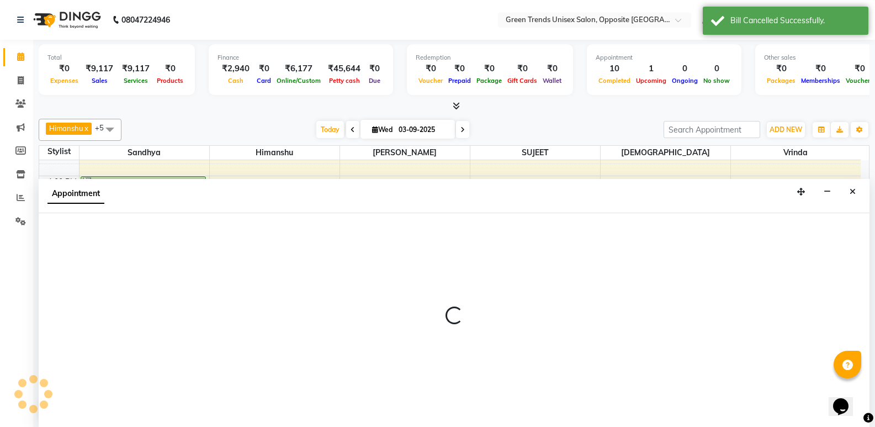
scroll to position [1, 0]
select select "89786"
select select "tentative"
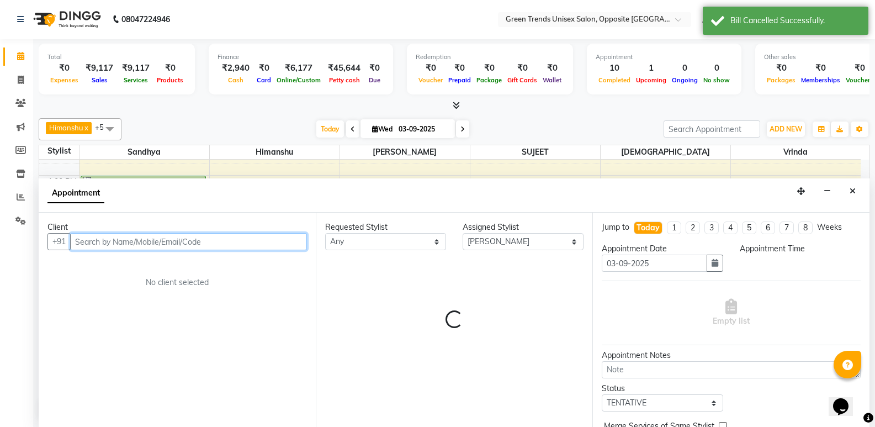
select select "1110"
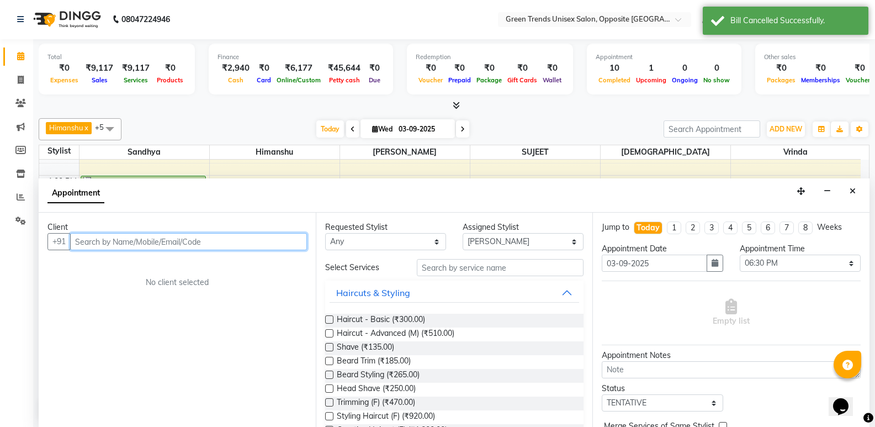
click at [293, 242] on input "text" at bounding box center [188, 241] width 237 height 17
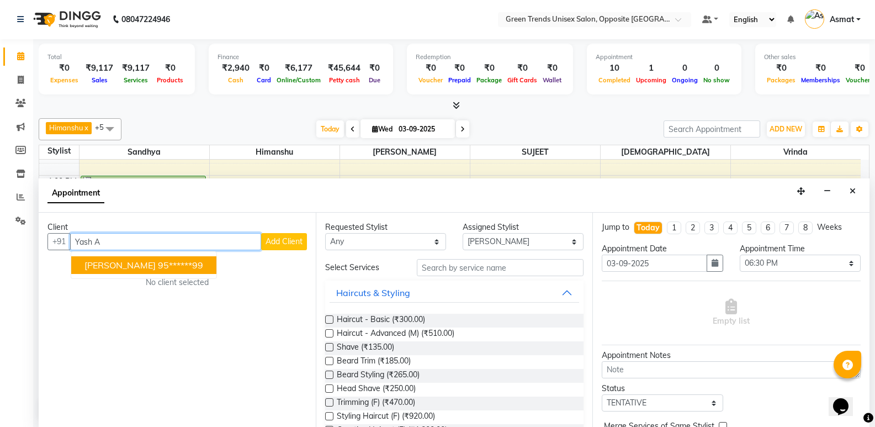
click at [112, 260] on span "[PERSON_NAME]" at bounding box center [119, 264] width 71 height 11
type input "95******99"
click at [112, 260] on div "Client +91 95******99 Yash Asthana 95******99 Add Client No client selected" at bounding box center [177, 320] width 277 height 214
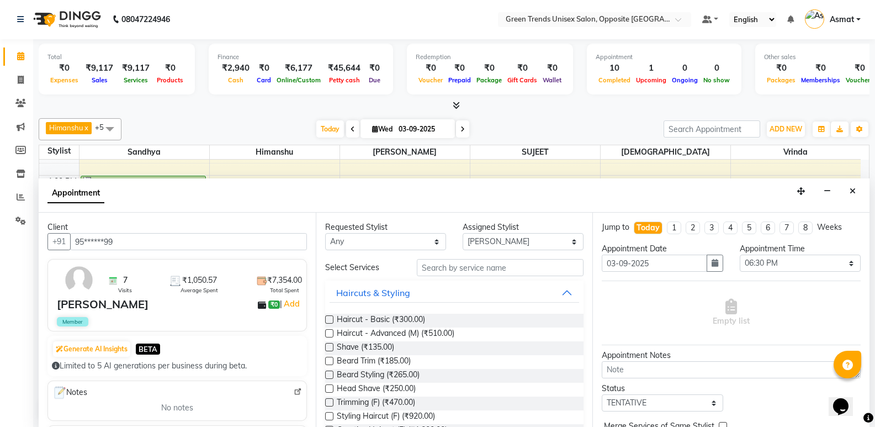
click at [332, 320] on label at bounding box center [329, 319] width 8 height 8
click at [332, 320] on input "checkbox" at bounding box center [328, 320] width 7 height 7
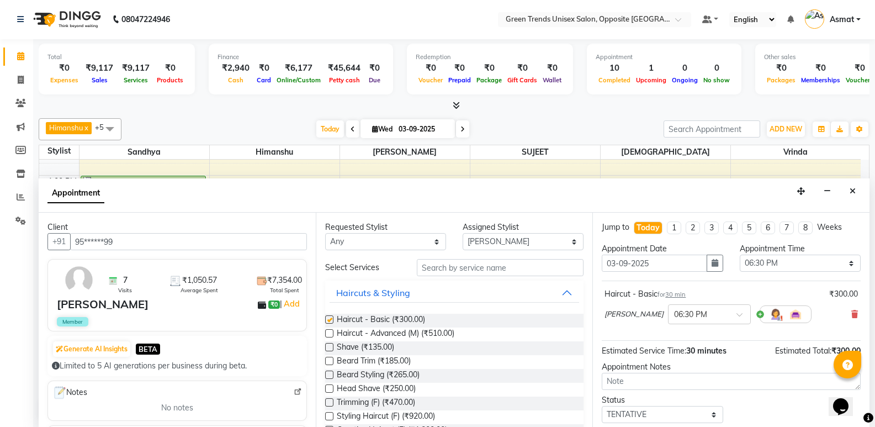
checkbox input "false"
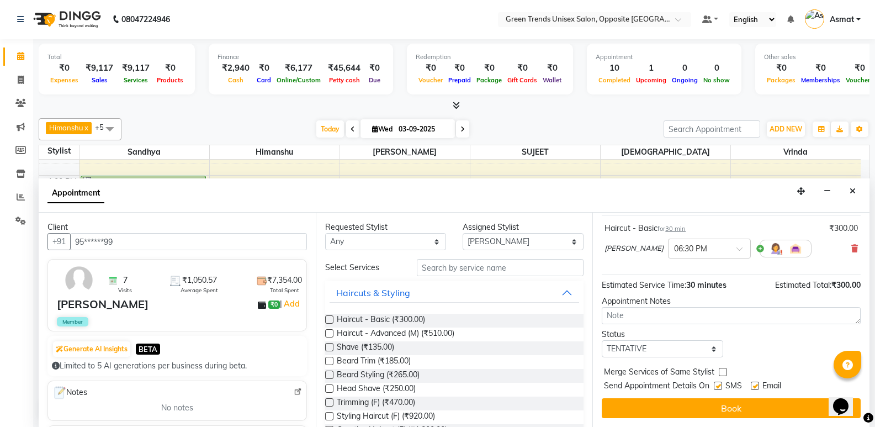
click at [721, 386] on label at bounding box center [718, 385] width 8 height 8
click at [721, 386] on input "checkbox" at bounding box center [717, 386] width 7 height 7
checkbox input "false"
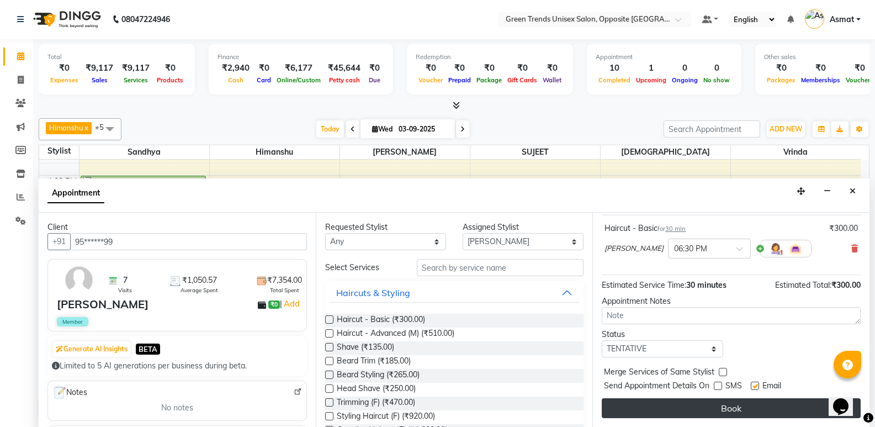
click at [730, 404] on button "Book" at bounding box center [731, 408] width 259 height 20
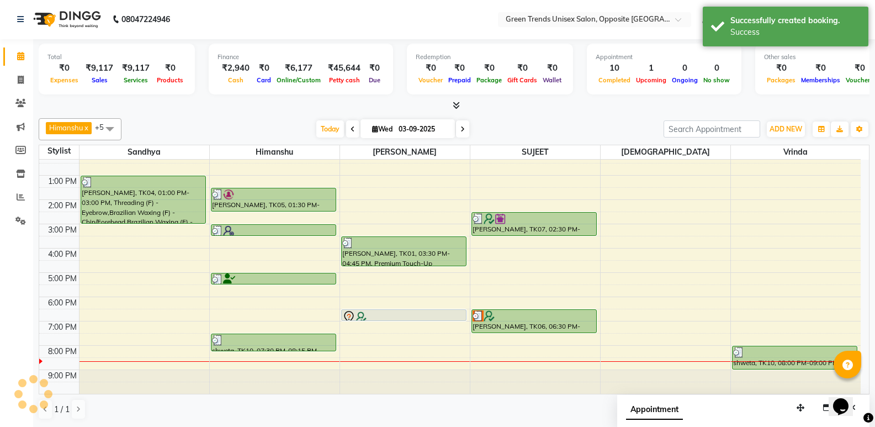
scroll to position [0, 0]
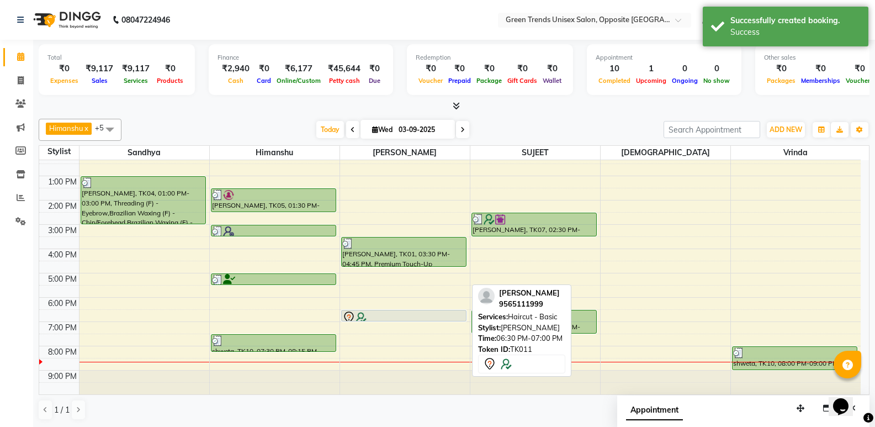
click at [415, 317] on div at bounding box center [403, 317] width 123 height 13
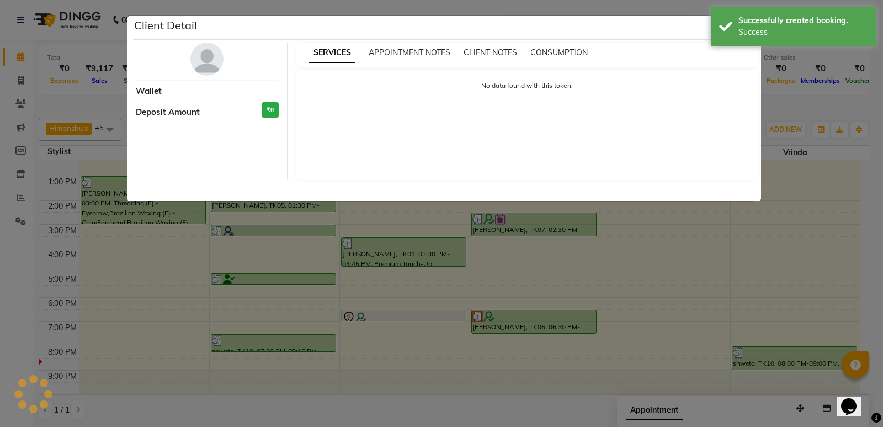
select select "7"
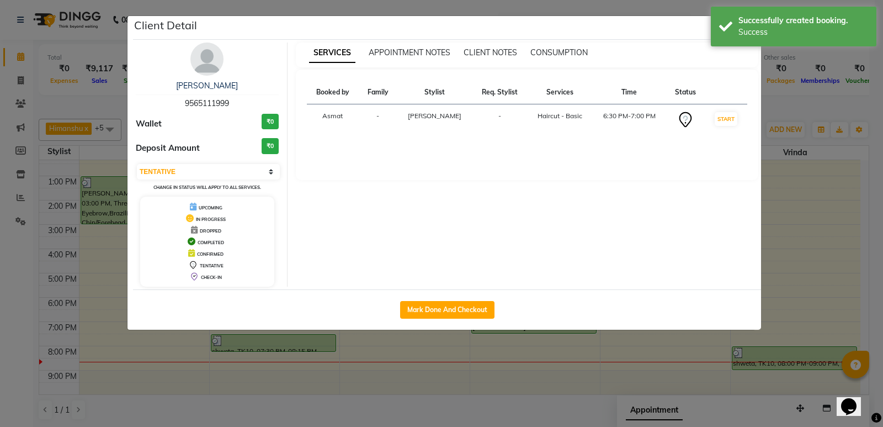
click at [440, 295] on div "Mark Done And Checkout" at bounding box center [447, 309] width 628 height 40
click at [437, 308] on button "Mark Done And Checkout" at bounding box center [447, 310] width 94 height 18
select select "5225"
select select "service"
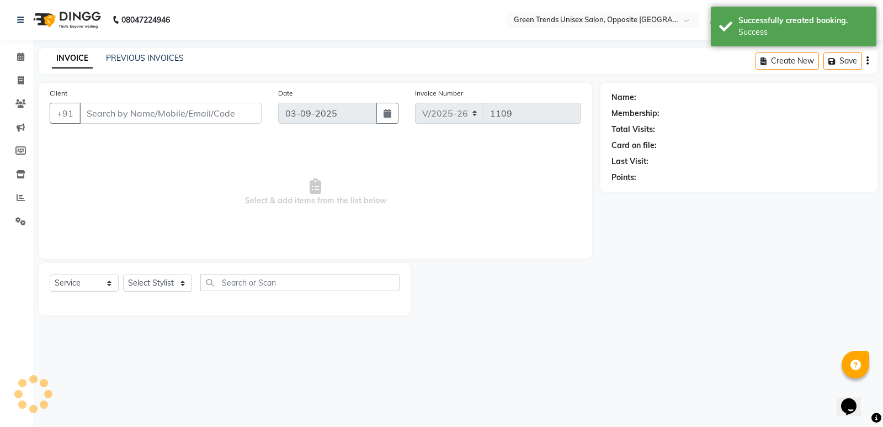
type input "95******99"
select select "89786"
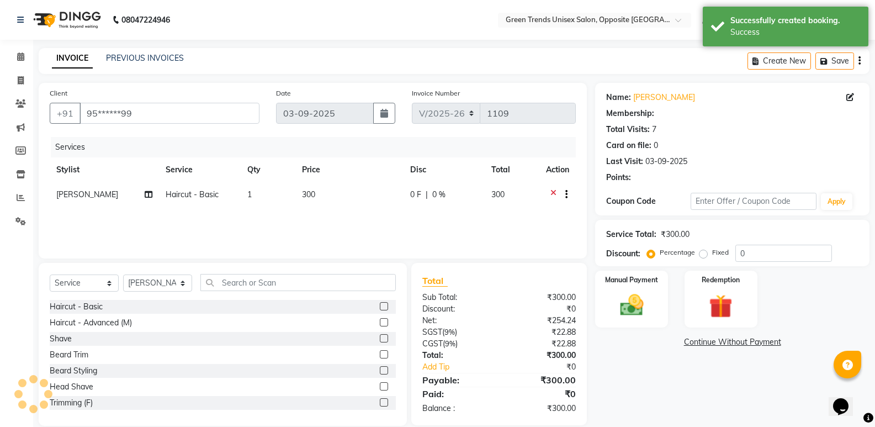
type input "15"
select select "1: Object"
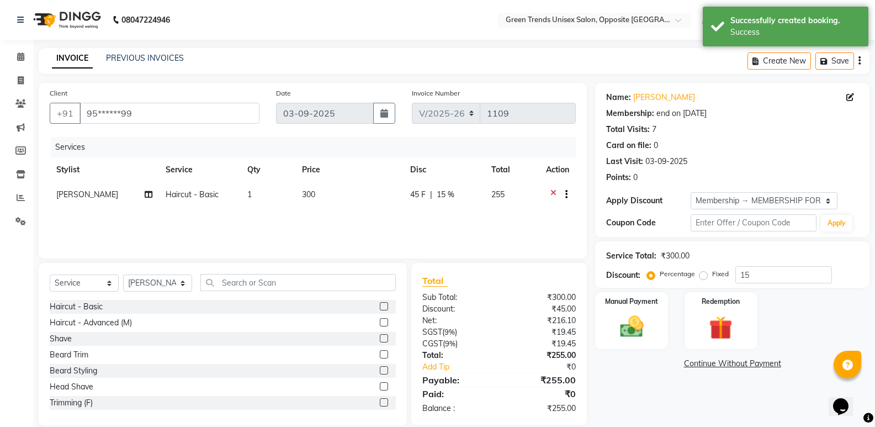
click at [380, 370] on label at bounding box center [384, 370] width 8 height 8
click at [380, 370] on input "checkbox" at bounding box center [383, 370] width 7 height 7
checkbox input "false"
click at [419, 192] on span "45 F" at bounding box center [417, 195] width 15 height 12
select select "89786"
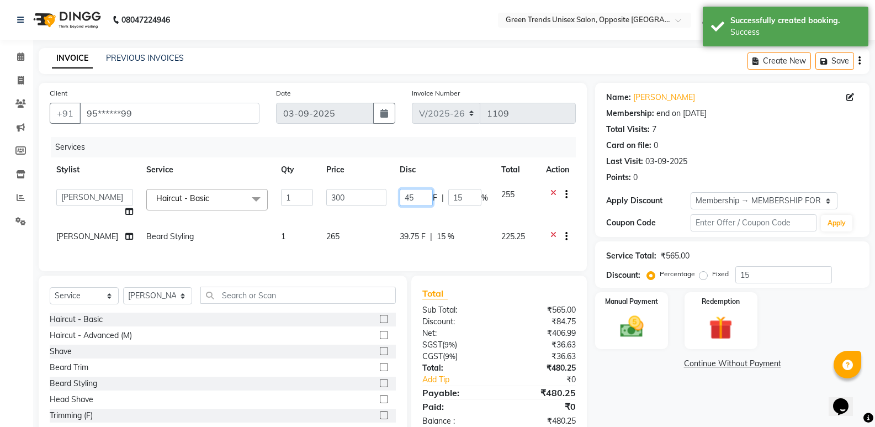
click at [419, 192] on input "45" at bounding box center [416, 197] width 33 height 17
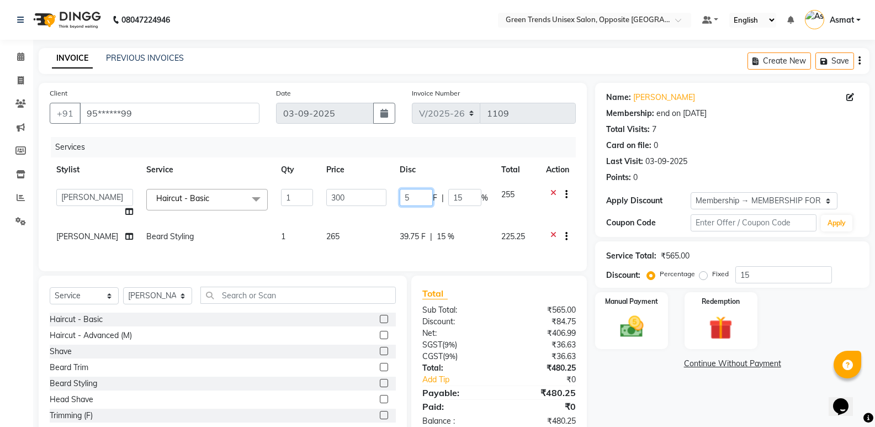
type input "50"
click at [409, 233] on td "39.75 F | 15 %" at bounding box center [444, 237] width 102 height 27
select select "89786"
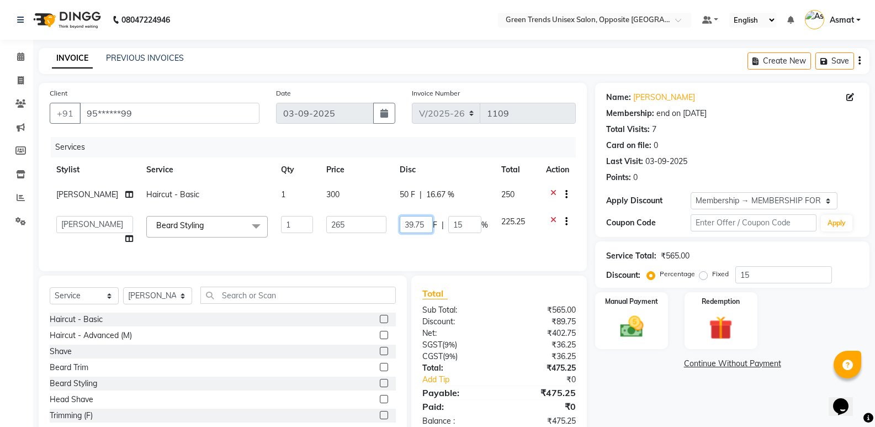
click at [414, 226] on input "39.75" at bounding box center [416, 224] width 33 height 17
type input "45"
click at [422, 237] on div "Services Stylist Service Qty Price Disc Total Action Sohail Haircut - Basic 1 3…" at bounding box center [313, 198] width 526 height 123
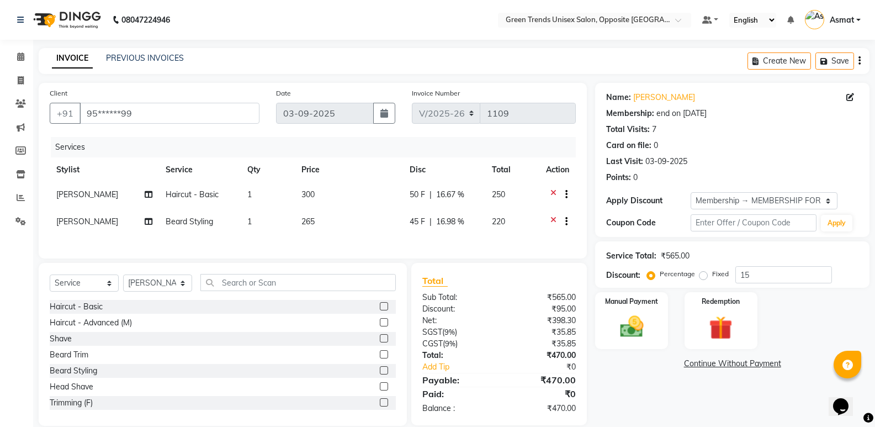
scroll to position [22, 0]
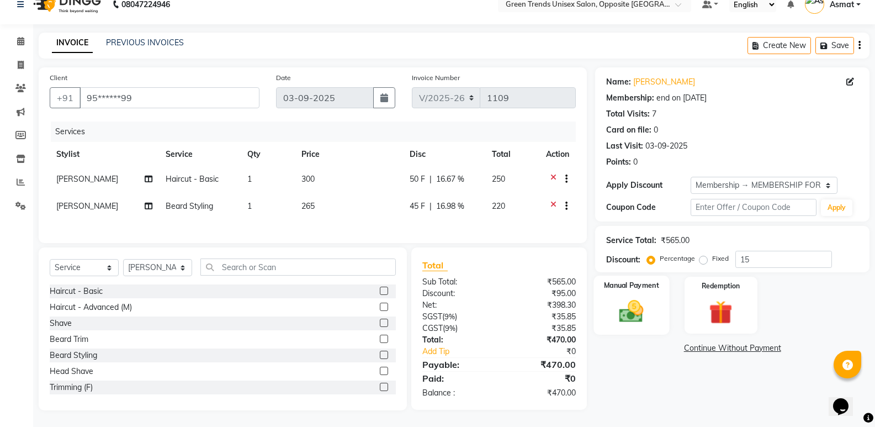
click at [642, 306] on img at bounding box center [631, 311] width 39 height 28
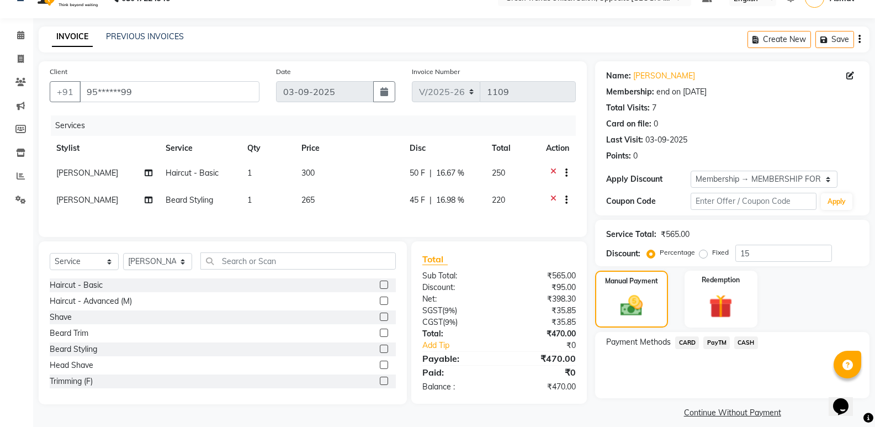
click at [737, 341] on span "CASH" at bounding box center [746, 342] width 24 height 13
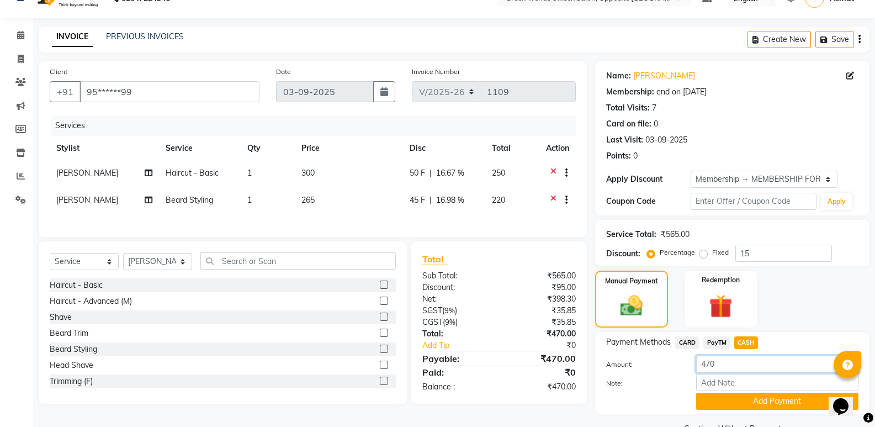
click at [744, 371] on input "470" at bounding box center [777, 364] width 162 height 17
type input "472"
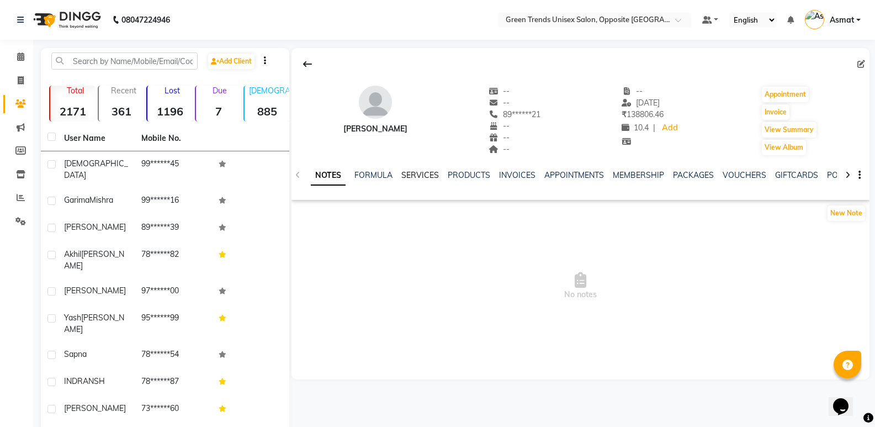
click at [418, 173] on link "SERVICES" at bounding box center [420, 175] width 38 height 10
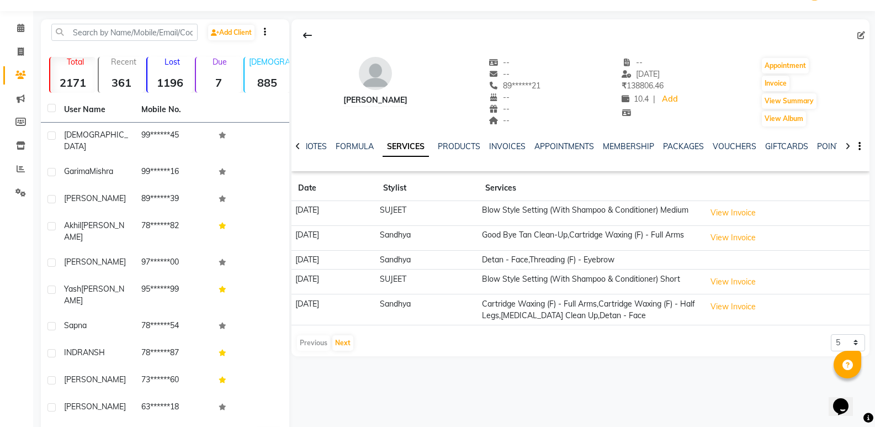
scroll to position [28, 0]
click at [872, 285] on main "Add Client Total 2171 Recent 361 Lost 1196 Due 7 Male 885 Female 792 Member 124…" at bounding box center [454, 244] width 842 height 449
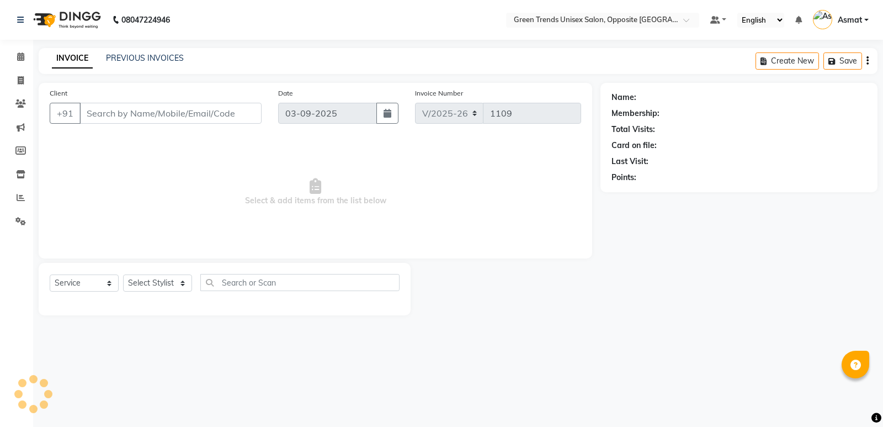
select select "5225"
select select "service"
click at [22, 57] on icon at bounding box center [20, 56] width 7 height 8
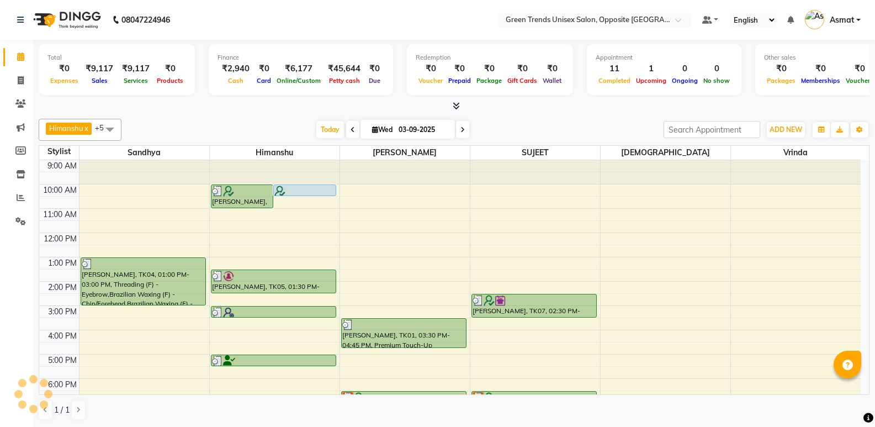
click at [327, 125] on span "Today" at bounding box center [330, 129] width 28 height 17
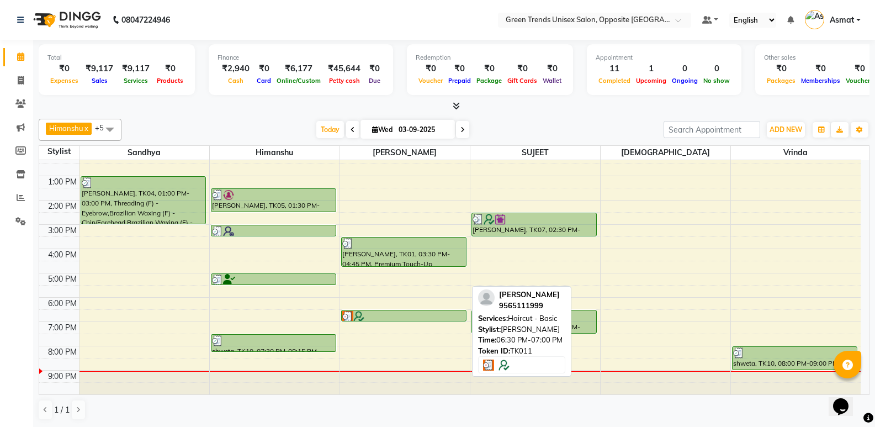
click at [379, 317] on div at bounding box center [403, 316] width 123 height 11
click at [423, 315] on div at bounding box center [403, 316] width 123 height 11
select select "3"
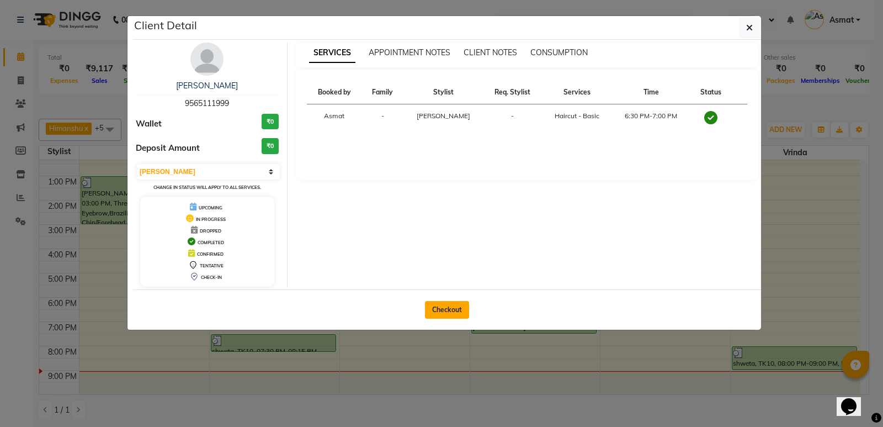
click at [439, 303] on button "Checkout" at bounding box center [447, 310] width 44 height 18
select select "service"
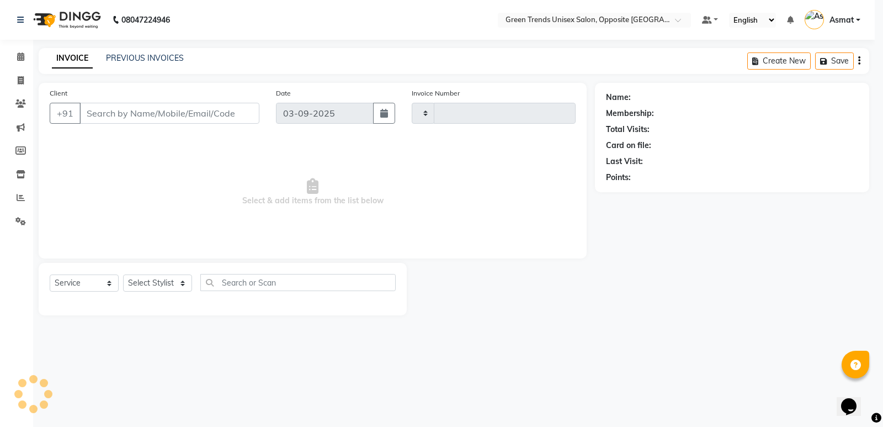
type input "1109"
select select "5225"
type input "95******99"
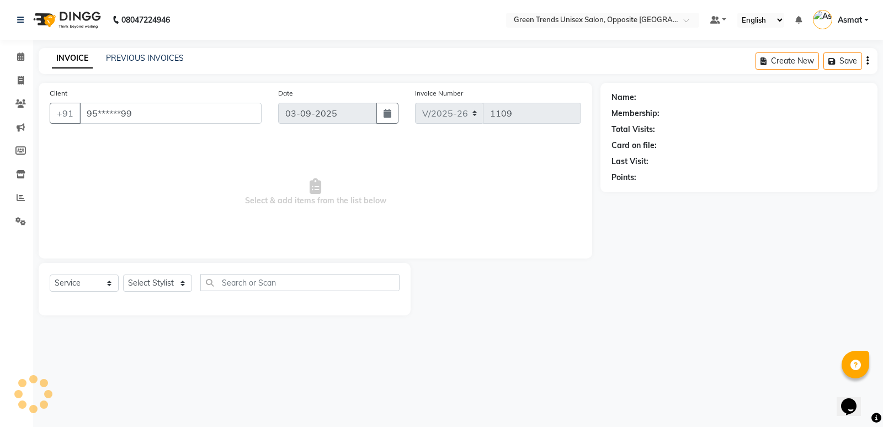
select select "89786"
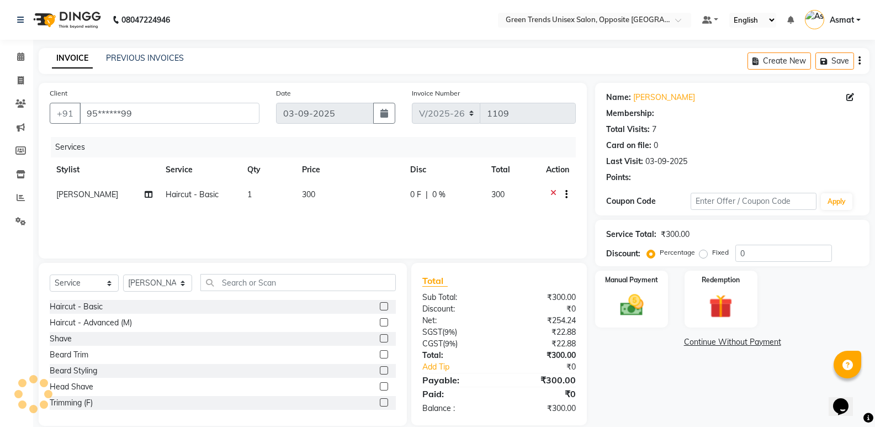
select select "1: Object"
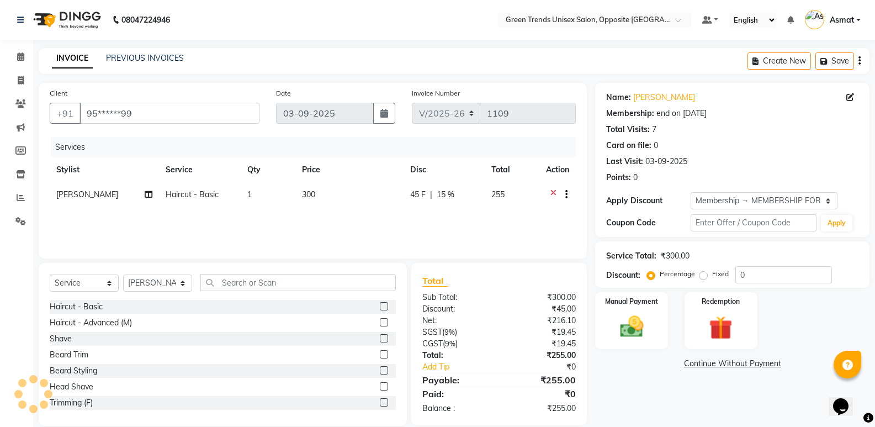
type input "15"
click at [380, 371] on label at bounding box center [384, 370] width 8 height 8
click at [380, 371] on input "checkbox" at bounding box center [383, 370] width 7 height 7
checkbox input "false"
click at [412, 197] on span "45 F" at bounding box center [417, 195] width 15 height 12
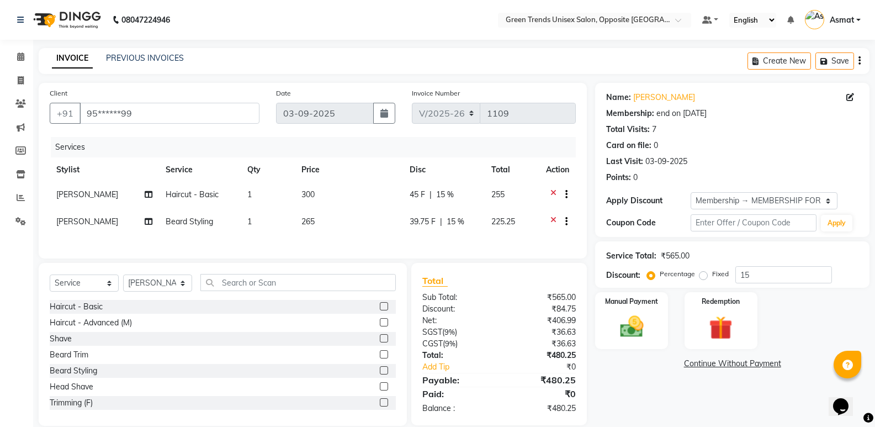
select select "89786"
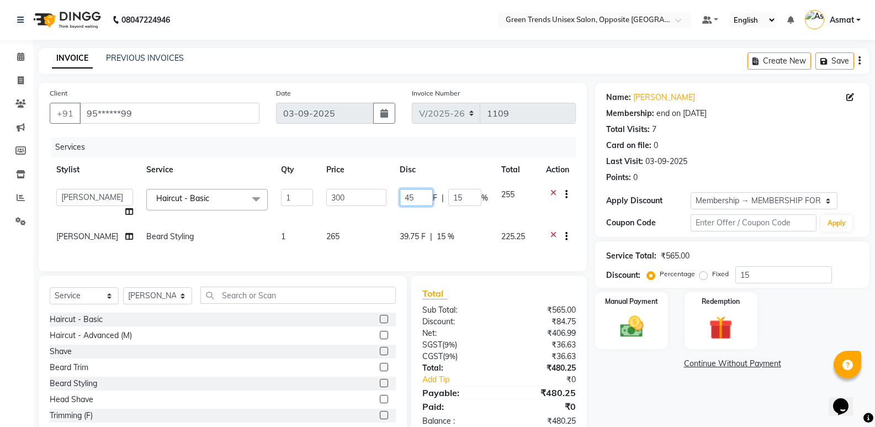
click at [418, 193] on input "45" at bounding box center [416, 197] width 33 height 17
type input "50"
click at [416, 245] on div "Services Stylist Service Qty Price Disc Total Action [PERSON_NAME] [PERSON_NAME…" at bounding box center [313, 198] width 526 height 123
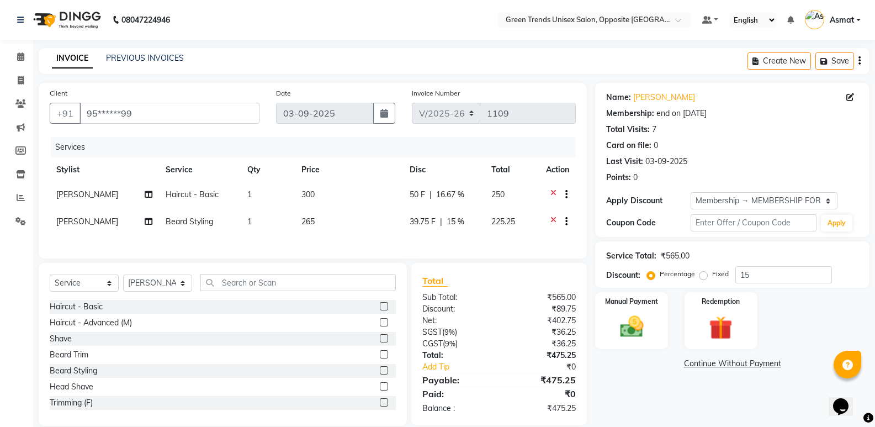
click at [418, 229] on td "39.75 F | 15 %" at bounding box center [444, 222] width 82 height 27
select select "89786"
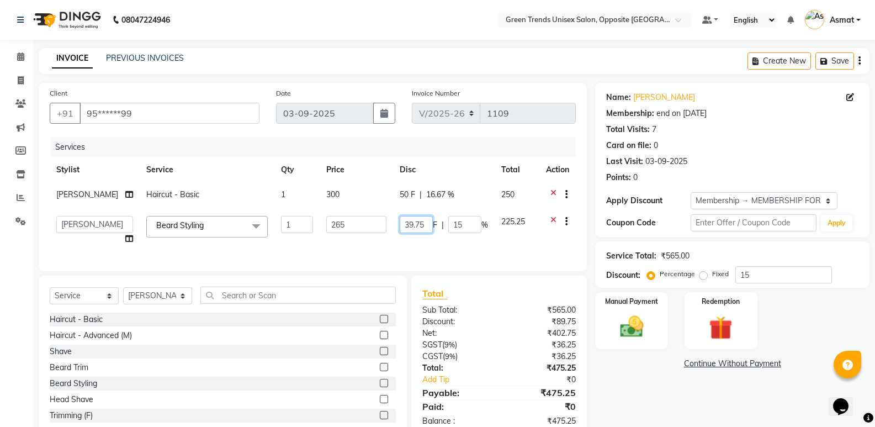
click at [423, 220] on input "39.75" at bounding box center [416, 224] width 33 height 17
type input "45"
click at [417, 236] on td "45 F | 15 %" at bounding box center [444, 230] width 102 height 42
select select "89786"
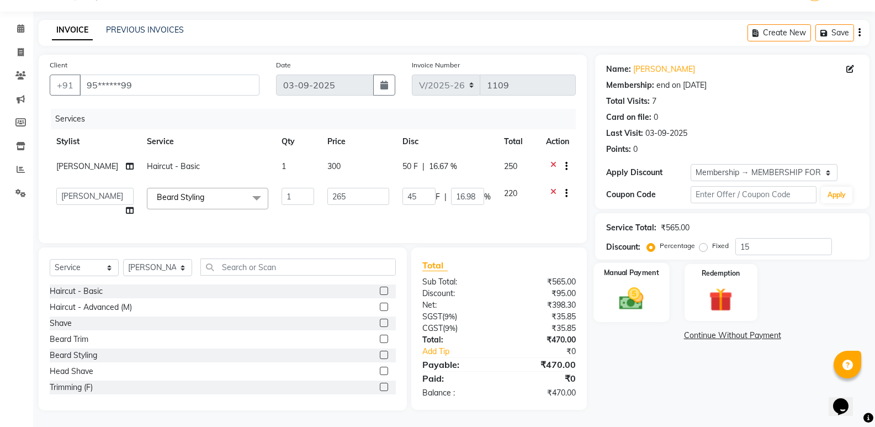
click at [635, 284] on img at bounding box center [631, 298] width 39 height 28
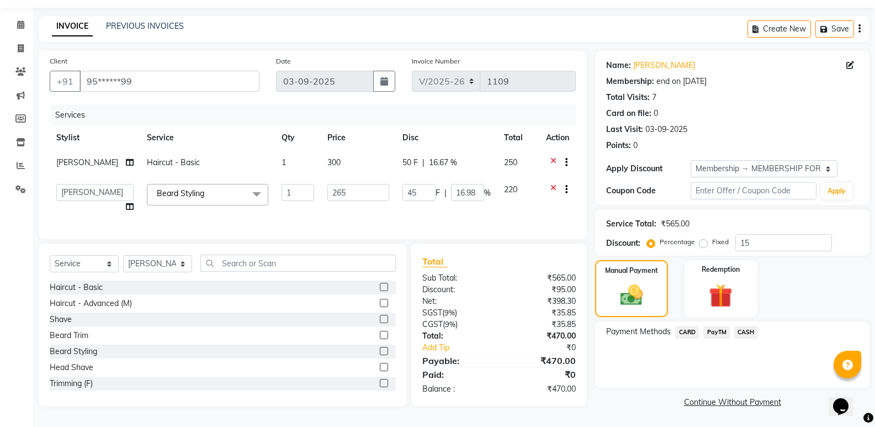
click at [743, 328] on span "CASH" at bounding box center [746, 332] width 24 height 13
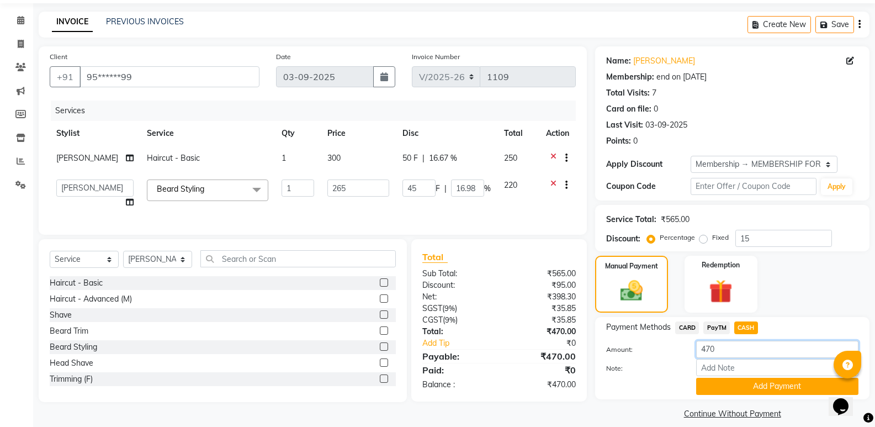
click at [748, 351] on input "470" at bounding box center [777, 349] width 162 height 17
type input "472"
click at [736, 390] on button "Add Payment" at bounding box center [777, 386] width 162 height 17
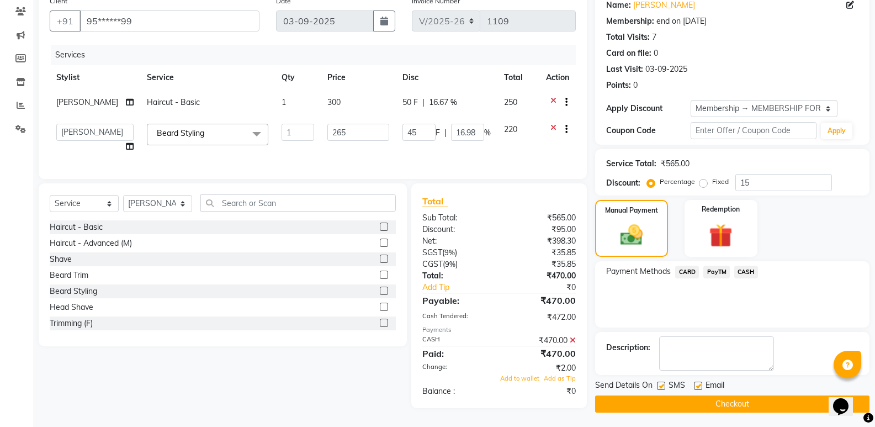
scroll to position [98, 0]
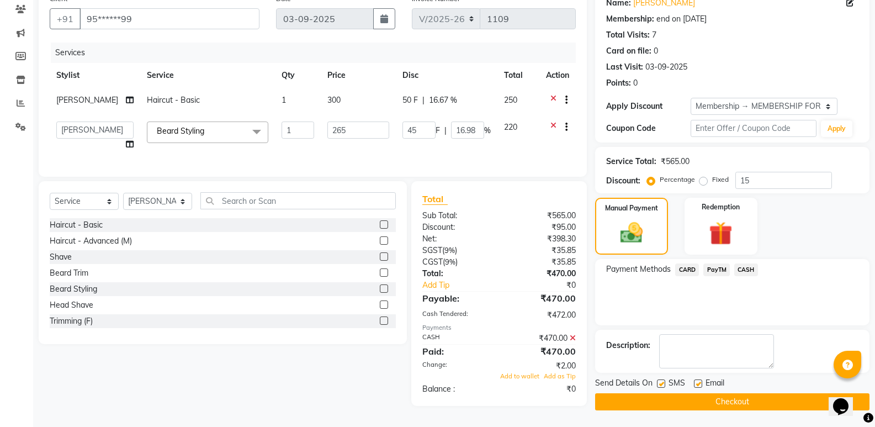
click at [507, 380] on span "Add to wallet" at bounding box center [519, 376] width 39 height 8
click at [654, 397] on button "Checkout" at bounding box center [732, 401] width 274 height 17
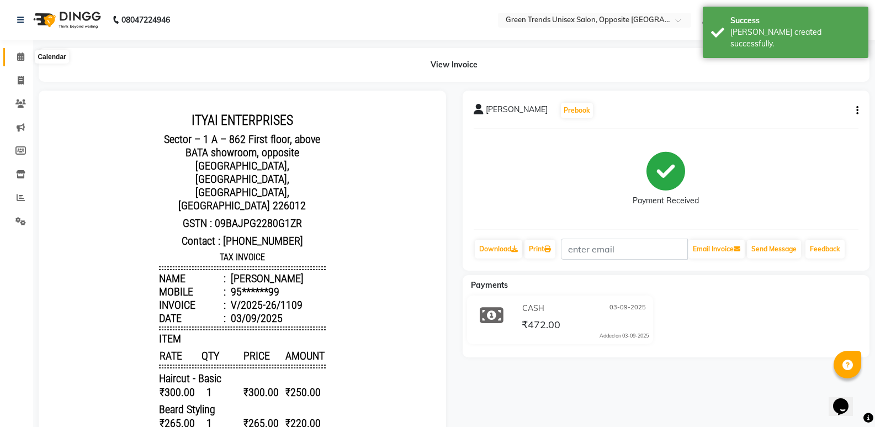
click at [20, 51] on span at bounding box center [20, 57] width 19 height 13
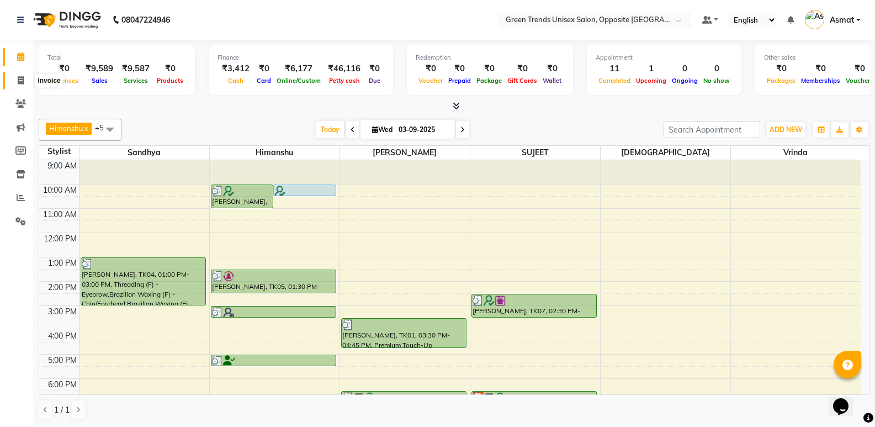
click at [25, 77] on span at bounding box center [20, 81] width 19 height 13
select select "service"
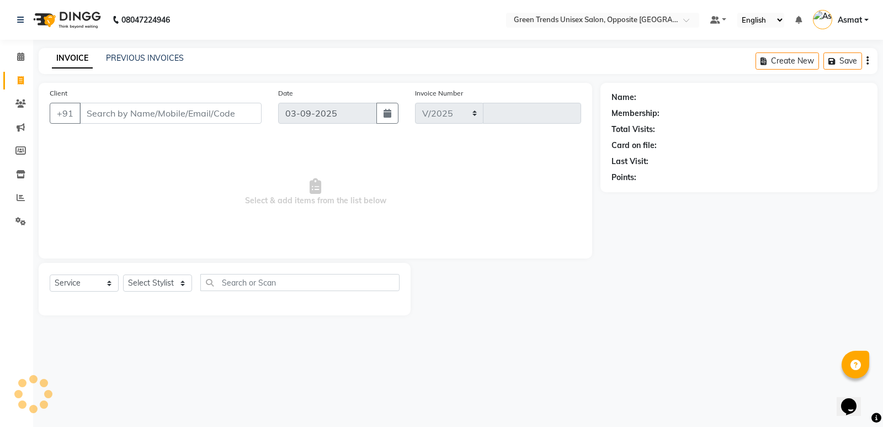
select select "5225"
type input "1110"
click at [128, 59] on link "PREVIOUS INVOICES" at bounding box center [145, 58] width 78 height 10
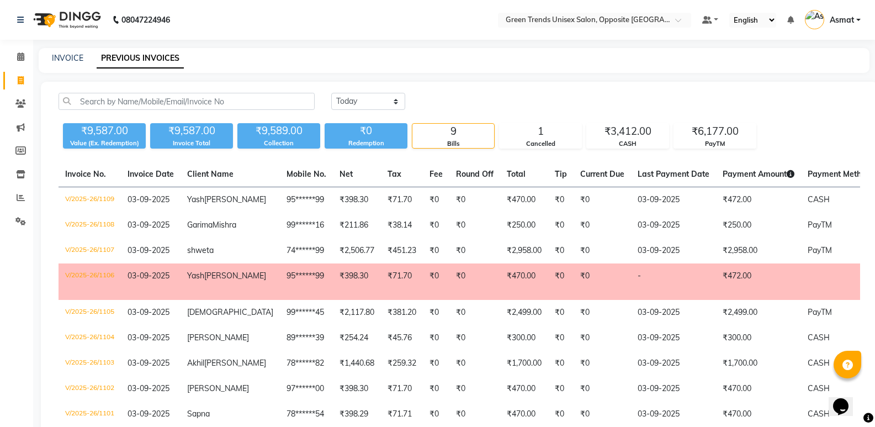
click at [26, 188] on li "Reports" at bounding box center [16, 198] width 33 height 24
drag, startPoint x: 16, startPoint y: 205, endPoint x: 18, endPoint y: 198, distance: 6.8
click at [16, 205] on link "Reports" at bounding box center [16, 198] width 26 height 18
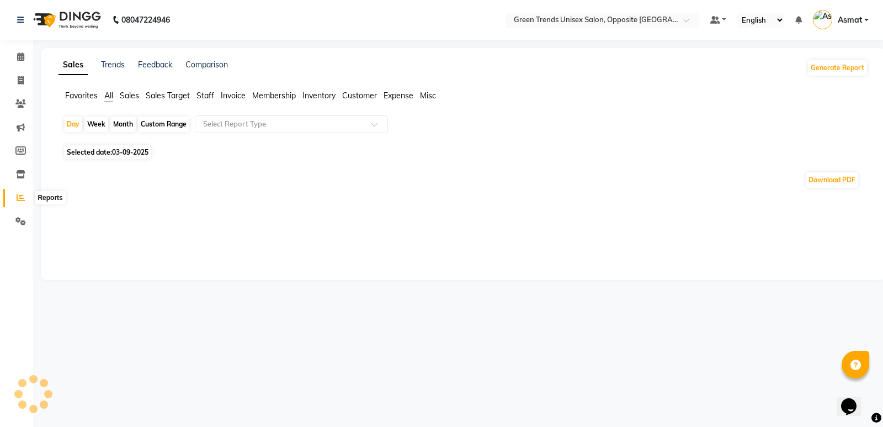
click at [18, 198] on icon at bounding box center [21, 197] width 8 height 8
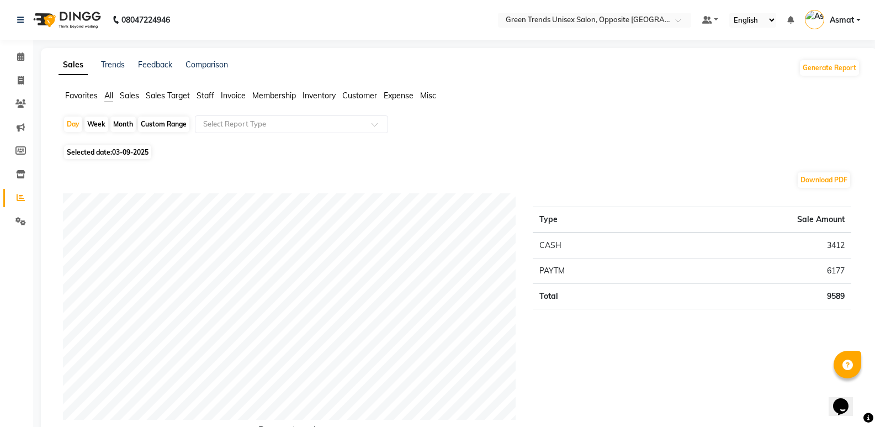
click at [130, 91] on span "Sales" at bounding box center [129, 96] width 19 height 10
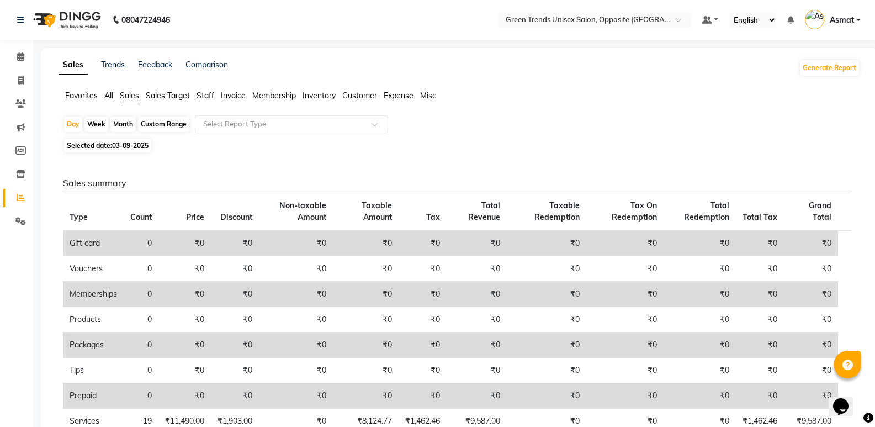
click at [80, 87] on div "Sales Trends Feedback Comparison Generate Report Favorites All Sales Sales Targ…" at bounding box center [459, 332] width 837 height 568
click at [84, 92] on span "Favorites" at bounding box center [81, 96] width 33 height 10
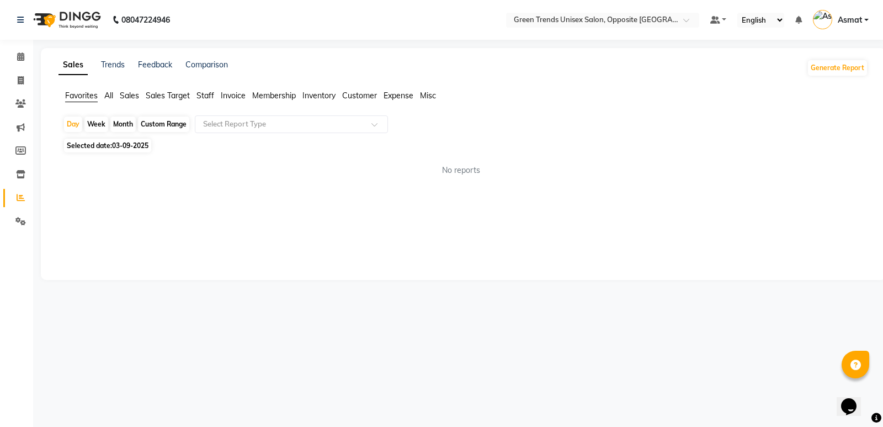
click at [77, 90] on li "Favorites" at bounding box center [81, 96] width 33 height 12
click at [139, 100] on span "Sales" at bounding box center [129, 96] width 19 height 10
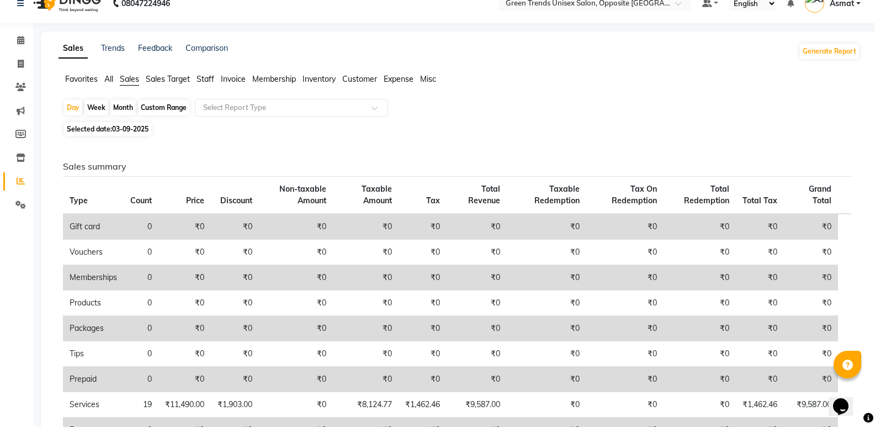
scroll to position [15, 0]
click at [132, 81] on span "Sales" at bounding box center [129, 80] width 19 height 10
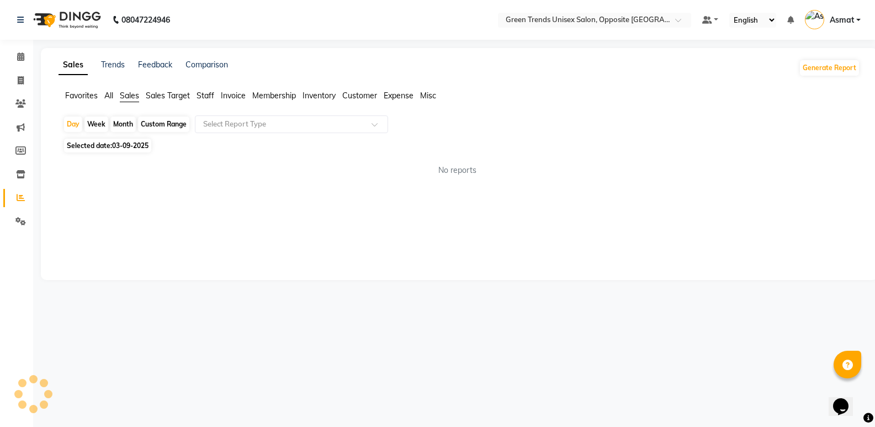
click at [132, 81] on div "Sales Trends Feedback Comparison Generate Report Favorites All Sales Sales Targ…" at bounding box center [459, 164] width 837 height 232
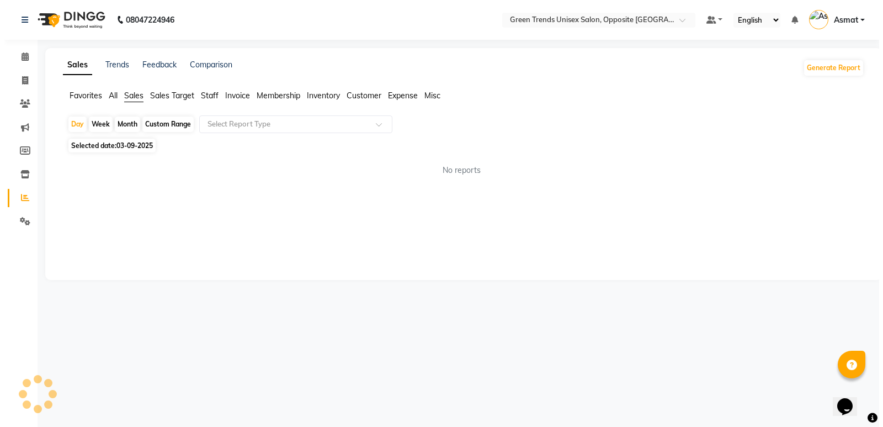
scroll to position [0, 0]
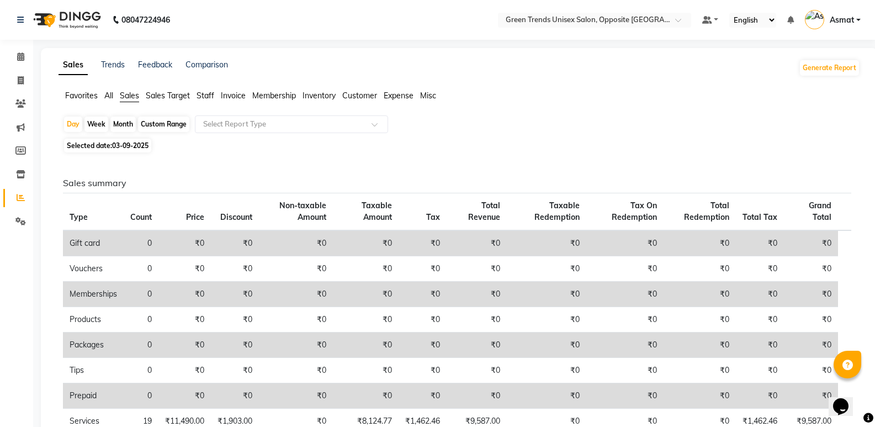
click at [672, 180] on h6 "Sales summary" at bounding box center [457, 183] width 788 height 10
click at [67, 66] on link "Sales" at bounding box center [73, 65] width 29 height 20
click at [86, 90] on li "Favorites" at bounding box center [81, 96] width 33 height 12
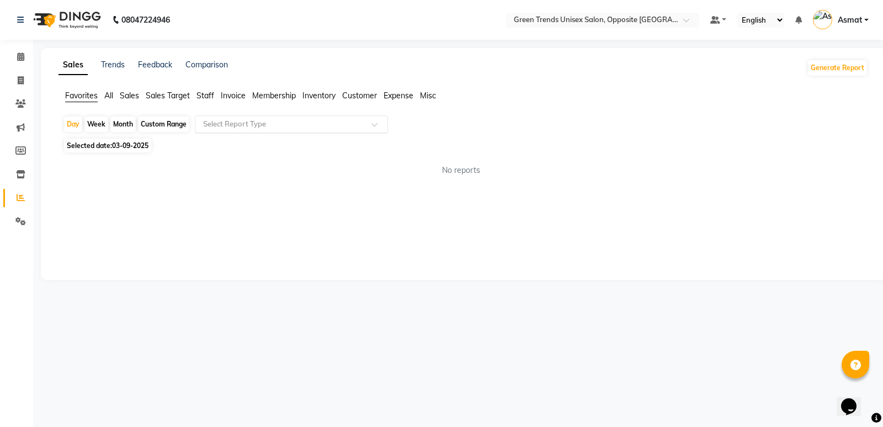
click at [249, 126] on input "text" at bounding box center [280, 124] width 159 height 11
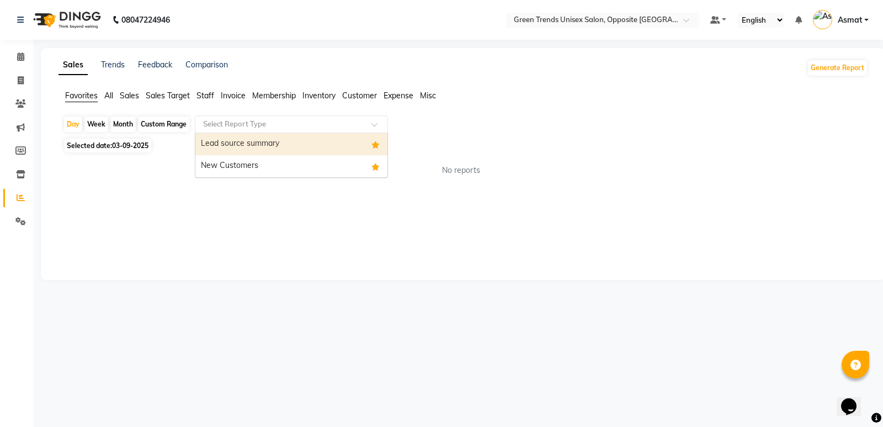
click at [367, 129] on div at bounding box center [291, 124] width 192 height 11
click at [349, 120] on input "text" at bounding box center [280, 124] width 159 height 11
click at [354, 131] on div "Select Report Type" at bounding box center [291, 124] width 193 height 18
click at [359, 128] on div "Select Report Type" at bounding box center [291, 124] width 193 height 18
click at [368, 132] on ng-dropdown-panel "Lead source summary New Customers" at bounding box center [291, 154] width 193 height 45
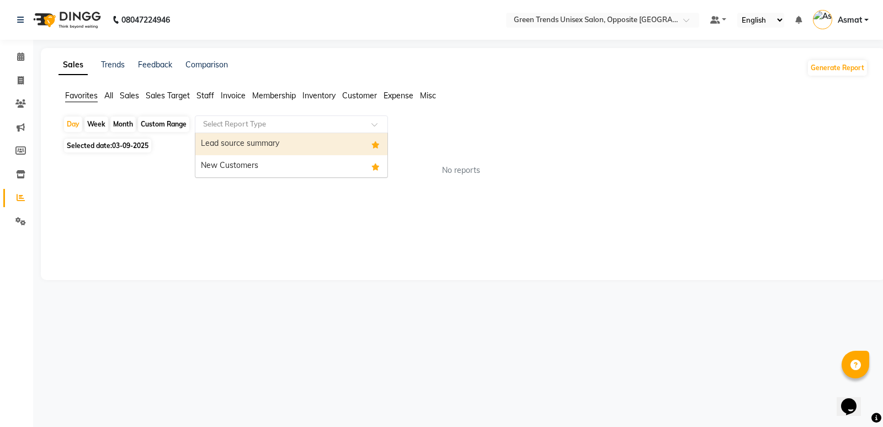
click at [369, 133] on div "Lead source summary" at bounding box center [291, 144] width 192 height 22
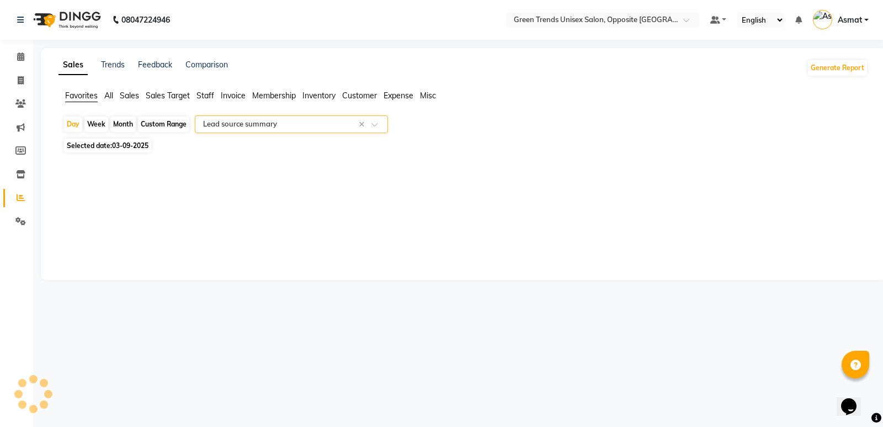
click at [373, 135] on div "Day Week Month Custom Range Select Report Type × Lead source summary ×" at bounding box center [463, 125] width 801 height 20
click at [379, 135] on div "Day Week Month Custom Range Select Report Type × Lead source summary ×" at bounding box center [463, 125] width 801 height 20
select select "full_report"
select select "csv"
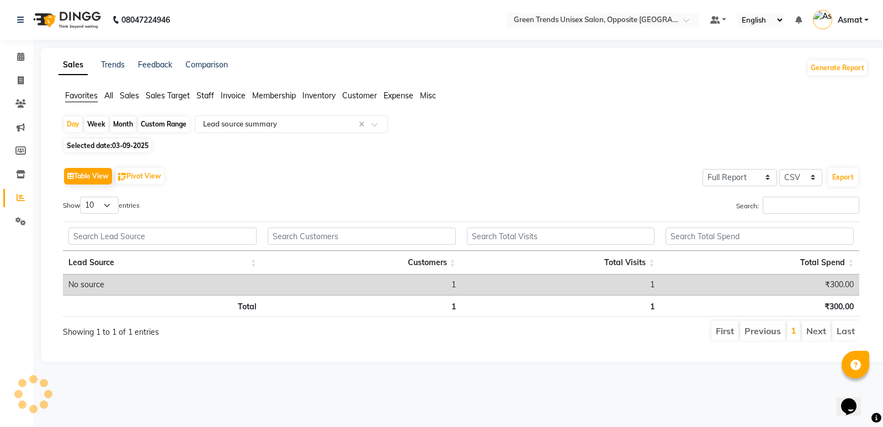
click at [384, 136] on div "Day Week Month Custom Range Select Report Type × Lead source summary × Selected…" at bounding box center [464, 232] width 810 height 235
click at [389, 137] on div "Day Week Month Custom Range Select Report Type × Lead source summary × Selected…" at bounding box center [464, 232] width 810 height 235
click at [390, 137] on div "Day Week Month Custom Range Select Report Type × Lead source summary × Selected…" at bounding box center [464, 232] width 810 height 235
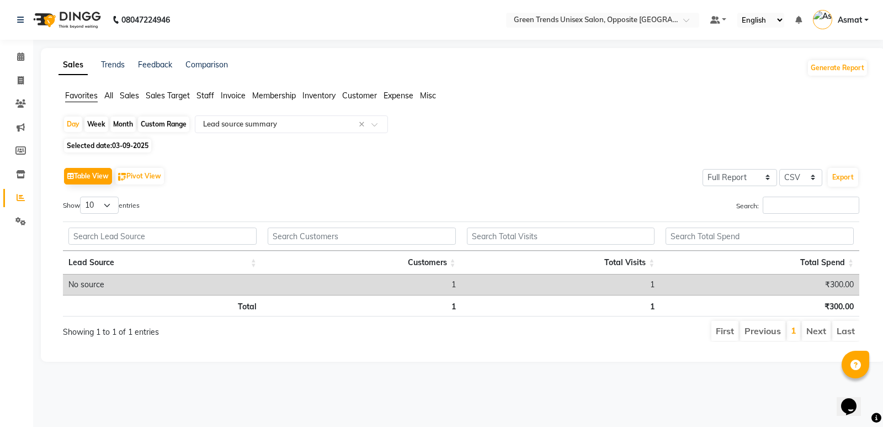
click at [125, 90] on li "Sales" at bounding box center [129, 96] width 19 height 12
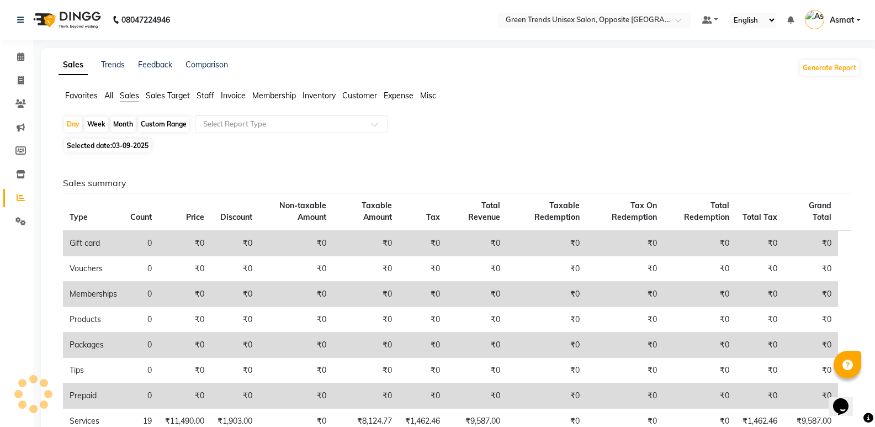
click at [125, 94] on span "Sales" at bounding box center [129, 96] width 19 height 10
click at [92, 99] on span "Favorites" at bounding box center [81, 96] width 33 height 10
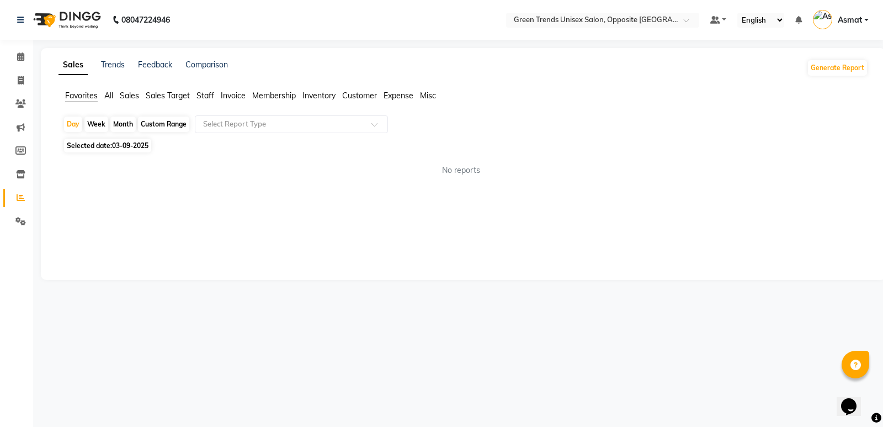
click at [125, 95] on span "Sales" at bounding box center [129, 96] width 19 height 10
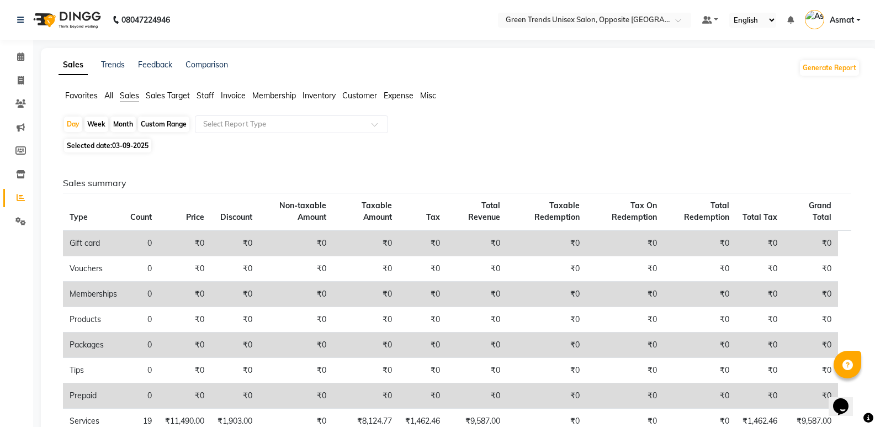
click at [94, 91] on span "Favorites" at bounding box center [81, 96] width 33 height 10
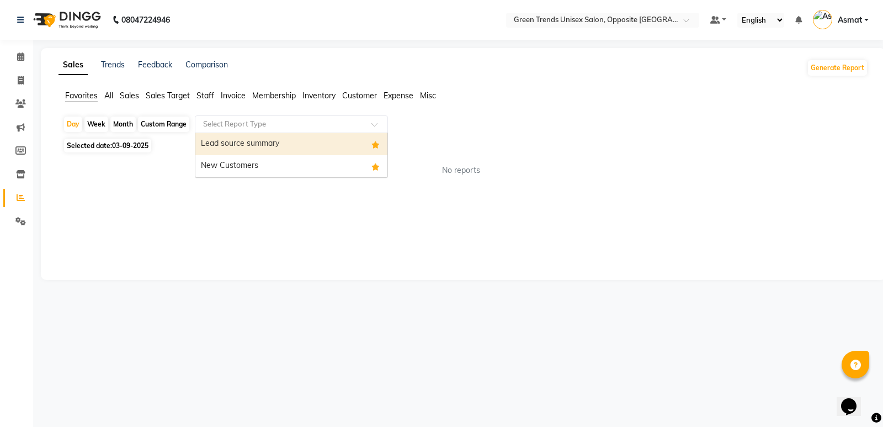
click at [330, 129] on input "text" at bounding box center [280, 124] width 159 height 11
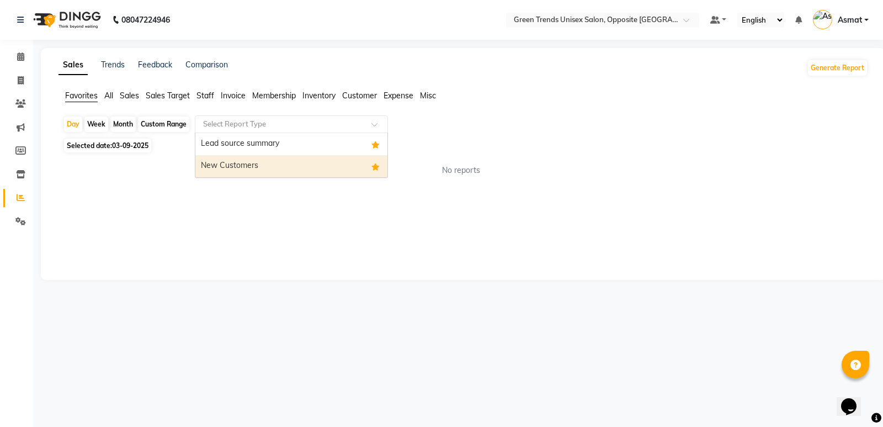
click at [285, 167] on div "New Customers" at bounding box center [291, 166] width 192 height 22
select select "full_report"
select select "csv"
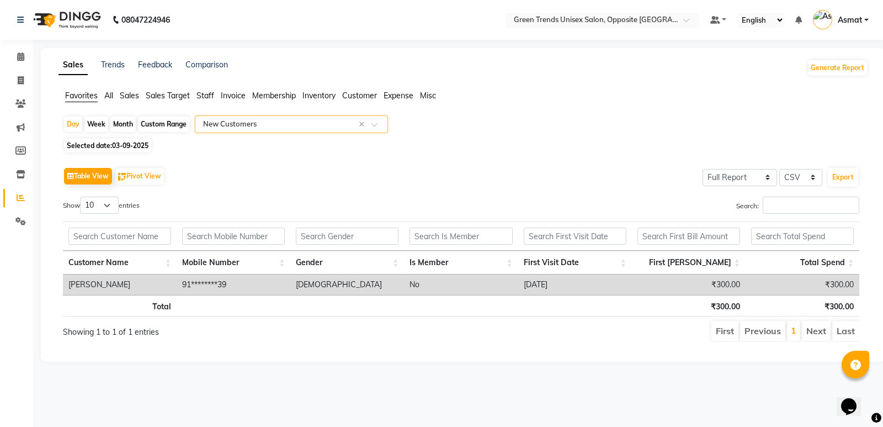
click at [288, 163] on div "Table View Pivot View Select Full Report Filtered Report Select CSV PDF Export …" at bounding box center [461, 253] width 814 height 195
click at [236, 169] on div "Table View Pivot View Select Full Report Filtered Report Select CSV PDF Export" at bounding box center [461, 176] width 797 height 23
click at [237, 165] on div "Table View Pivot View Select Full Report Filtered Report Select CSV PDF Export" at bounding box center [461, 176] width 797 height 23
click at [288, 165] on div "Table View Pivot View Select Full Report Filtered Report Select CSV PDF Export" at bounding box center [461, 176] width 797 height 23
click at [284, 165] on div "Table View Pivot View Select Full Report Filtered Report Select CSV PDF Export" at bounding box center [461, 176] width 797 height 23
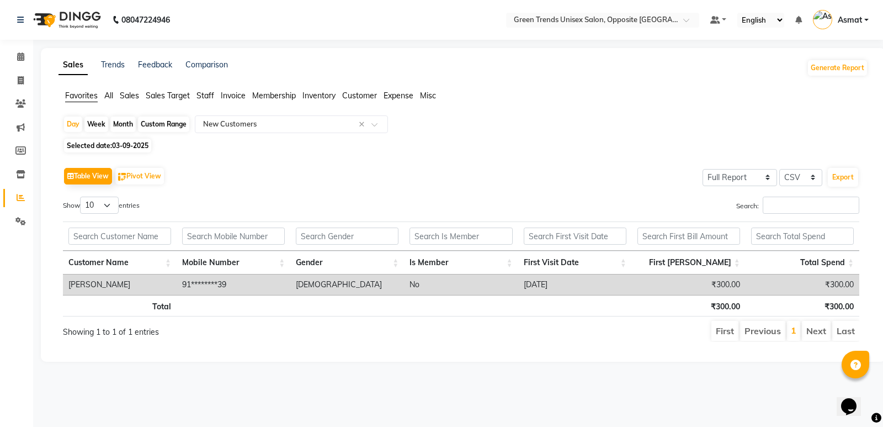
click at [253, 162] on div "Table View Pivot View Select Full Report Filtered Report Select CSV PDF Export …" at bounding box center [461, 253] width 814 height 195
click at [253, 163] on div "Table View Pivot View Select Full Report Filtered Report Select CSV PDF Export …" at bounding box center [461, 253] width 814 height 195
click at [337, 172] on div "Table View Pivot View Select Full Report Filtered Report Select CSV PDF Export" at bounding box center [461, 176] width 797 height 23
click at [629, 351] on div "Table View Pivot View Select Full Report Filtered Report Select CSV PDF Export …" at bounding box center [461, 253] width 814 height 195
click at [24, 59] on icon at bounding box center [20, 56] width 7 height 8
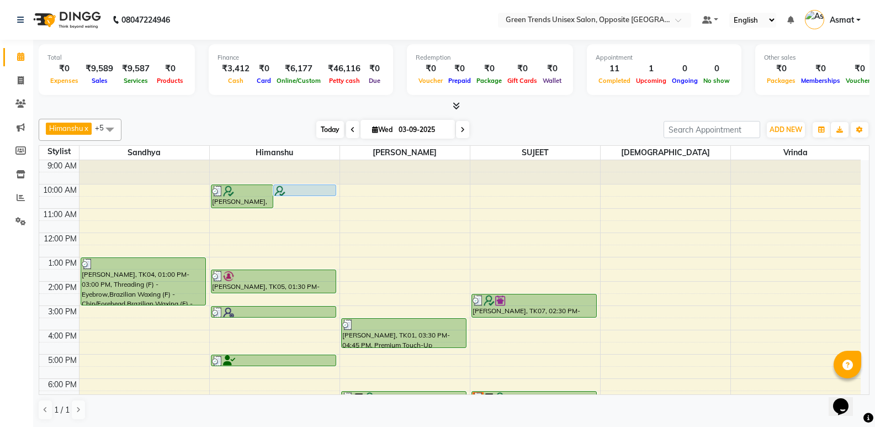
click at [340, 135] on span "Today" at bounding box center [330, 129] width 28 height 17
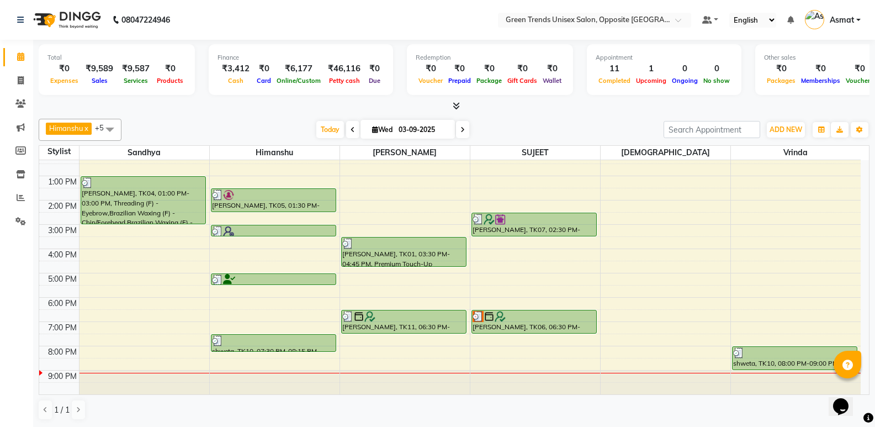
click at [511, 123] on div "[DATE] [DATE]" at bounding box center [392, 129] width 531 height 17
click at [333, 129] on span "Today" at bounding box center [330, 129] width 28 height 17
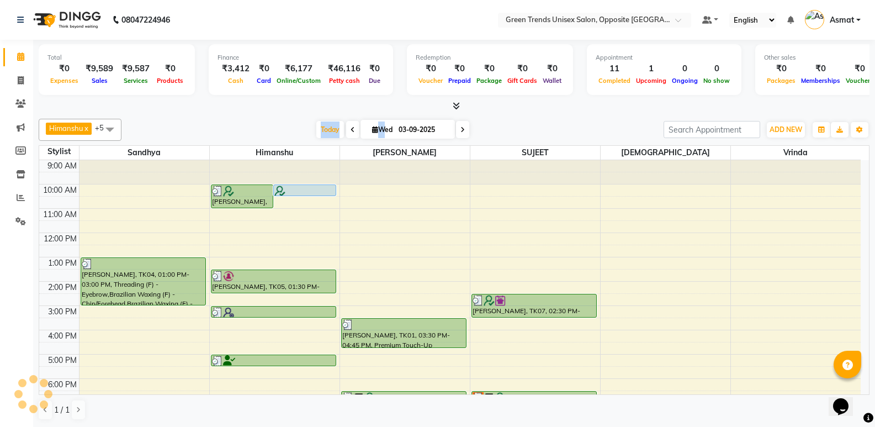
click at [308, 121] on div "[DATE] [DATE]" at bounding box center [392, 129] width 531 height 17
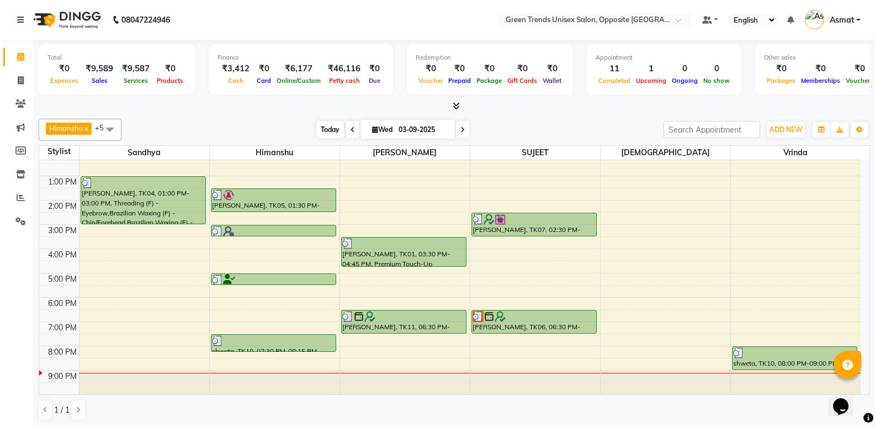
click at [331, 130] on span "Today" at bounding box center [330, 129] width 28 height 17
click at [280, 107] on div at bounding box center [454, 106] width 831 height 12
click at [325, 131] on span "Today" at bounding box center [330, 129] width 28 height 17
click at [304, 125] on div "[DATE] [DATE]" at bounding box center [392, 129] width 531 height 17
click at [17, 195] on icon at bounding box center [21, 197] width 8 height 8
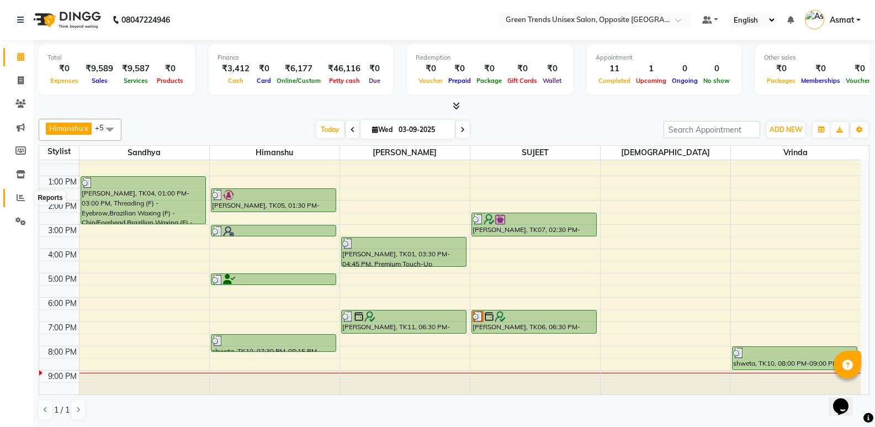
click at [17, 195] on icon at bounding box center [21, 197] width 8 height 8
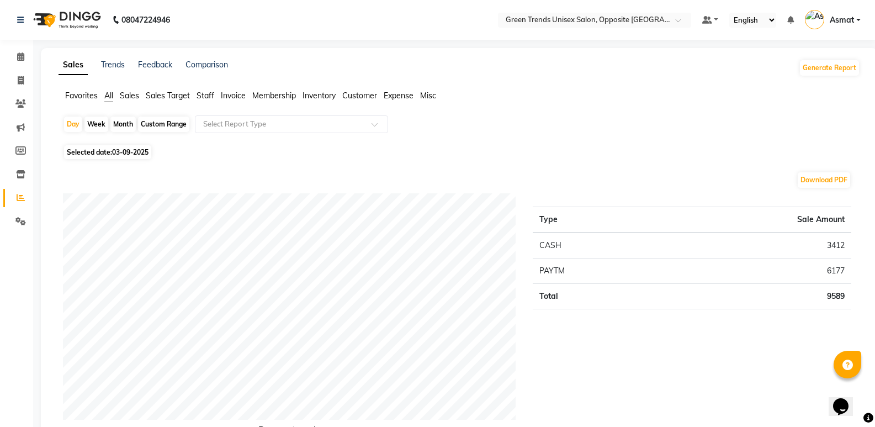
click at [130, 96] on span "Sales" at bounding box center [129, 96] width 19 height 10
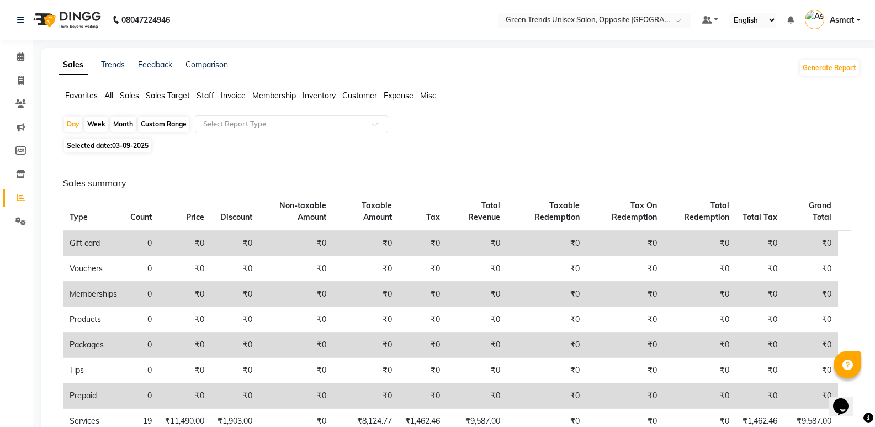
click at [121, 126] on div "Month" at bounding box center [122, 123] width 25 height 15
select select "9"
select select "2025"
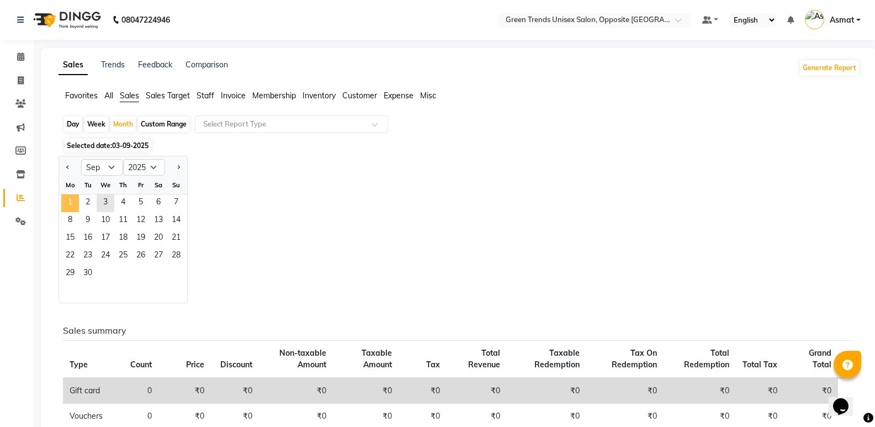
click at [73, 206] on span "1" at bounding box center [70, 203] width 18 height 18
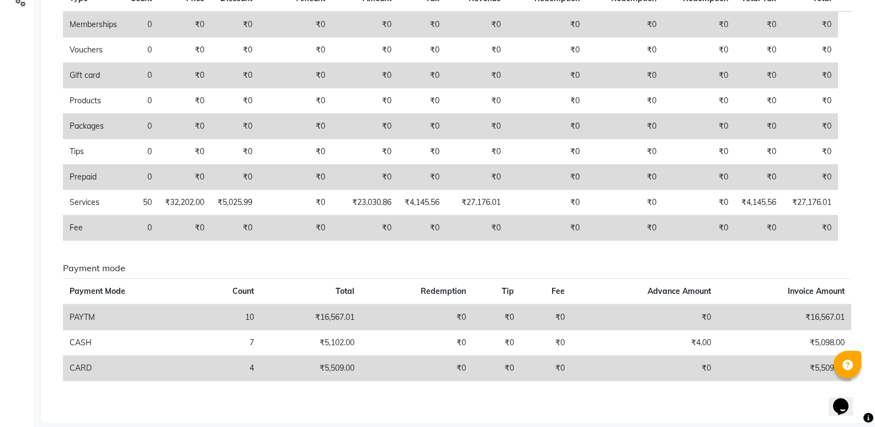
scroll to position [227, 0]
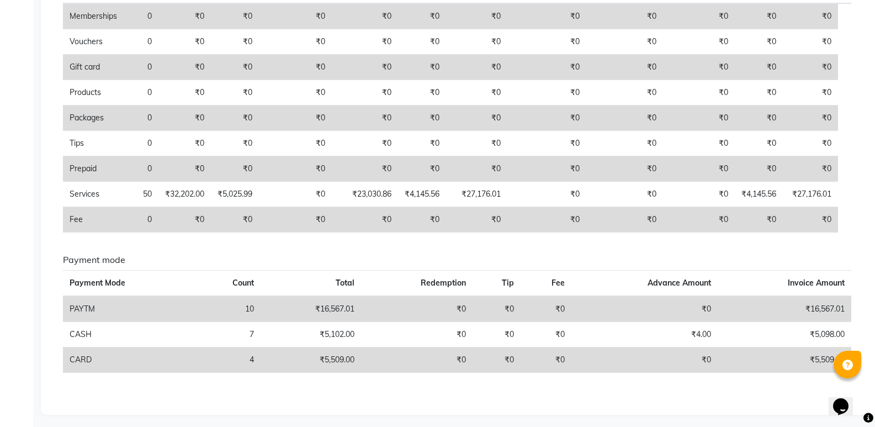
click at [475, 251] on div "Sales summary Type Count Price Discount Non-taxable Amount Taxable Amount Tax T…" at bounding box center [457, 166] width 788 height 430
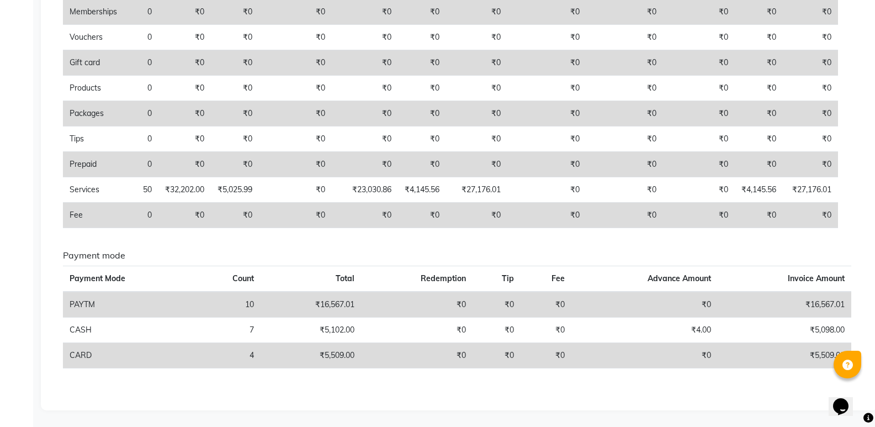
scroll to position [0, 0]
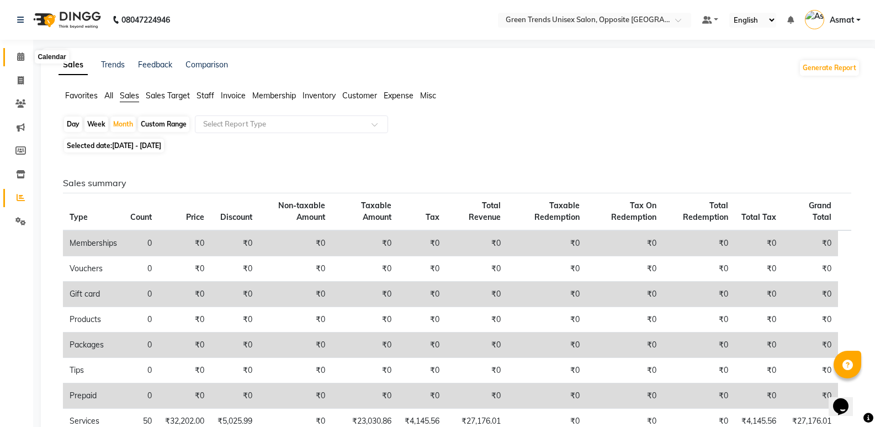
click at [26, 59] on span at bounding box center [20, 57] width 19 height 13
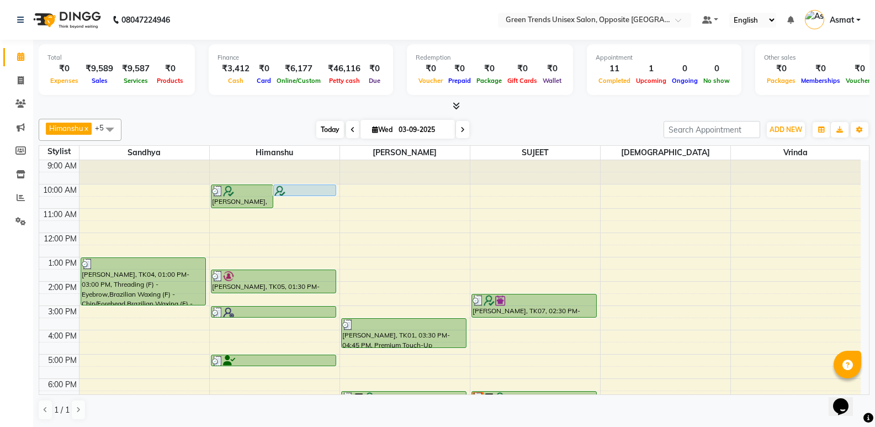
click at [333, 130] on span "Today" at bounding box center [330, 129] width 28 height 17
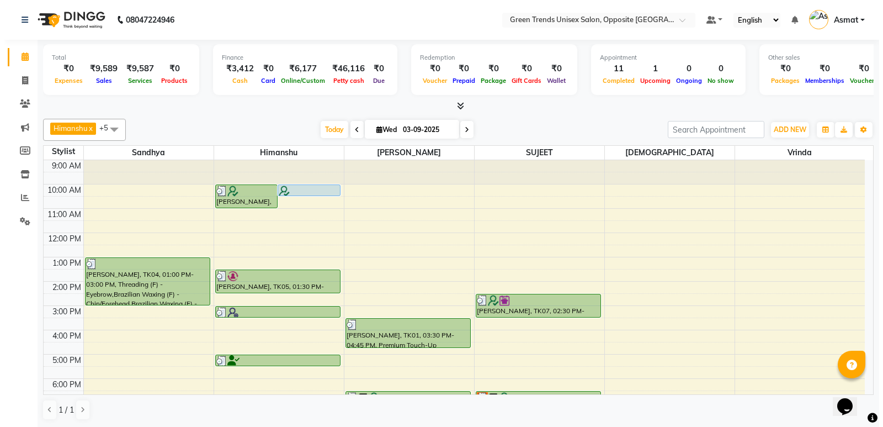
scroll to position [81, 0]
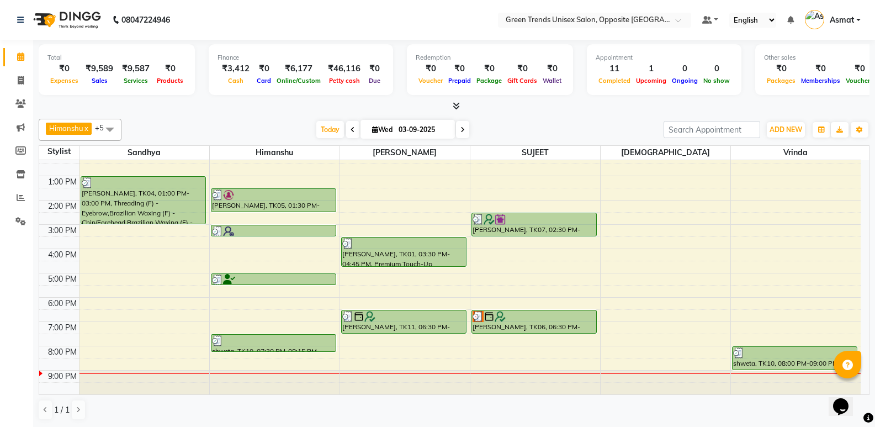
click at [295, 124] on div "[DATE] [DATE]" at bounding box center [392, 129] width 531 height 17
drag, startPoint x: 842, startPoint y: 14, endPoint x: 848, endPoint y: 26, distance: 13.6
click at [844, 14] on span "Asmat" at bounding box center [842, 20] width 24 height 12
click at [848, 26] on link "Asmat" at bounding box center [833, 20] width 56 height 18
click at [848, 22] on span "Asmat" at bounding box center [842, 20] width 24 height 12
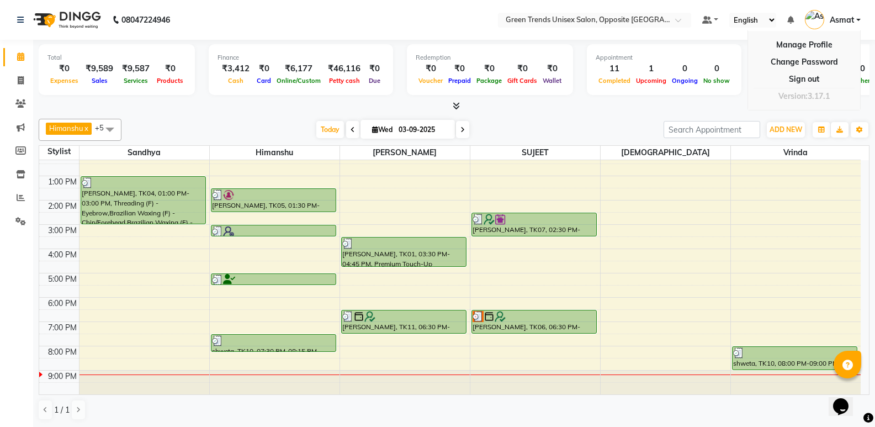
click at [853, 19] on span "Asmat" at bounding box center [842, 20] width 24 height 12
click at [858, 19] on link "Asmat" at bounding box center [833, 20] width 56 height 18
click at [849, 20] on span "Asmat" at bounding box center [842, 20] width 24 height 12
click at [846, 21] on span "Asmat" at bounding box center [842, 20] width 24 height 12
click at [815, 80] on link "Sign out" at bounding box center [804, 79] width 101 height 17
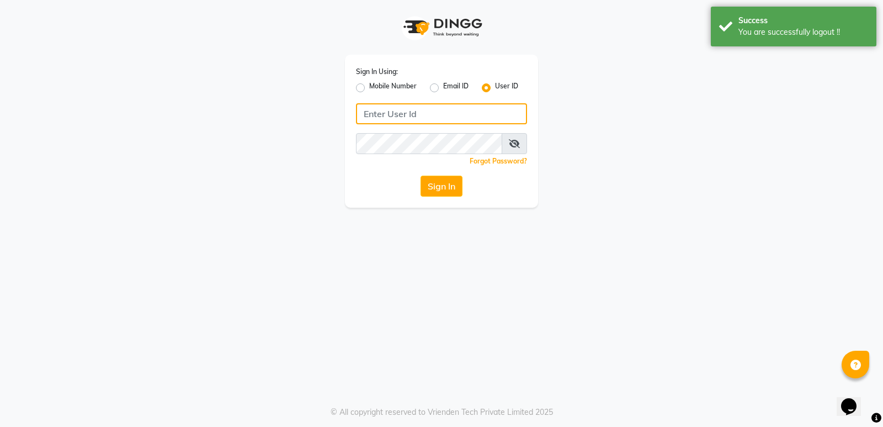
type input "8299508996"
